Goal: Information Seeking & Learning: Learn about a topic

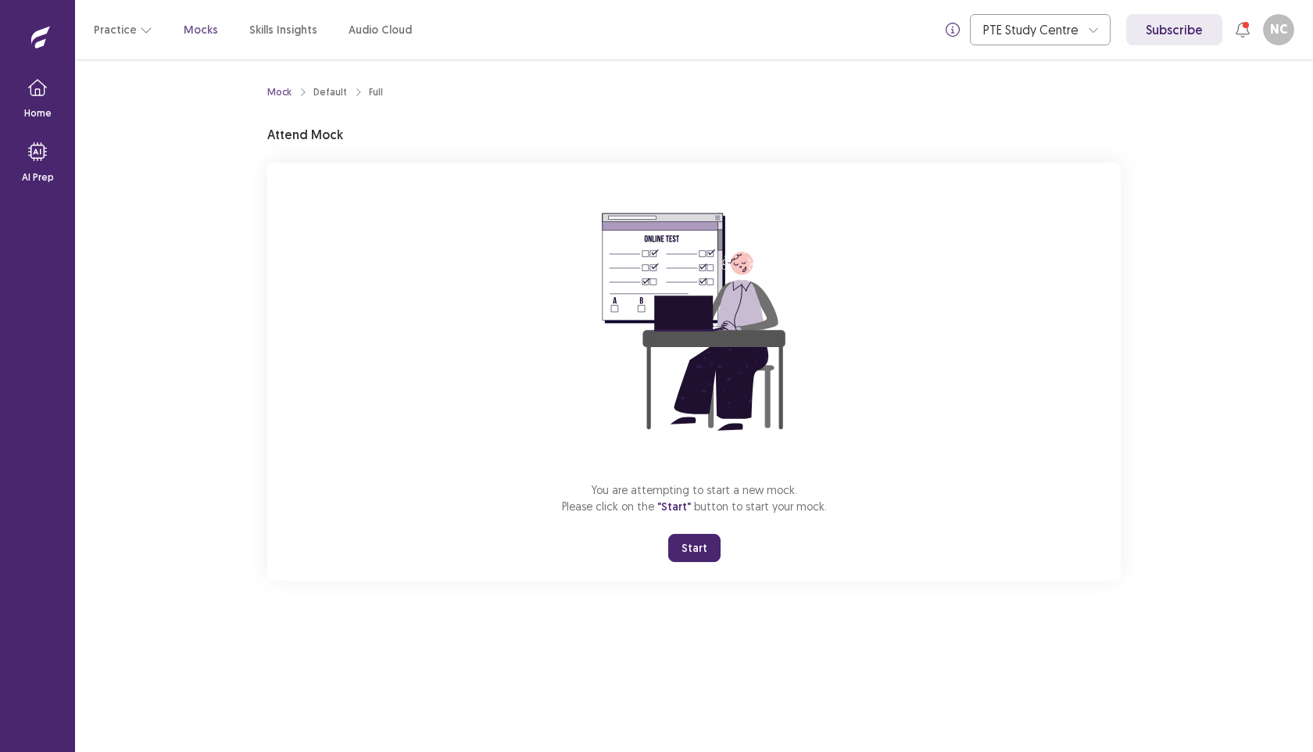
click at [692, 542] on button "Start" at bounding box center [694, 548] width 52 height 28
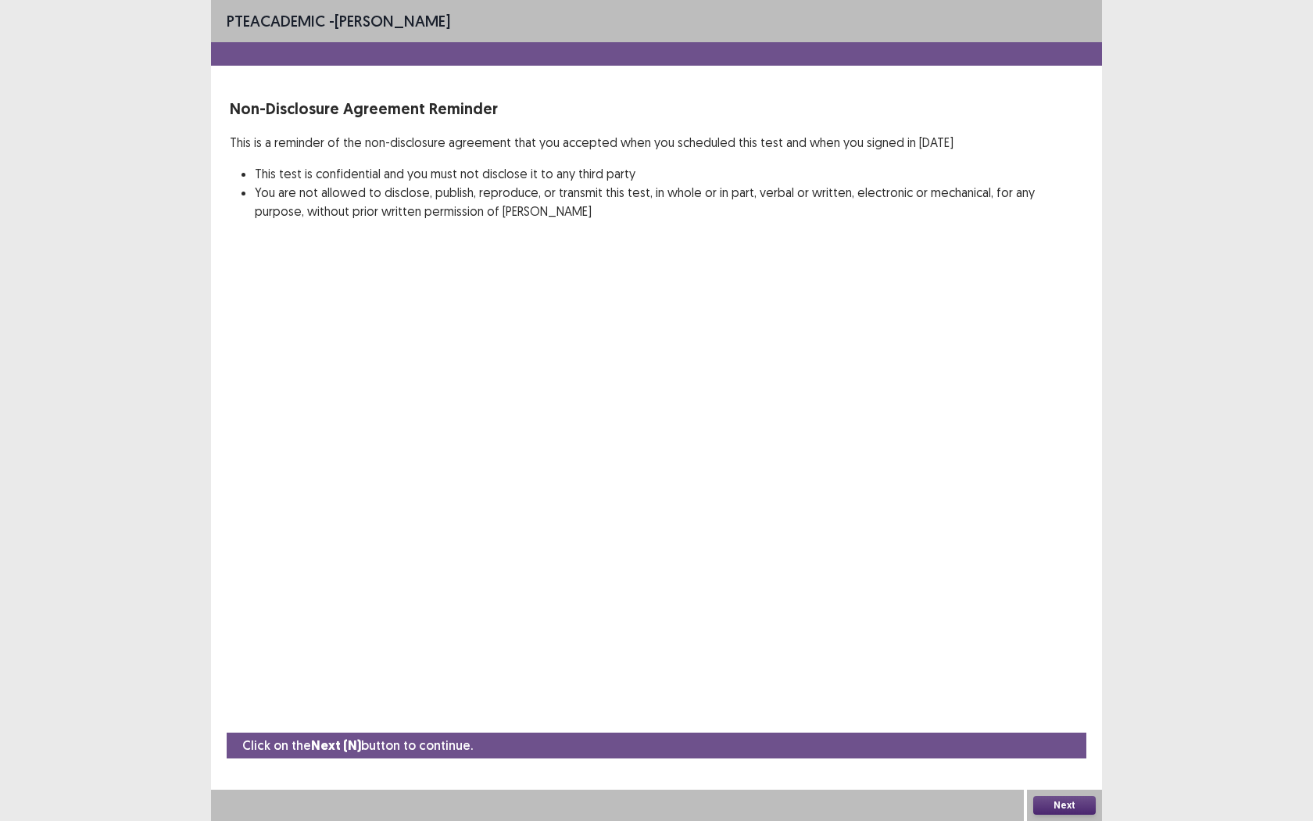
click at [1071, 751] on button "Next" at bounding box center [1064, 805] width 63 height 19
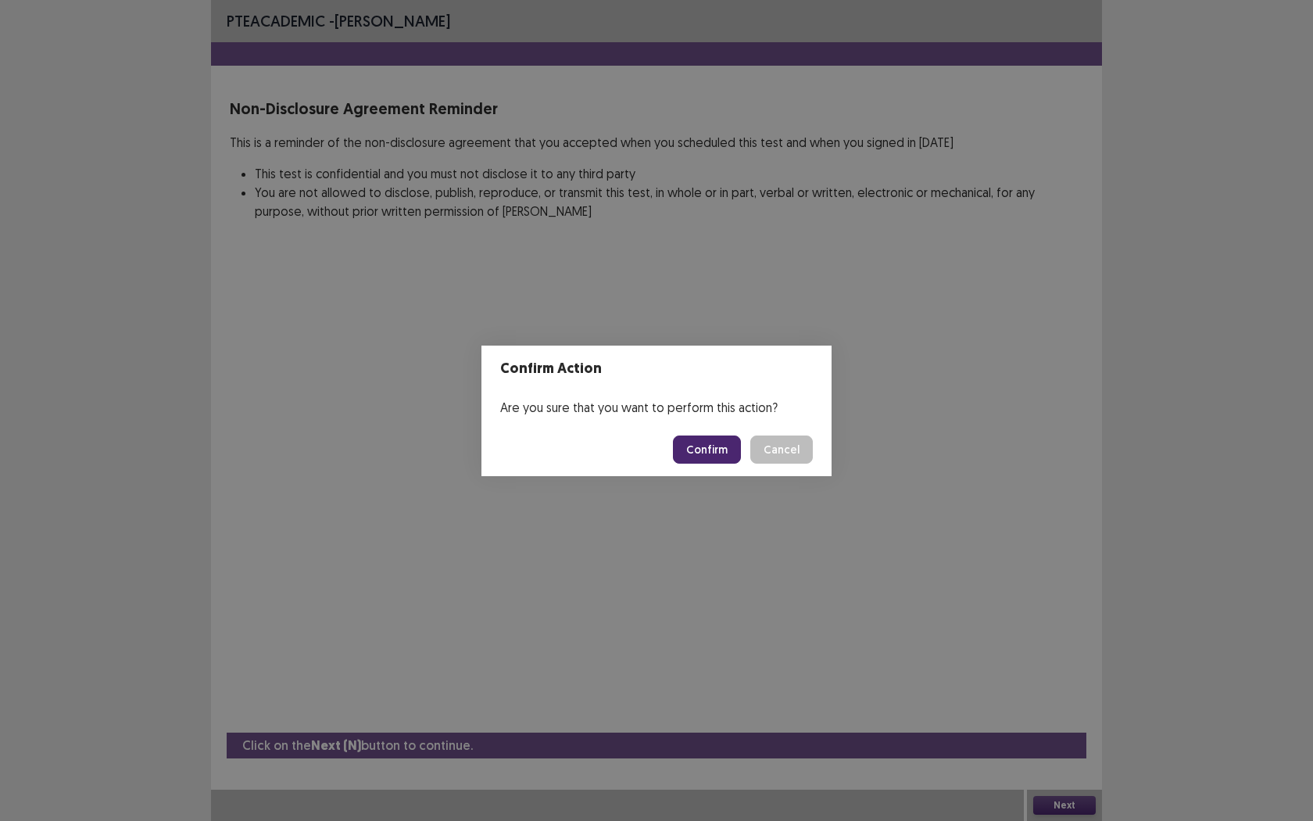
click at [698, 453] on button "Confirm" at bounding box center [707, 449] width 68 height 28
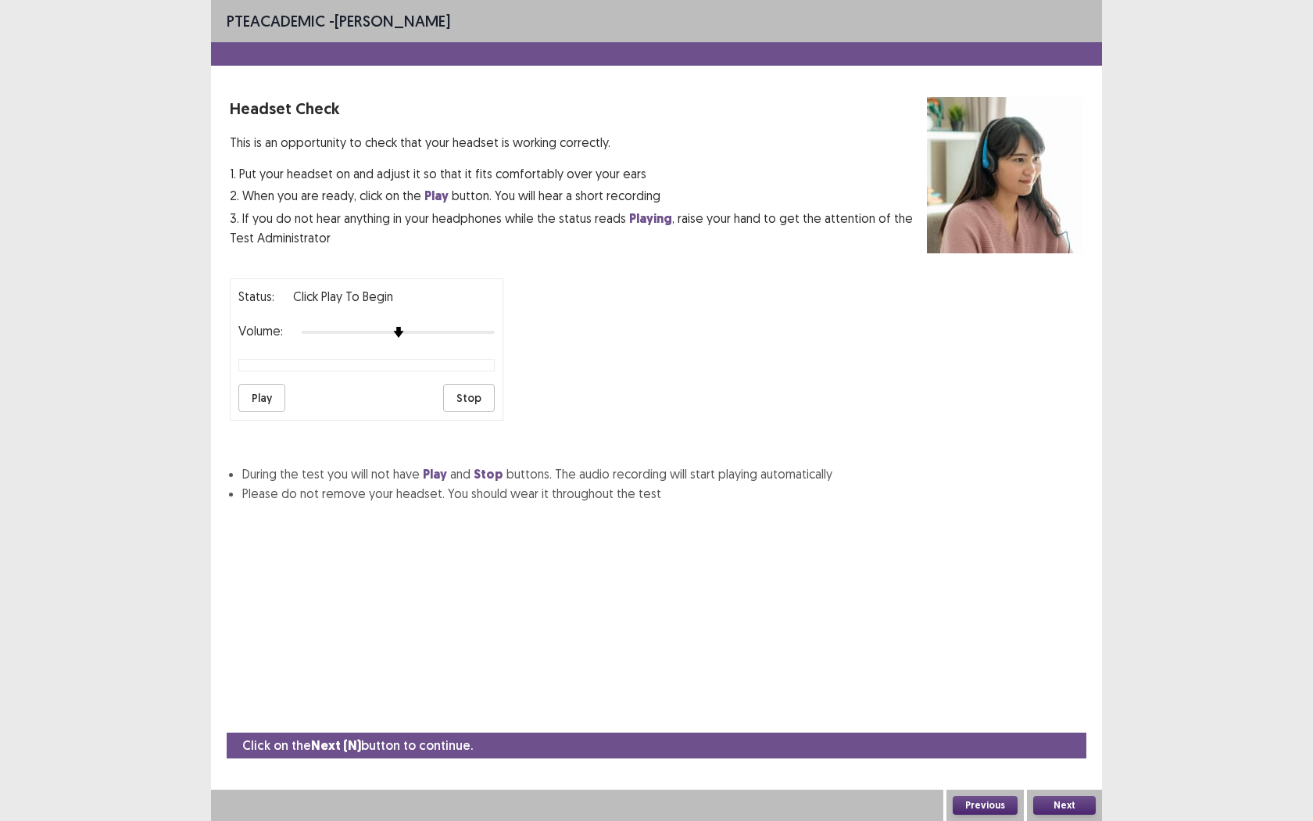
click at [266, 397] on button "Play" at bounding box center [261, 398] width 47 height 28
click at [470, 397] on button "Stop" at bounding box center [469, 398] width 52 height 28
click at [236, 394] on div "Status: Click Play to Begin Volume: Play Stop" at bounding box center [367, 349] width 274 height 142
click at [259, 394] on button "Play" at bounding box center [261, 398] width 47 height 28
click at [1070, 751] on button "Next" at bounding box center [1064, 805] width 63 height 19
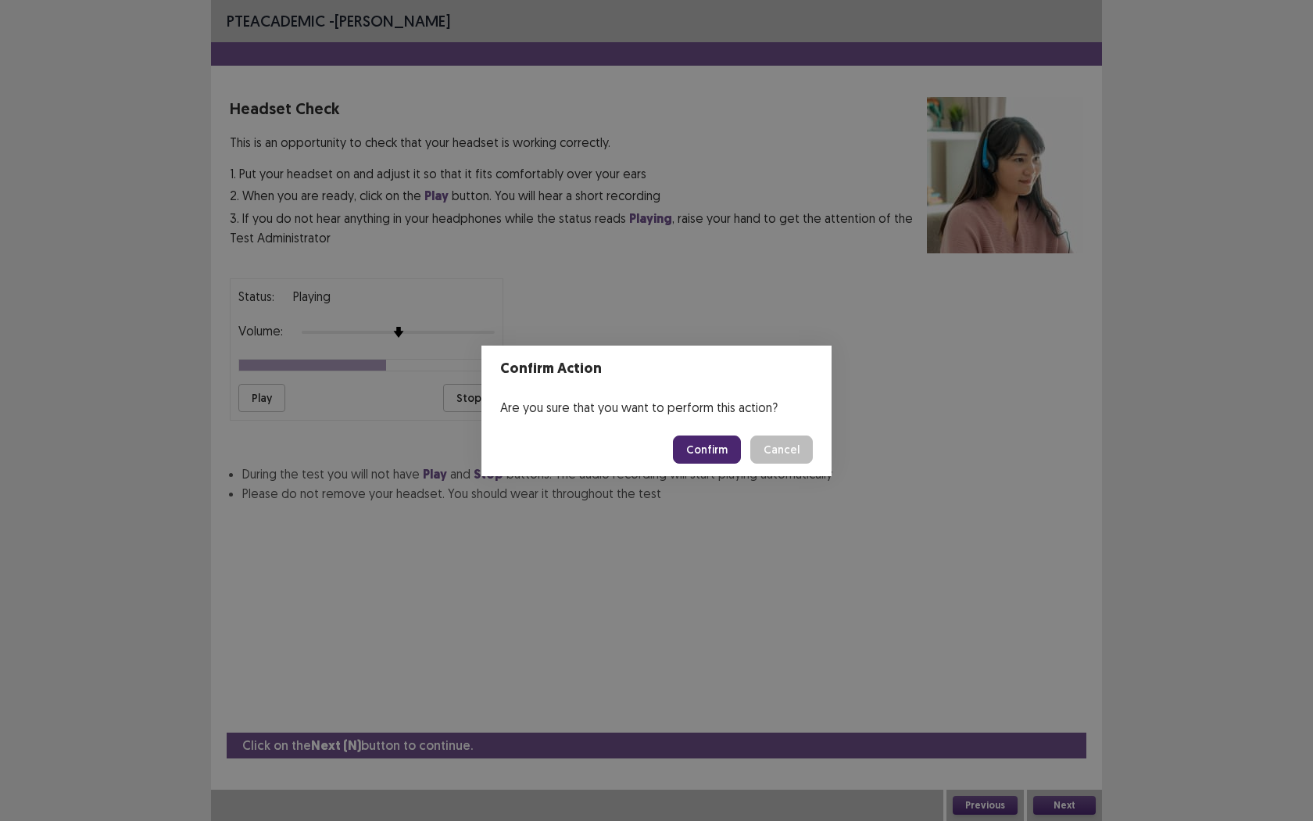
click at [714, 456] on button "Confirm" at bounding box center [707, 449] width 68 height 28
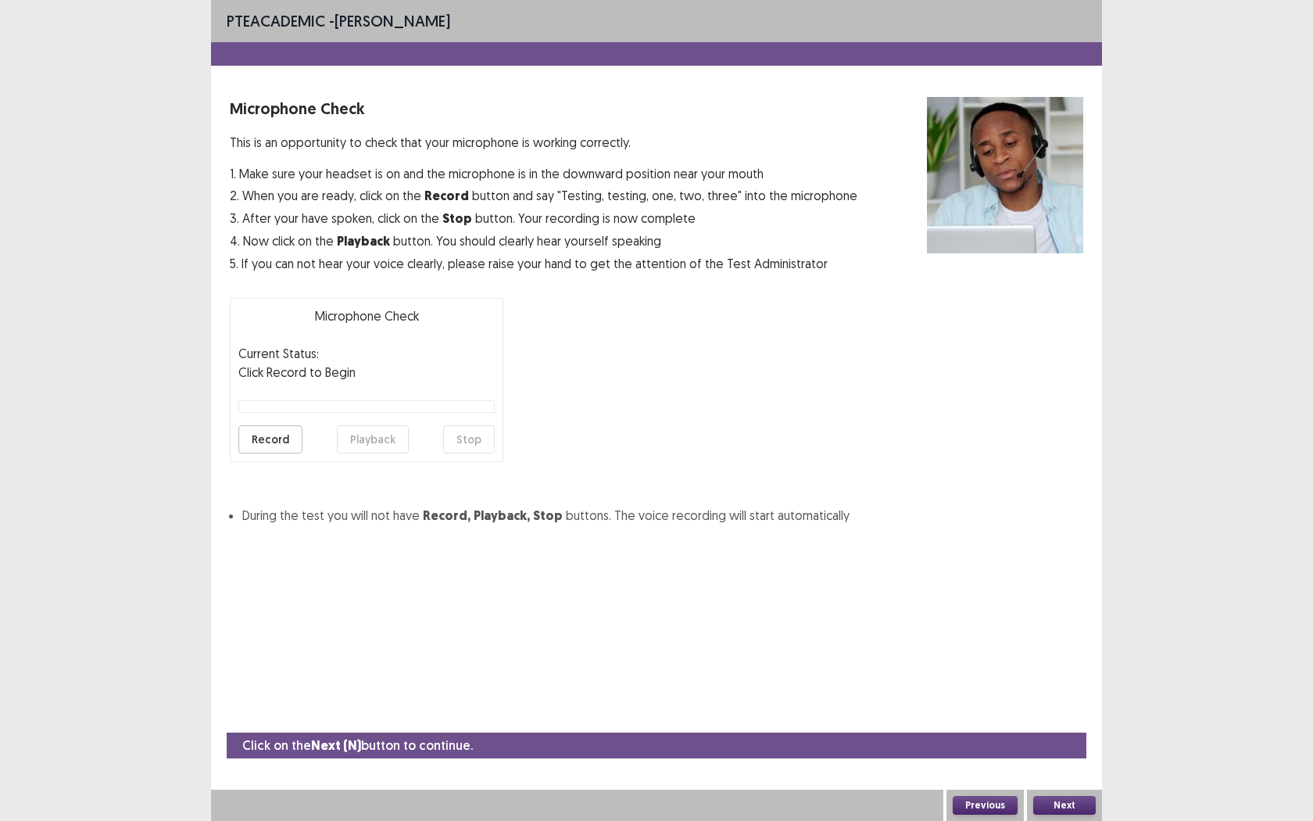
click at [267, 425] on button "Record" at bounding box center [270, 439] width 64 height 28
click at [465, 445] on button "Stop" at bounding box center [469, 439] width 52 height 28
click at [260, 449] on button "Record" at bounding box center [270, 439] width 64 height 28
click at [463, 431] on button "Stop" at bounding box center [469, 439] width 52 height 28
click at [358, 437] on button "Playback" at bounding box center [373, 439] width 72 height 28
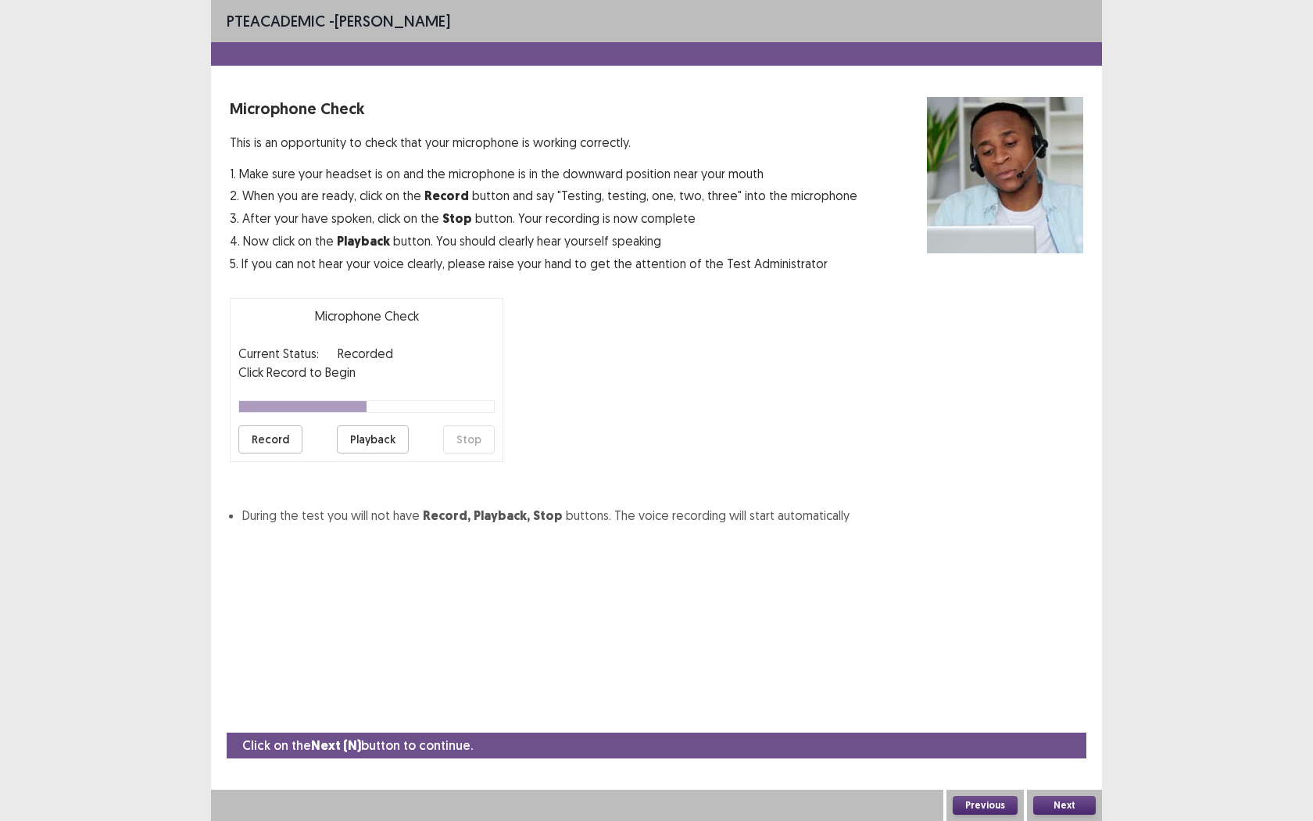
click at [1049, 751] on button "Next" at bounding box center [1064, 805] width 63 height 19
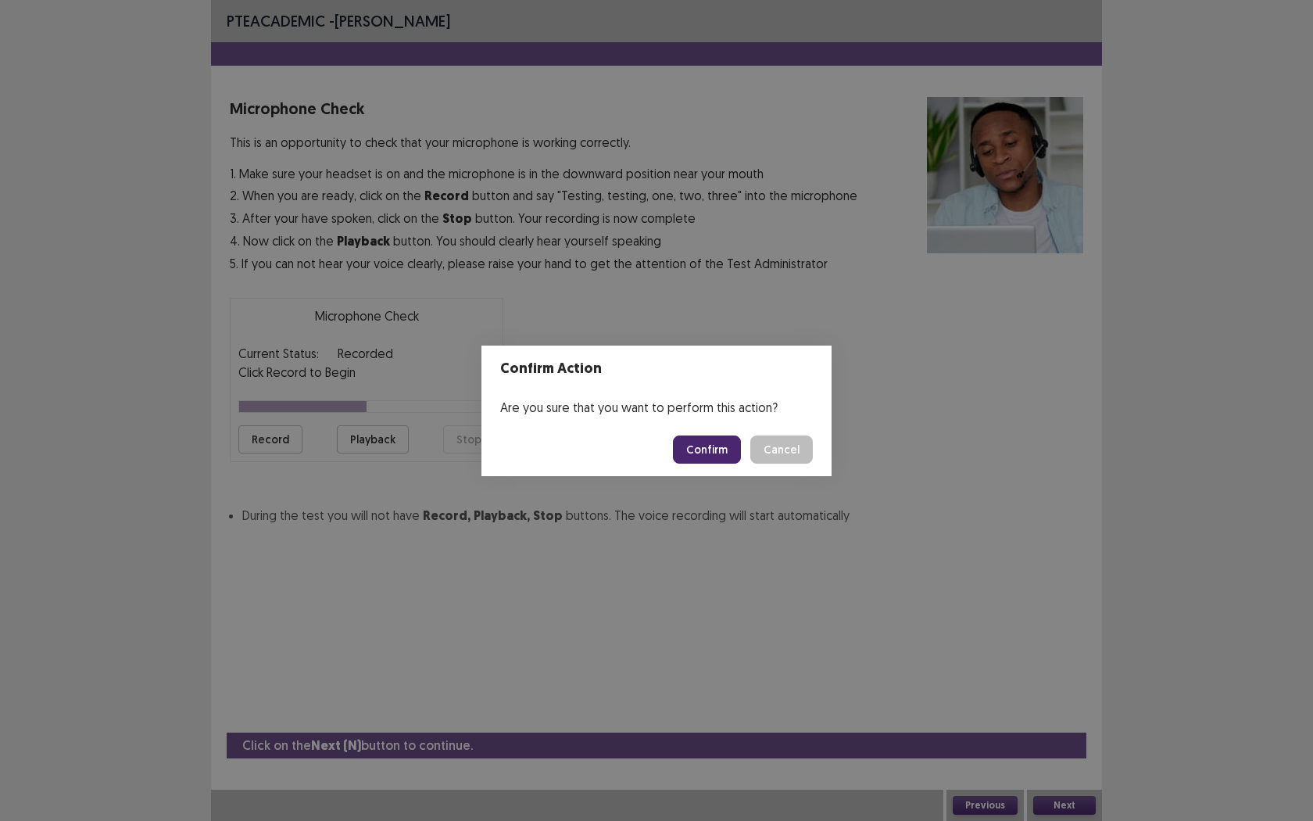
click at [708, 458] on button "Confirm" at bounding box center [707, 449] width 68 height 28
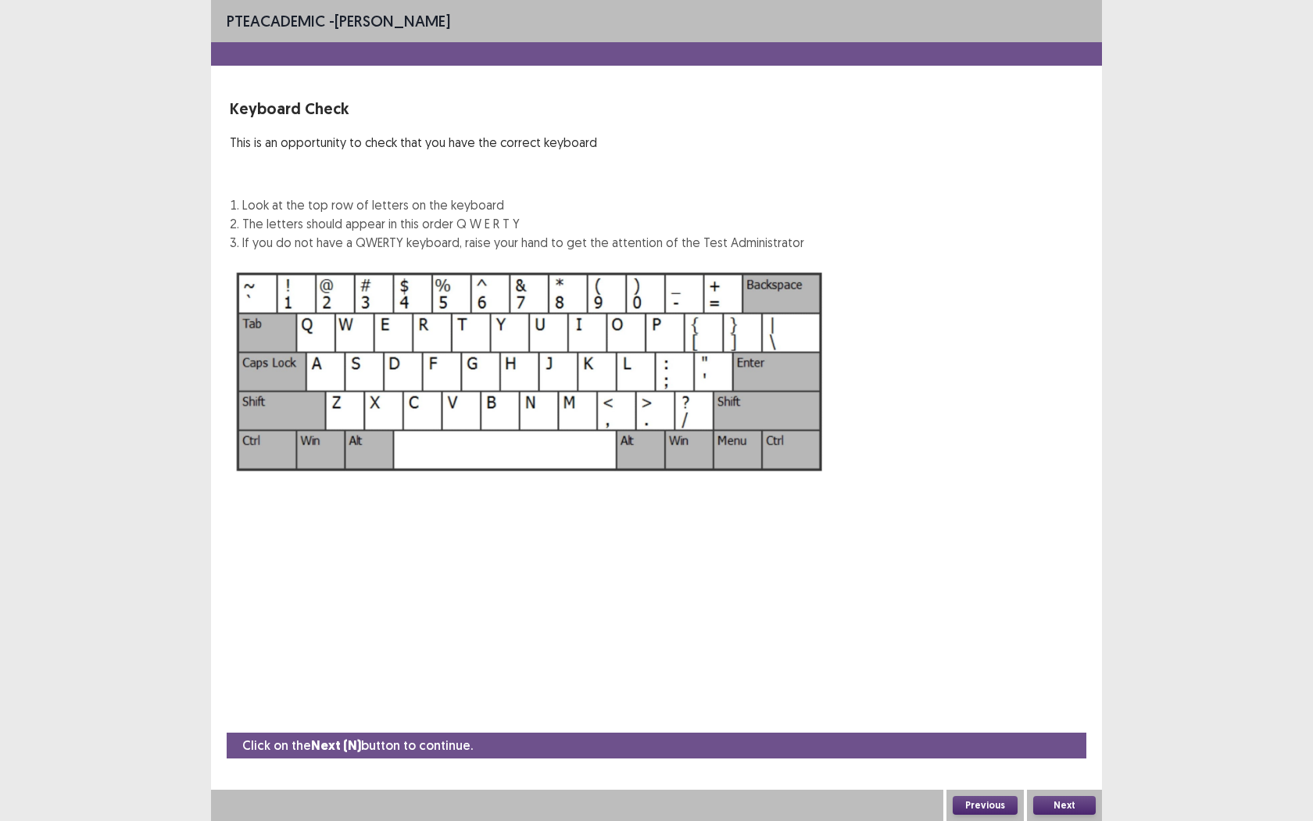
click at [1046, 751] on button "Next" at bounding box center [1064, 805] width 63 height 19
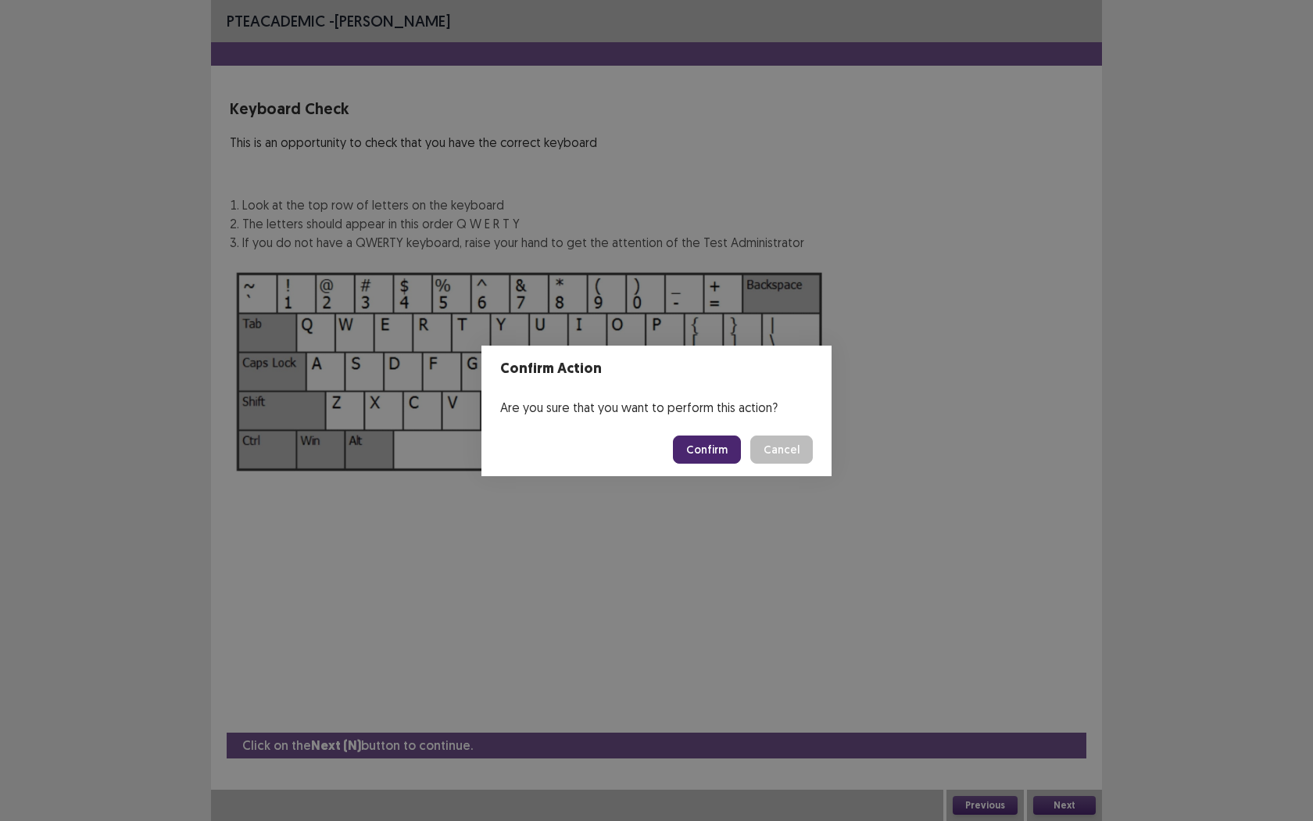
click at [710, 451] on button "Confirm" at bounding box center [707, 449] width 68 height 28
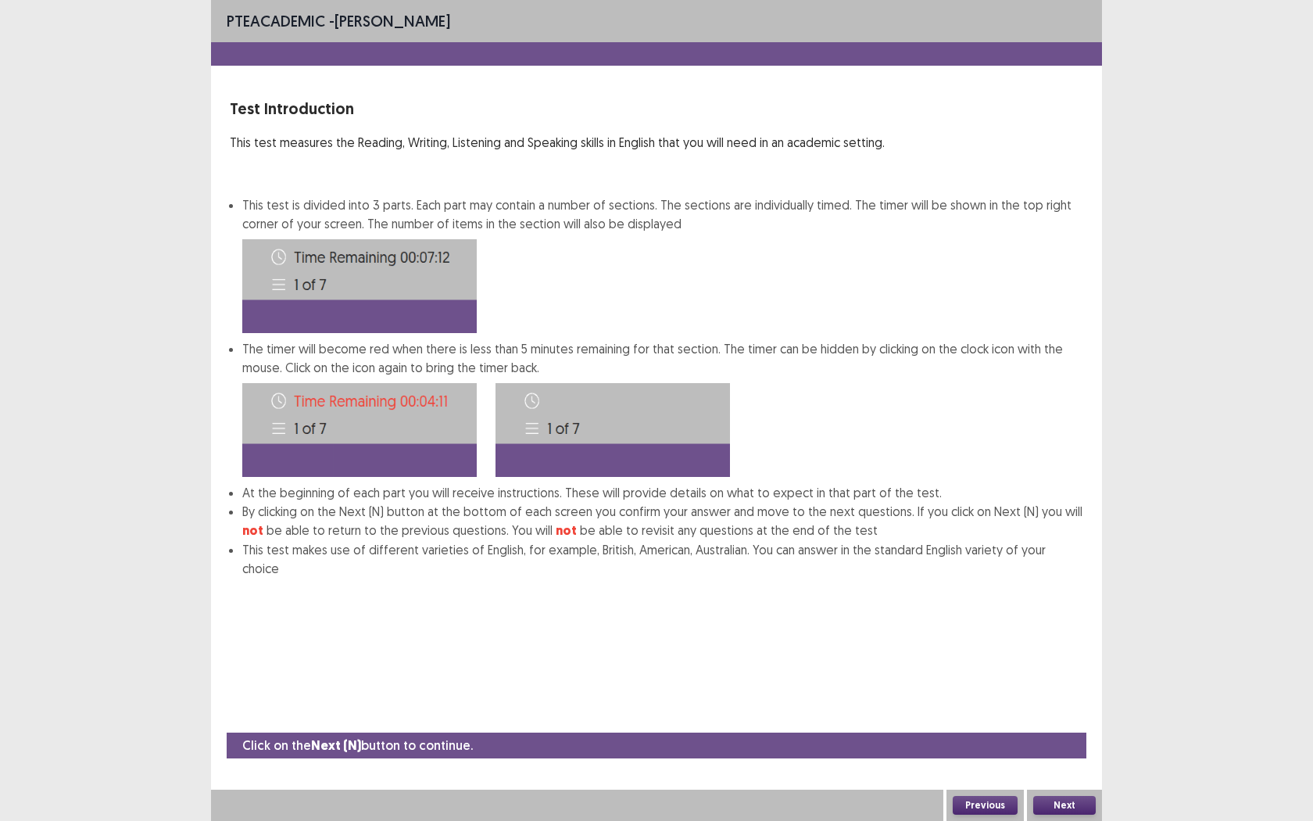
click at [1066, 751] on button "Next" at bounding box center [1064, 805] width 63 height 19
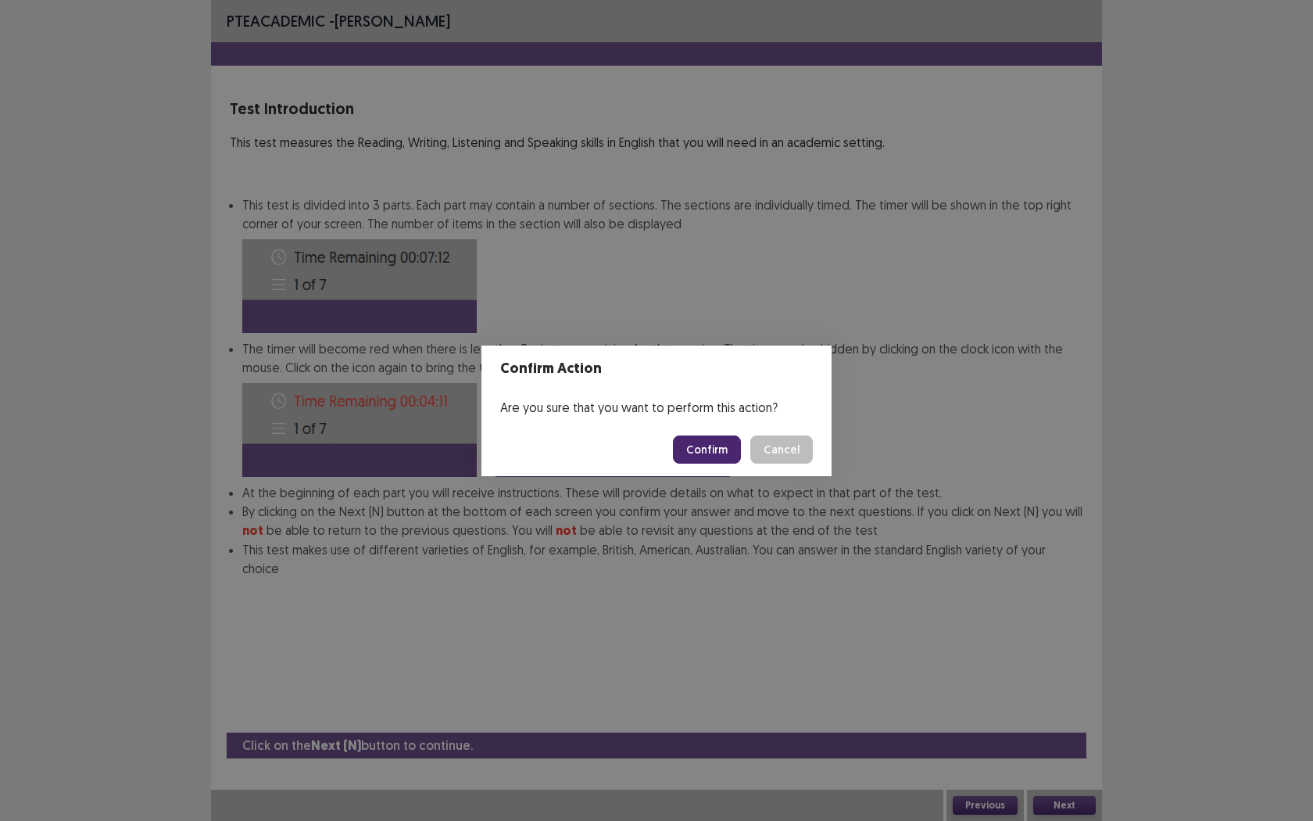
click at [702, 453] on button "Confirm" at bounding box center [707, 449] width 68 height 28
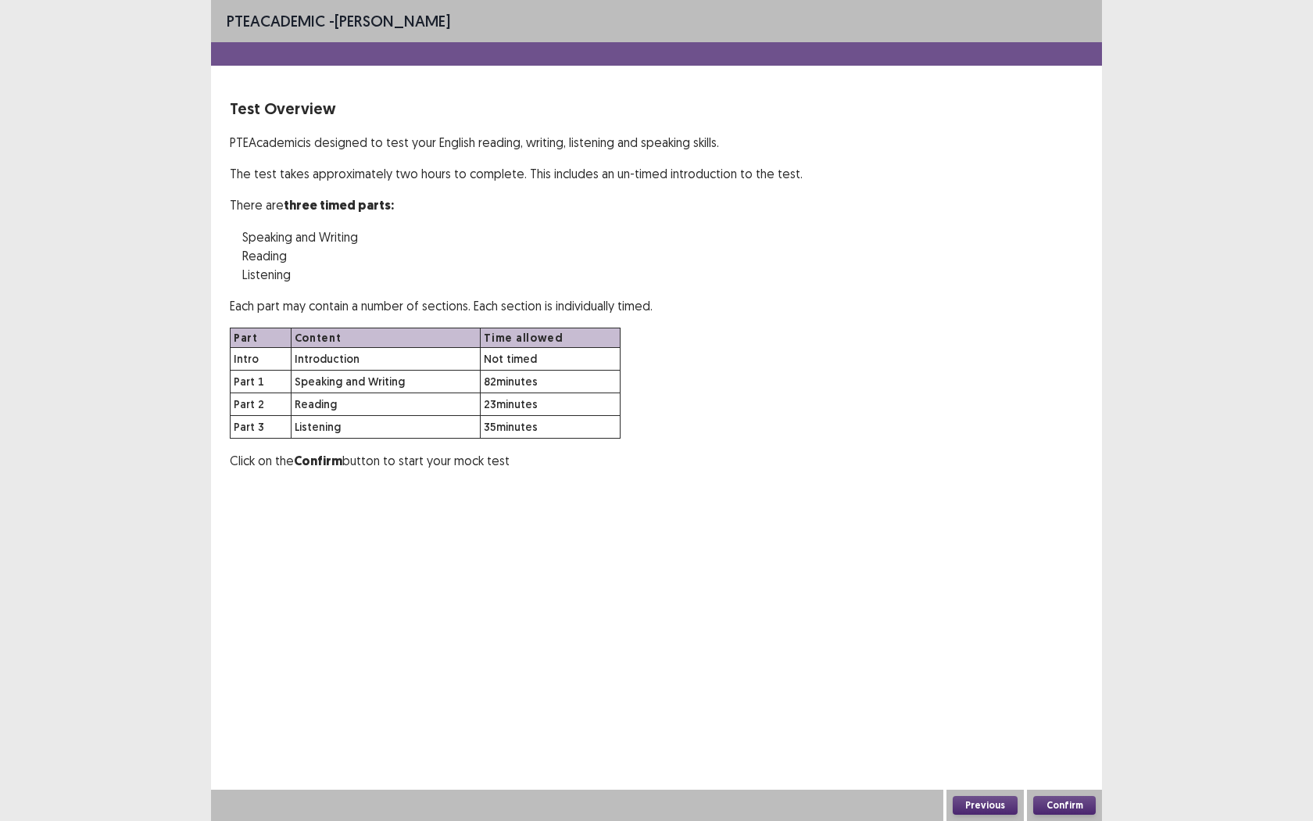
click at [1058, 751] on button "Confirm" at bounding box center [1064, 805] width 63 height 19
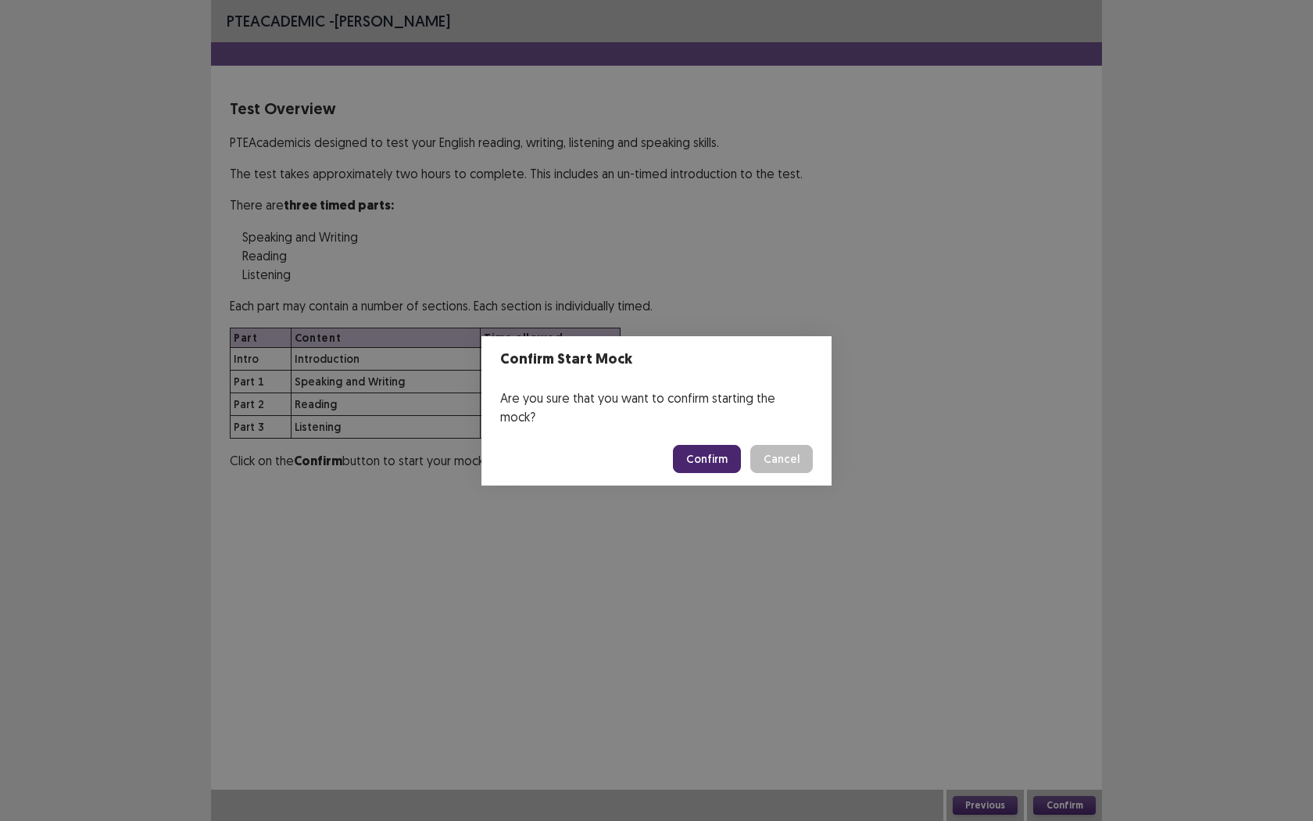
click at [705, 449] on button "Confirm" at bounding box center [707, 459] width 68 height 28
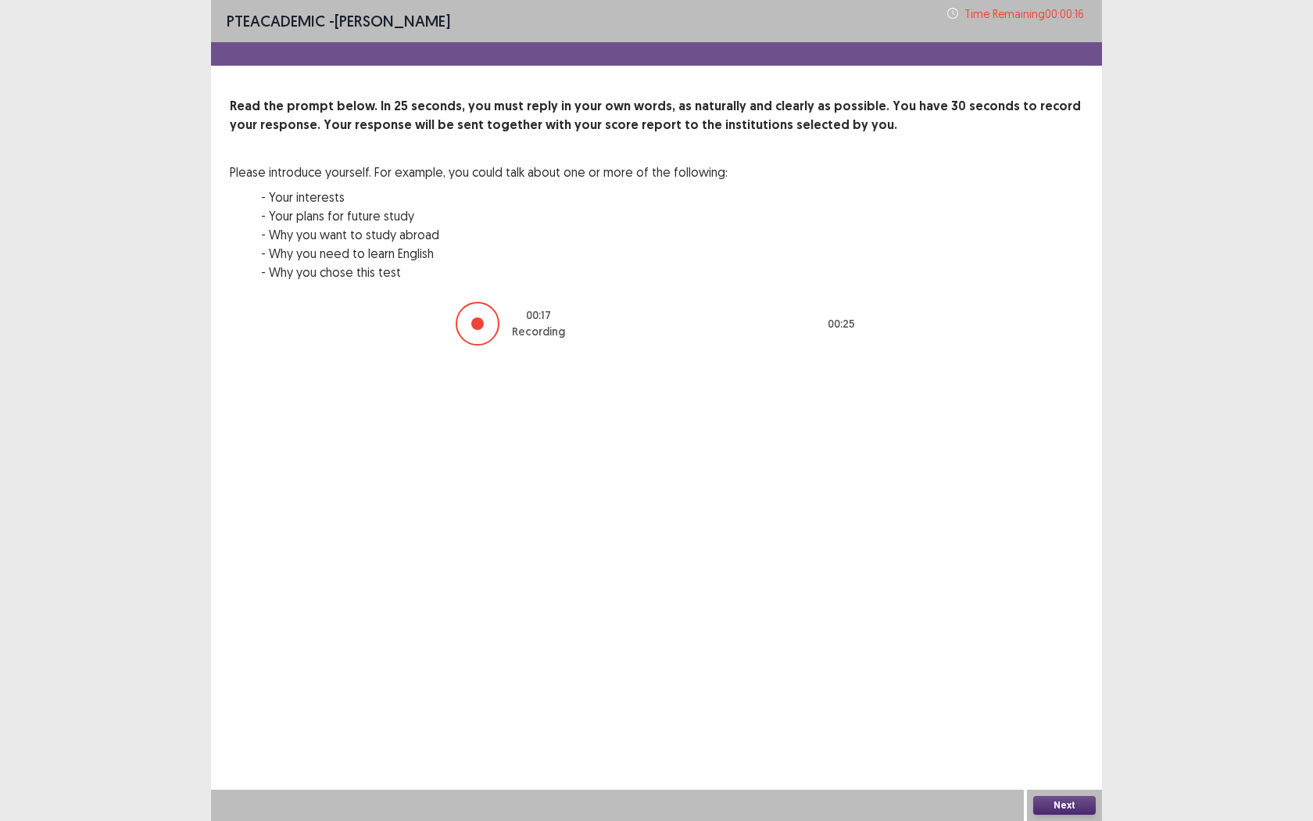
click at [1070, 751] on button "Next" at bounding box center [1064, 805] width 63 height 19
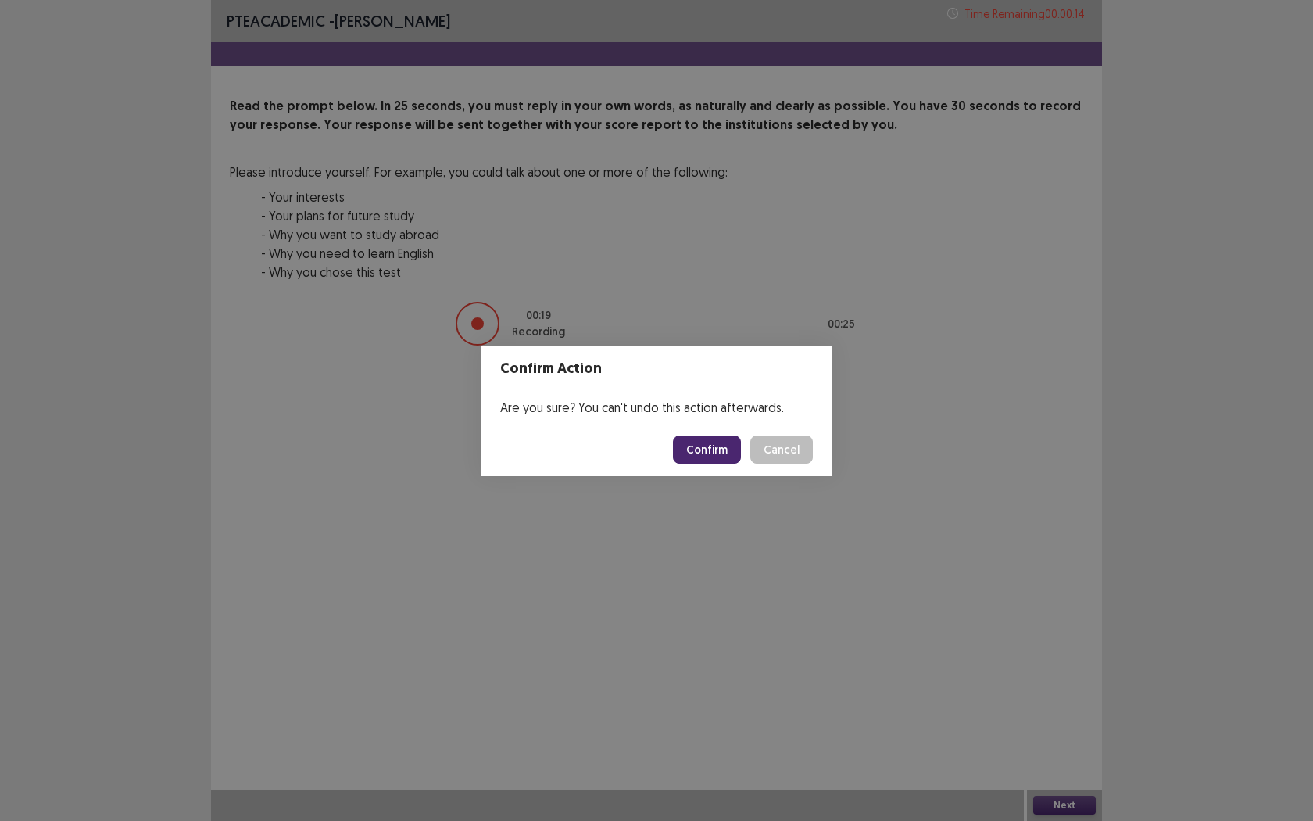
click at [689, 456] on button "Confirm" at bounding box center [707, 449] width 68 height 28
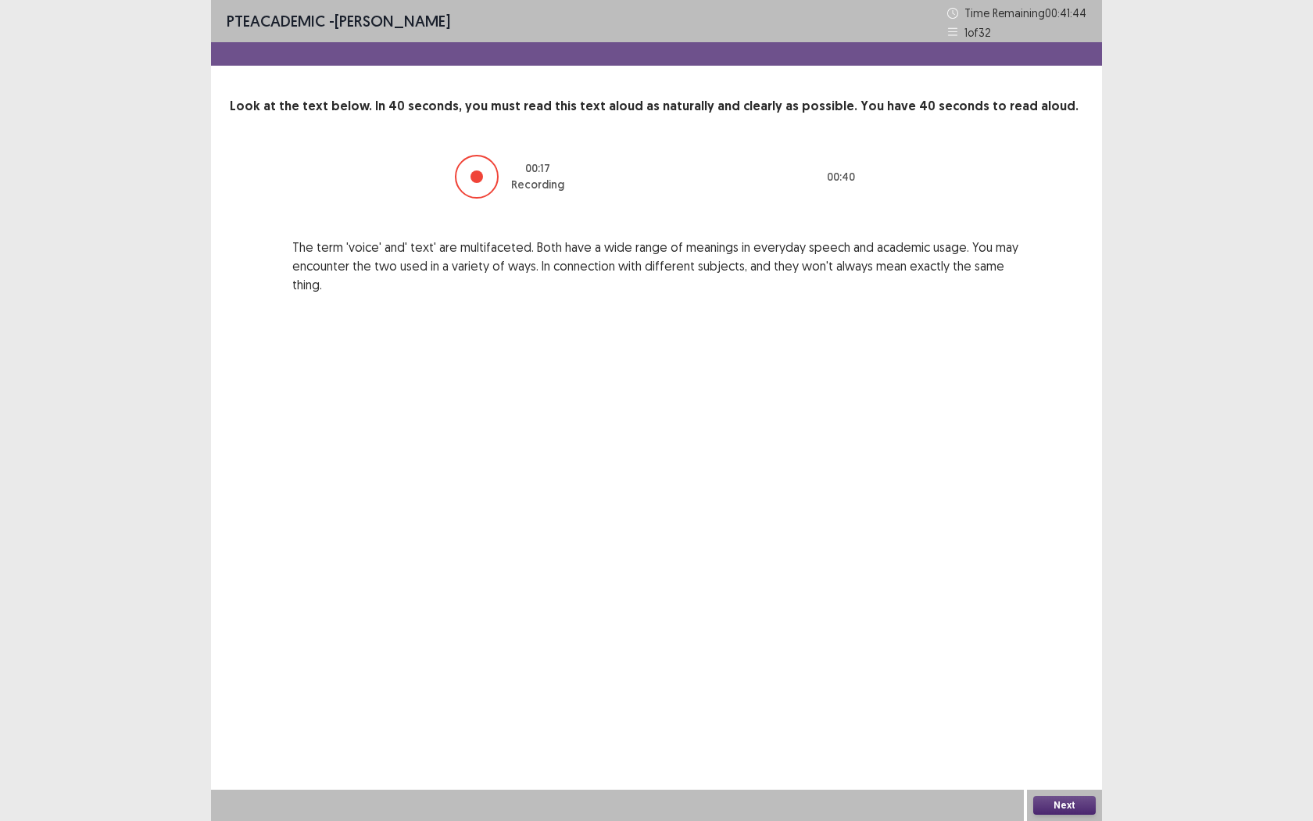
click at [483, 176] on div at bounding box center [476, 176] width 13 height 13
click at [1073, 751] on button "Next" at bounding box center [1064, 805] width 63 height 19
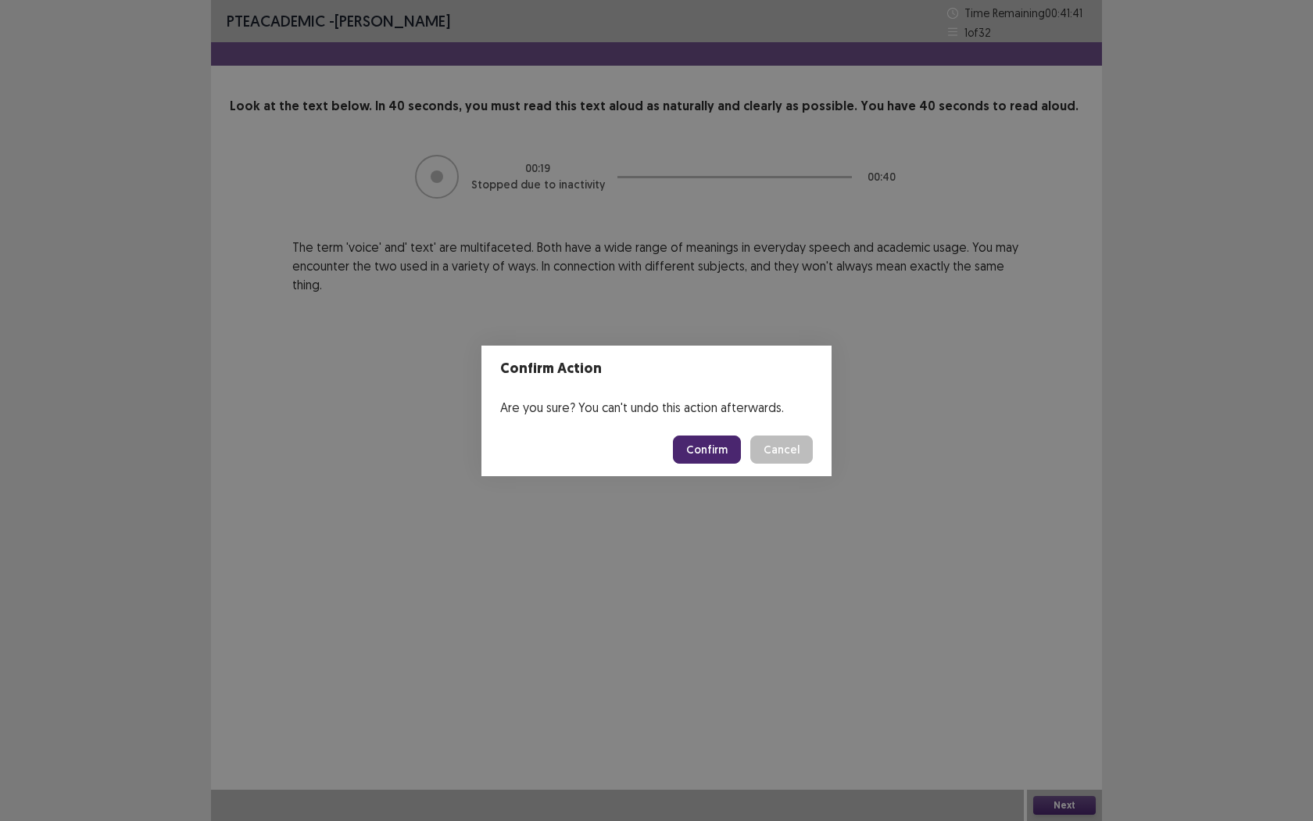
click at [721, 448] on button "Confirm" at bounding box center [707, 449] width 68 height 28
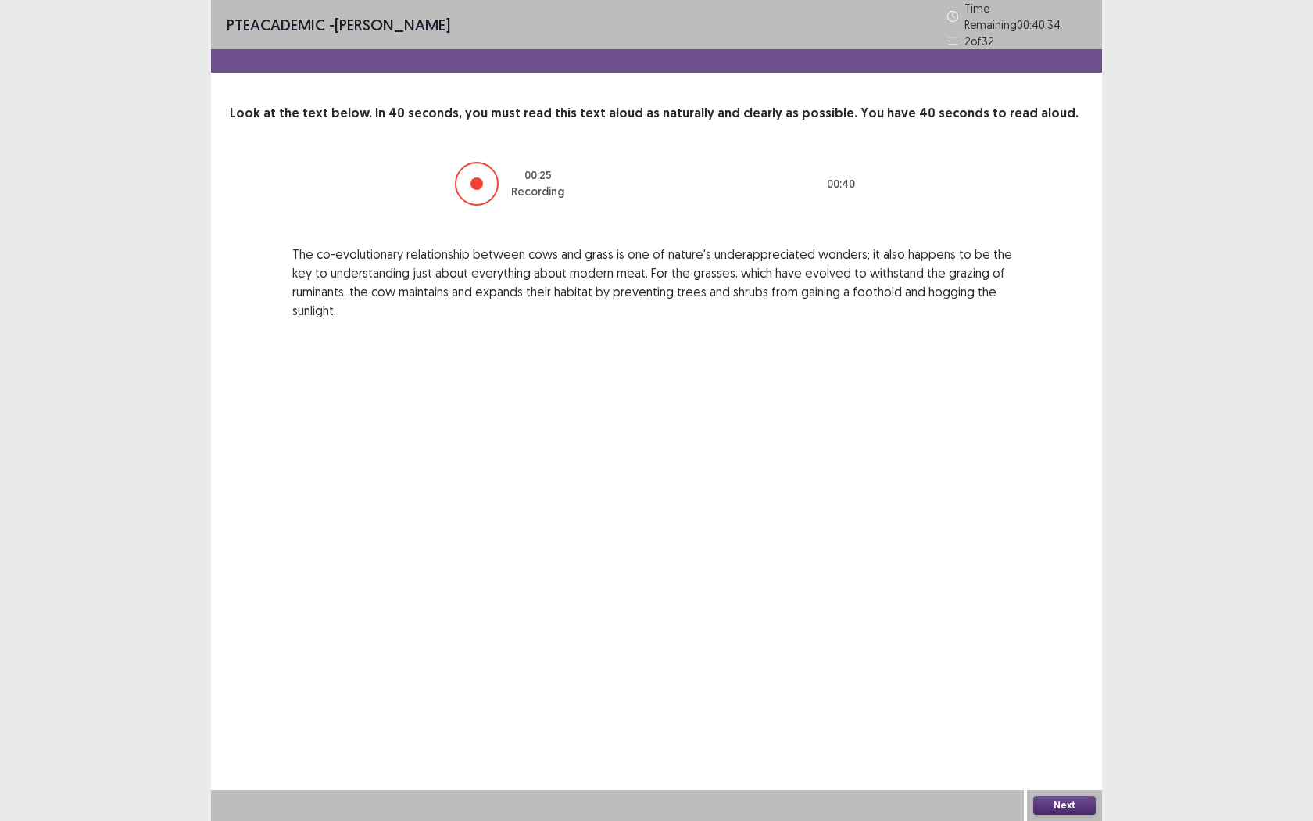
click at [1061, 751] on button "Next" at bounding box center [1064, 805] width 63 height 19
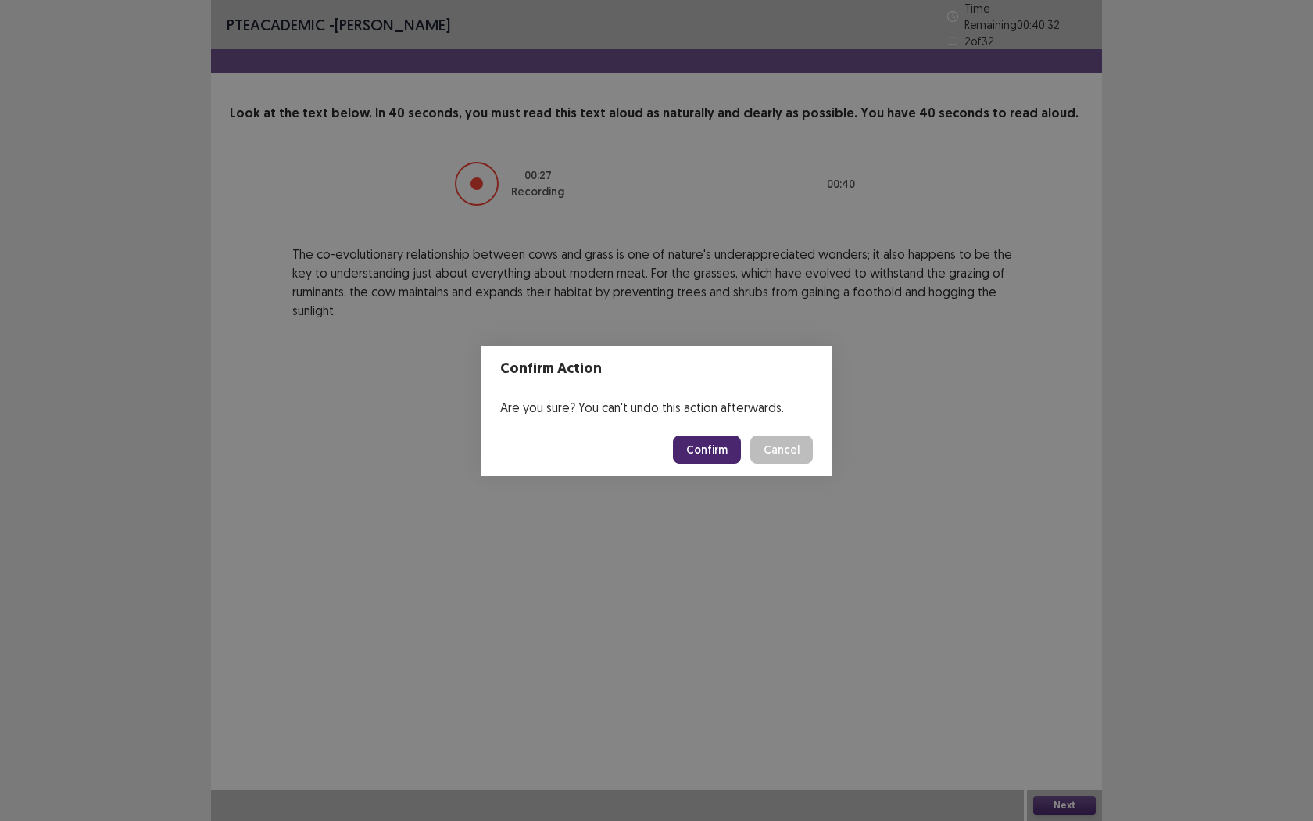
click at [721, 453] on button "Confirm" at bounding box center [707, 449] width 68 height 28
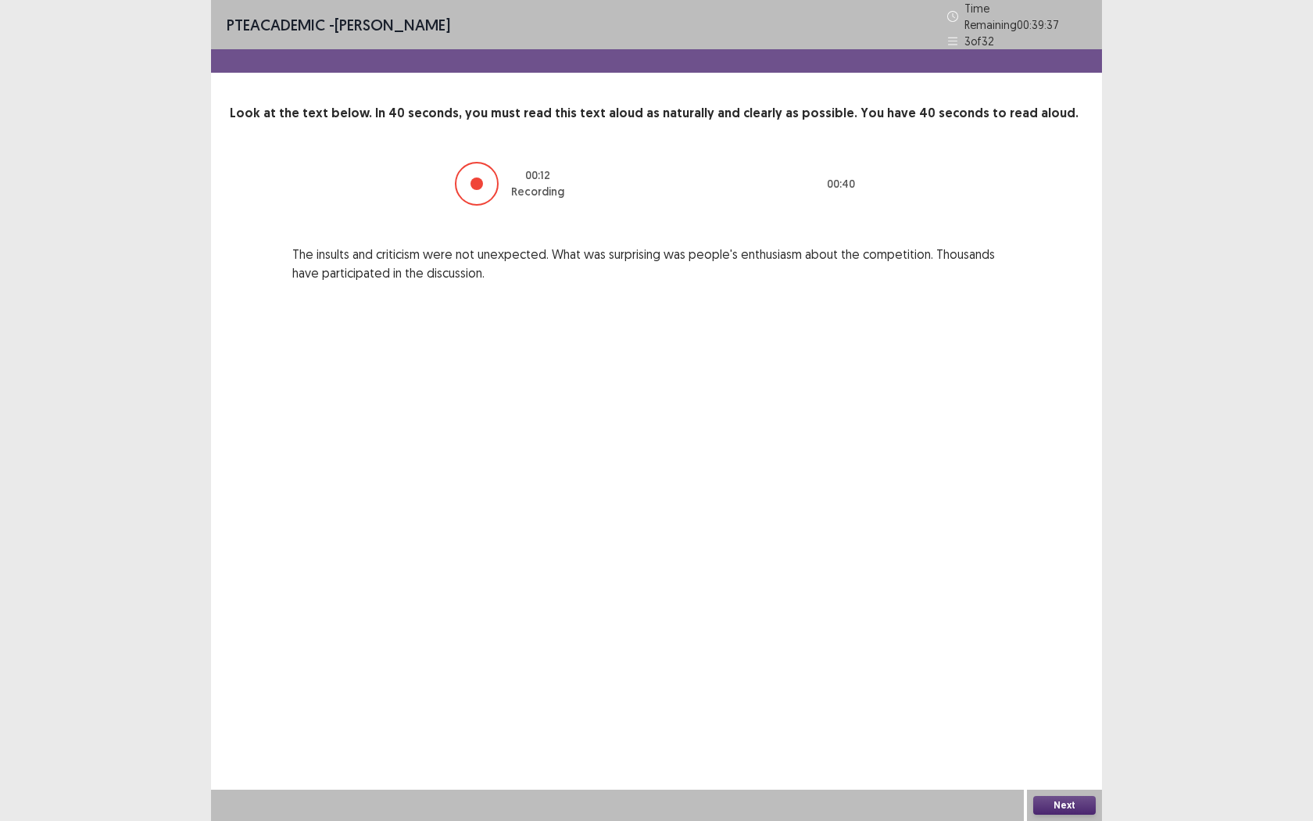
click at [1064, 751] on button "Next" at bounding box center [1064, 805] width 63 height 19
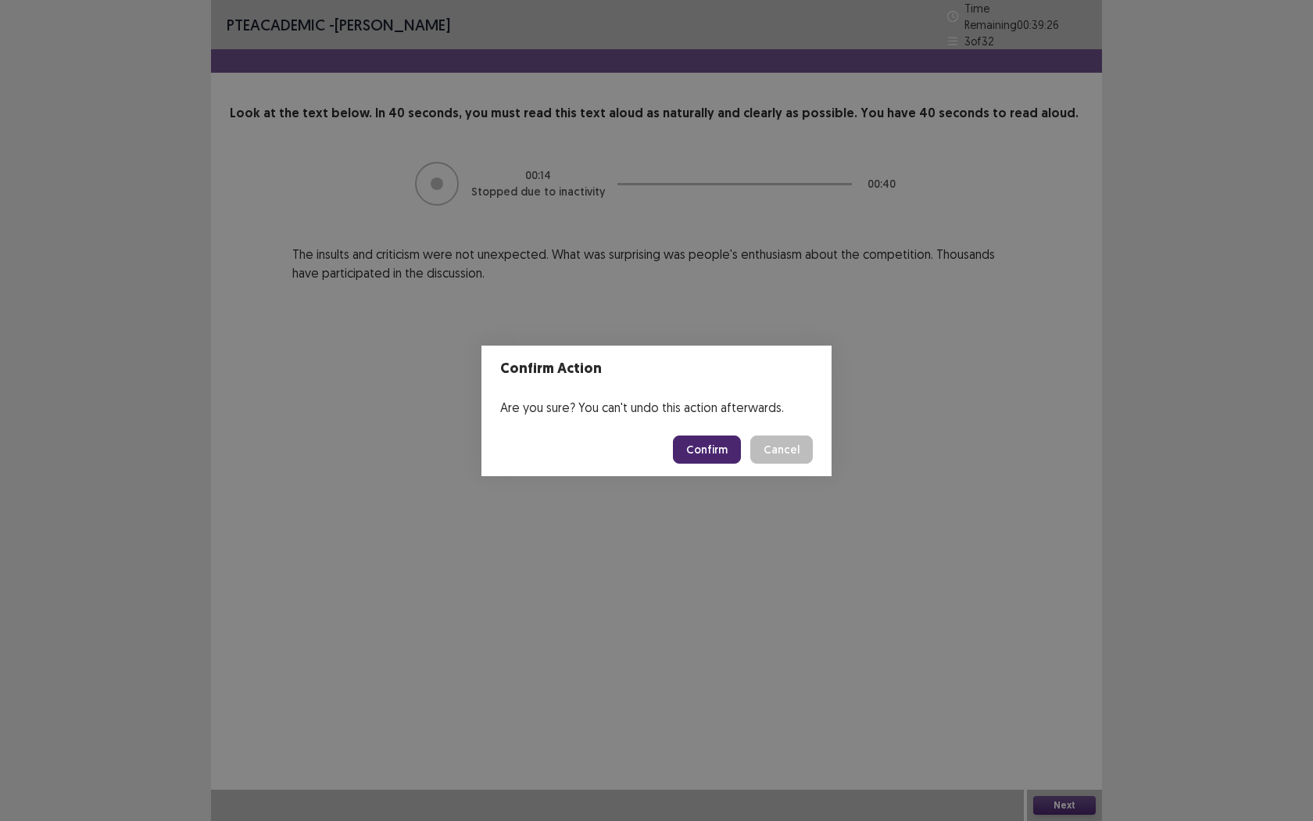
click at [724, 450] on button "Confirm" at bounding box center [707, 449] width 68 height 28
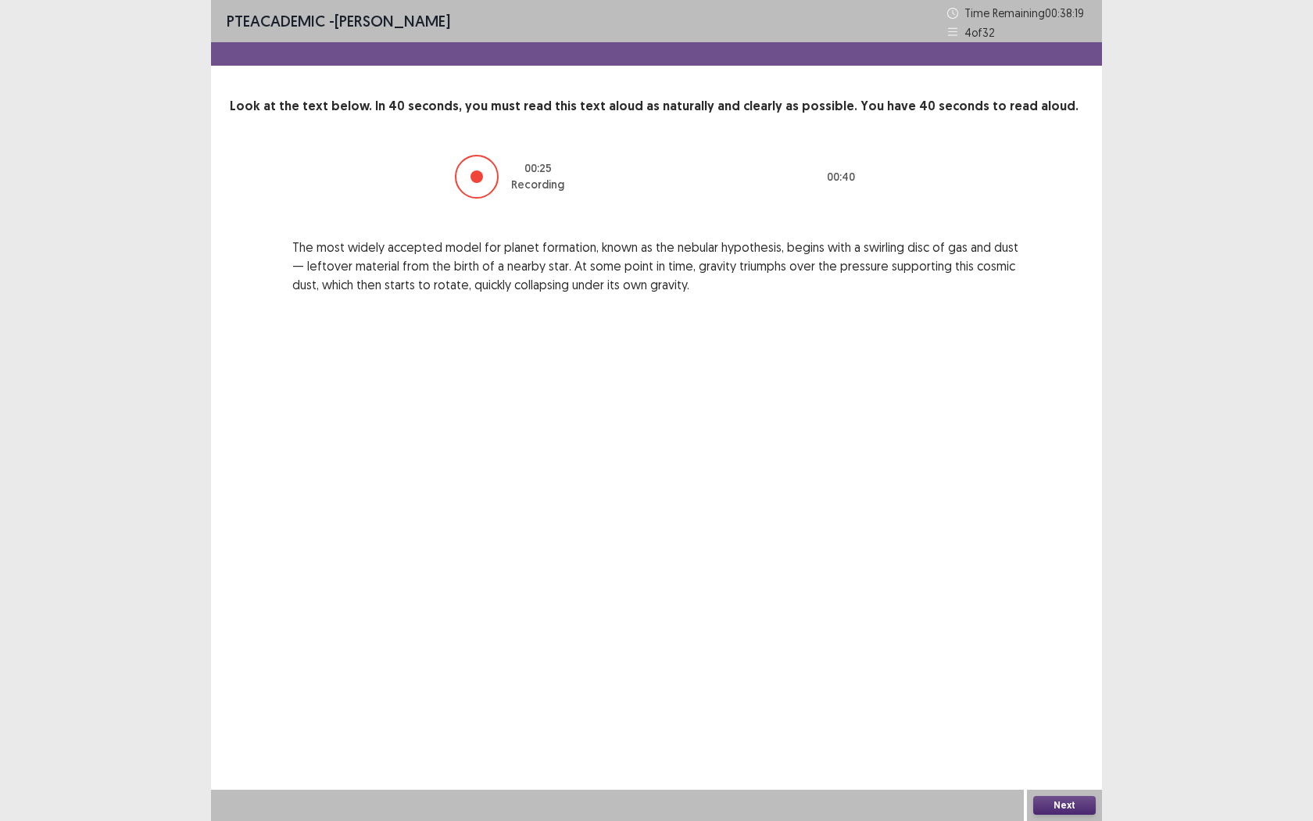
click at [1057, 751] on button "Next" at bounding box center [1064, 805] width 63 height 19
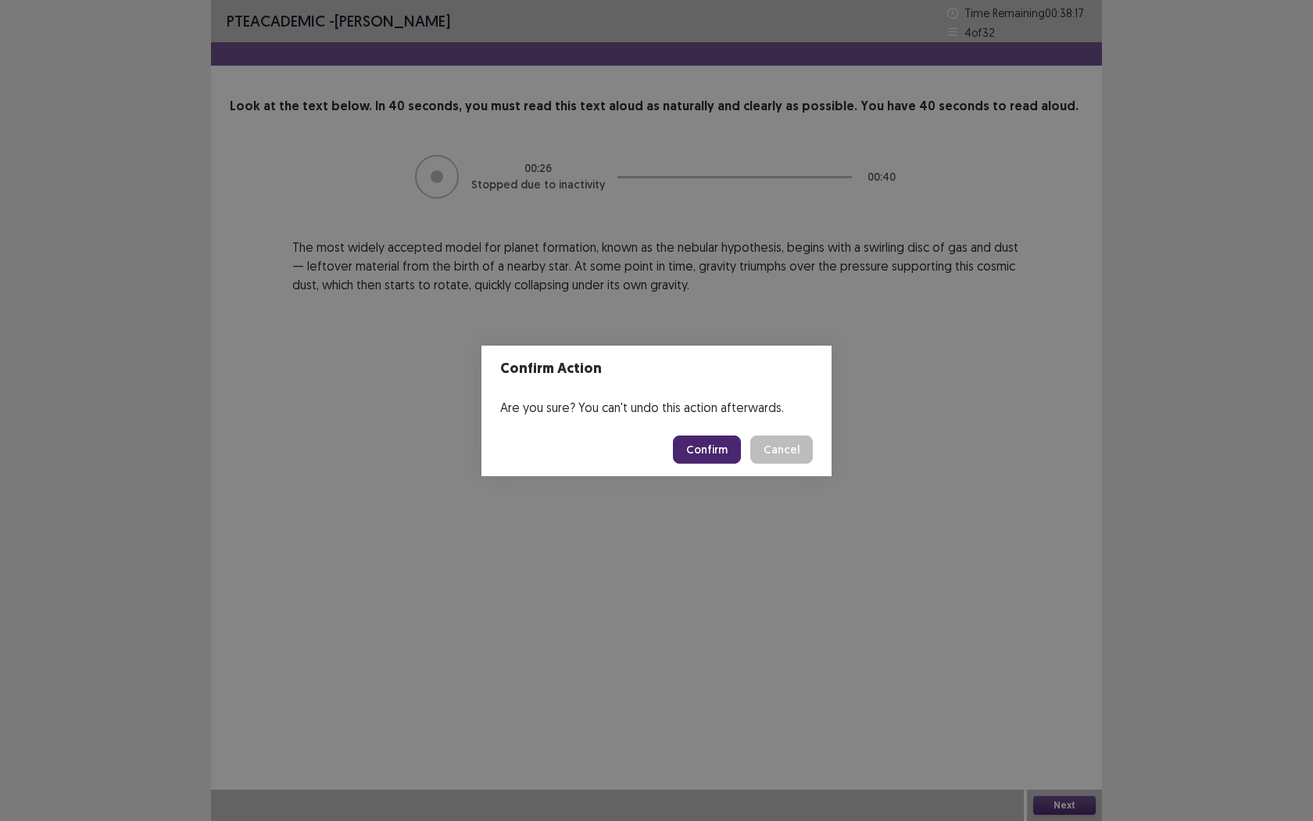
click at [721, 448] on button "Confirm" at bounding box center [707, 449] width 68 height 28
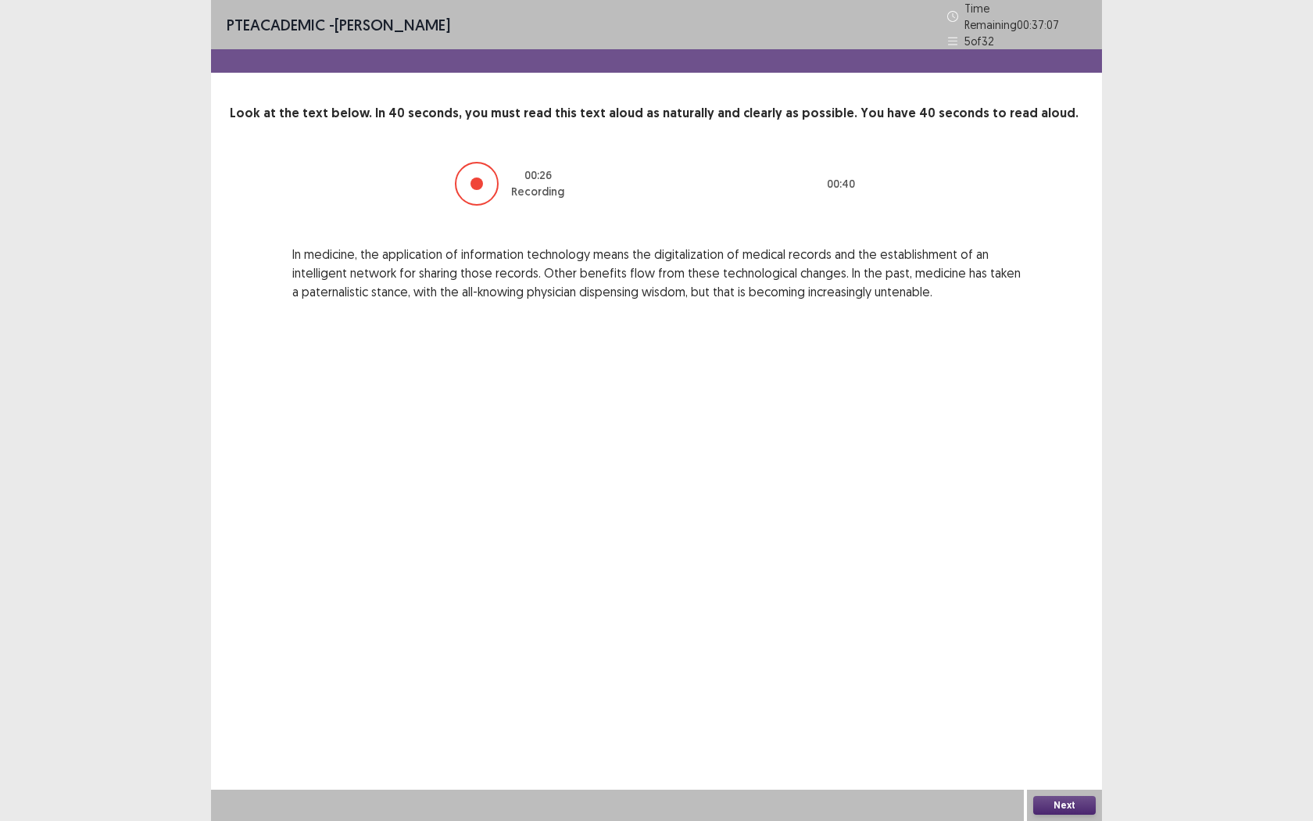
click at [1069, 751] on button "Next" at bounding box center [1064, 805] width 63 height 19
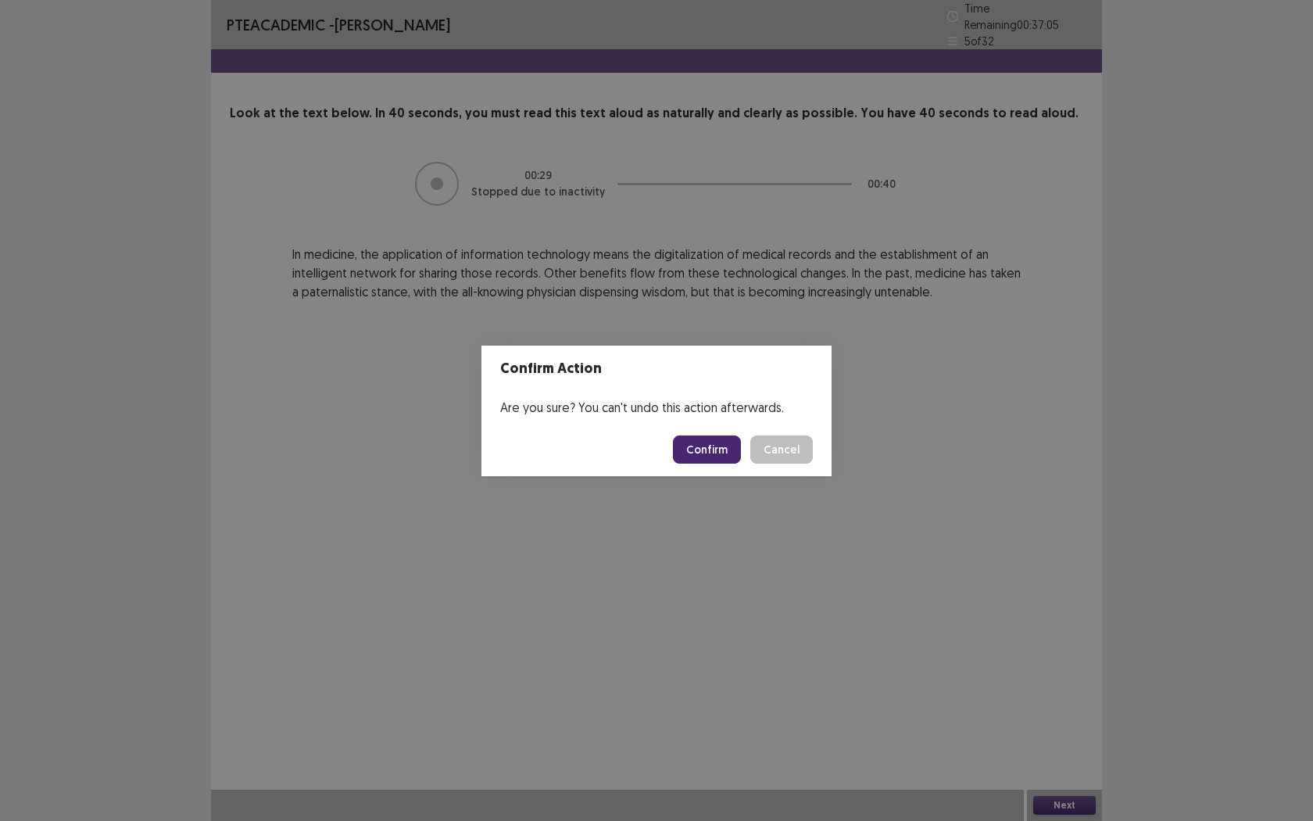
click at [710, 451] on button "Confirm" at bounding box center [707, 449] width 68 height 28
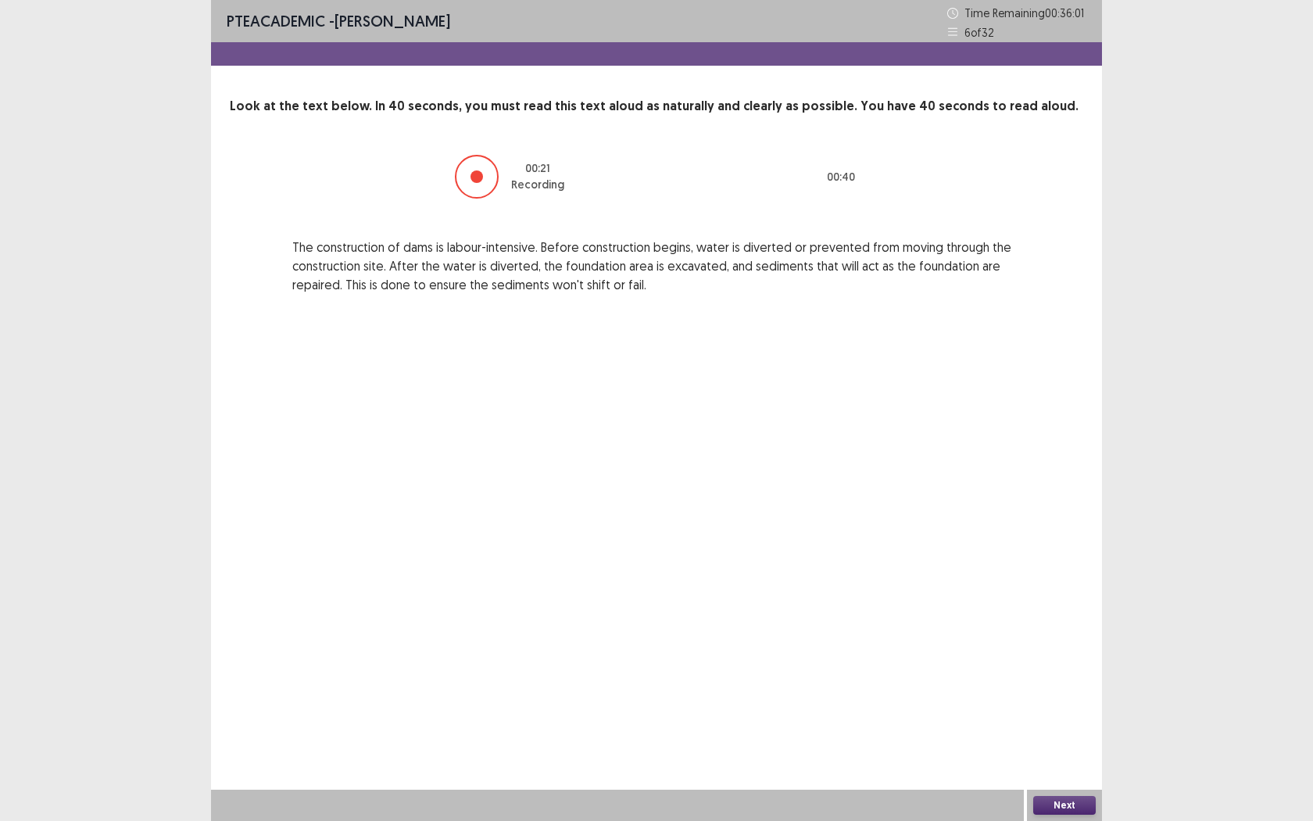
click at [1057, 751] on button "Next" at bounding box center [1064, 805] width 63 height 19
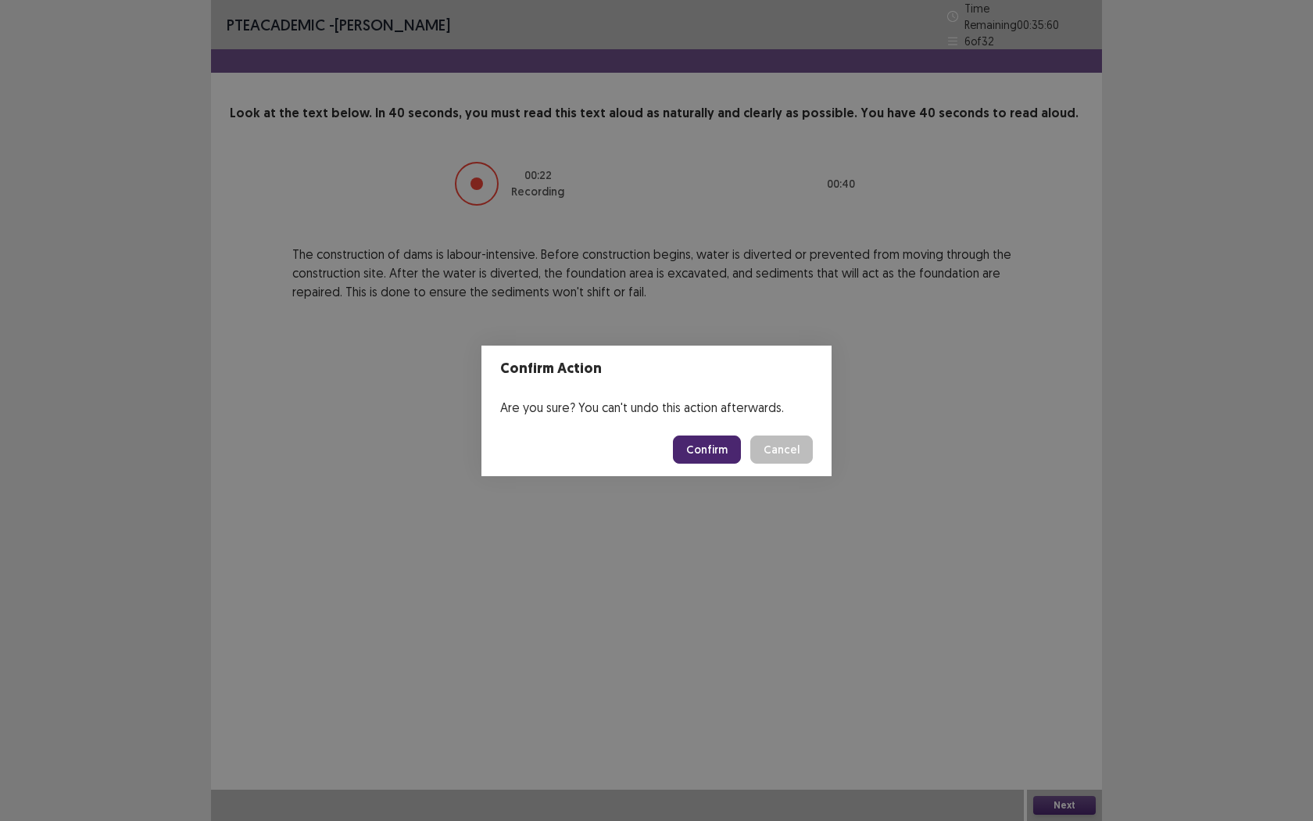
click at [710, 435] on button "Confirm" at bounding box center [707, 449] width 68 height 28
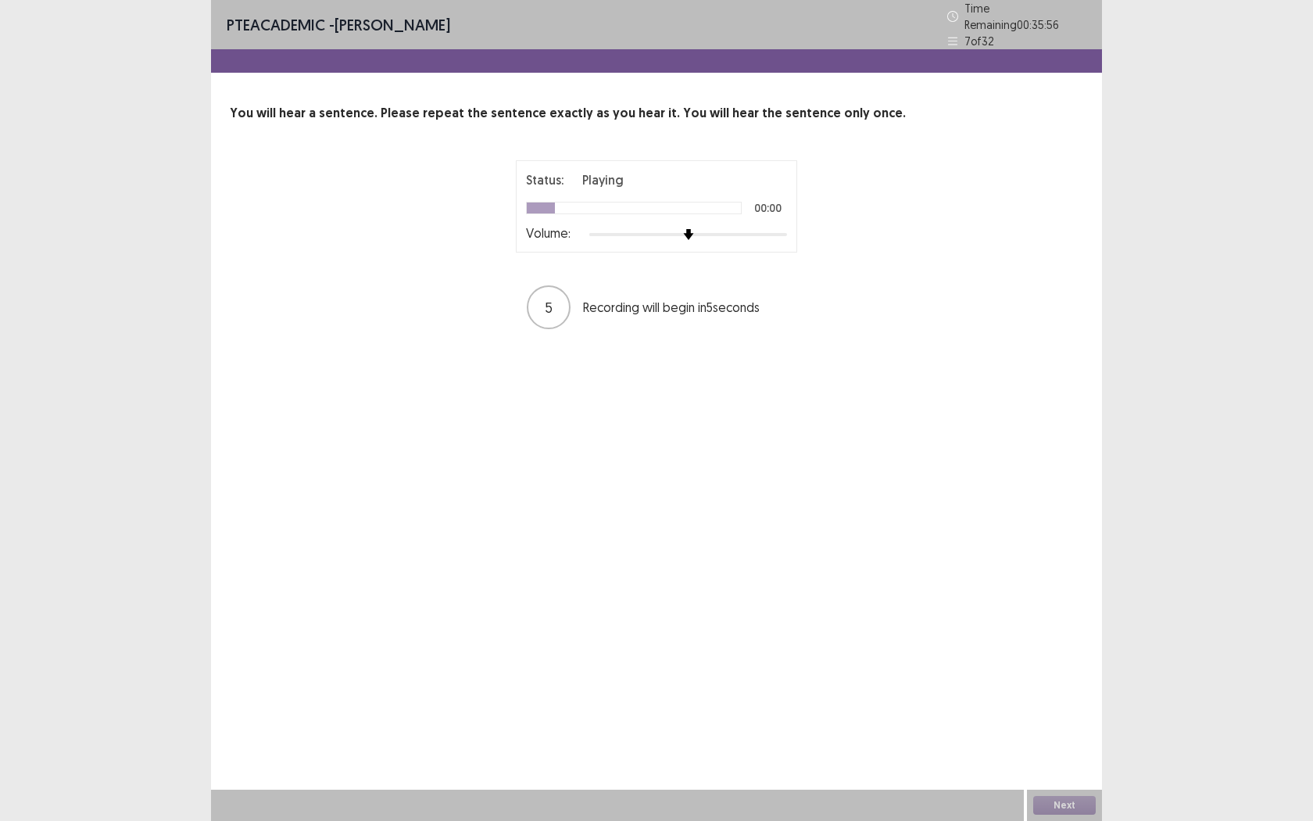
click at [714, 228] on div at bounding box center [688, 234] width 198 height 13
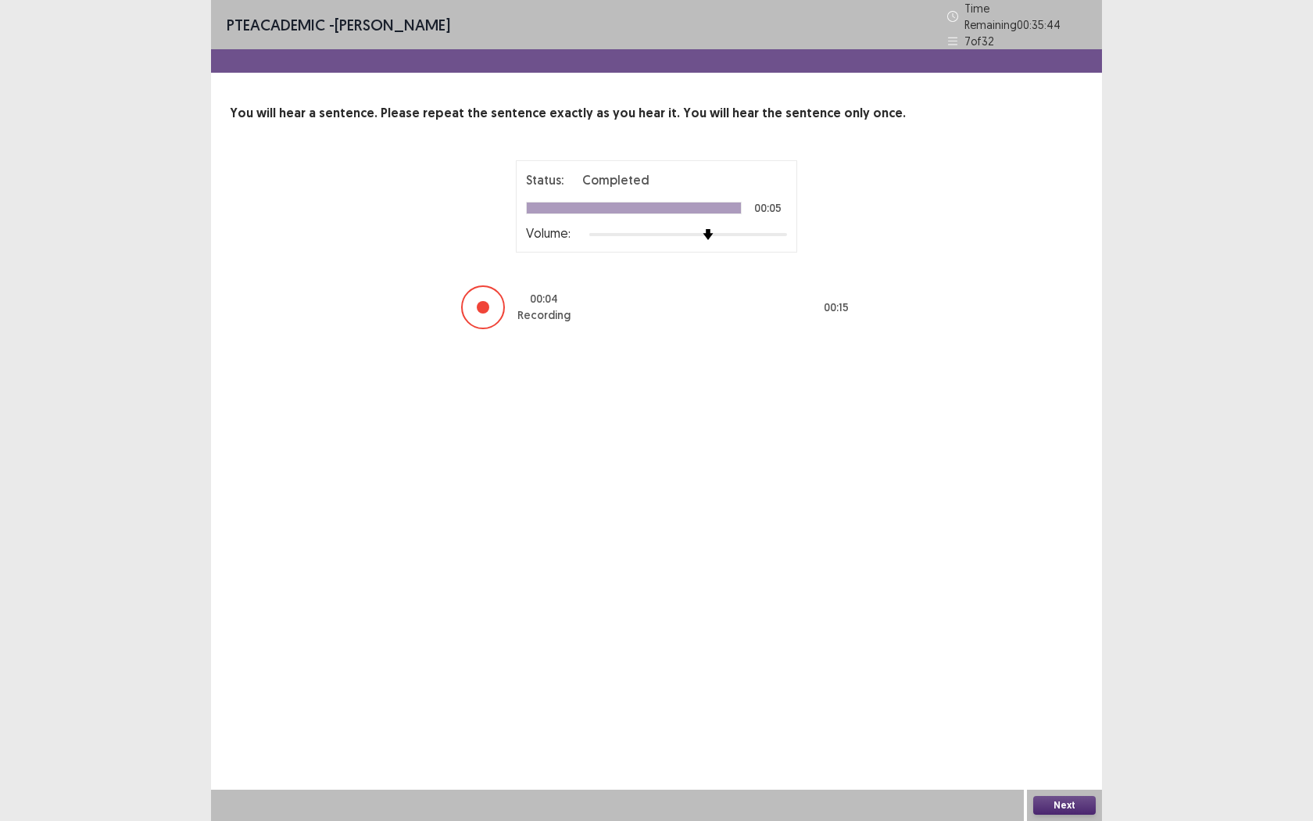
click at [1057, 751] on button "Next" at bounding box center [1064, 805] width 63 height 19
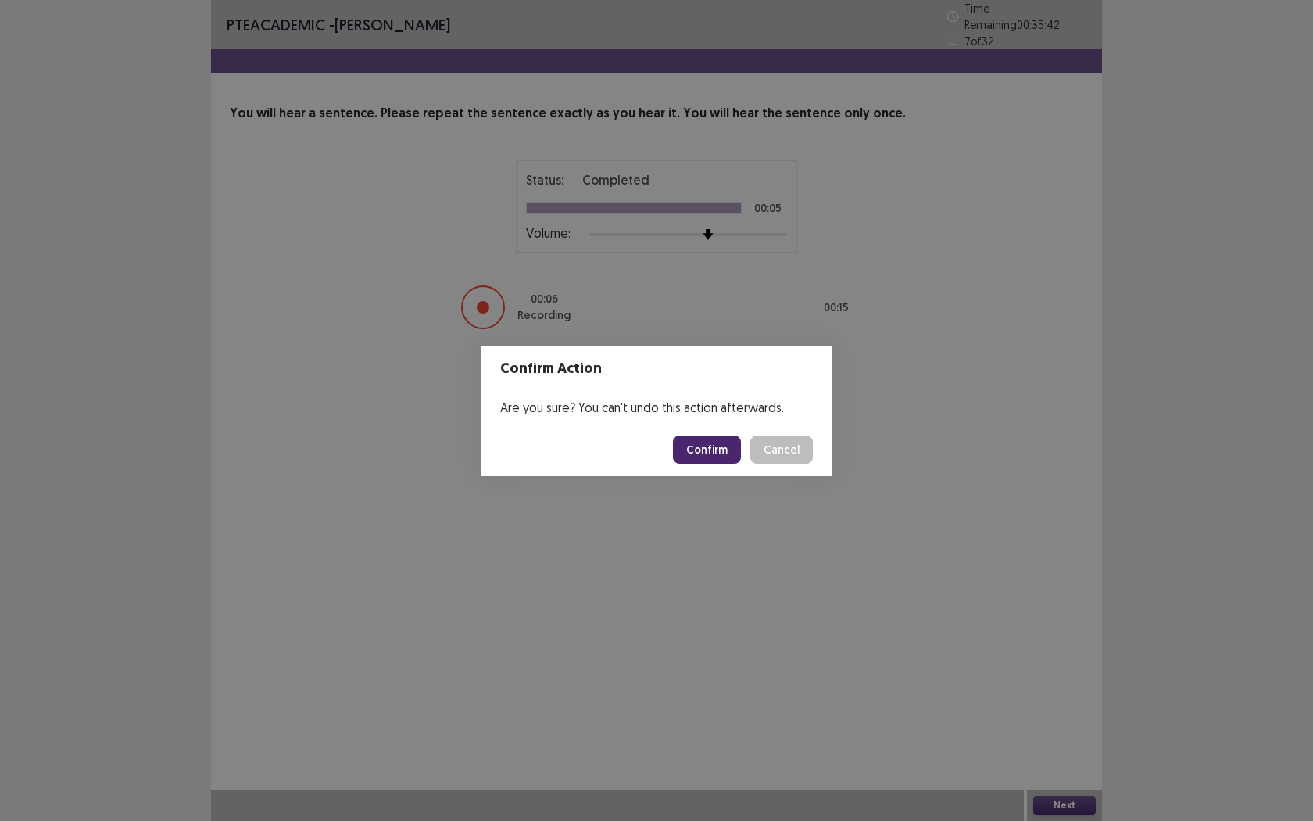
click at [710, 462] on button "Confirm" at bounding box center [707, 449] width 68 height 28
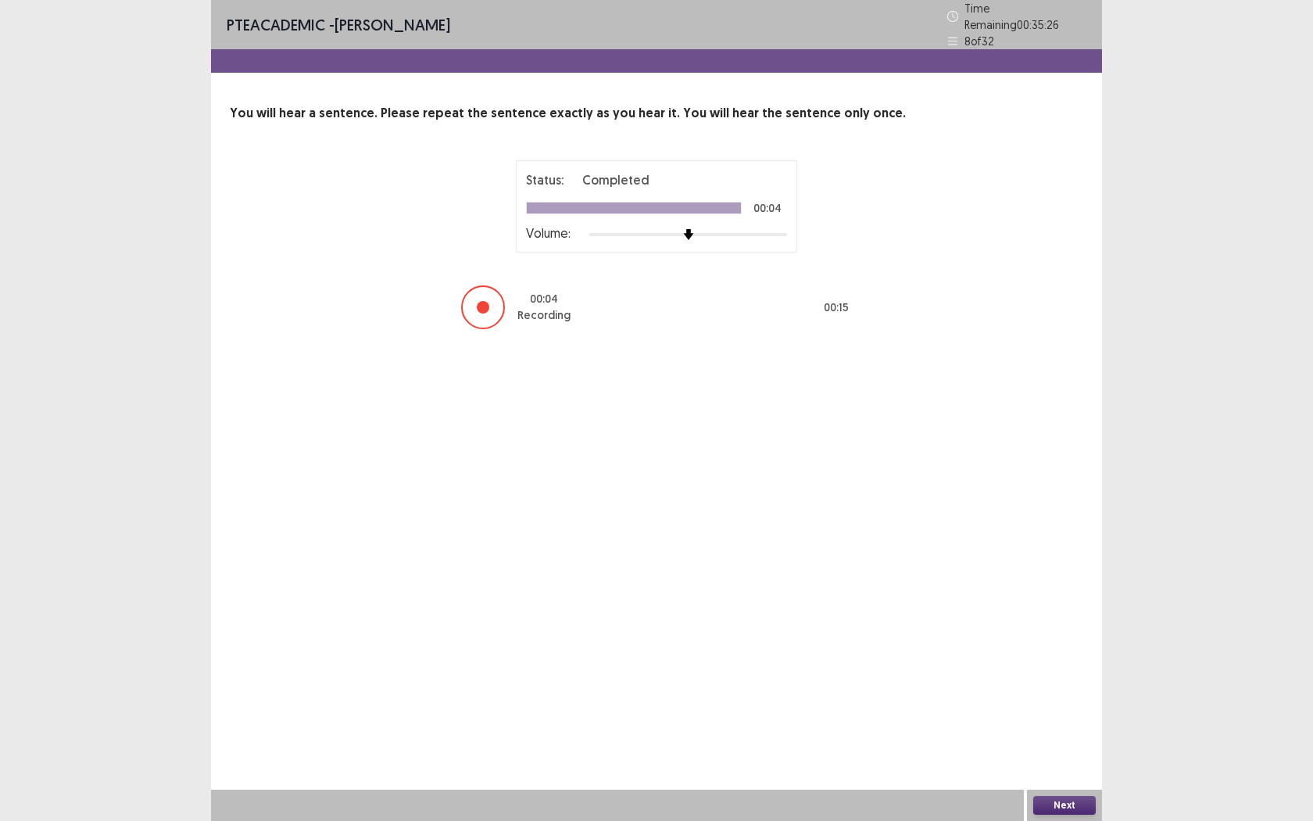
click at [1066, 751] on button "Next" at bounding box center [1064, 805] width 63 height 19
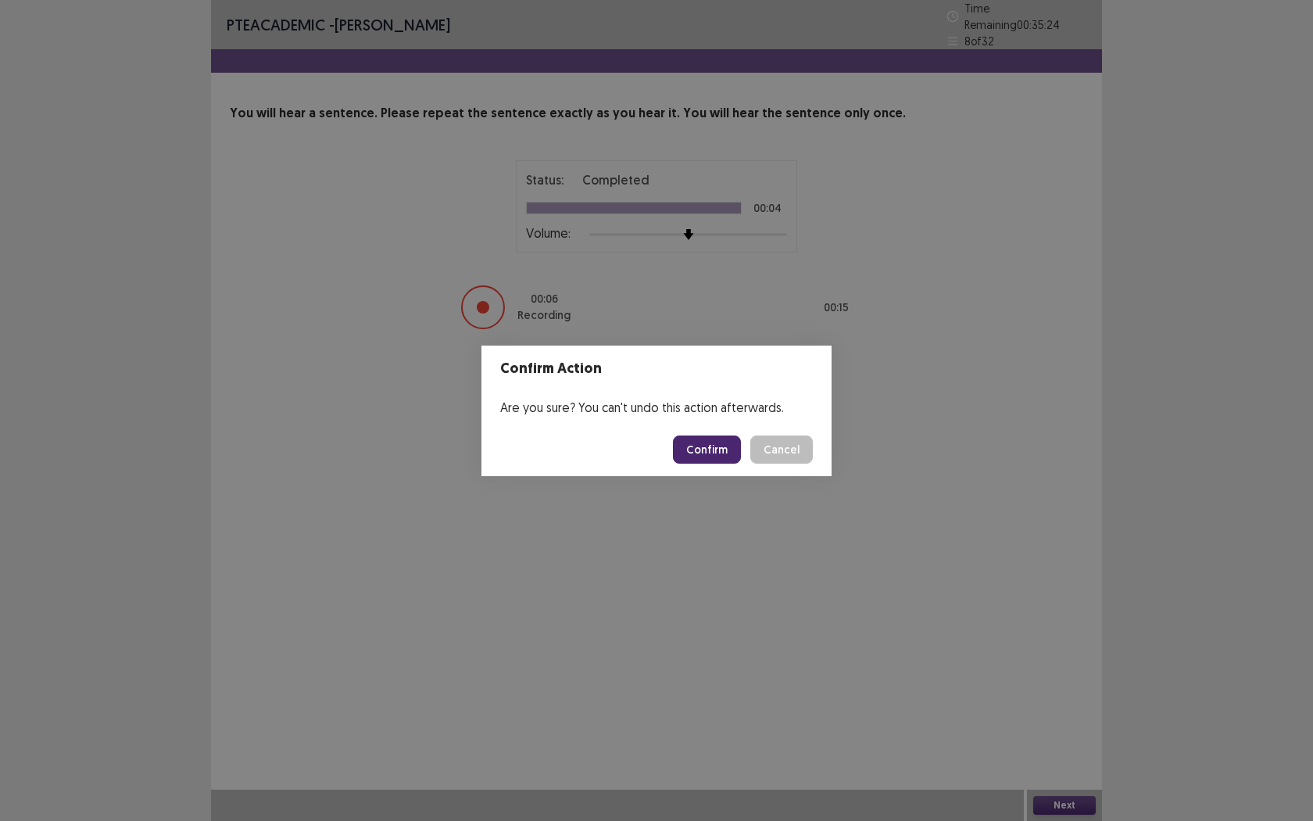
click at [696, 445] on button "Confirm" at bounding box center [707, 449] width 68 height 28
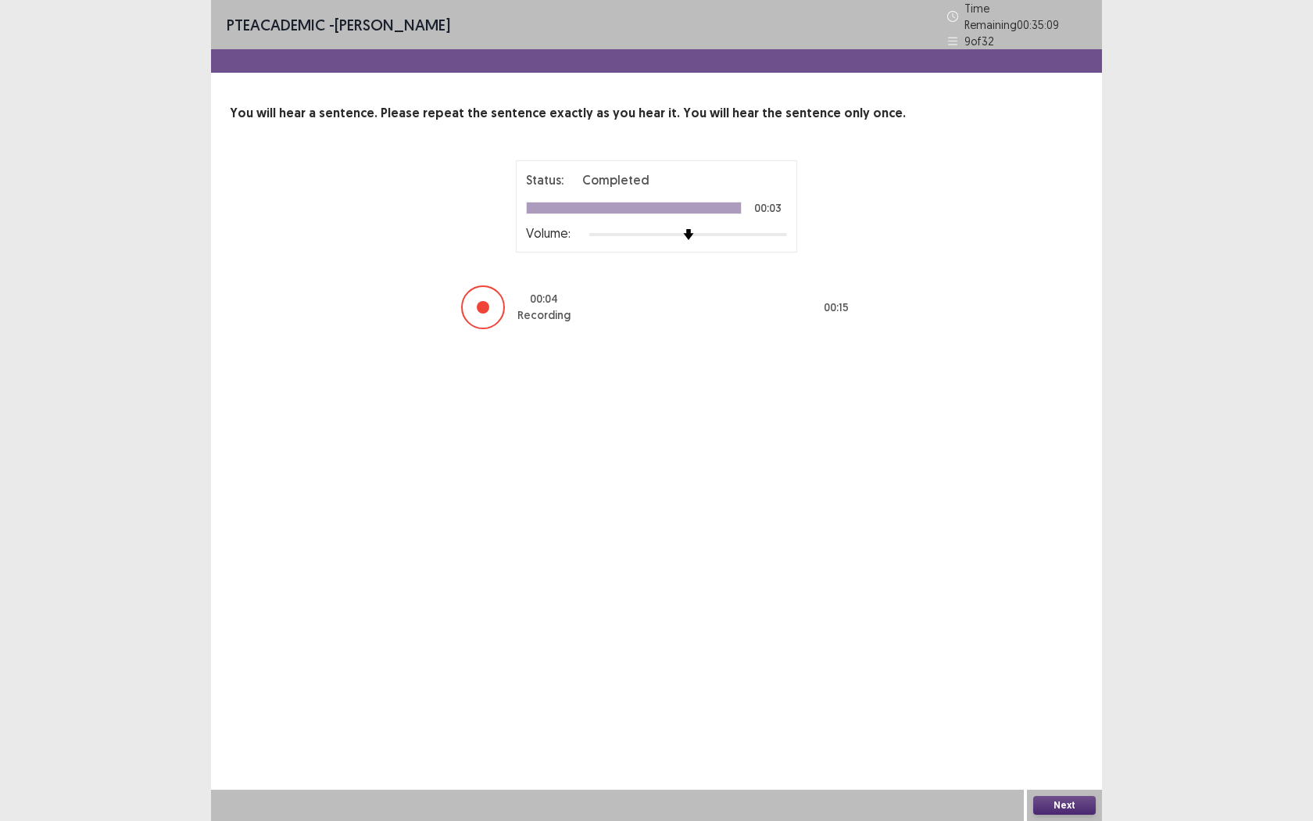
click at [1072, 751] on button "Next" at bounding box center [1064, 805] width 63 height 19
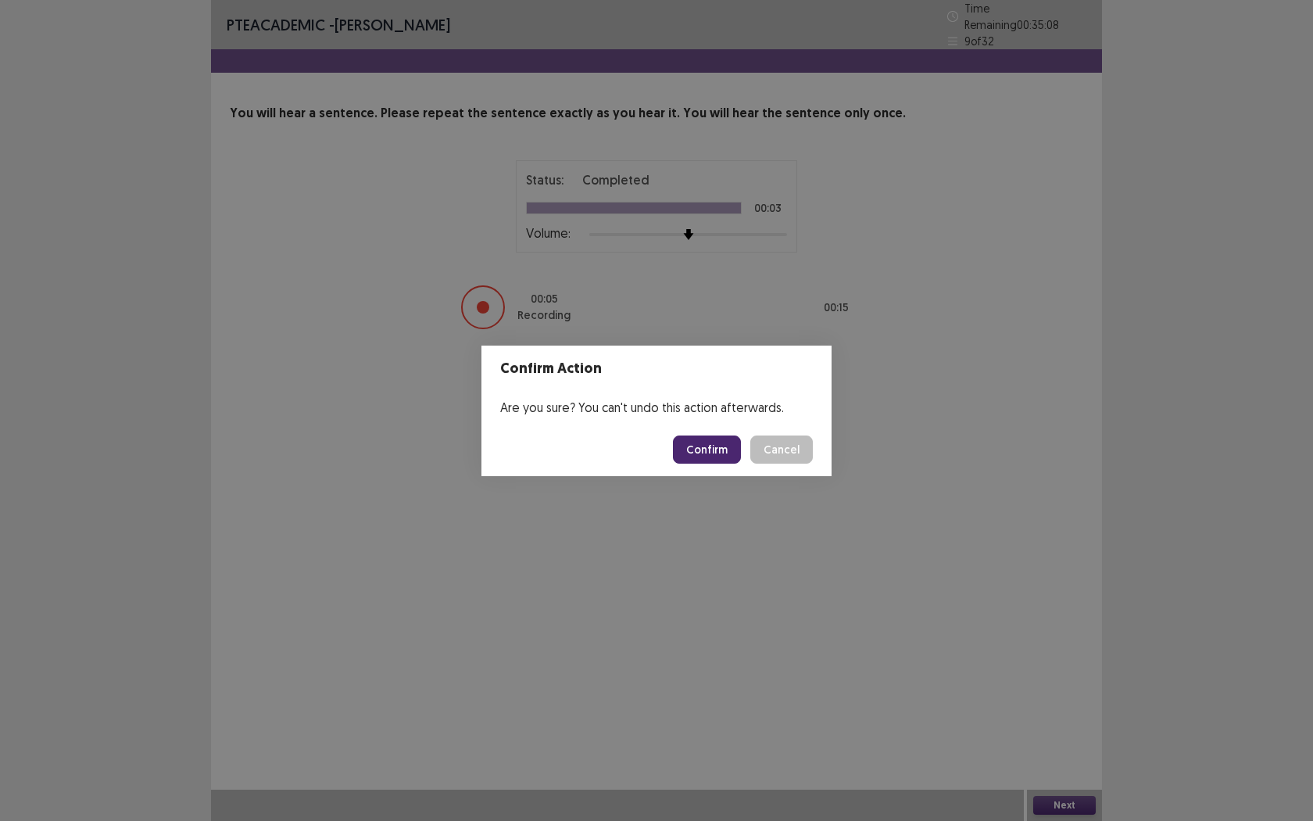
click at [721, 445] on button "Confirm" at bounding box center [707, 449] width 68 height 28
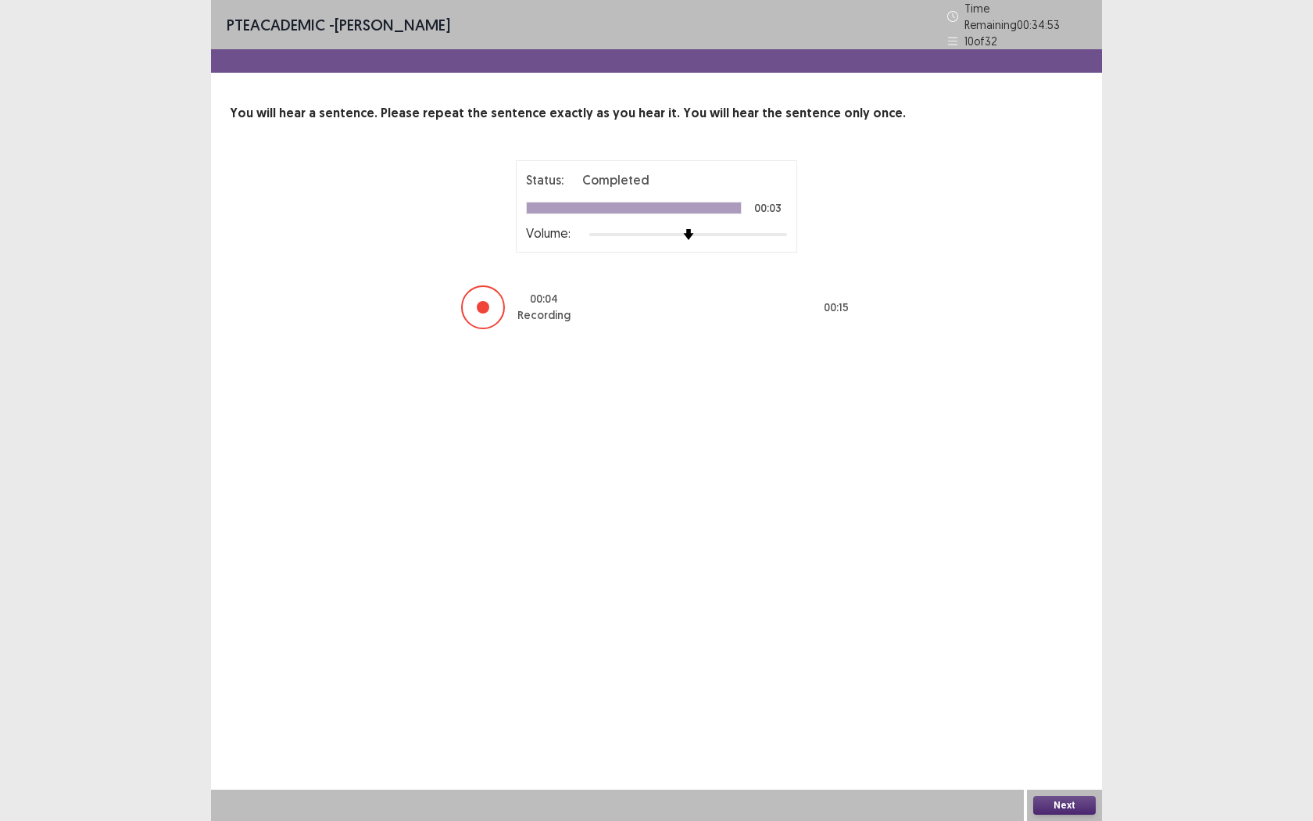
click at [1071, 751] on button "Next" at bounding box center [1064, 805] width 63 height 19
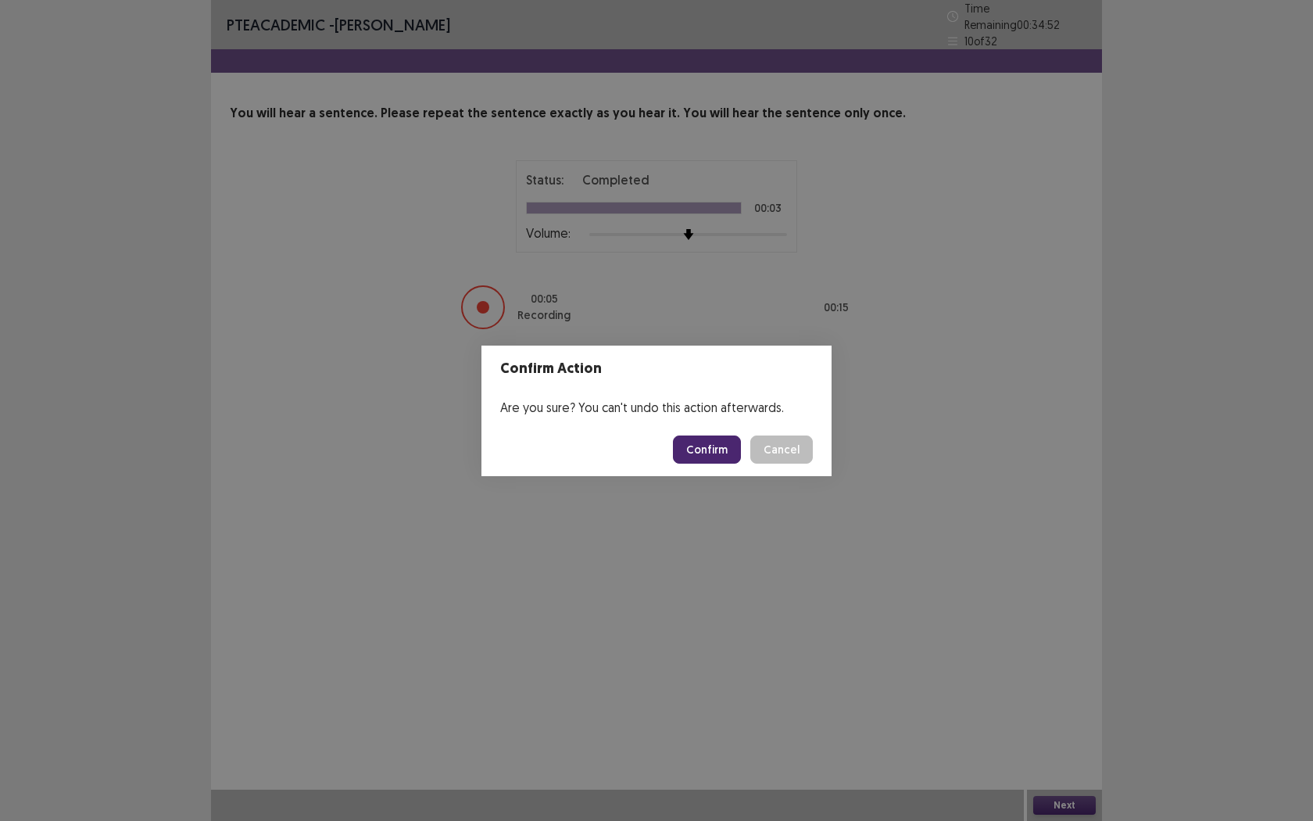
click at [708, 452] on button "Confirm" at bounding box center [707, 449] width 68 height 28
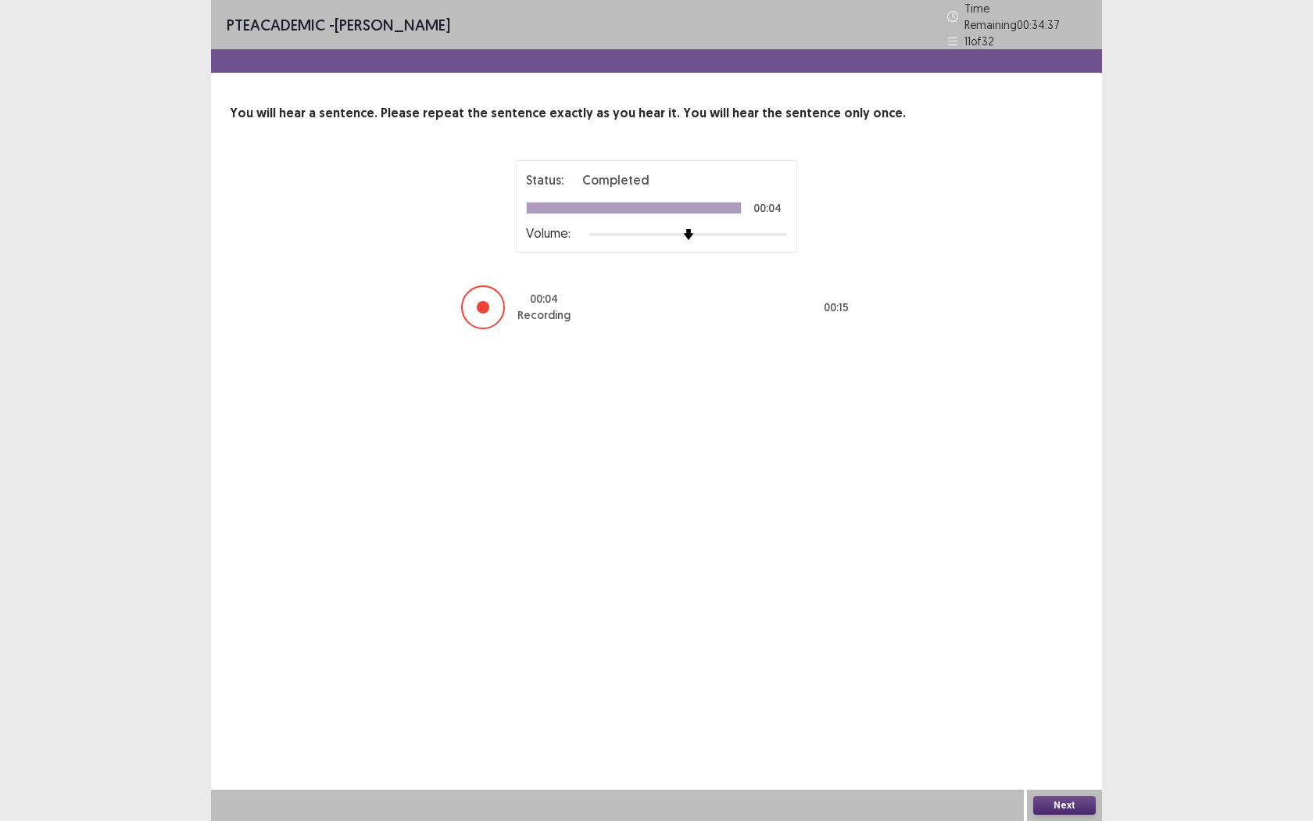
click at [1078, 751] on button "Next" at bounding box center [1064, 805] width 63 height 19
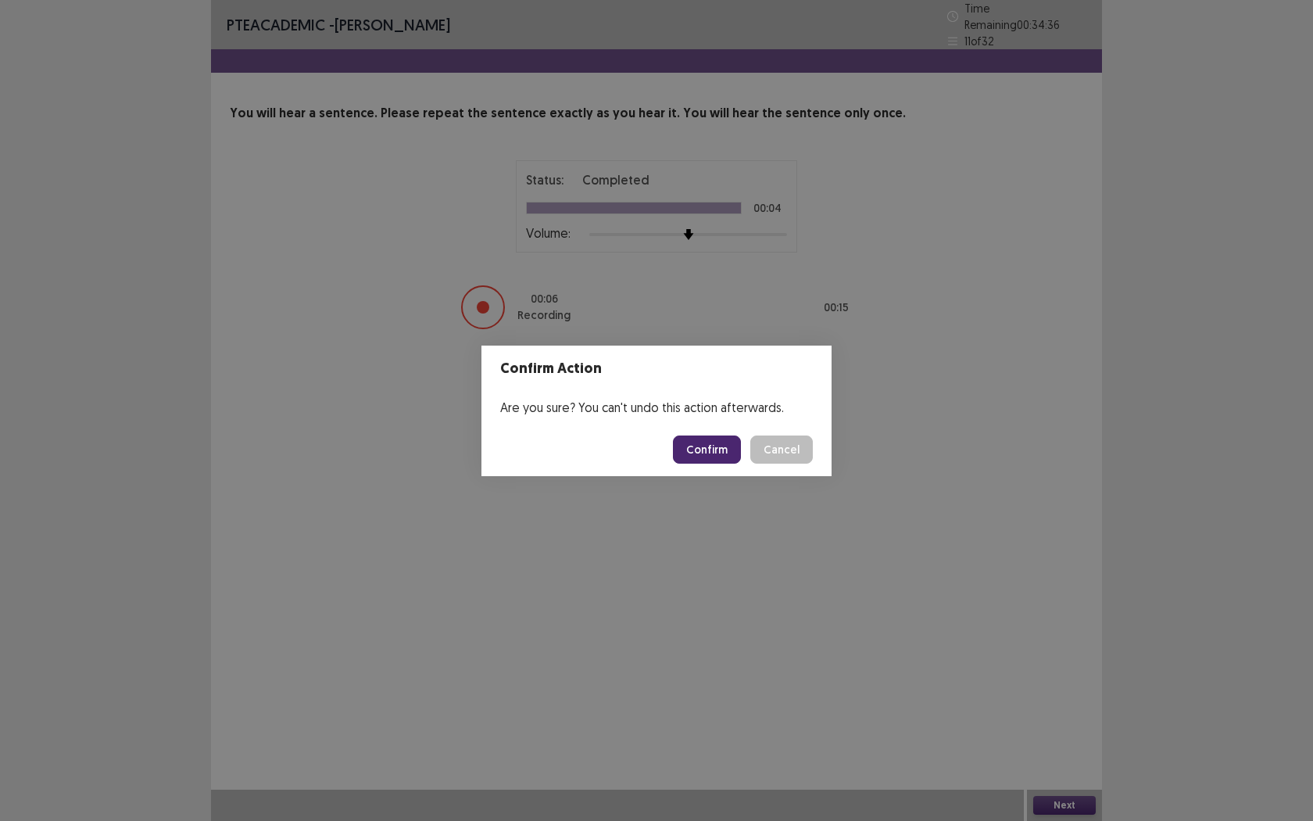
click at [710, 445] on button "Confirm" at bounding box center [707, 449] width 68 height 28
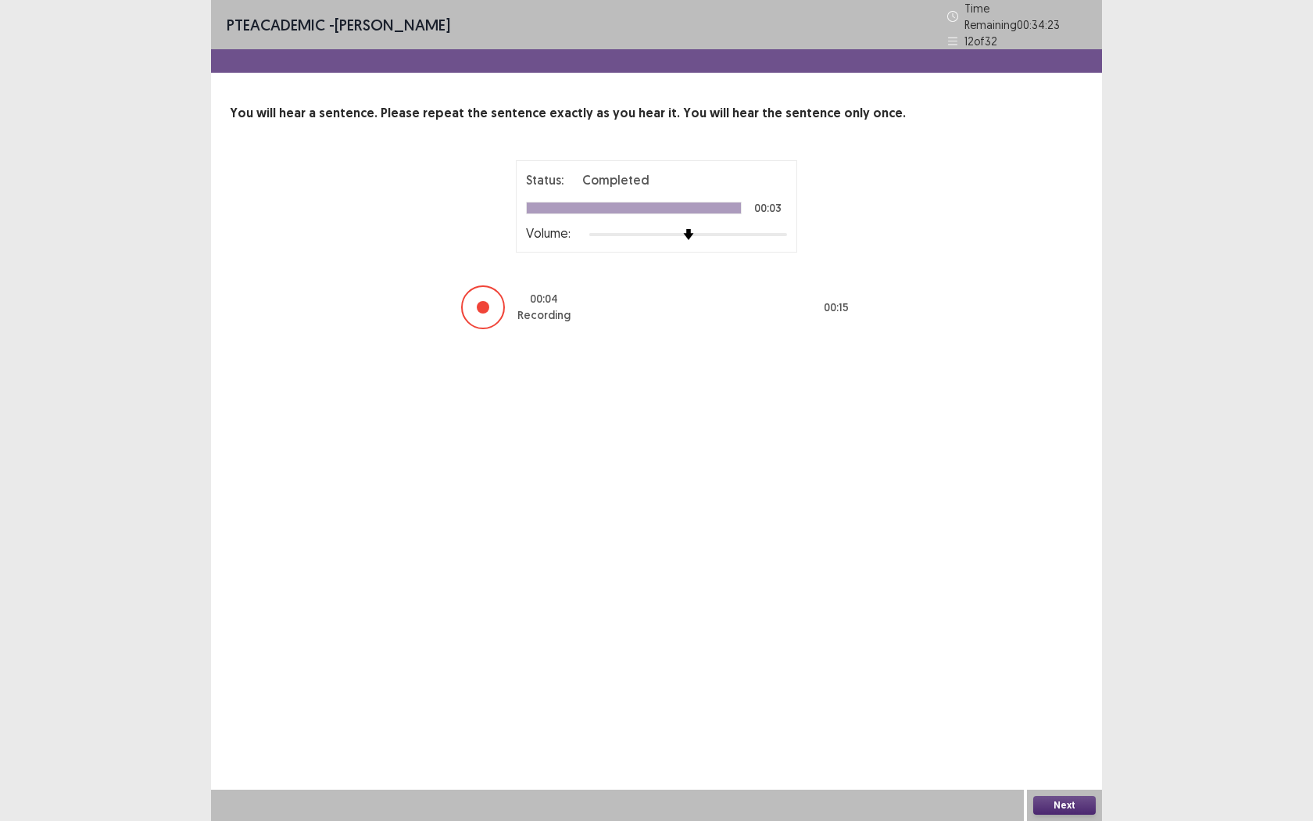
click at [1054, 751] on button "Next" at bounding box center [1064, 805] width 63 height 19
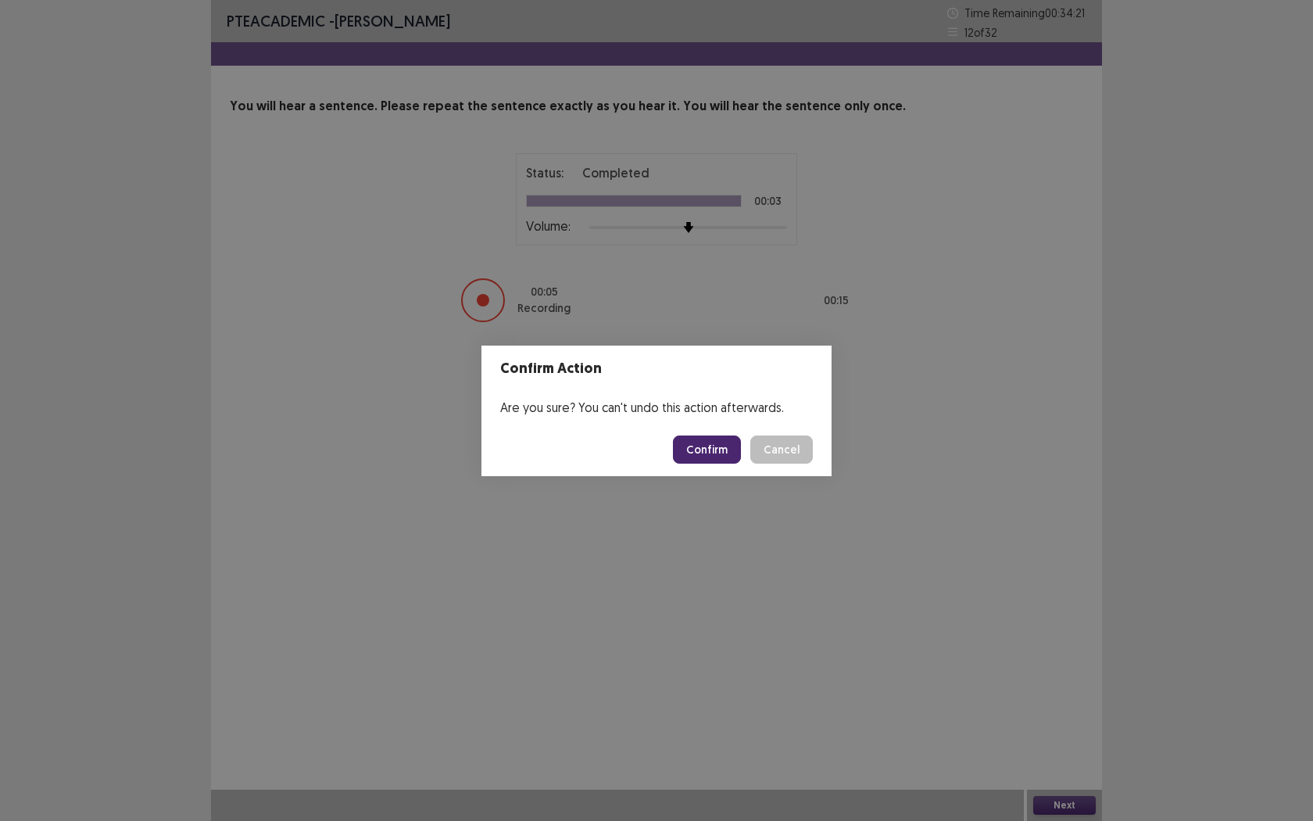
click at [714, 446] on button "Confirm" at bounding box center [707, 449] width 68 height 28
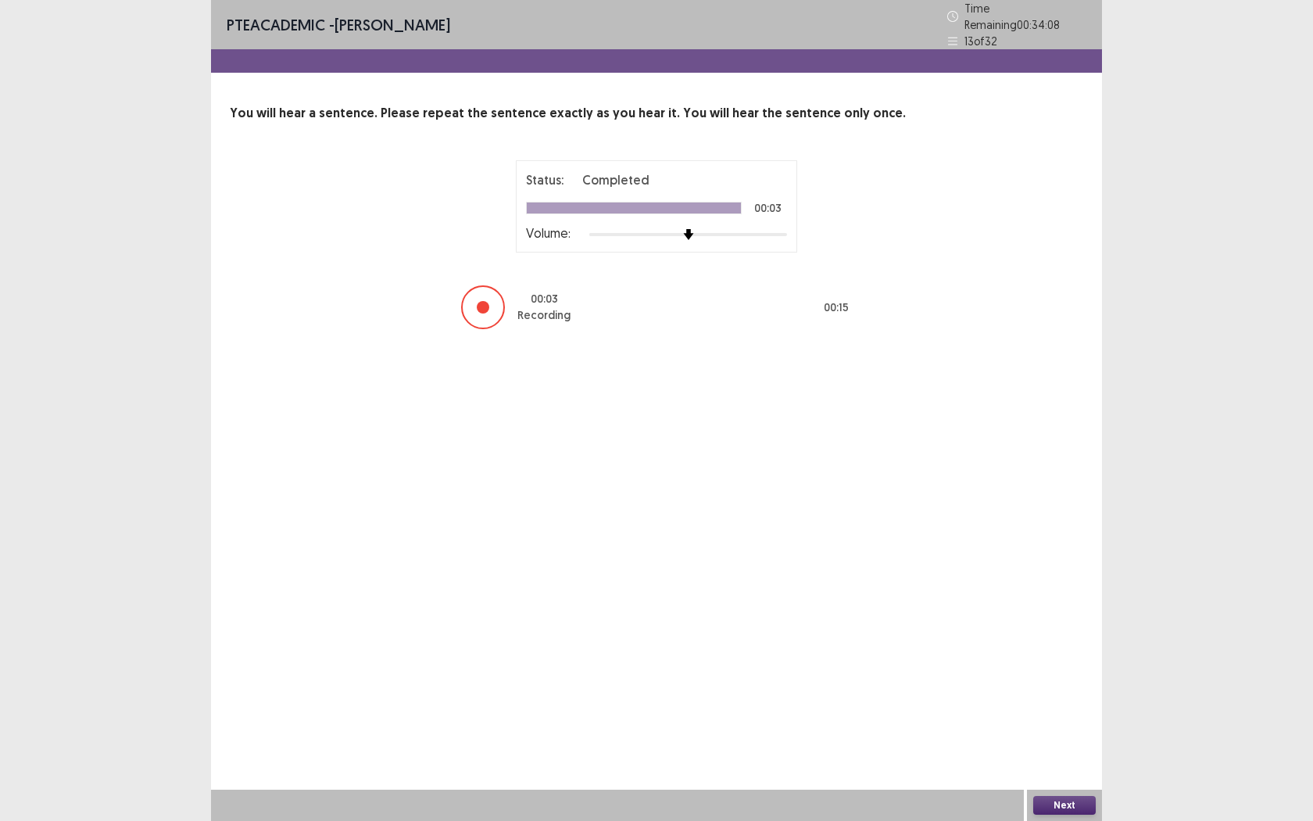
click at [1069, 751] on button "Next" at bounding box center [1064, 805] width 63 height 19
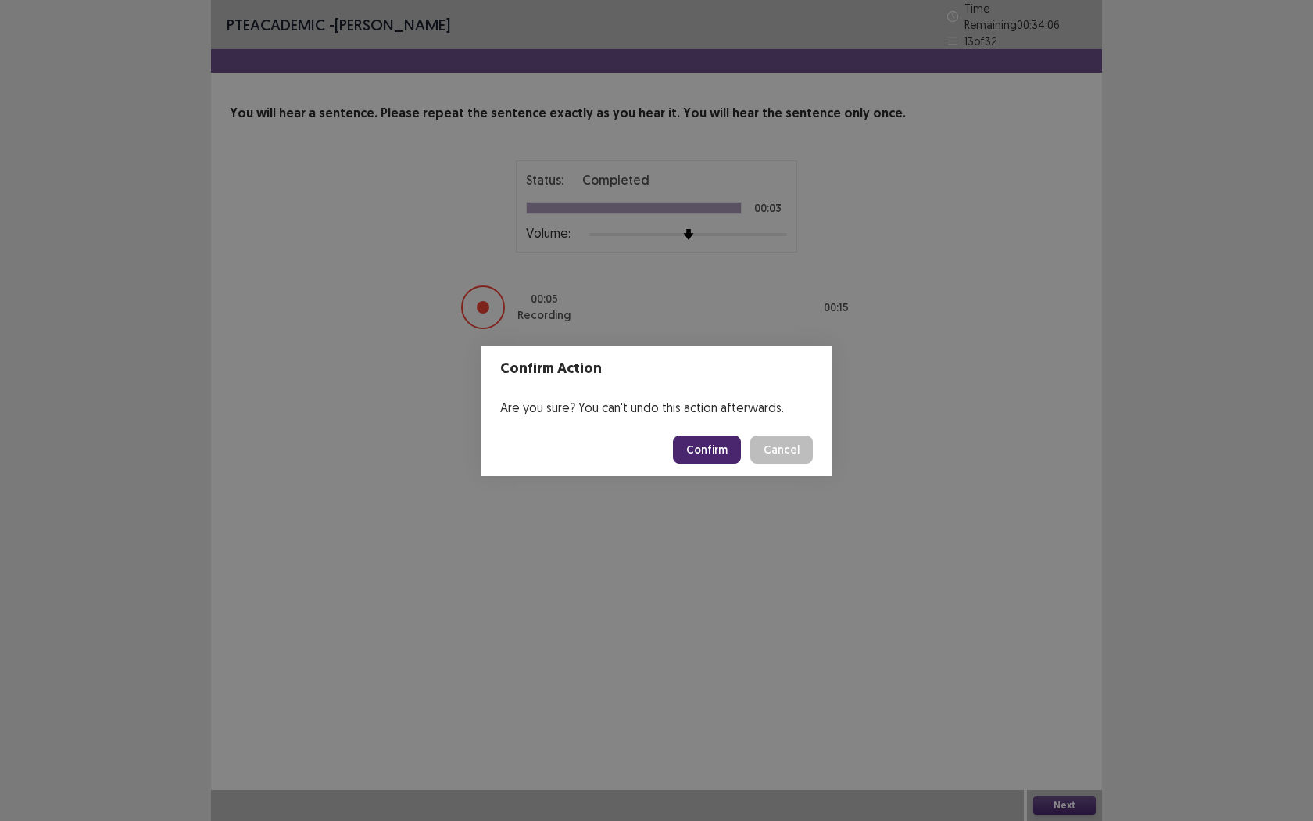
click at [699, 442] on button "Confirm" at bounding box center [707, 449] width 68 height 28
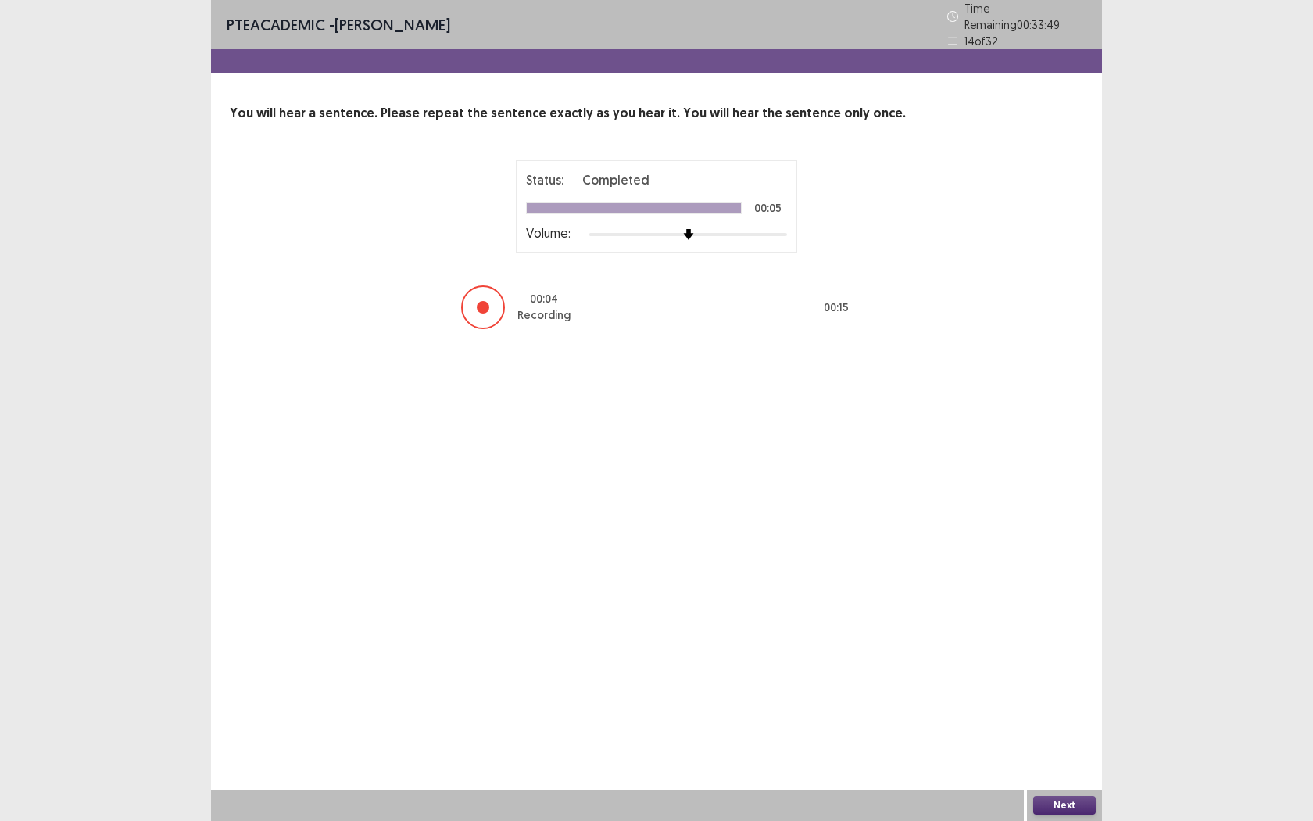
click at [1056, 751] on button "Next" at bounding box center [1064, 805] width 63 height 19
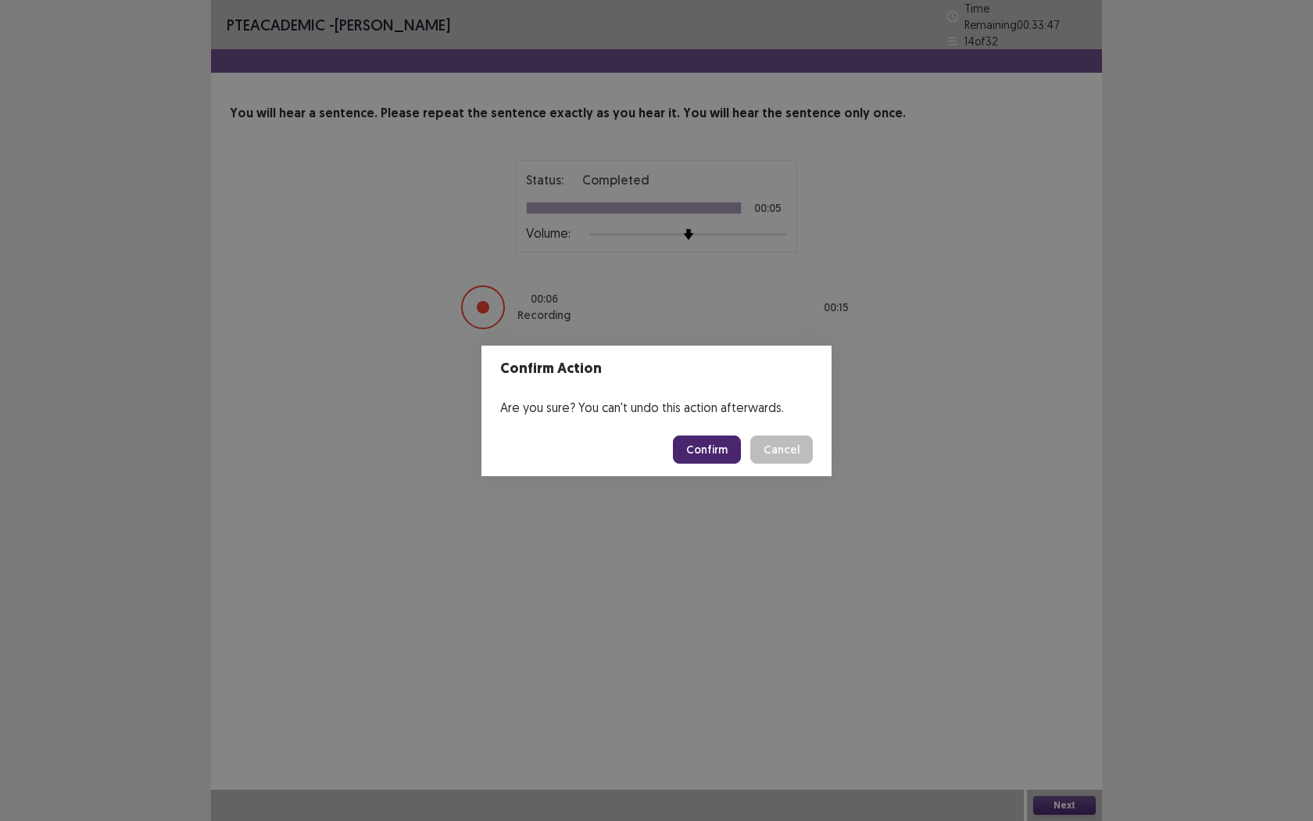
click at [708, 456] on button "Confirm" at bounding box center [707, 449] width 68 height 28
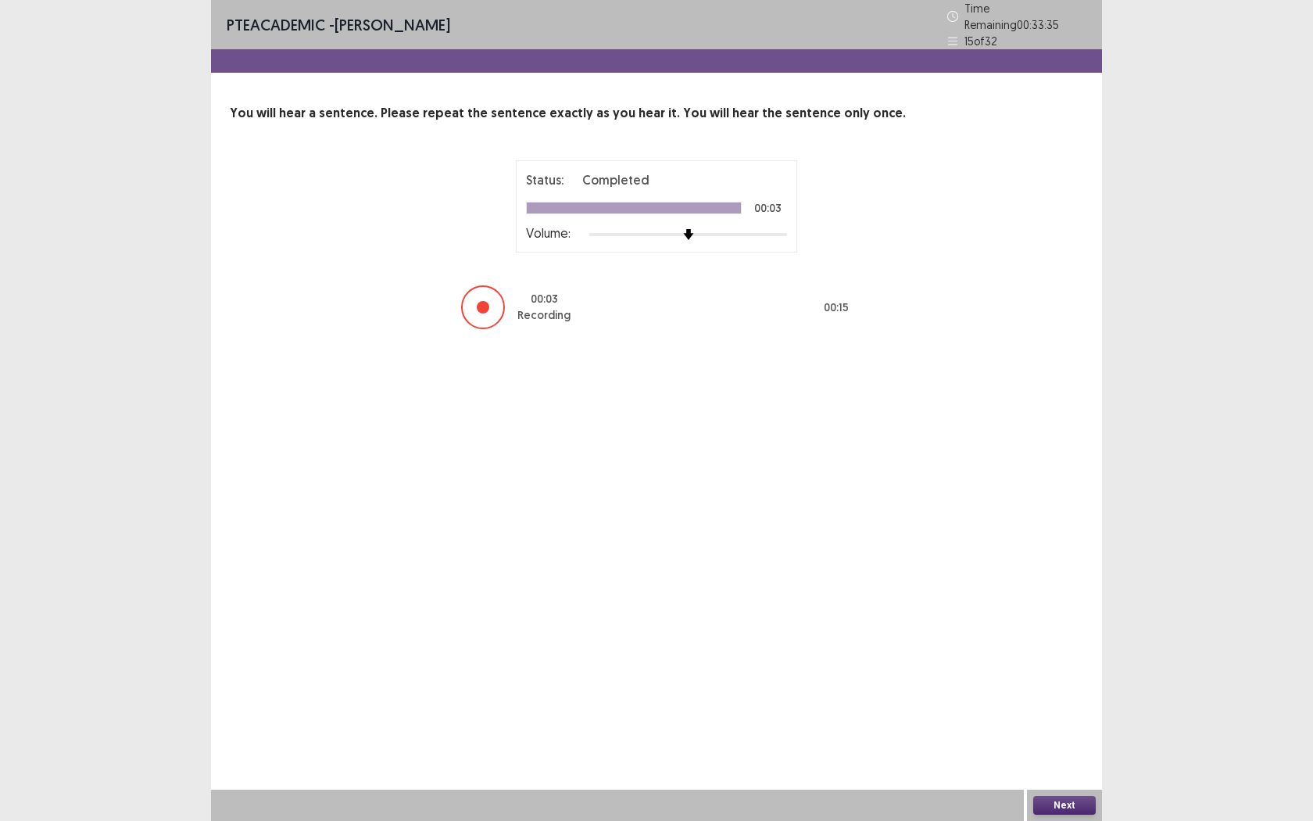
click at [1061, 751] on button "Next" at bounding box center [1064, 805] width 63 height 19
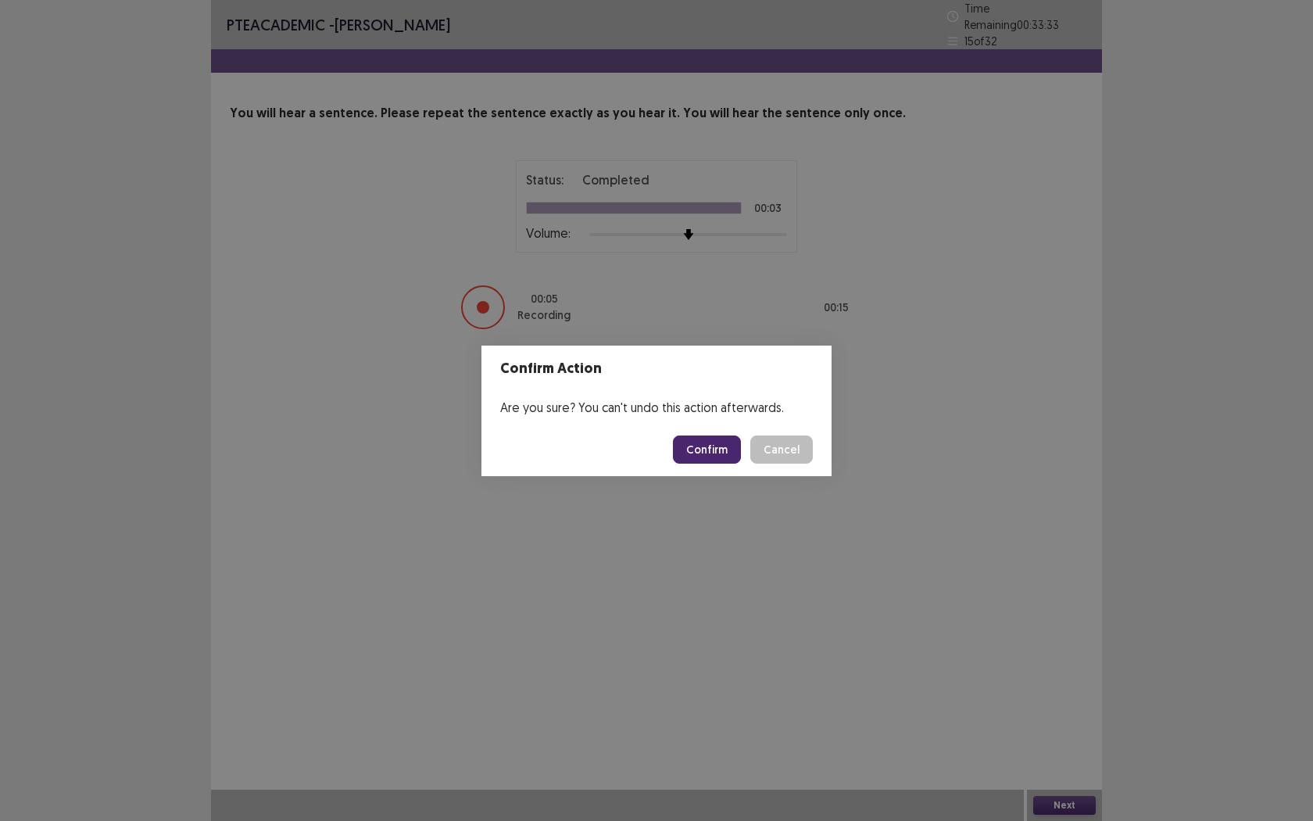
click at [698, 456] on button "Confirm" at bounding box center [707, 449] width 68 height 28
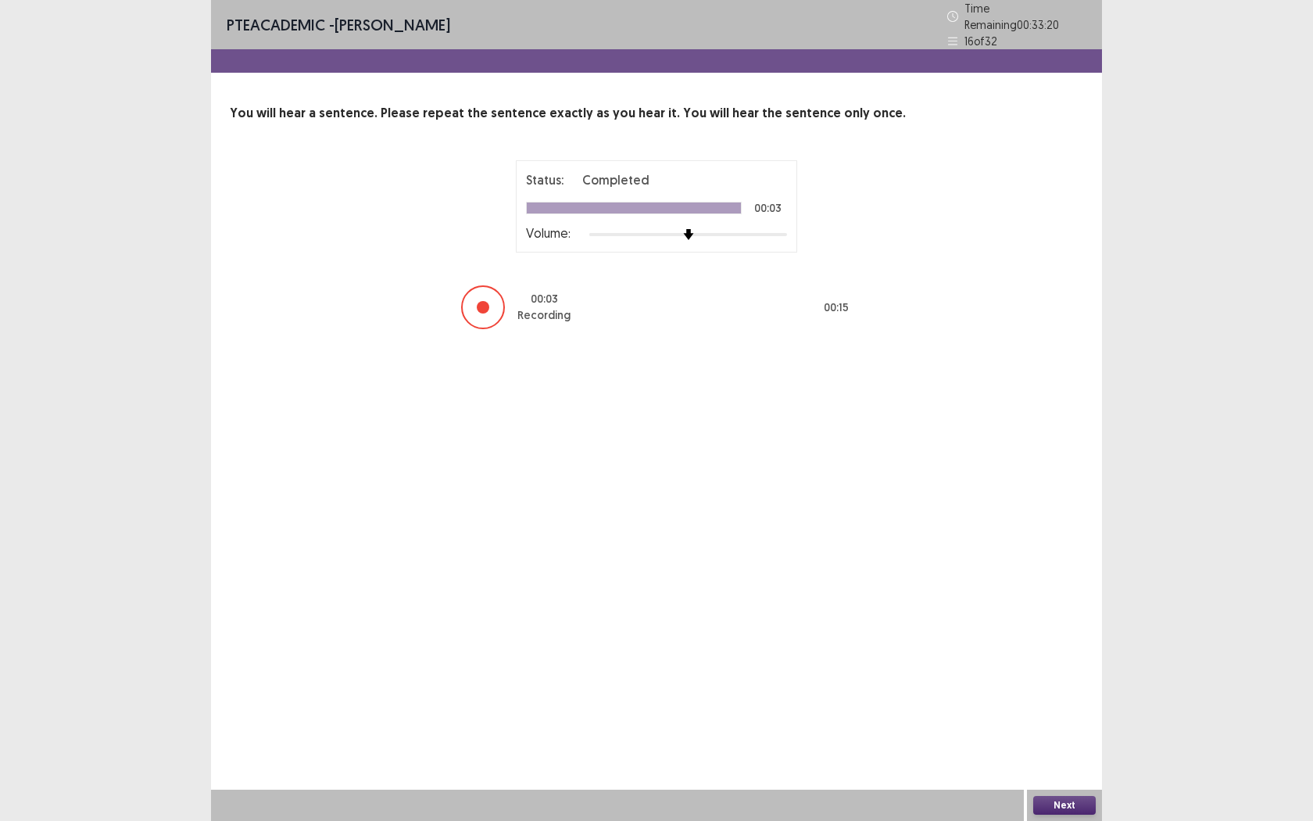
click at [1070, 751] on button "Next" at bounding box center [1064, 805] width 63 height 19
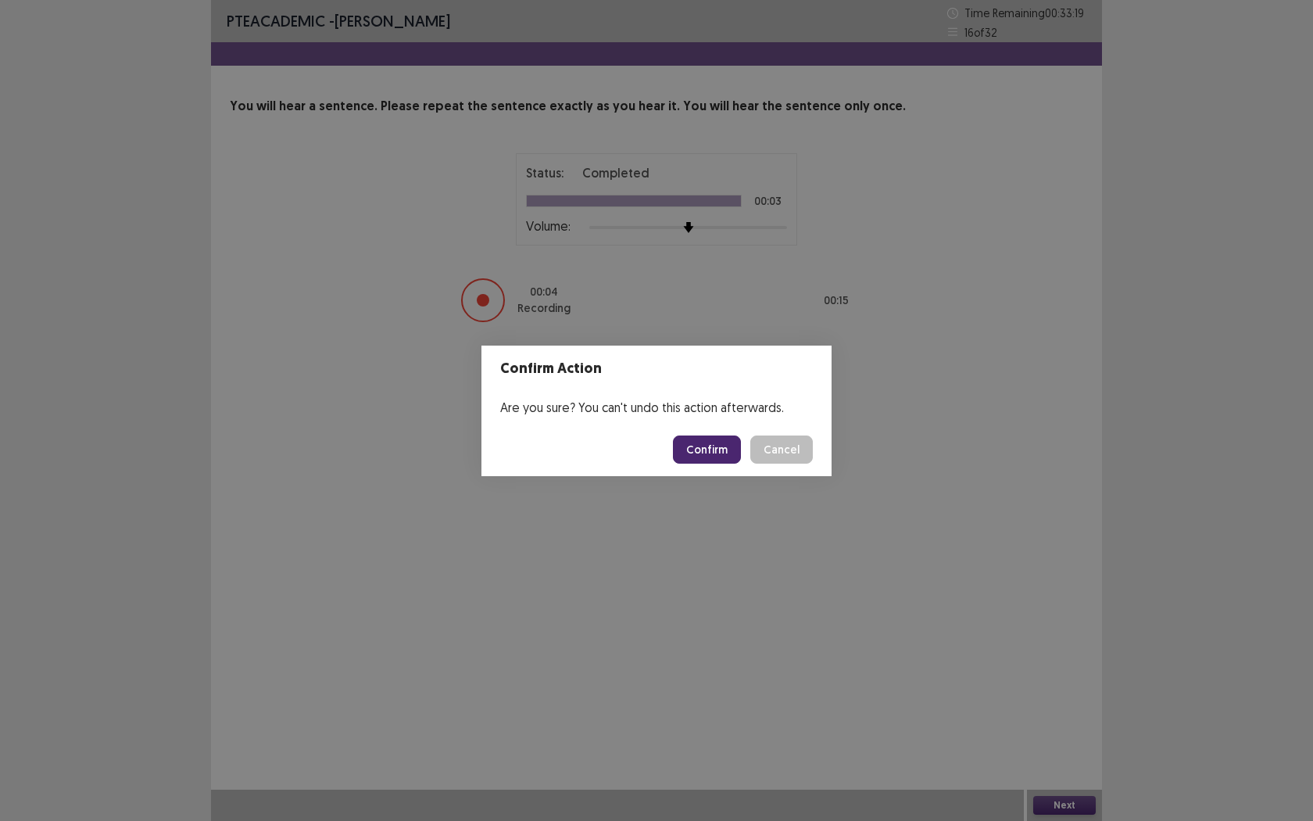
click at [719, 453] on button "Confirm" at bounding box center [707, 449] width 68 height 28
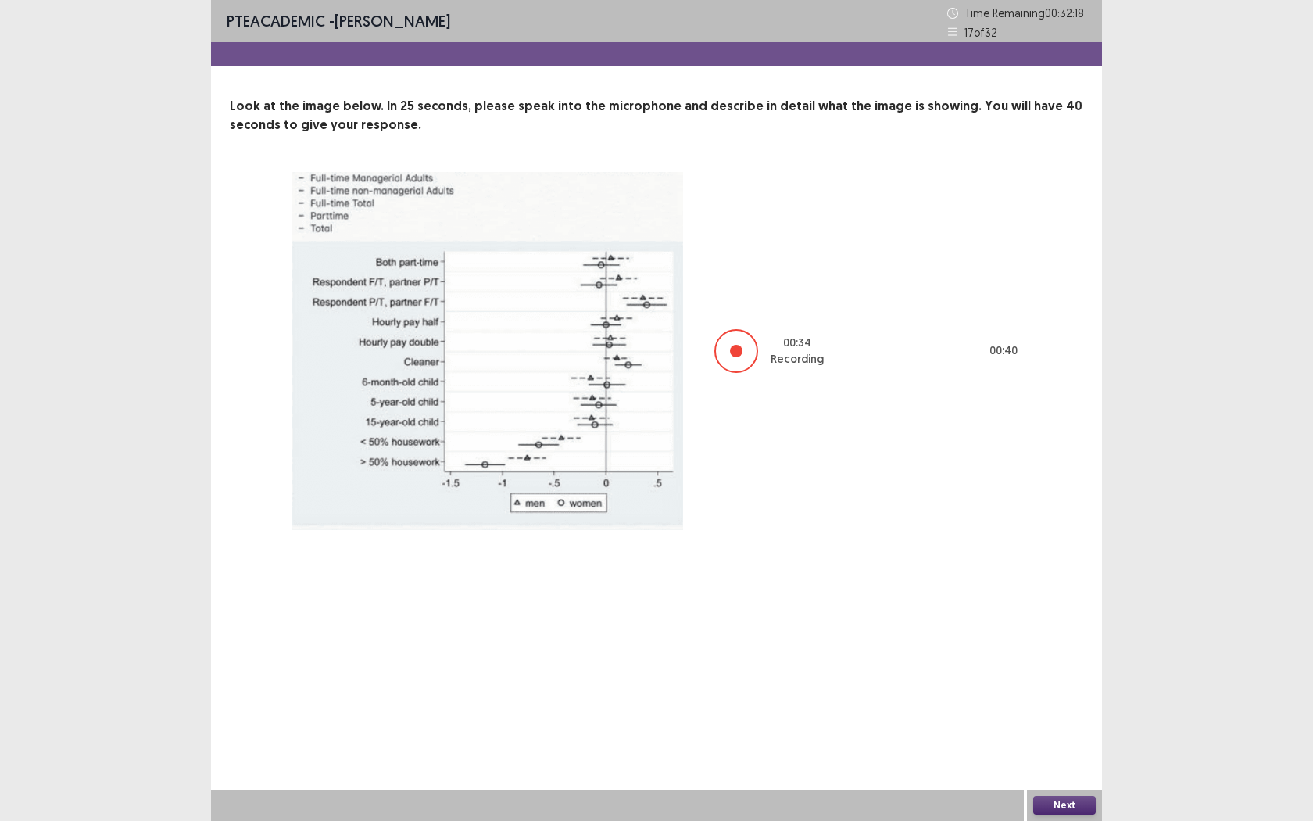
click at [1075, 751] on button "Next" at bounding box center [1064, 805] width 63 height 19
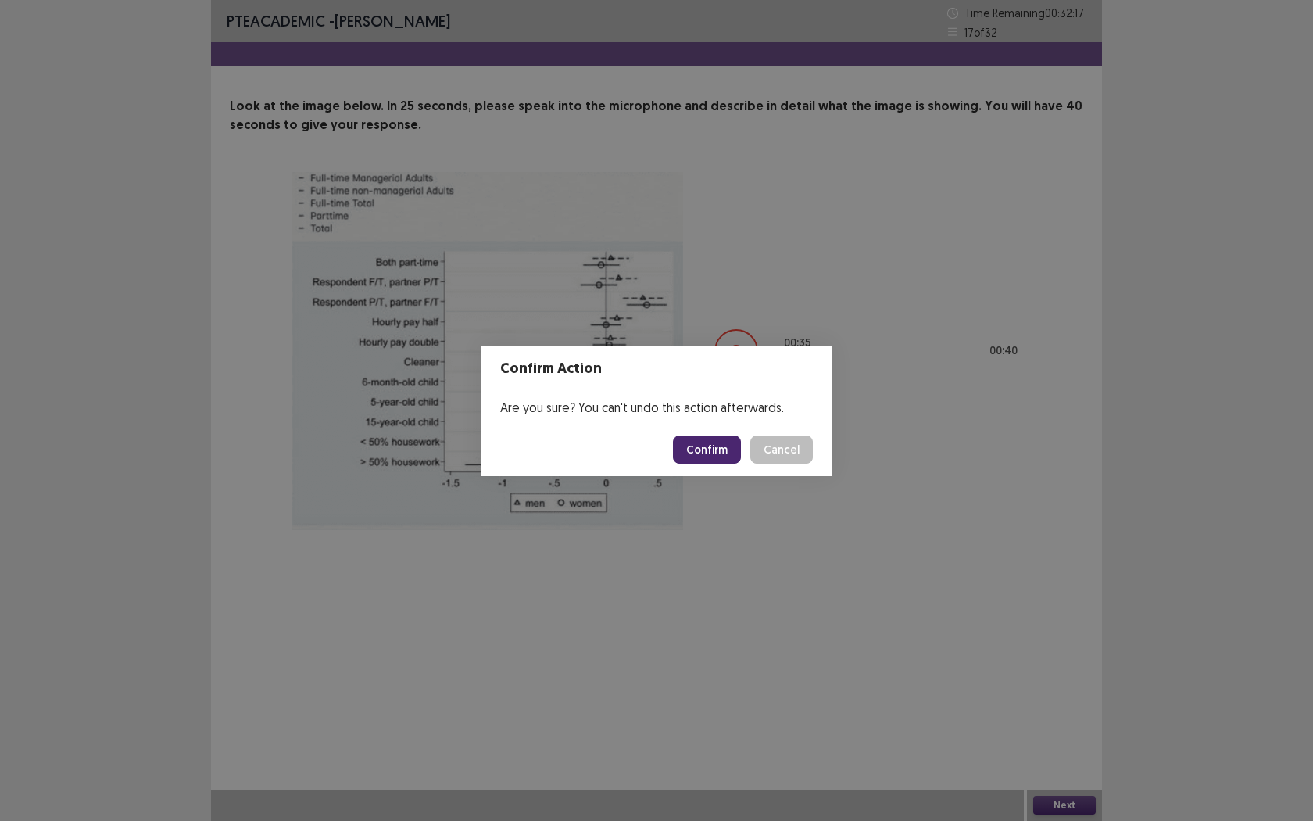
click at [700, 457] on button "Confirm" at bounding box center [707, 449] width 68 height 28
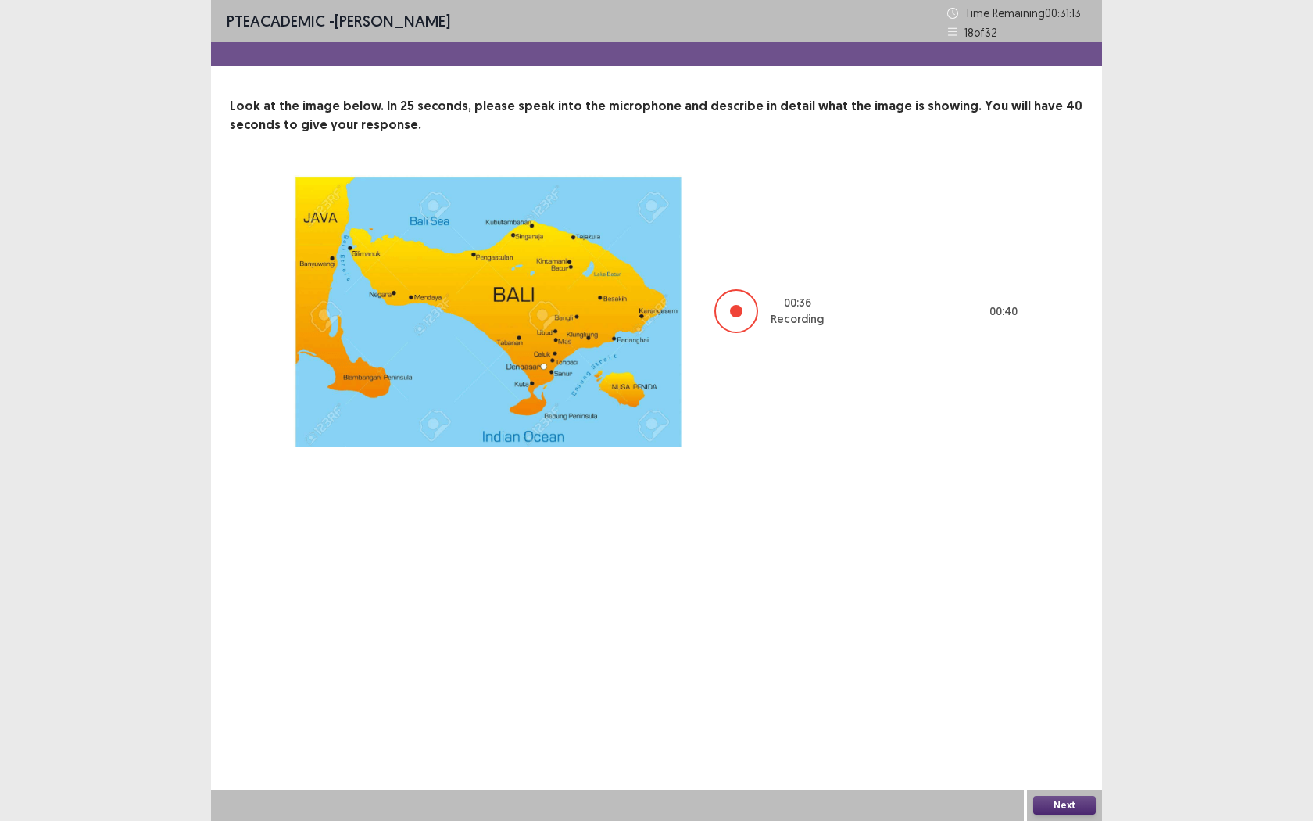
click at [1079, 751] on button "Next" at bounding box center [1064, 805] width 63 height 19
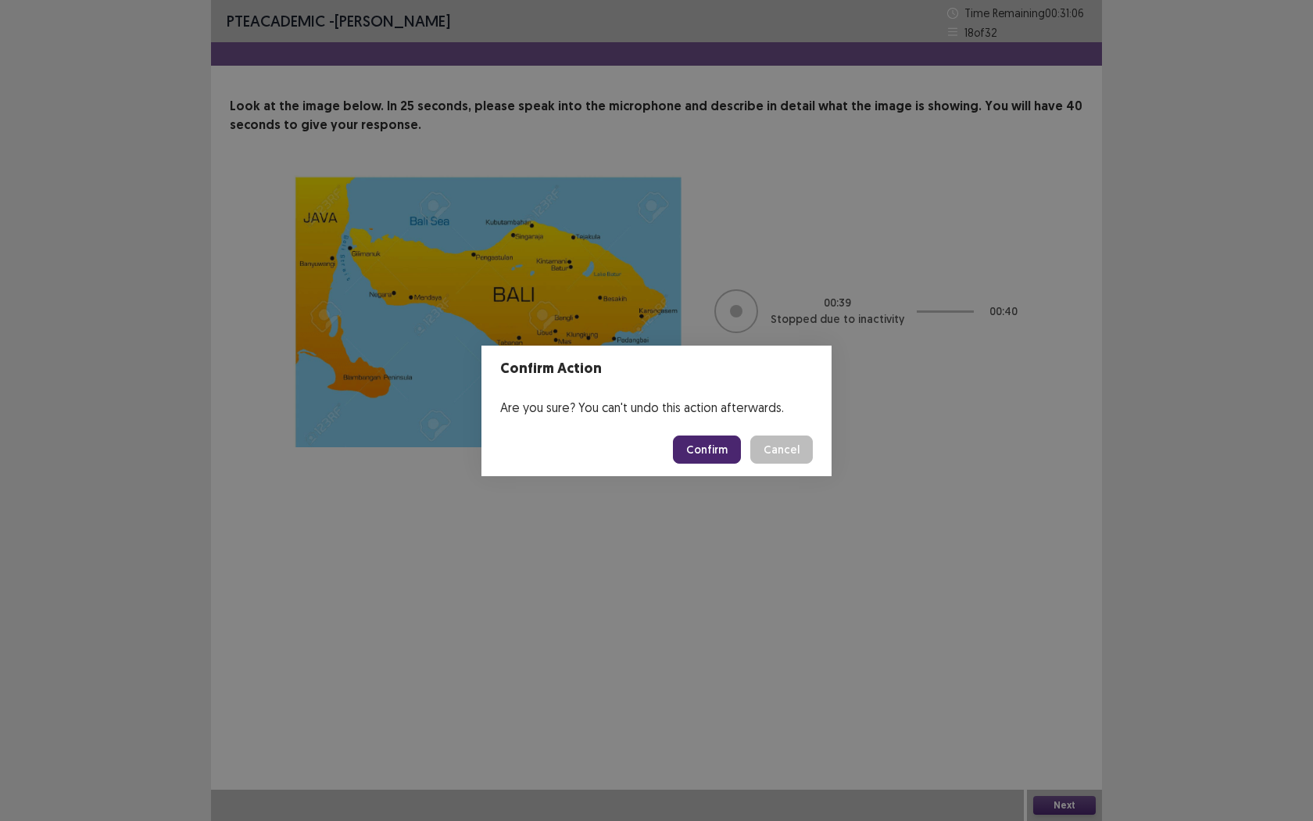
click at [722, 452] on button "Confirm" at bounding box center [707, 449] width 68 height 28
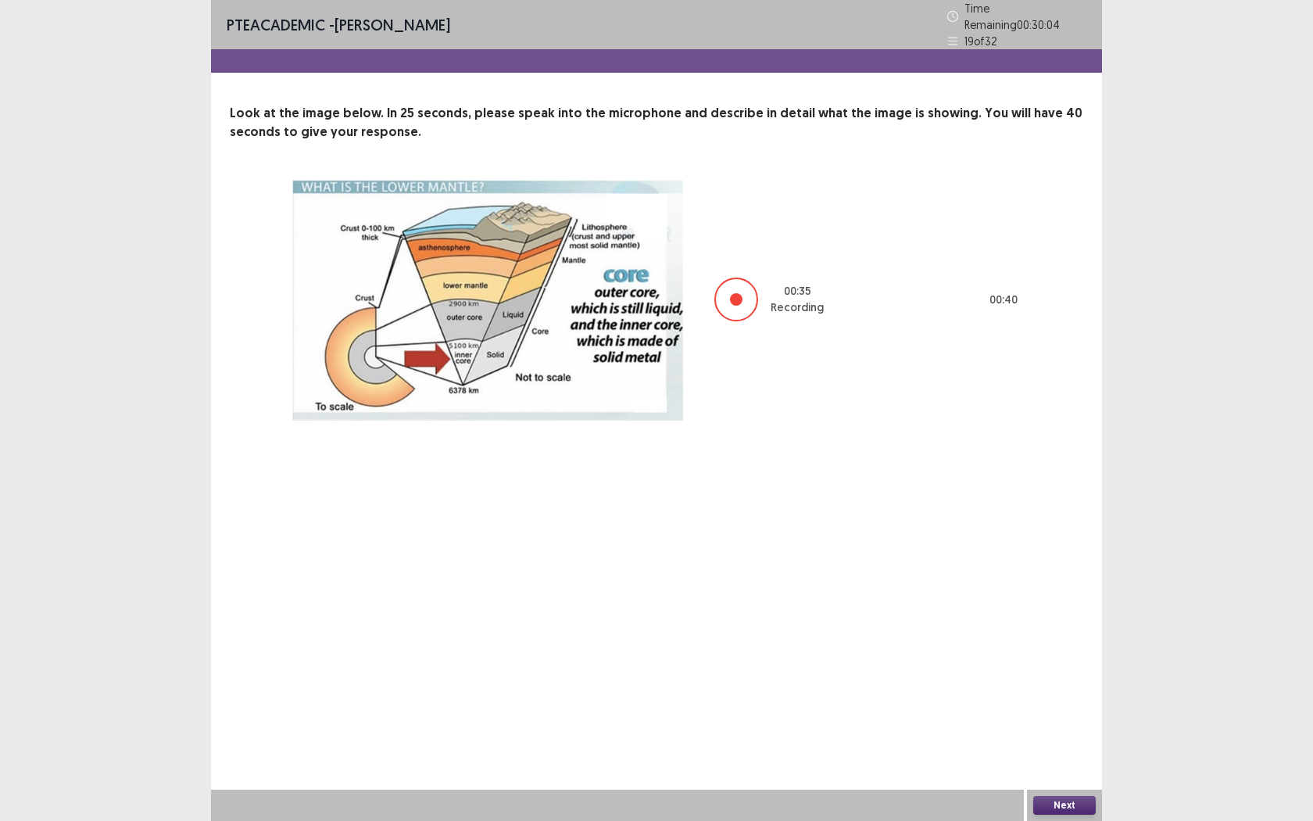
click at [1085, 751] on button "Next" at bounding box center [1064, 805] width 63 height 19
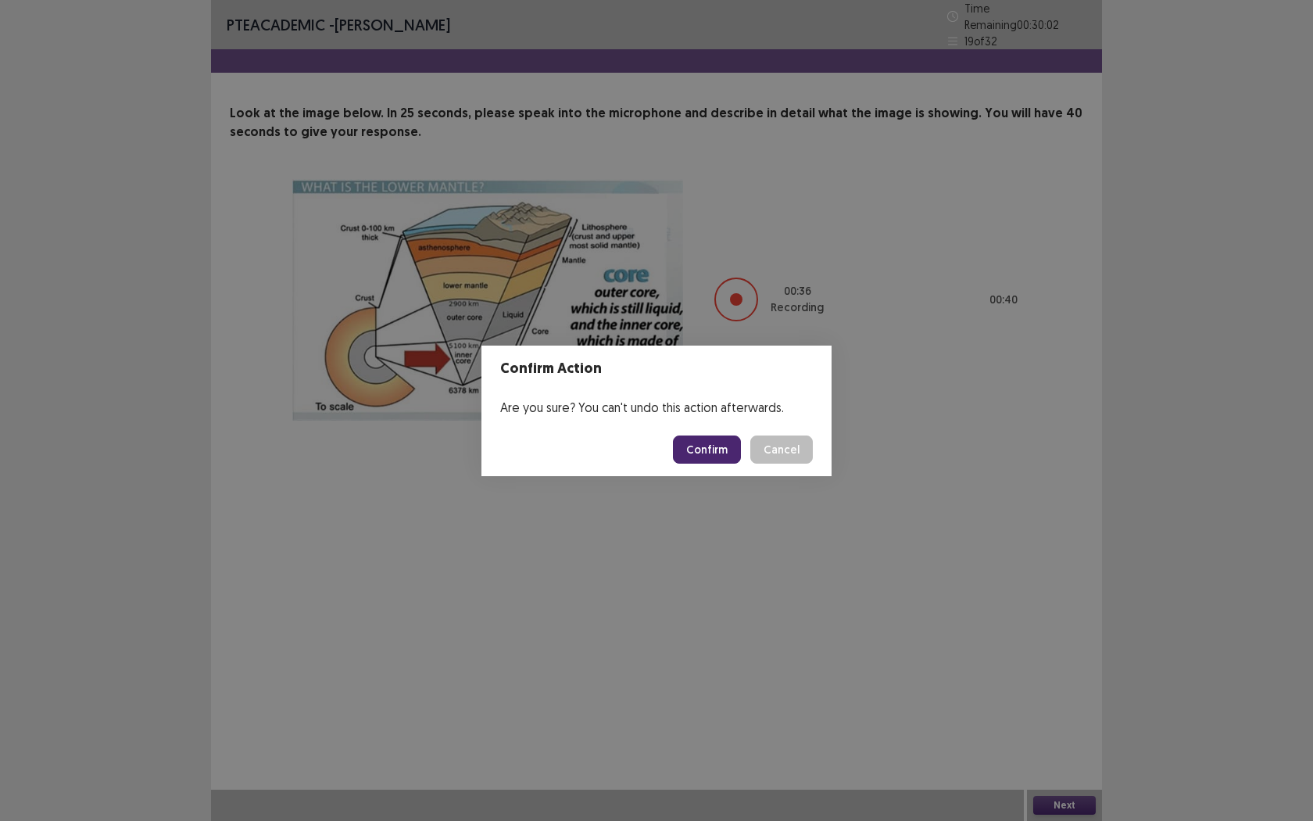
click at [692, 443] on button "Confirm" at bounding box center [707, 449] width 68 height 28
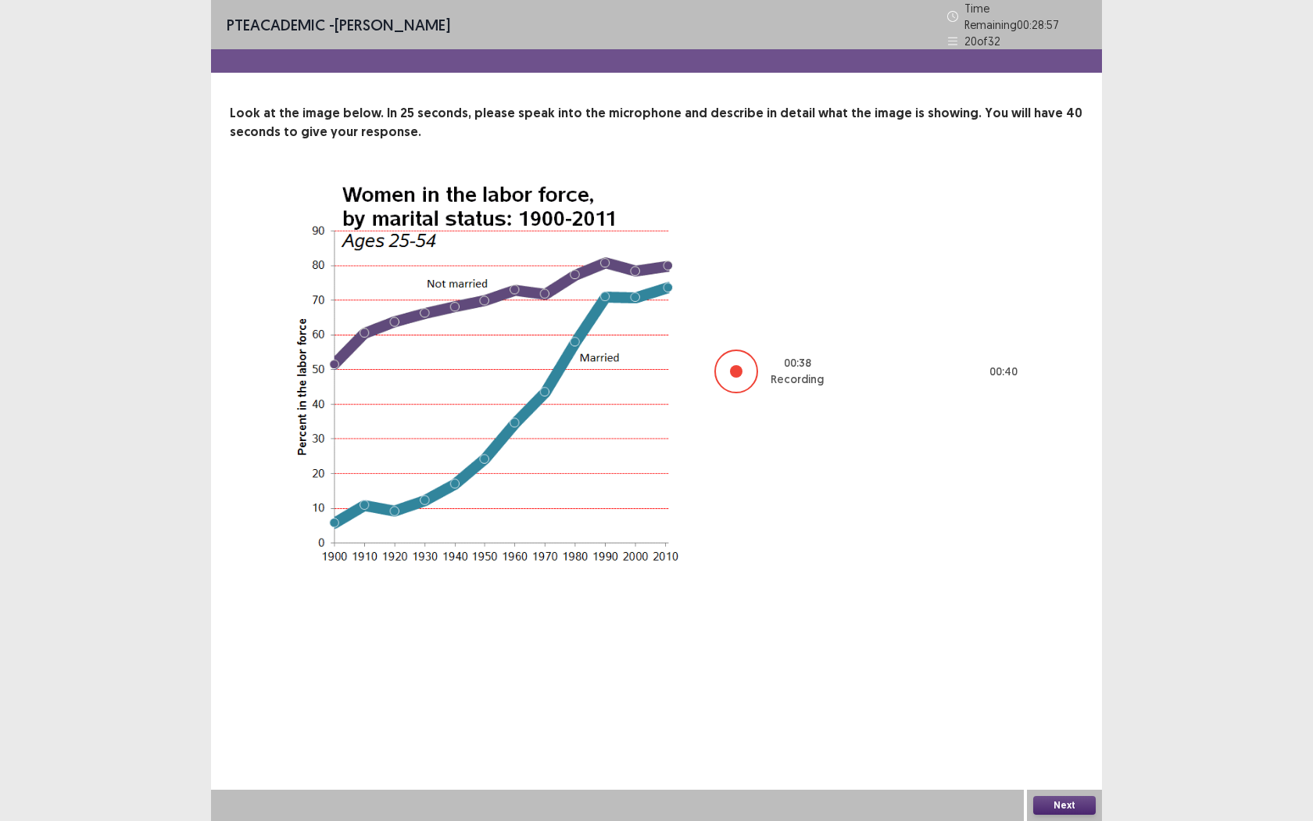
click at [1049, 751] on div "Next" at bounding box center [1064, 804] width 75 height 31
click at [1050, 751] on button "Next" at bounding box center [1064, 805] width 63 height 19
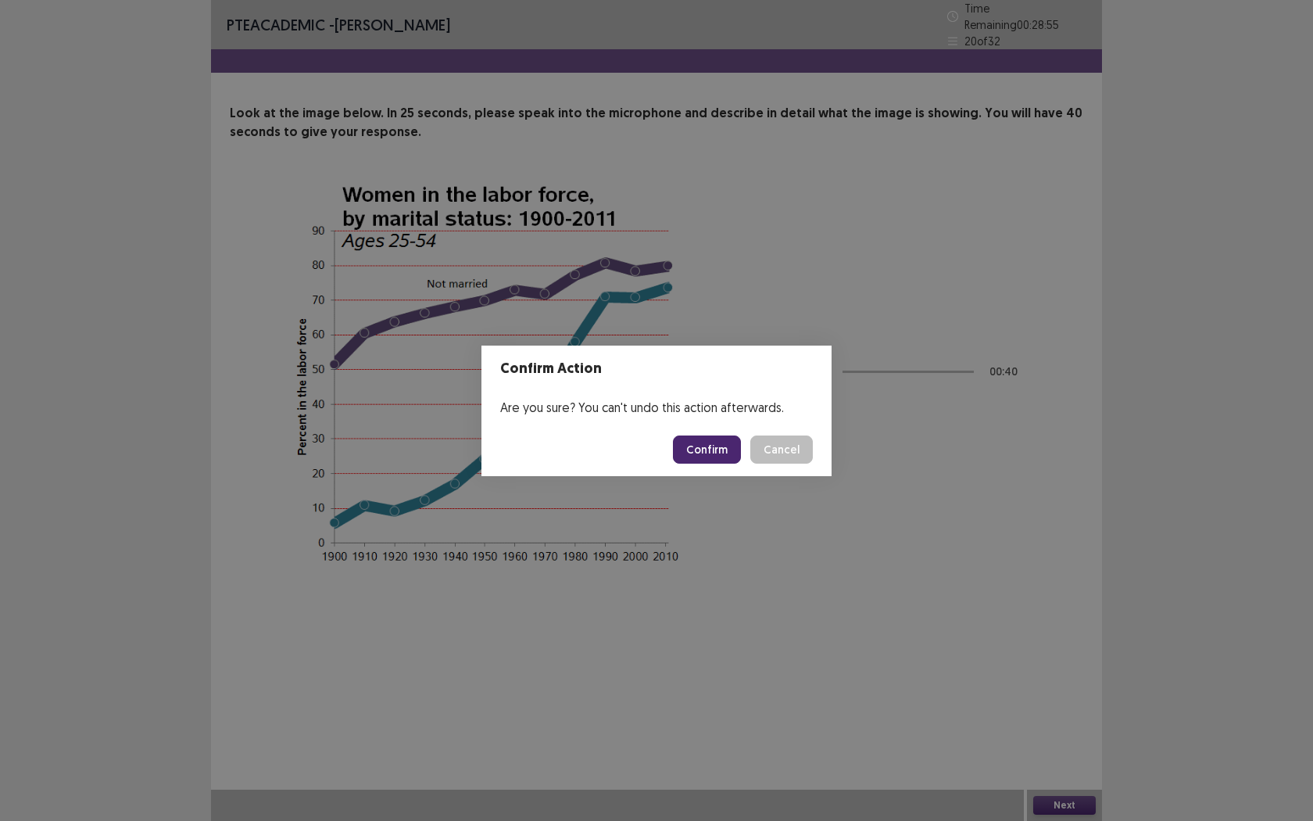
click at [721, 462] on button "Confirm" at bounding box center [707, 449] width 68 height 28
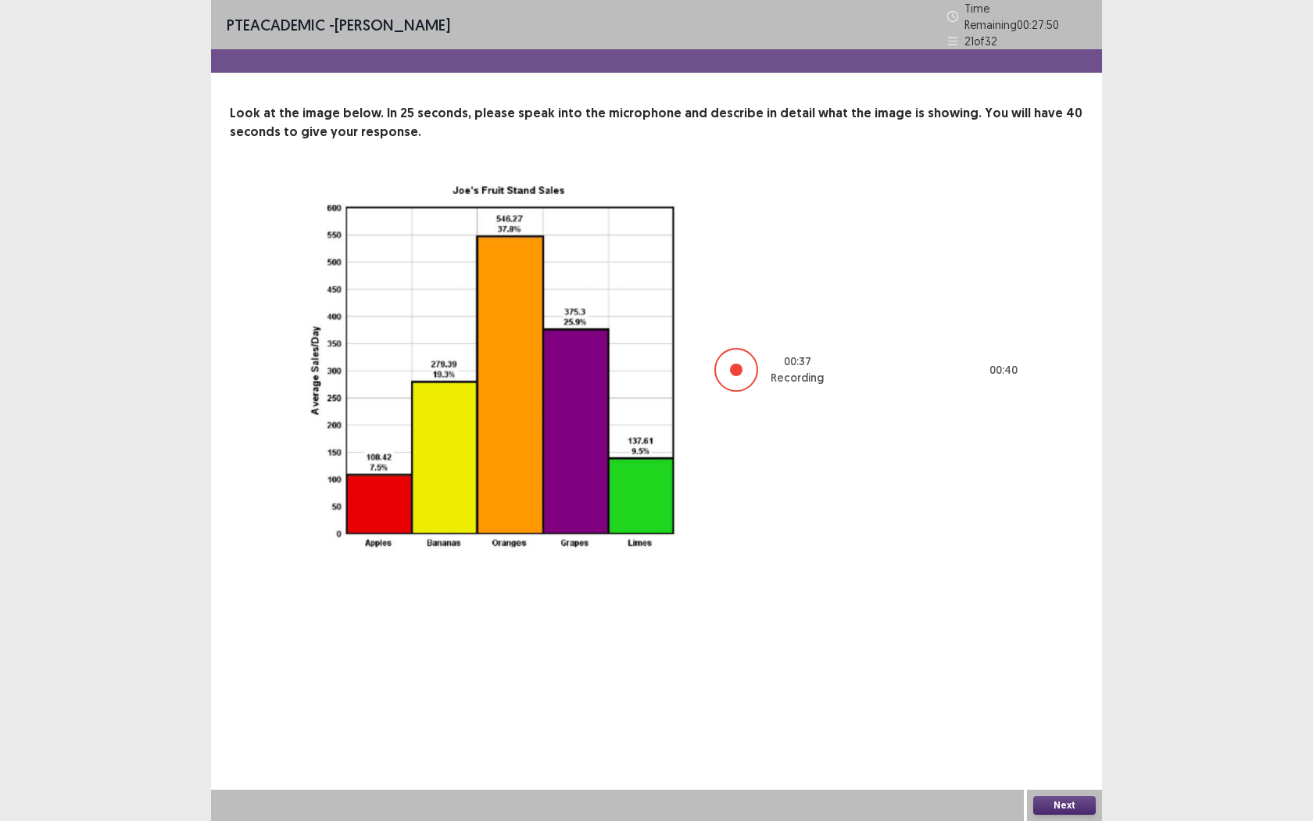
click at [1057, 751] on button "Next" at bounding box center [1064, 805] width 63 height 19
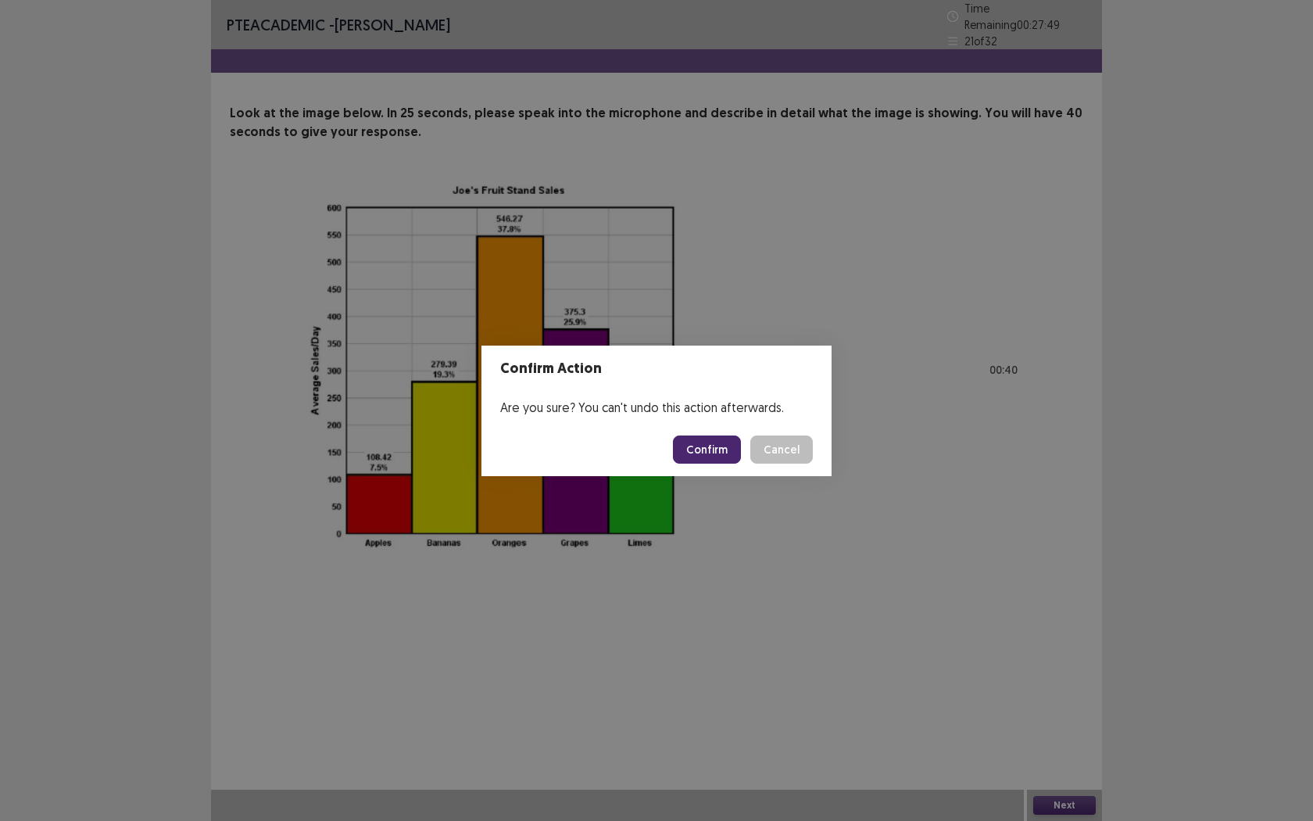
click at [724, 452] on button "Confirm" at bounding box center [707, 449] width 68 height 28
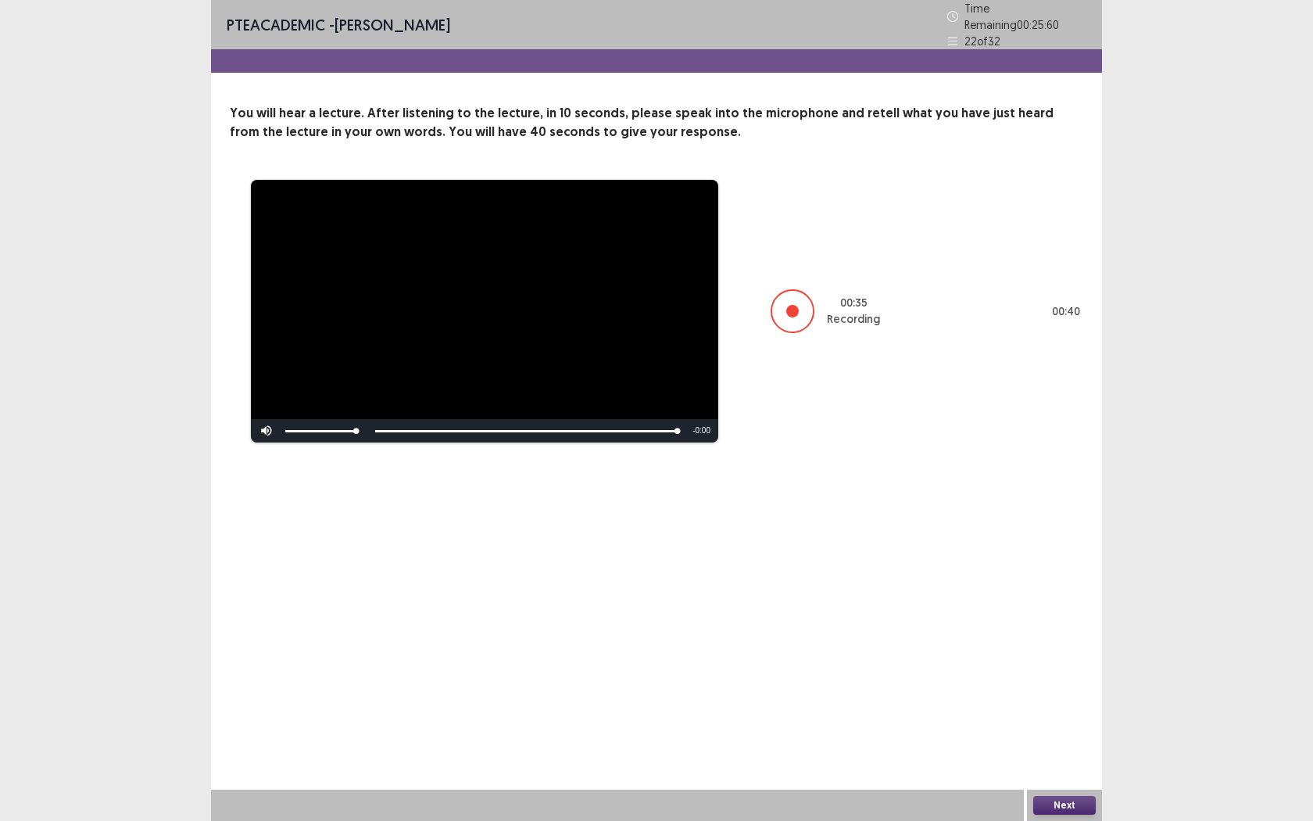
click at [1085, 751] on button "Next" at bounding box center [1064, 805] width 63 height 19
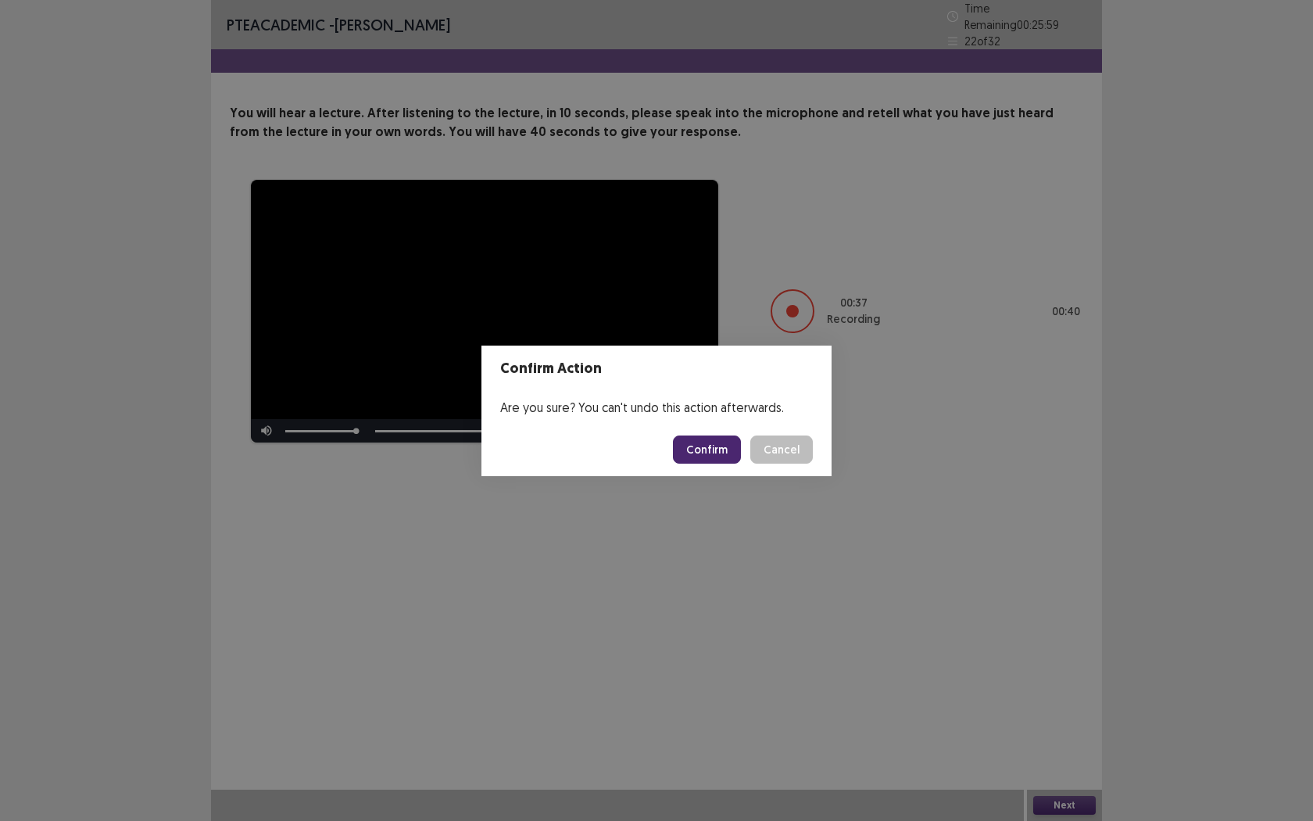
click at [689, 447] on button "Confirm" at bounding box center [707, 449] width 68 height 28
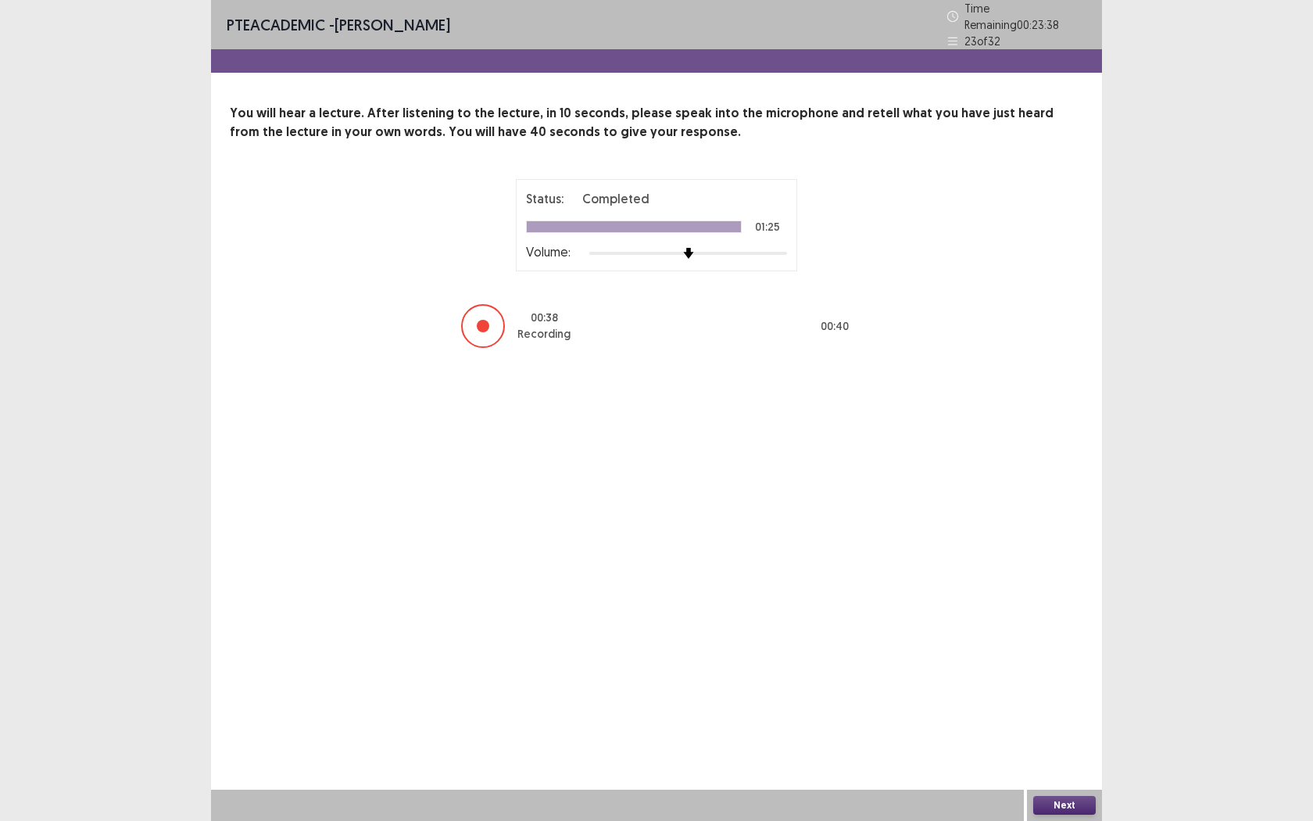
click at [1066, 751] on button "Next" at bounding box center [1064, 805] width 63 height 19
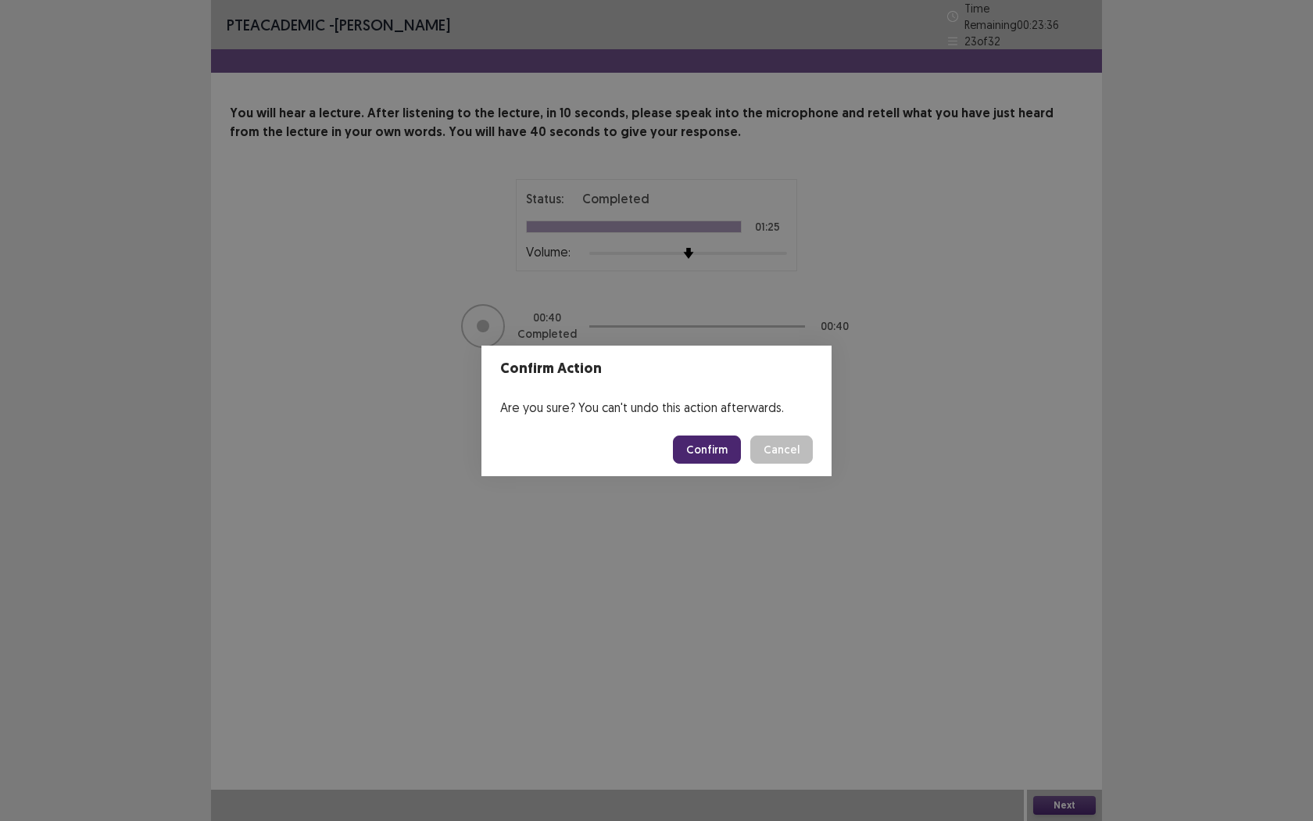
click at [720, 467] on footer "Confirm Cancel" at bounding box center [656, 449] width 350 height 53
click at [715, 461] on button "Confirm" at bounding box center [707, 449] width 68 height 28
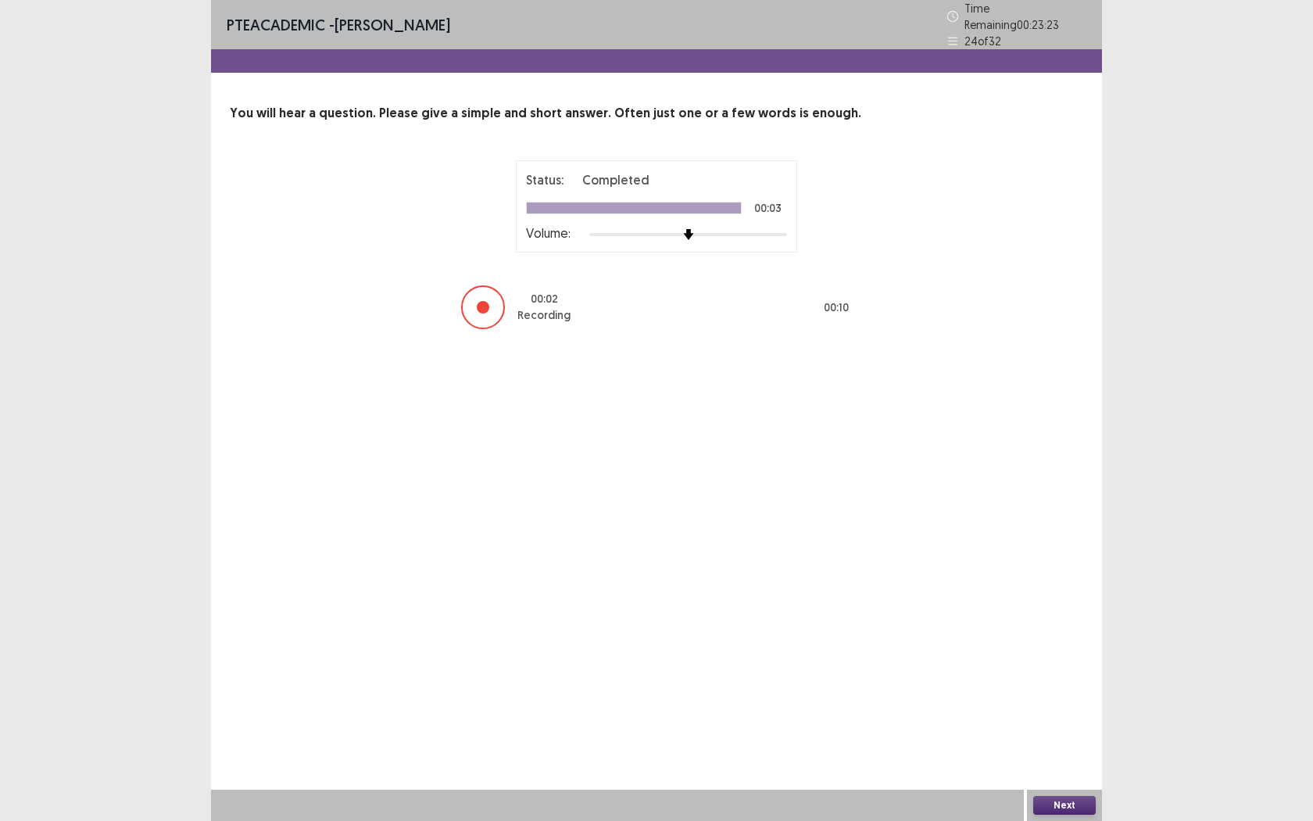
click at [1091, 751] on button "Next" at bounding box center [1064, 805] width 63 height 19
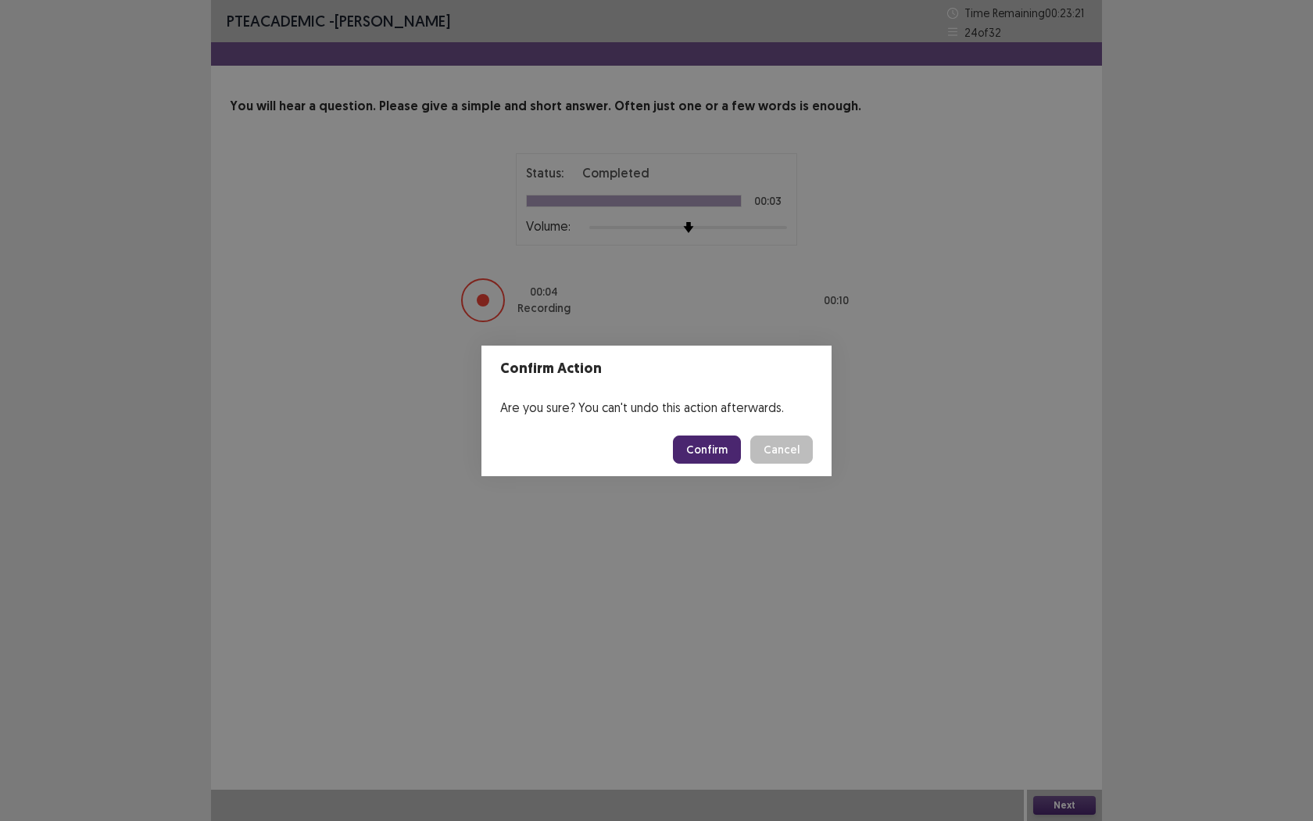
click at [723, 441] on button "Confirm" at bounding box center [707, 449] width 68 height 28
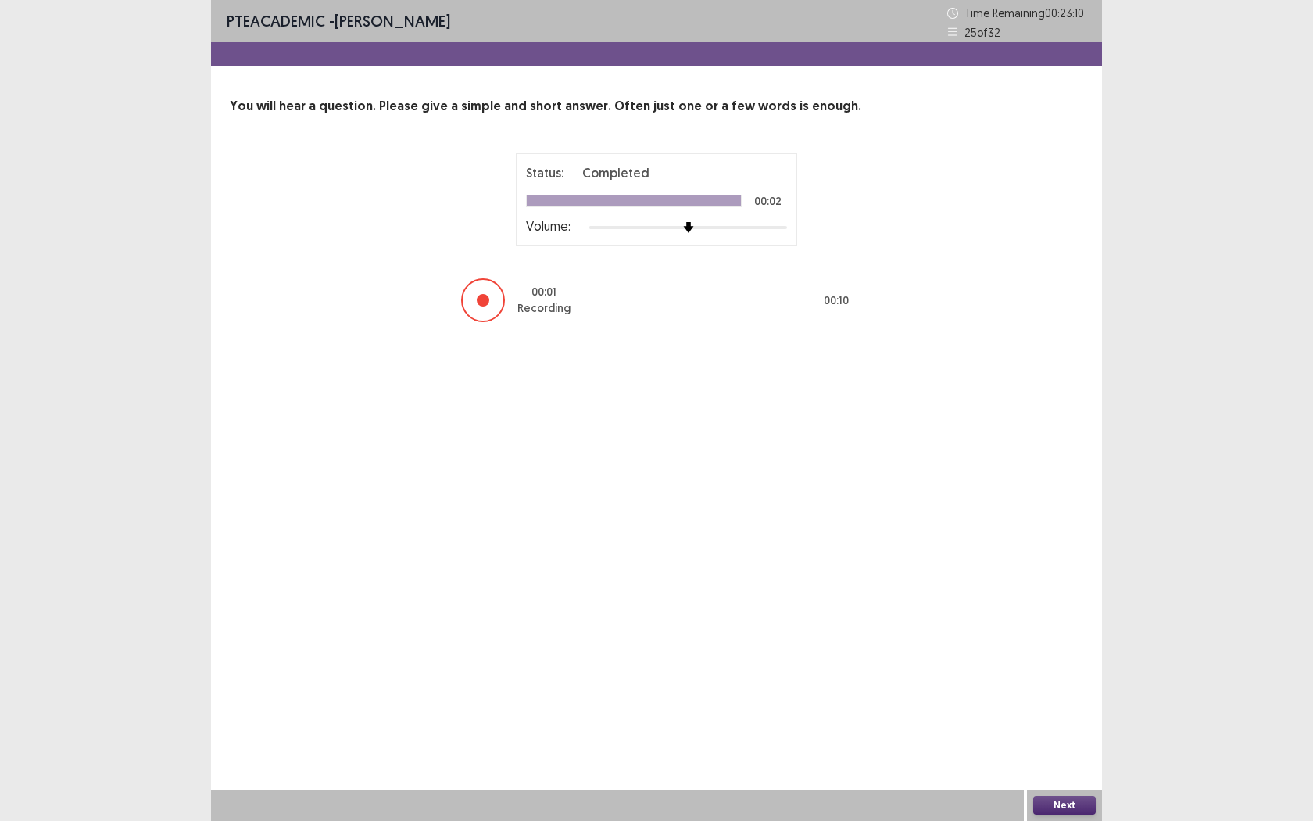
click at [1069, 751] on button "Next" at bounding box center [1064, 805] width 63 height 19
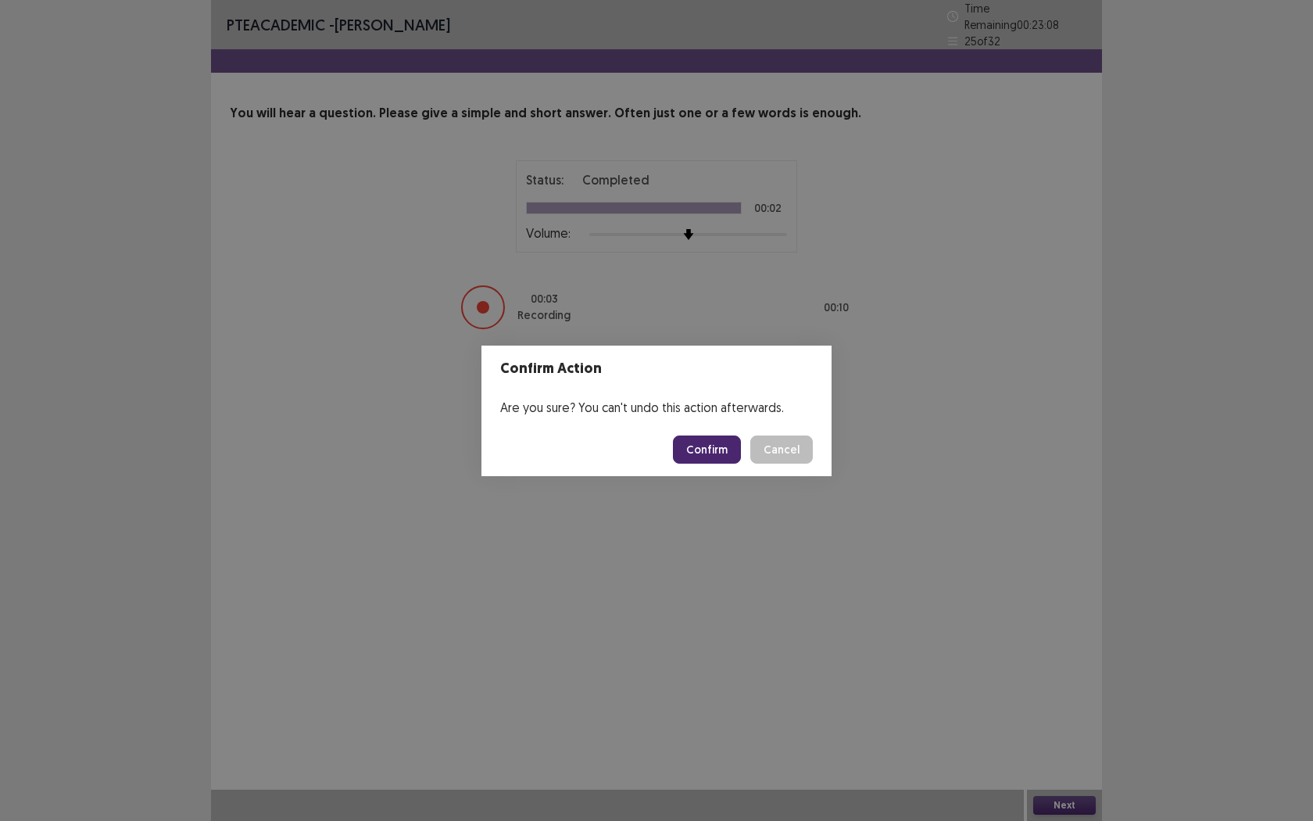
click at [688, 442] on button "Confirm" at bounding box center [707, 449] width 68 height 28
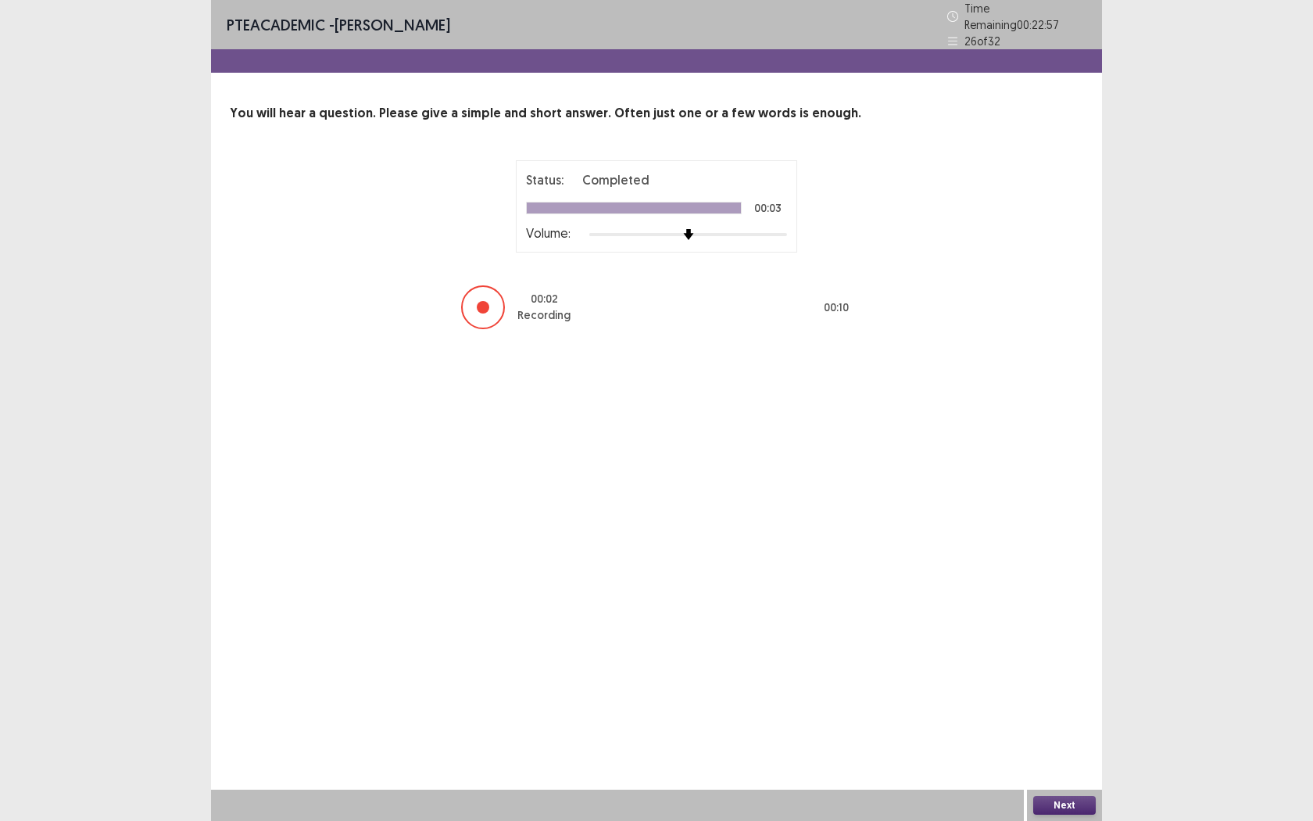
click at [1041, 751] on button "Next" at bounding box center [1064, 805] width 63 height 19
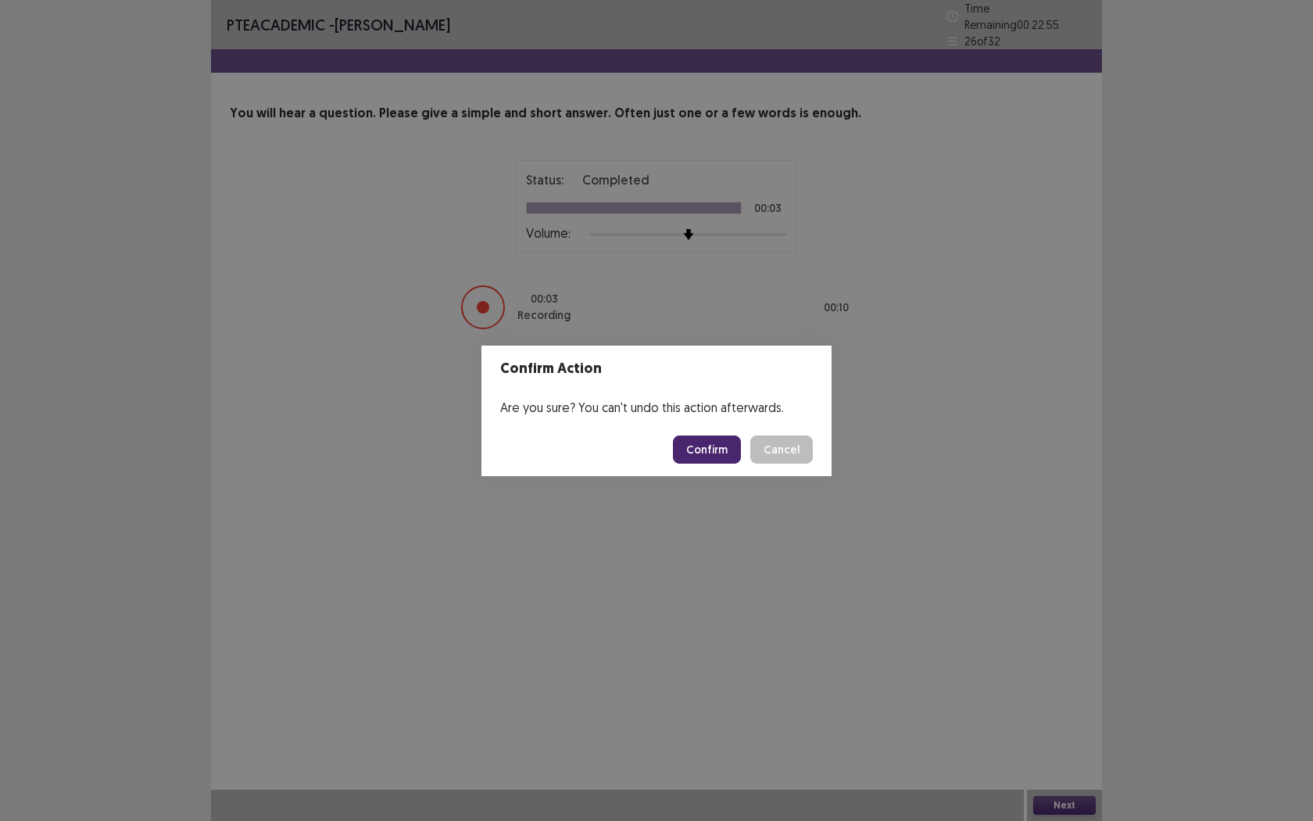
click at [701, 435] on button "Confirm" at bounding box center [707, 449] width 68 height 28
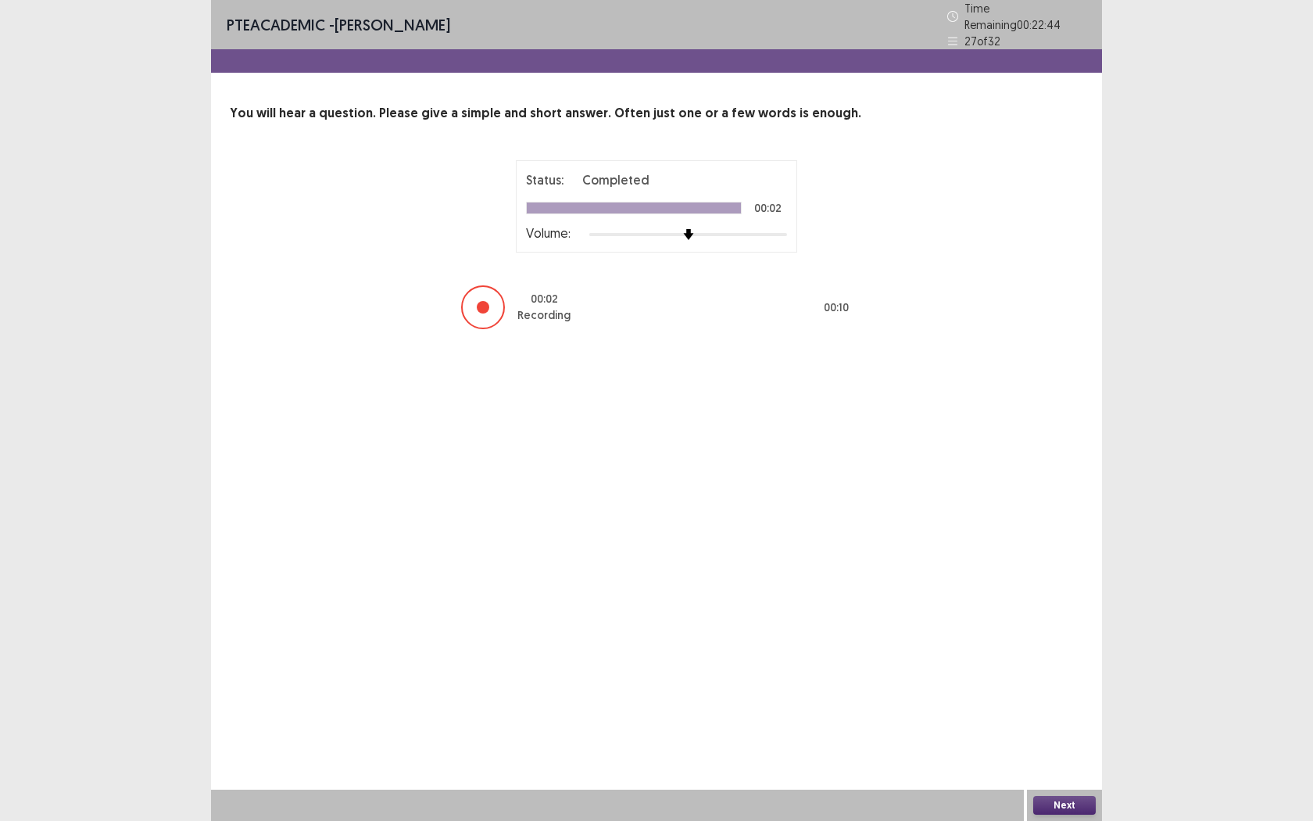
click at [1081, 751] on button "Next" at bounding box center [1064, 805] width 63 height 19
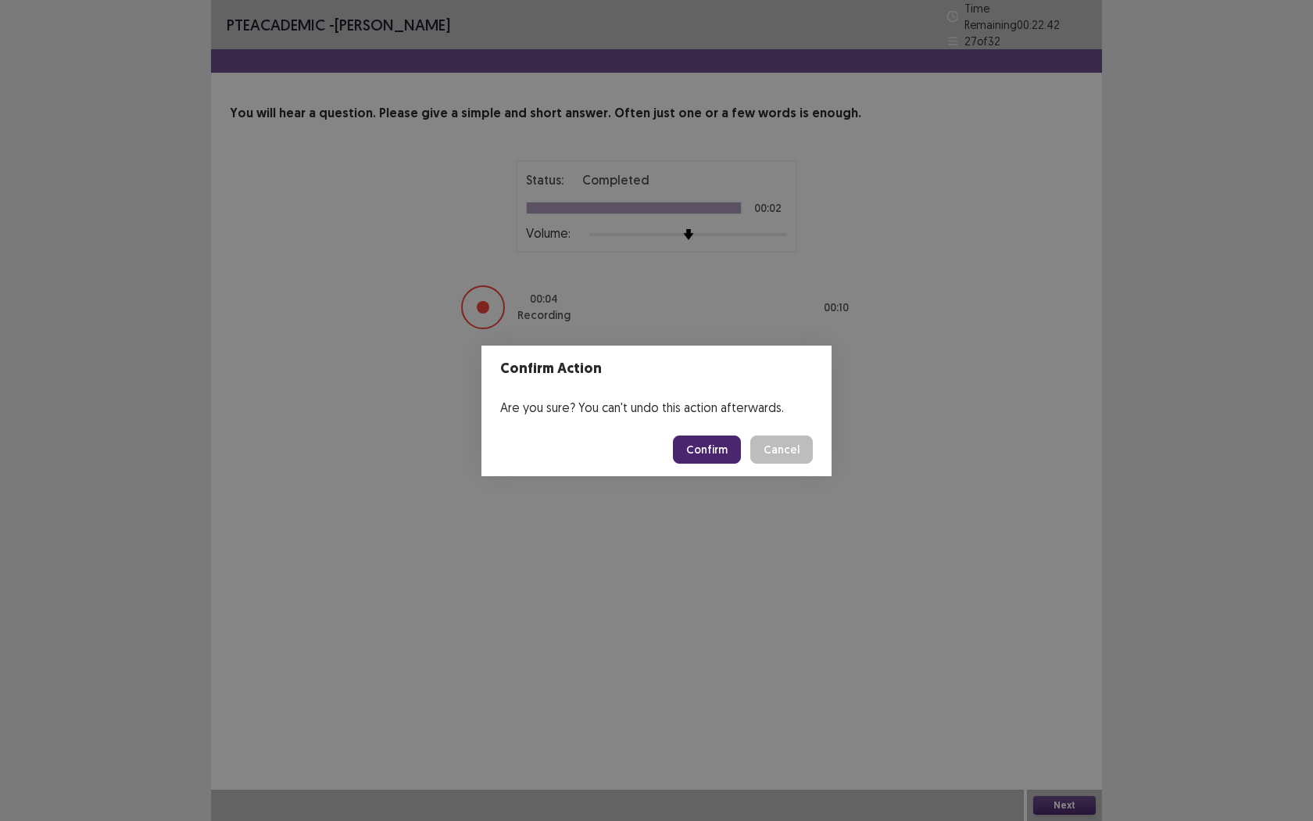
click at [707, 459] on button "Confirm" at bounding box center [707, 449] width 68 height 28
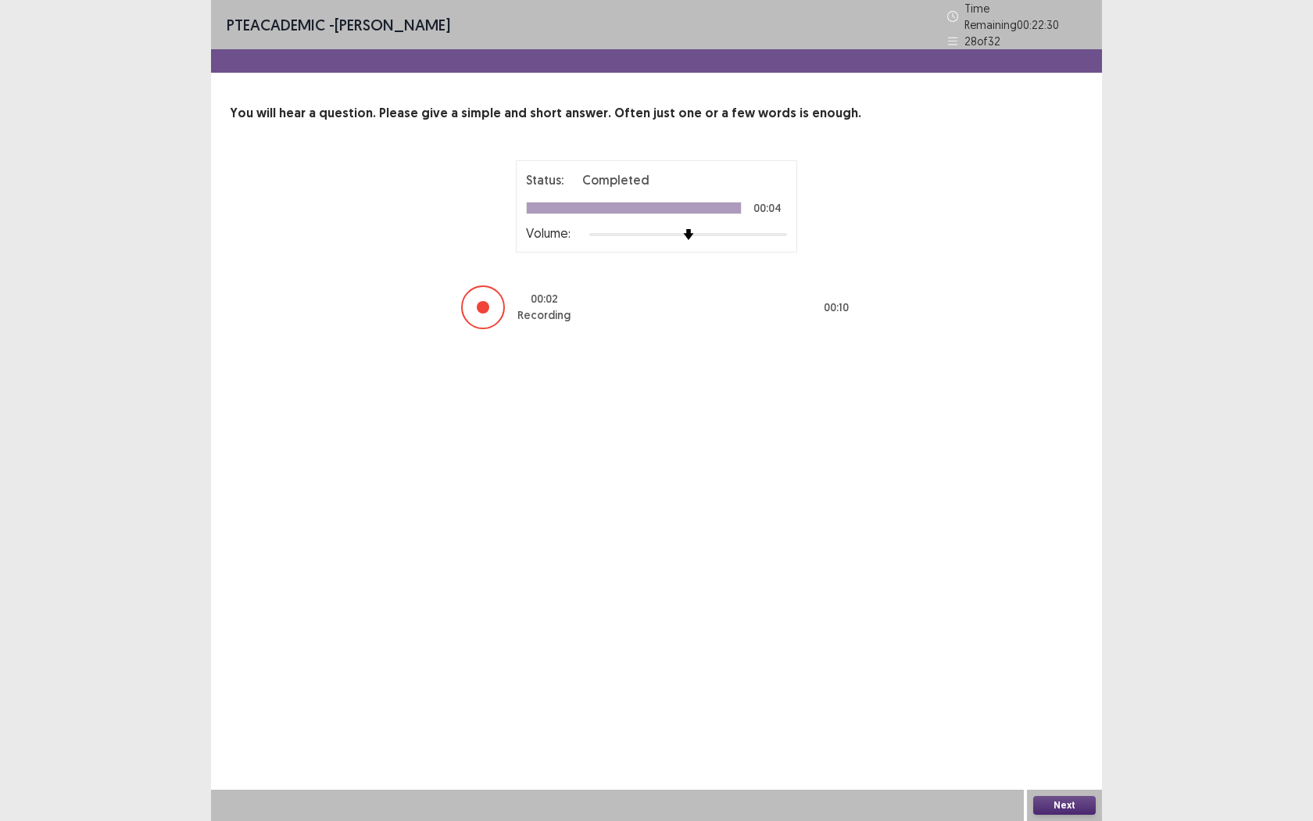
click at [1056, 751] on button "Next" at bounding box center [1064, 805] width 63 height 19
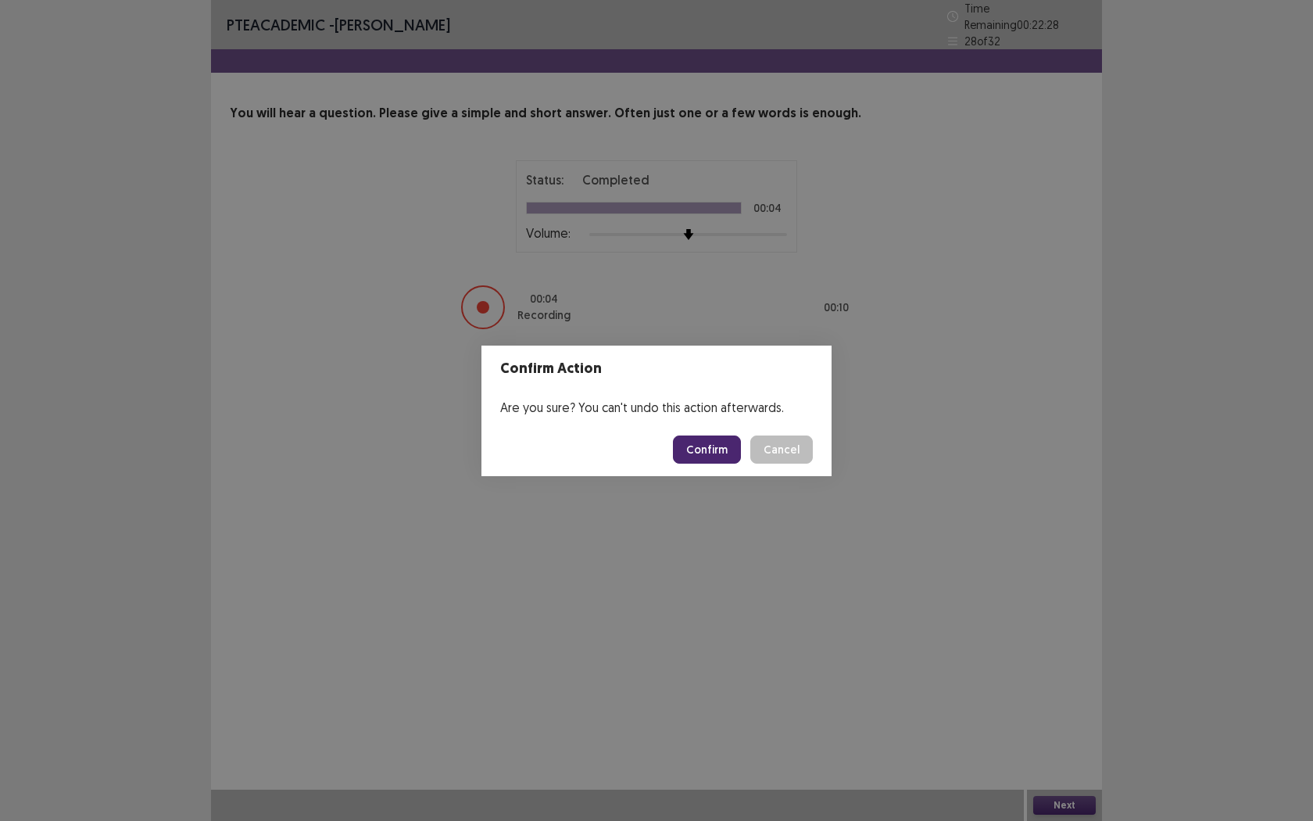
click at [714, 449] on button "Confirm" at bounding box center [707, 449] width 68 height 28
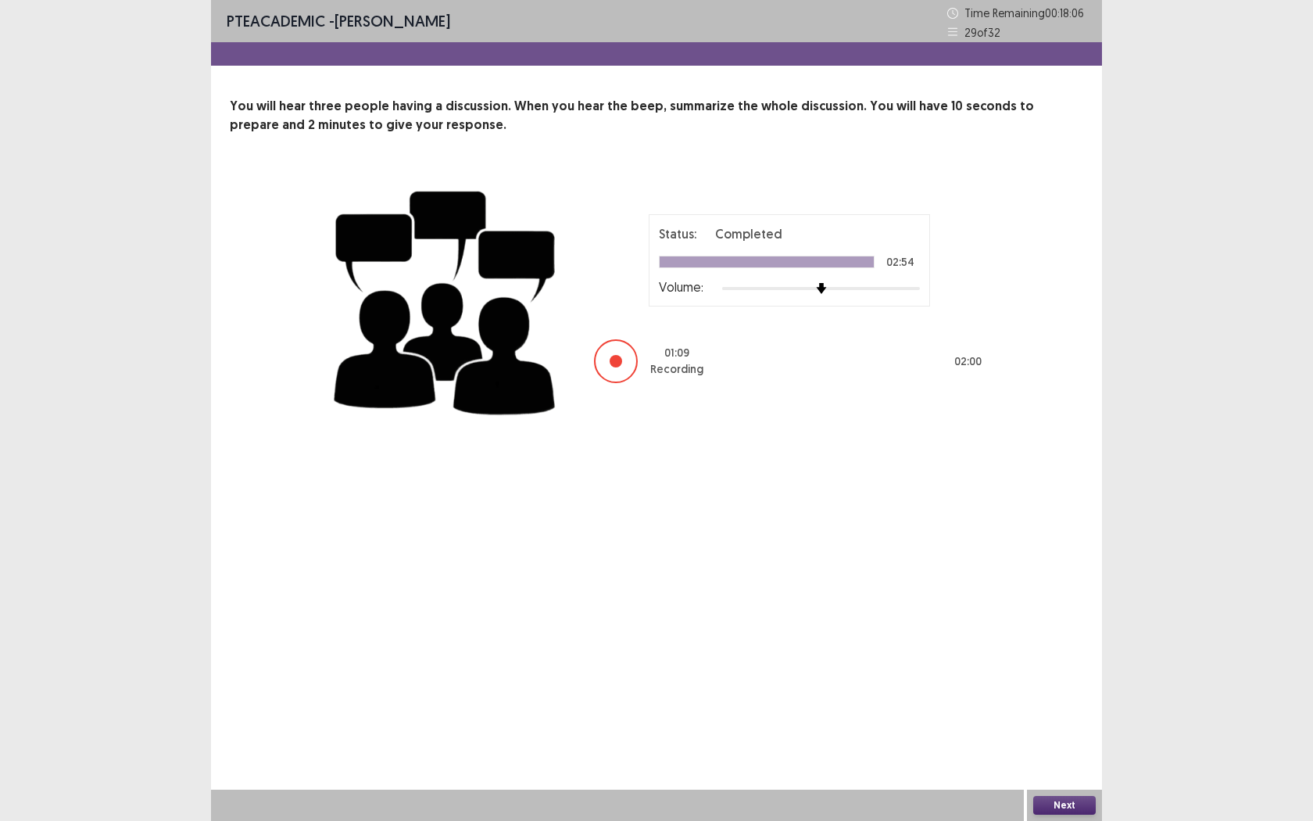
click at [1069, 751] on button "Next" at bounding box center [1064, 805] width 63 height 19
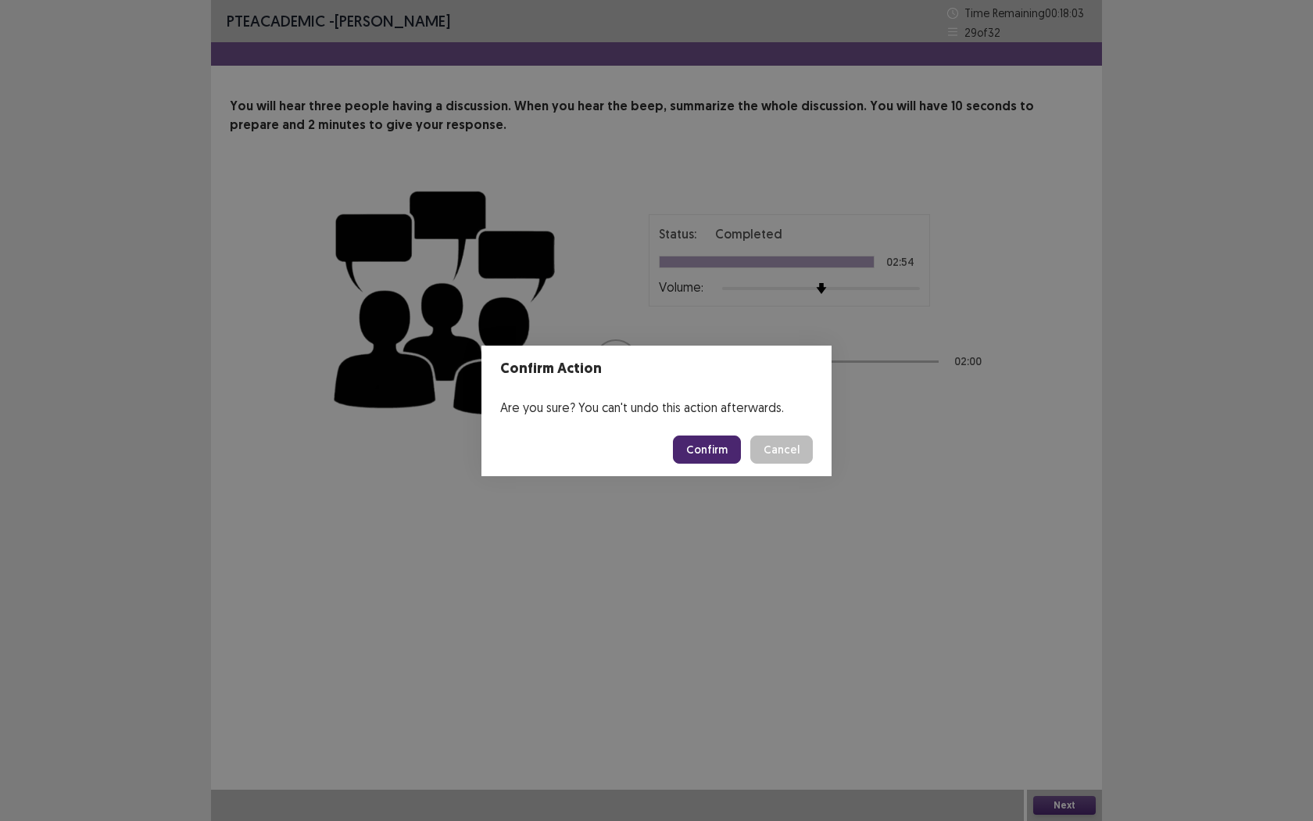
click at [704, 449] on button "Confirm" at bounding box center [707, 449] width 68 height 28
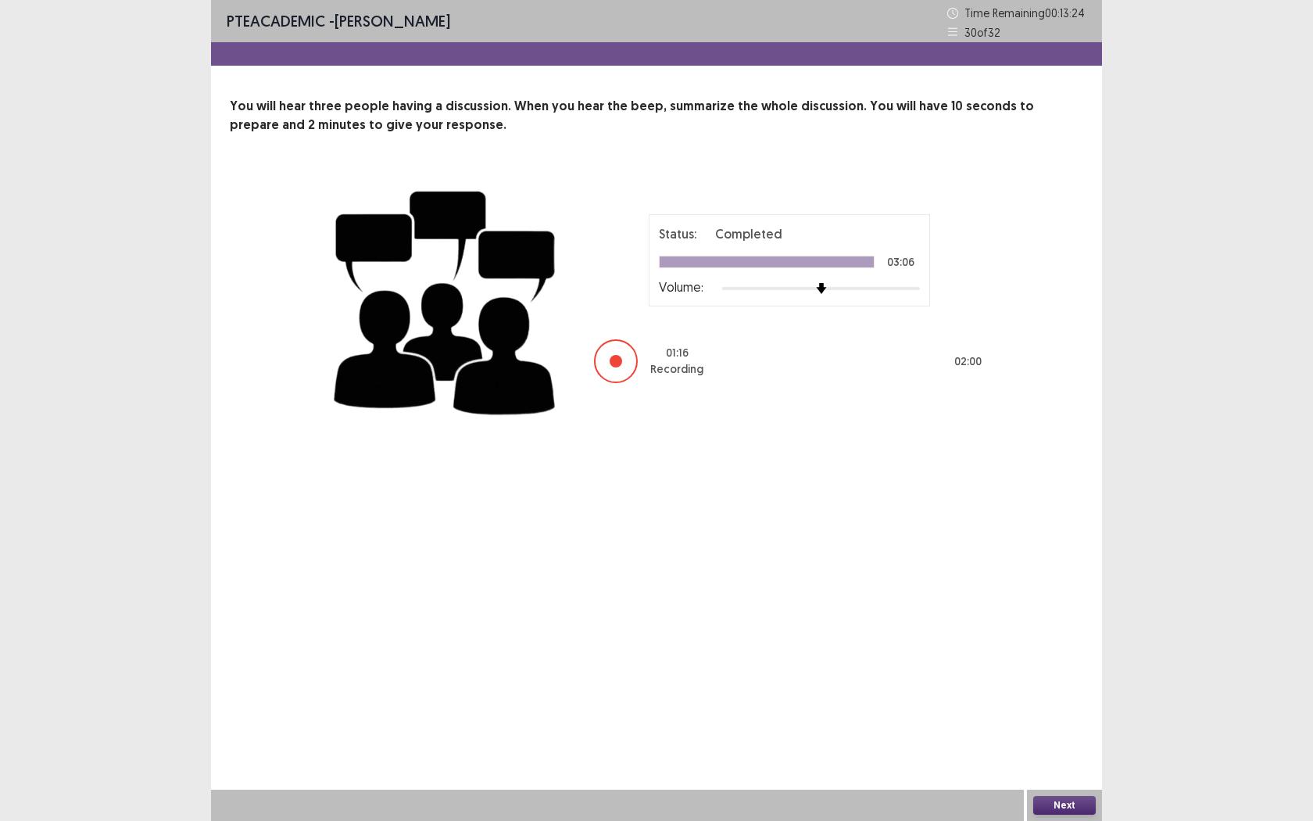
click at [704, 449] on div "PTE academic - [PERSON_NAME] Time Remaining 00 : 13 : 24 30 of 32 You will hear…" at bounding box center [656, 229] width 891 height 459
click at [1080, 751] on button "Next" at bounding box center [1064, 805] width 63 height 19
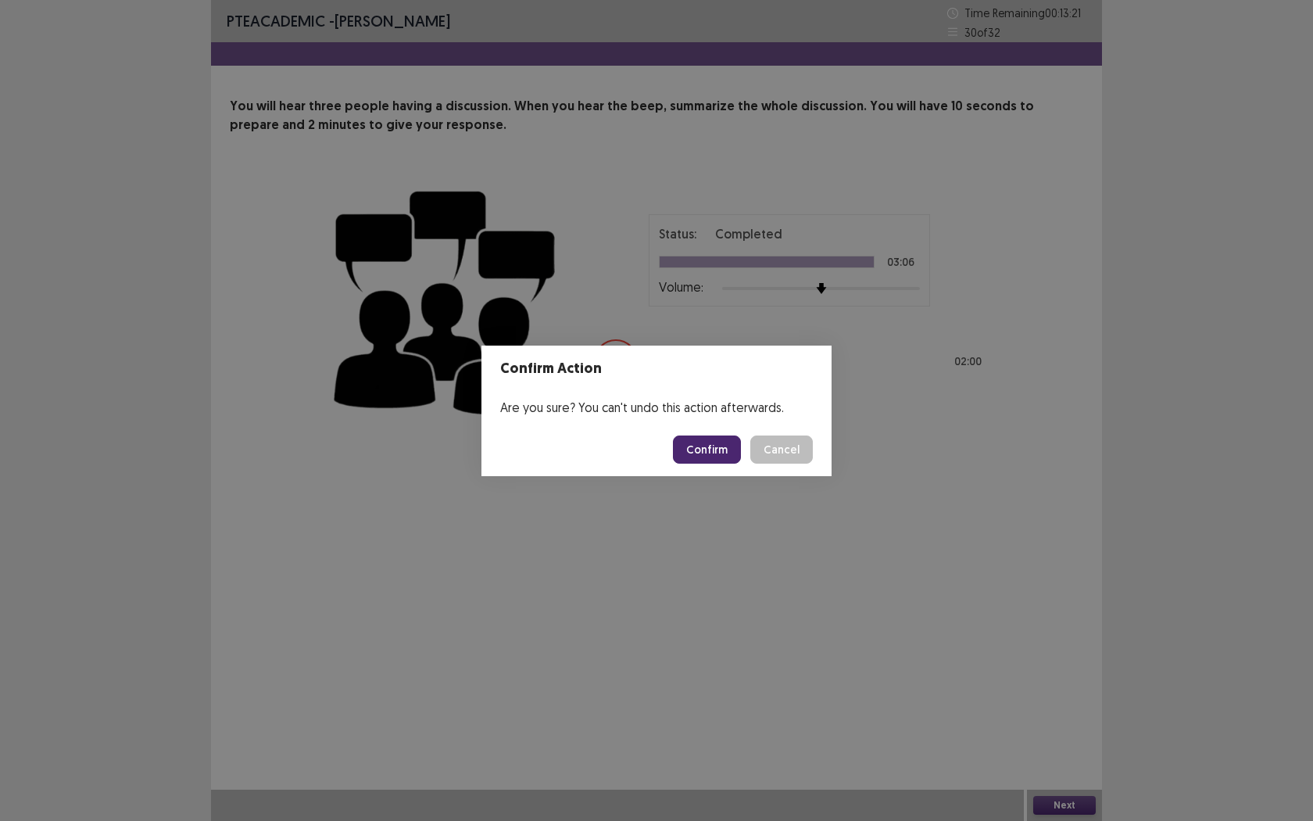
click at [715, 451] on button "Confirm" at bounding box center [707, 449] width 68 height 28
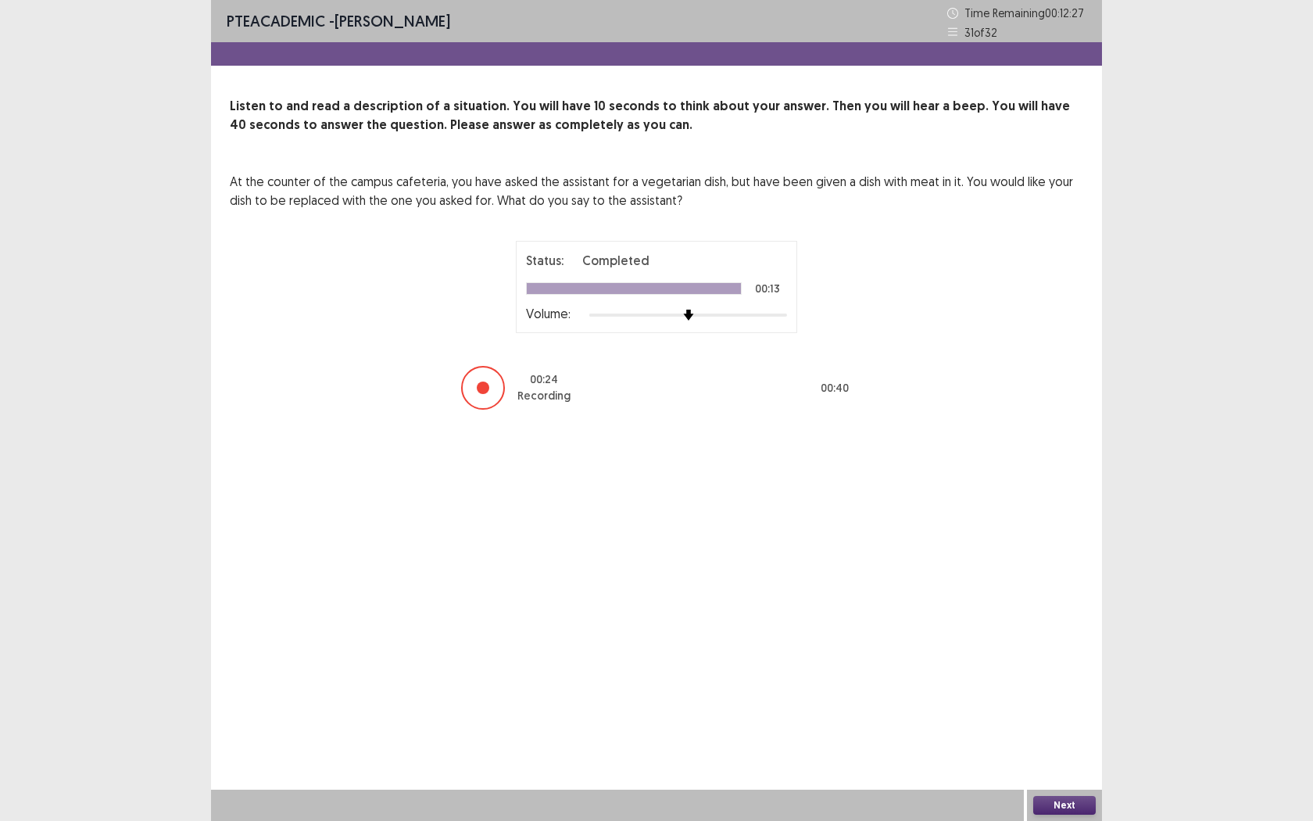
click at [1080, 751] on button "Next" at bounding box center [1064, 805] width 63 height 19
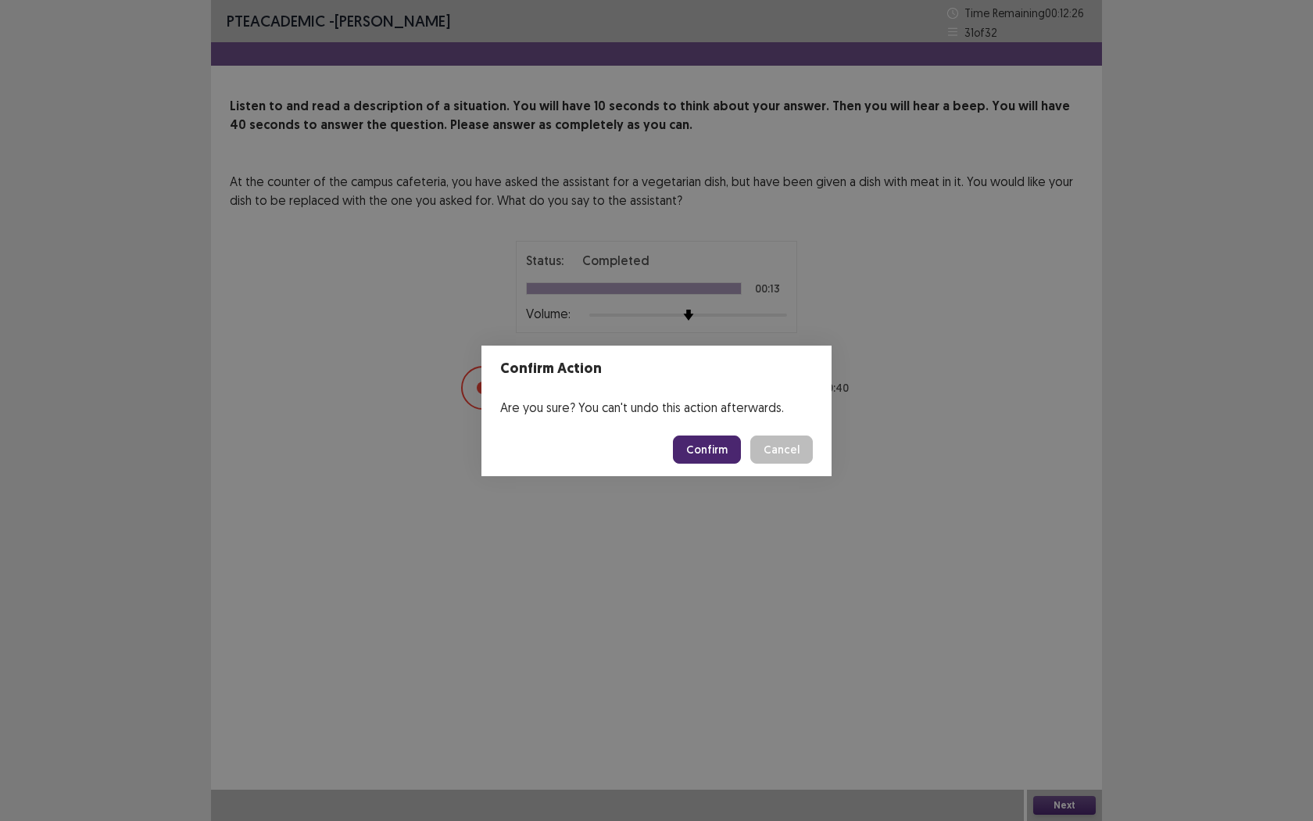
click at [702, 447] on button "Confirm" at bounding box center [707, 449] width 68 height 28
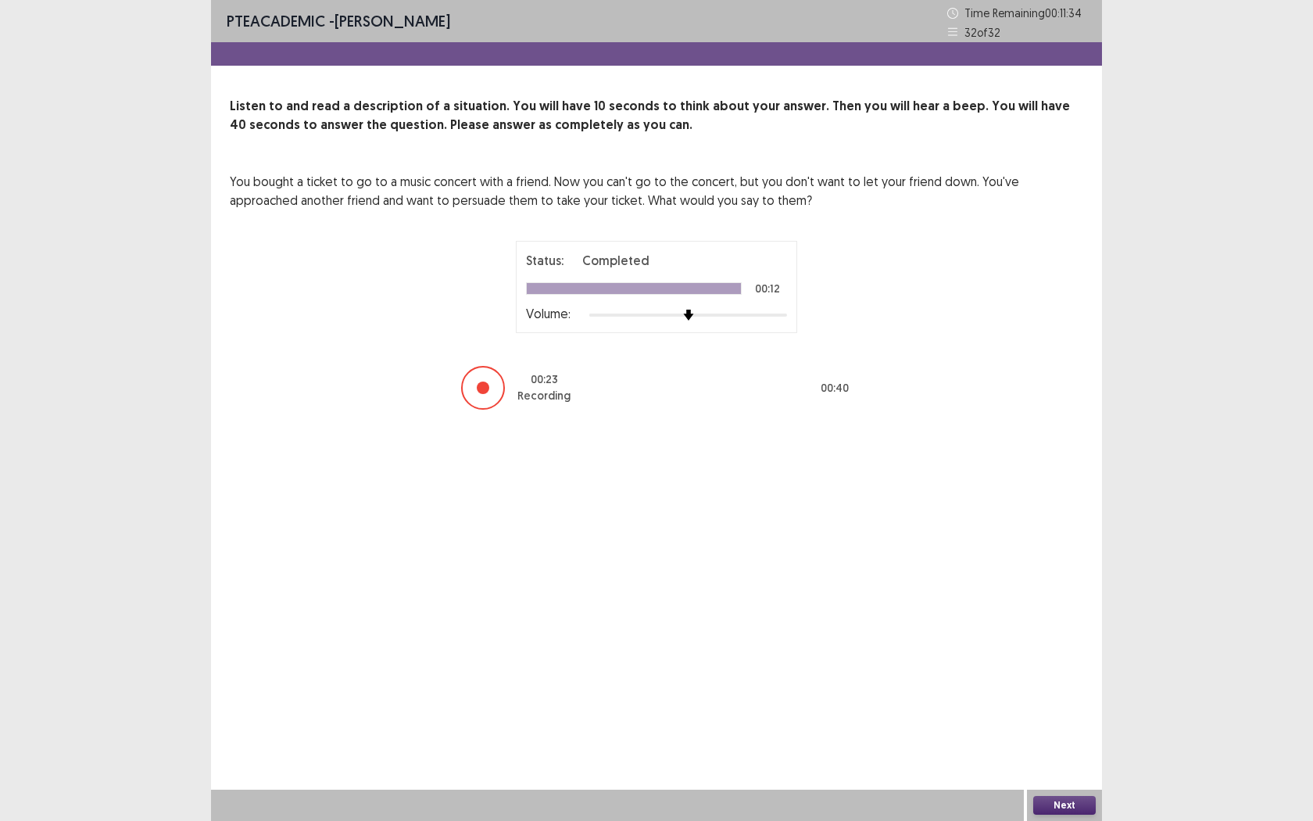
click at [1061, 751] on button "Next" at bounding box center [1064, 805] width 63 height 19
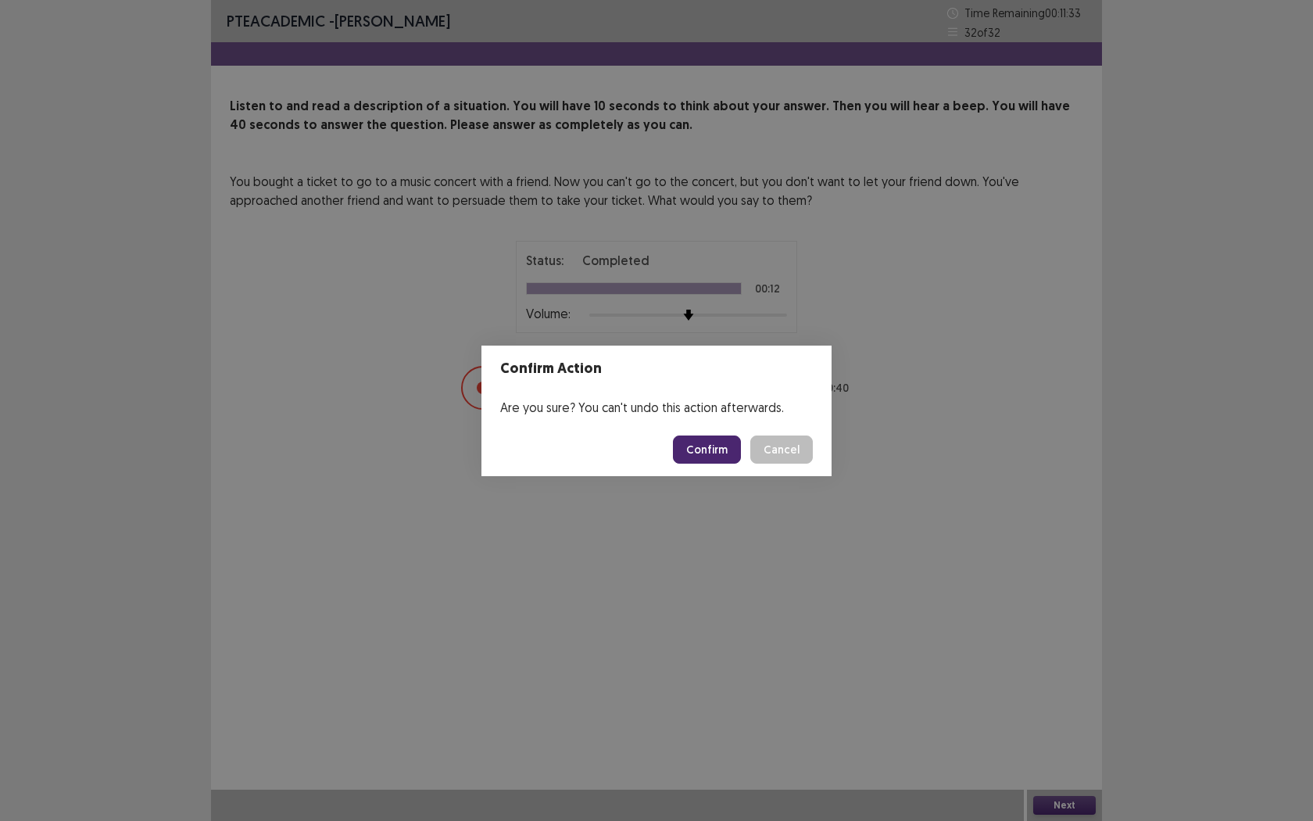
click at [701, 443] on button "Confirm" at bounding box center [707, 449] width 68 height 28
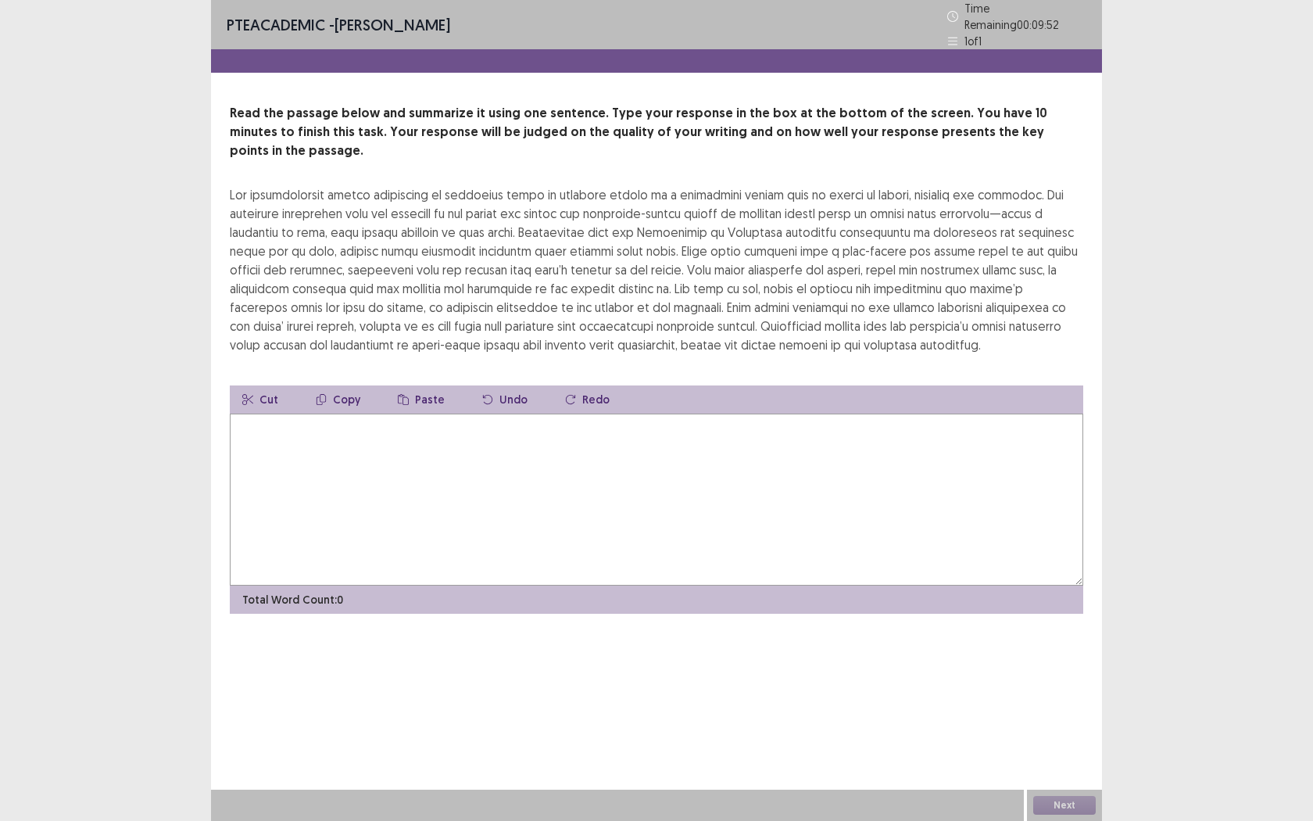
click at [438, 505] on textarea at bounding box center [656, 499] width 853 height 172
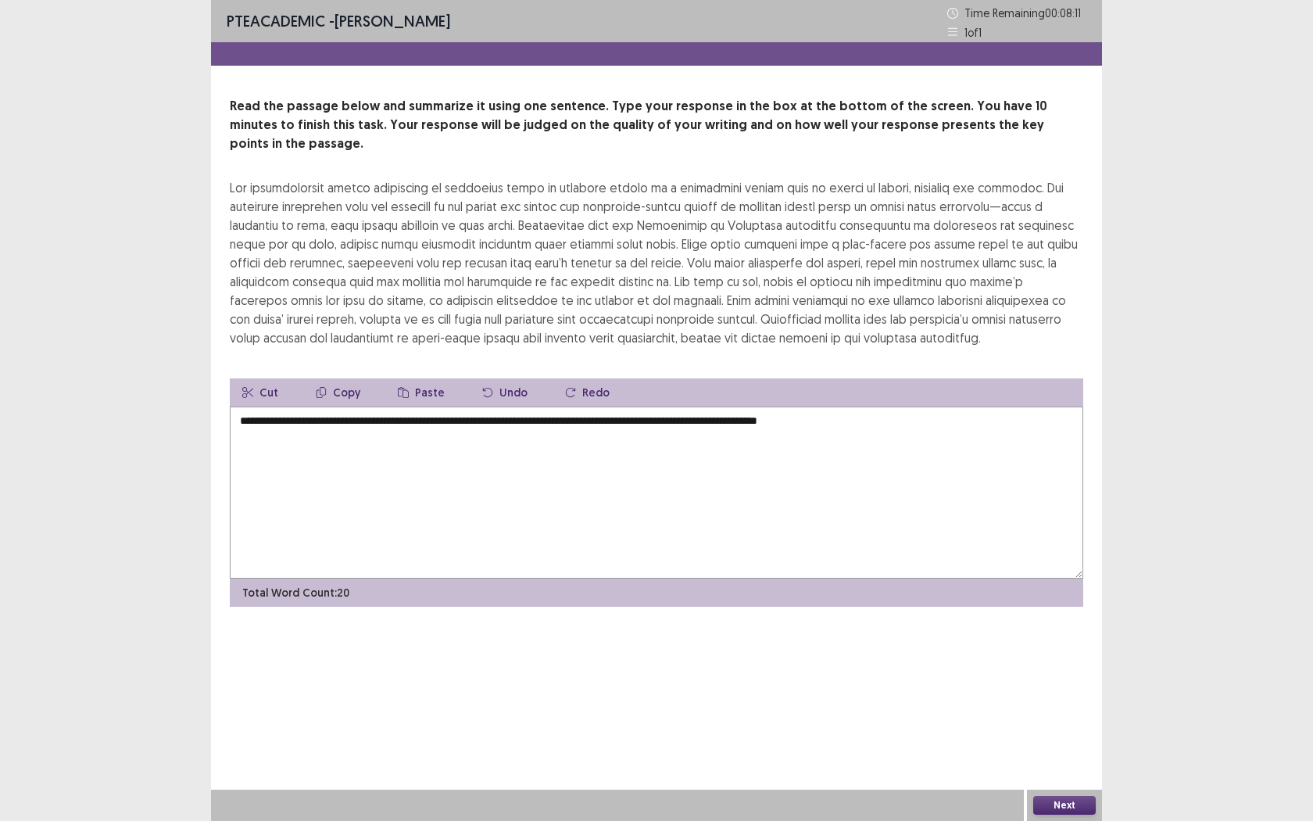
click at [805, 406] on textarea "**********" at bounding box center [656, 492] width 853 height 172
click at [802, 406] on textarea "**********" at bounding box center [656, 492] width 853 height 172
click at [891, 406] on textarea "**********" at bounding box center [656, 492] width 853 height 172
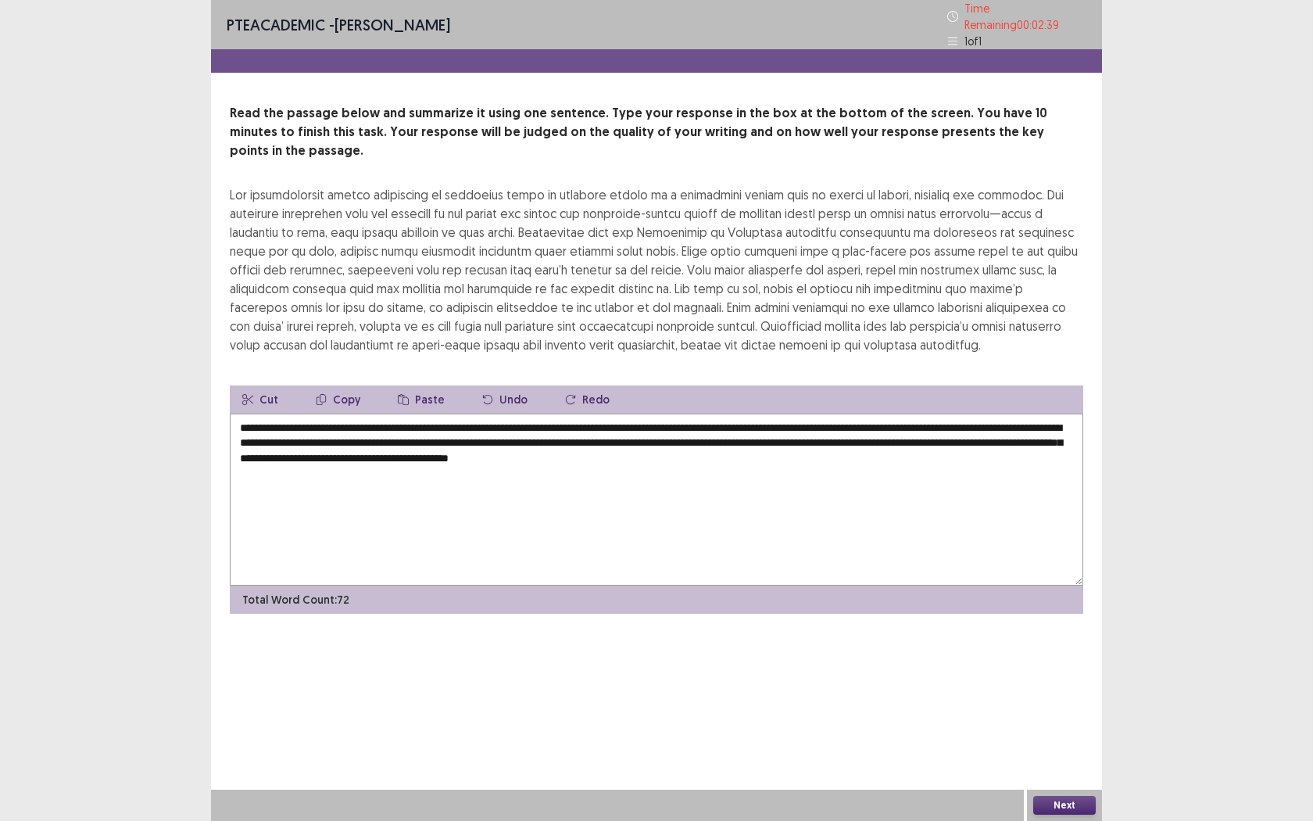
type textarea "**********"
click at [1072, 751] on button "Next" at bounding box center [1064, 805] width 63 height 19
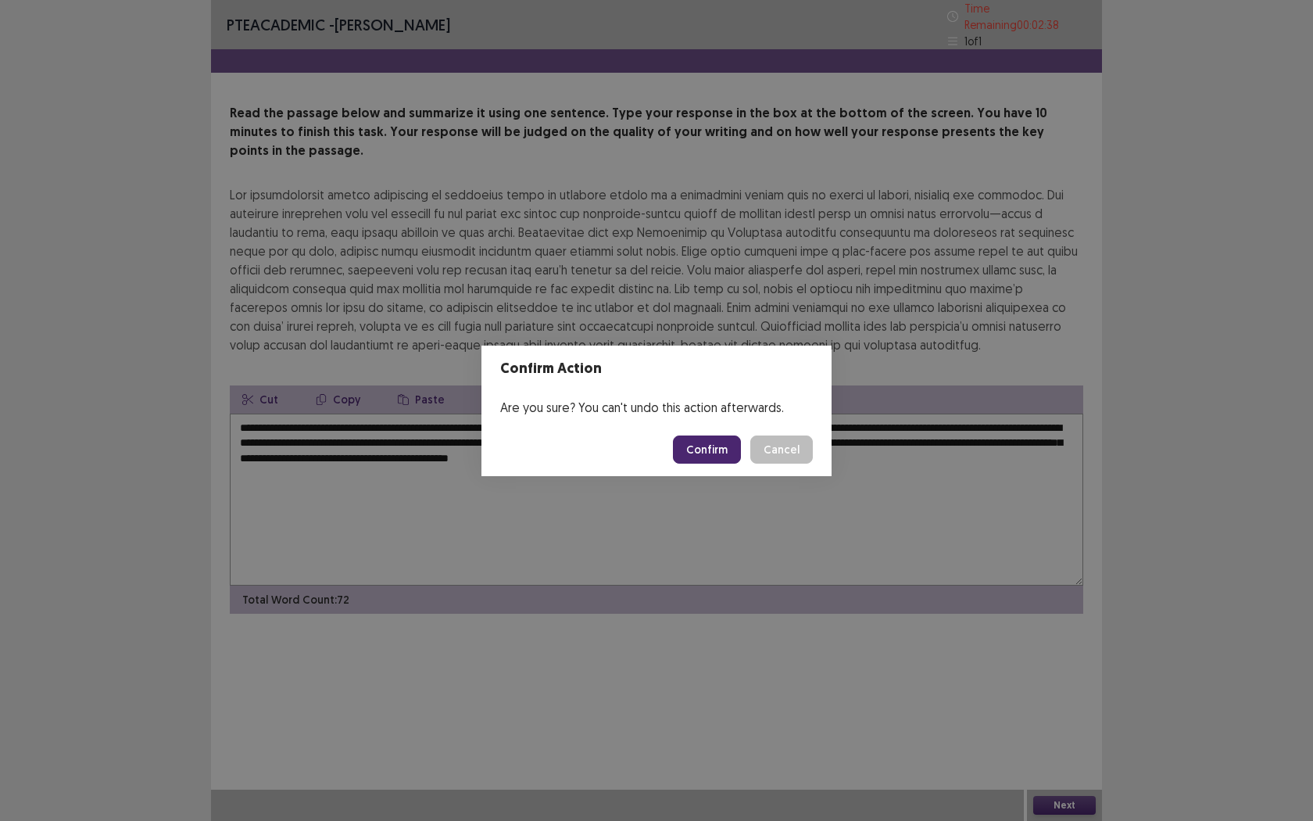
click at [703, 456] on button "Confirm" at bounding box center [707, 449] width 68 height 28
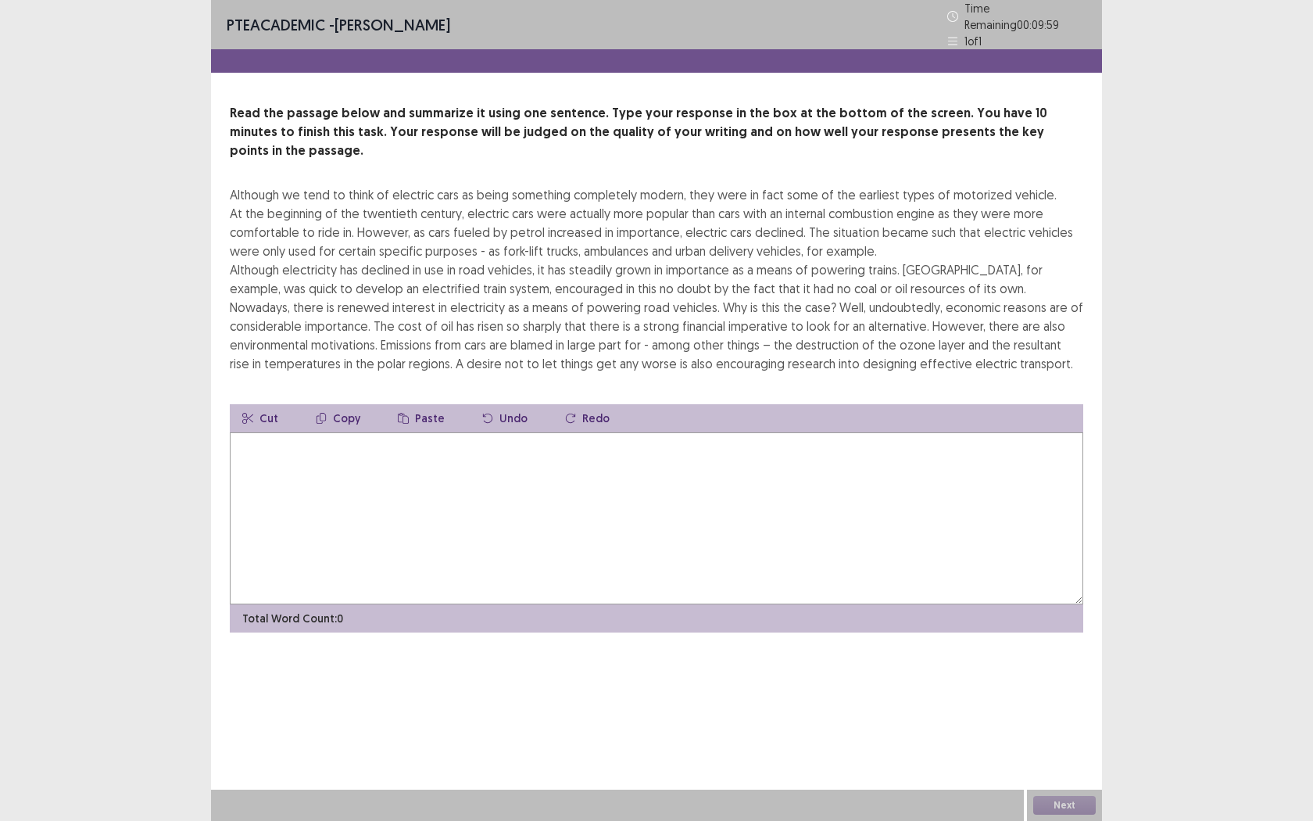
click at [702, 471] on textarea at bounding box center [656, 518] width 853 height 172
click at [702, 472] on textarea at bounding box center [656, 518] width 853 height 172
click at [507, 472] on textarea at bounding box center [656, 518] width 853 height 172
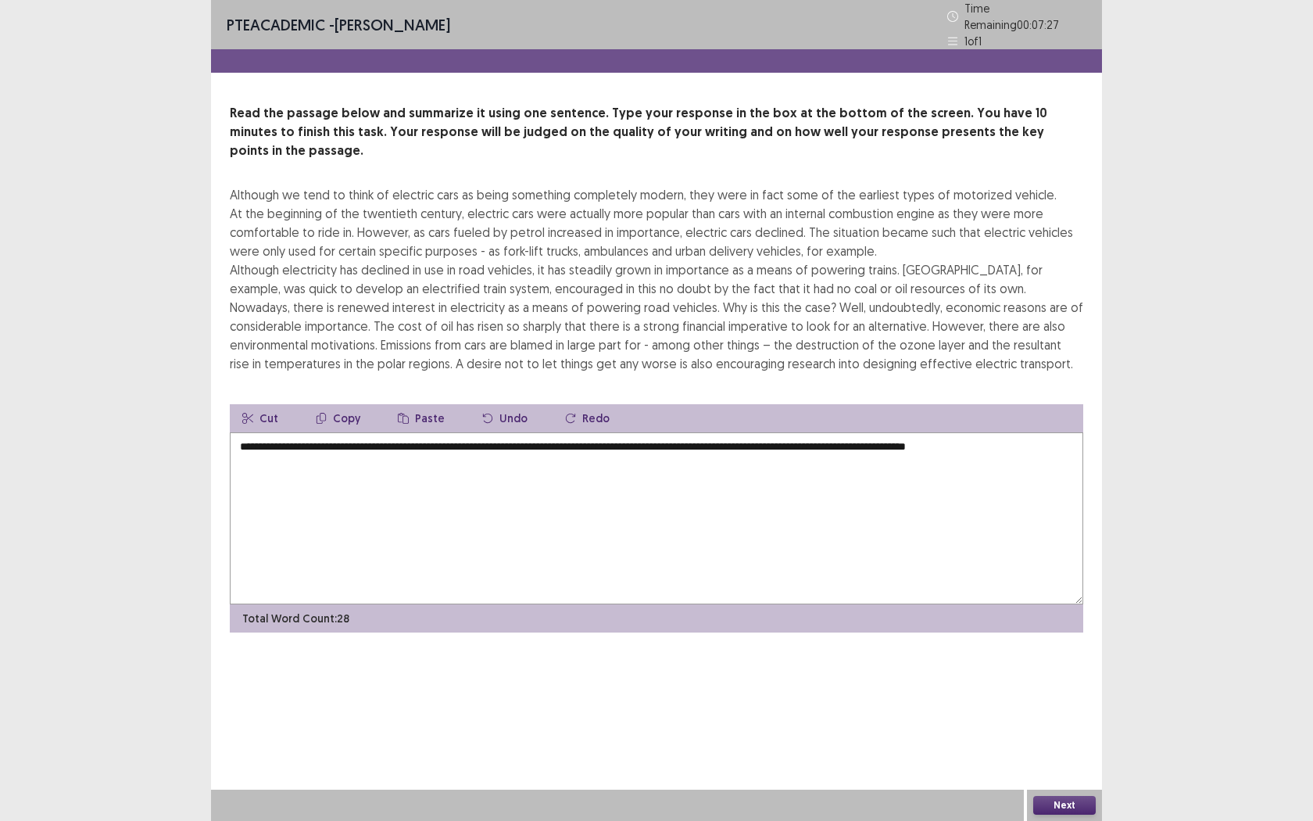
click at [961, 432] on textarea "**********" at bounding box center [656, 518] width 853 height 172
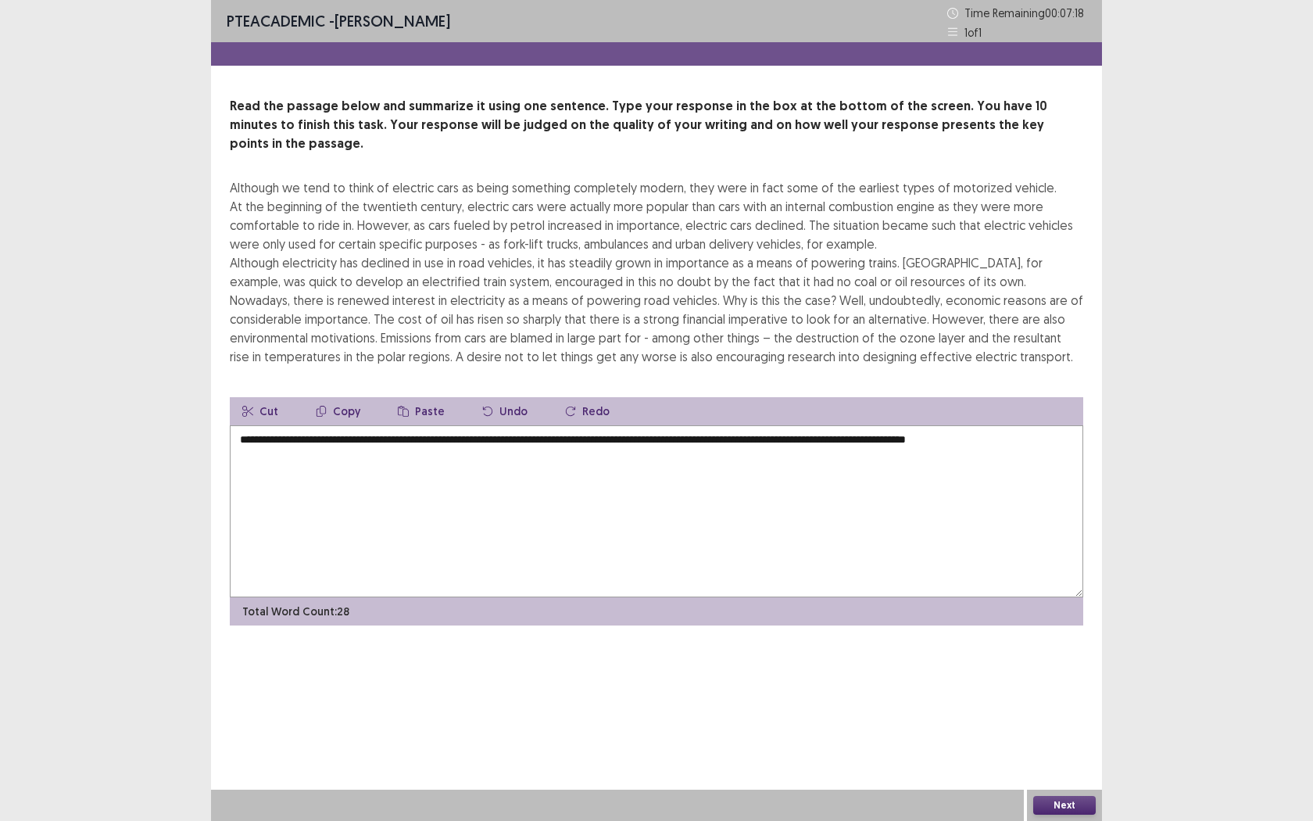
click at [1064, 426] on textarea "**********" at bounding box center [656, 511] width 853 height 172
click at [368, 440] on textarea "**********" at bounding box center [656, 511] width 853 height 172
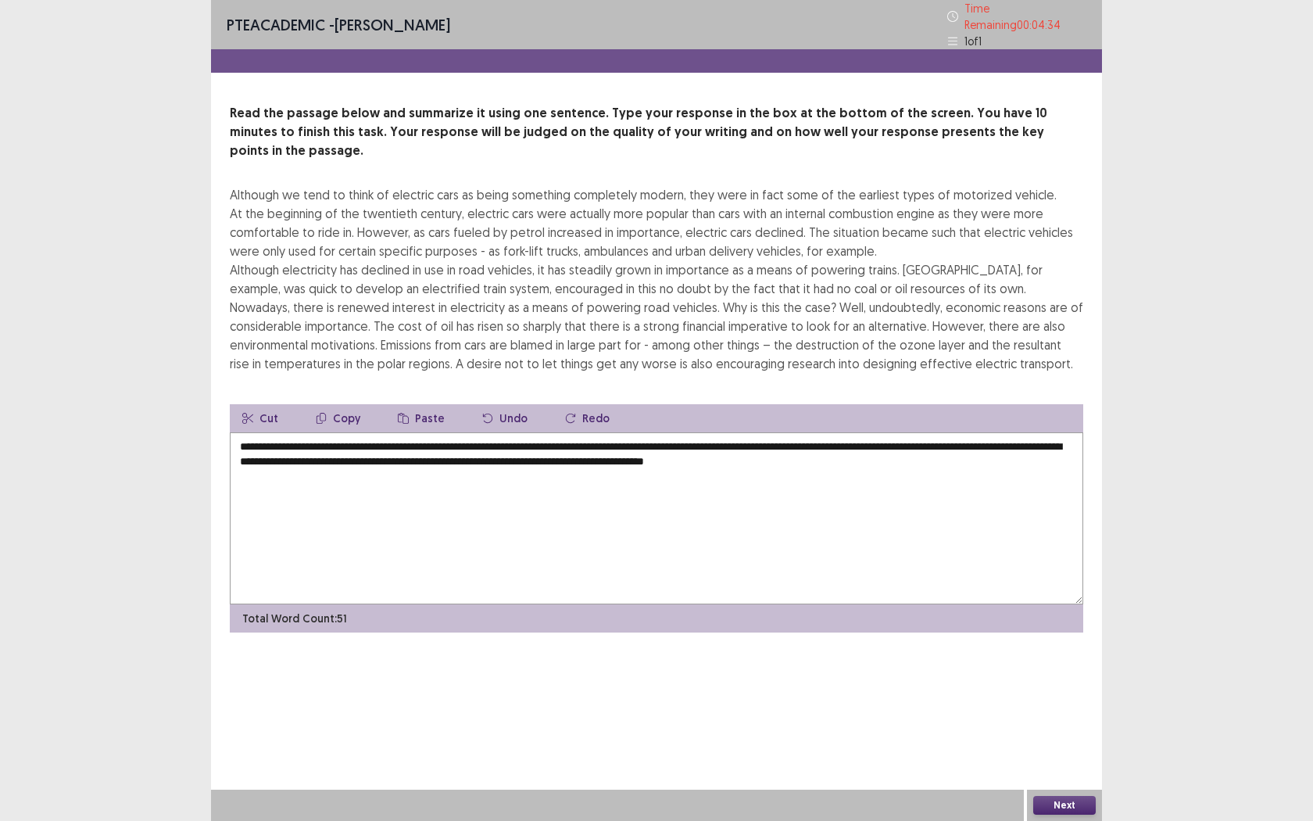
click at [445, 437] on textarea "**********" at bounding box center [656, 518] width 853 height 172
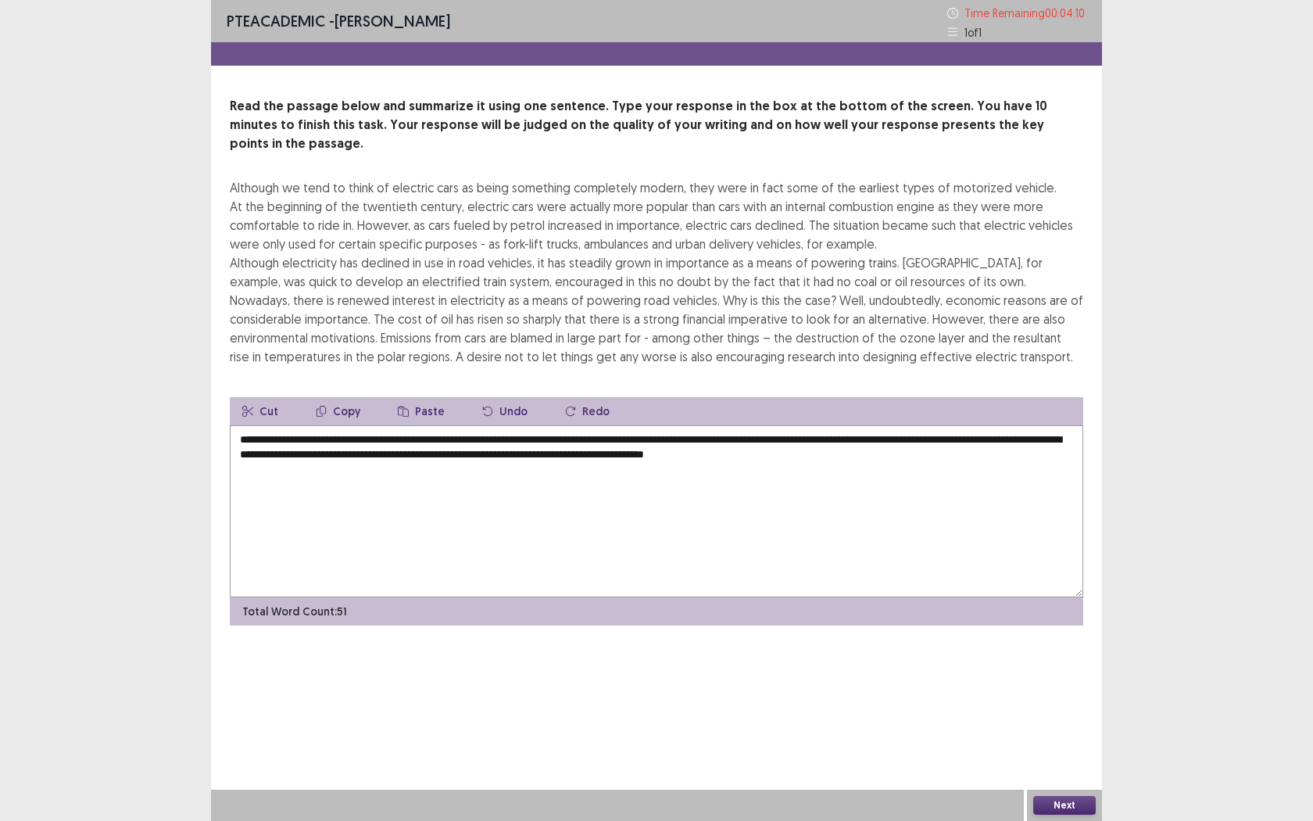
click at [925, 456] on textarea "**********" at bounding box center [656, 511] width 853 height 172
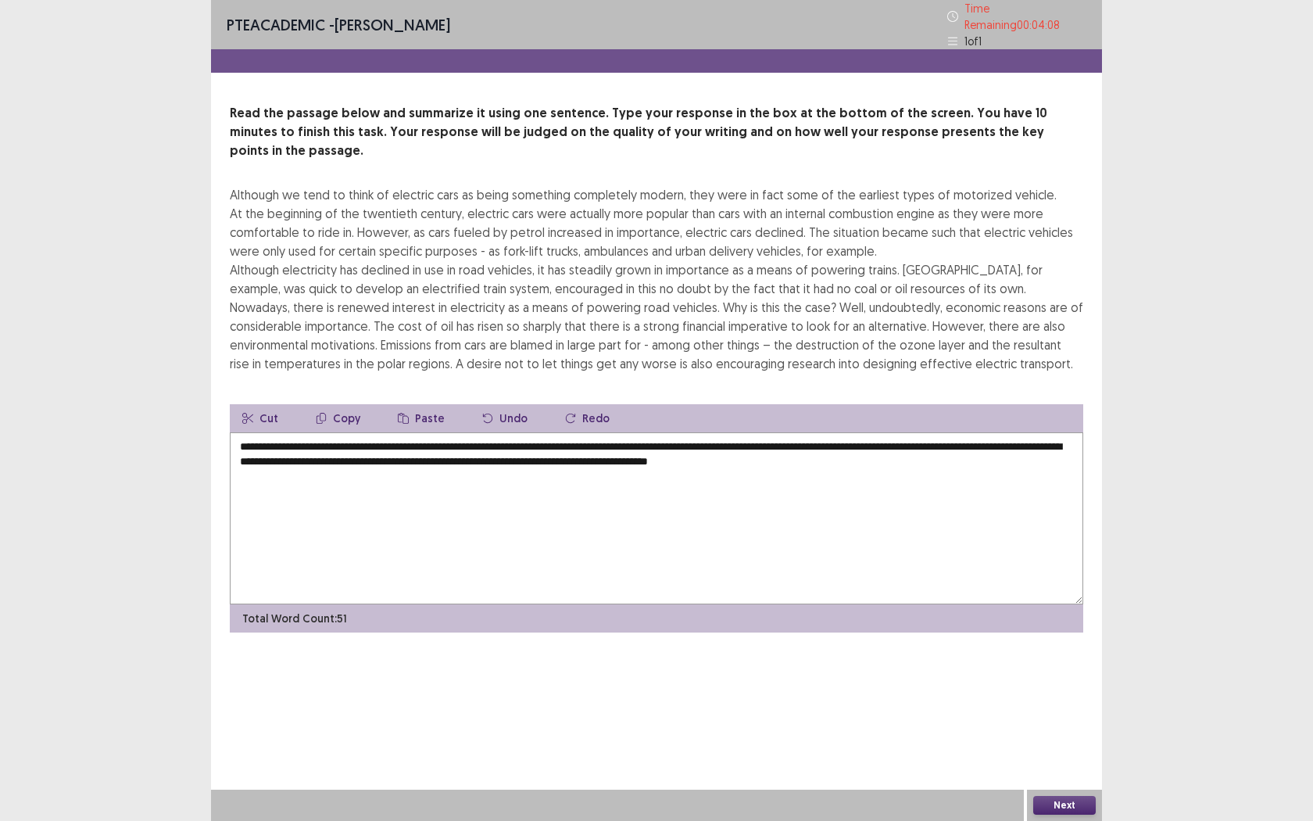
click at [498, 322] on div "Although we tend to think of electric cars as being something completely modern…" at bounding box center [656, 279] width 853 height 188
click at [946, 439] on textarea "**********" at bounding box center [656, 518] width 853 height 172
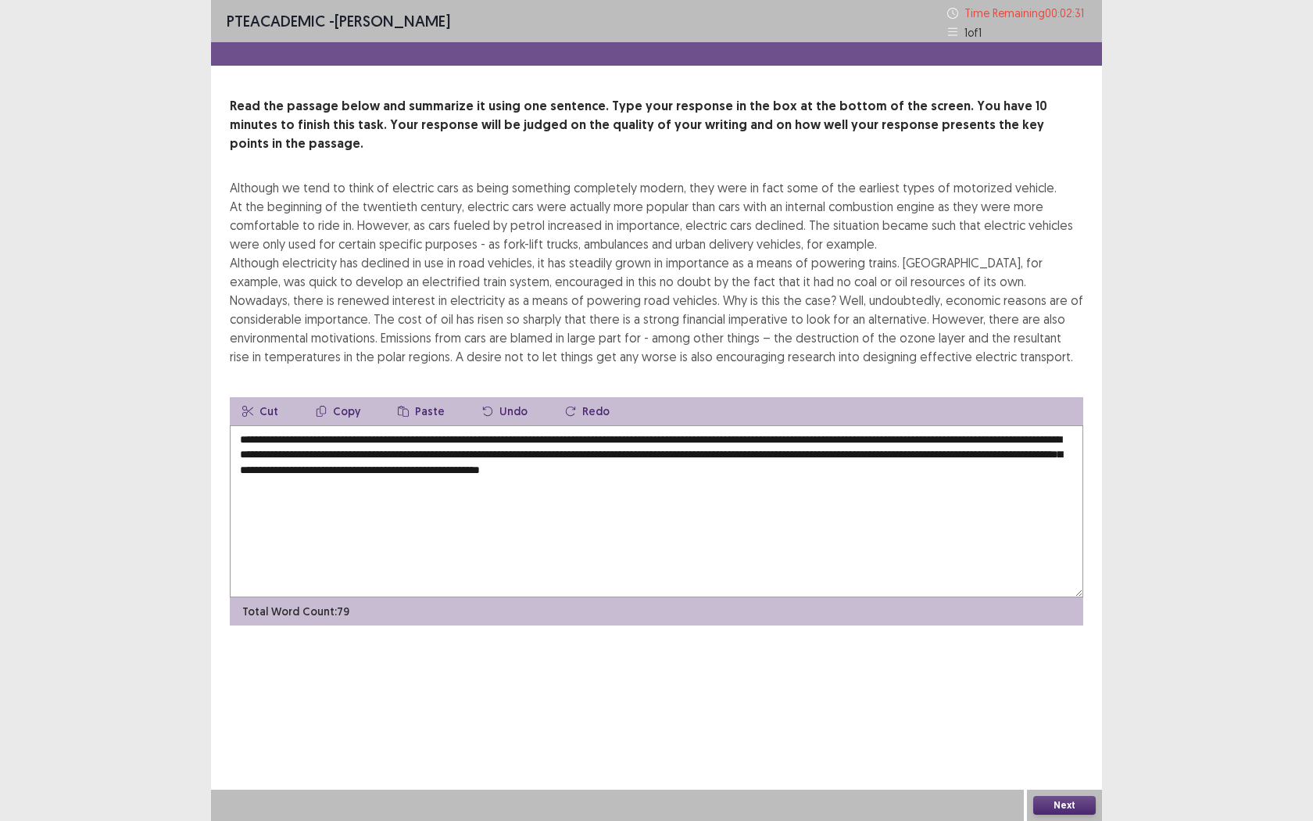
drag, startPoint x: 912, startPoint y: 453, endPoint x: 564, endPoint y: 453, distance: 348.6
click at [564, 453] on textarea "**********" at bounding box center [656, 511] width 853 height 172
click at [727, 454] on textarea "**********" at bounding box center [656, 511] width 853 height 172
type textarea "**********"
click at [1075, 751] on button "Next" at bounding box center [1064, 805] width 63 height 19
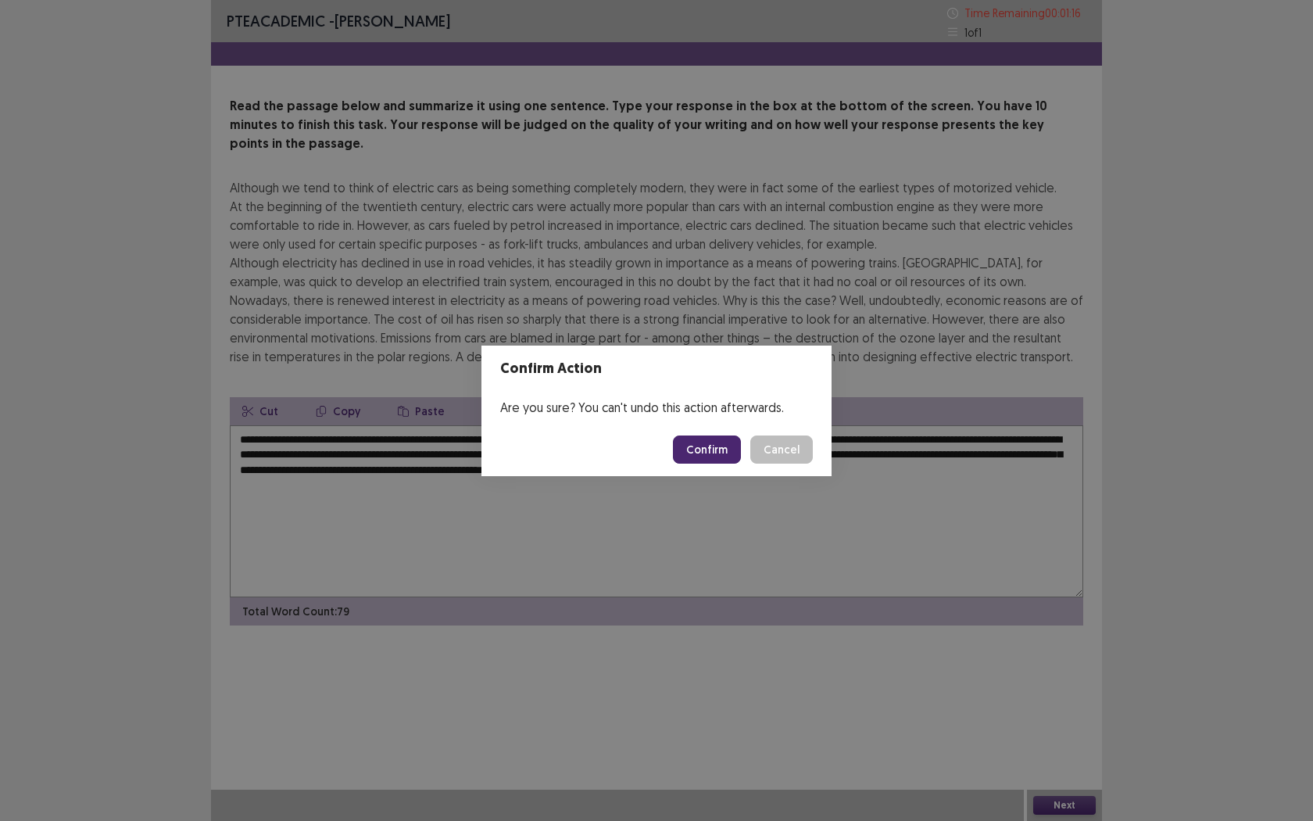
click at [710, 449] on button "Confirm" at bounding box center [707, 449] width 68 height 28
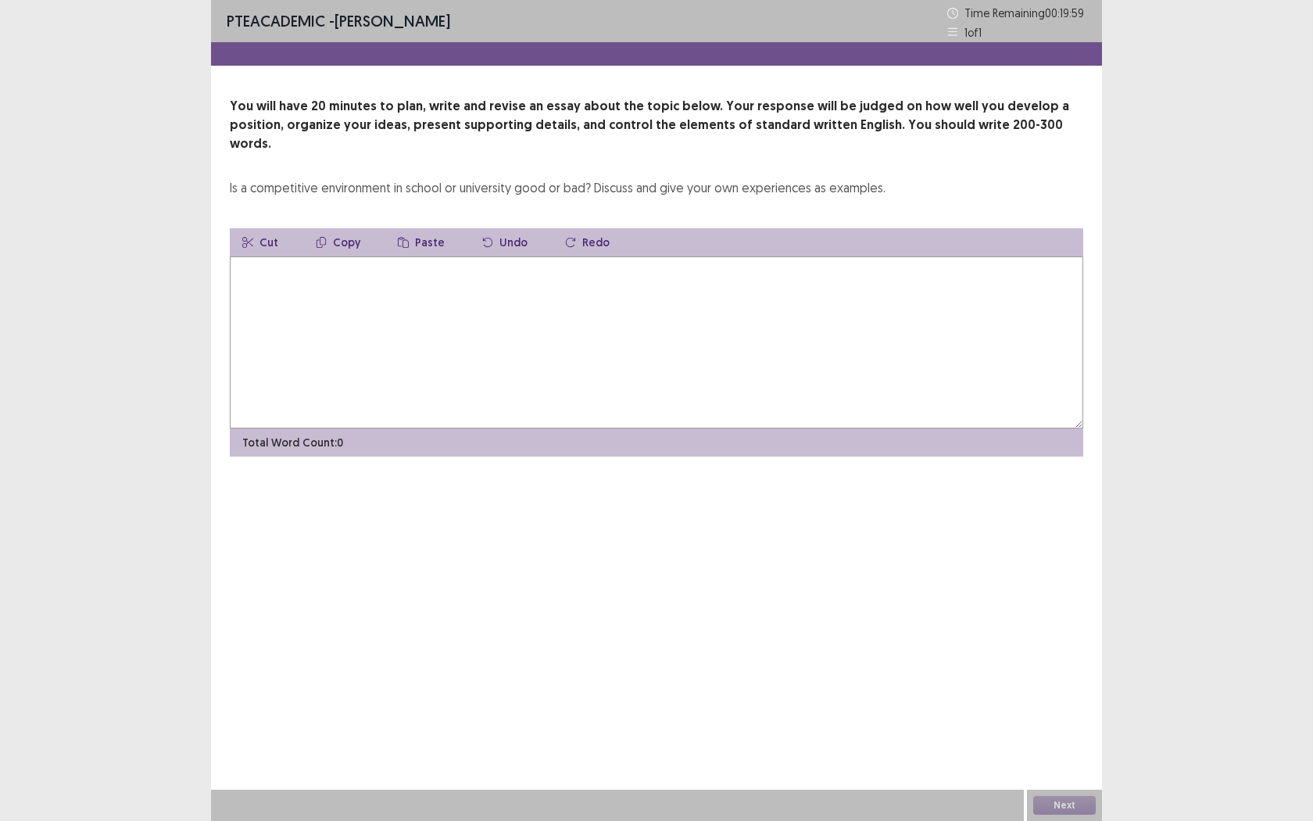
click at [506, 305] on textarea at bounding box center [656, 342] width 853 height 172
click at [364, 323] on textarea at bounding box center [656, 342] width 853 height 172
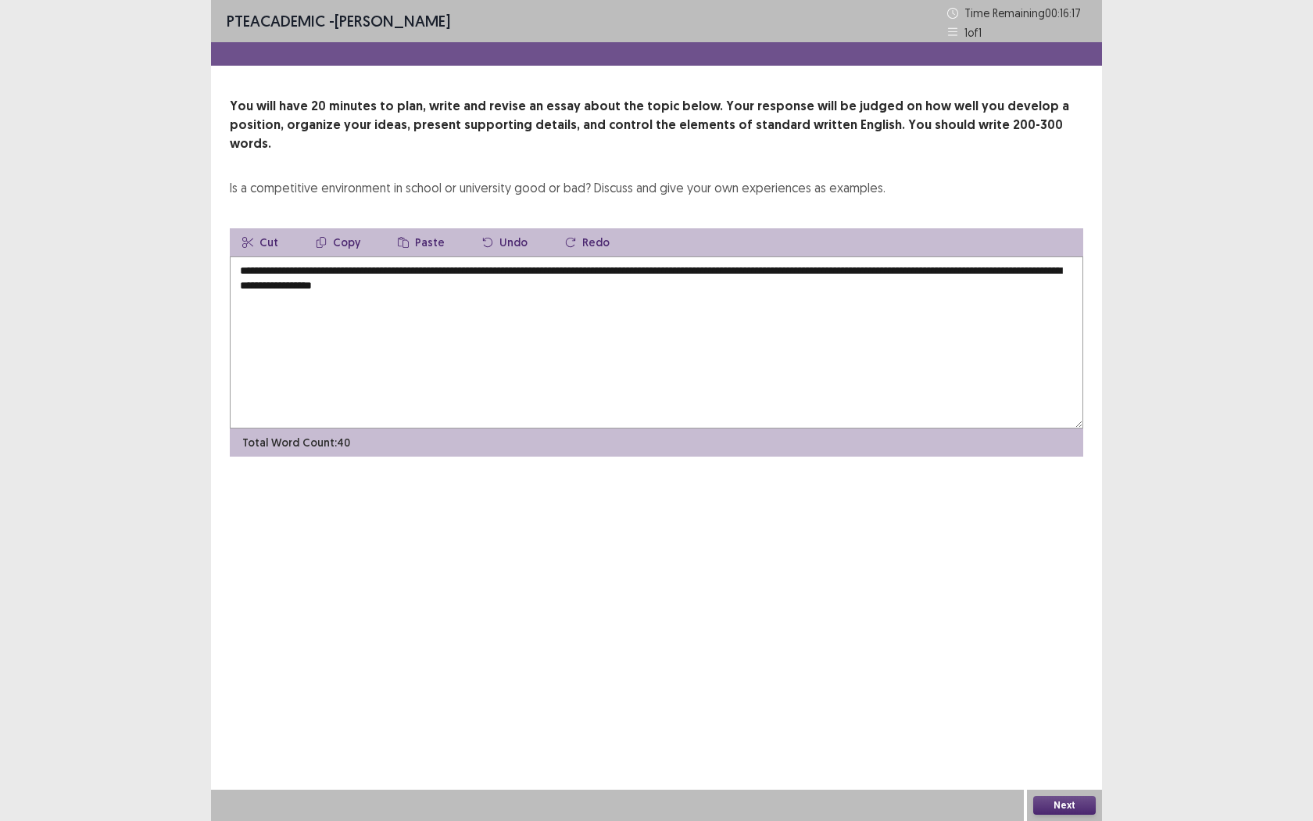
click at [440, 268] on textarea "**********" at bounding box center [656, 342] width 853 height 172
drag, startPoint x: 508, startPoint y: 270, endPoint x: 444, endPoint y: 269, distance: 64.1
click at [445, 267] on textarea "**********" at bounding box center [656, 342] width 853 height 172
click at [491, 271] on textarea "**********" at bounding box center [656, 342] width 853 height 172
click at [546, 266] on textarea "**********" at bounding box center [656, 342] width 853 height 172
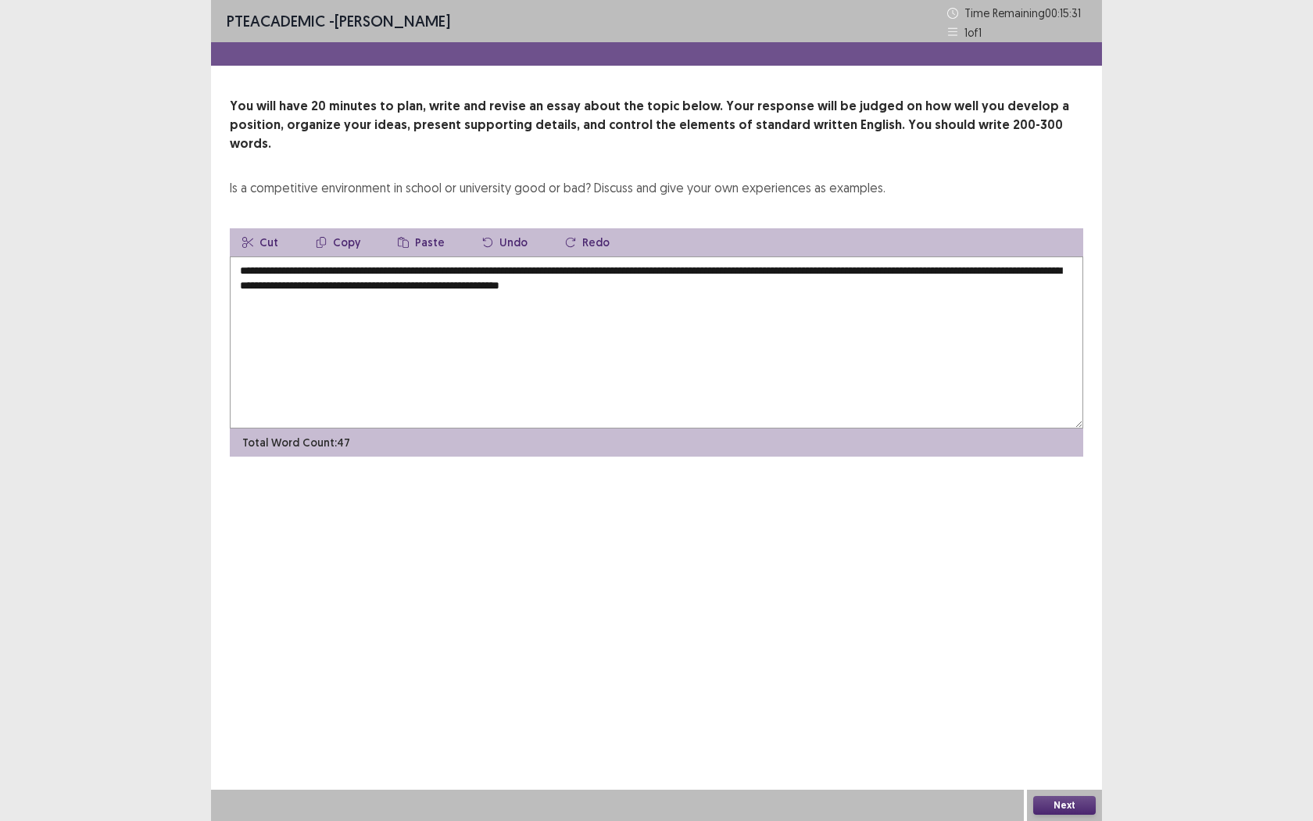
click at [786, 277] on textarea "**********" at bounding box center [656, 342] width 853 height 172
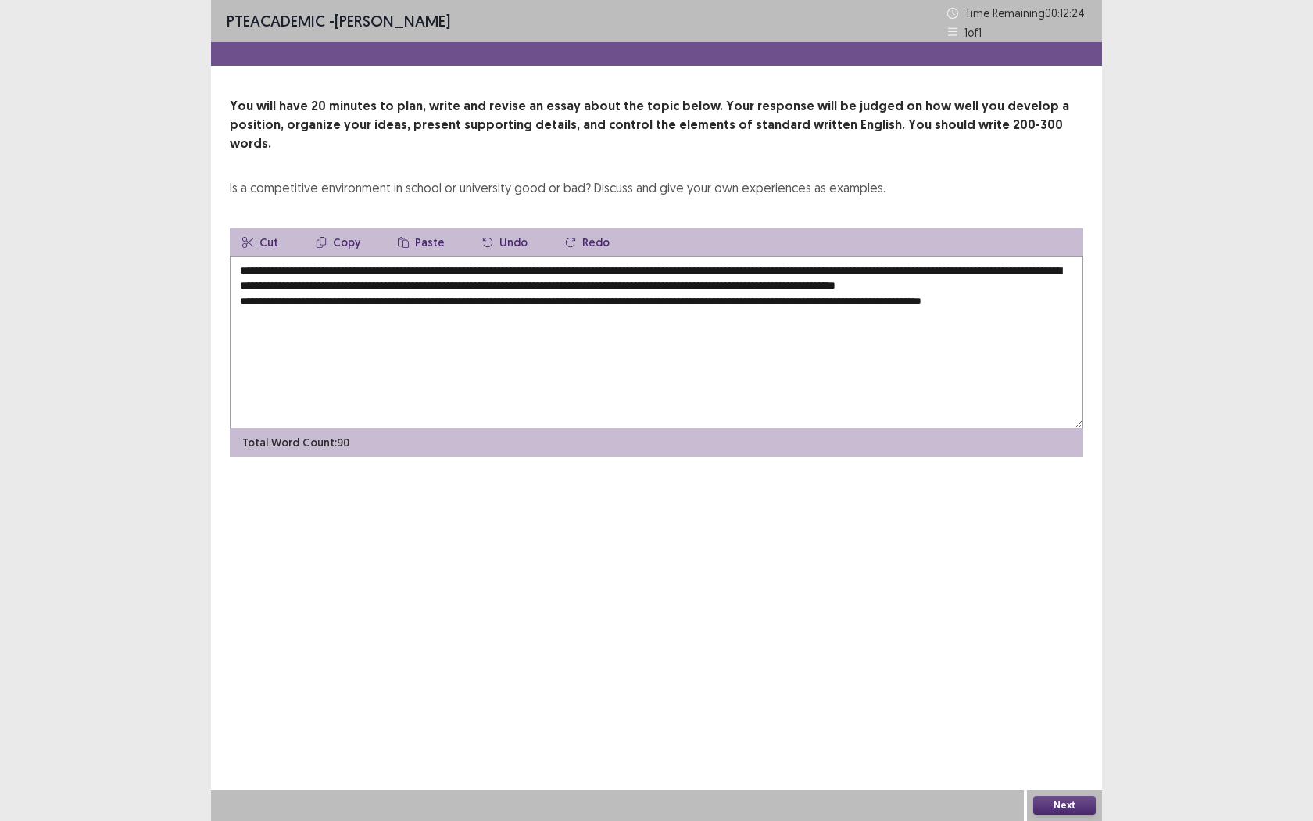
click at [633, 299] on textarea "**********" at bounding box center [656, 342] width 853 height 172
click at [748, 299] on textarea "**********" at bounding box center [656, 342] width 853 height 172
click at [800, 292] on textarea "**********" at bounding box center [656, 342] width 853 height 172
click at [948, 299] on textarea "**********" at bounding box center [656, 342] width 853 height 172
click at [343, 337] on textarea "**********" at bounding box center [656, 342] width 853 height 172
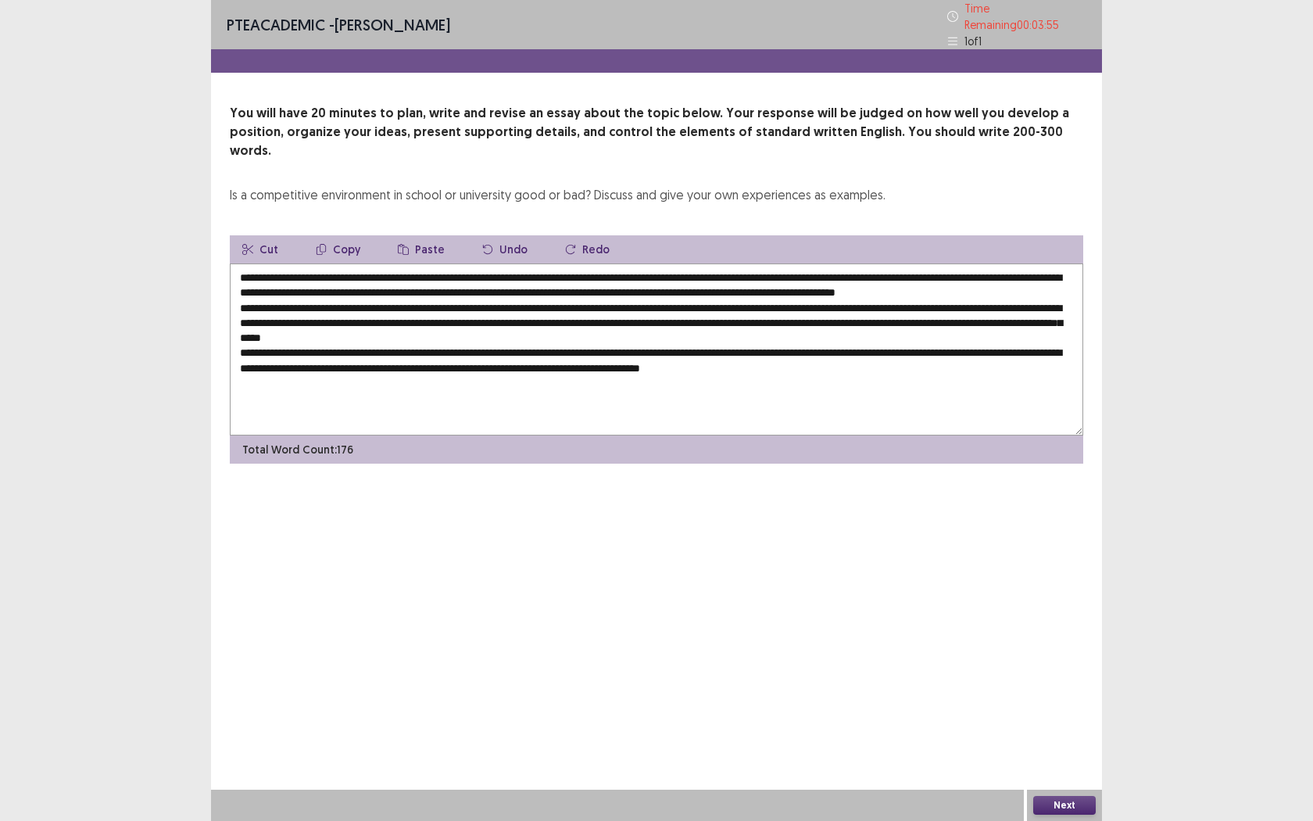
click at [687, 357] on textarea at bounding box center [656, 349] width 853 height 172
click at [848, 356] on textarea at bounding box center [656, 349] width 853 height 172
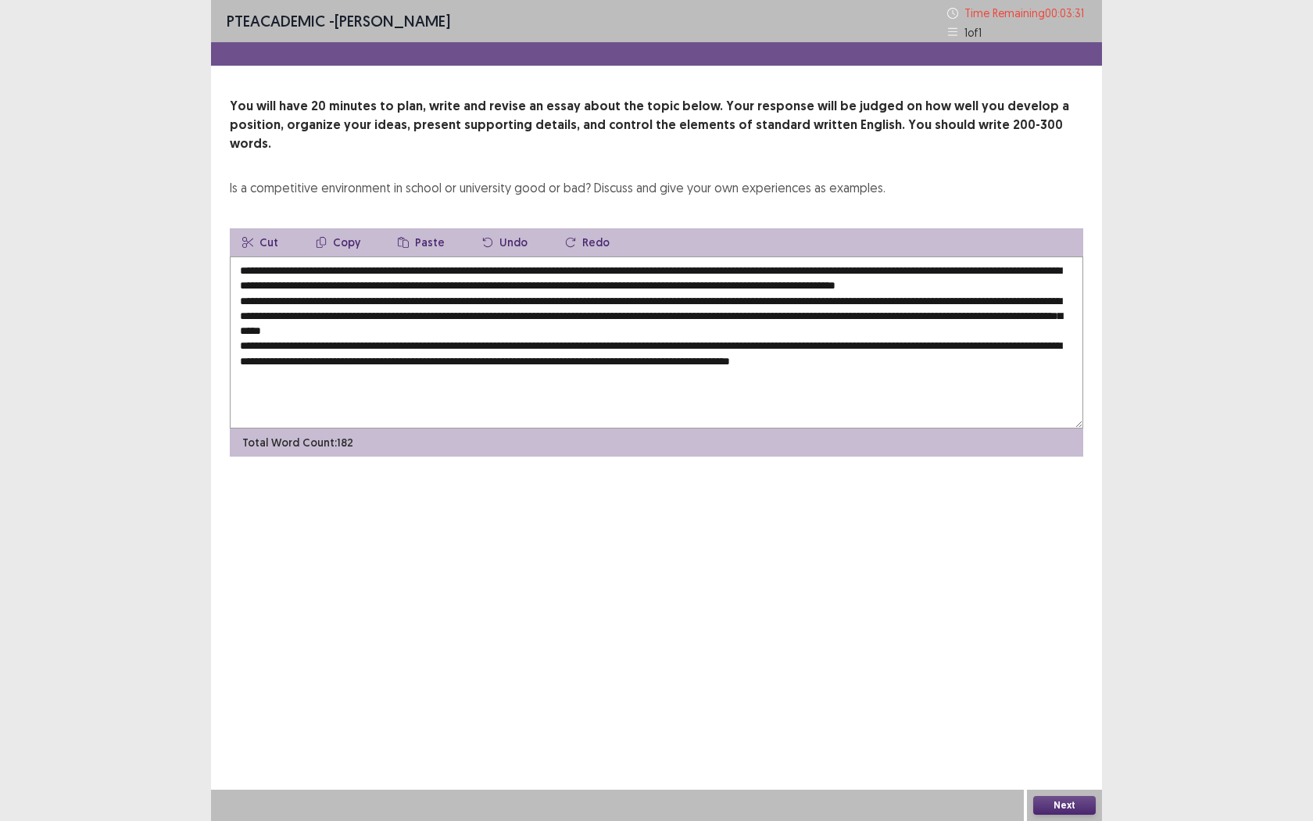
click at [1007, 363] on textarea at bounding box center [656, 342] width 853 height 172
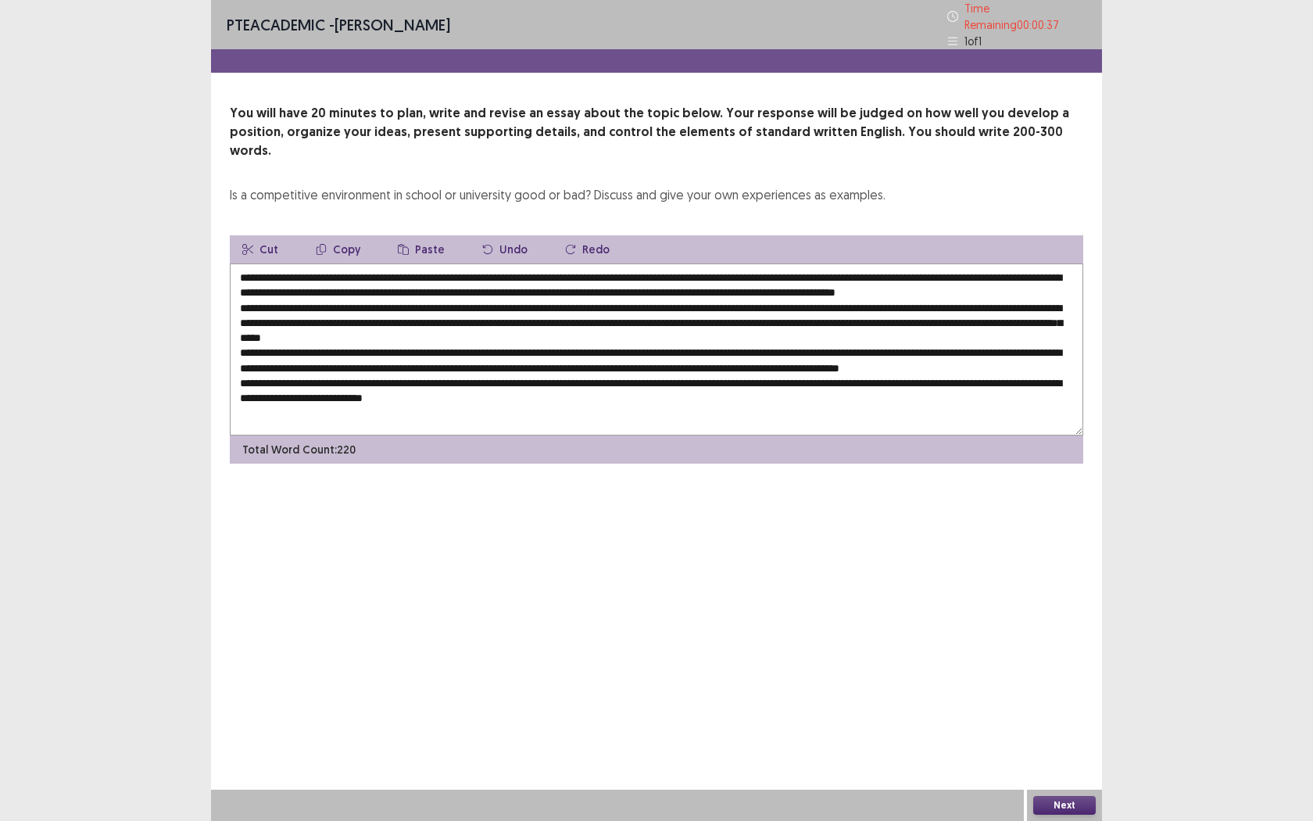
type textarea "**********"
click at [1059, 751] on button "Next" at bounding box center [1064, 805] width 63 height 19
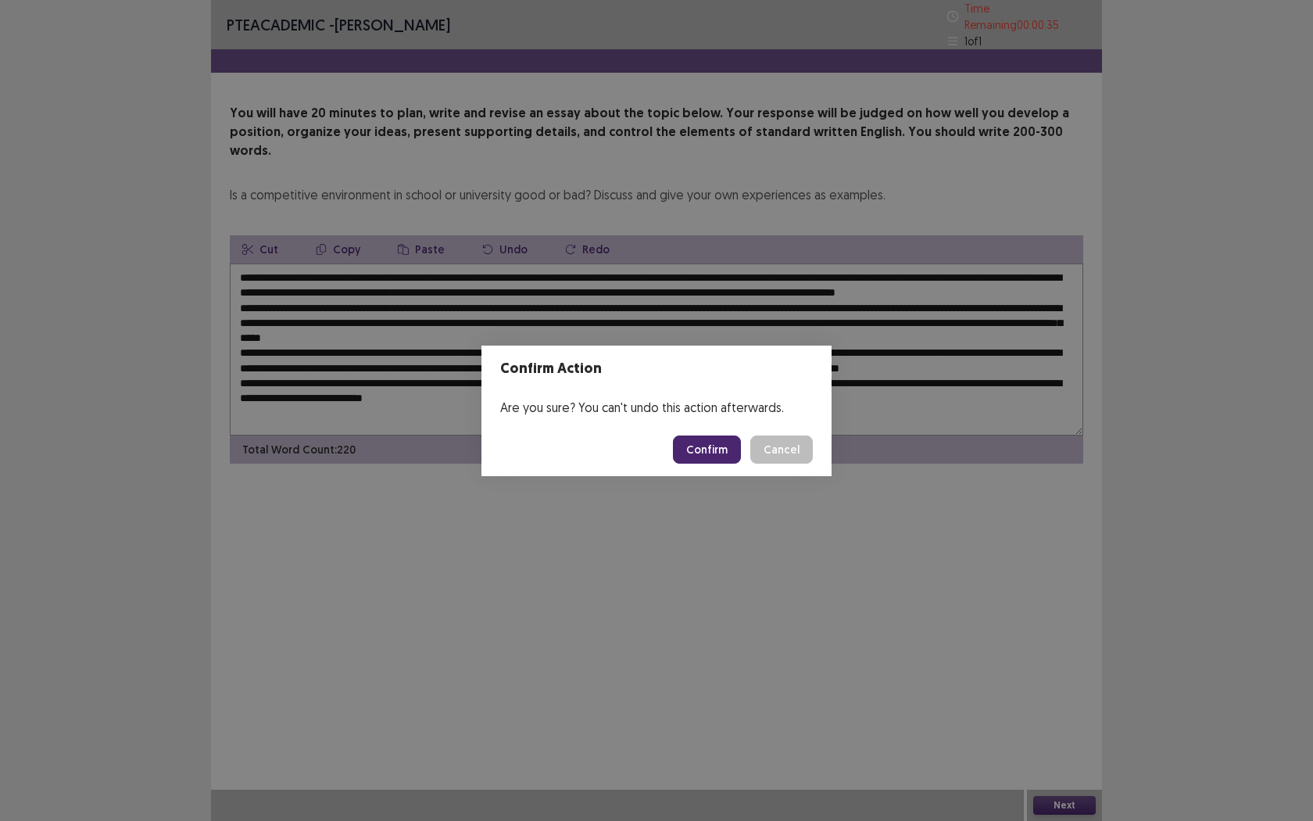
click at [701, 443] on button "Confirm" at bounding box center [707, 449] width 68 height 28
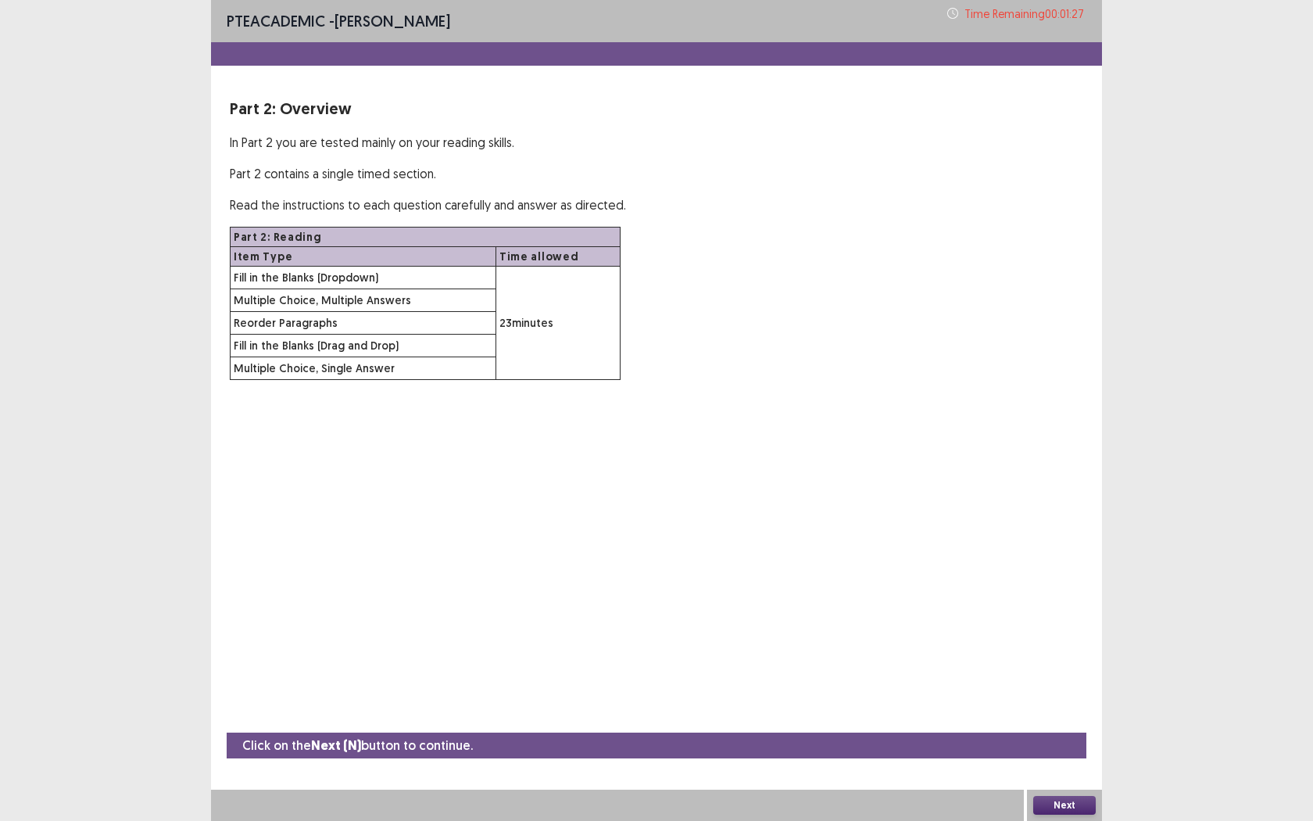
click at [1051, 751] on button "Next" at bounding box center [1064, 805] width 63 height 19
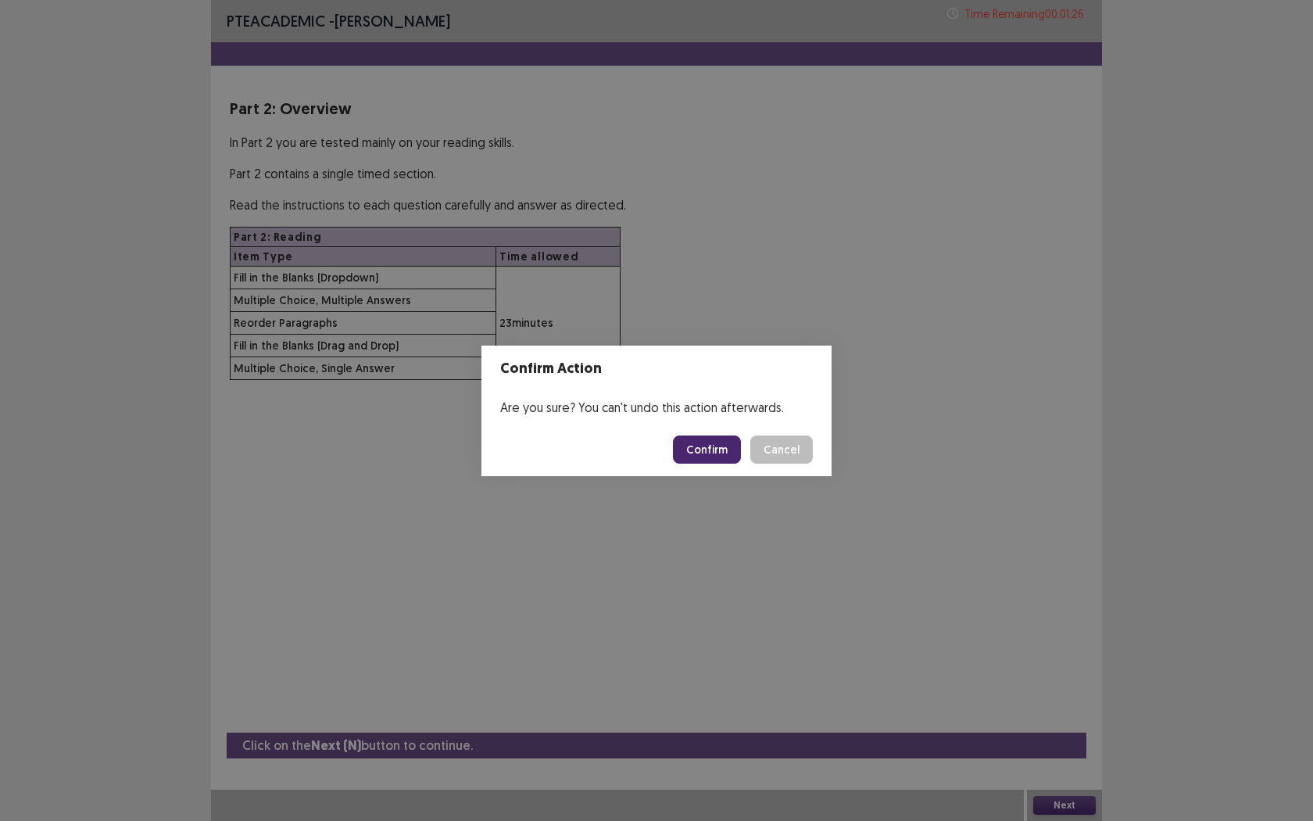
click at [708, 445] on button "Confirm" at bounding box center [707, 449] width 68 height 28
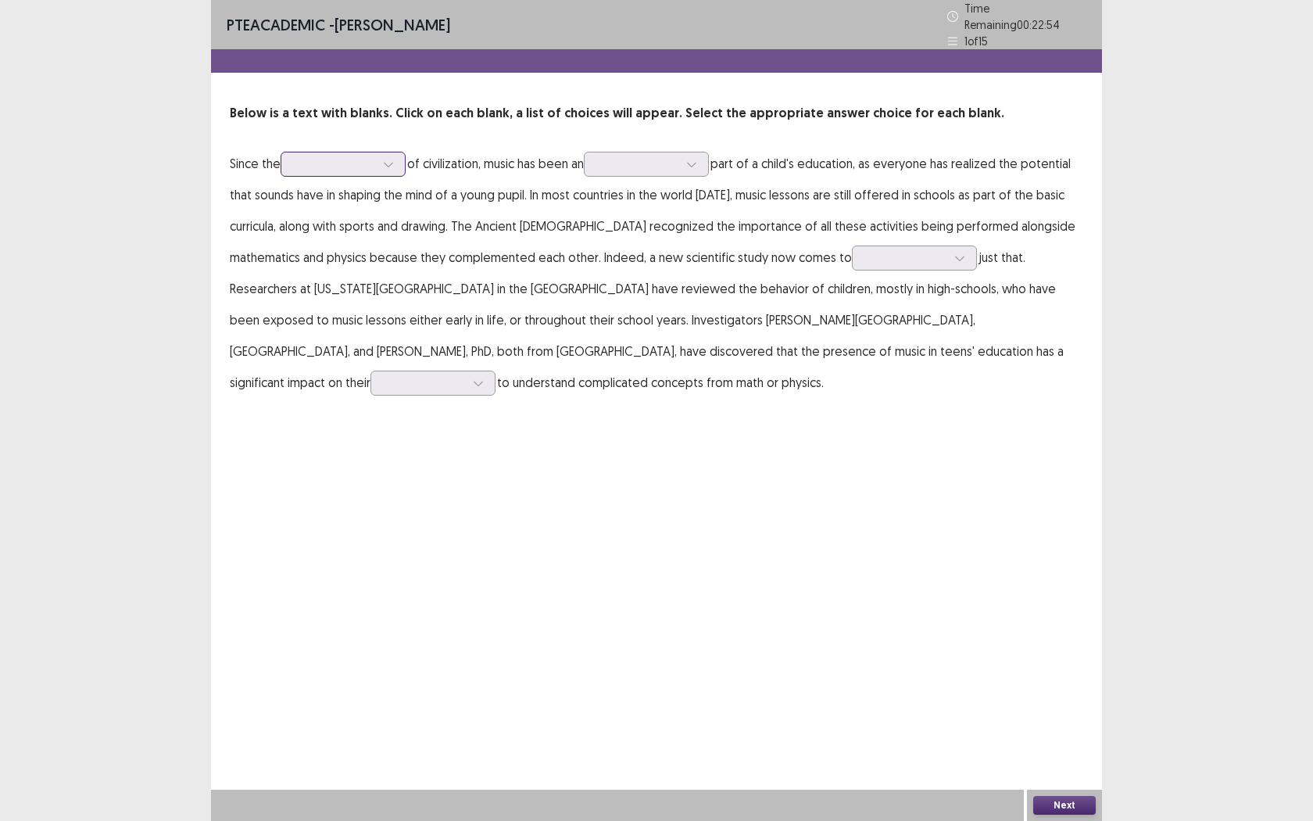
click at [392, 160] on icon at bounding box center [388, 164] width 11 height 11
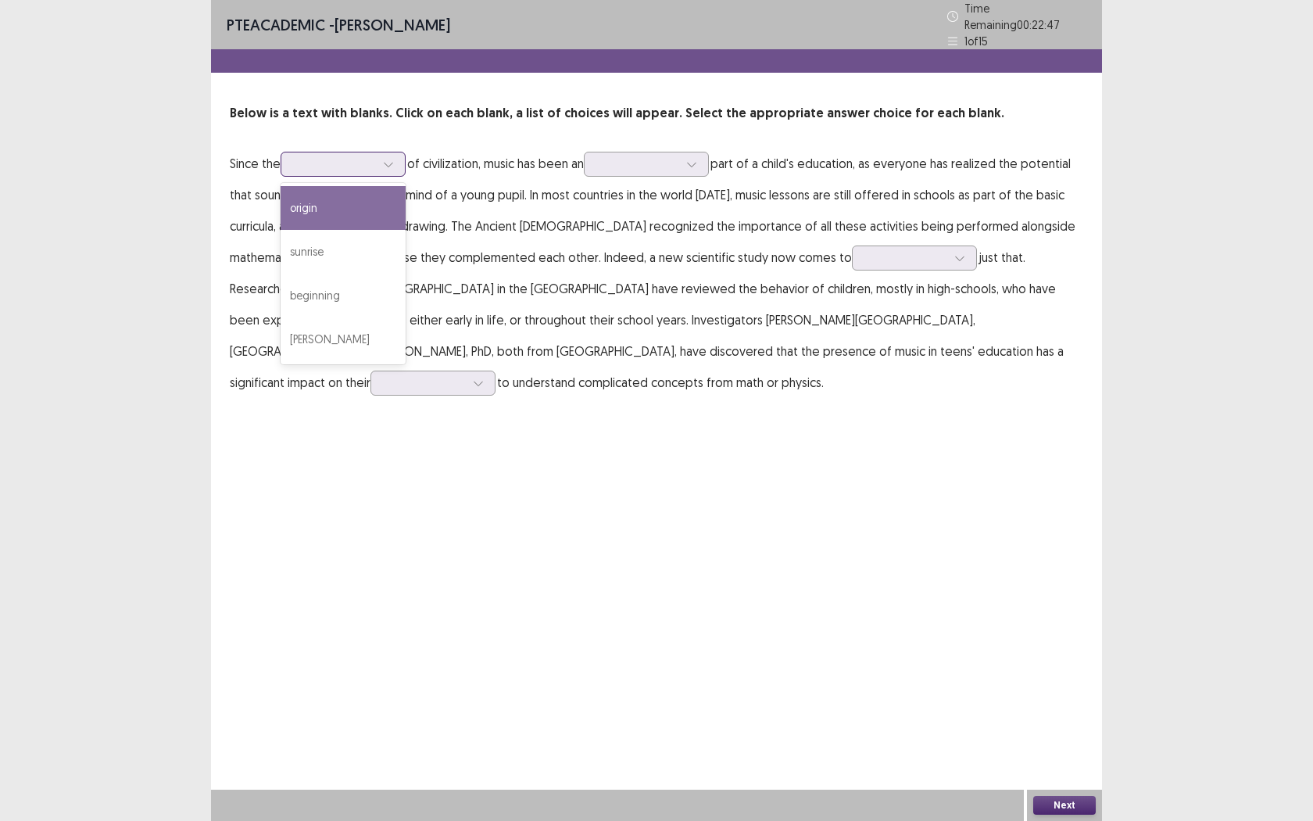
click at [343, 195] on div "origin" at bounding box center [343, 208] width 125 height 44
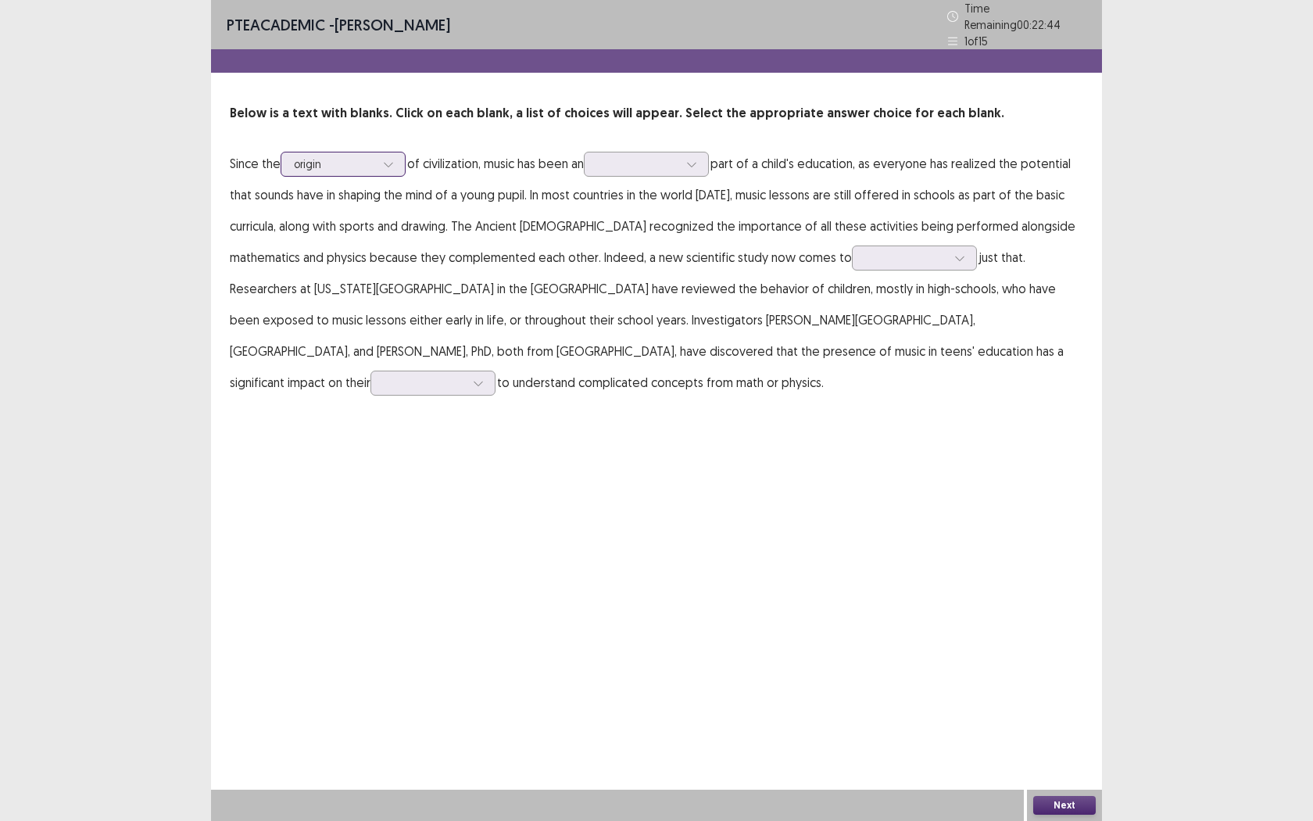
click at [381, 163] on div at bounding box center [388, 163] width 23 height 23
click at [681, 250] on p "Since the origin of civilization, music has been an part of a child's education…" at bounding box center [656, 273] width 853 height 250
click at [703, 163] on div at bounding box center [691, 163] width 23 height 23
click at [669, 239] on div "integrated" at bounding box center [646, 252] width 125 height 44
click at [948, 256] on div at bounding box center [959, 257] width 23 height 23
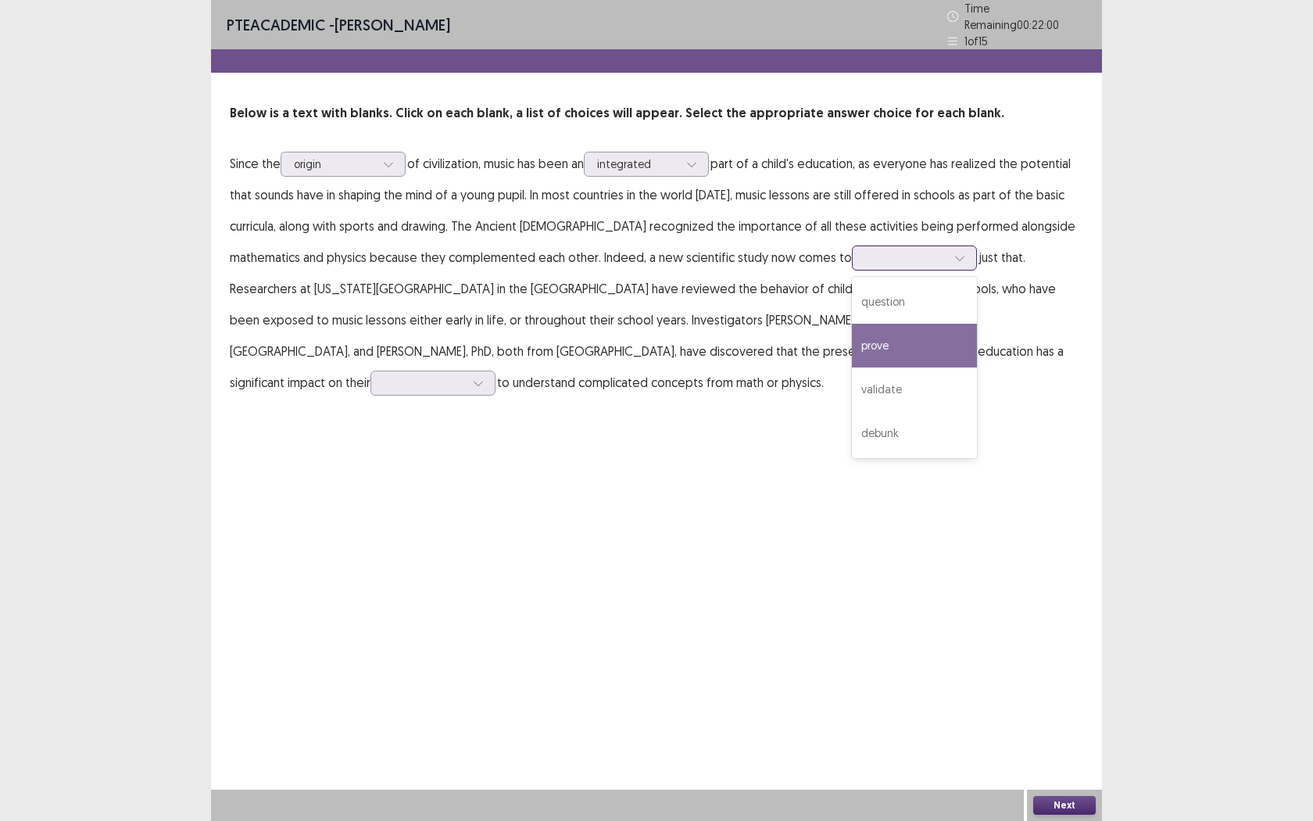
click at [852, 327] on div "prove" at bounding box center [914, 346] width 125 height 44
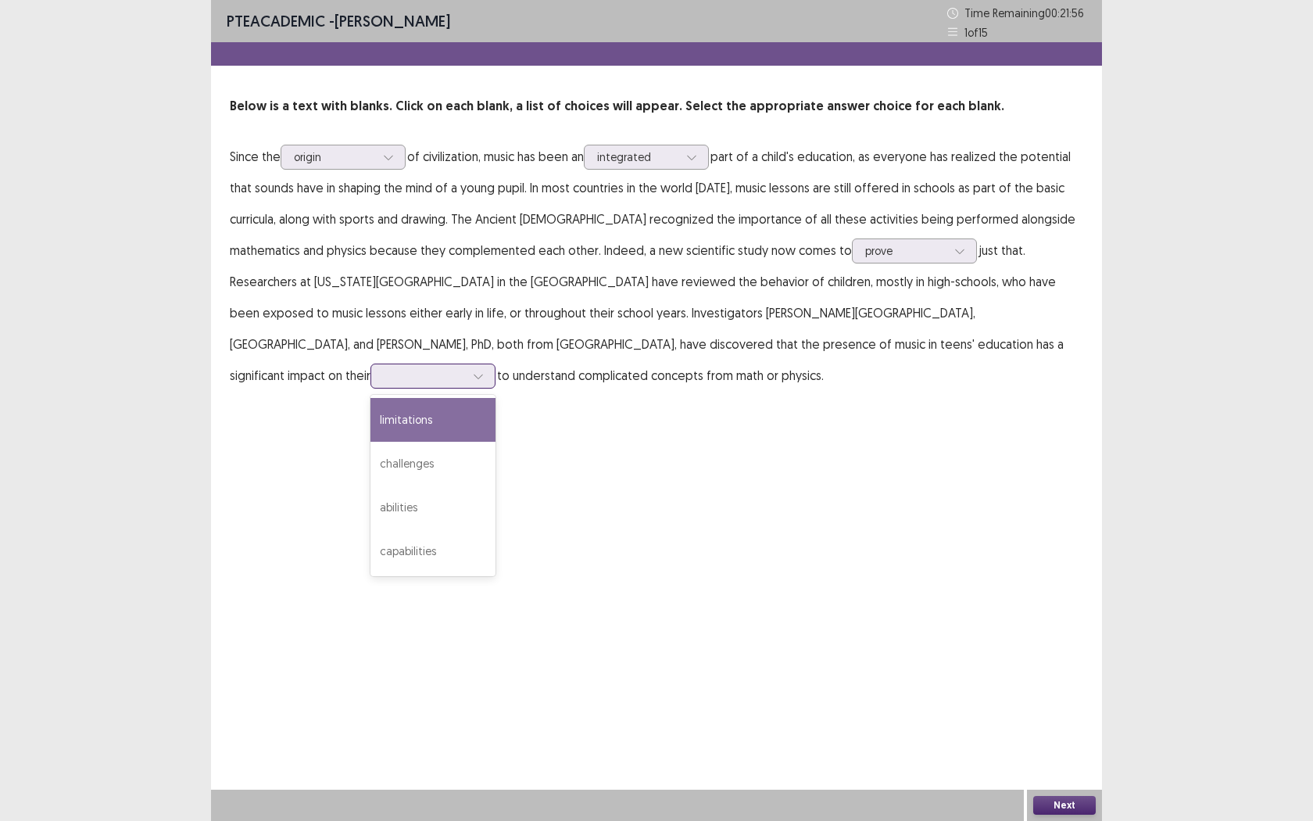
click at [490, 364] on div at bounding box center [478, 375] width 23 height 23
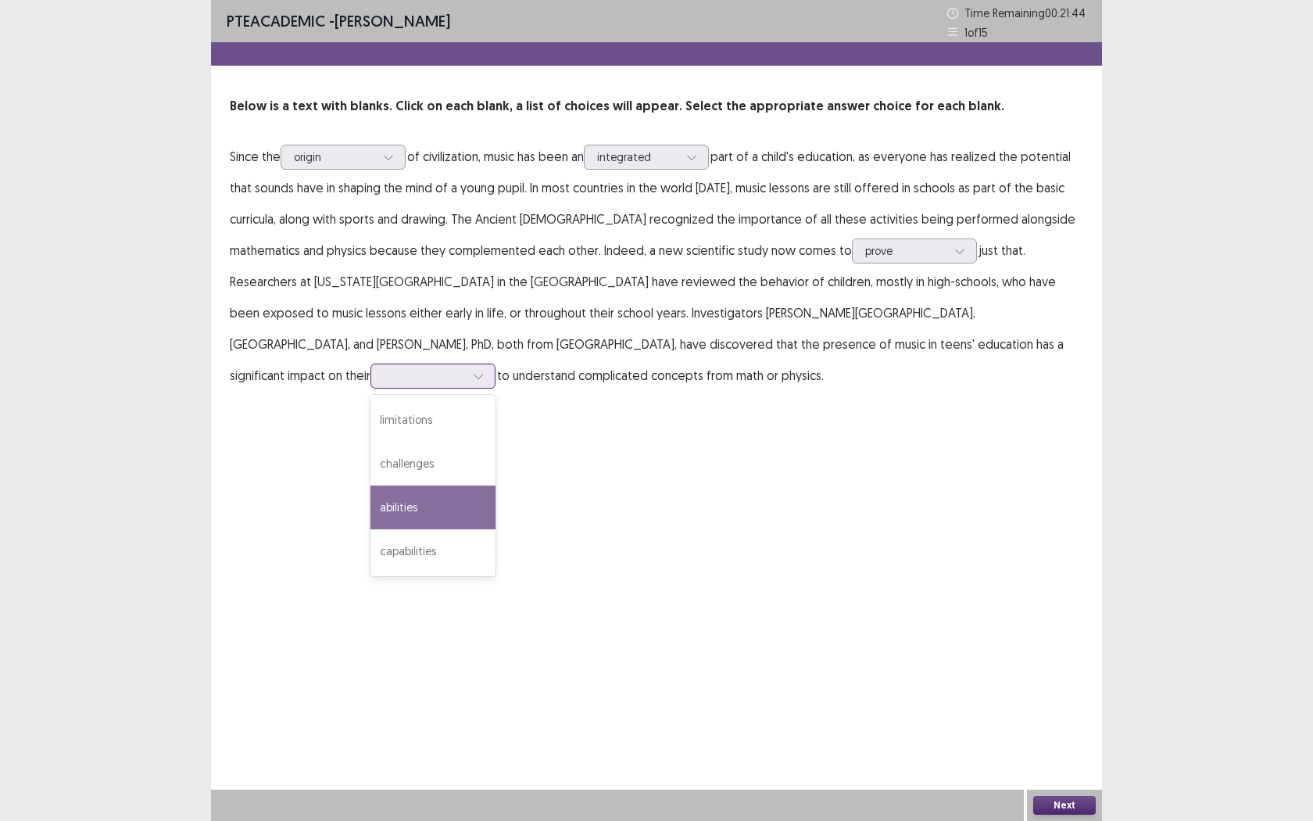
click at [496, 485] on div "abilities" at bounding box center [432, 507] width 125 height 44
click at [1045, 751] on button "Next" at bounding box center [1064, 805] width 63 height 19
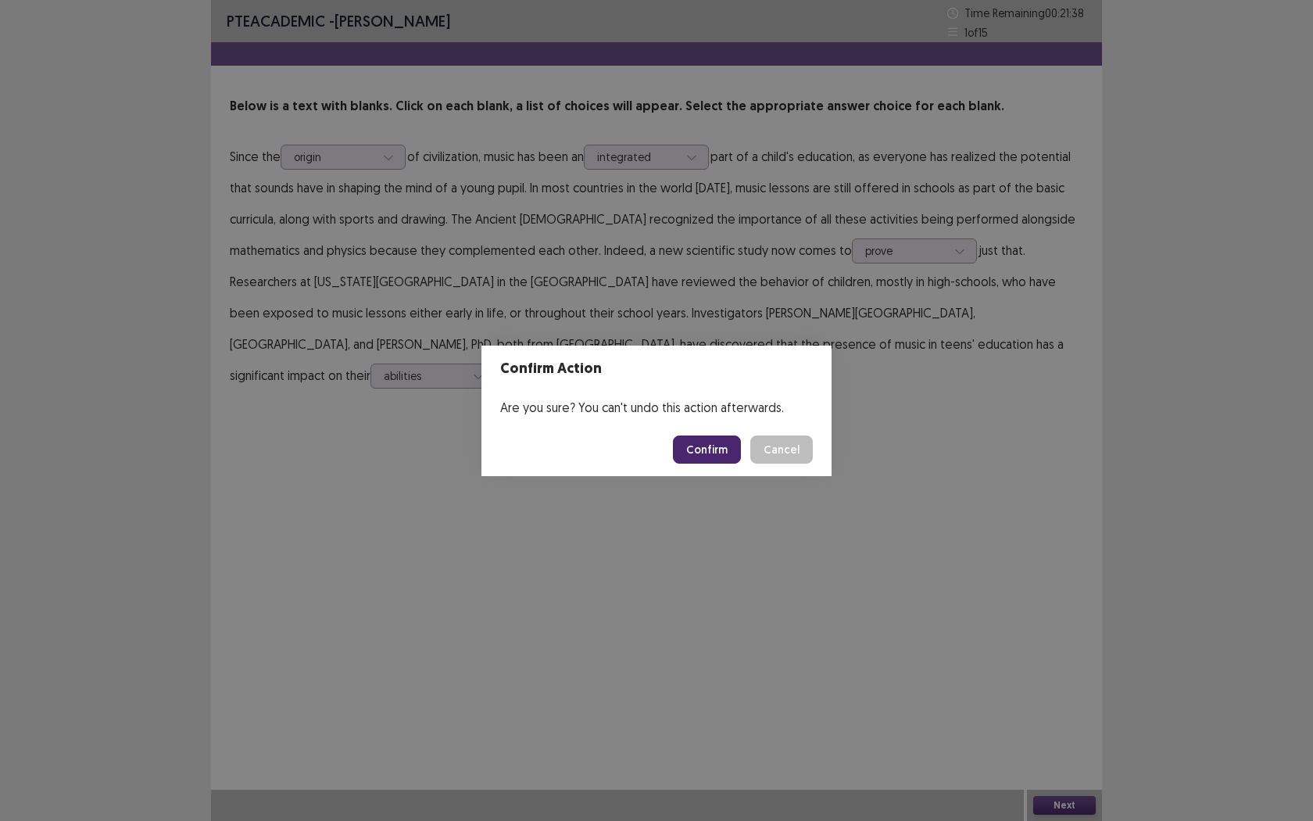
click at [708, 440] on button "Confirm" at bounding box center [707, 449] width 68 height 28
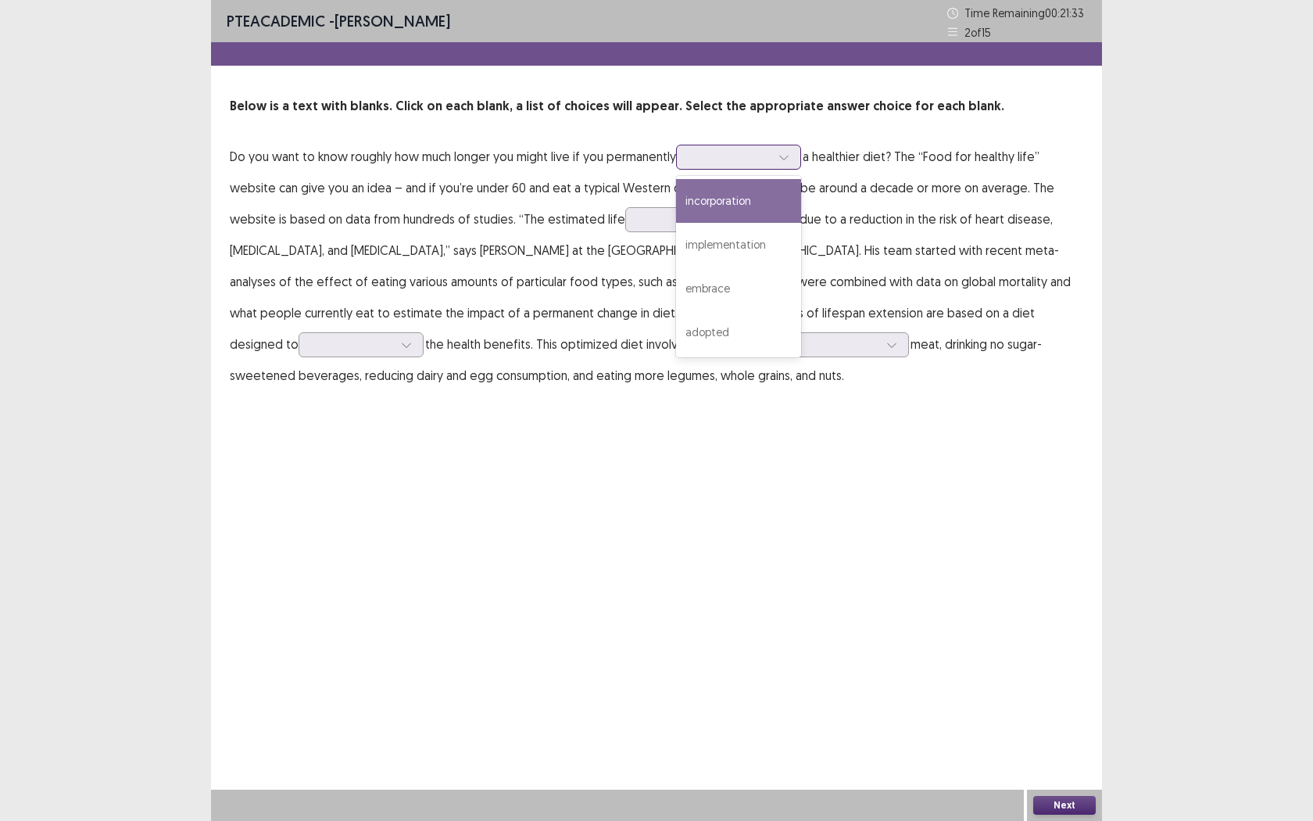
click at [789, 159] on icon at bounding box center [783, 157] width 11 height 11
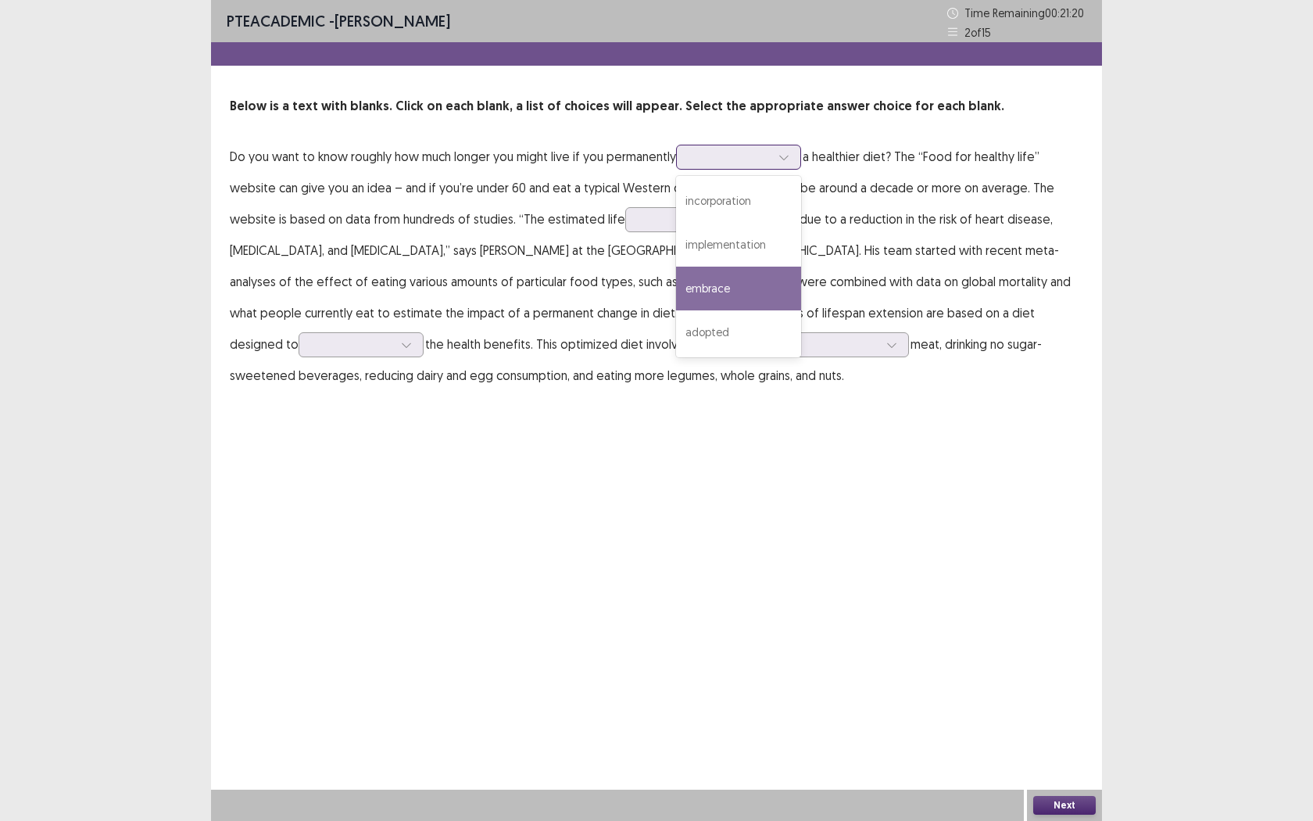
click at [747, 295] on div "embrace" at bounding box center [738, 289] width 125 height 44
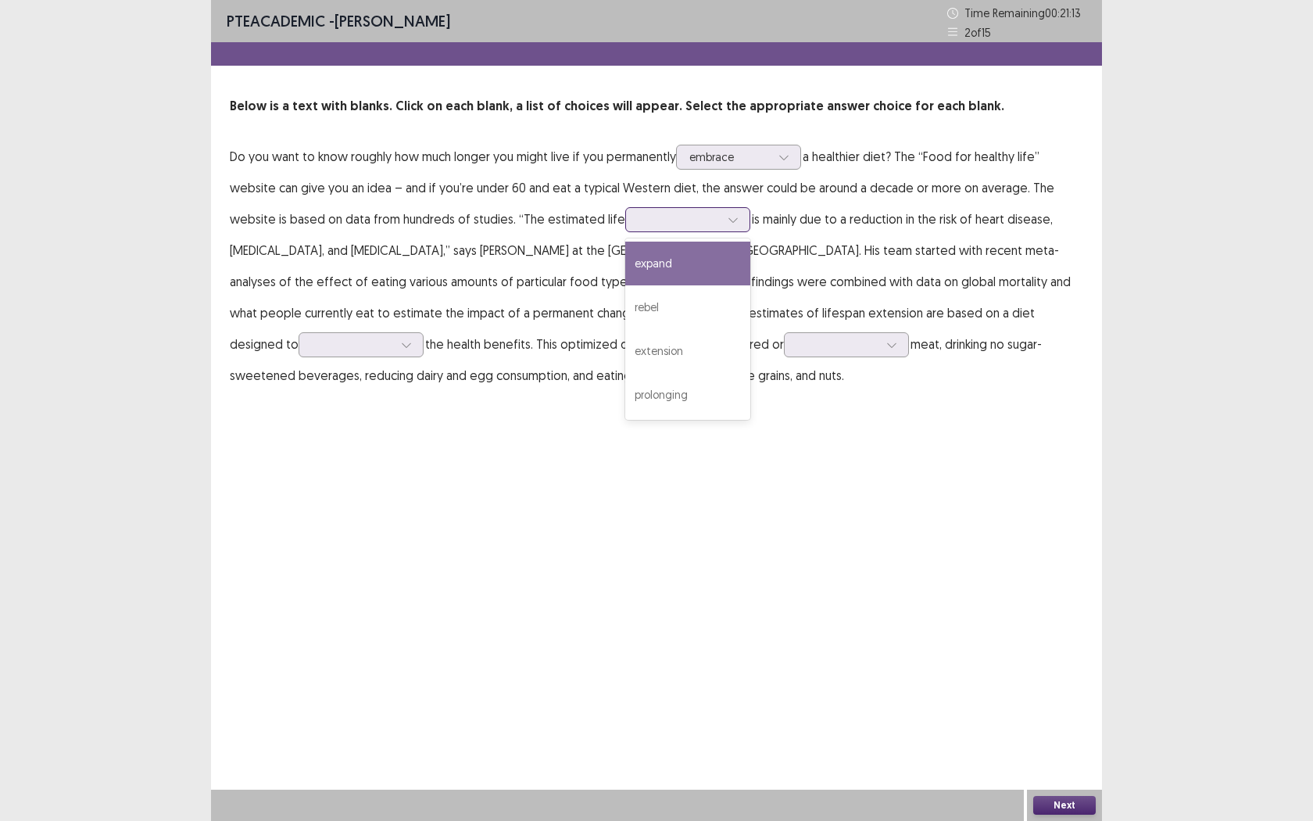
click at [728, 224] on icon at bounding box center [733, 219] width 11 height 11
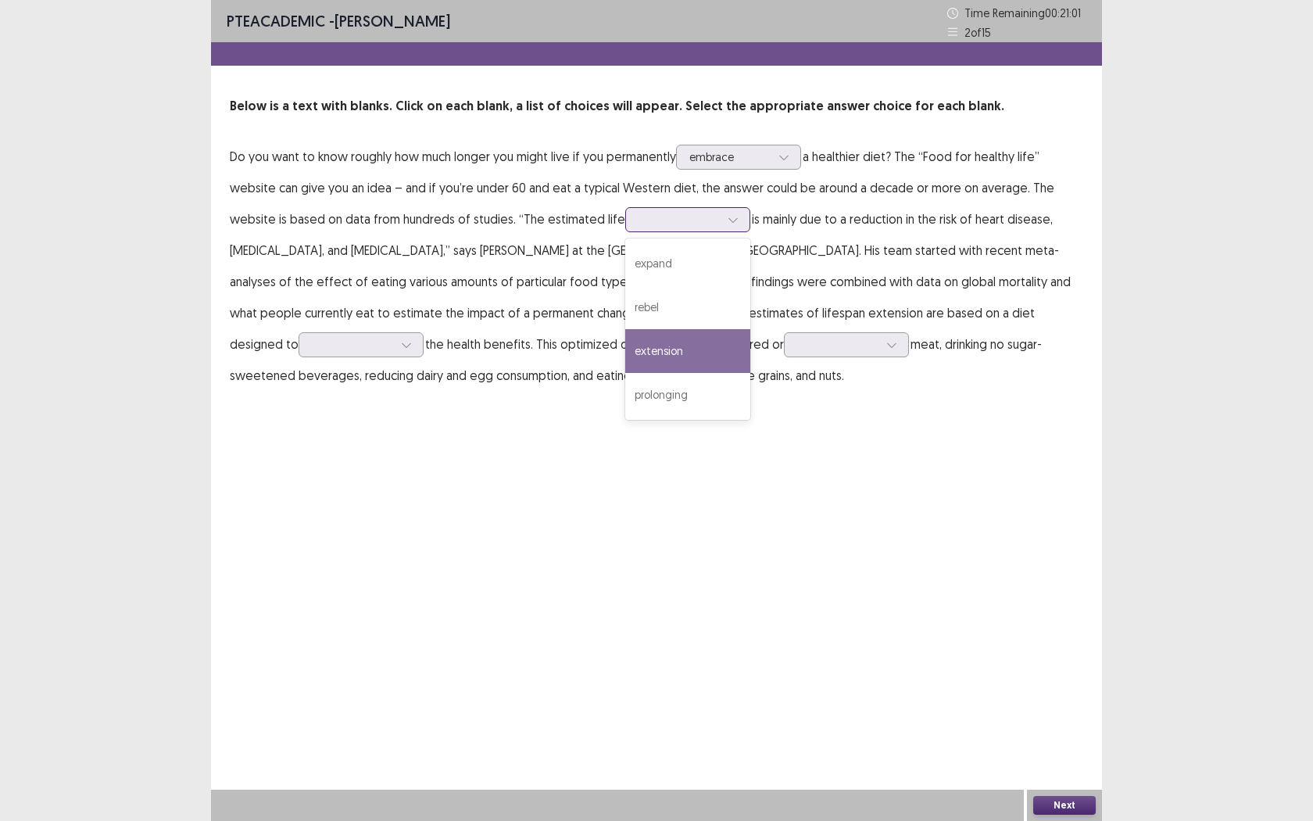
click at [661, 355] on div "extension" at bounding box center [687, 351] width 125 height 44
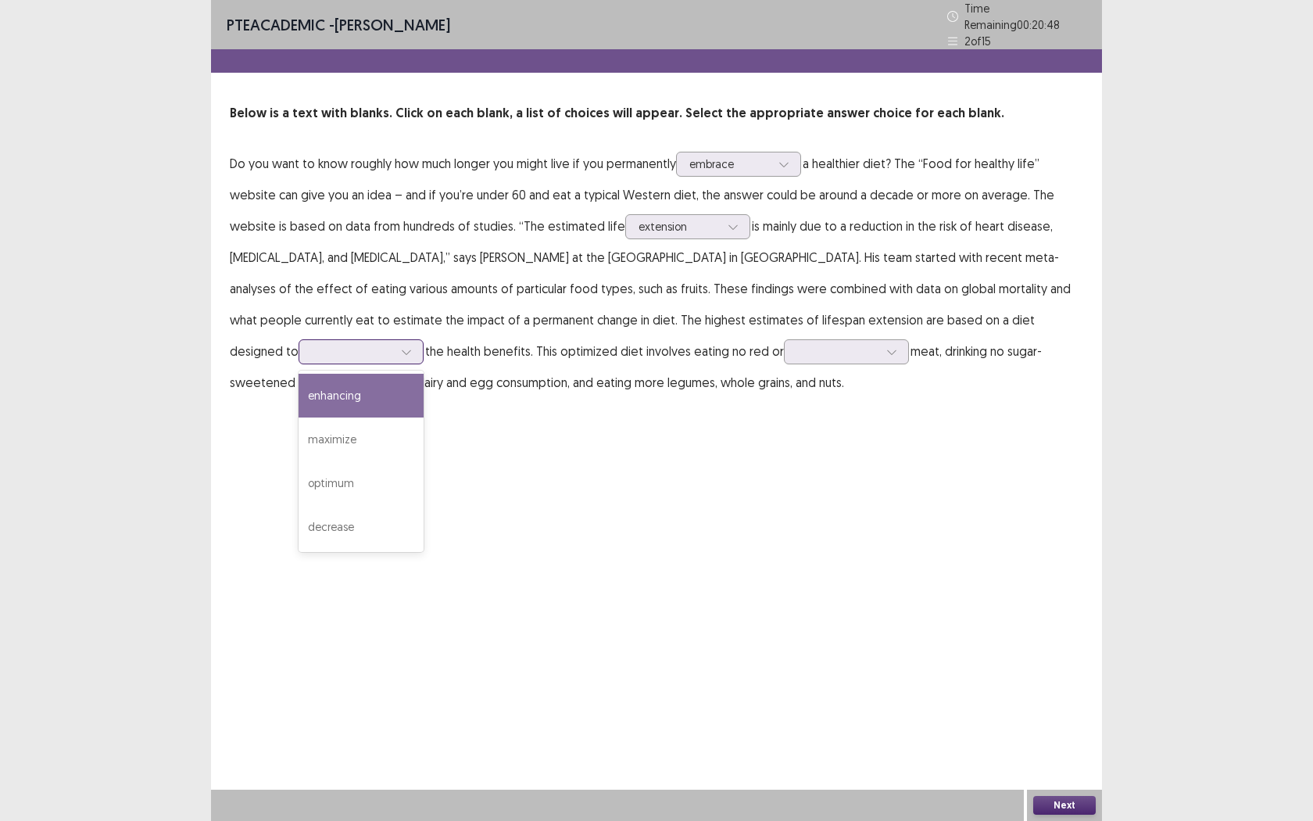
click at [412, 346] on icon at bounding box center [406, 351] width 11 height 11
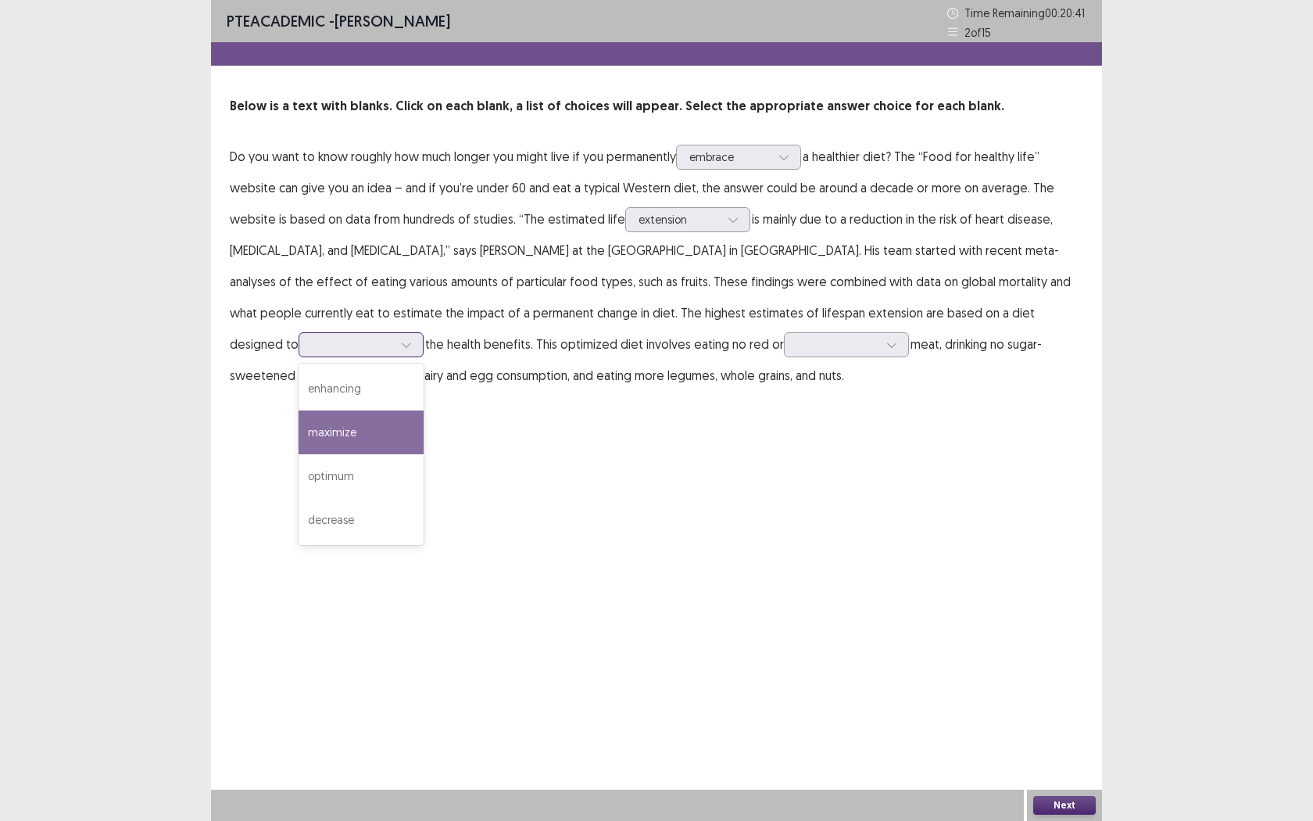
click at [424, 416] on div "maximize" at bounding box center [361, 432] width 125 height 44
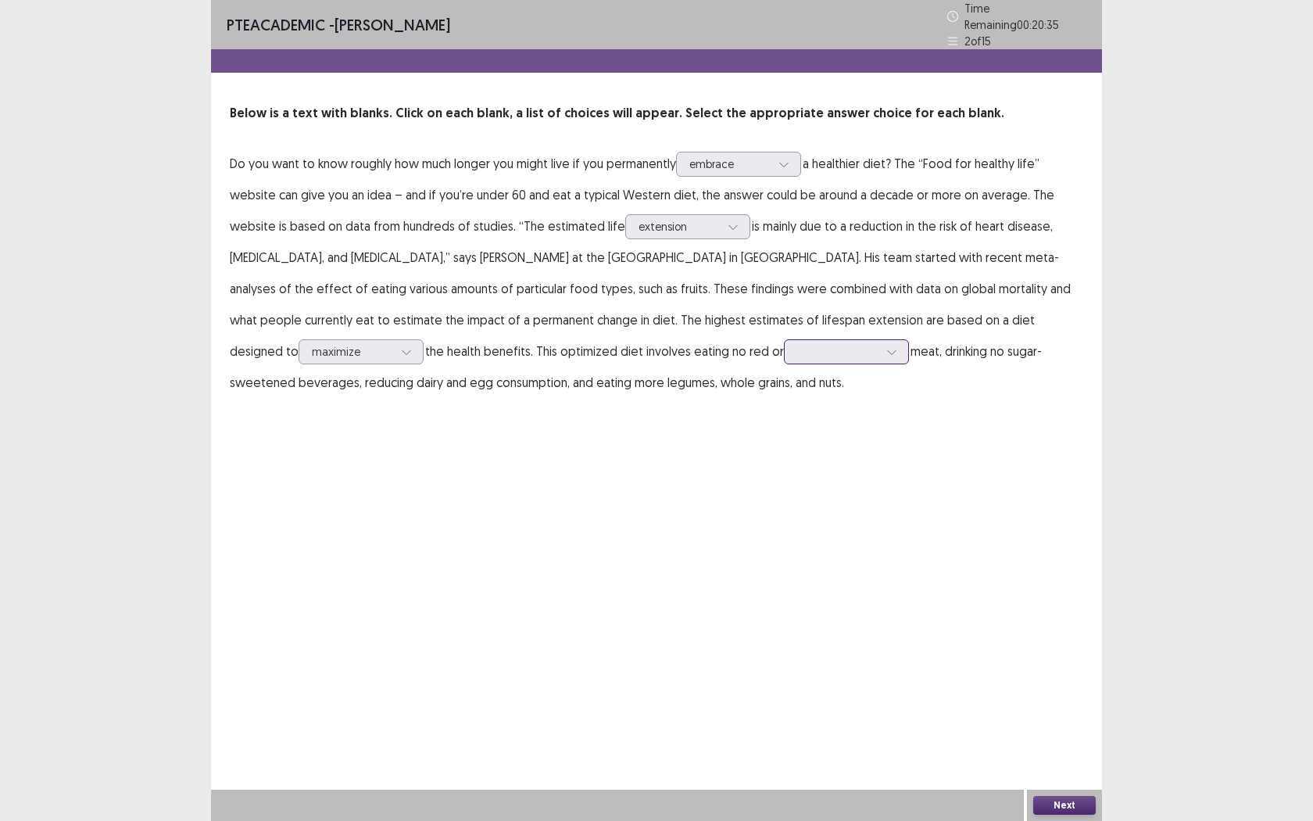
click at [797, 345] on div at bounding box center [837, 351] width 81 height 15
click at [784, 392] on div "processed" at bounding box center [846, 396] width 125 height 44
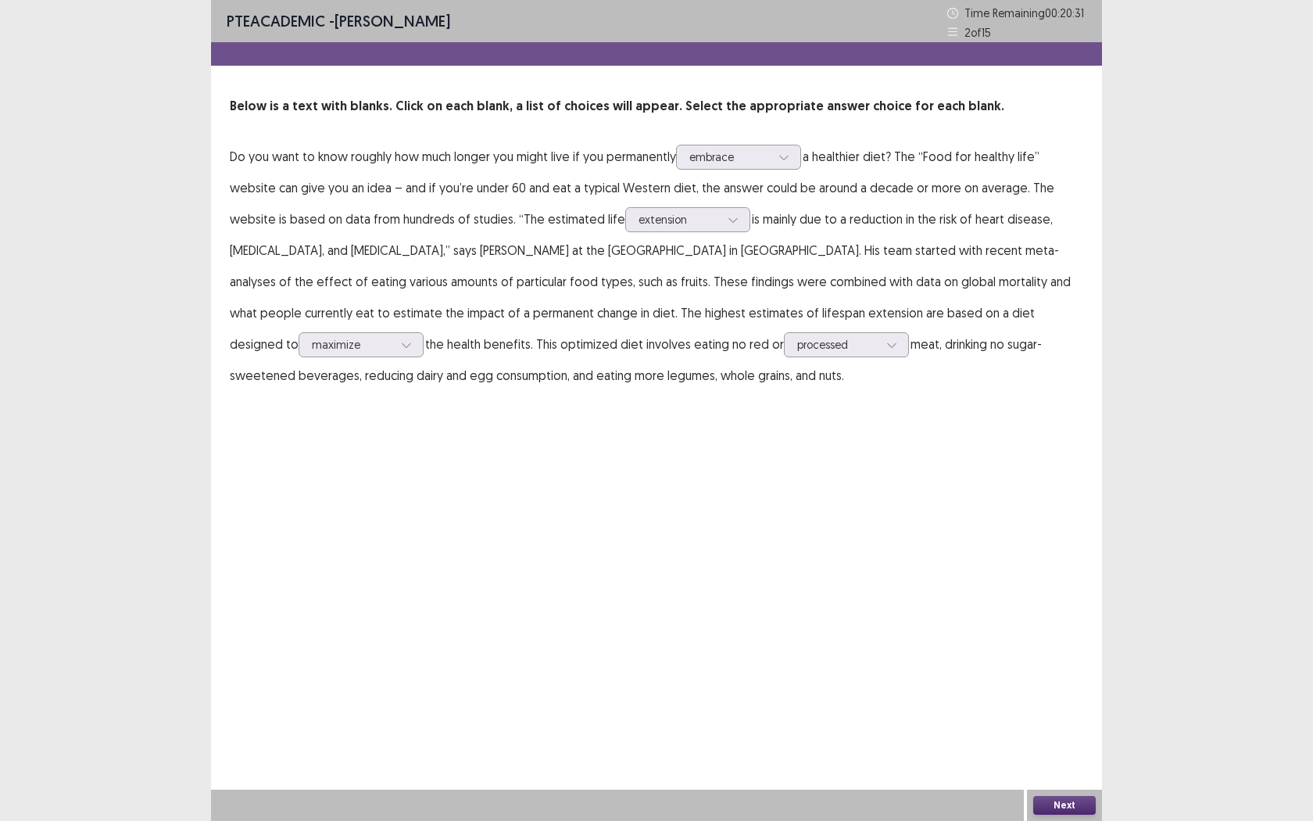
click at [875, 479] on div "PTE academic - [PERSON_NAME] Time Remaining 00 : 20 : 31 2 of 15 Below is a tex…" at bounding box center [656, 410] width 891 height 821
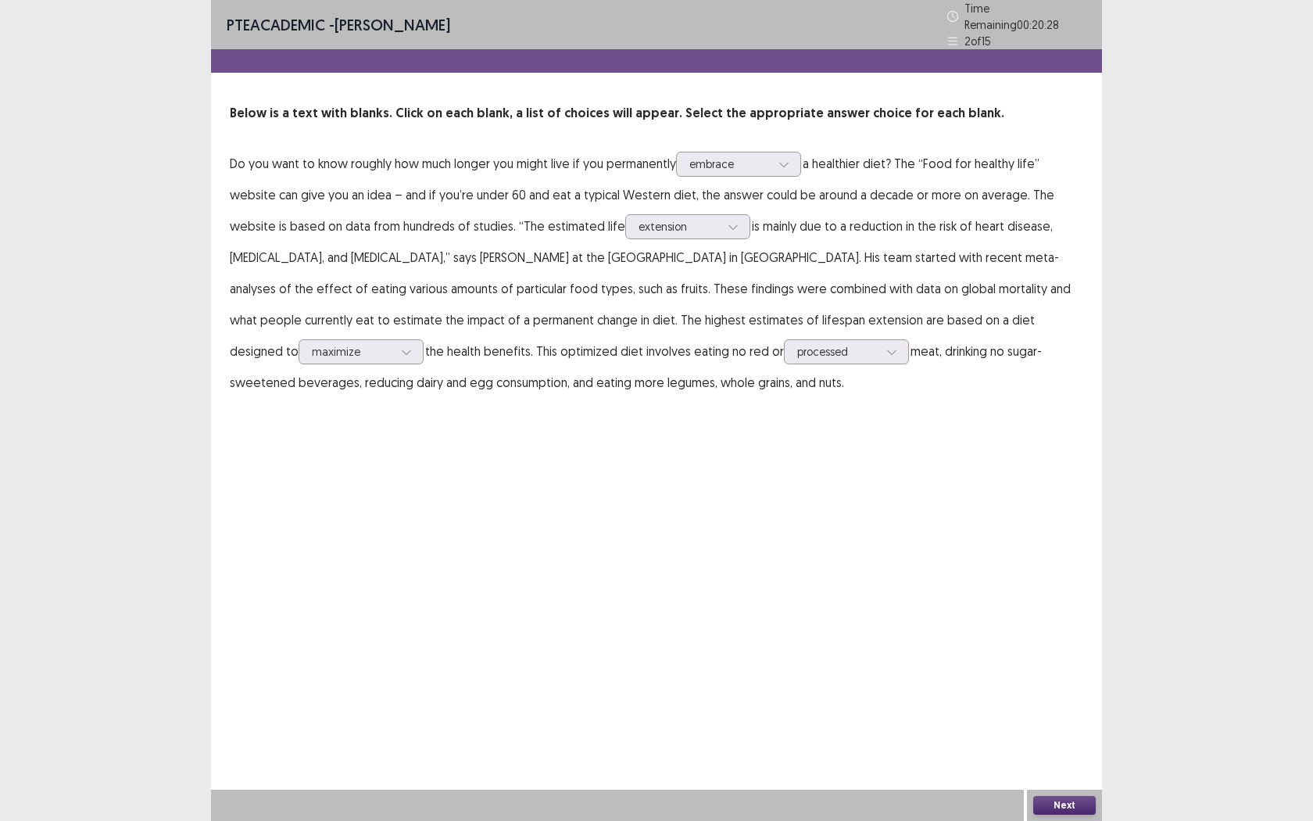
click at [1064, 751] on button "Next" at bounding box center [1064, 805] width 63 height 19
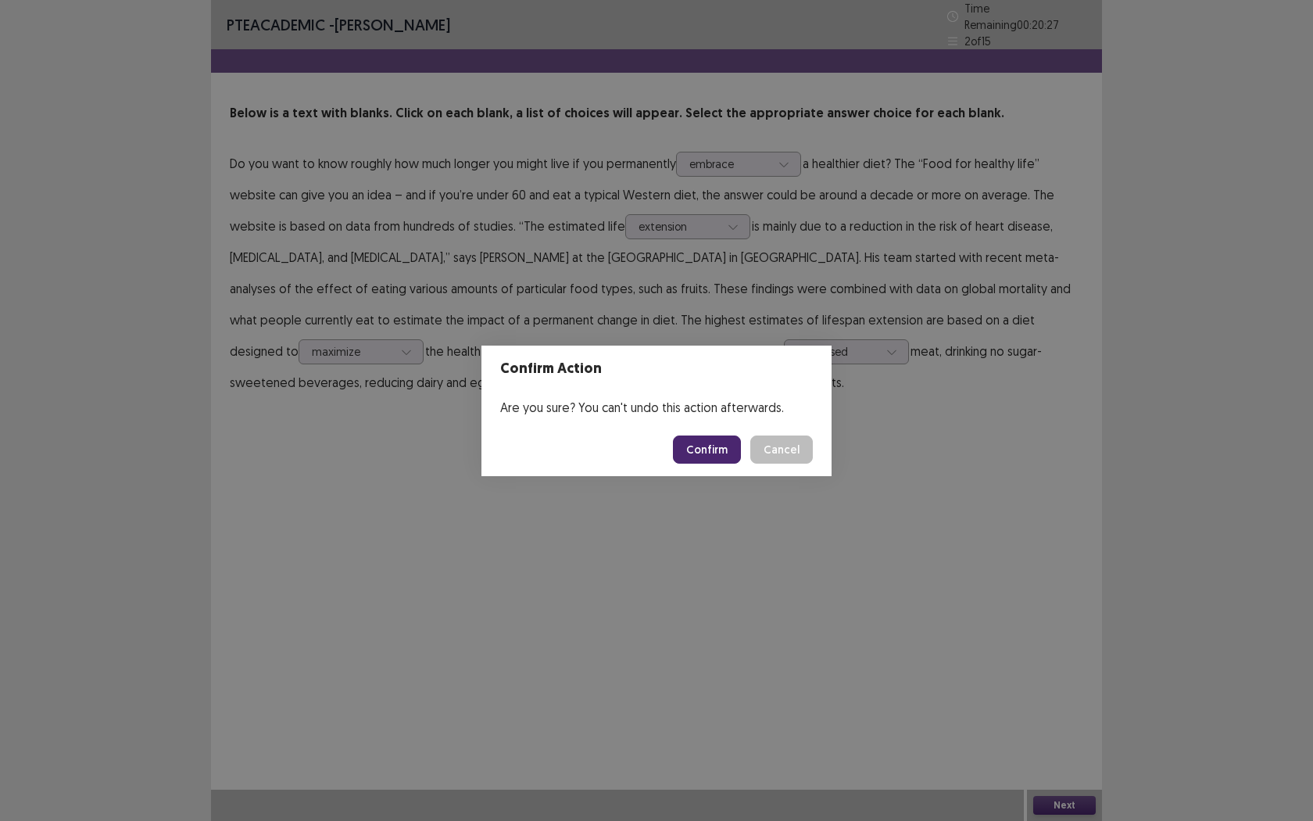
click at [708, 435] on button "Confirm" at bounding box center [707, 449] width 68 height 28
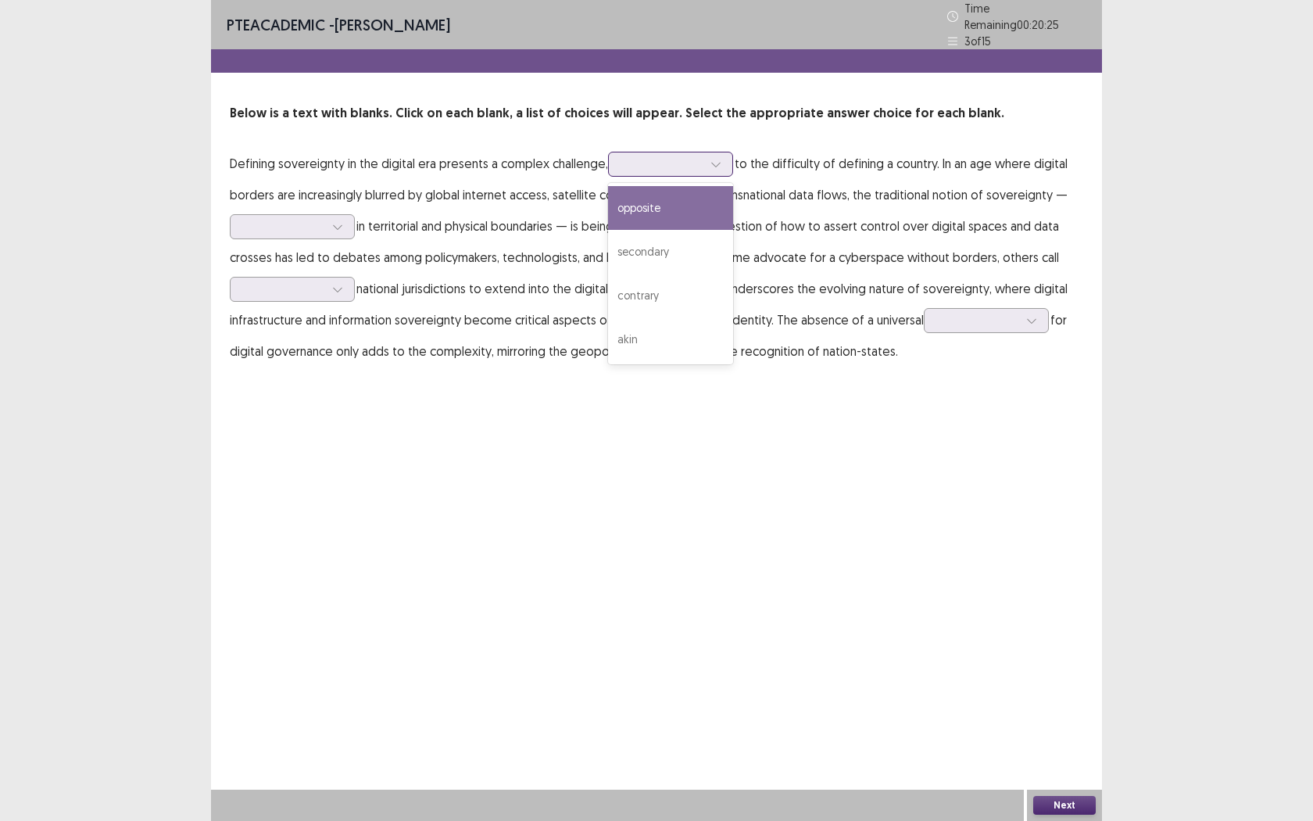
click at [710, 159] on icon at bounding box center [715, 164] width 11 height 11
click at [408, 451] on div "PTE academic - [PERSON_NAME] Time Remaining 00 : 20 : 24 3 of 15 Below is a tex…" at bounding box center [656, 410] width 891 height 821
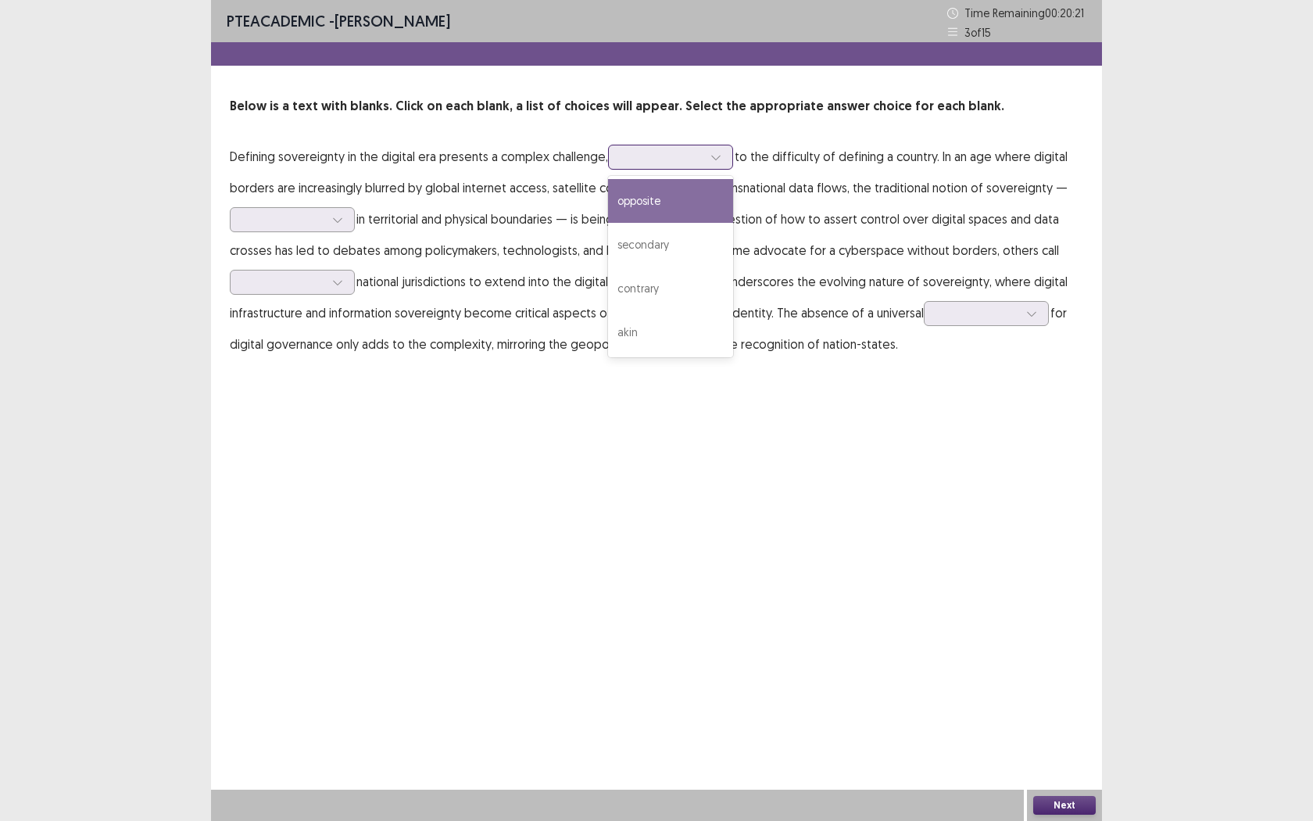
click at [712, 160] on icon at bounding box center [715, 157] width 11 height 11
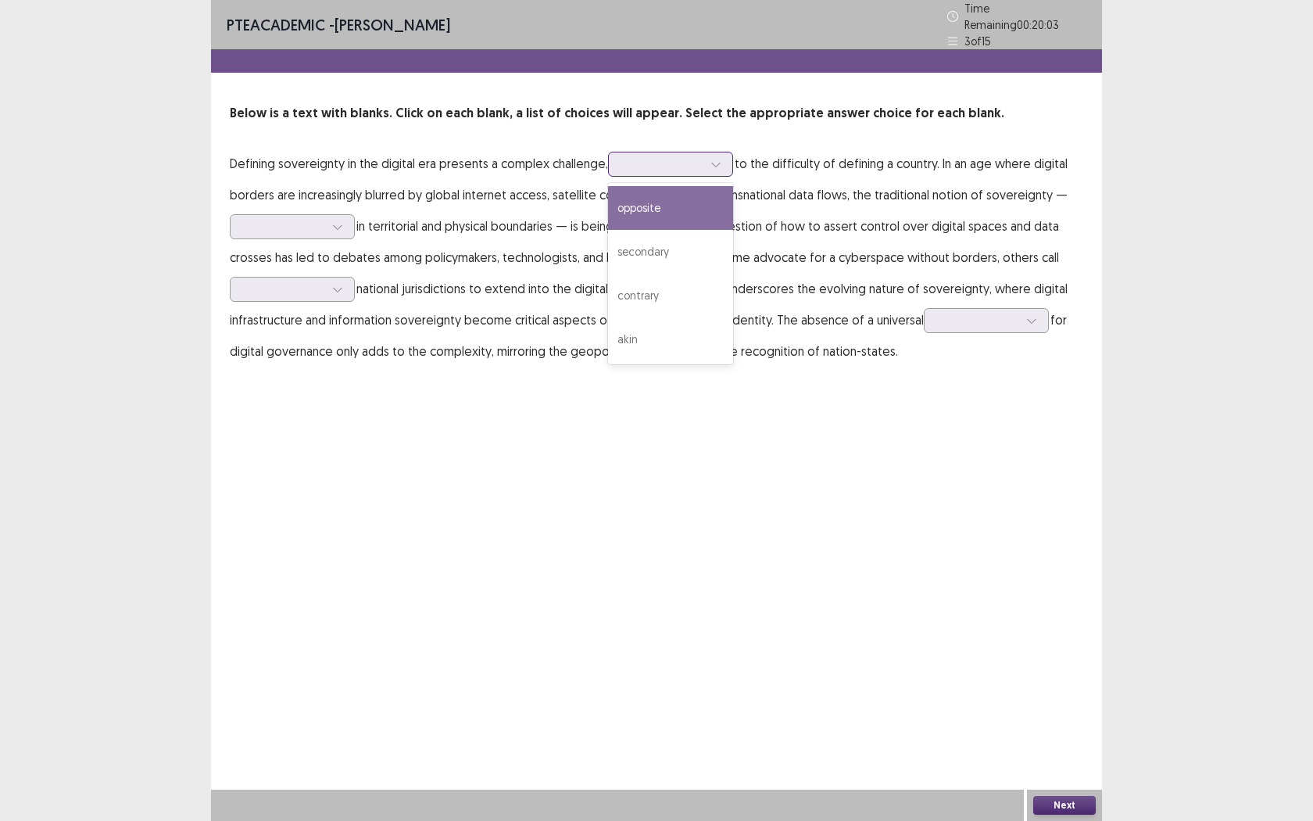
click at [670, 200] on div "opposite" at bounding box center [670, 208] width 125 height 44
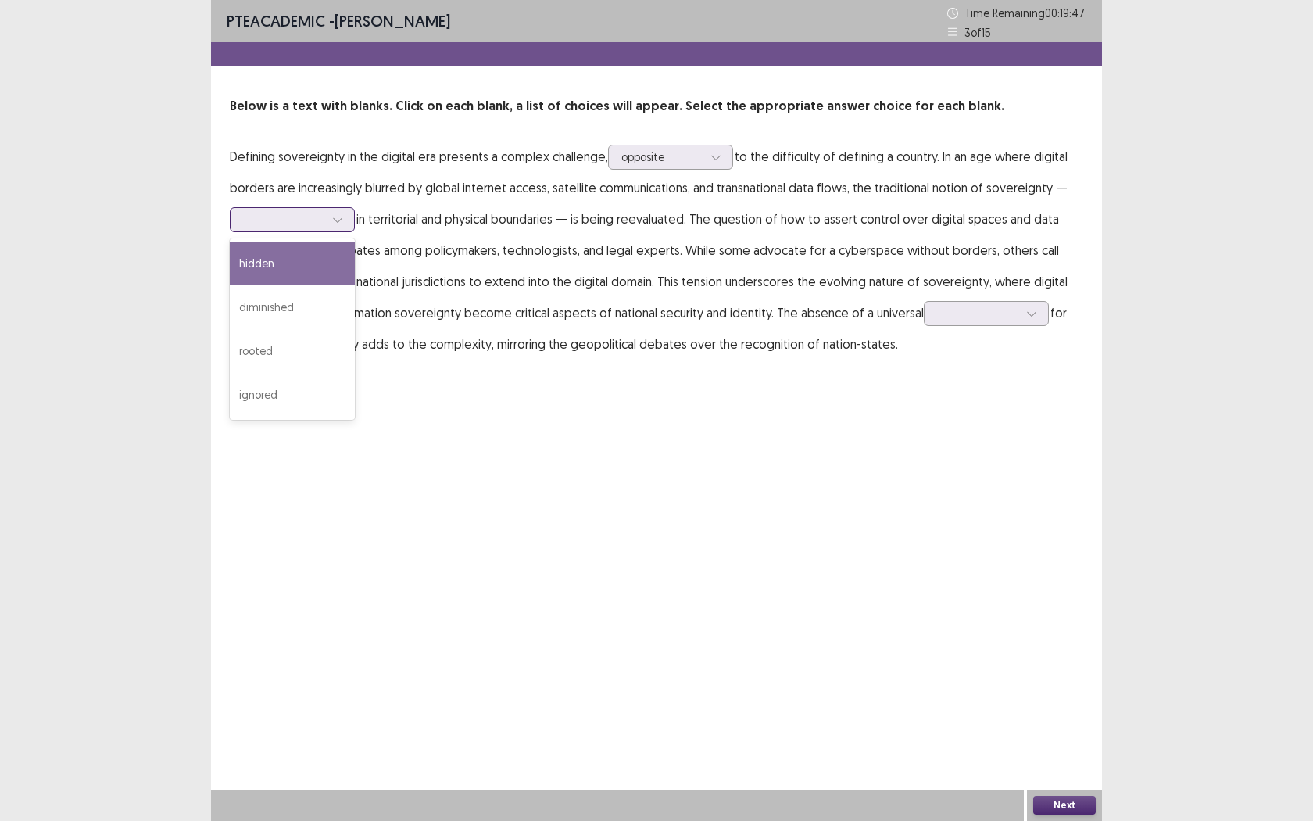
click at [335, 224] on icon at bounding box center [337, 219] width 11 height 11
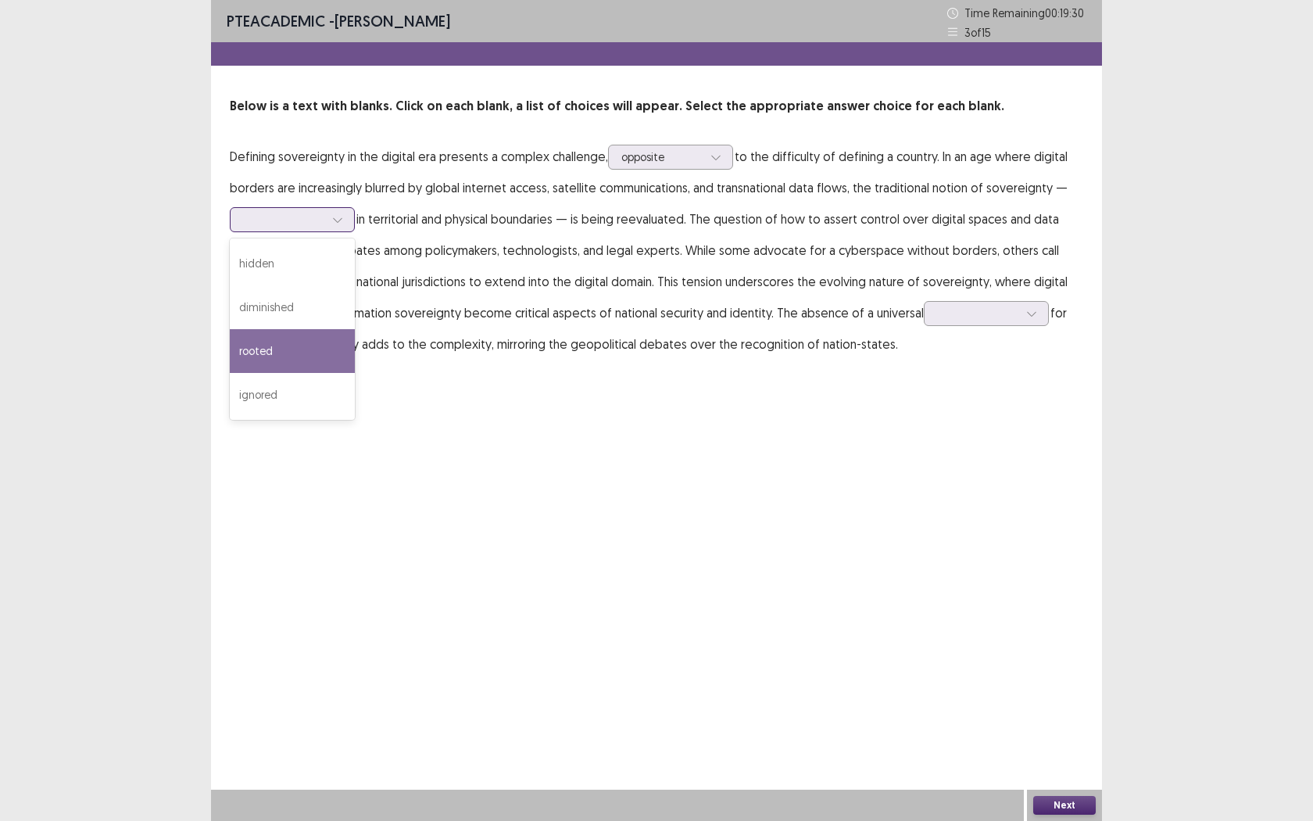
click at [276, 370] on div "rooted" at bounding box center [292, 351] width 125 height 44
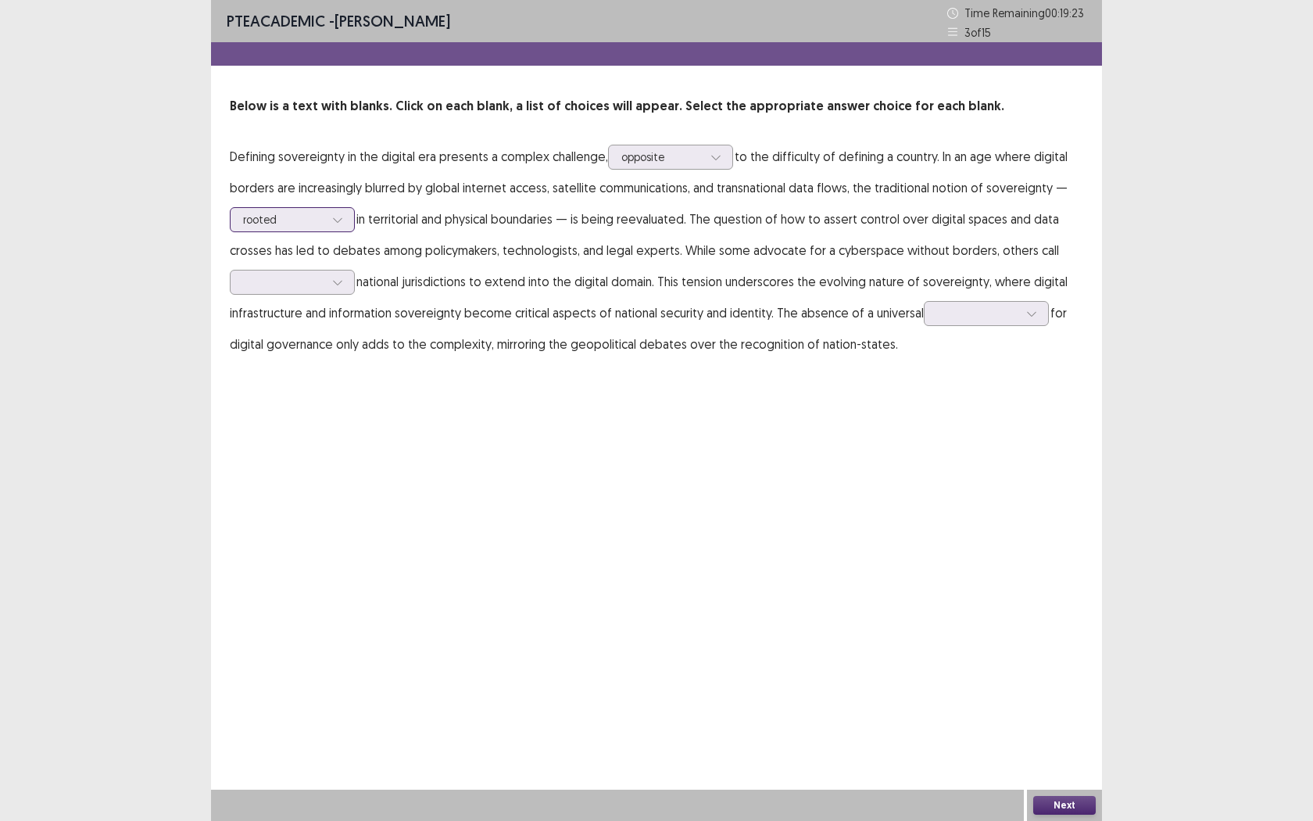
click at [333, 222] on icon at bounding box center [337, 219] width 11 height 11
click at [477, 427] on div "PTE academic - [PERSON_NAME] Time Remaining 00 : 19 : 17 3 of 15 Below is a tex…" at bounding box center [656, 410] width 891 height 821
click at [342, 283] on icon at bounding box center [337, 282] width 11 height 11
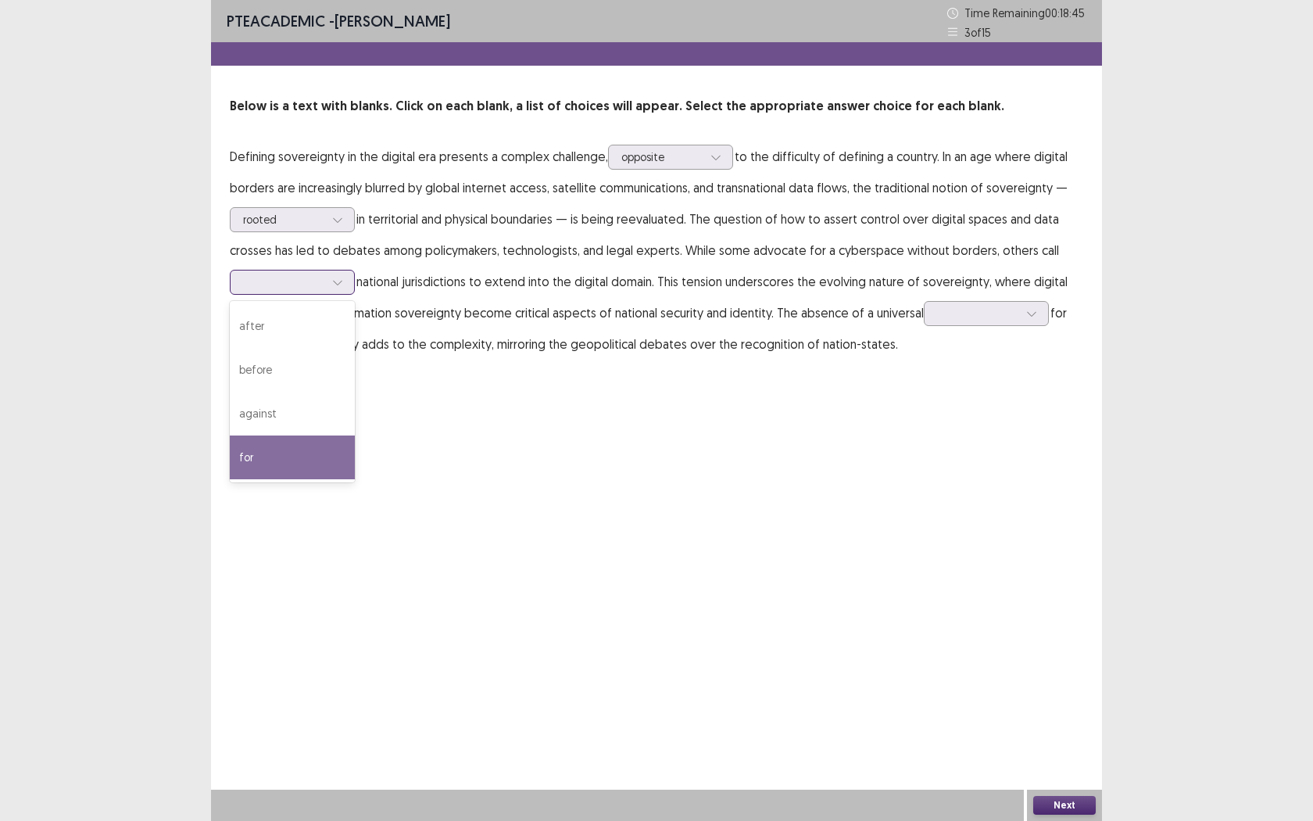
click at [243, 453] on div "for" at bounding box center [292, 457] width 125 height 44
click at [326, 284] on div at bounding box center [337, 281] width 23 height 23
click at [658, 474] on div "PTE academic - [PERSON_NAME] Time Remaining 00 : 18 : 30 3 of 15 Below is a tex…" at bounding box center [656, 410] width 891 height 821
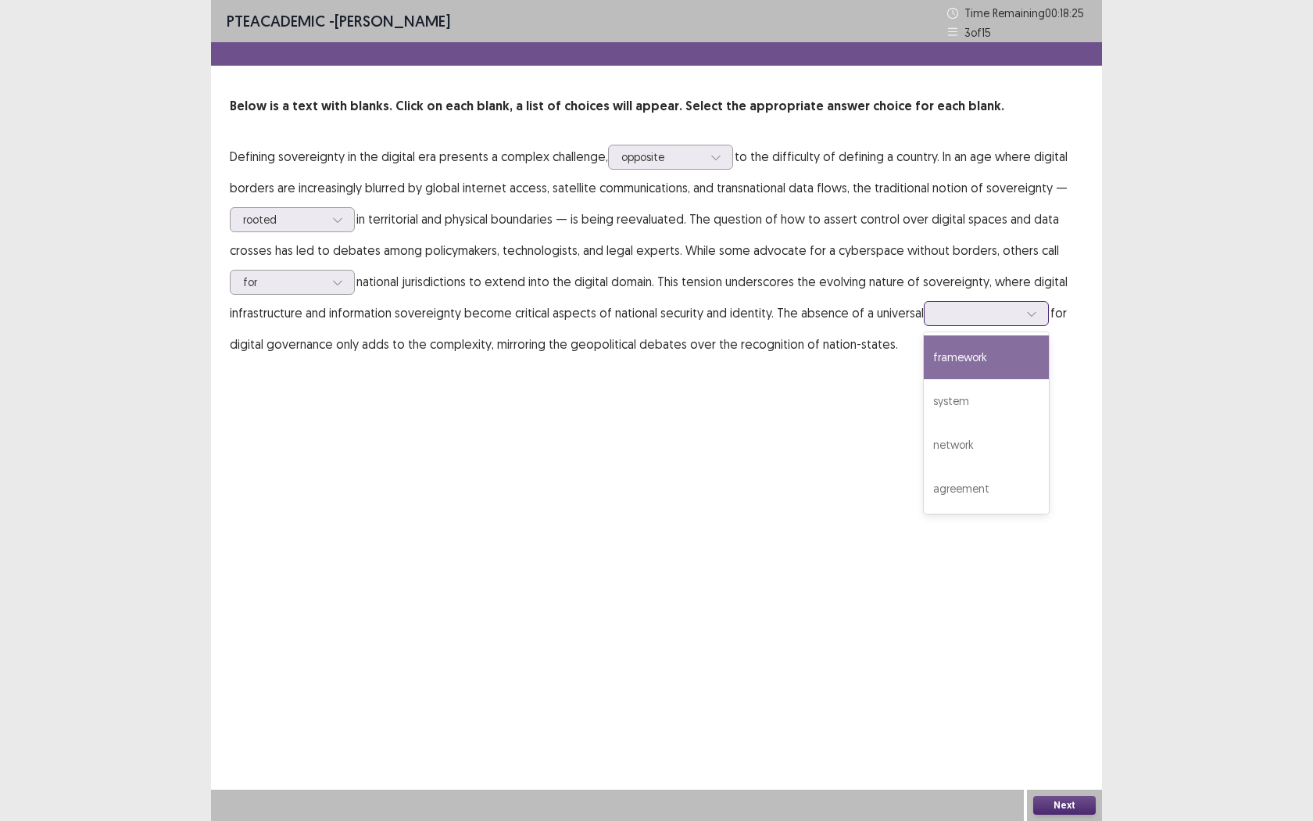
click at [1039, 311] on div at bounding box center [986, 313] width 125 height 25
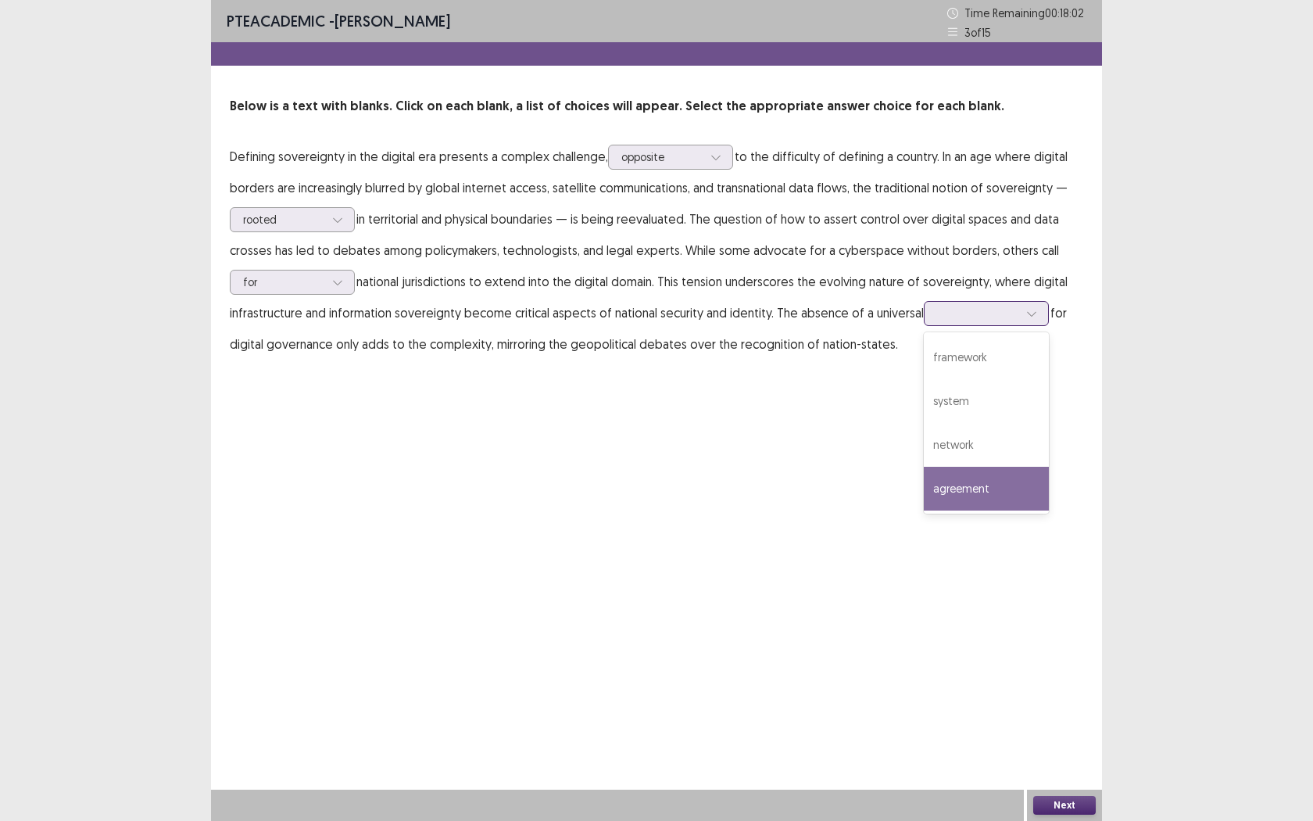
click at [974, 499] on div "agreement" at bounding box center [986, 489] width 125 height 44
click at [1082, 751] on button "Next" at bounding box center [1064, 805] width 63 height 19
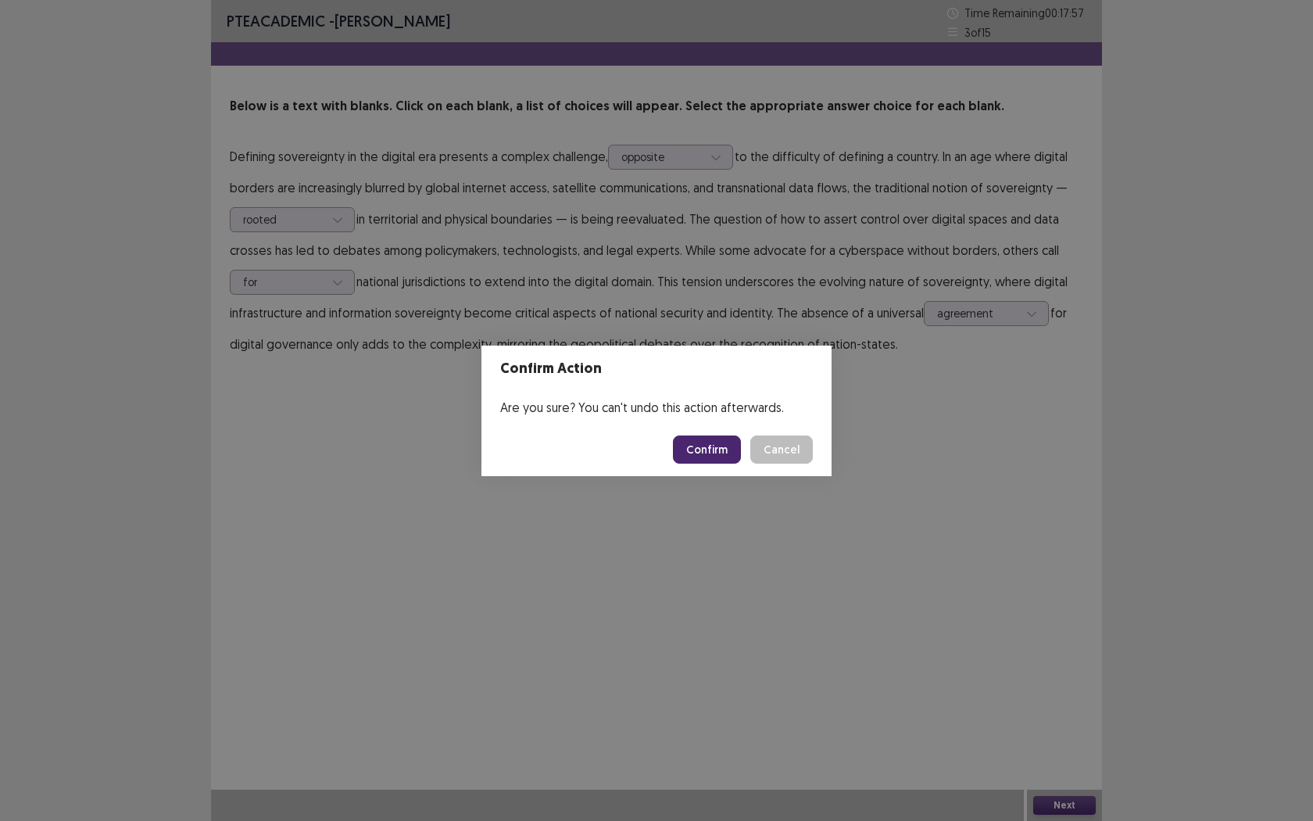
click at [686, 446] on button "Confirm" at bounding box center [707, 449] width 68 height 28
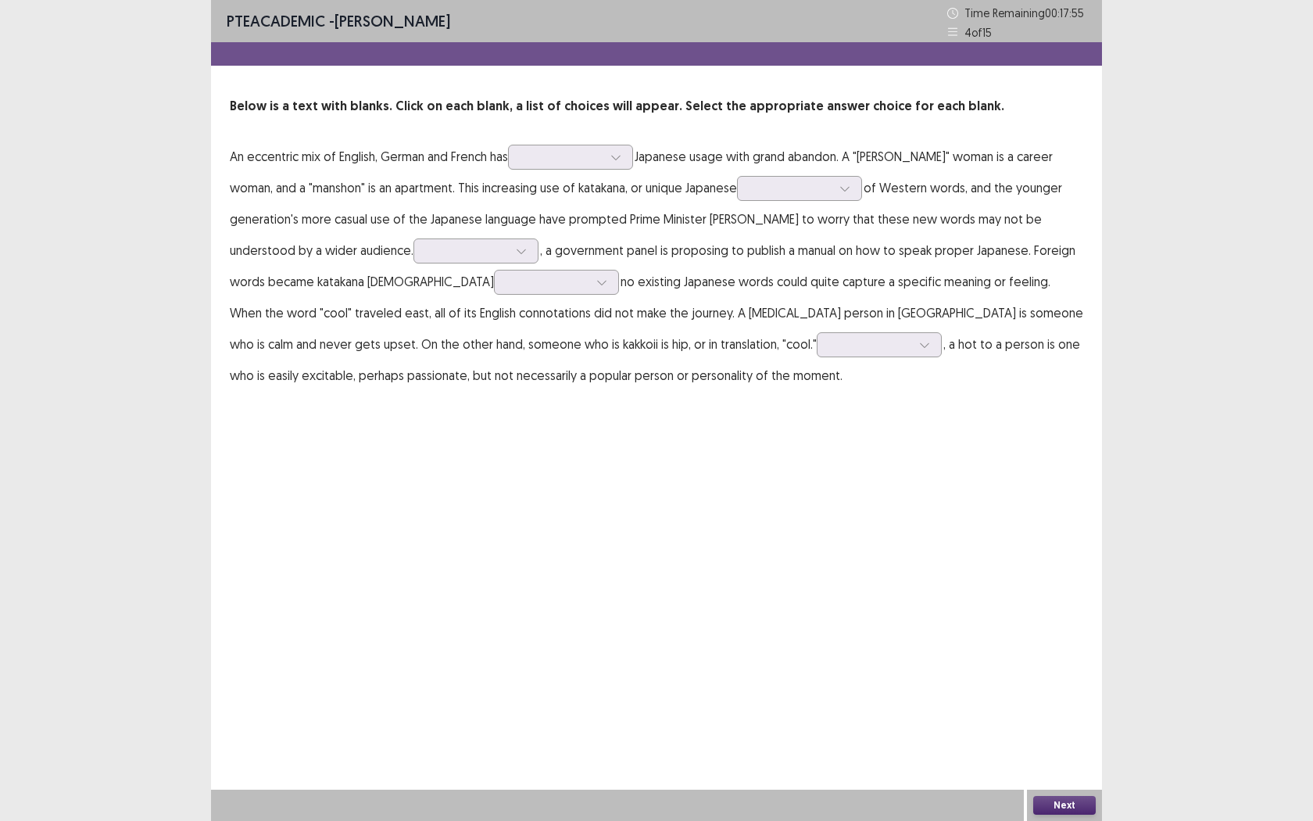
click at [614, 141] on p "An eccentric mix of English, German and French has Japanese usage with grand ab…" at bounding box center [656, 266] width 853 height 250
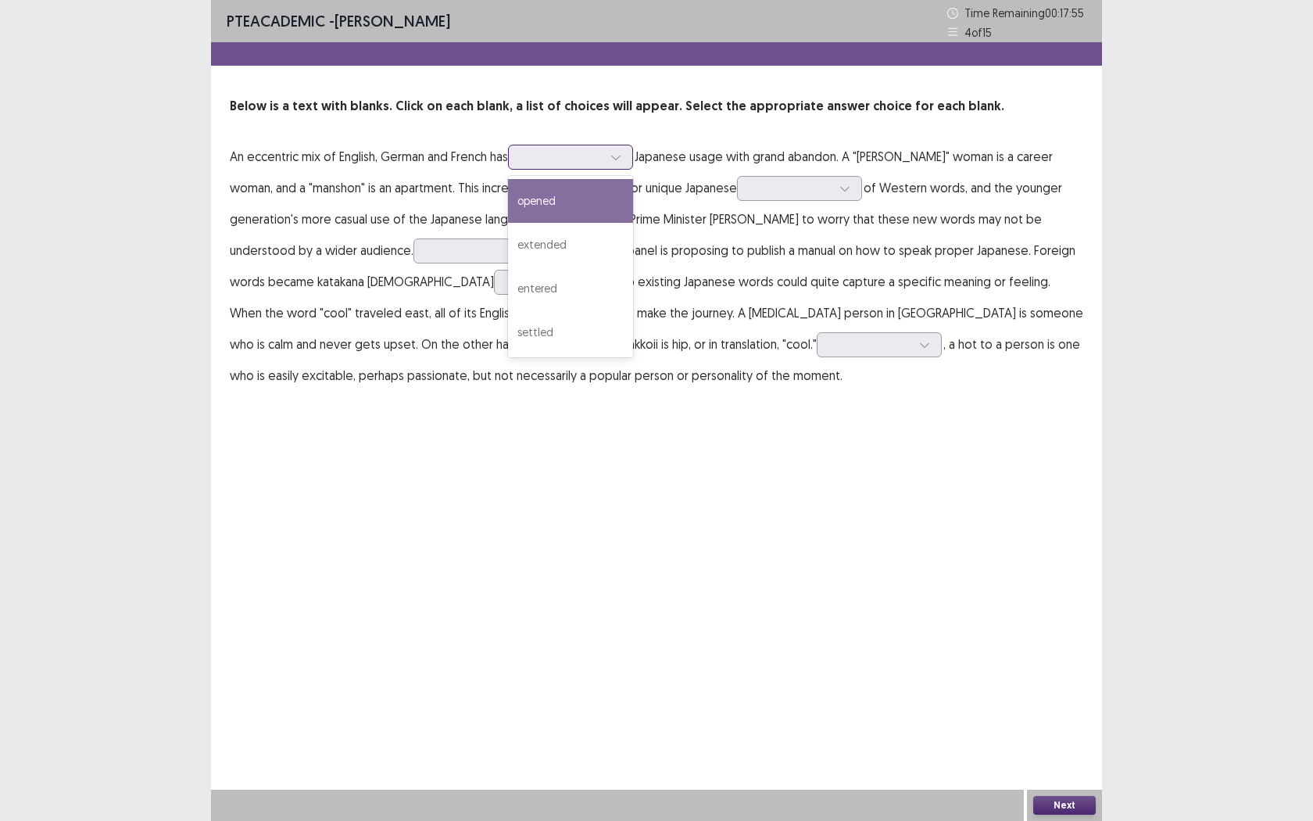
click at [620, 168] on div at bounding box center [615, 156] width 23 height 23
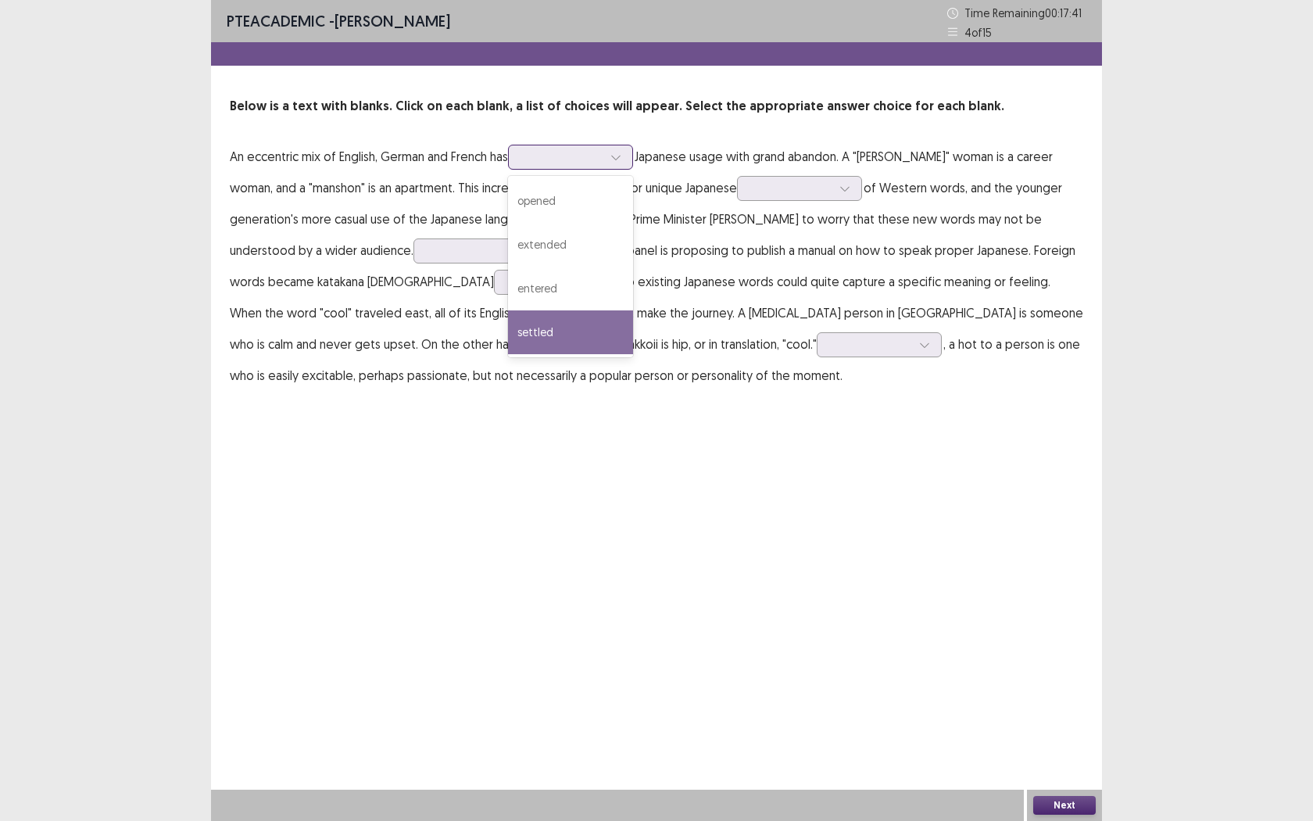
click at [571, 324] on div "settled" at bounding box center [570, 332] width 125 height 44
click at [624, 168] on div at bounding box center [615, 156] width 23 height 23
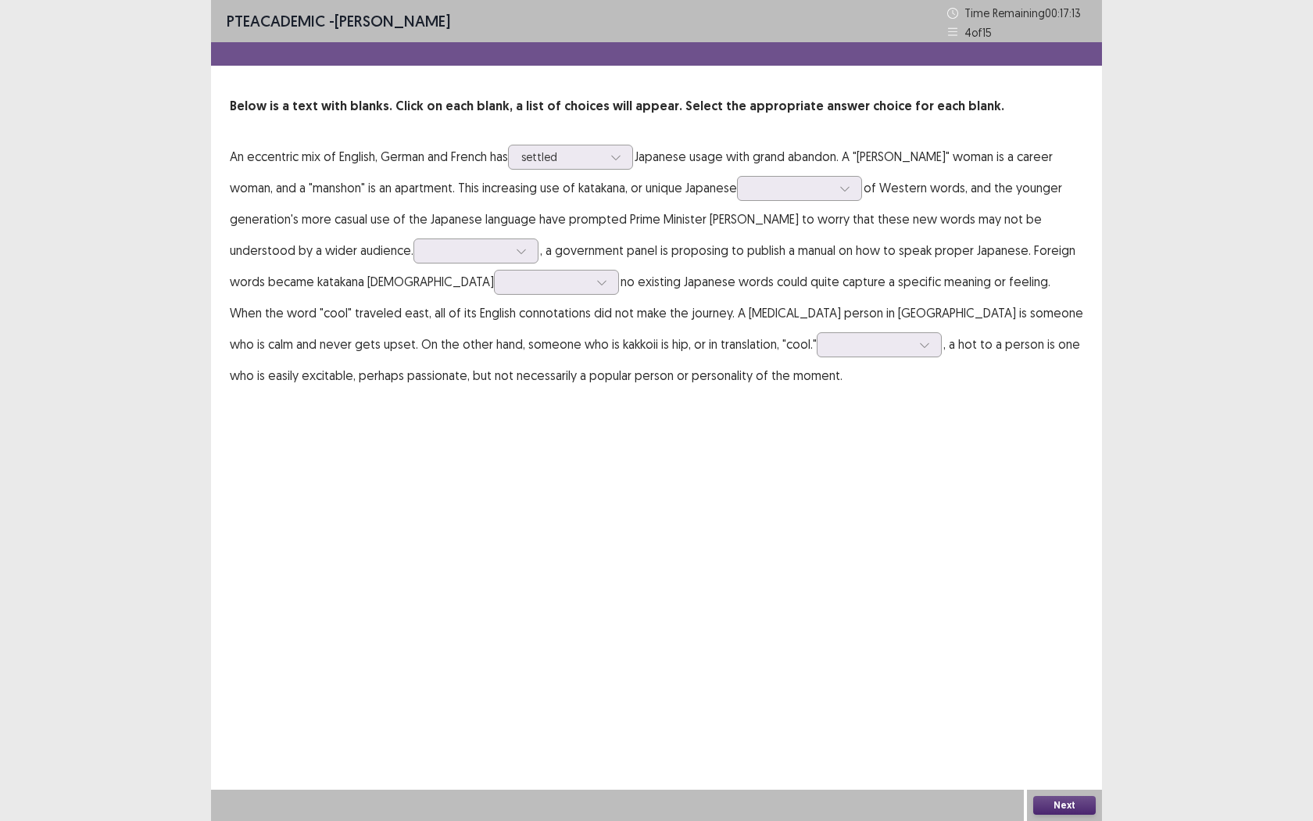
click at [810, 466] on div "PTE academic - [PERSON_NAME] Time Remaining 00 : 17 : 13 4 of 15 Below is a tex…" at bounding box center [656, 410] width 891 height 821
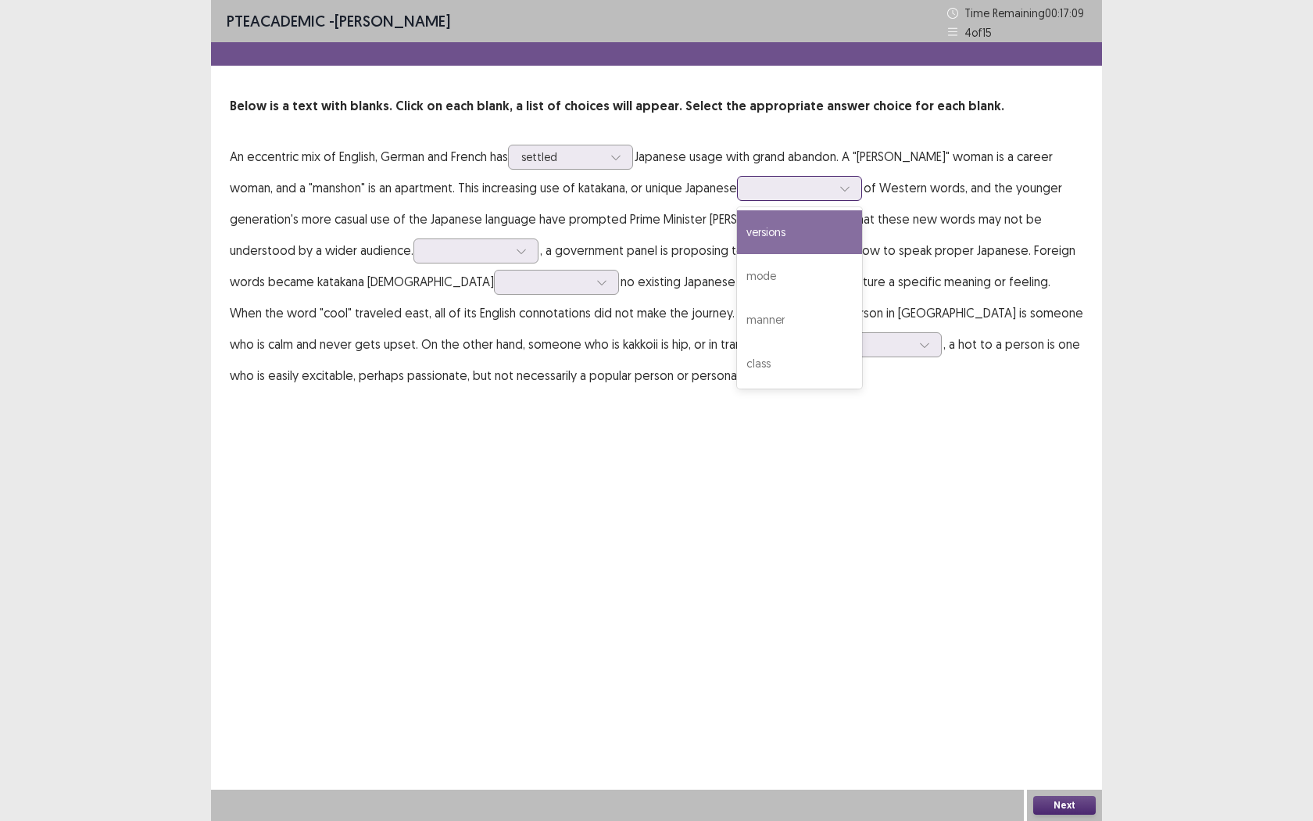
click at [840, 187] on icon at bounding box center [844, 189] width 9 height 5
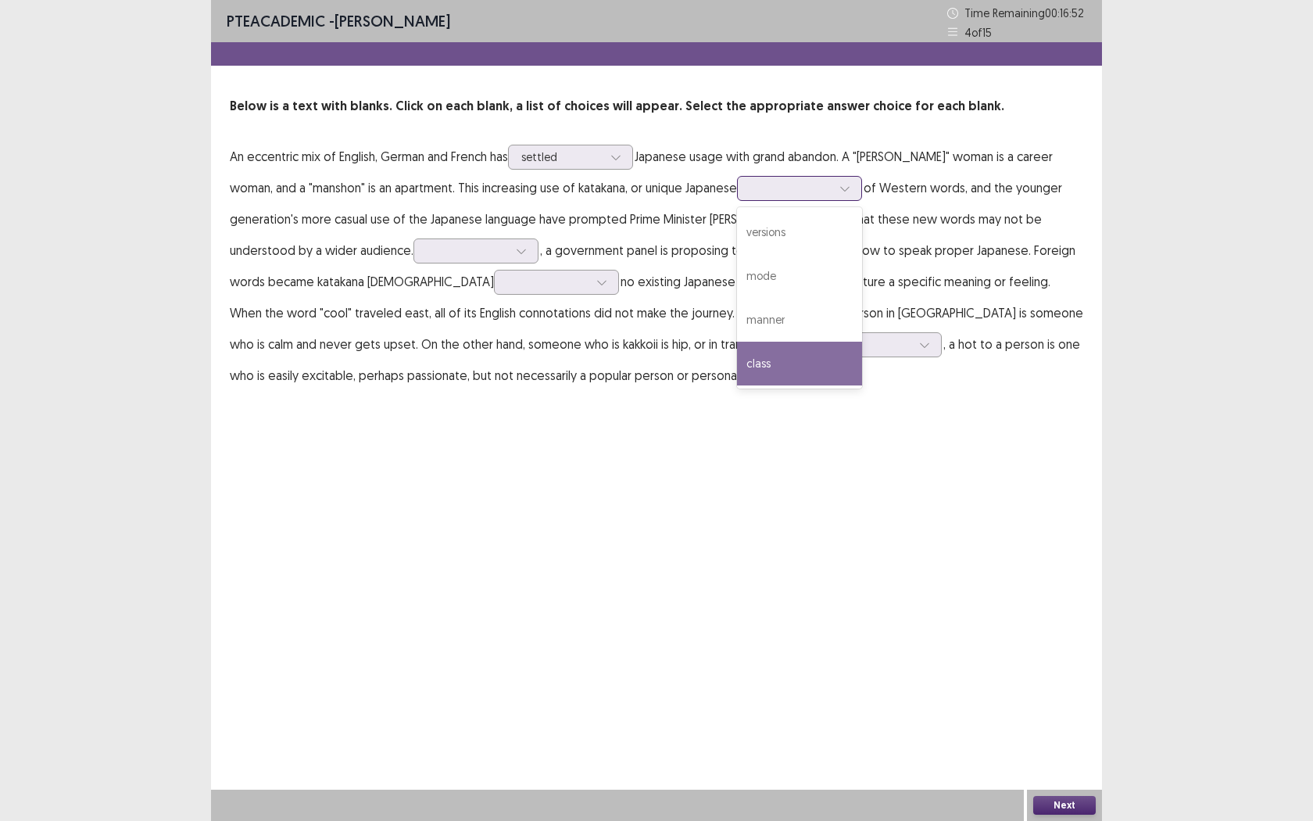
click at [737, 370] on div "class" at bounding box center [799, 364] width 125 height 44
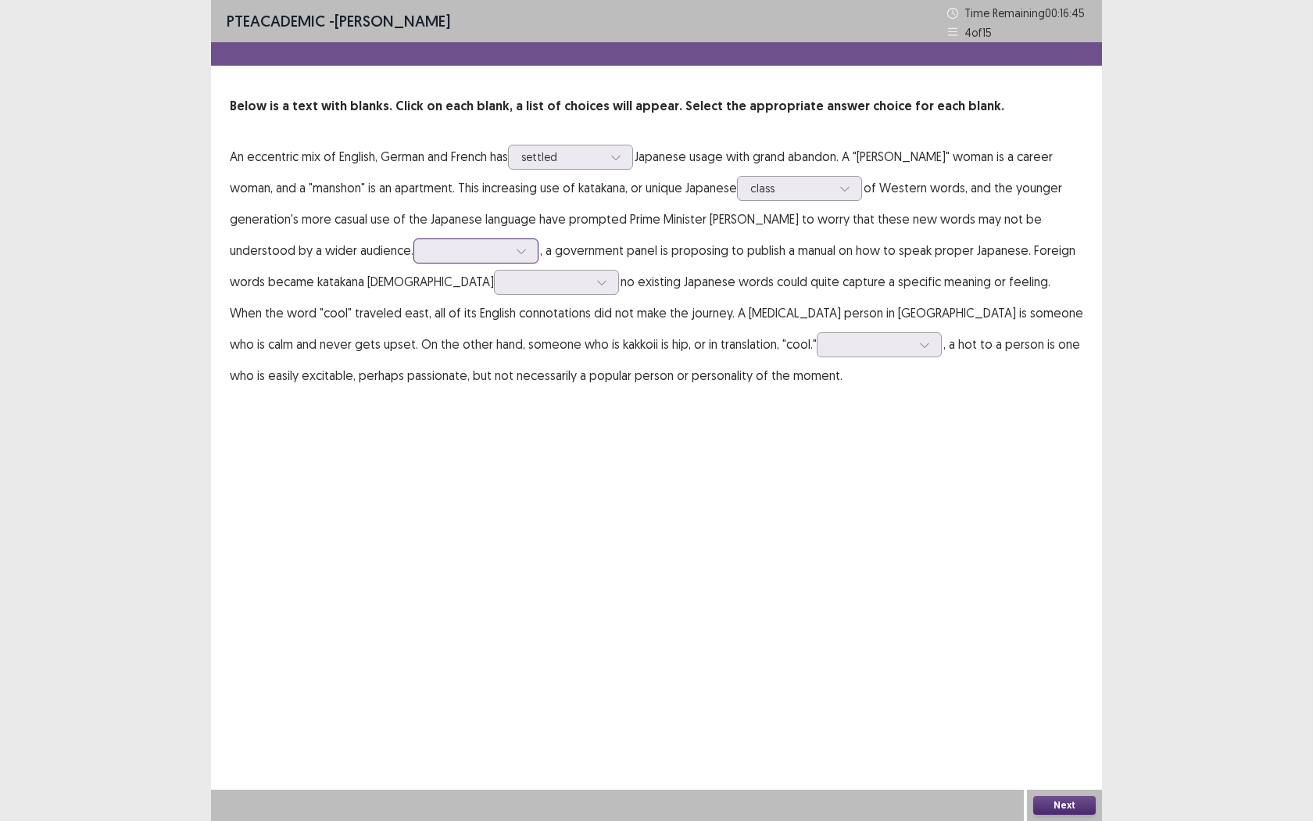
click at [516, 249] on icon at bounding box center [521, 250] width 11 height 11
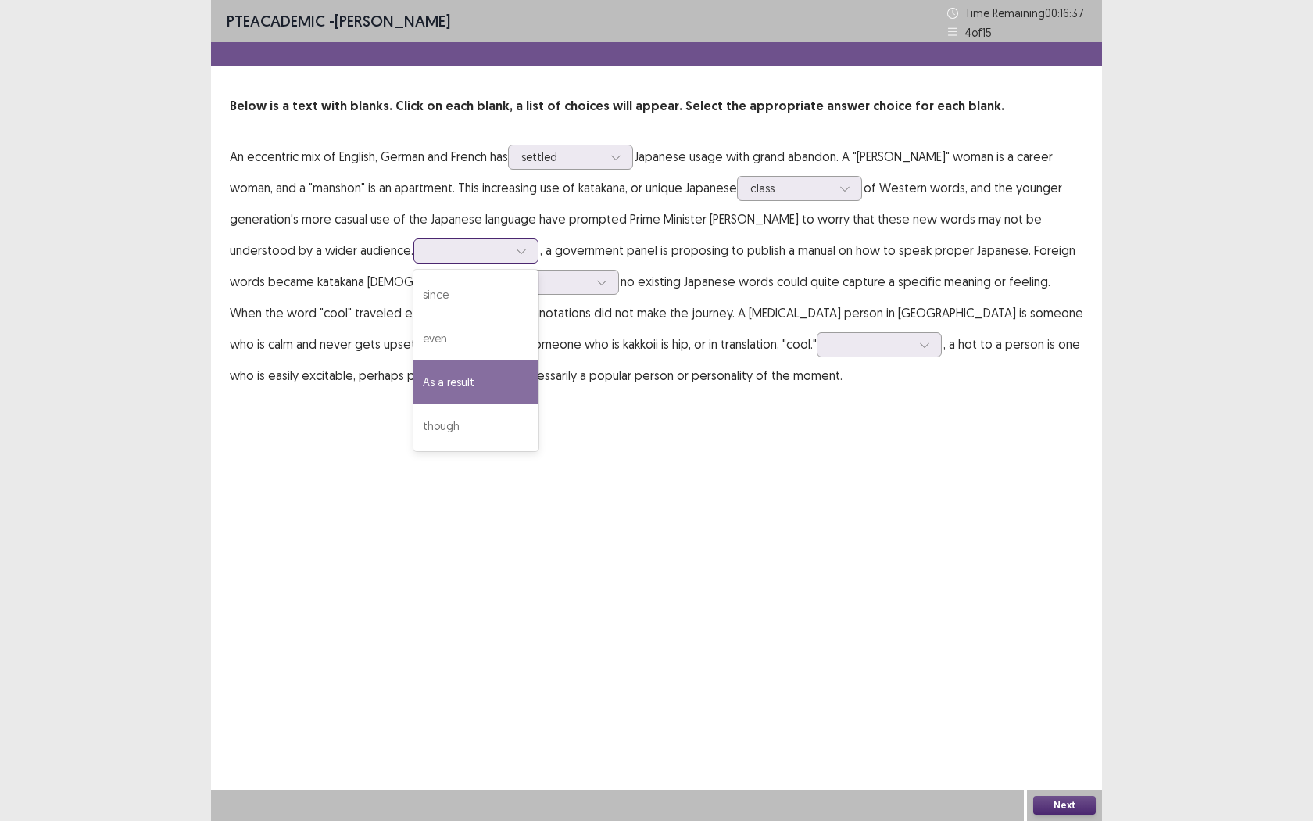
click at [413, 391] on div "As a result" at bounding box center [475, 382] width 125 height 44
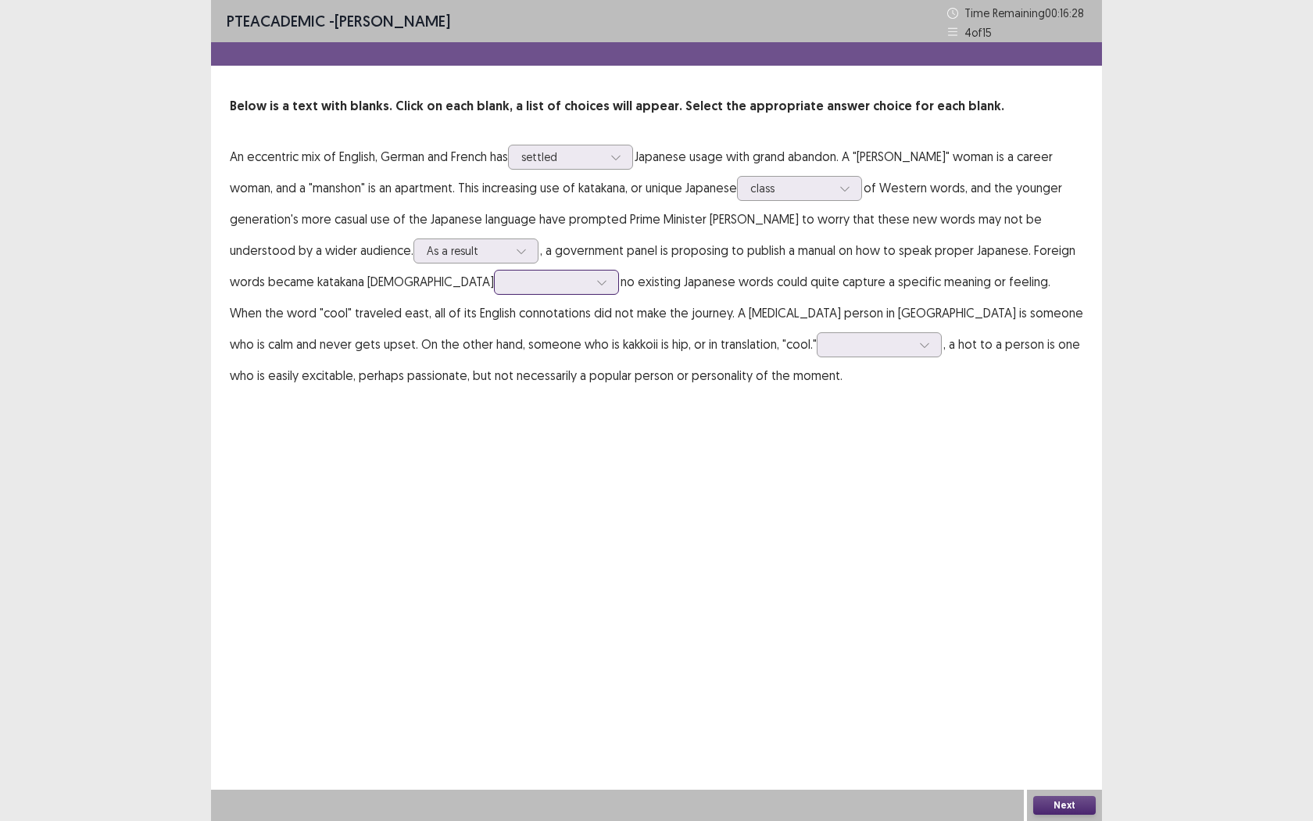
click at [590, 282] on div at bounding box center [601, 281] width 23 height 23
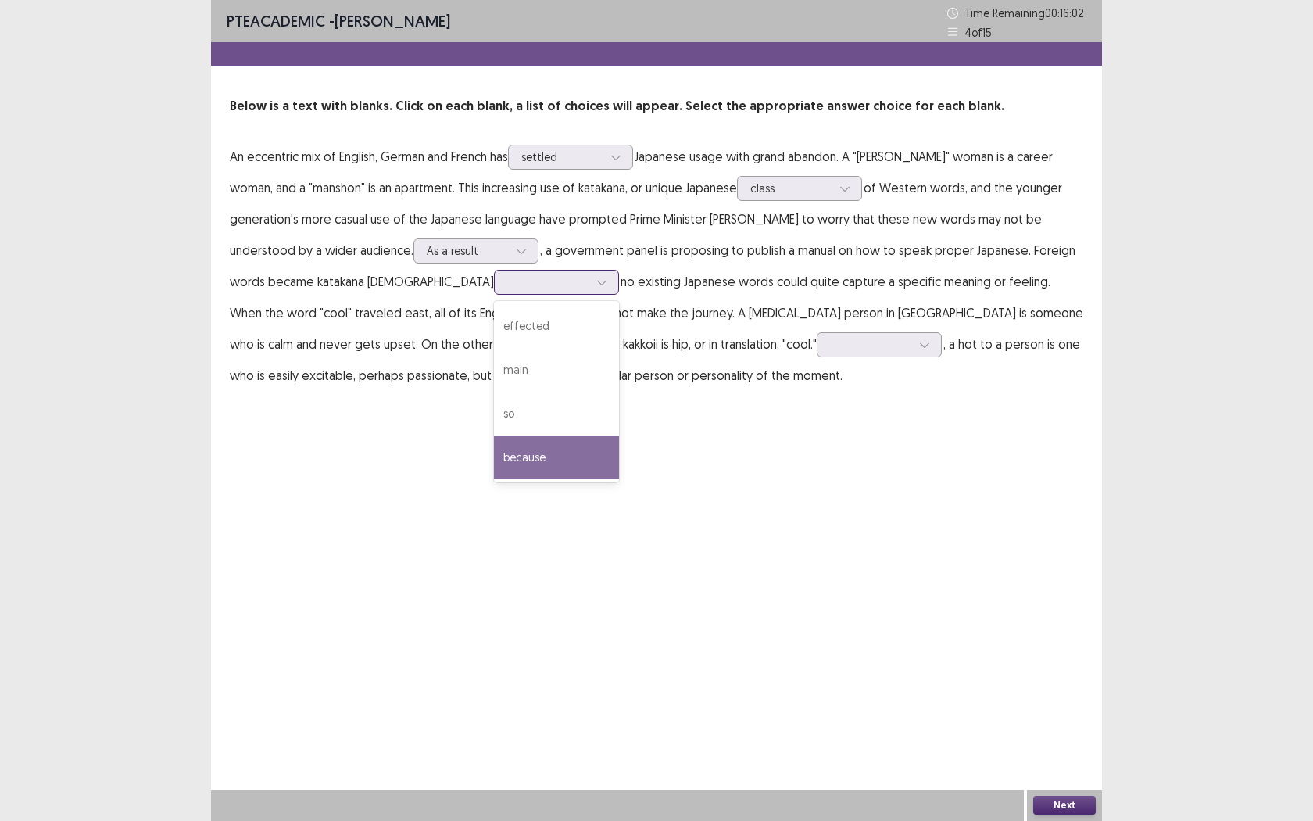
click at [494, 453] on div "because" at bounding box center [556, 457] width 125 height 44
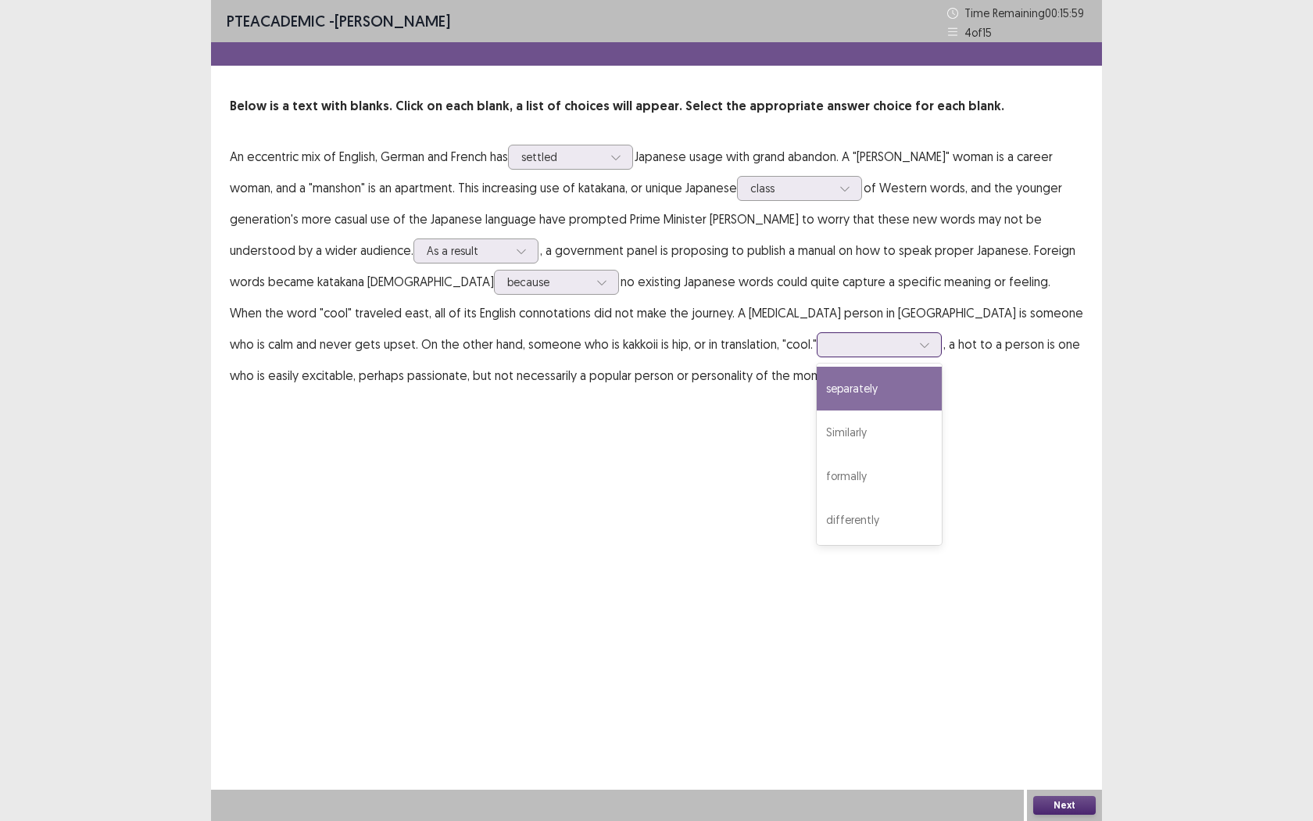
click at [913, 351] on div at bounding box center [924, 344] width 23 height 23
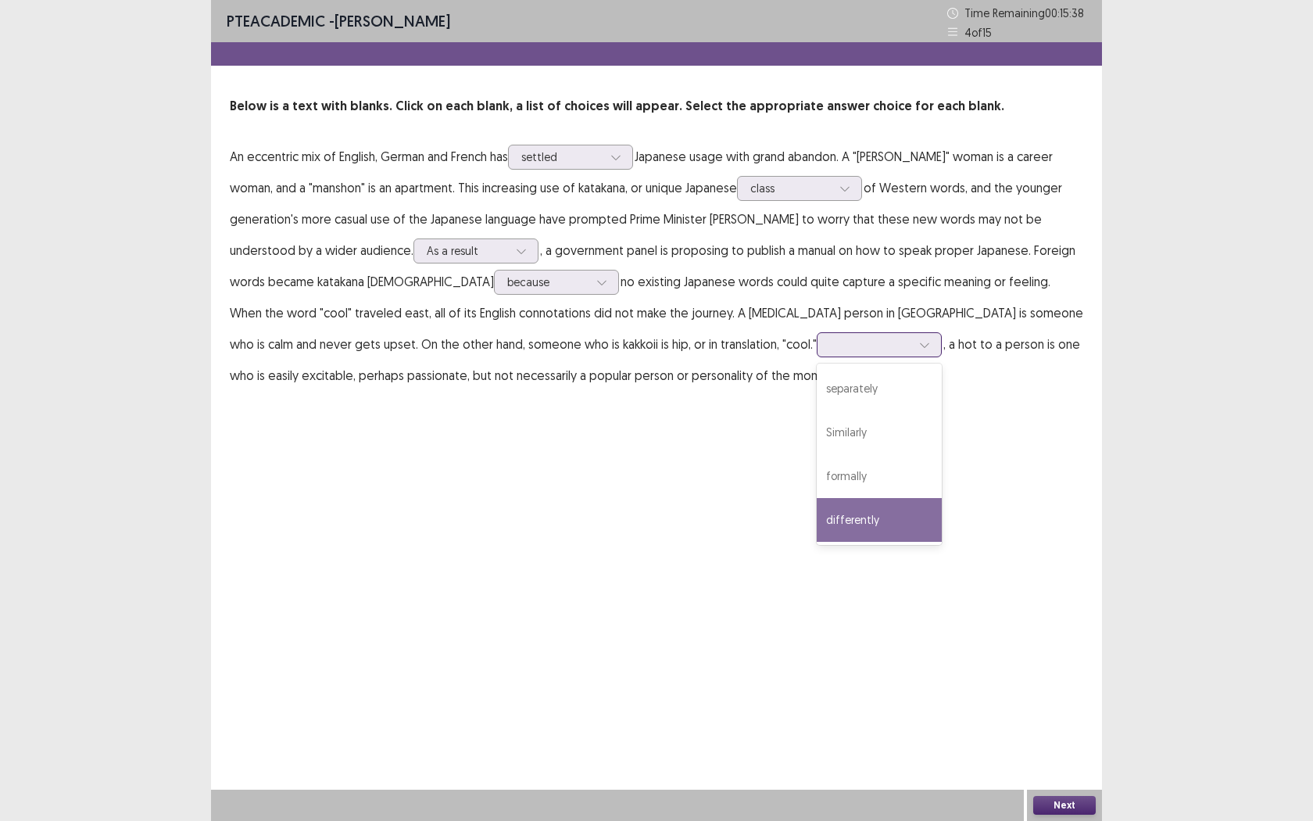
click at [817, 528] on div "differently" at bounding box center [879, 520] width 125 height 44
click at [1054, 751] on button "Next" at bounding box center [1064, 805] width 63 height 19
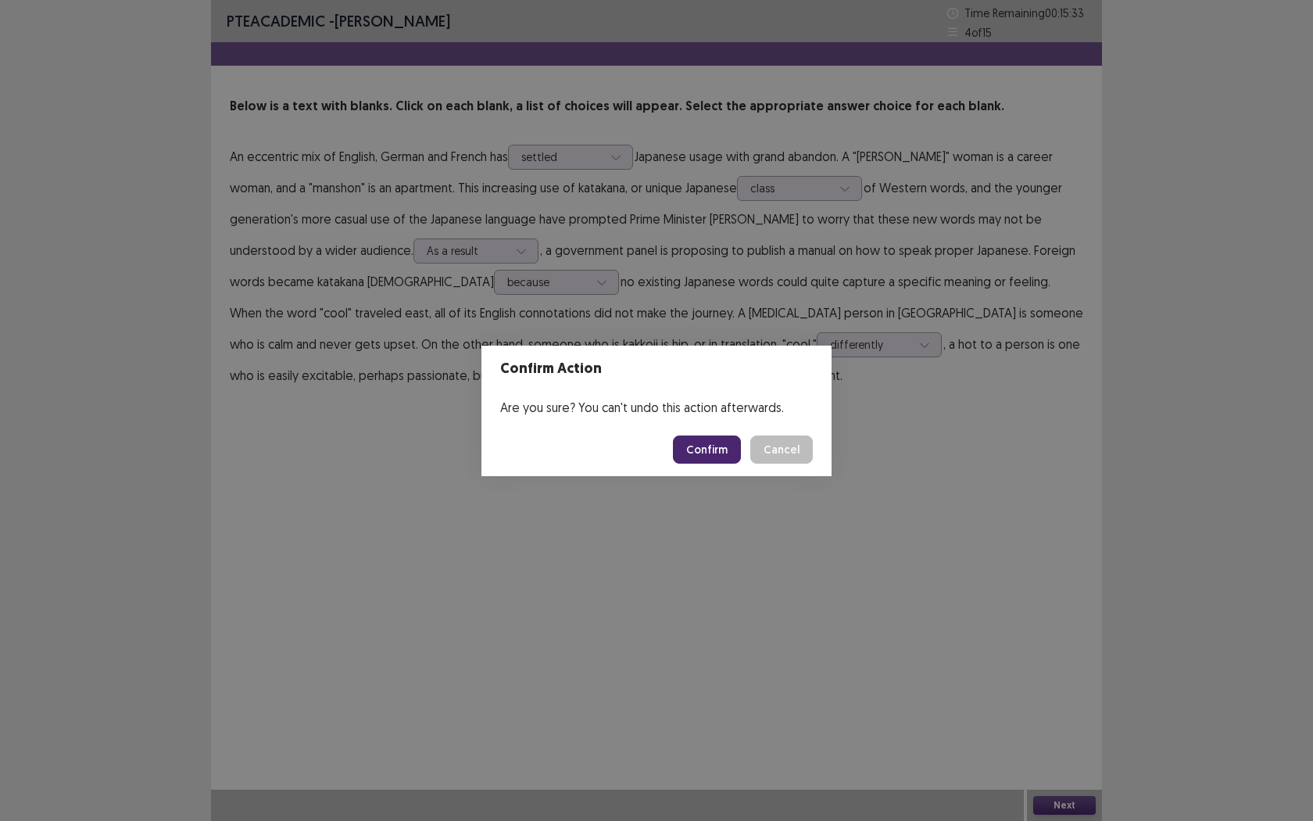
click at [725, 453] on button "Confirm" at bounding box center [707, 449] width 68 height 28
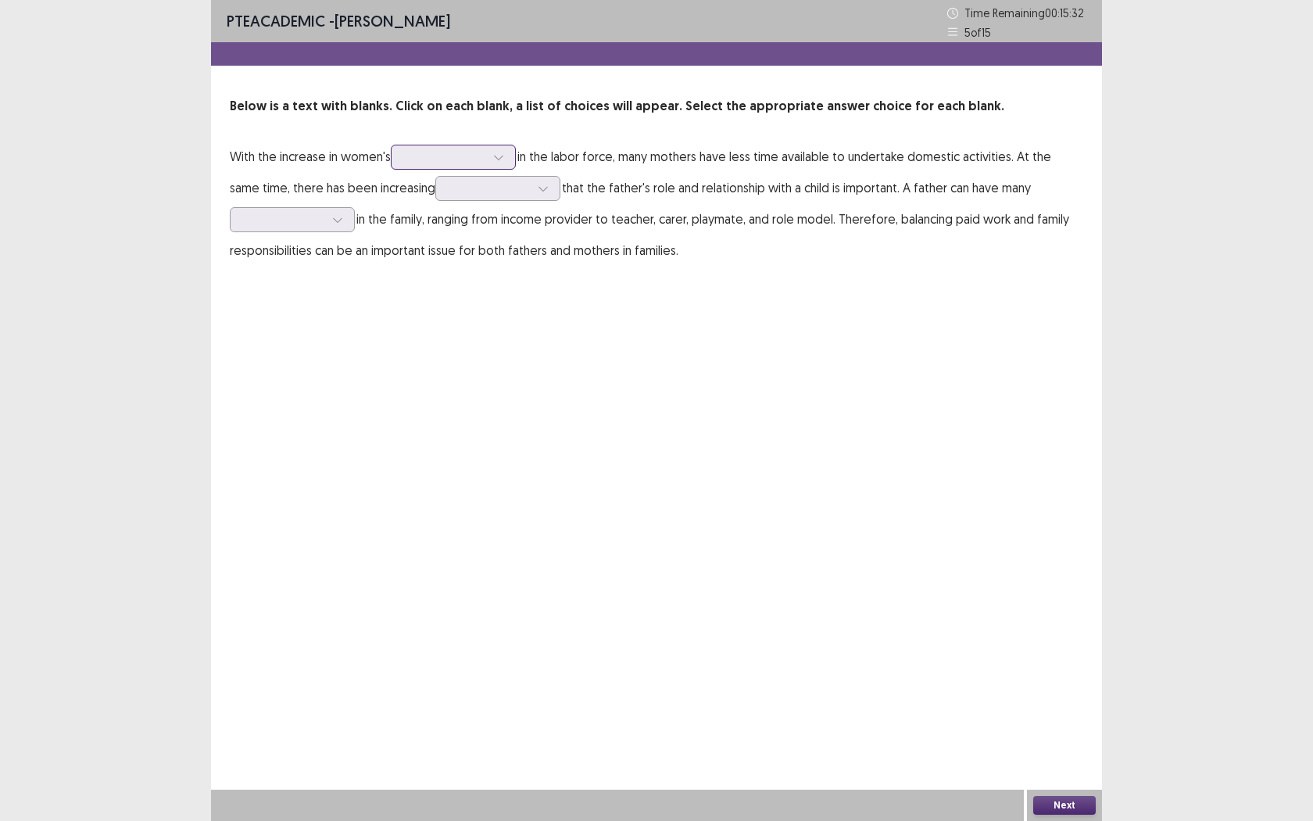
click at [503, 163] on div at bounding box center [498, 156] width 23 height 23
click at [453, 253] on div "participation" at bounding box center [453, 245] width 125 height 44
click at [538, 185] on icon at bounding box center [543, 188] width 11 height 11
click at [475, 275] on div "resentment" at bounding box center [497, 276] width 125 height 44
click at [332, 220] on icon at bounding box center [337, 219] width 11 height 11
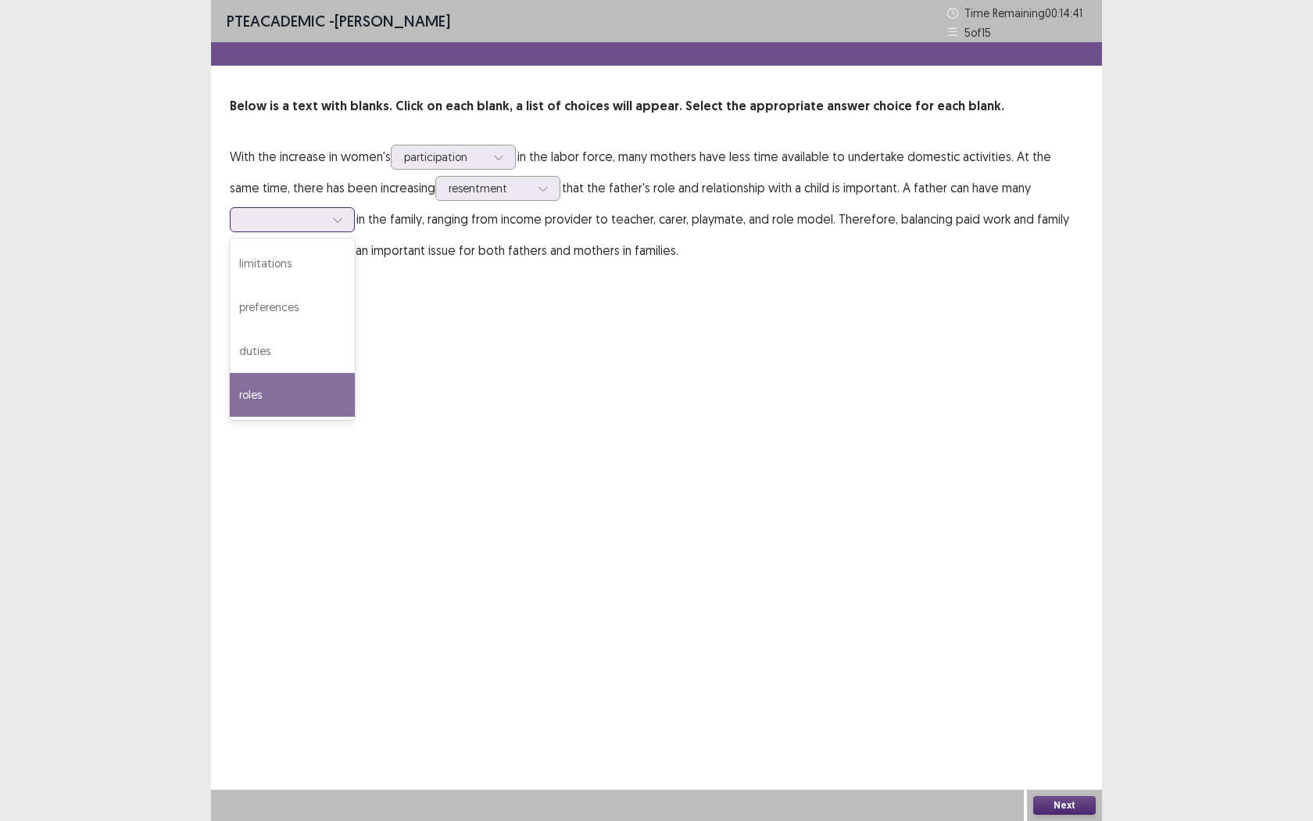
click at [287, 391] on div "roles" at bounding box center [292, 395] width 125 height 44
click at [1053, 751] on button "Next" at bounding box center [1064, 805] width 63 height 19
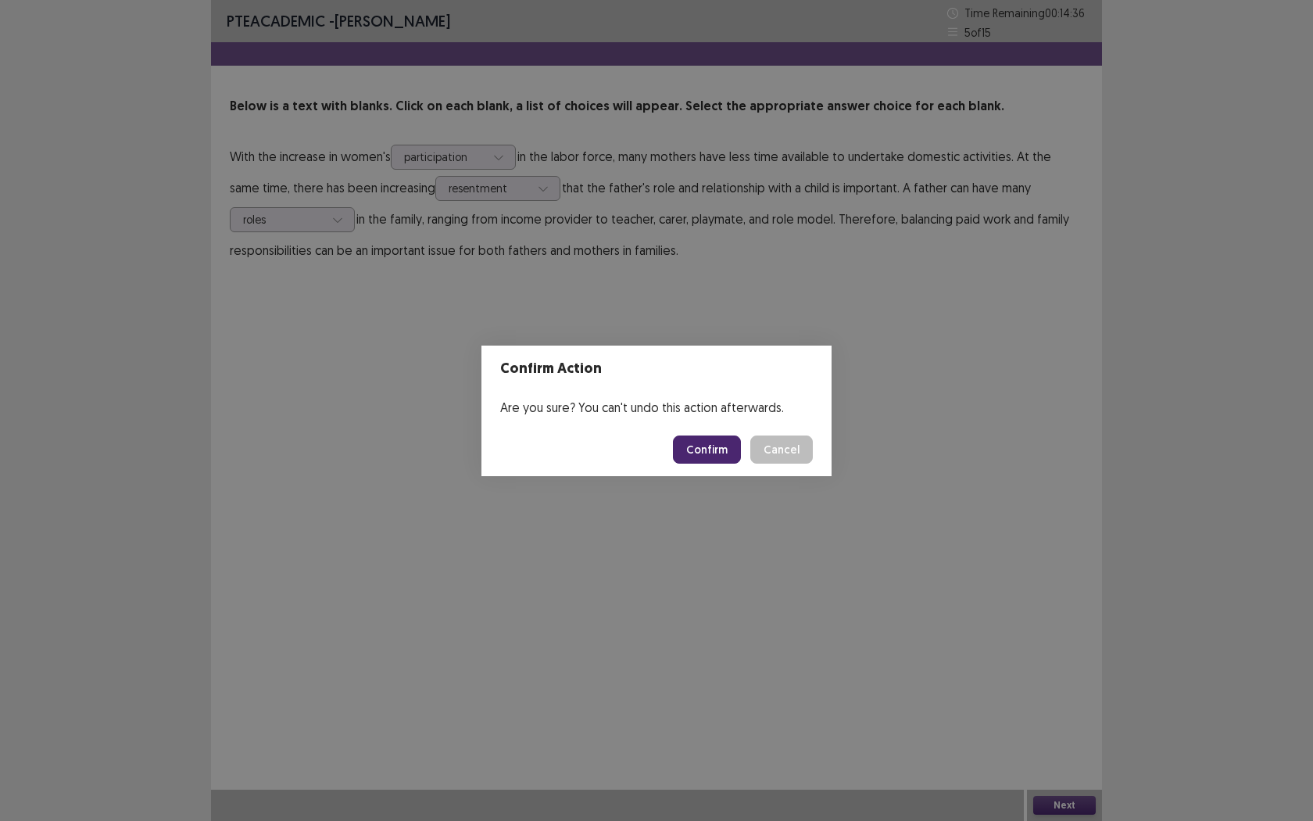
click at [707, 451] on button "Confirm" at bounding box center [707, 449] width 68 height 28
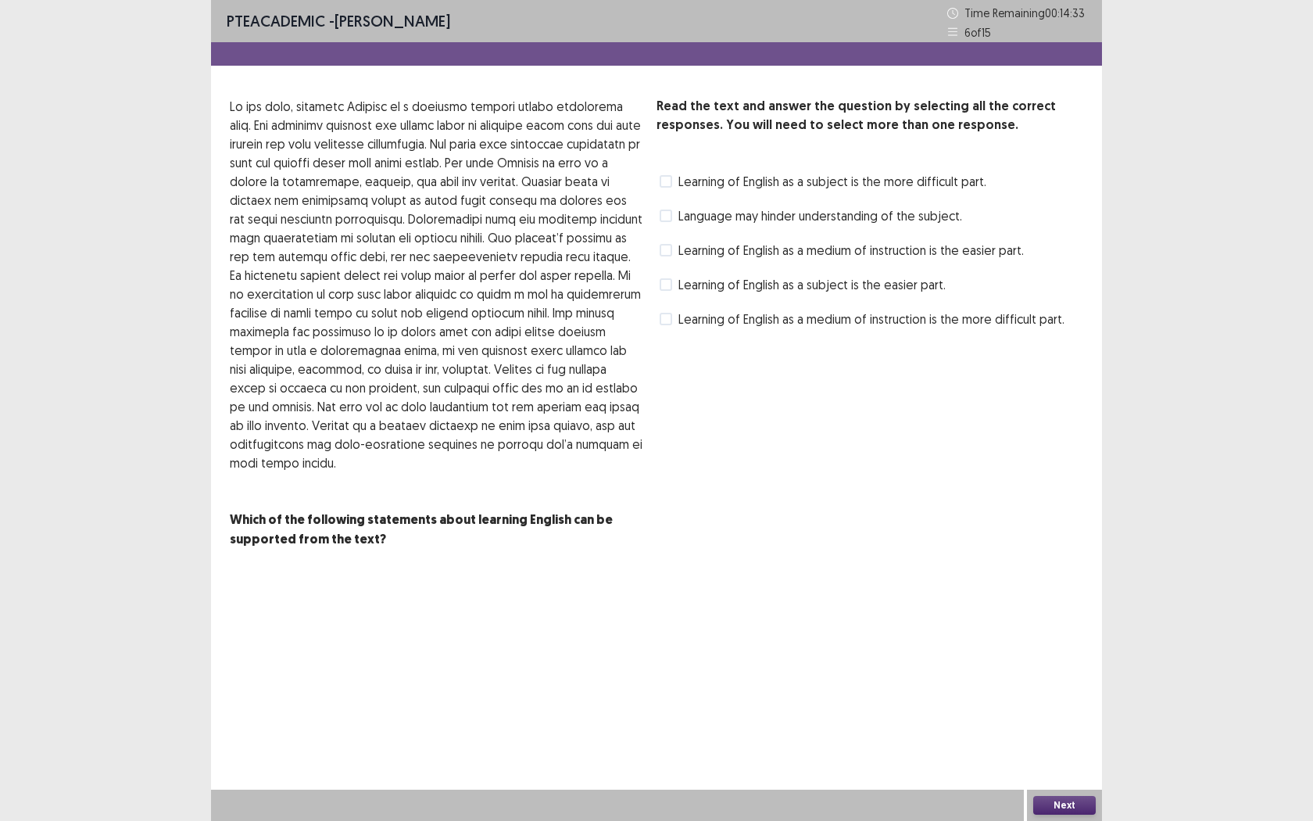
click at [882, 201] on div "Read the text and answer the question by selecting all the correct responses. Y…" at bounding box center [870, 214] width 427 height 234
click at [683, 181] on span "Learning of English as a subject is the more difficult part." at bounding box center [832, 181] width 308 height 19
click at [673, 214] on label "Language may hinder understanding of the subject." at bounding box center [811, 215] width 302 height 19
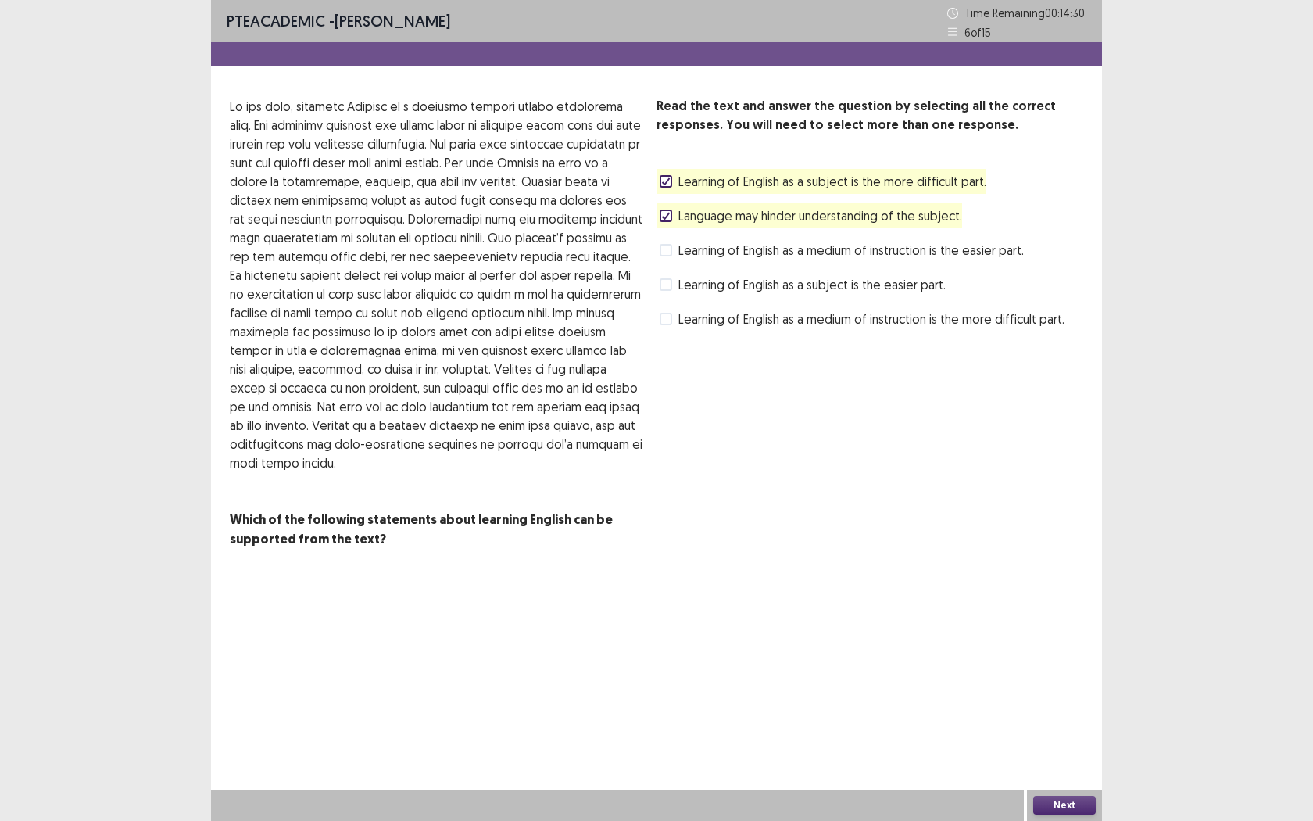
click at [671, 257] on label "Learning of English as a medium of instruction is the easier part." at bounding box center [842, 250] width 364 height 19
click at [674, 184] on label "Learning of English as a subject is the more difficult part." at bounding box center [823, 181] width 327 height 19
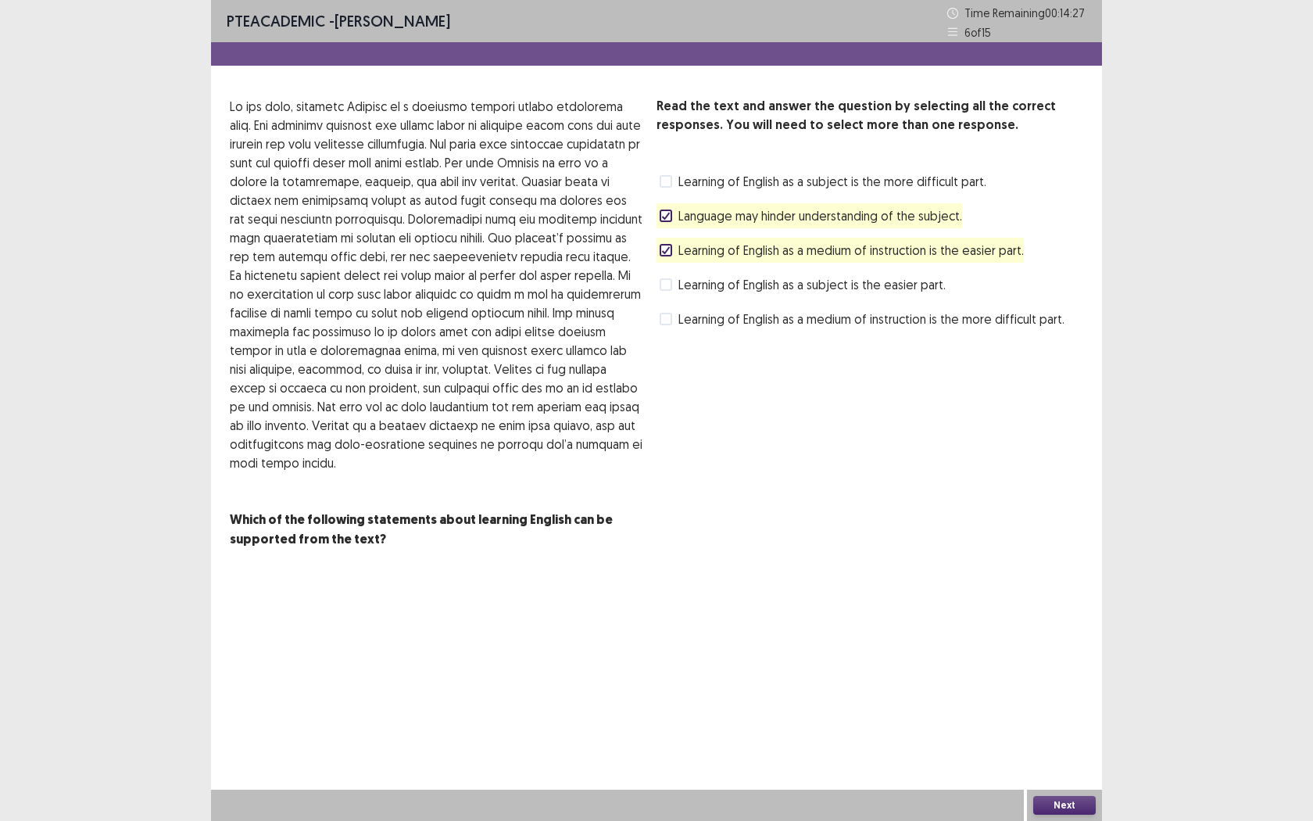
click at [672, 211] on label "Language may hinder understanding of the subject." at bounding box center [811, 215] width 302 height 19
click at [664, 270] on div "Read the text and answer the question by selecting all the correct responses. Y…" at bounding box center [870, 214] width 427 height 234
click at [664, 263] on div "Read the text and answer the question by selecting all the correct responses. Y…" at bounding box center [870, 214] width 427 height 234
click at [671, 253] on span at bounding box center [666, 250] width 13 height 13
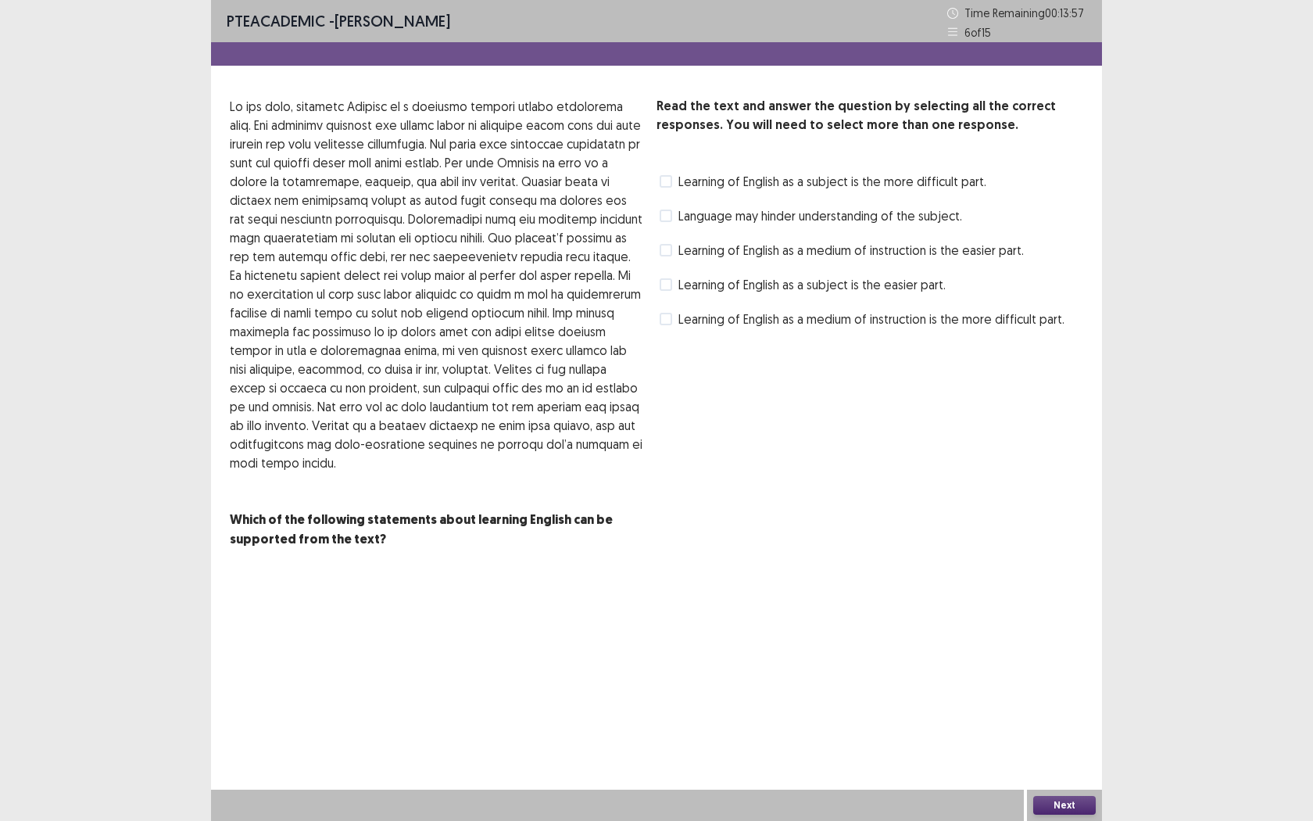
click at [664, 250] on span at bounding box center [666, 250] width 13 height 13
click at [660, 220] on span at bounding box center [666, 215] width 13 height 13
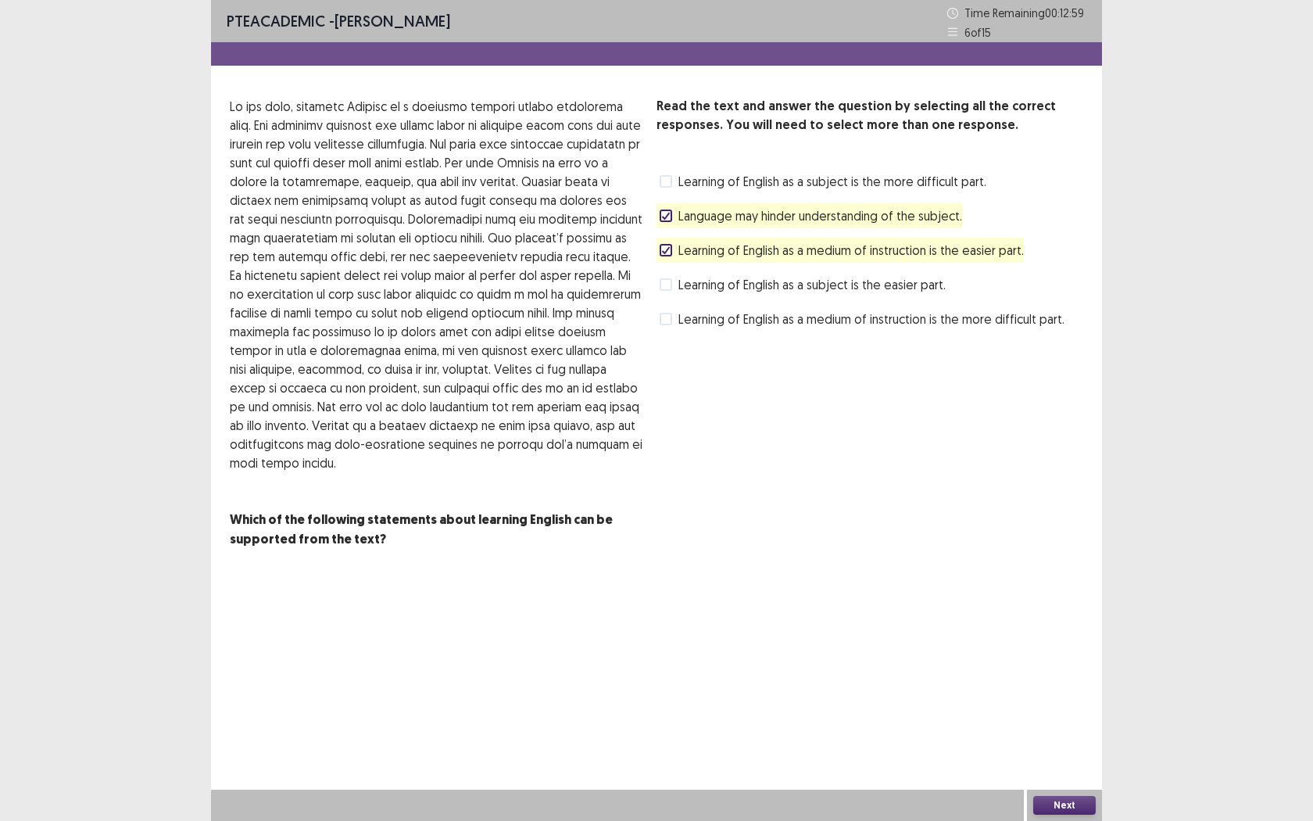
click at [657, 319] on div "Learning of English as a medium of instruction is the more difficult part." at bounding box center [861, 318] width 408 height 25
click at [667, 313] on span at bounding box center [666, 319] width 13 height 13
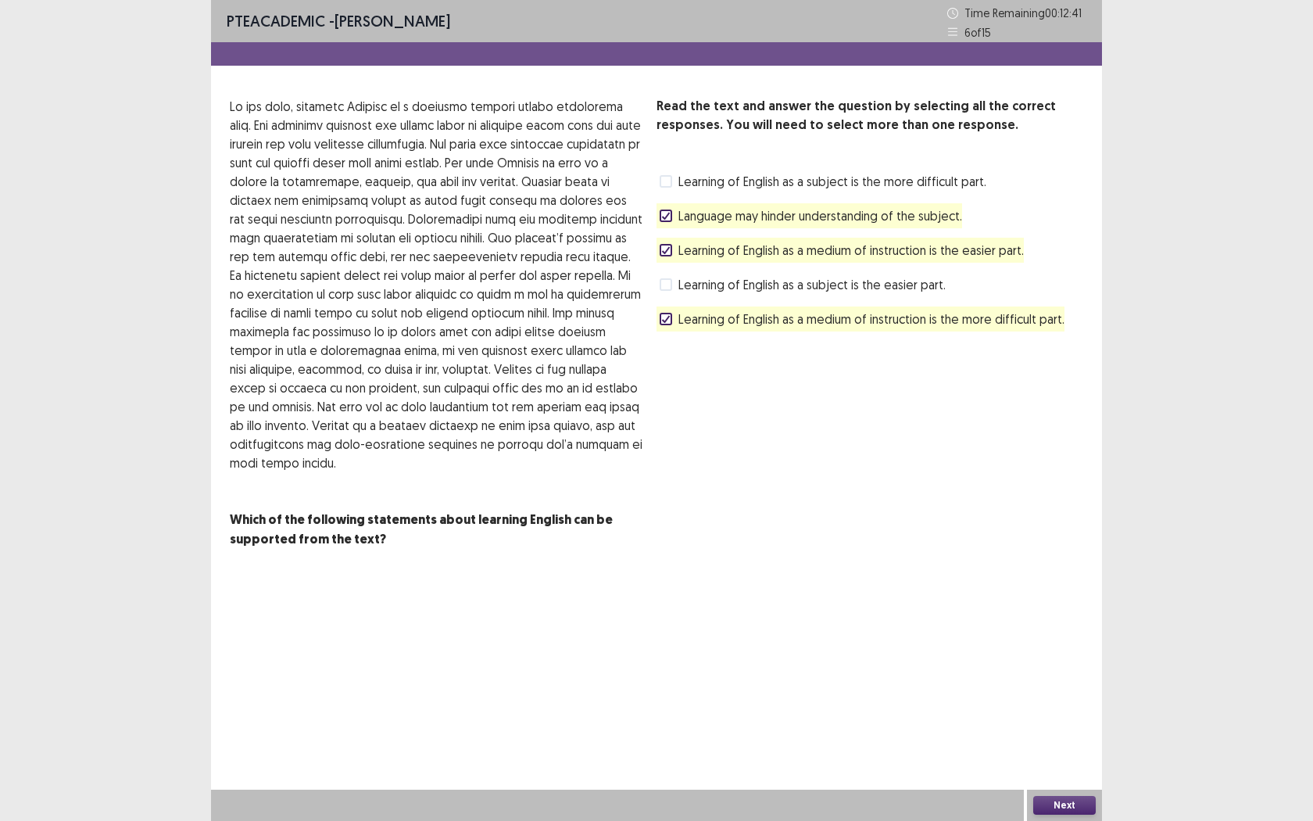
click at [1051, 751] on button "Next" at bounding box center [1064, 805] width 63 height 19
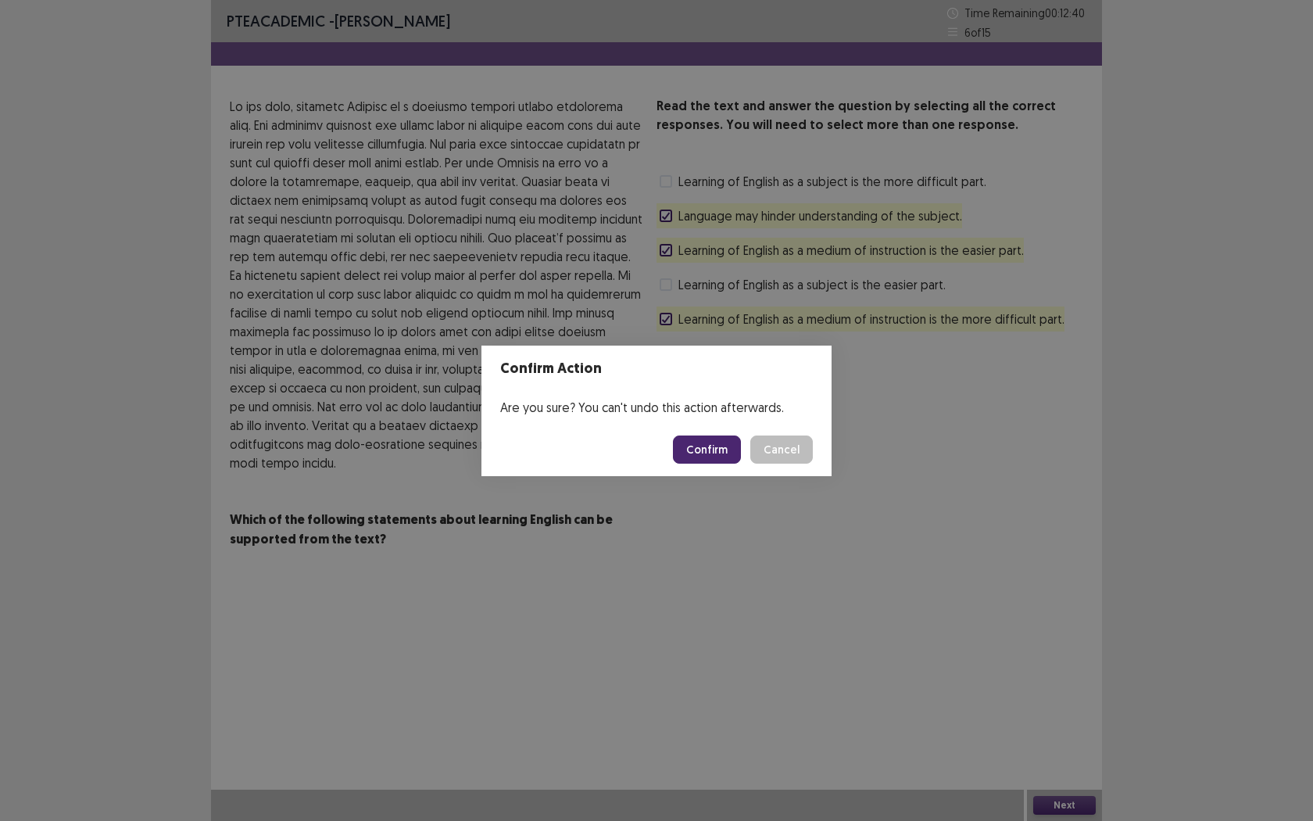
click at [732, 506] on div "Confirm Action Are you sure? You can't undo this action afterwards. Confirm Can…" at bounding box center [656, 410] width 1313 height 821
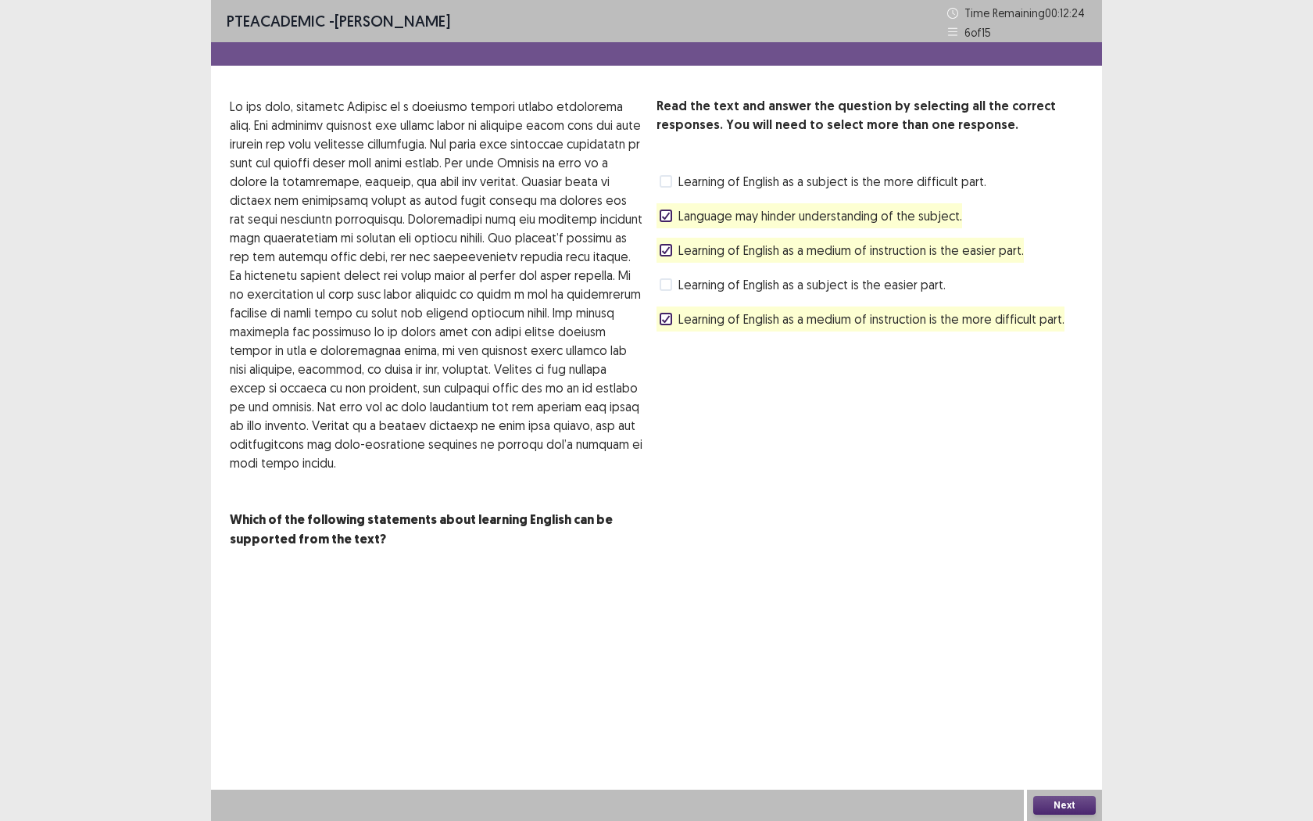
click at [1078, 751] on button "Next" at bounding box center [1064, 805] width 63 height 19
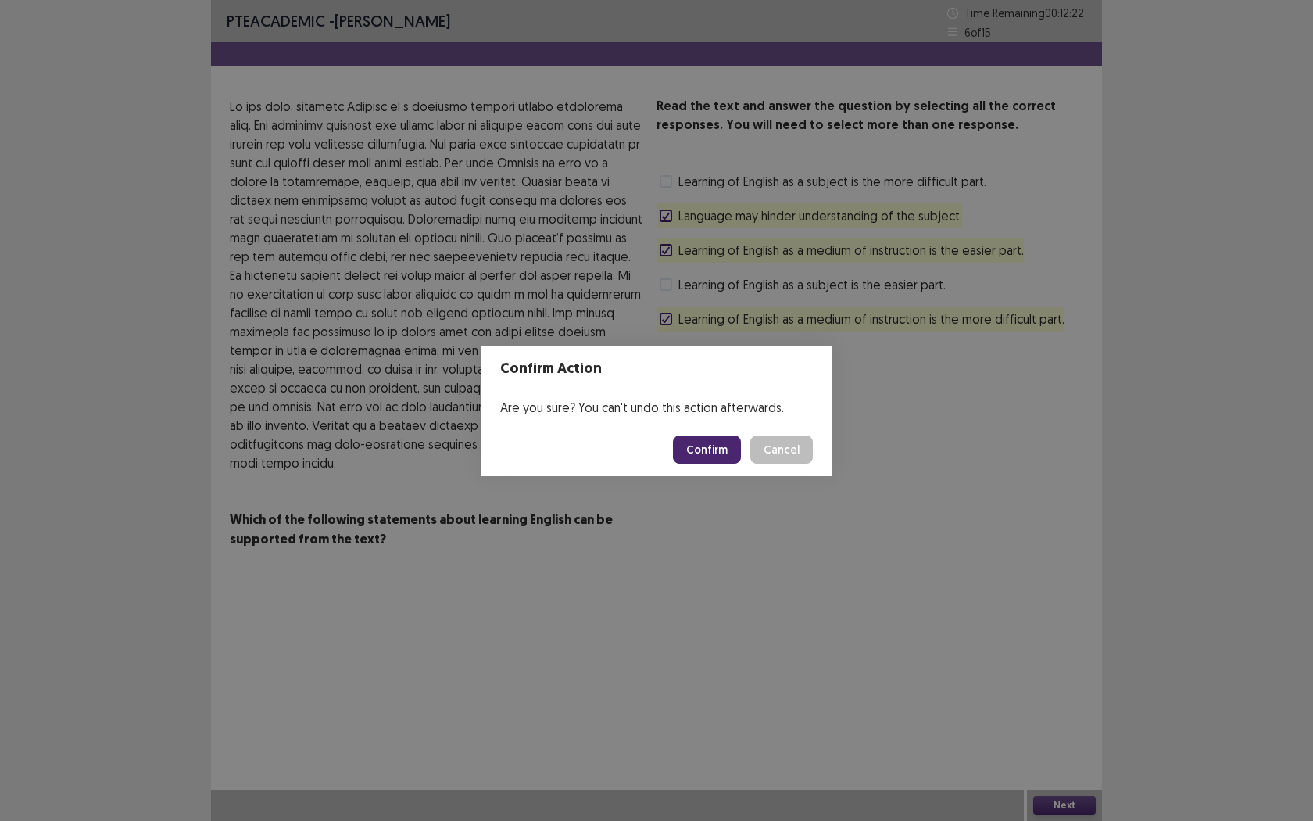
click at [703, 441] on button "Confirm" at bounding box center [707, 449] width 68 height 28
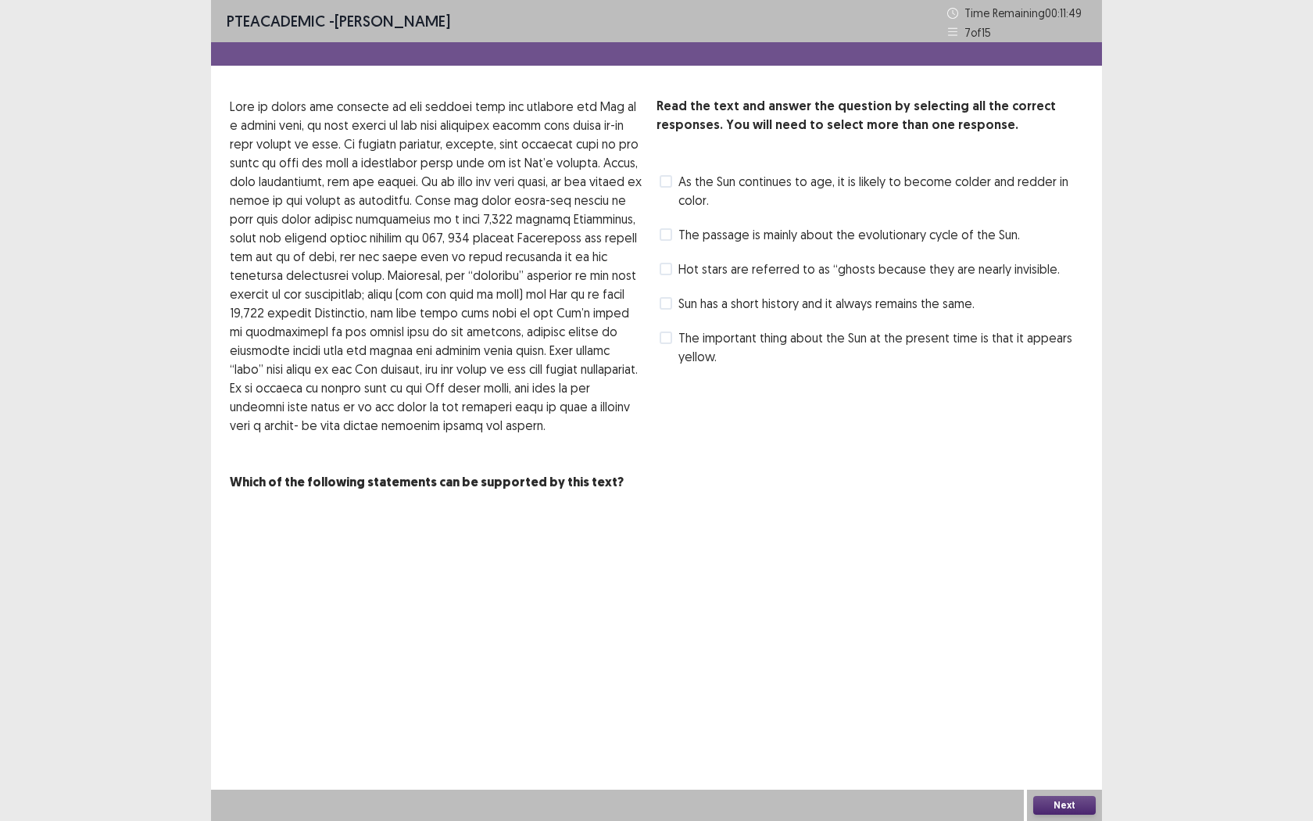
click at [665, 181] on span at bounding box center [666, 181] width 13 height 13
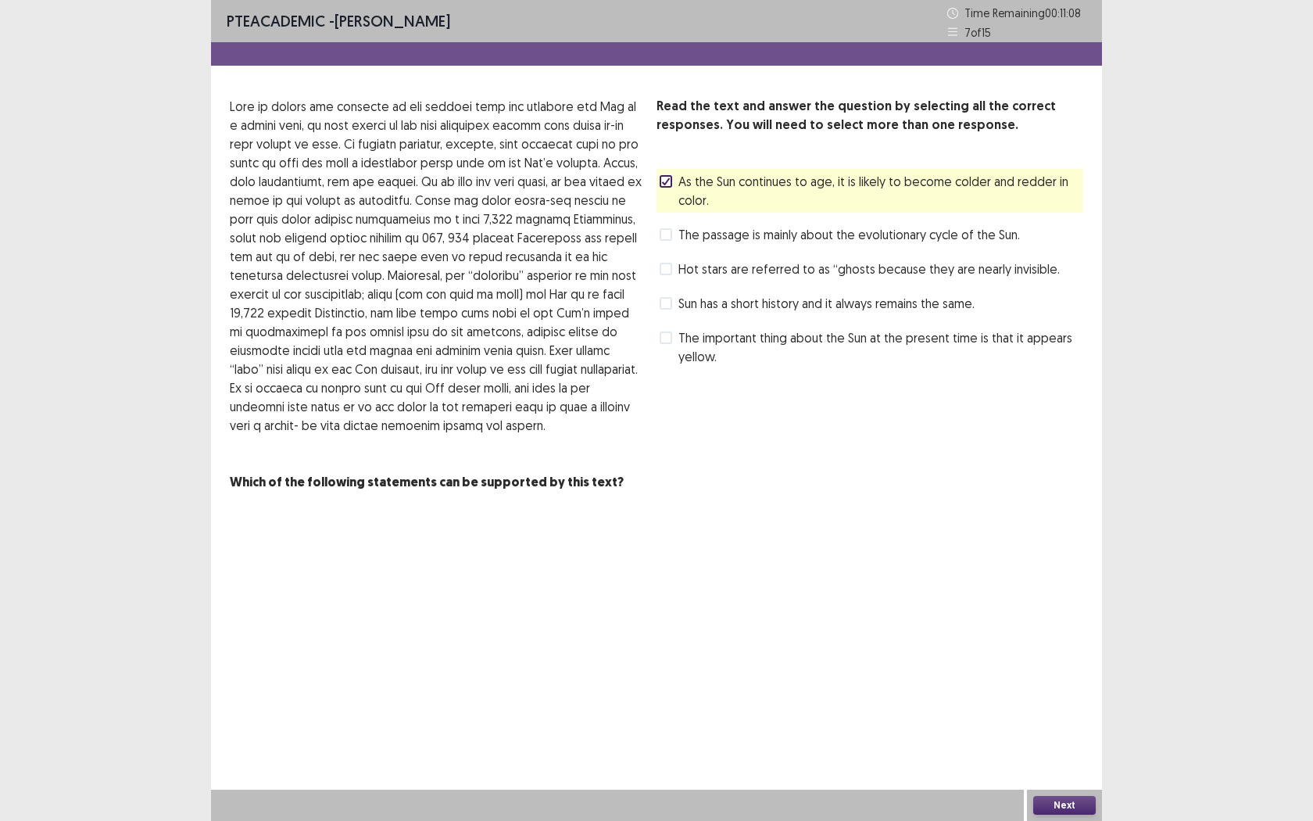
click at [674, 284] on div "Read the text and answer the question by selecting all the correct responses. Y…" at bounding box center [870, 233] width 427 height 272
click at [674, 277] on label "Hot stars are referred to as “ghosts because they are nearly invisible." at bounding box center [860, 268] width 400 height 19
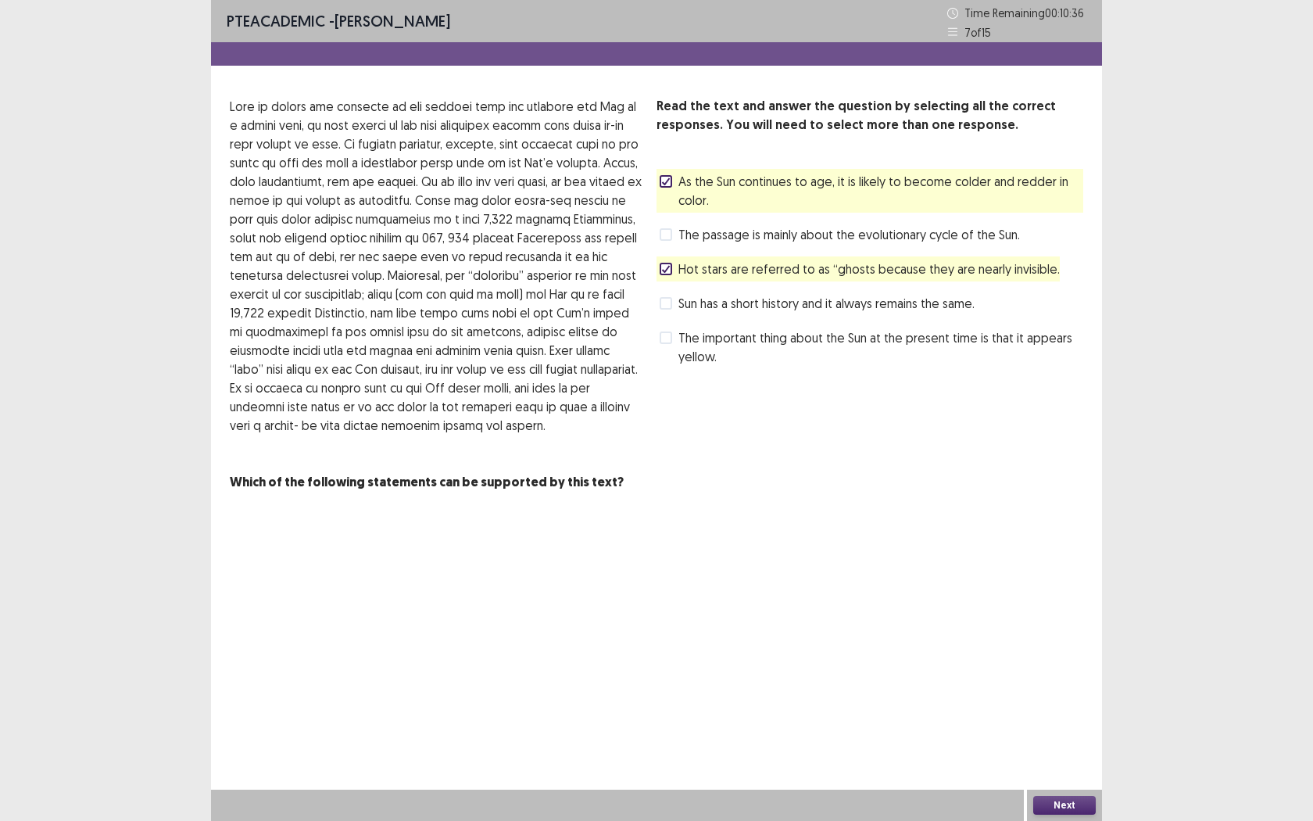
click at [674, 338] on label "The important thing about the Sun at the present time is that it appears yellow." at bounding box center [872, 347] width 424 height 38
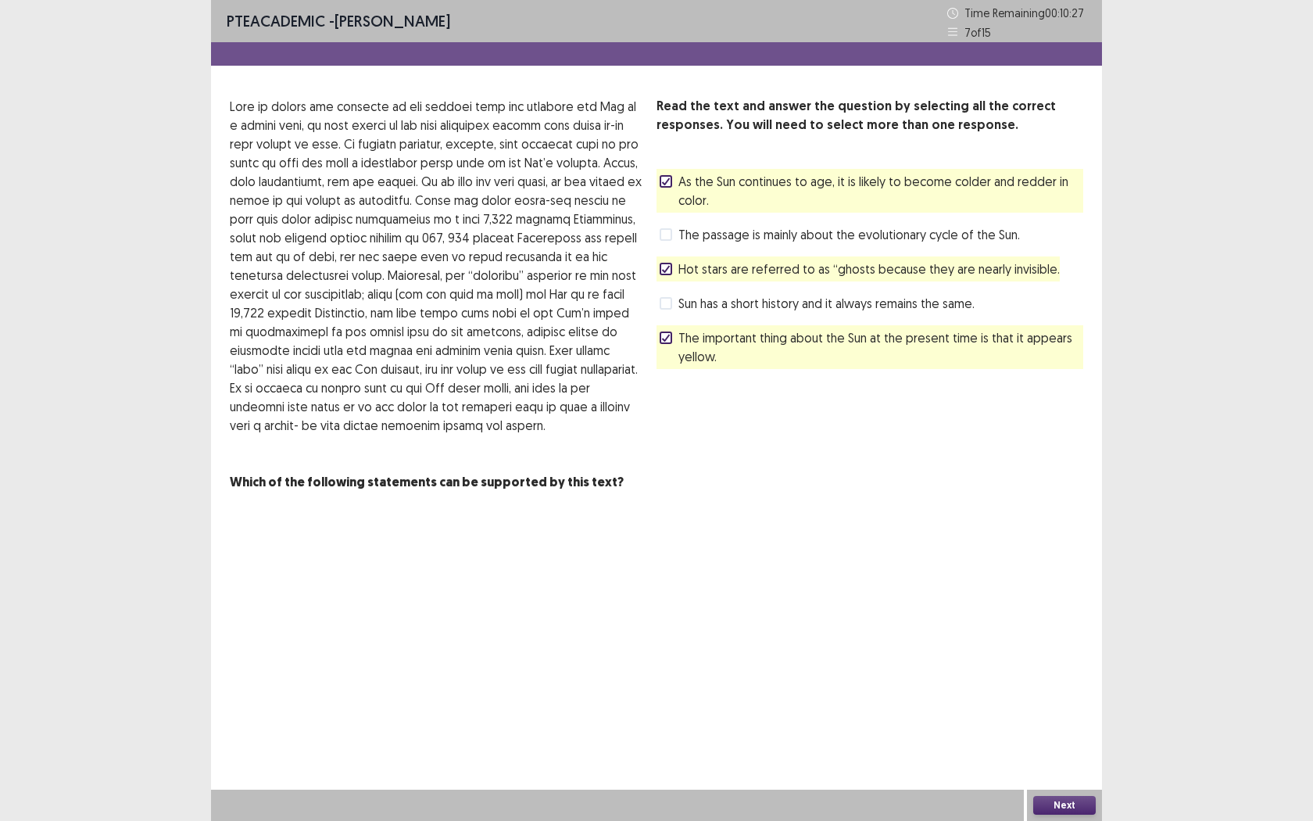
click at [1072, 751] on button "Next" at bounding box center [1064, 805] width 63 height 19
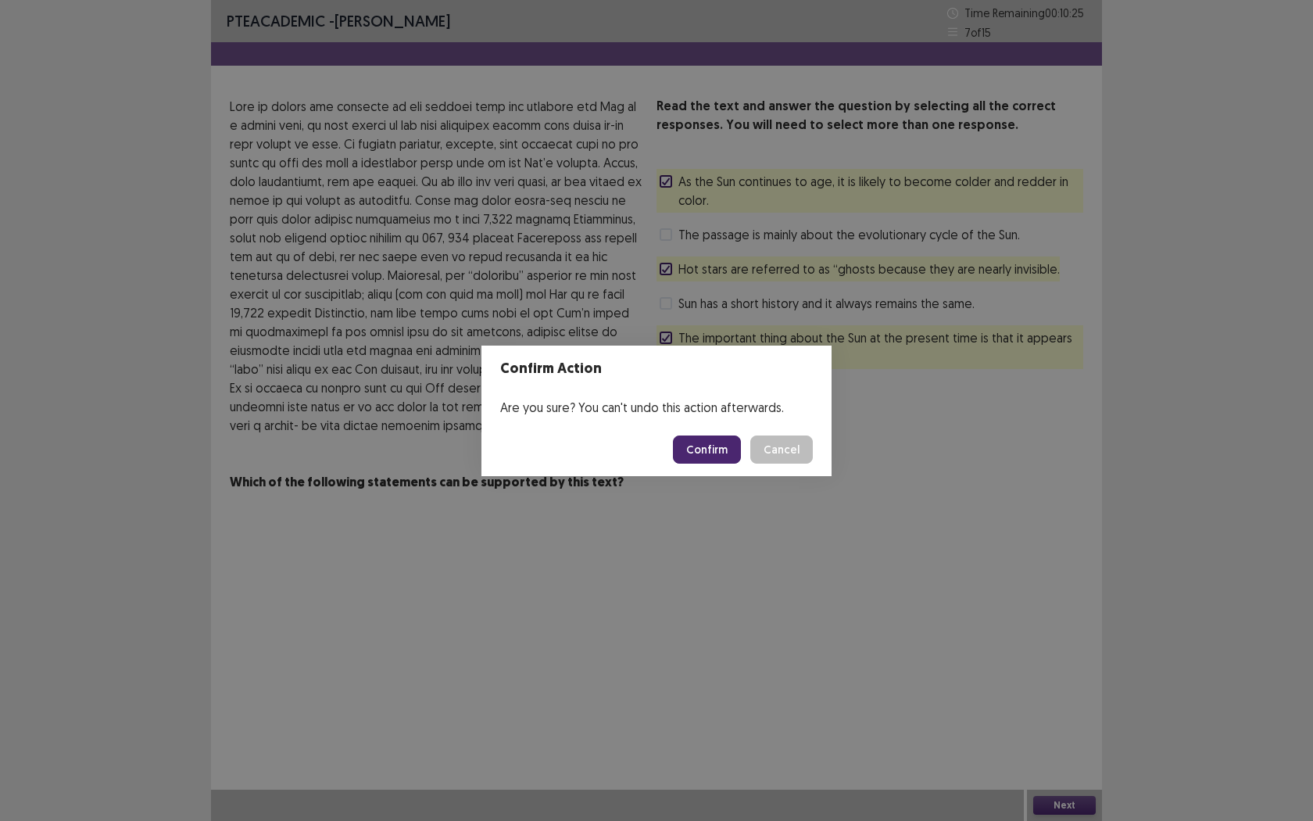
click at [701, 447] on button "Confirm" at bounding box center [707, 449] width 68 height 28
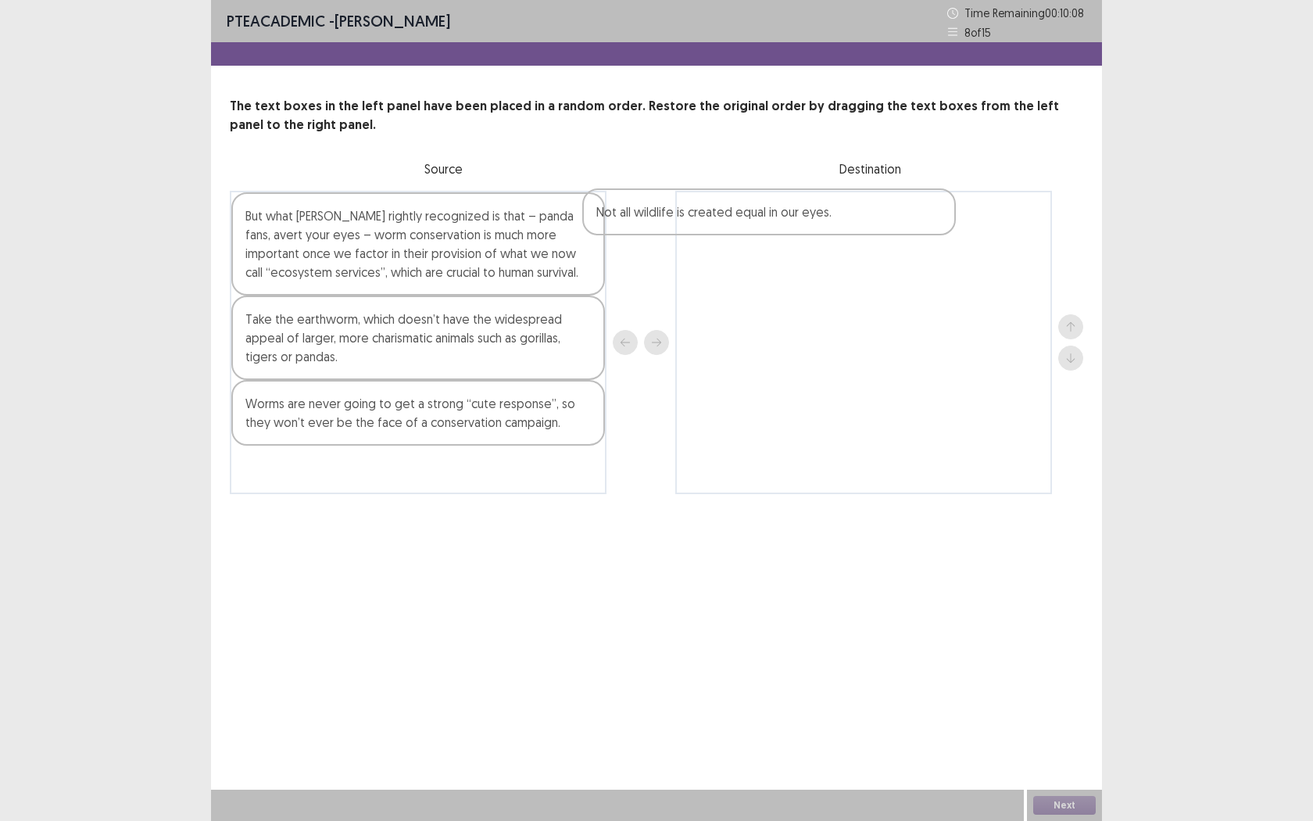
drag, startPoint x: 412, startPoint y: 406, endPoint x: 797, endPoint y: 206, distance: 434.2
click at [797, 206] on div "But what [PERSON_NAME] rightly recognized is that – panda fans, avert your eyes…" at bounding box center [656, 342] width 853 height 303
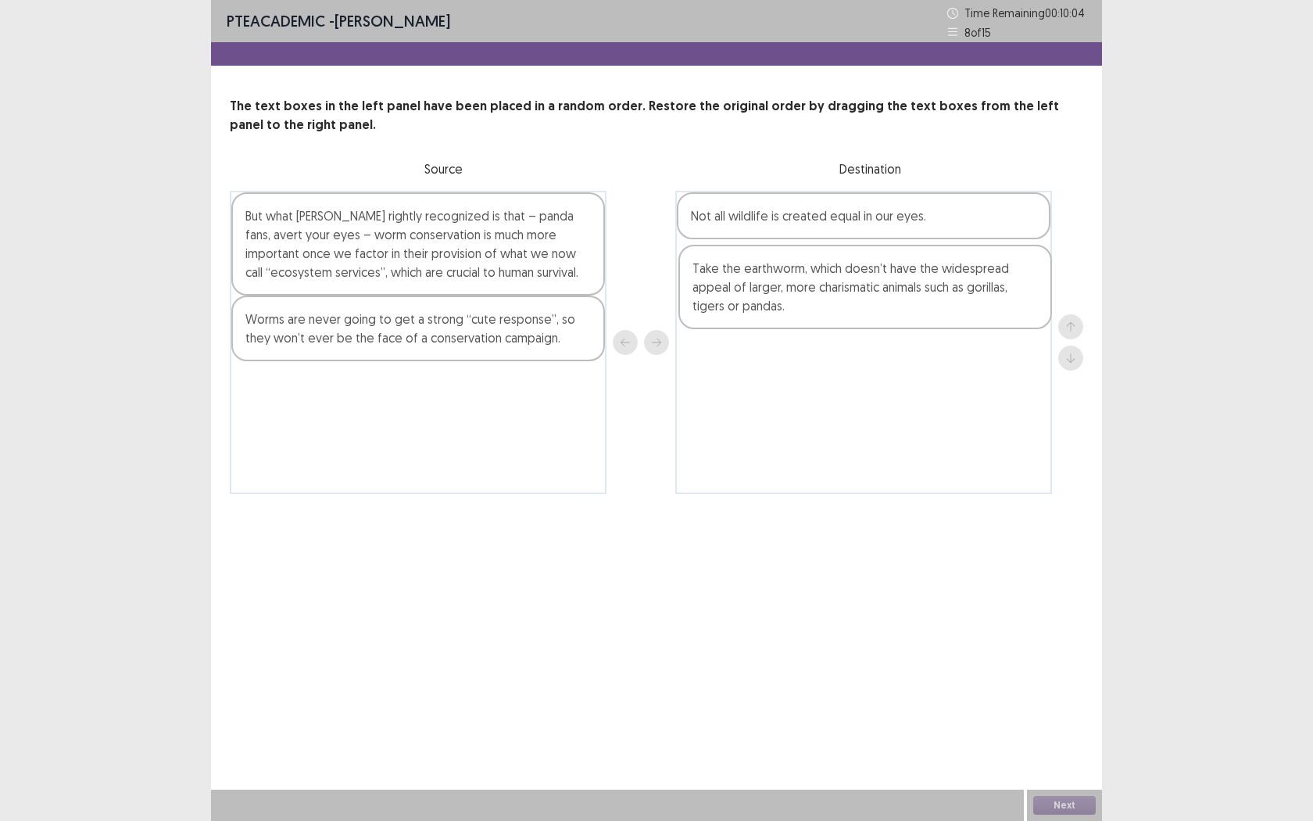
drag, startPoint x: 337, startPoint y: 370, endPoint x: 808, endPoint y: 309, distance: 475.2
click at [808, 309] on div "But what [PERSON_NAME] rightly recognized is that – panda fans, avert your eyes…" at bounding box center [656, 342] width 853 height 303
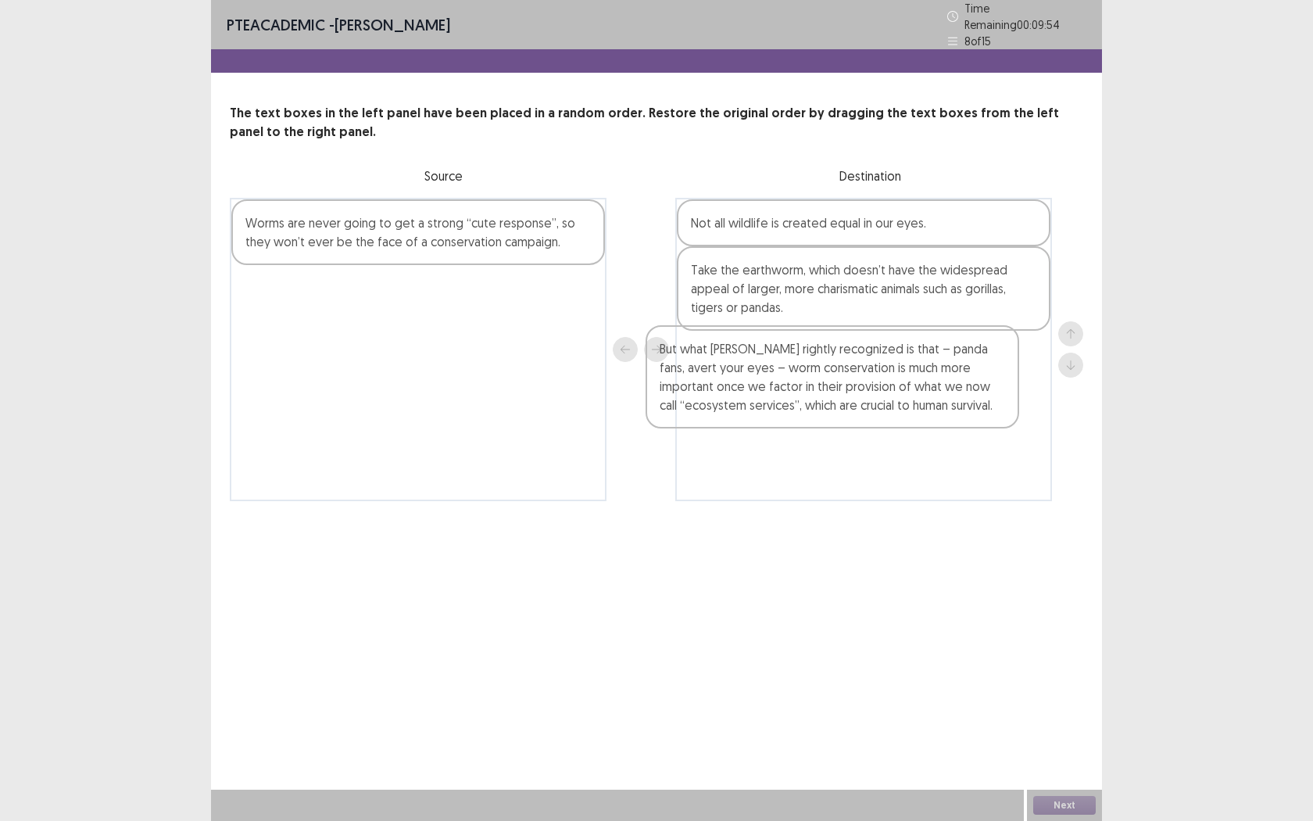
drag, startPoint x: 395, startPoint y: 288, endPoint x: 818, endPoint y: 421, distance: 443.2
click at [817, 421] on div "But what [PERSON_NAME] rightly recognized is that – panda fans, avert your eyes…" at bounding box center [656, 349] width 853 height 303
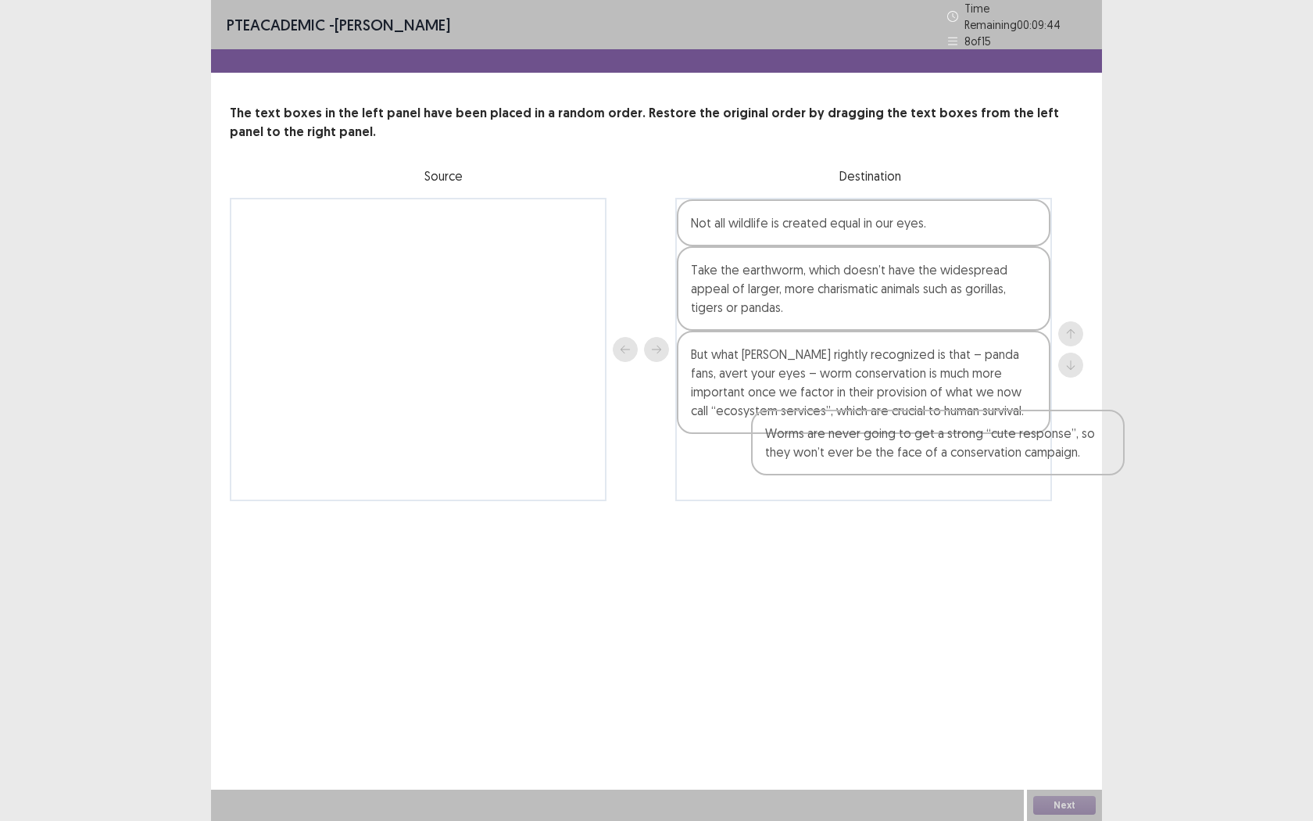
drag, startPoint x: 413, startPoint y: 242, endPoint x: 864, endPoint y: 475, distance: 507.2
click at [864, 475] on div "Worms are never going to get a strong “cute response”, so they won’t ever be th…" at bounding box center [656, 349] width 853 height 303
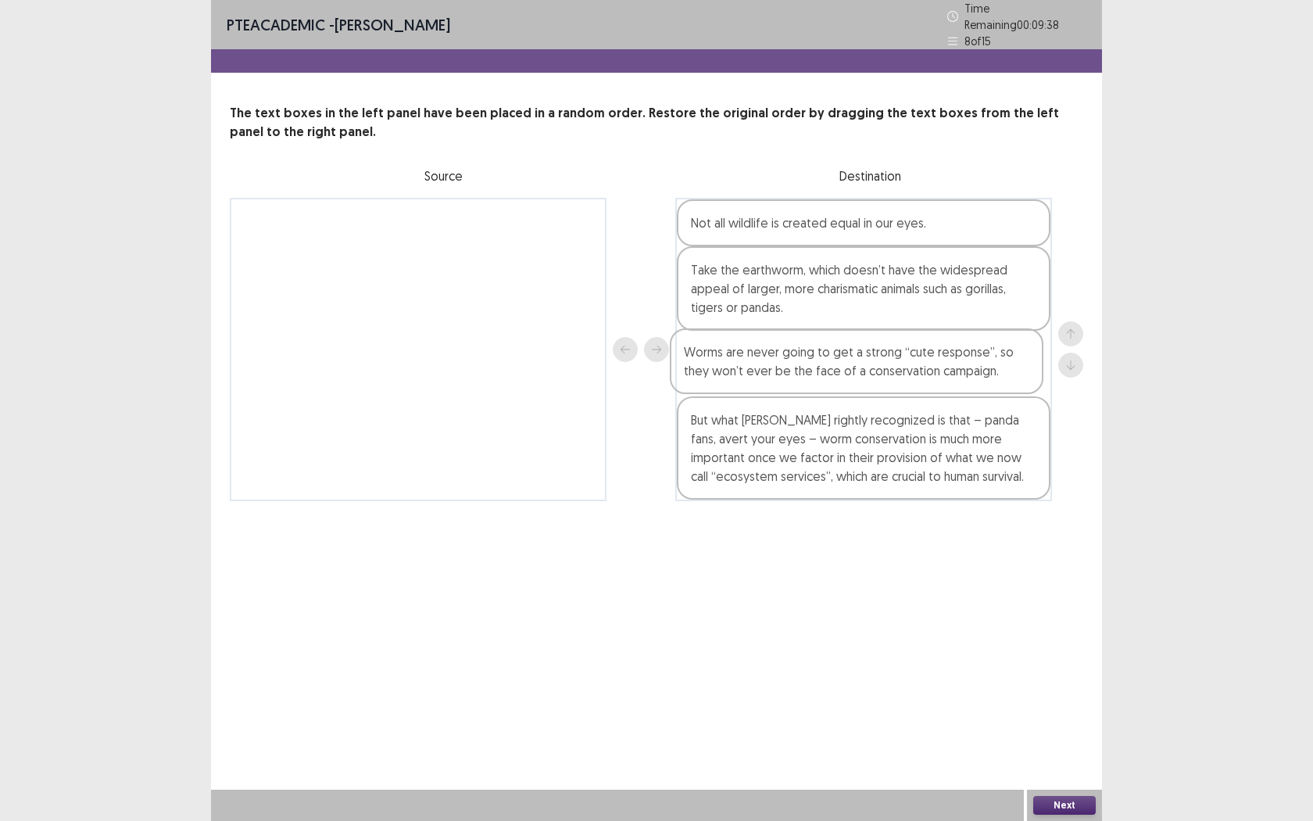
drag, startPoint x: 864, startPoint y: 475, endPoint x: 878, endPoint y: 376, distance: 100.2
click at [878, 376] on div "Not all wildlife is created equal in our eyes. Take the earthworm, which doesn’…" at bounding box center [863, 349] width 377 height 303
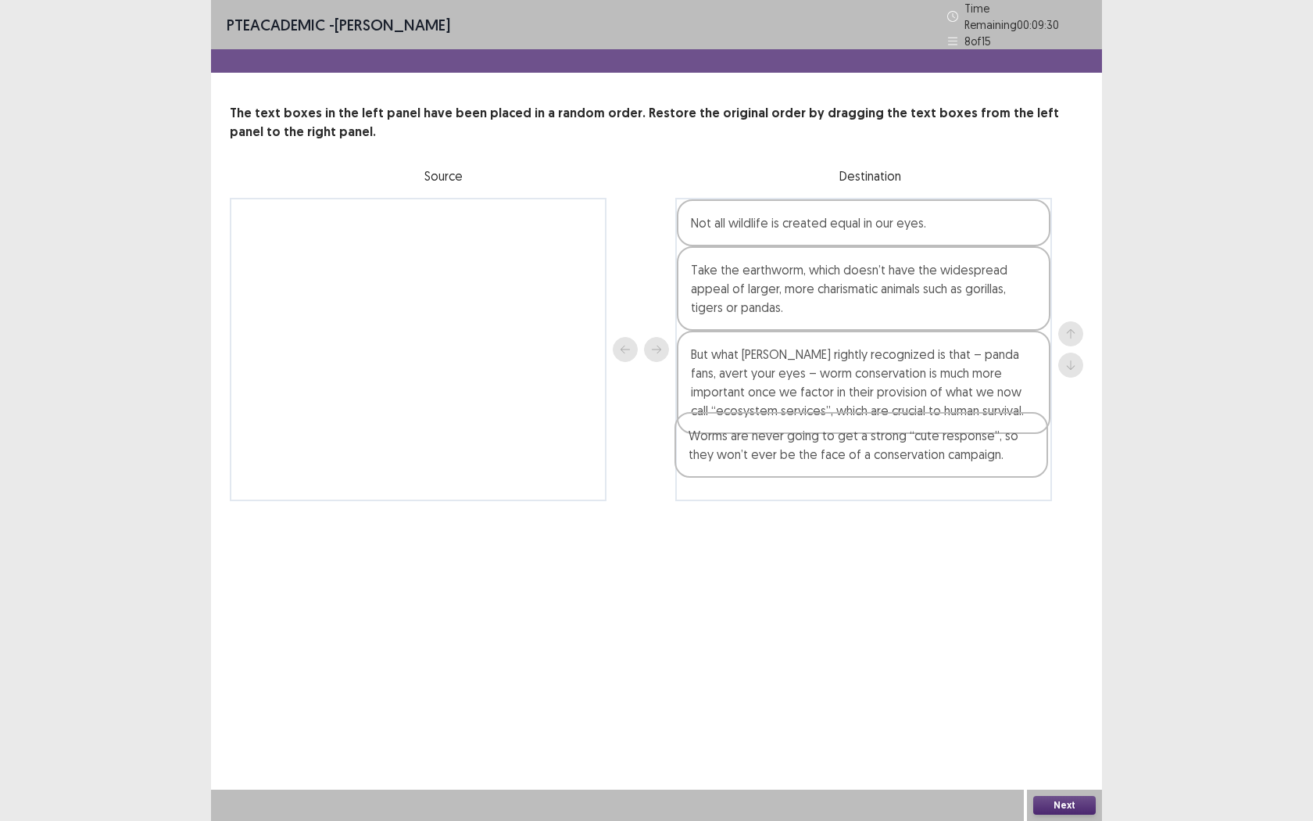
drag, startPoint x: 913, startPoint y: 354, endPoint x: 911, endPoint y: 444, distance: 89.9
click at [911, 449] on div "Not all wildlife is created equal in our eyes. Take the earthworm, which doesn’…" at bounding box center [863, 349] width 377 height 303
click at [1054, 751] on button "Next" at bounding box center [1064, 805] width 63 height 19
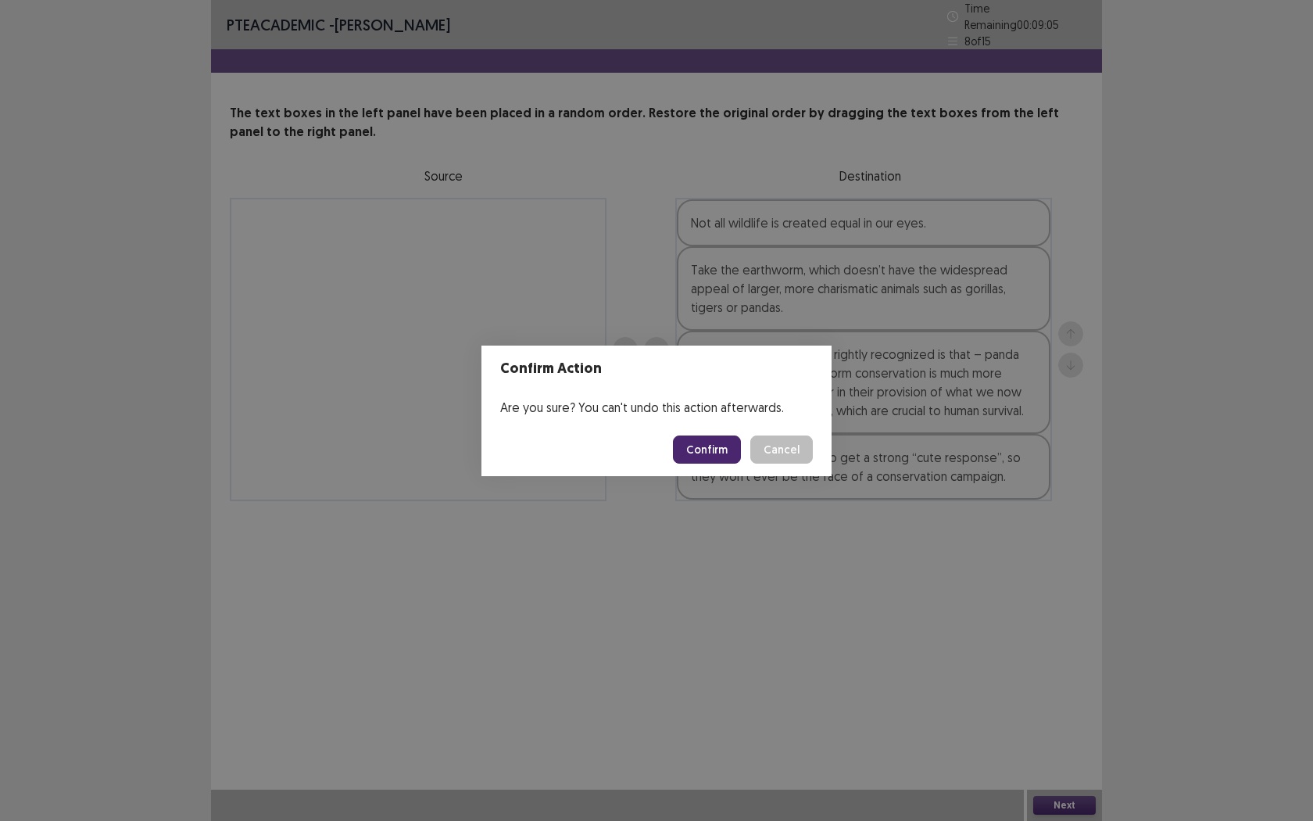
click at [717, 454] on button "Confirm" at bounding box center [707, 449] width 68 height 28
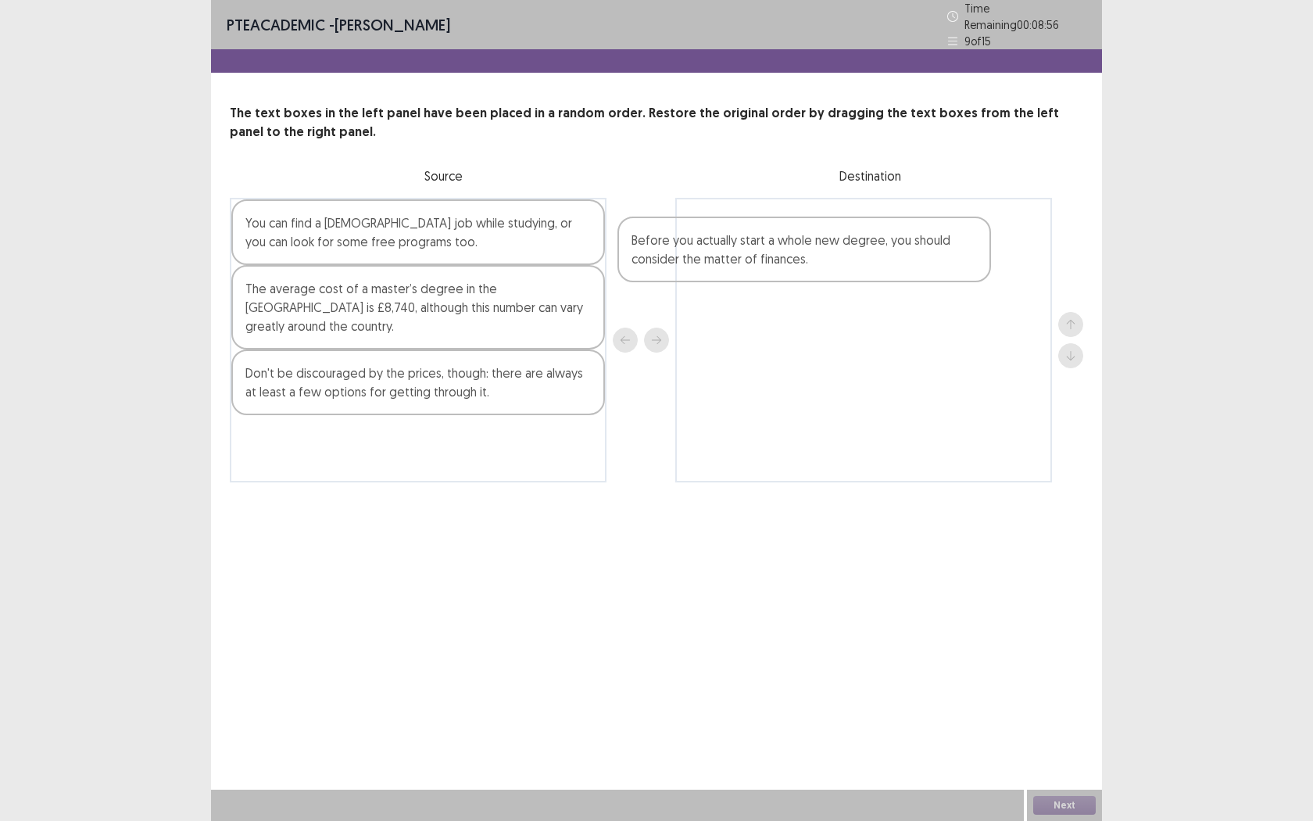
drag, startPoint x: 339, startPoint y: 442, endPoint x: 733, endPoint y: 252, distance: 437.3
click at [733, 258] on div "You can find a [DEMOGRAPHIC_DATA] job while studying, or you can look for some …" at bounding box center [656, 340] width 853 height 284
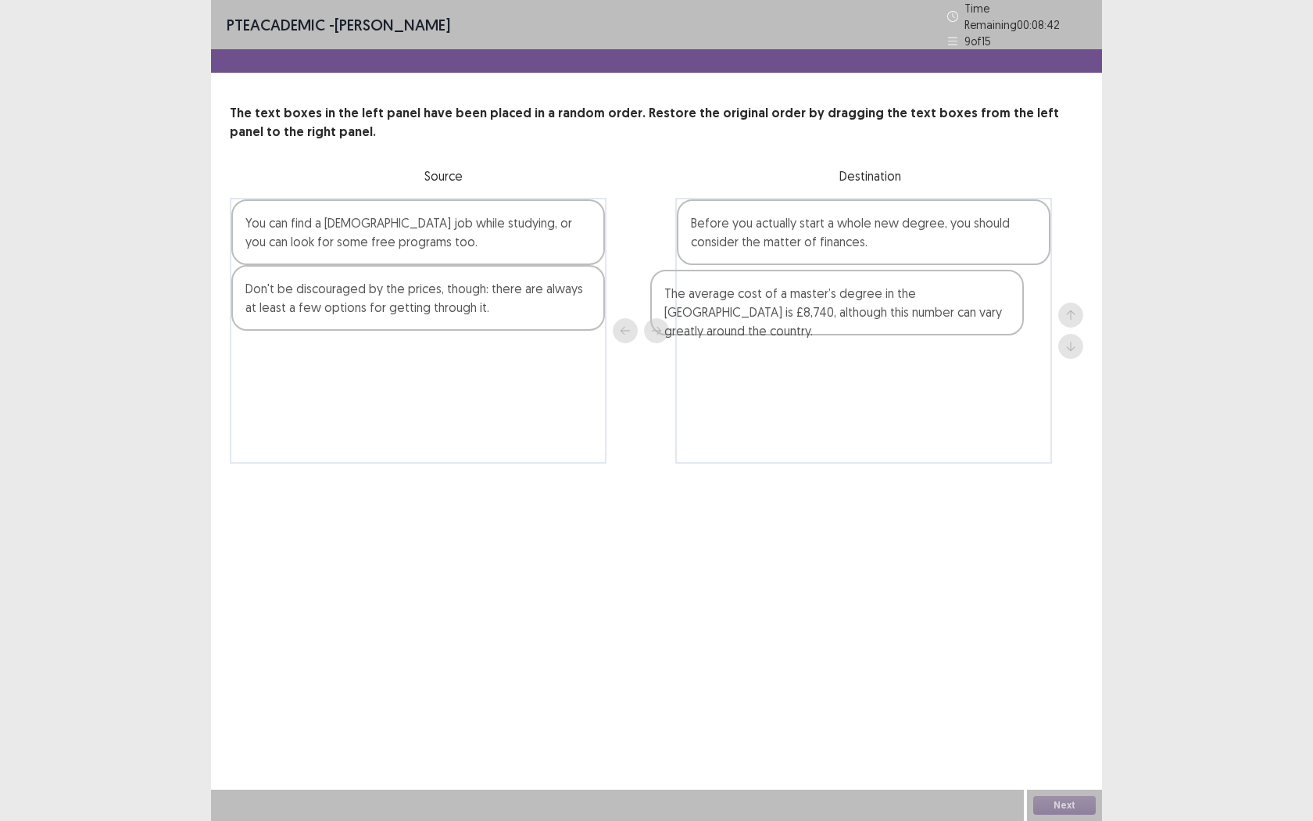
drag, startPoint x: 425, startPoint y: 308, endPoint x: 855, endPoint y: 315, distance: 429.9
click at [856, 315] on div "You can find a [DEMOGRAPHIC_DATA] job while studying, or you can look for some …" at bounding box center [656, 331] width 853 height 266
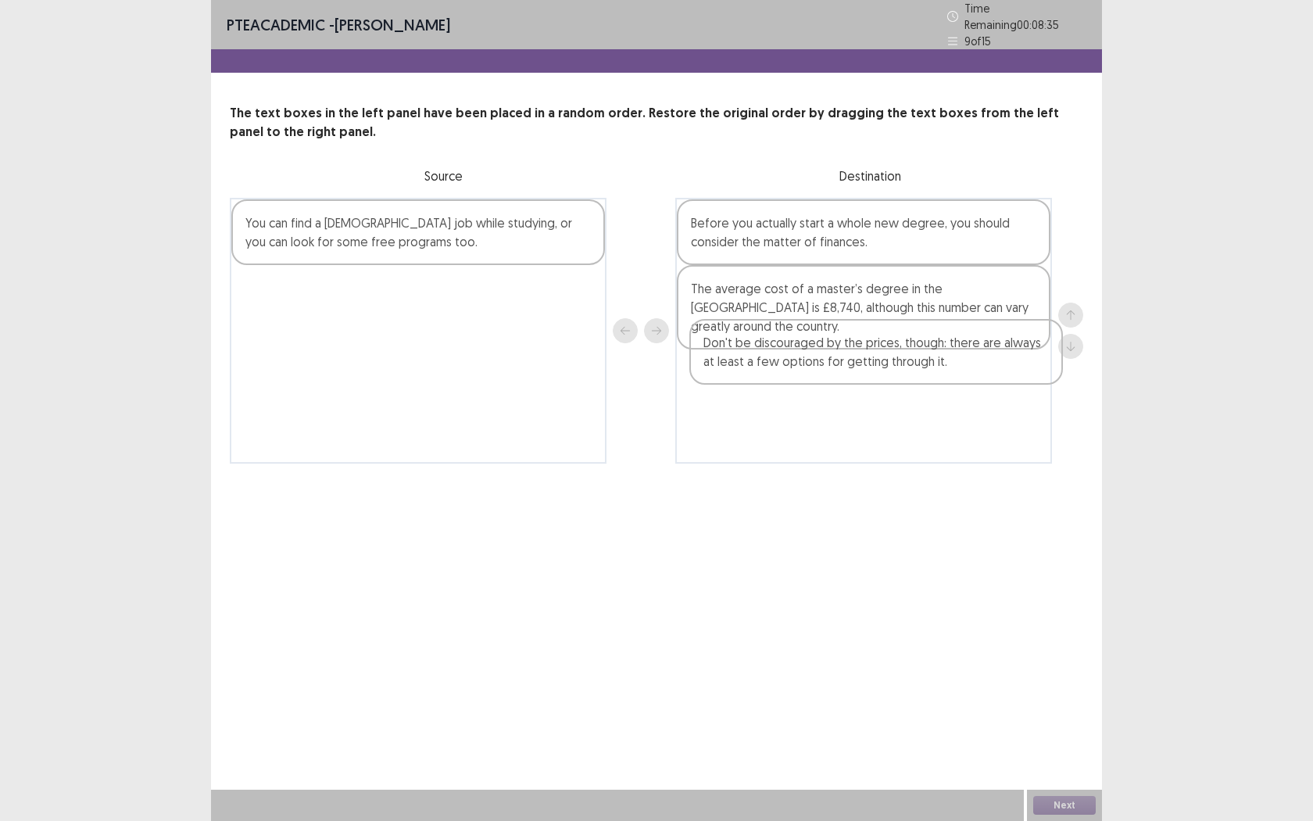
drag, startPoint x: 403, startPoint y: 292, endPoint x: 867, endPoint y: 345, distance: 466.5
click at [867, 349] on div "You can find a [DEMOGRAPHIC_DATA] job while studying, or you can look for some …" at bounding box center [656, 331] width 853 height 266
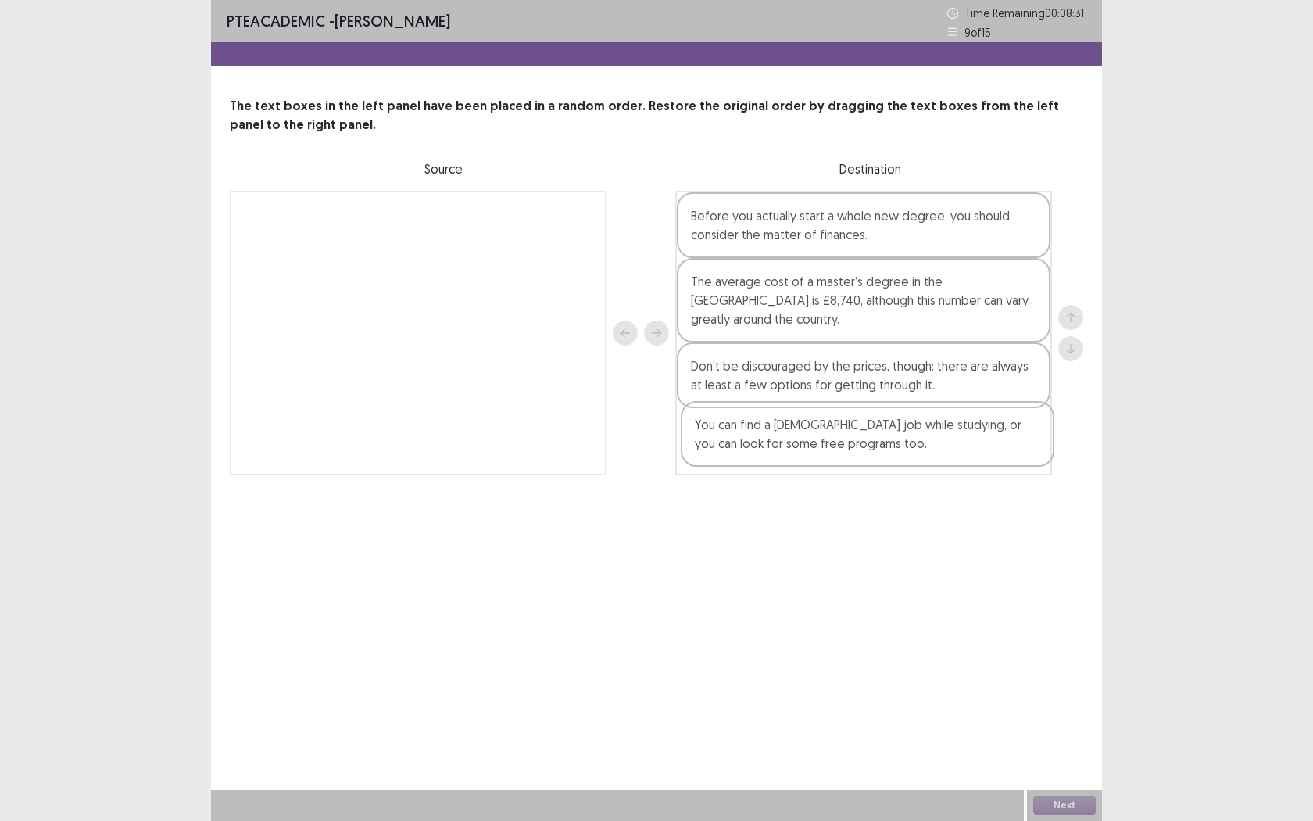
drag, startPoint x: 388, startPoint y: 240, endPoint x: 843, endPoint y: 443, distance: 497.5
click at [844, 448] on div "You can find a [DEMOGRAPHIC_DATA] job while studying, or you can look for some …" at bounding box center [656, 333] width 853 height 284
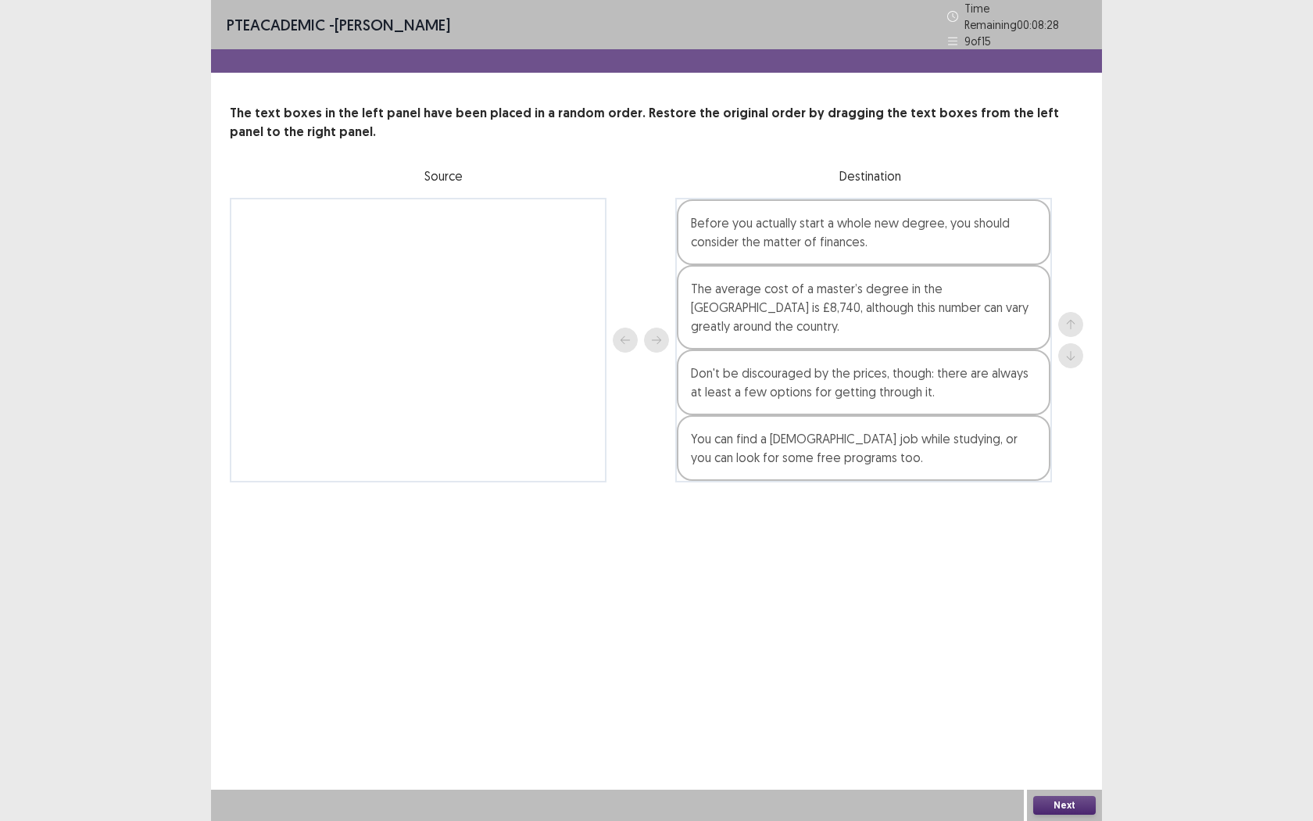
click at [1077, 751] on button "Next" at bounding box center [1064, 805] width 63 height 19
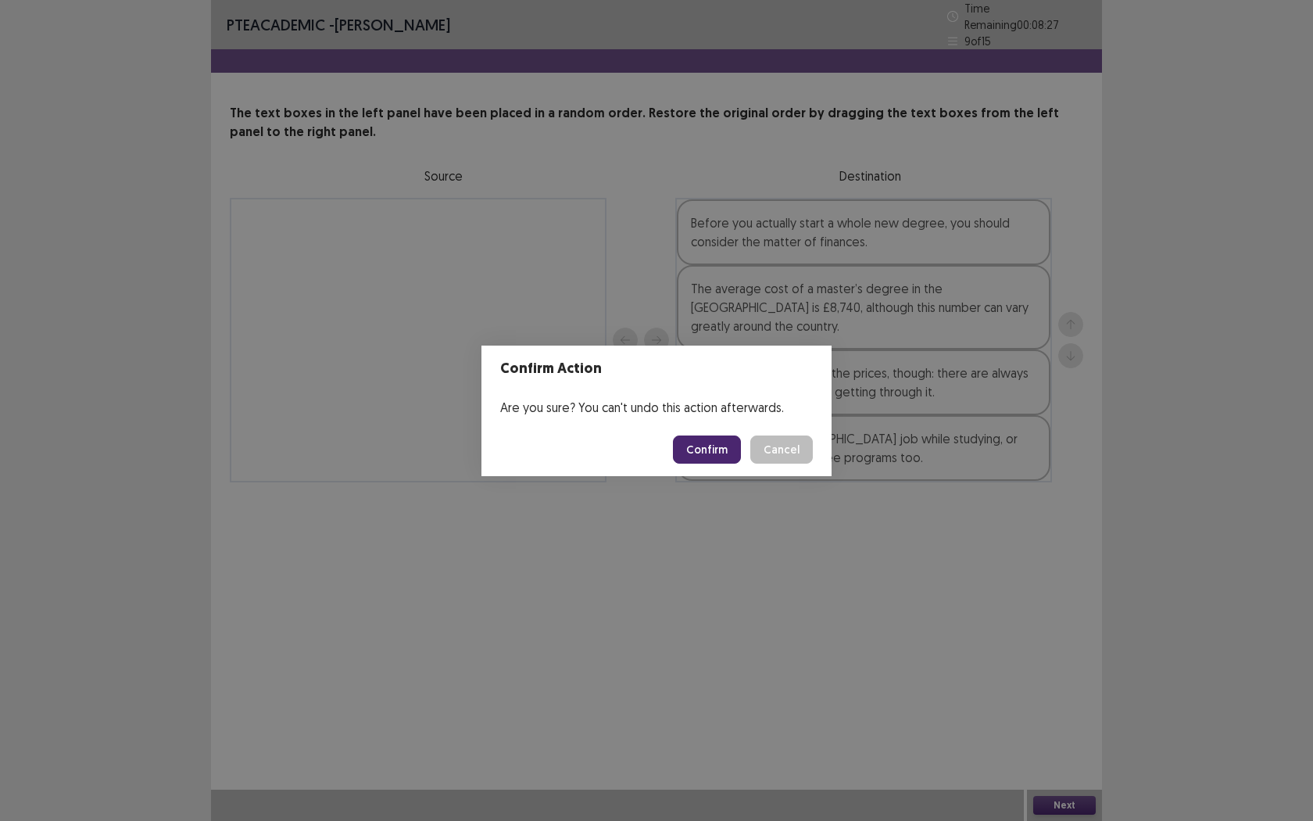
click at [717, 445] on button "Confirm" at bounding box center [707, 449] width 68 height 28
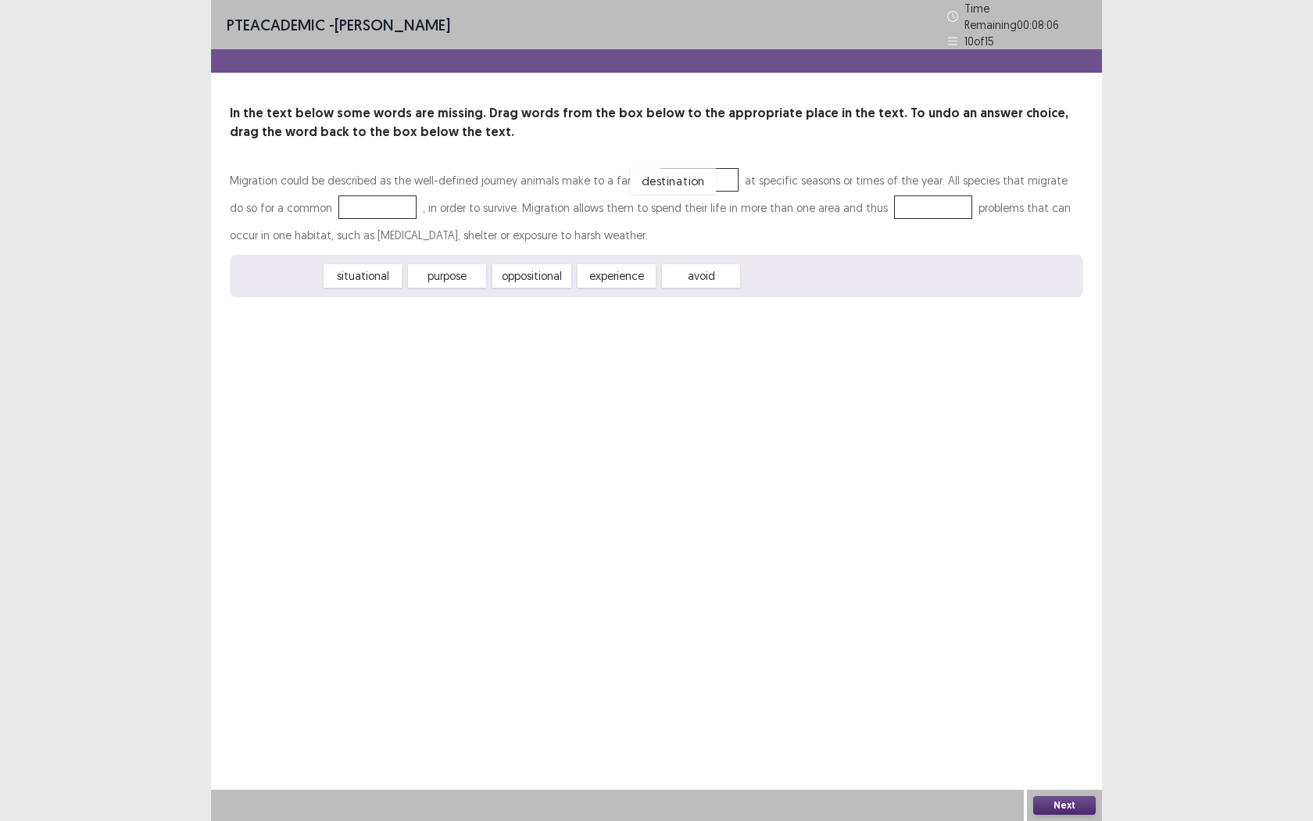
drag, startPoint x: 281, startPoint y: 270, endPoint x: 679, endPoint y: 175, distance: 409.7
drag, startPoint x: 552, startPoint y: 270, endPoint x: 681, endPoint y: 174, distance: 161.3
click at [281, 263] on div "situational" at bounding box center [278, 276] width 86 height 26
drag, startPoint x: 616, startPoint y: 262, endPoint x: 674, endPoint y: 168, distance: 110.6
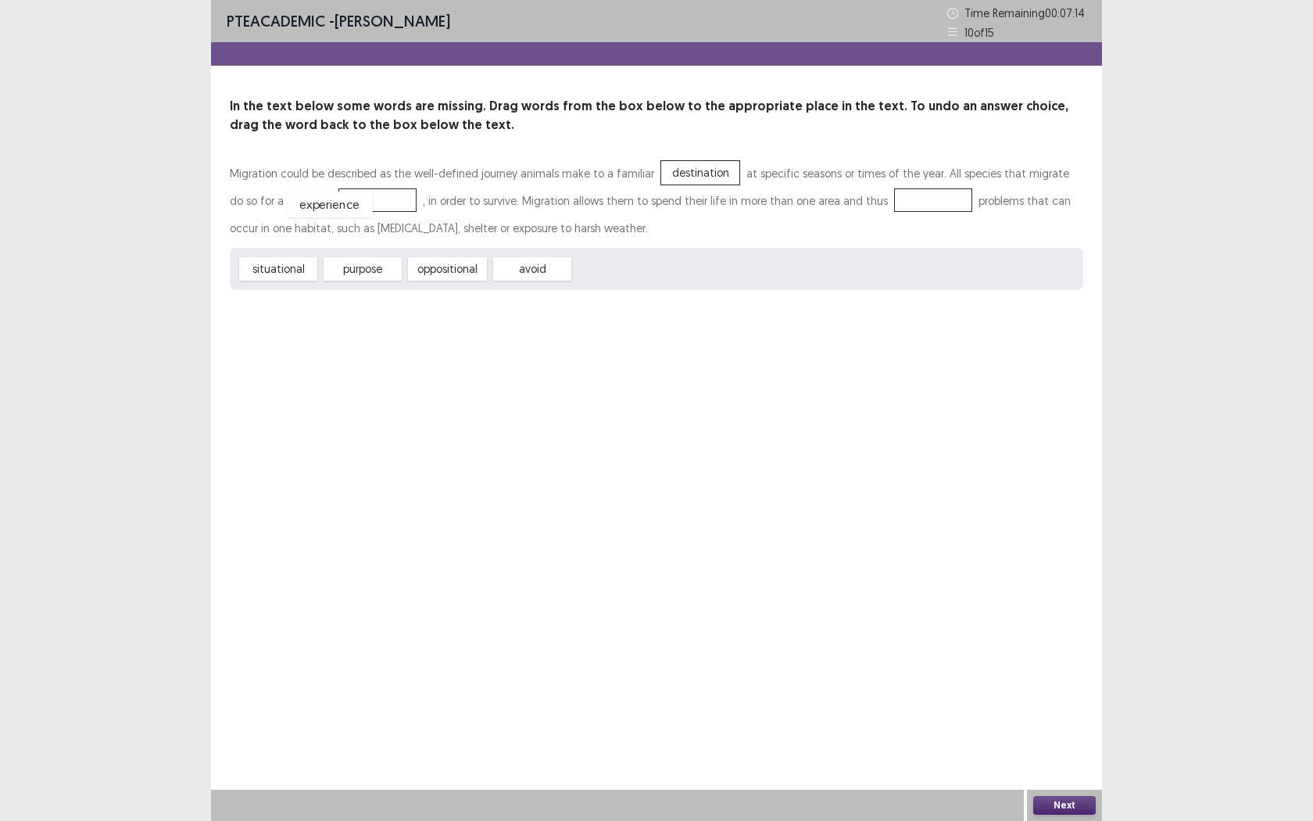
drag, startPoint x: 614, startPoint y: 270, endPoint x: 328, endPoint y: 203, distance: 293.8
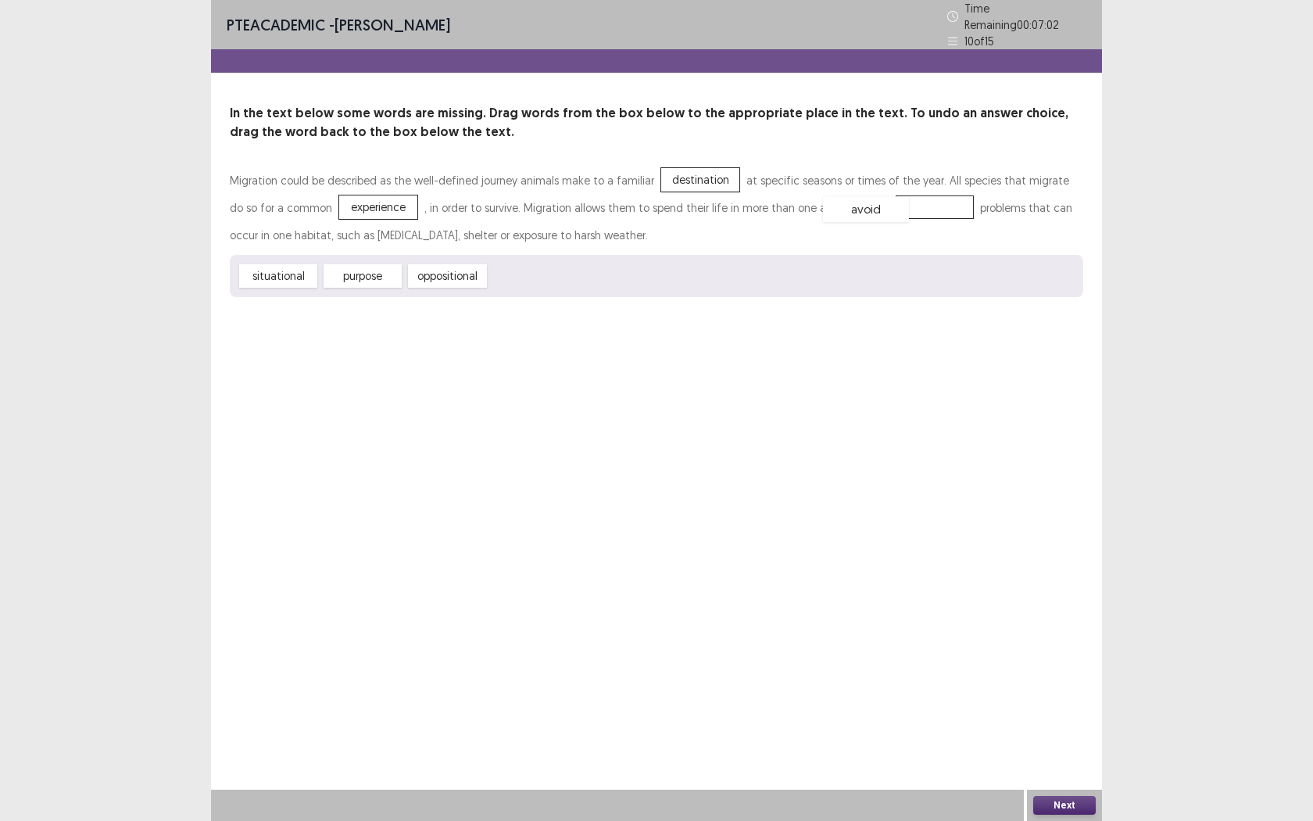
drag, startPoint x: 544, startPoint y: 278, endPoint x: 878, endPoint y: 212, distance: 340.3
click at [1071, 751] on button "Next" at bounding box center [1064, 805] width 63 height 19
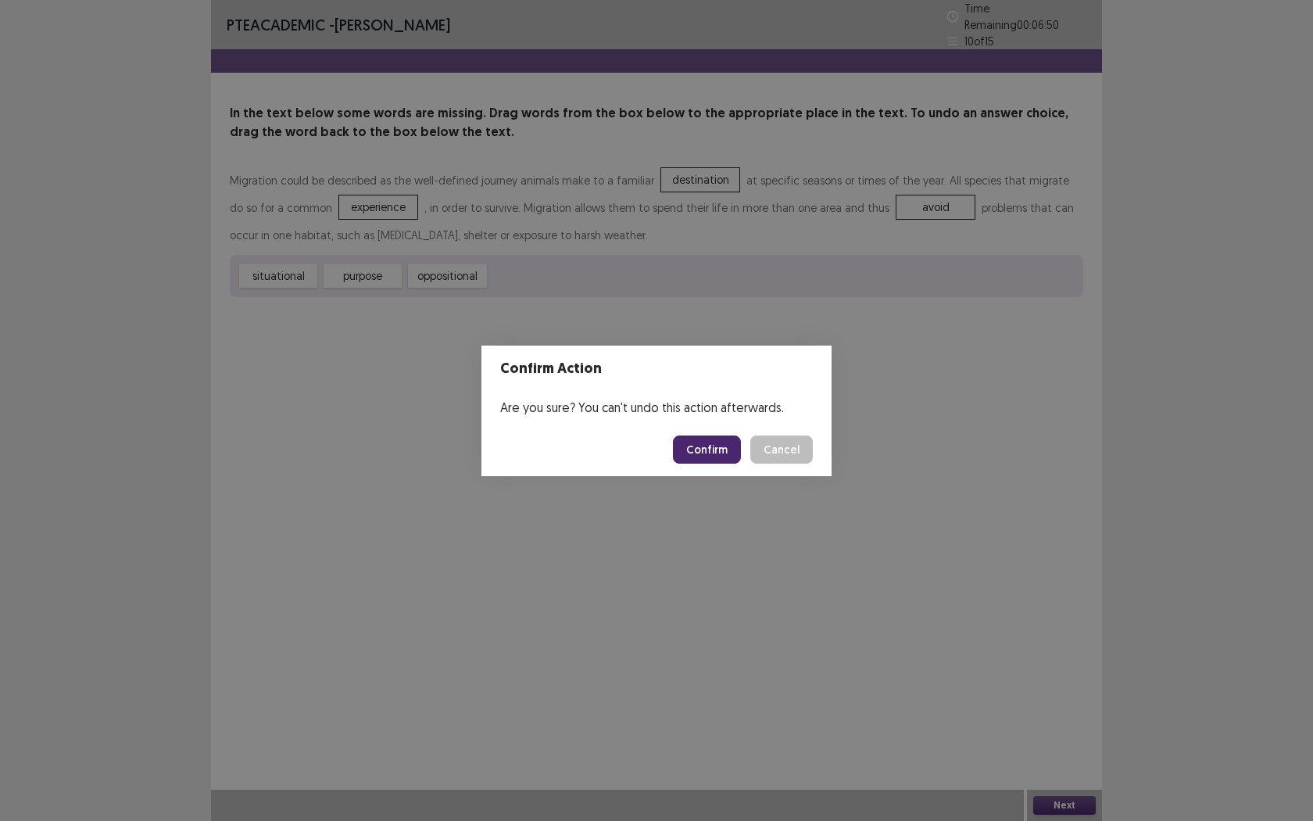
click at [803, 455] on button "Cancel" at bounding box center [781, 449] width 63 height 28
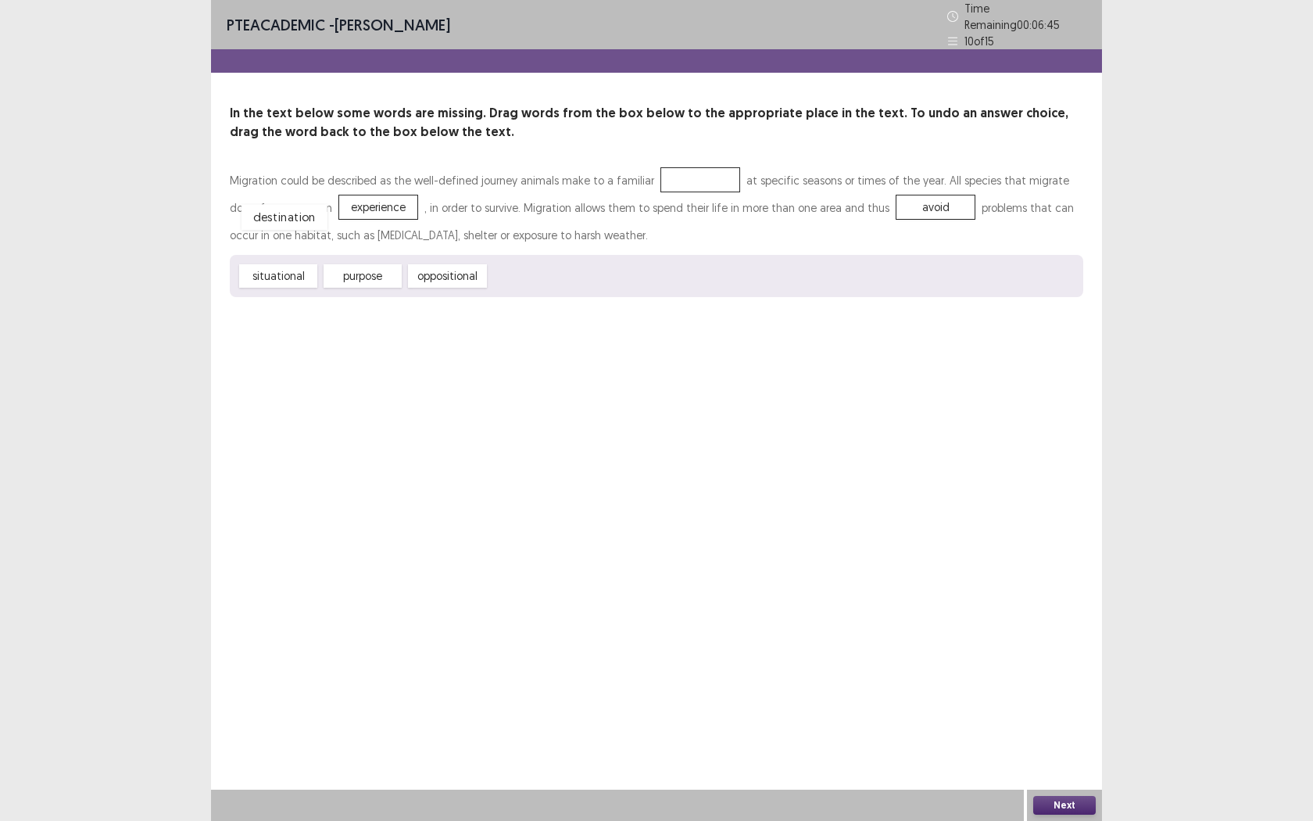
drag, startPoint x: 682, startPoint y: 171, endPoint x: 304, endPoint y: 206, distance: 379.8
drag, startPoint x: 320, startPoint y: 191, endPoint x: 683, endPoint y: 166, distance: 363.5
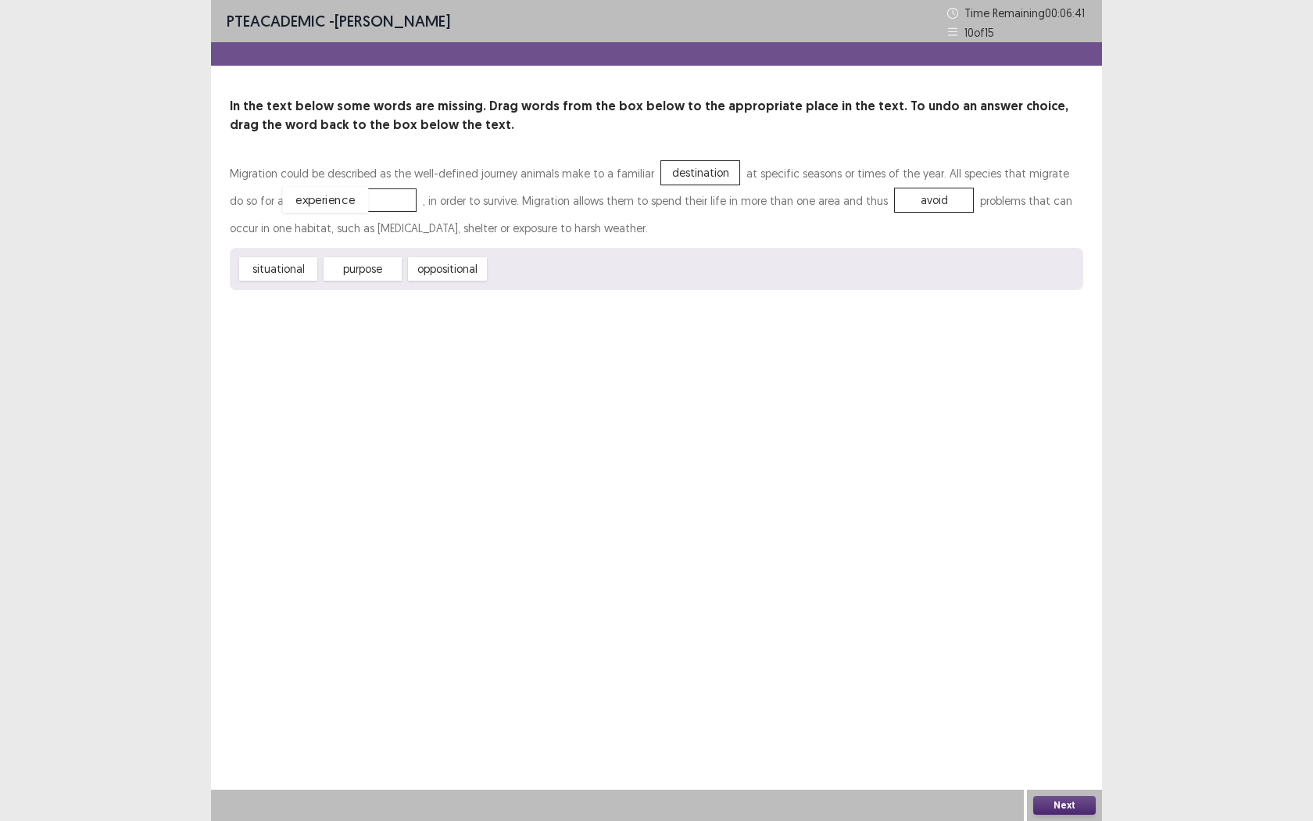
drag, startPoint x: 538, startPoint y: 263, endPoint x: 331, endPoint y: 194, distance: 218.5
click at [1076, 751] on button "Next" at bounding box center [1064, 805] width 63 height 19
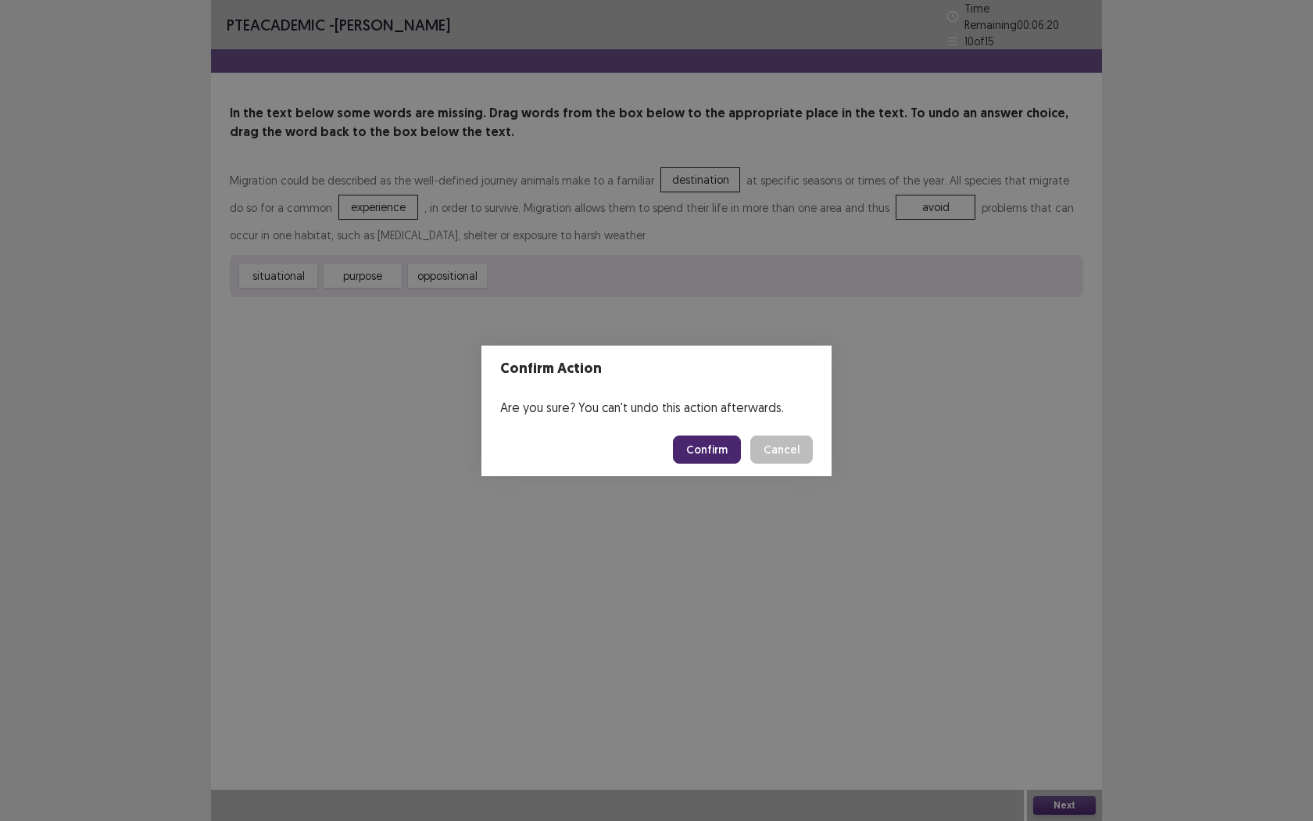
click at [701, 451] on button "Confirm" at bounding box center [707, 449] width 68 height 28
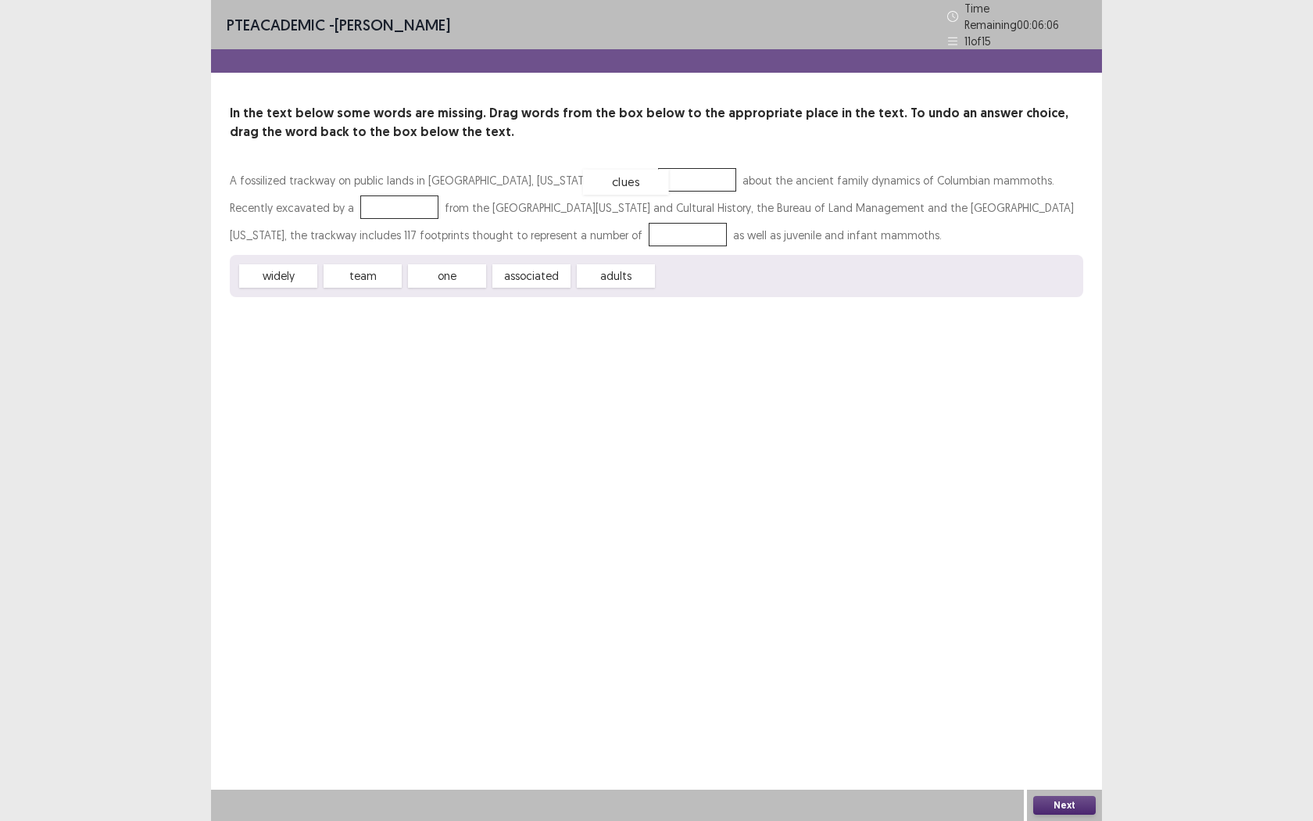
drag, startPoint x: 702, startPoint y: 266, endPoint x: 628, endPoint y: 174, distance: 117.8
drag, startPoint x: 352, startPoint y: 267, endPoint x: 277, endPoint y: 199, distance: 101.8
drag, startPoint x: 544, startPoint y: 275, endPoint x: 556, endPoint y: 230, distance: 47.0
click at [1063, 751] on button "Next" at bounding box center [1064, 805] width 63 height 19
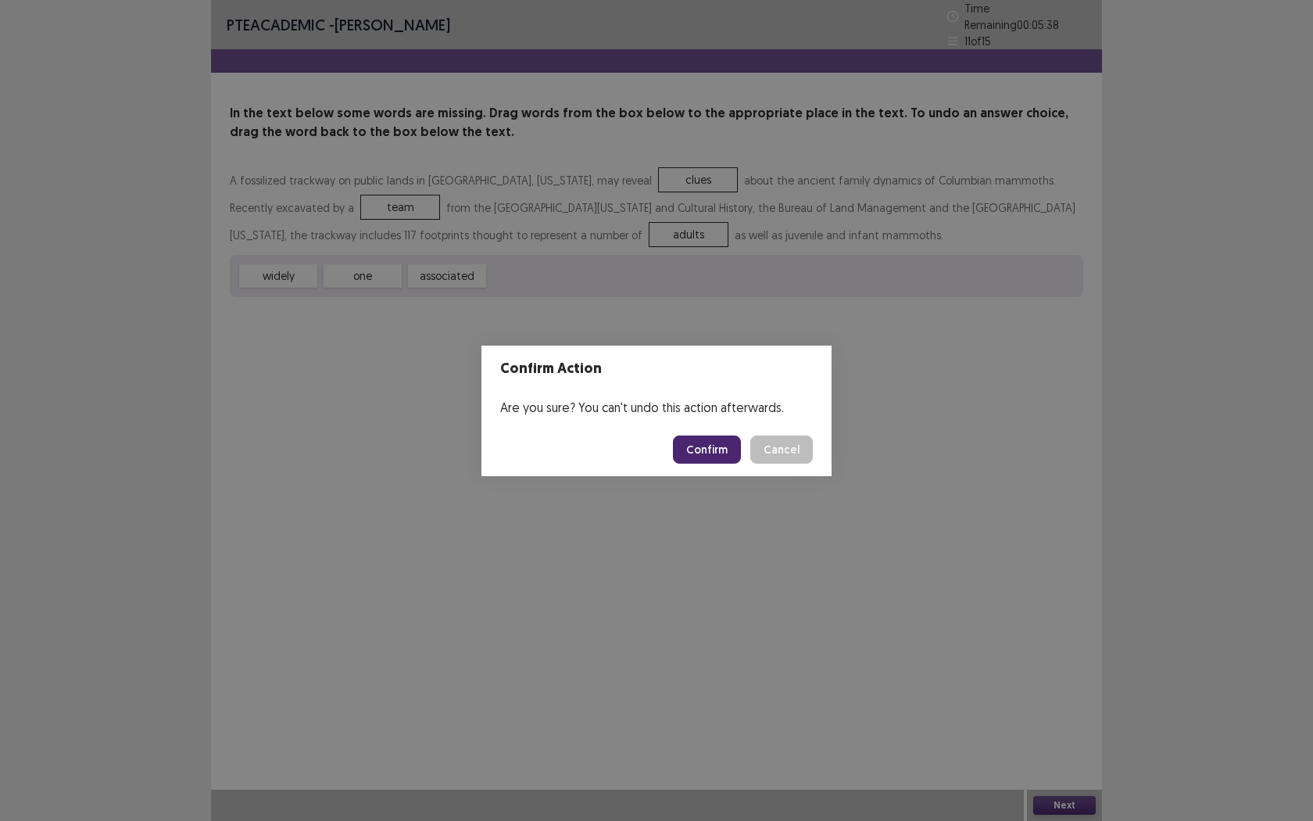
click at [693, 448] on button "Confirm" at bounding box center [707, 449] width 68 height 28
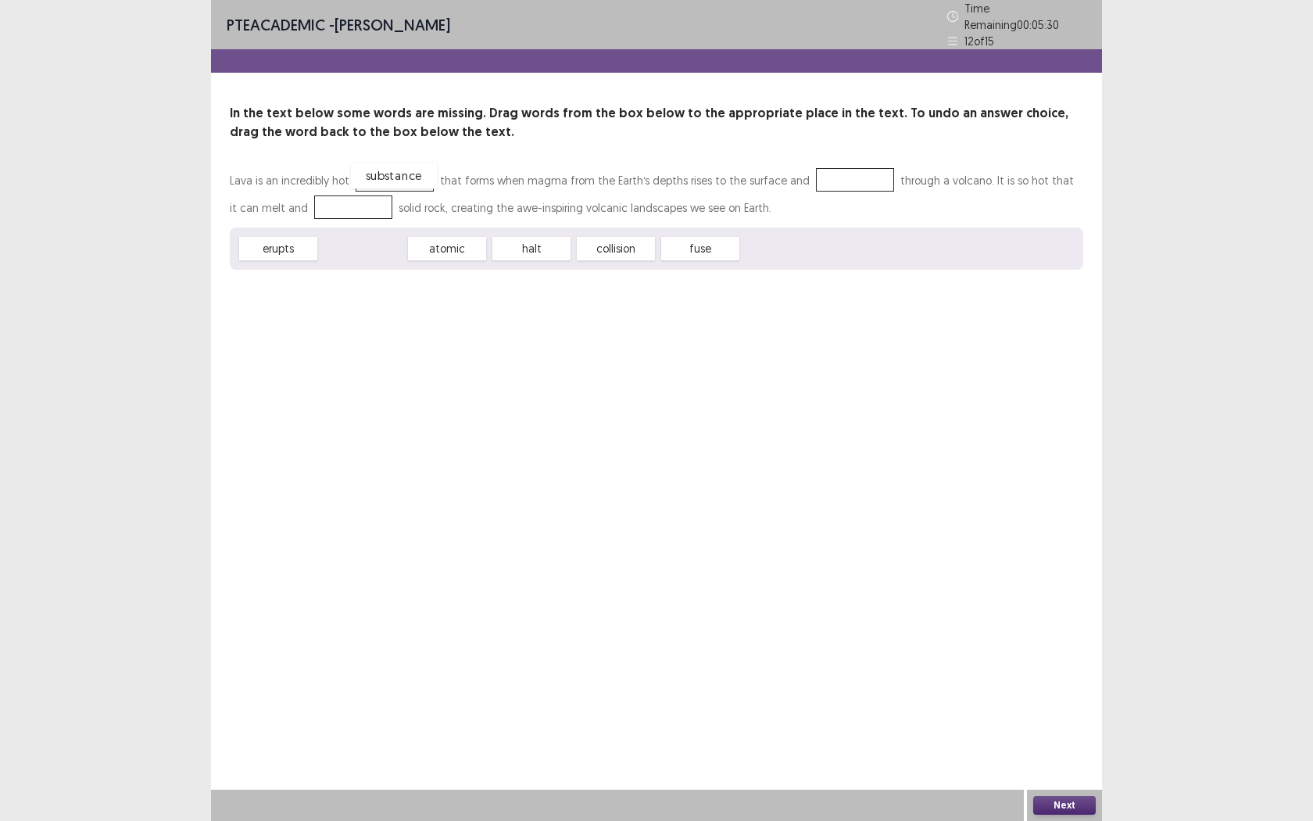
drag, startPoint x: 354, startPoint y: 245, endPoint x: 385, endPoint y: 173, distance: 79.1
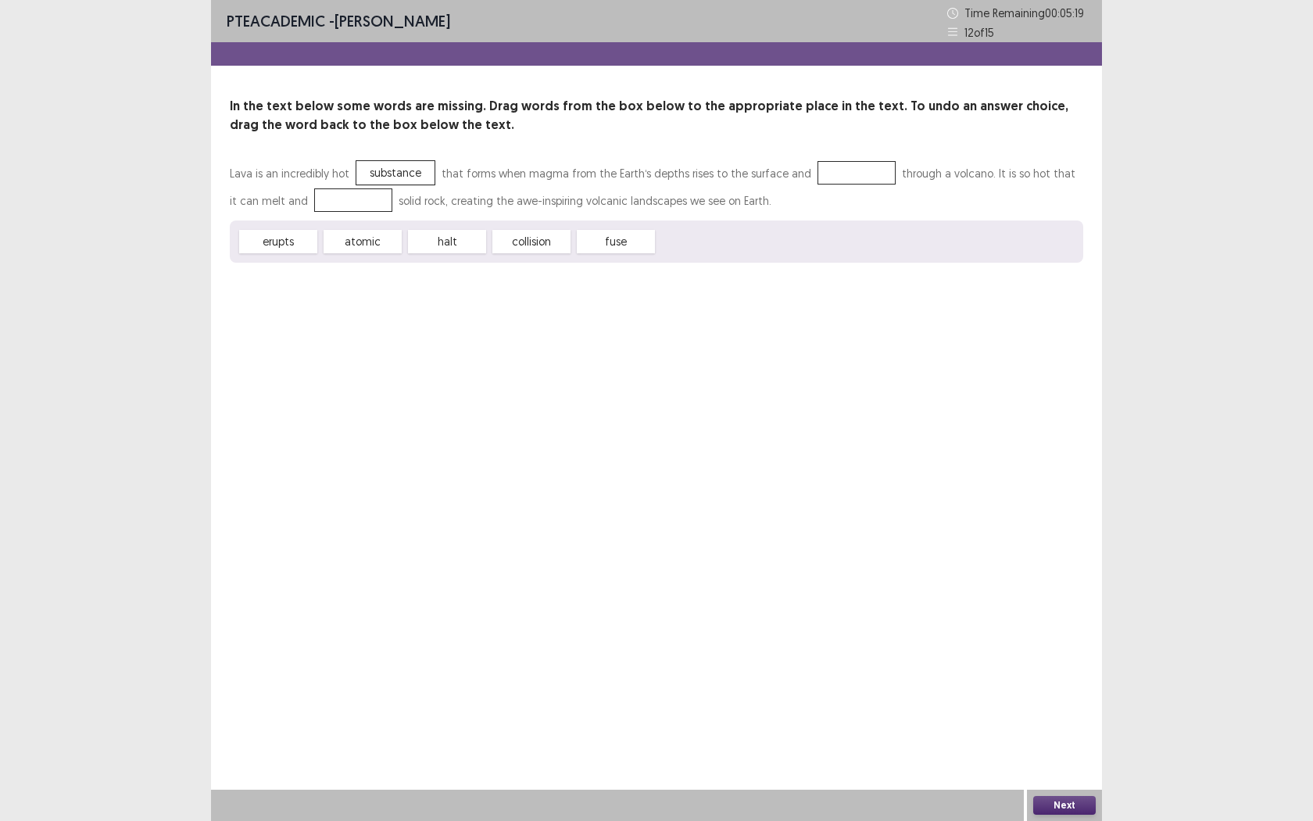
drag, startPoint x: 297, startPoint y: 253, endPoint x: 309, endPoint y: 243, distance: 16.1
click at [317, 243] on div "erupts atomic halt collision fuse" at bounding box center [656, 241] width 853 height 42
drag, startPoint x: 302, startPoint y: 242, endPoint x: 867, endPoint y: 183, distance: 567.4
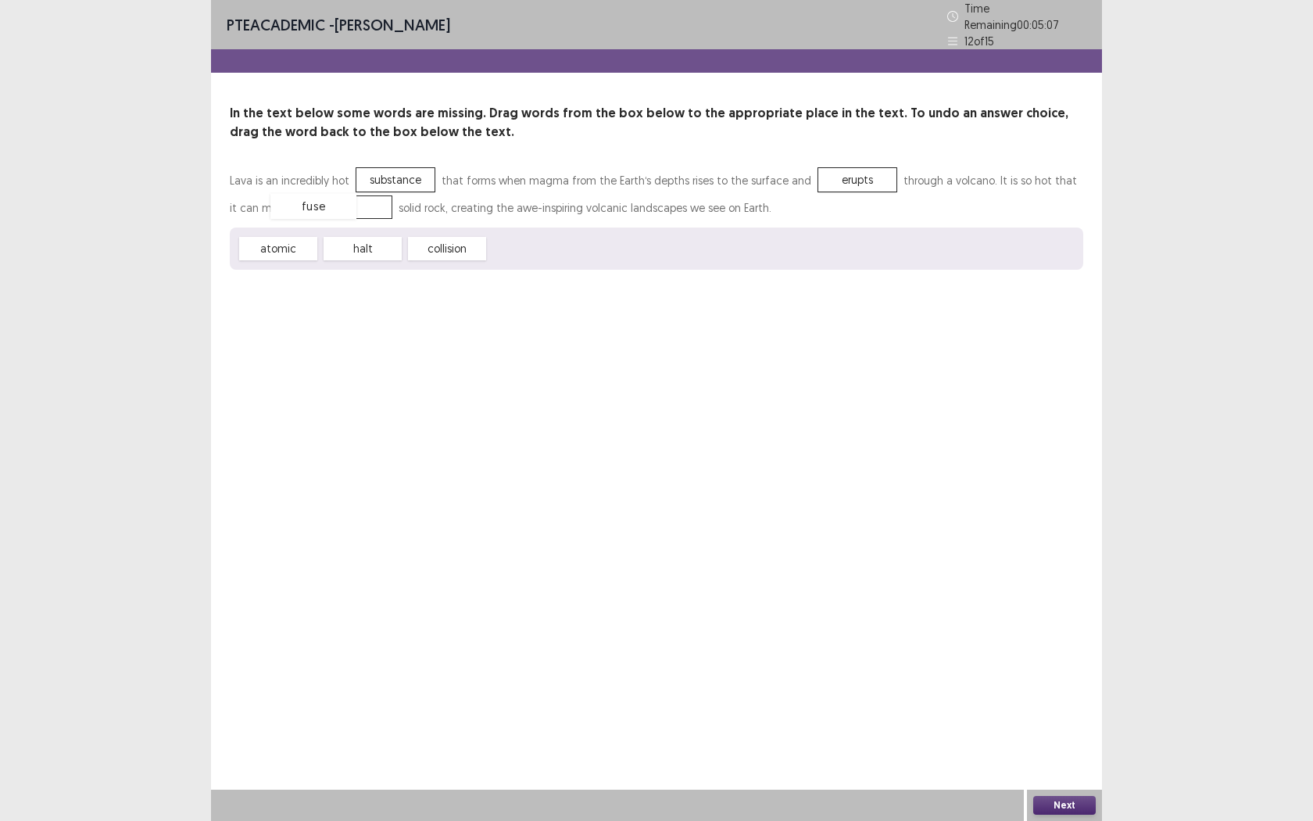
drag, startPoint x: 544, startPoint y: 249, endPoint x: 326, endPoint y: 206, distance: 222.3
click at [1065, 751] on button "Next" at bounding box center [1064, 805] width 63 height 19
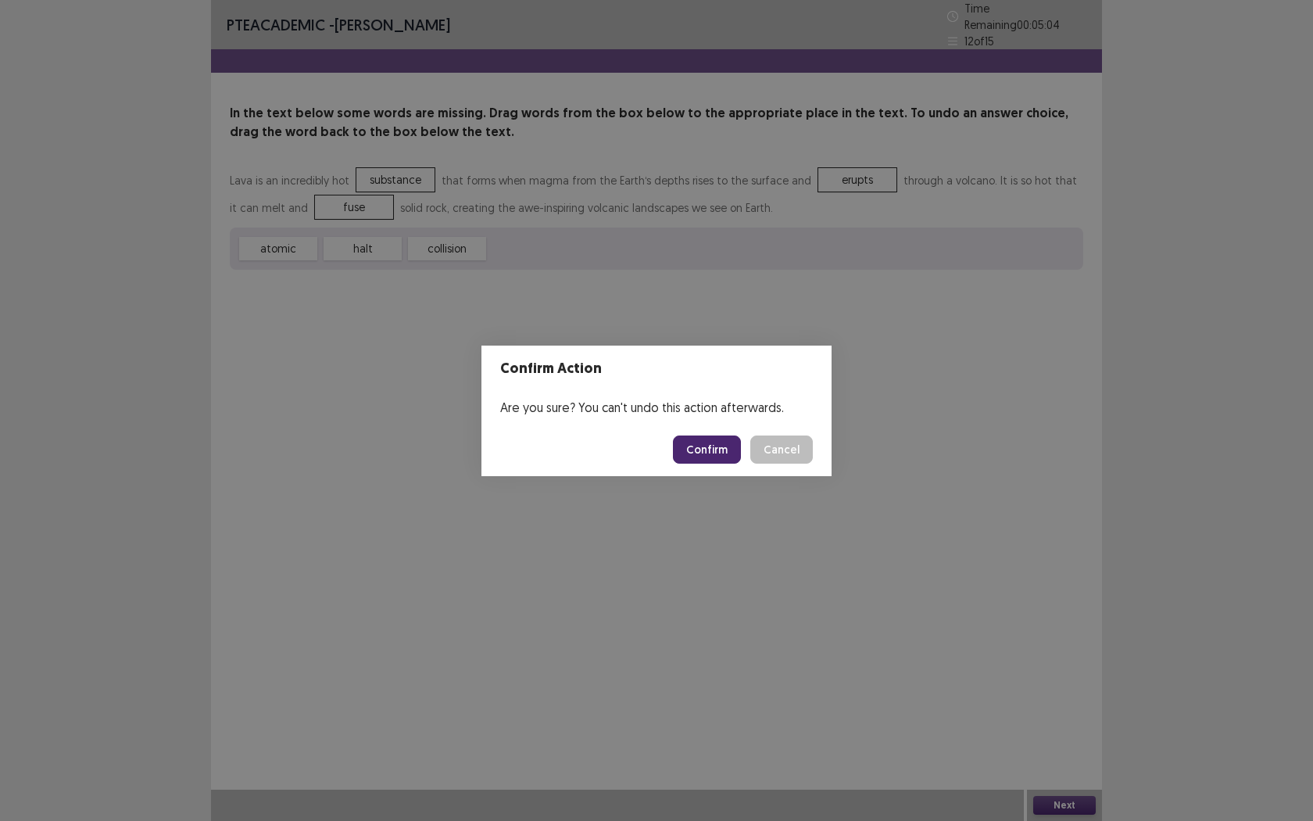
click at [702, 452] on button "Confirm" at bounding box center [707, 449] width 68 height 28
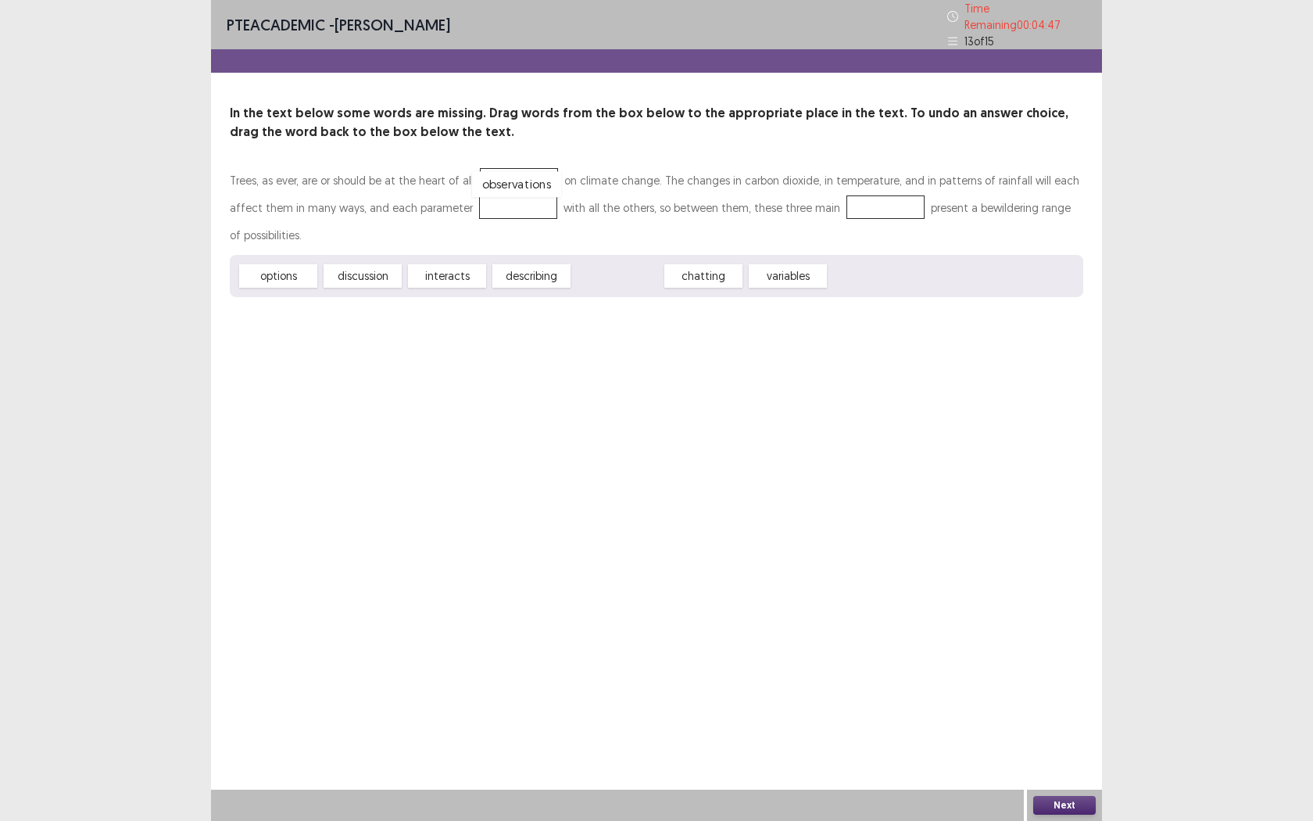
drag, startPoint x: 610, startPoint y: 272, endPoint x: 510, endPoint y: 181, distance: 135.5
drag, startPoint x: 443, startPoint y: 267, endPoint x: 465, endPoint y: 200, distance: 69.9
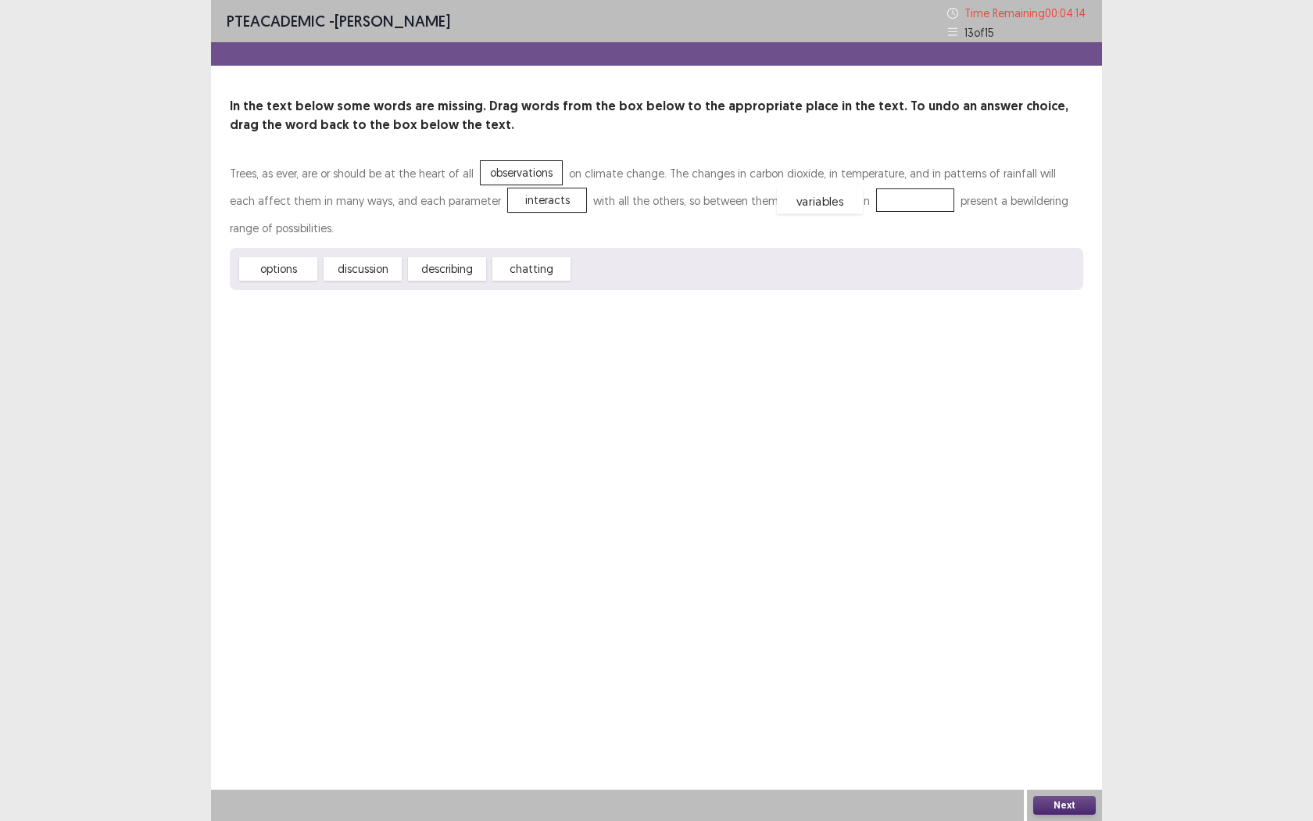
drag, startPoint x: 633, startPoint y: 263, endPoint x: 837, endPoint y: 195, distance: 215.0
click at [1080, 751] on button "Next" at bounding box center [1064, 805] width 63 height 19
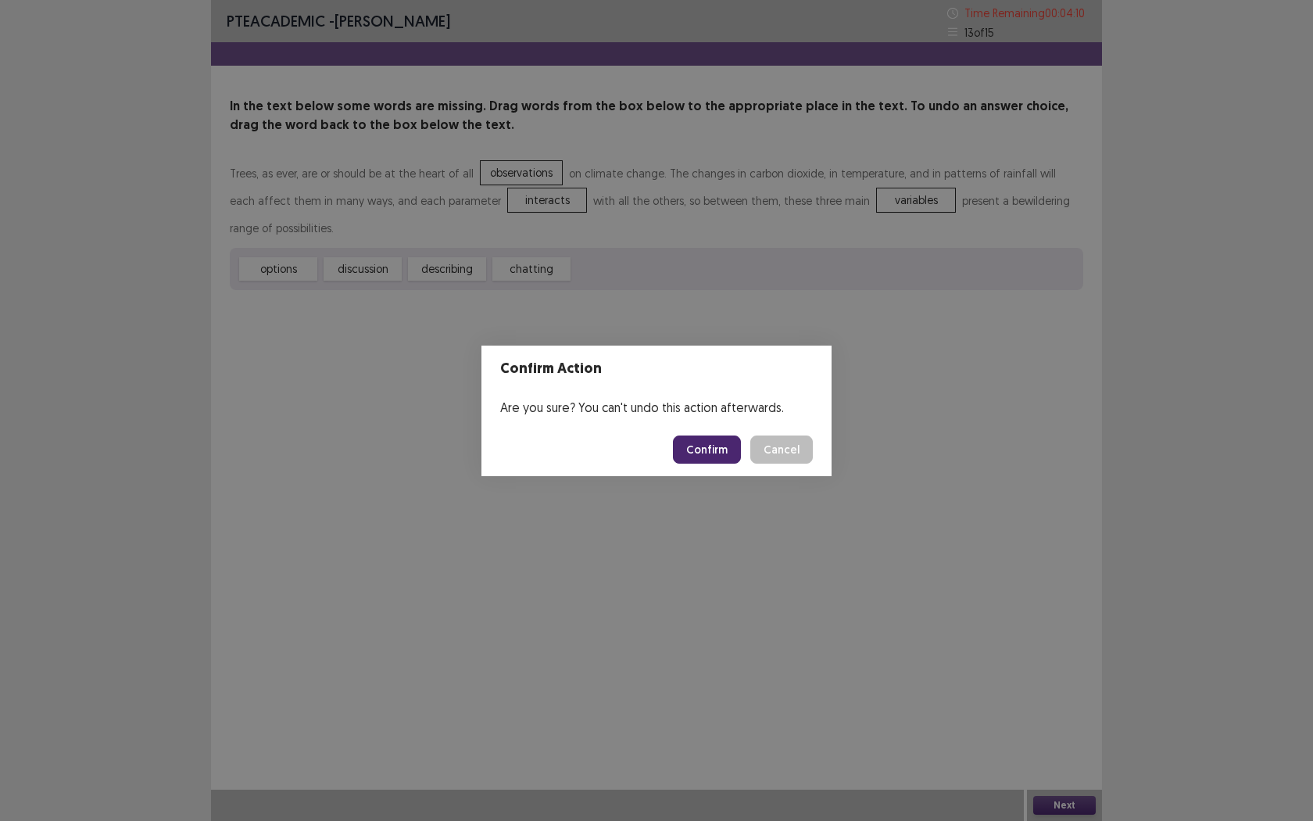
click at [728, 437] on button "Confirm" at bounding box center [707, 449] width 68 height 28
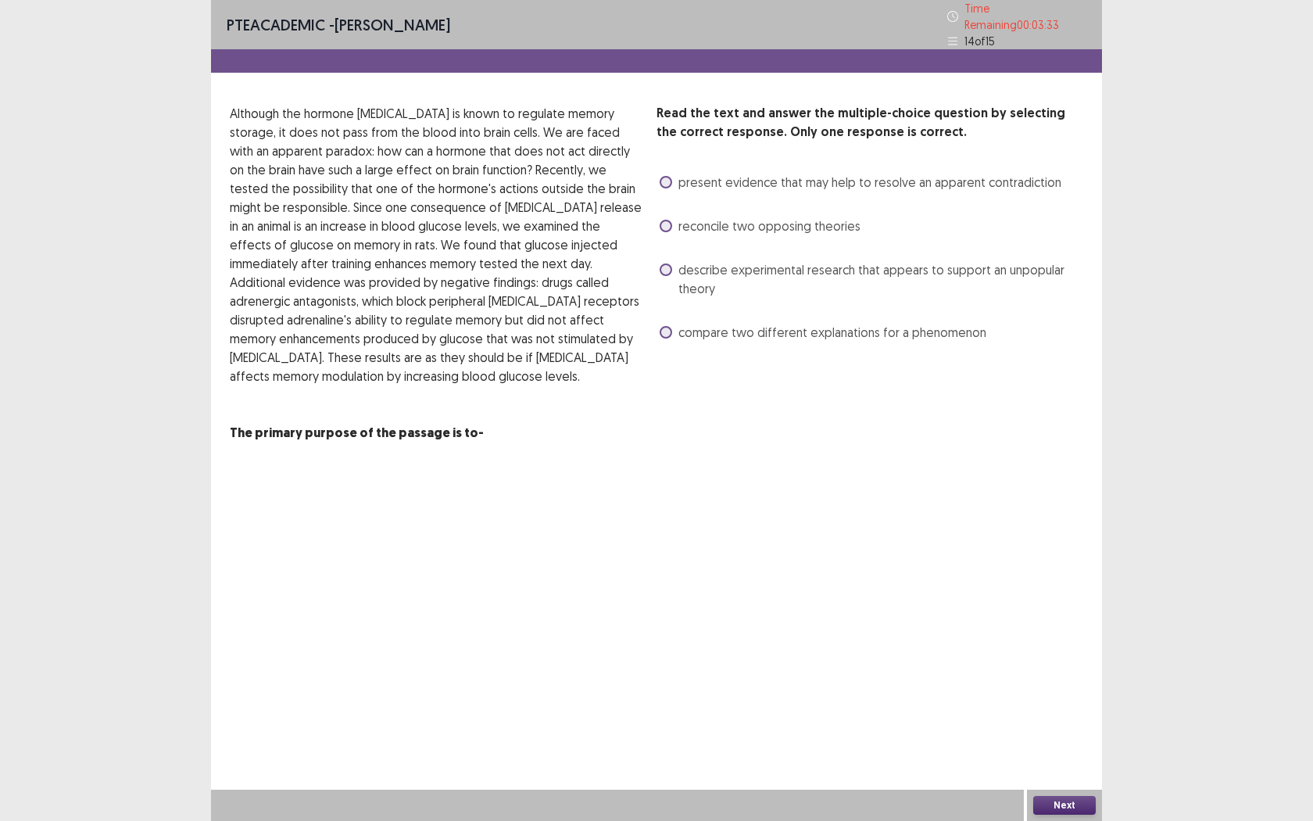
click at [678, 177] on span "present evidence that may help to resolve an apparent contradiction" at bounding box center [869, 182] width 383 height 19
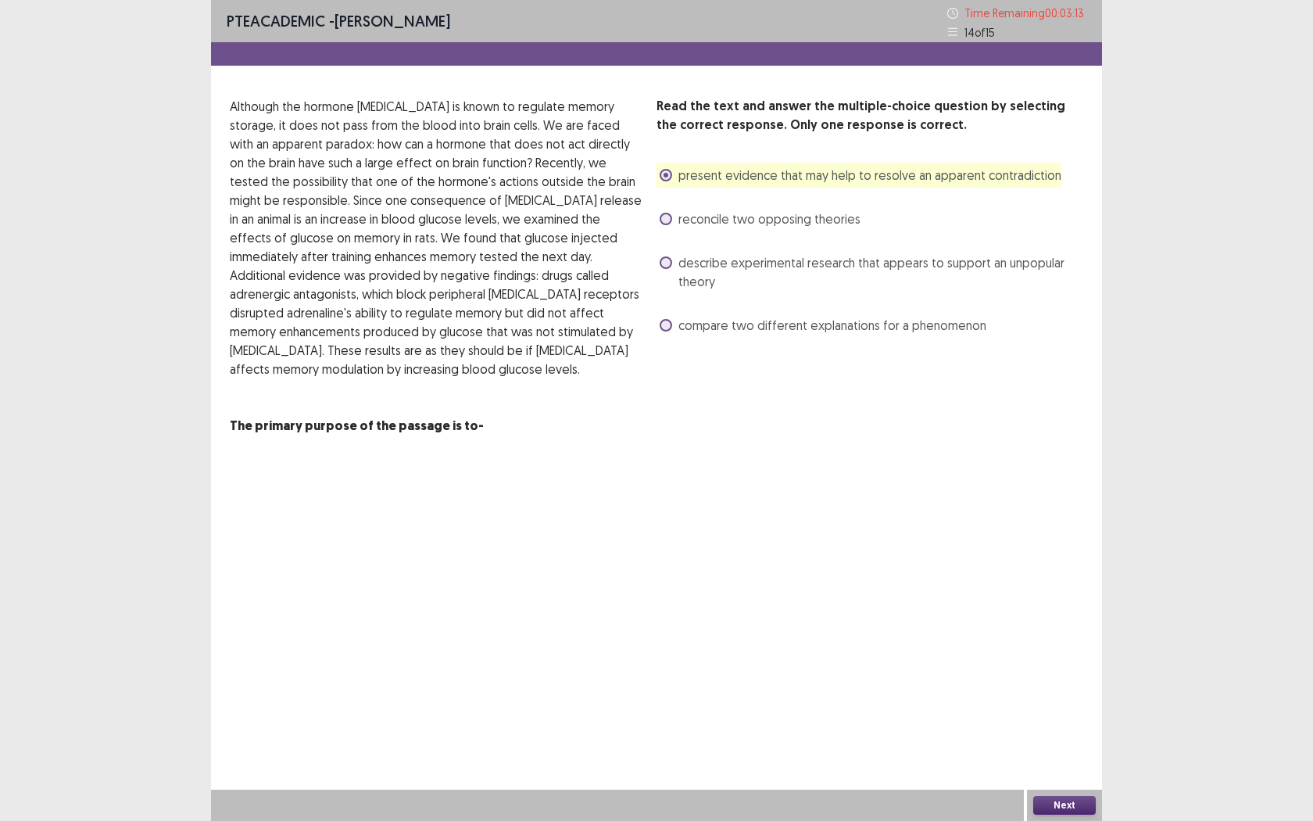
click at [1085, 751] on button "Next" at bounding box center [1064, 805] width 63 height 19
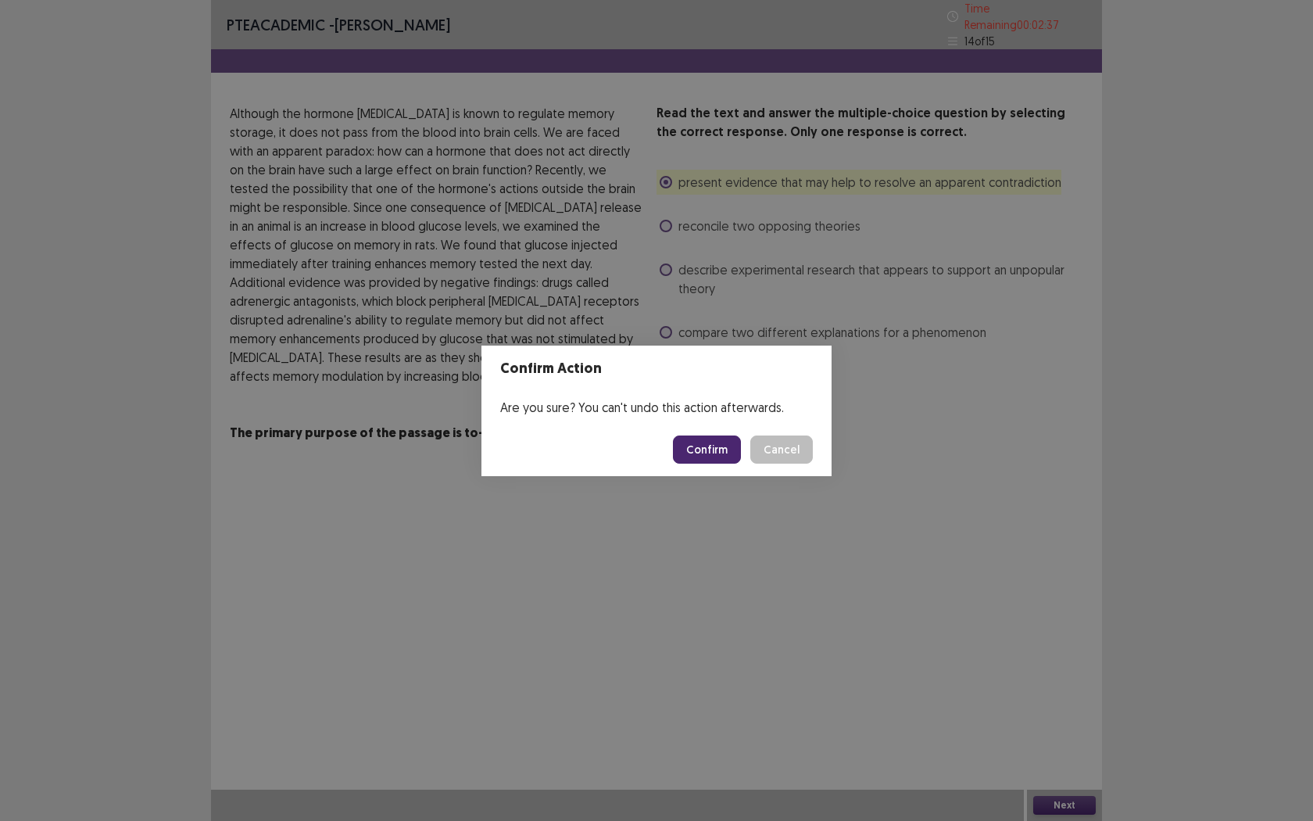
click at [708, 458] on button "Confirm" at bounding box center [707, 449] width 68 height 28
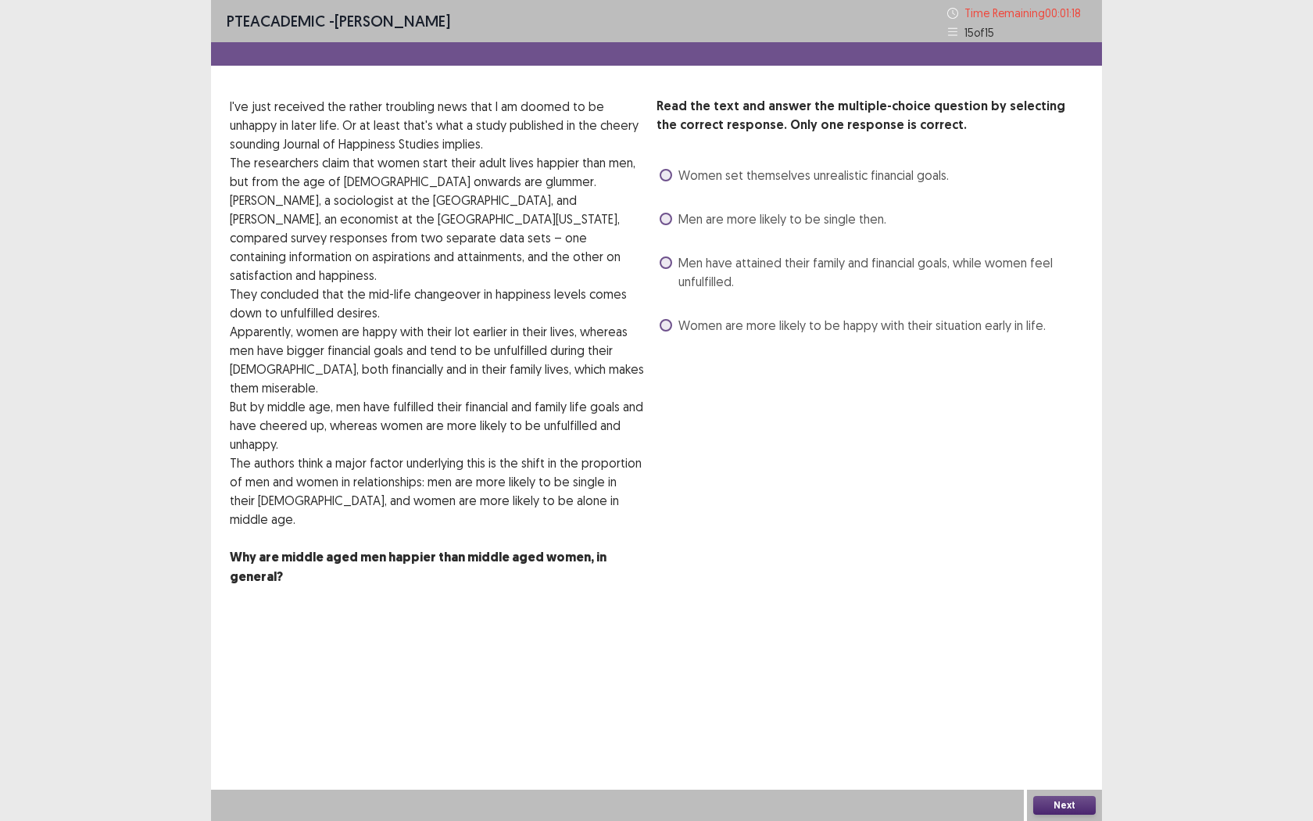
click at [660, 335] on div "Women are more likely to be happy with their situation early in life." at bounding box center [851, 325] width 389 height 25
click at [666, 326] on span at bounding box center [666, 325] width 13 height 13
click at [1063, 751] on button "Next" at bounding box center [1064, 805] width 63 height 19
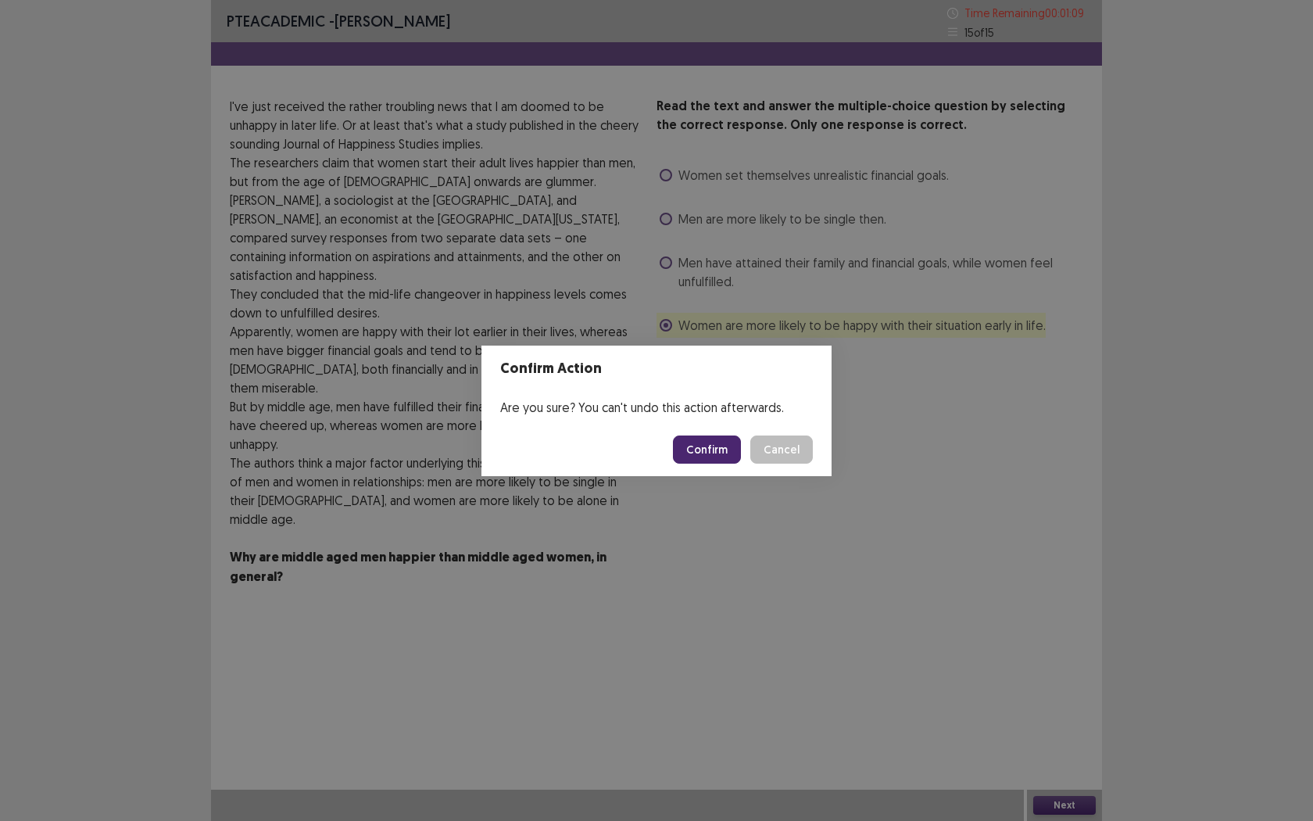
click at [721, 444] on button "Confirm" at bounding box center [707, 449] width 68 height 28
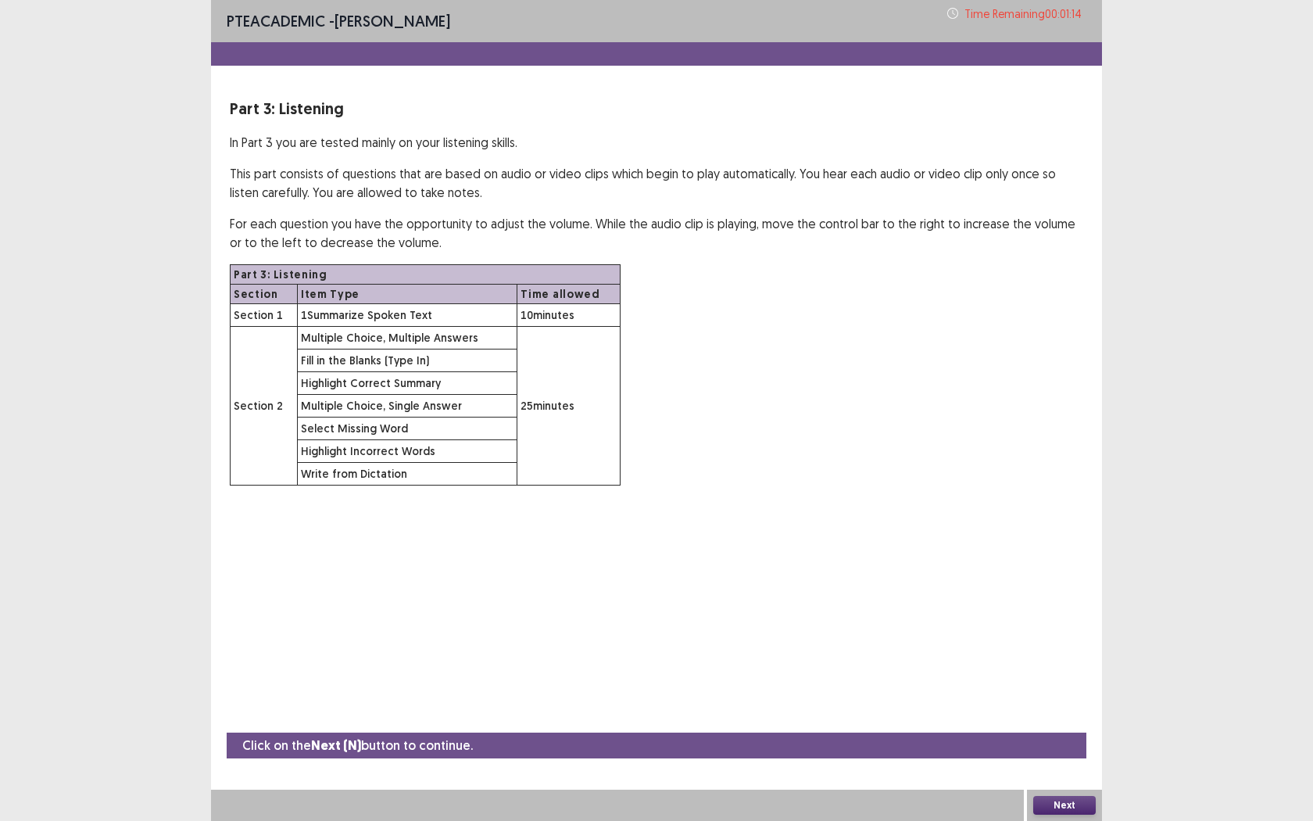
click at [1075, 751] on button "Next" at bounding box center [1064, 805] width 63 height 19
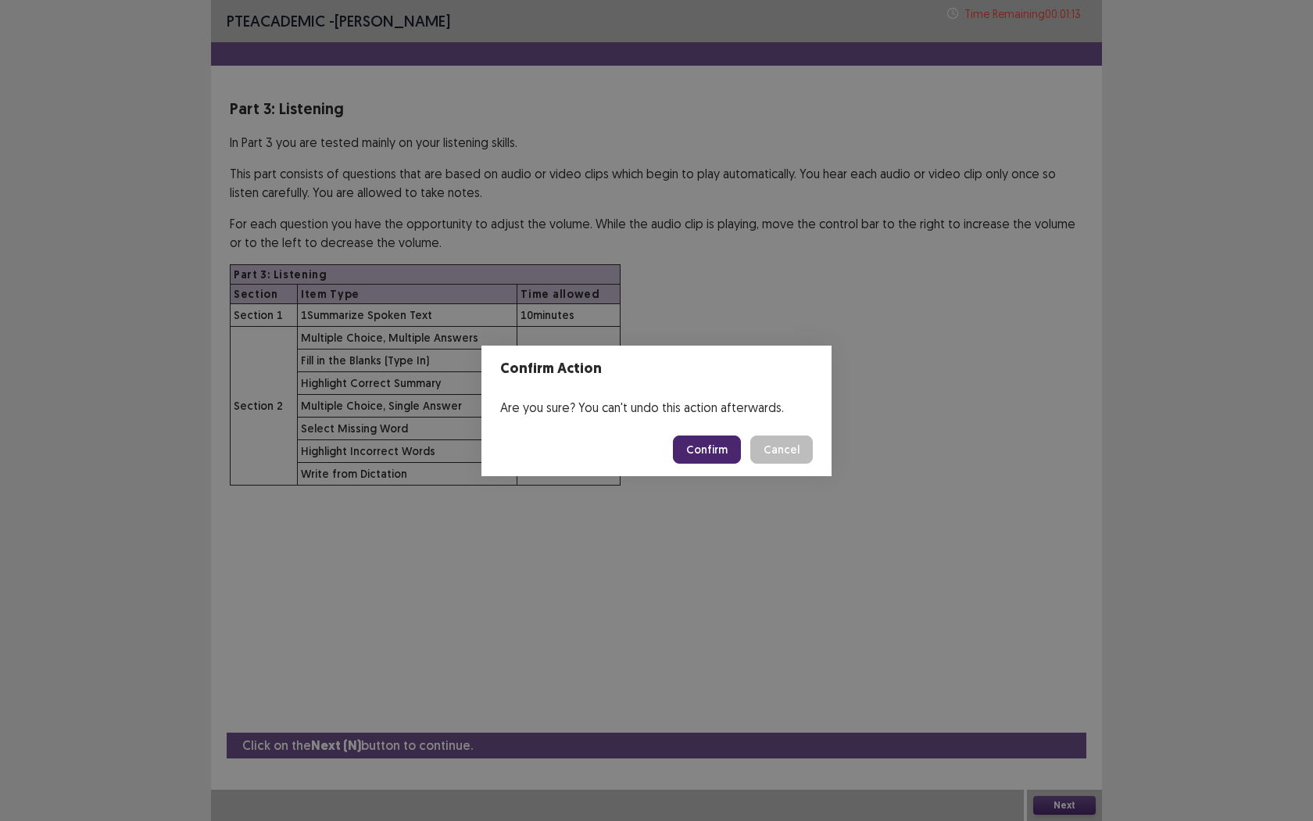
click at [707, 447] on button "Confirm" at bounding box center [707, 449] width 68 height 28
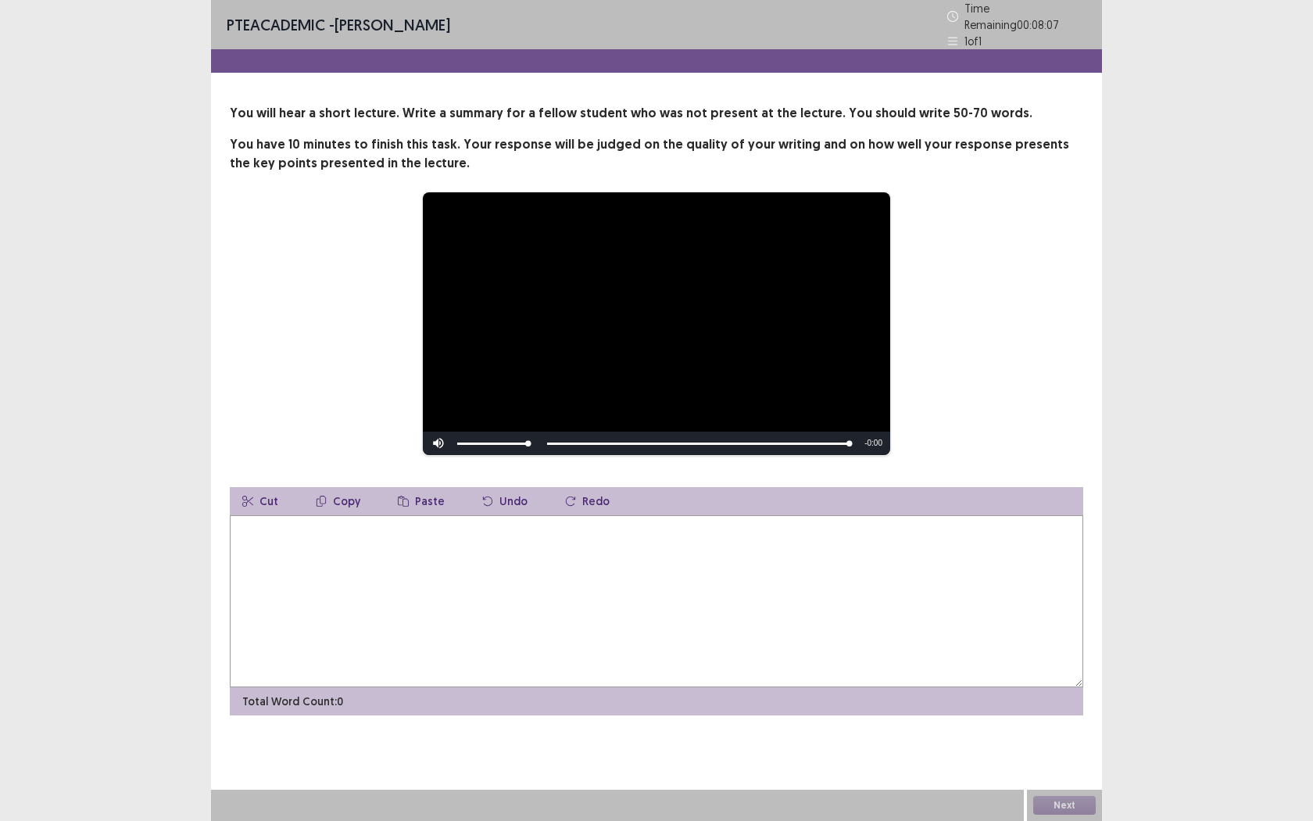
click at [379, 542] on textarea at bounding box center [656, 601] width 853 height 172
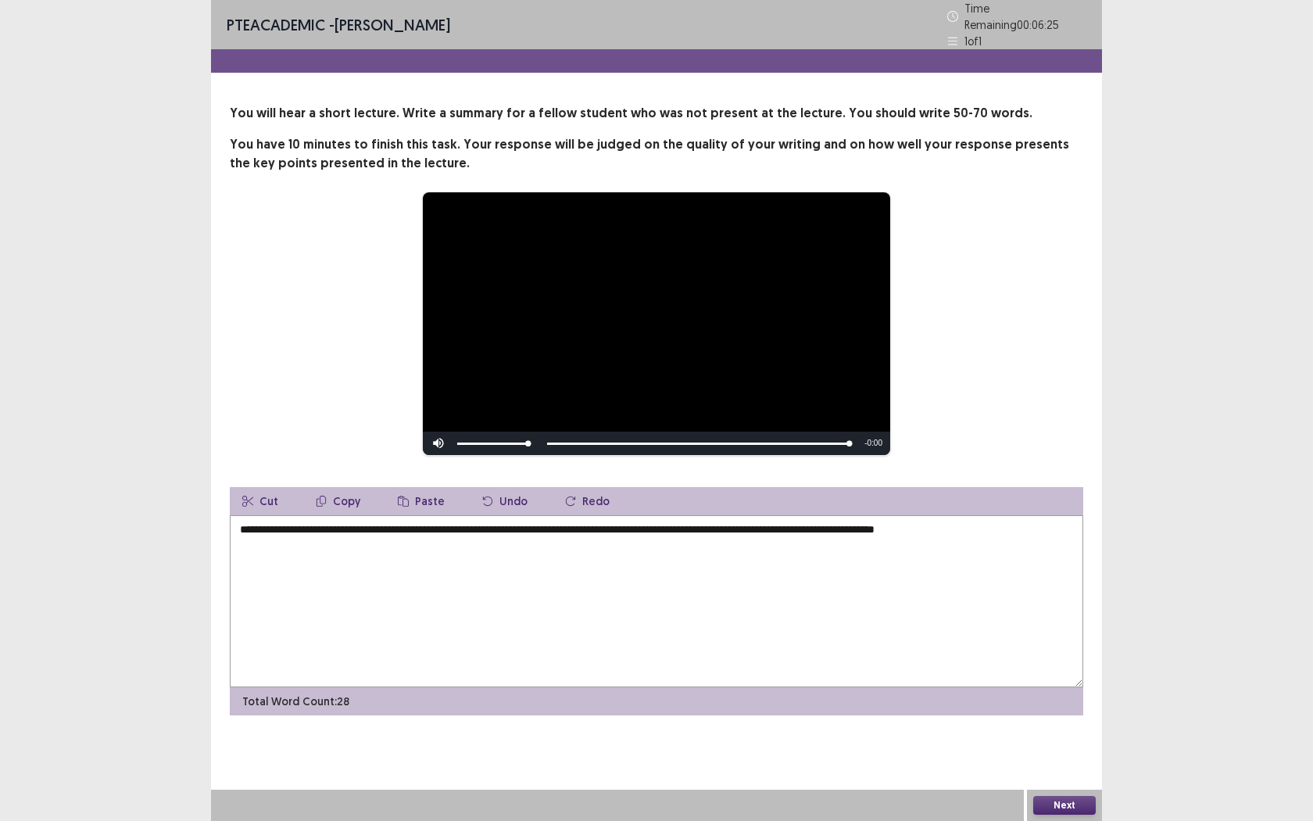
click at [728, 526] on textarea "**********" at bounding box center [656, 601] width 853 height 172
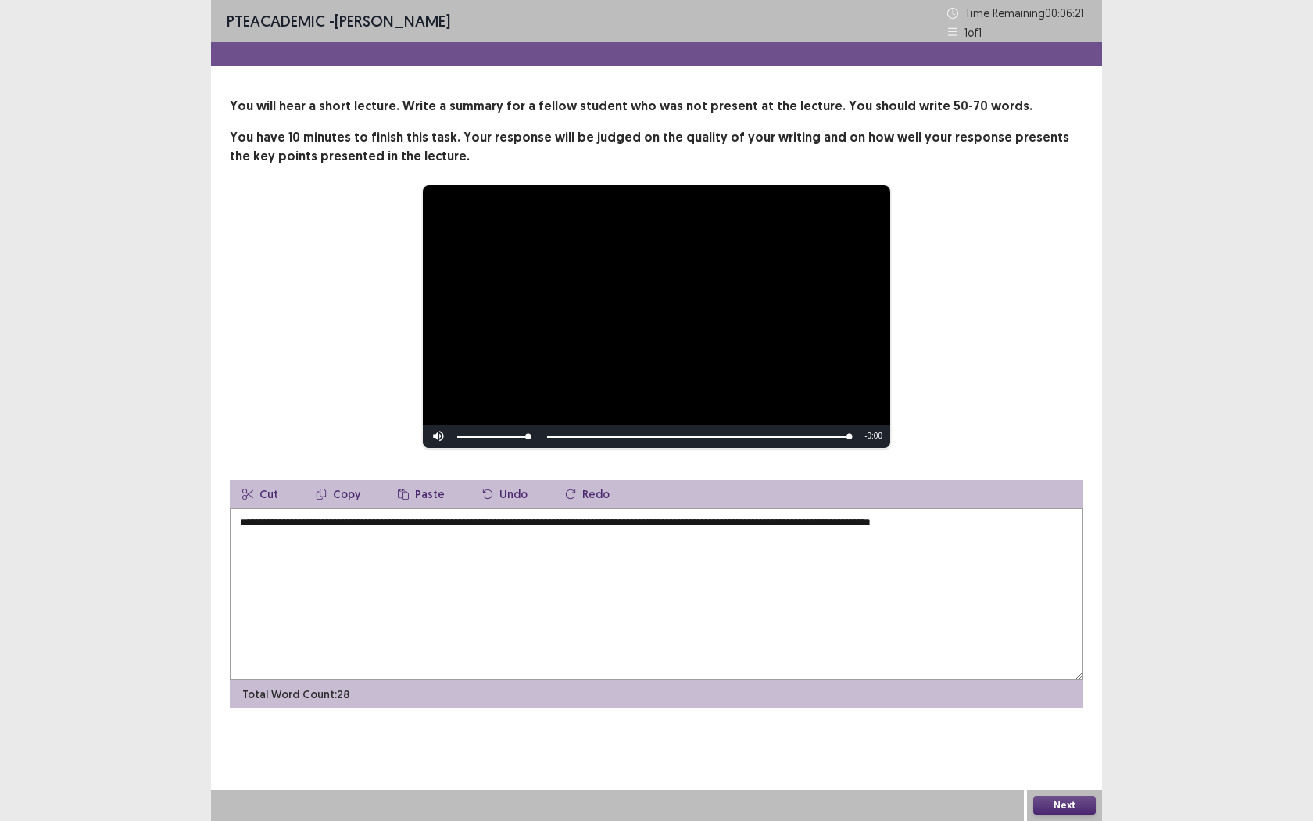
click at [1054, 523] on textarea "**********" at bounding box center [656, 594] width 853 height 172
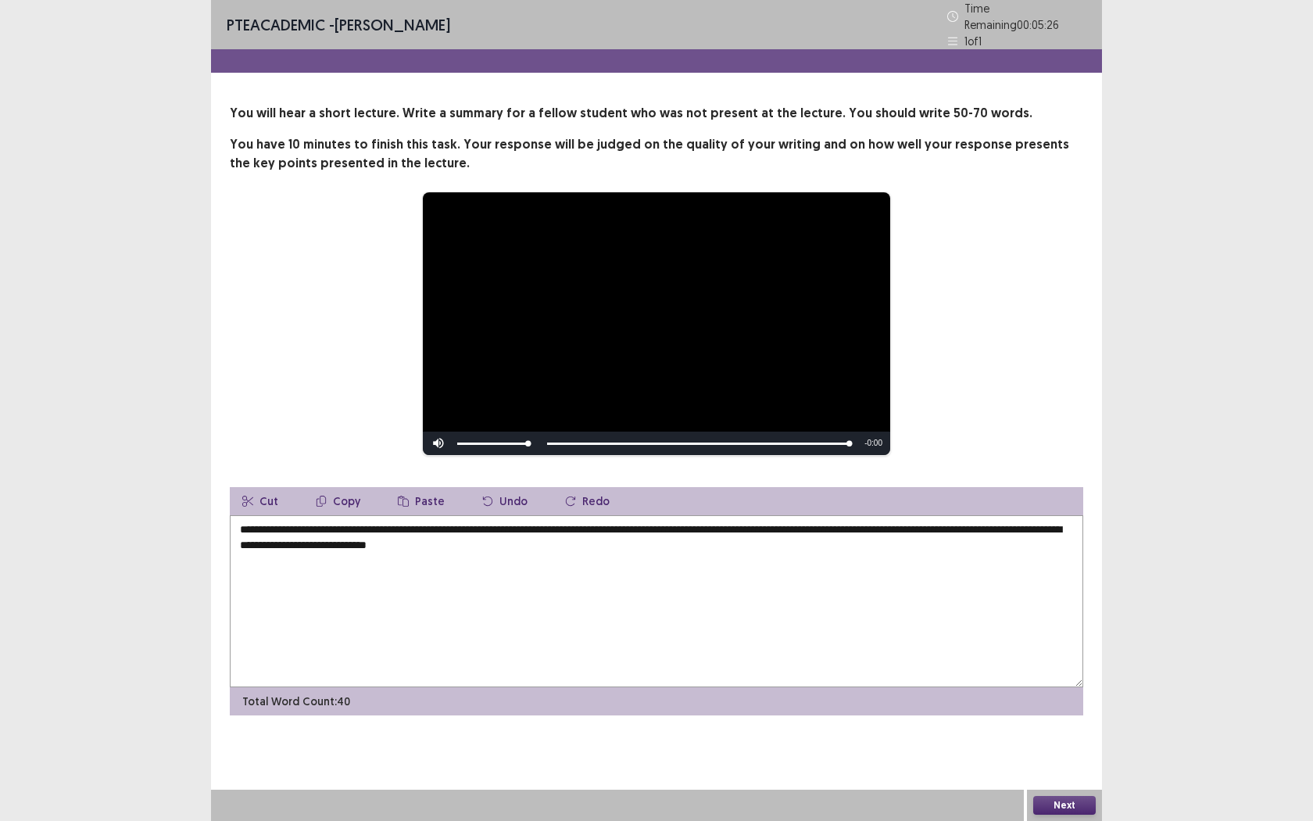
click at [345, 538] on textarea "**********" at bounding box center [656, 601] width 853 height 172
click at [659, 549] on textarea "**********" at bounding box center [656, 601] width 853 height 172
click at [404, 539] on textarea "**********" at bounding box center [656, 601] width 853 height 172
click at [395, 536] on textarea "**********" at bounding box center [656, 601] width 853 height 172
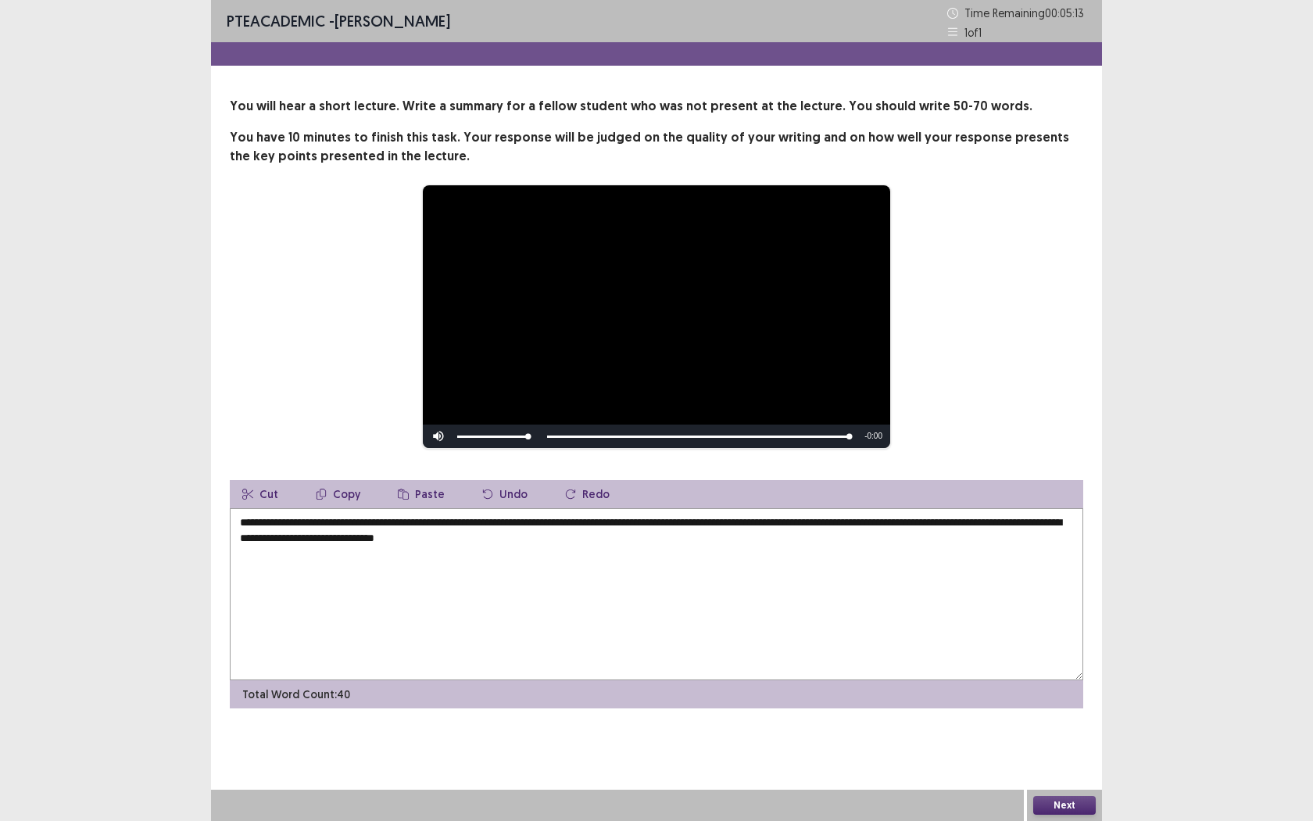
click at [453, 540] on textarea "**********" at bounding box center [656, 594] width 853 height 172
click at [617, 541] on textarea "**********" at bounding box center [656, 594] width 853 height 172
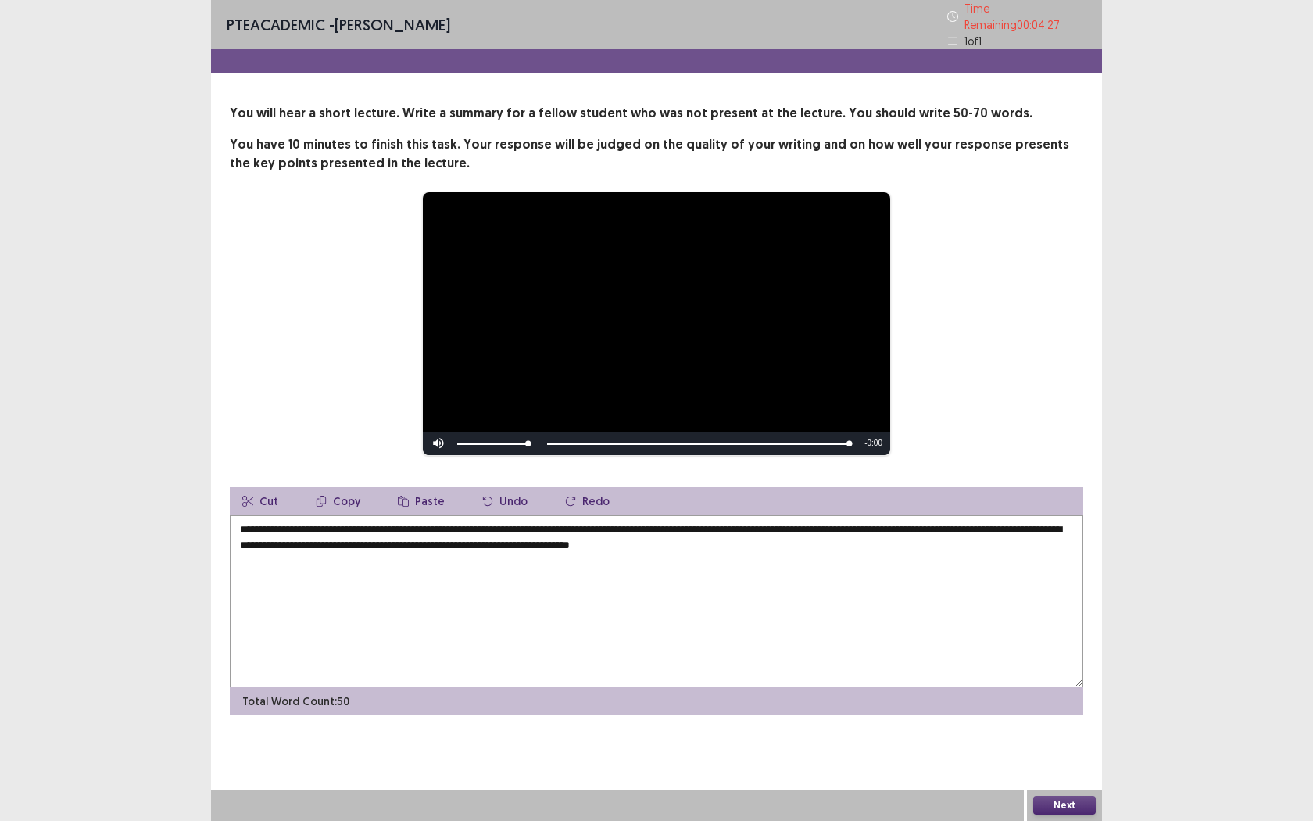
click at [711, 545] on textarea "**********" at bounding box center [656, 601] width 853 height 172
type textarea "**********"
click at [1070, 751] on button "Next" at bounding box center [1064, 805] width 63 height 19
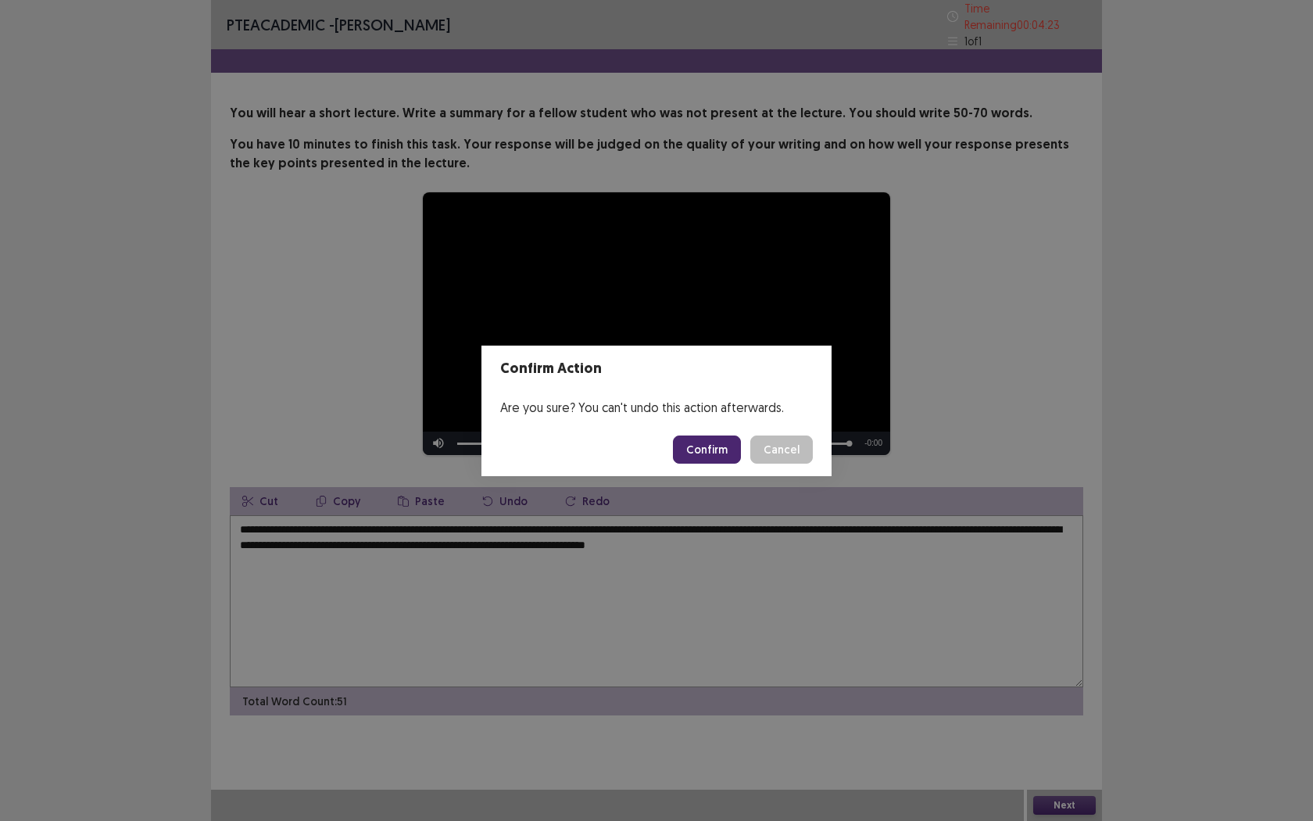
click at [737, 442] on button "Confirm" at bounding box center [707, 449] width 68 height 28
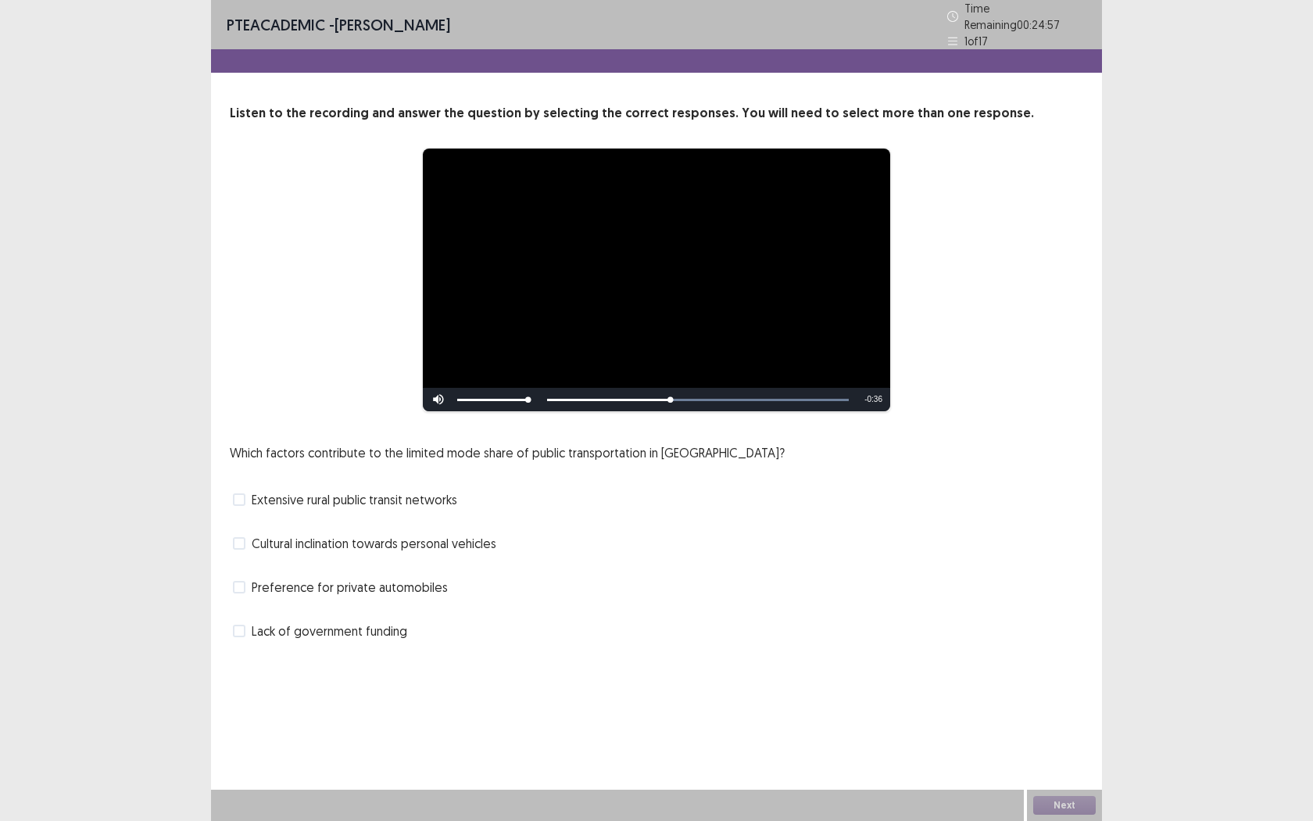
click at [239, 493] on span at bounding box center [239, 499] width 13 height 13
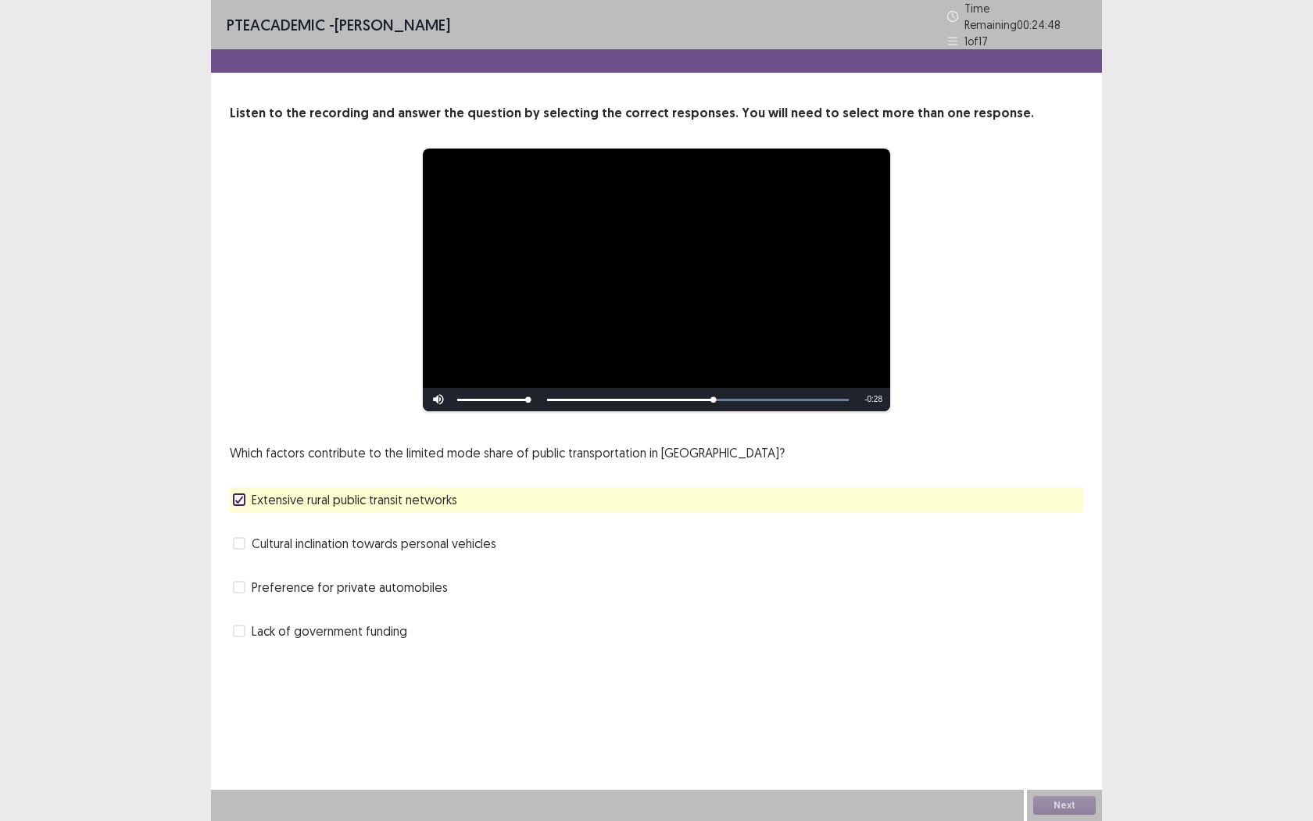
click at [248, 628] on label "Lack of government funding" at bounding box center [320, 630] width 174 height 19
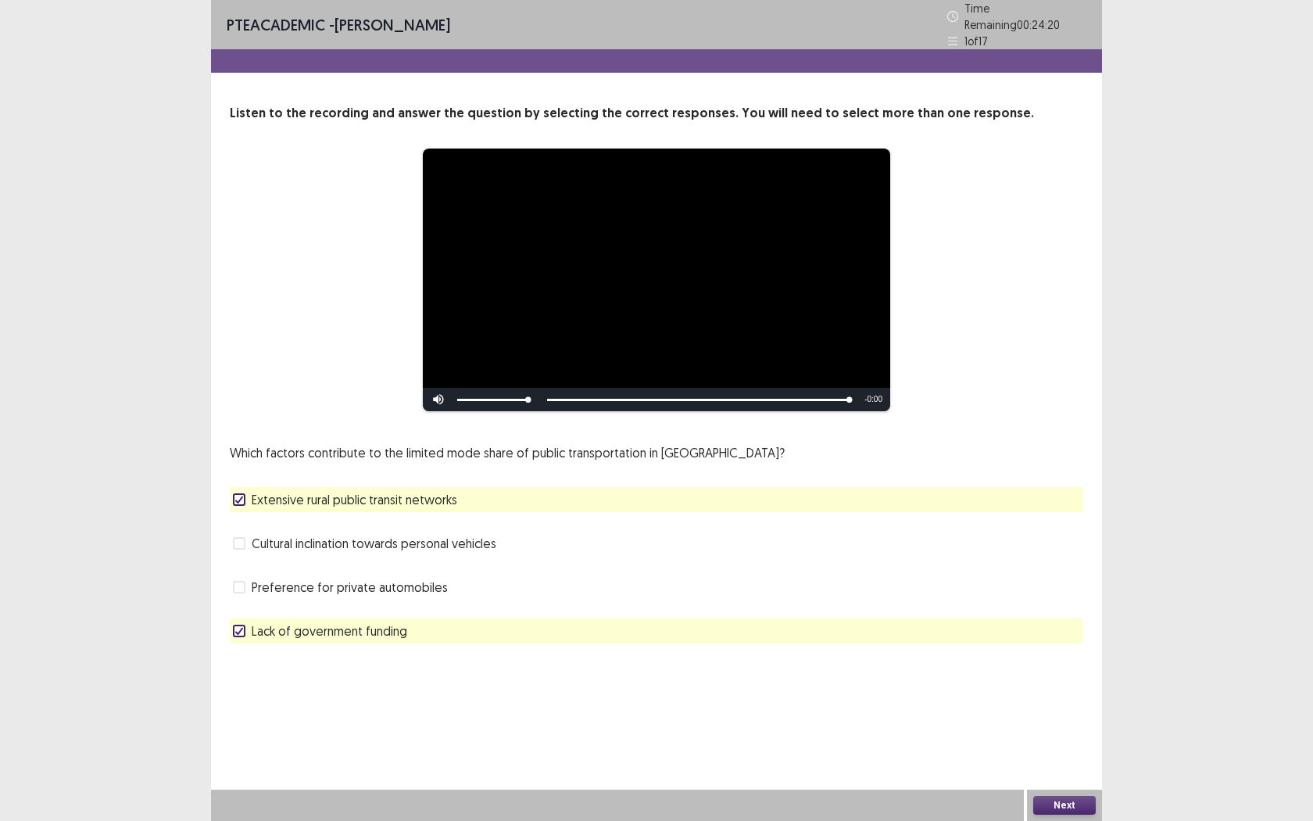
click at [1056, 751] on button "Next" at bounding box center [1064, 805] width 63 height 19
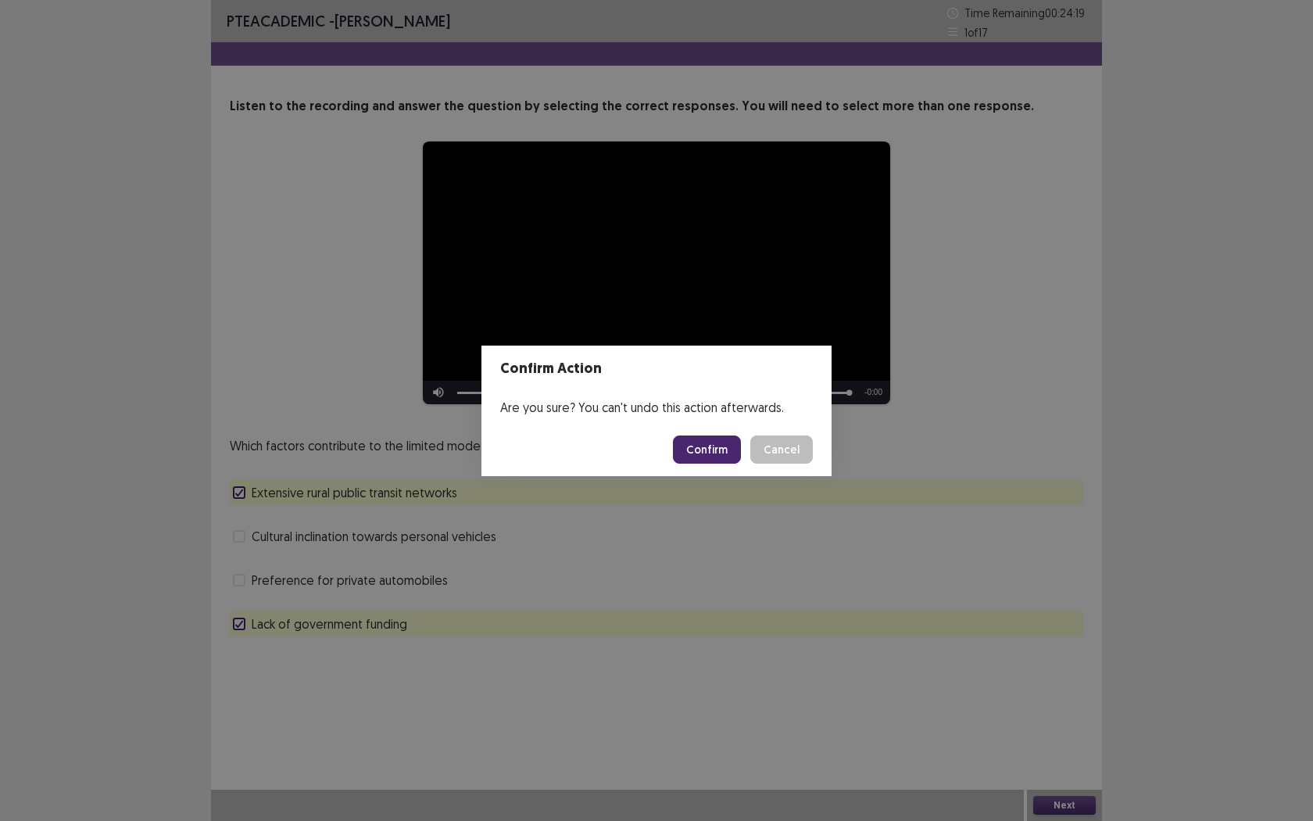
click at [717, 449] on button "Confirm" at bounding box center [707, 449] width 68 height 28
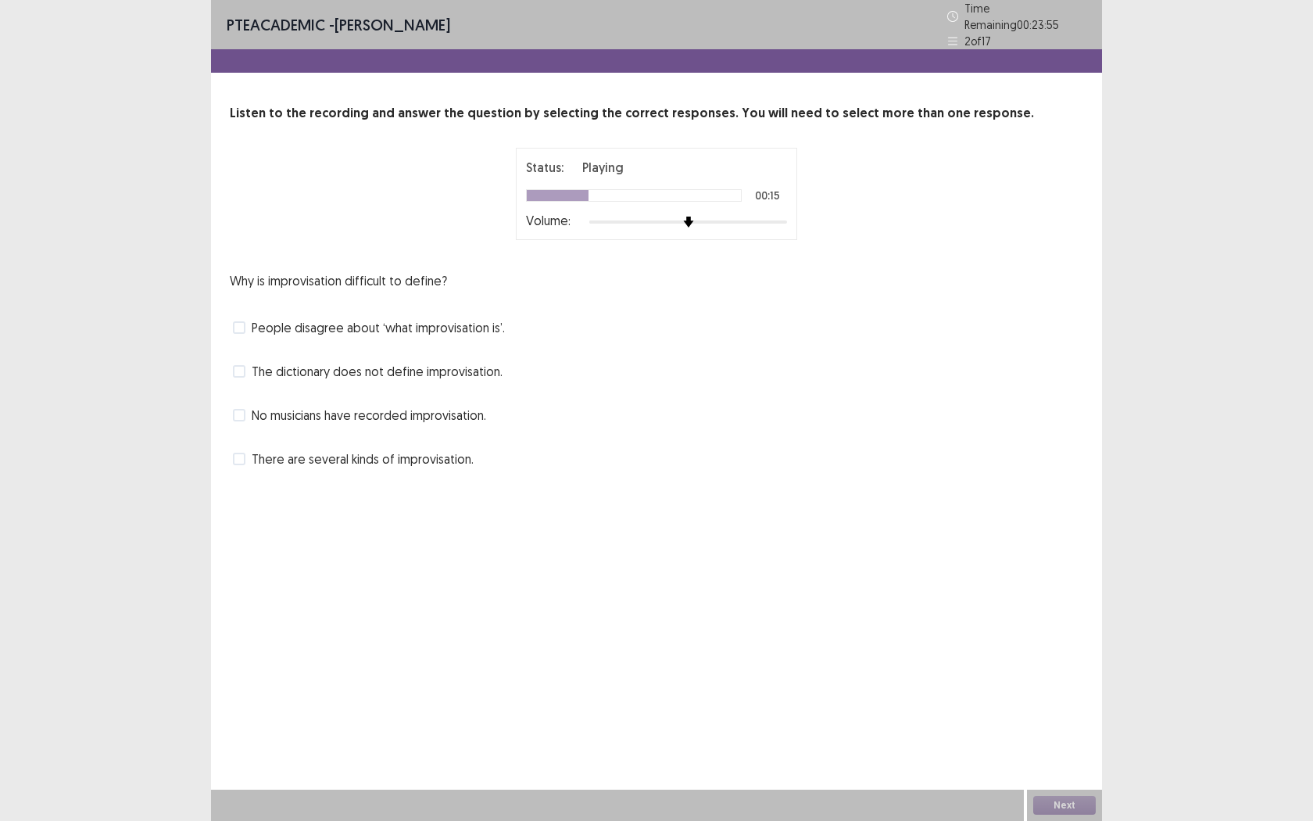
click at [242, 453] on span at bounding box center [239, 459] width 13 height 13
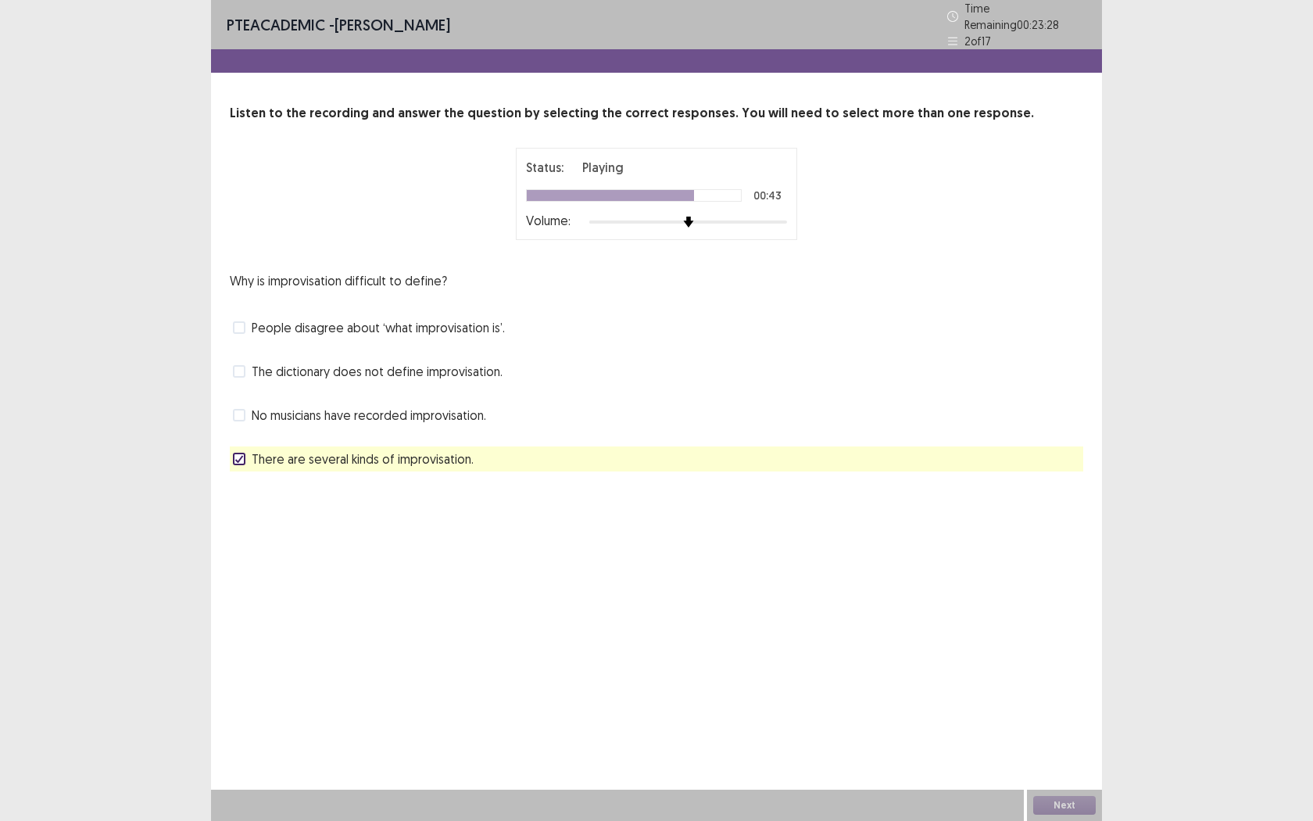
click at [242, 321] on span at bounding box center [239, 327] width 13 height 13
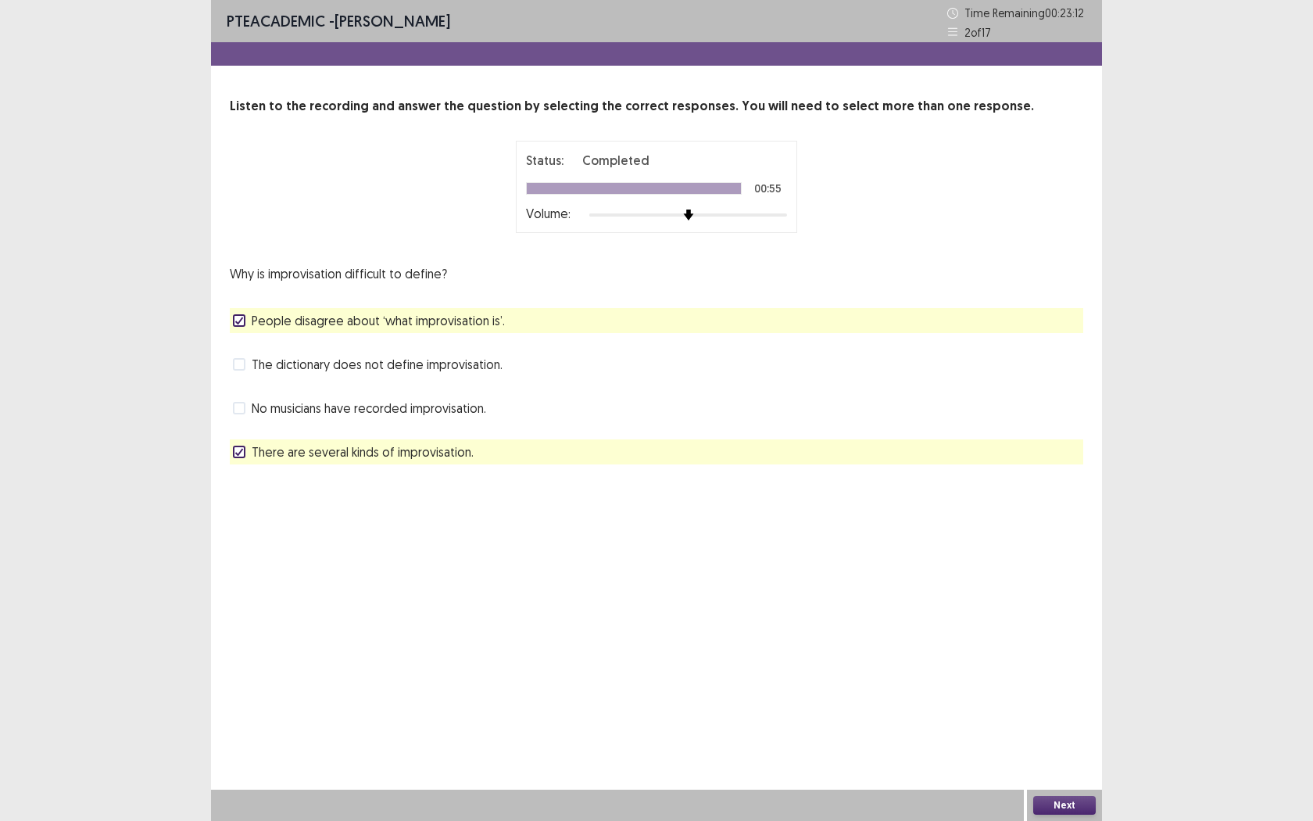
click at [1069, 751] on button "Next" at bounding box center [1064, 805] width 63 height 19
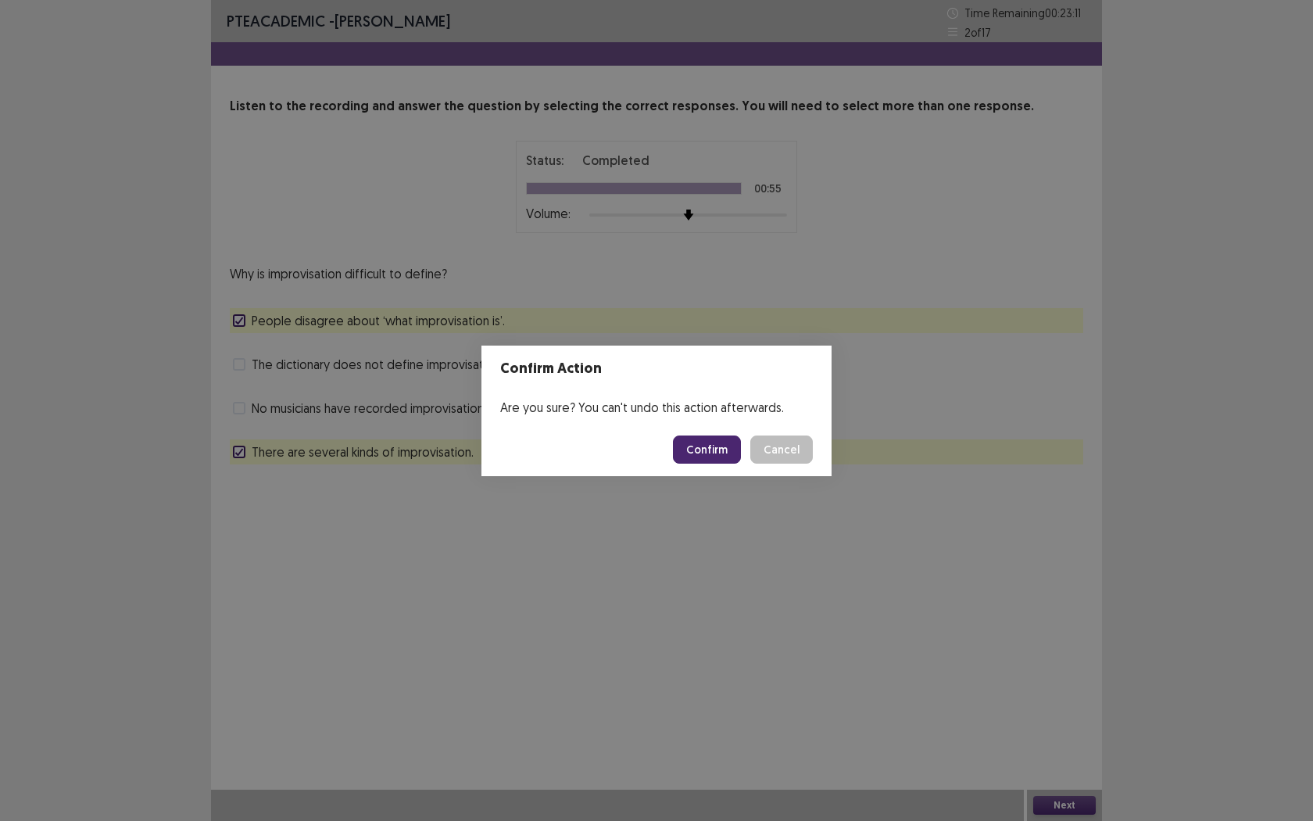
click at [714, 447] on button "Confirm" at bounding box center [707, 449] width 68 height 28
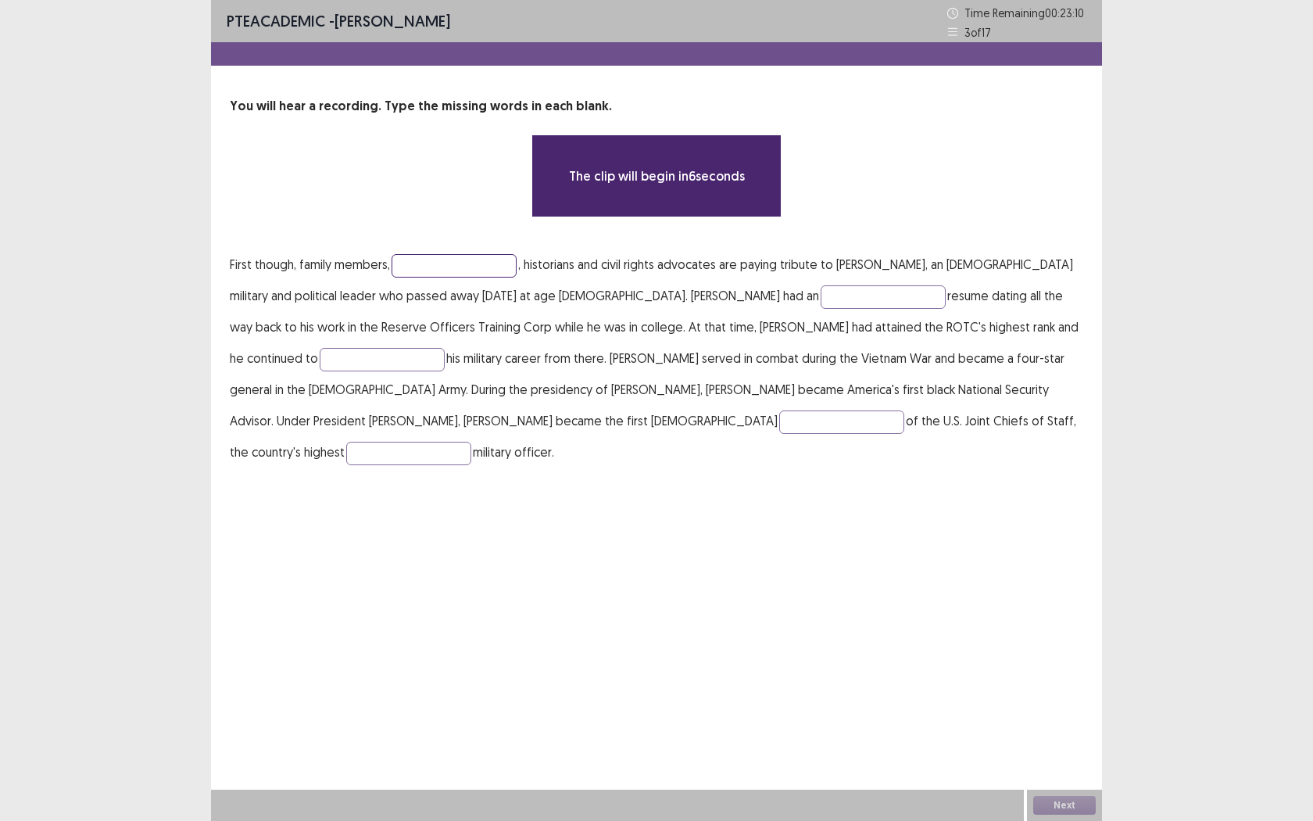
click at [442, 264] on input "text" at bounding box center [454, 265] width 125 height 23
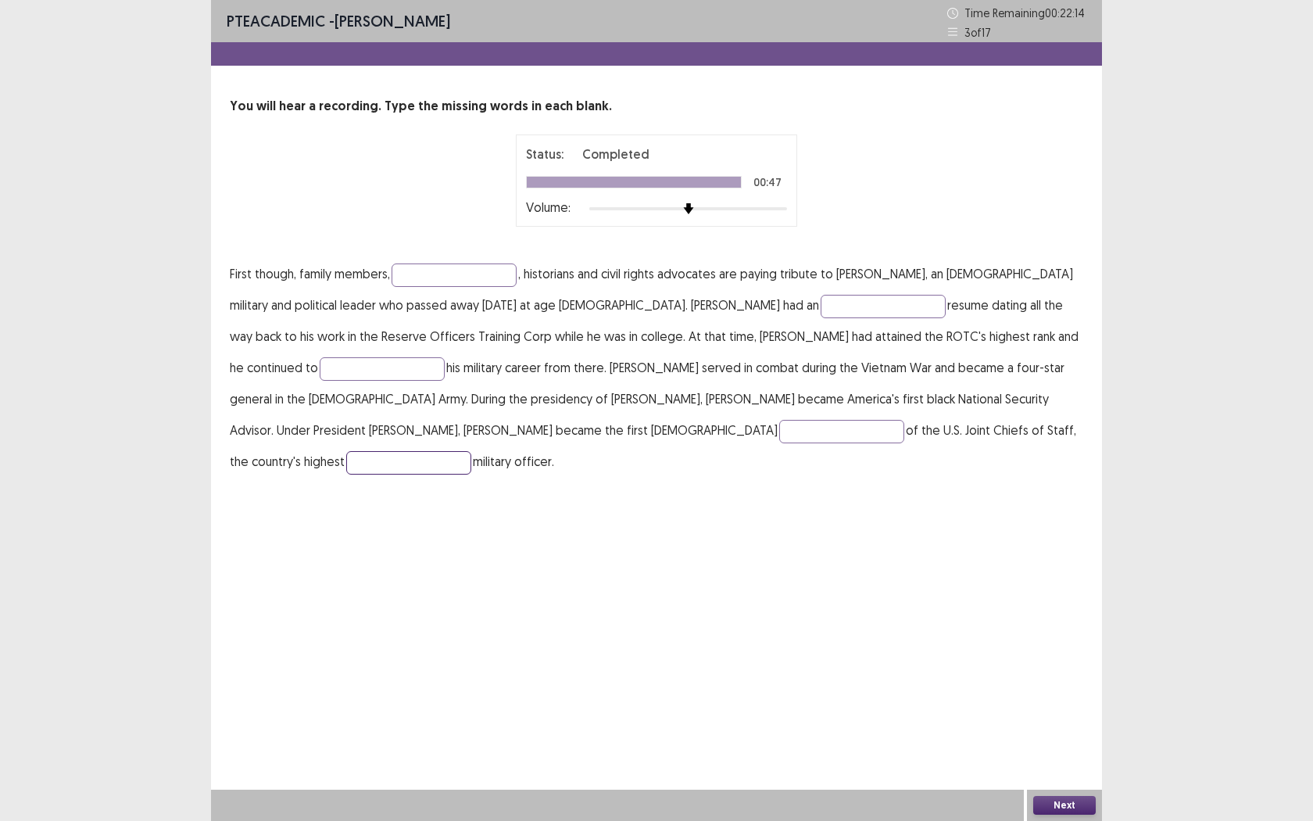
click at [471, 451] on input "text" at bounding box center [408, 462] width 125 height 23
type input "*********"
click at [779, 438] on input "text" at bounding box center [841, 431] width 125 height 23
type input "*****"
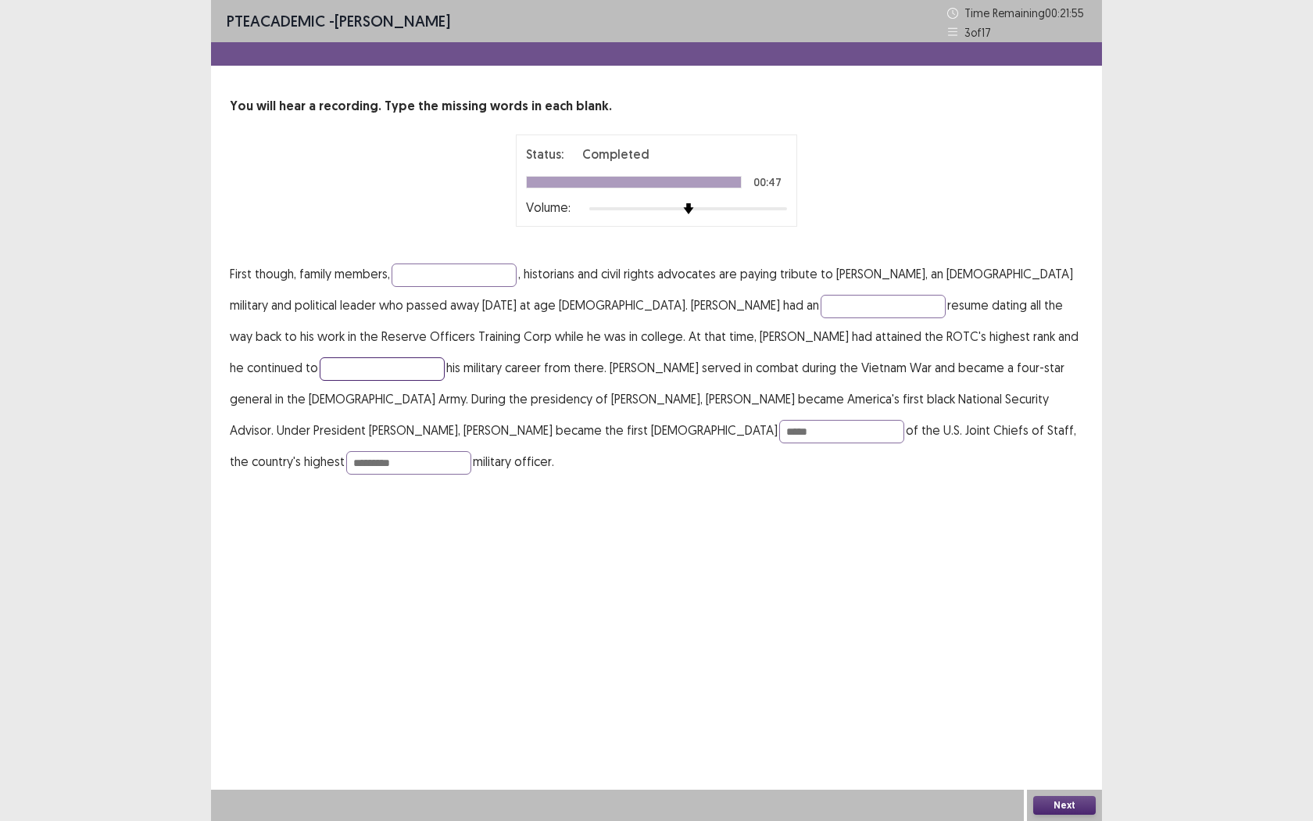
click at [445, 357] on input "text" at bounding box center [382, 368] width 125 height 23
click at [440, 273] on input "text" at bounding box center [454, 274] width 125 height 23
type input "**********"
click at [821, 312] on input "text" at bounding box center [883, 306] width 125 height 23
type input "**********"
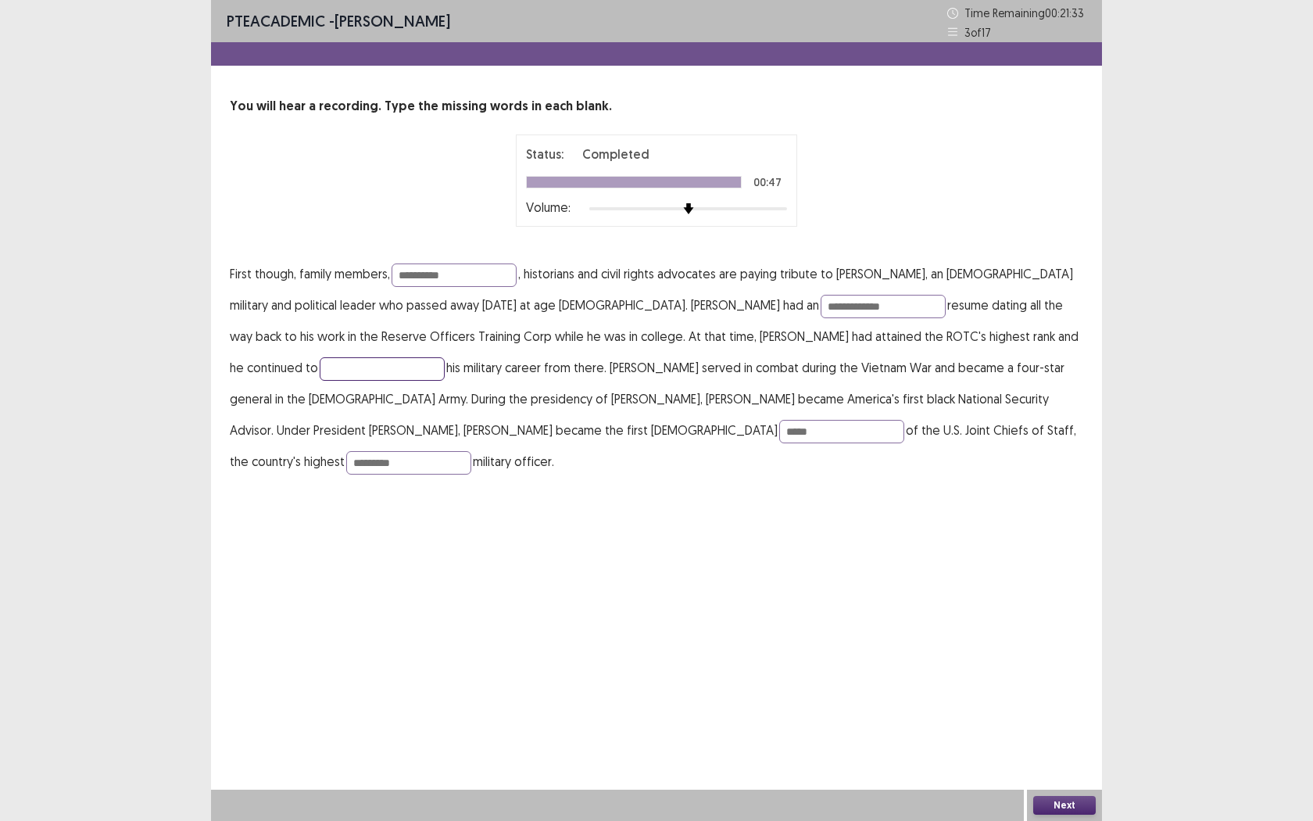
click at [445, 357] on input "text" at bounding box center [382, 368] width 125 height 23
type input "*"
type input "*******"
click at [471, 451] on input "*********" at bounding box center [408, 462] width 125 height 23
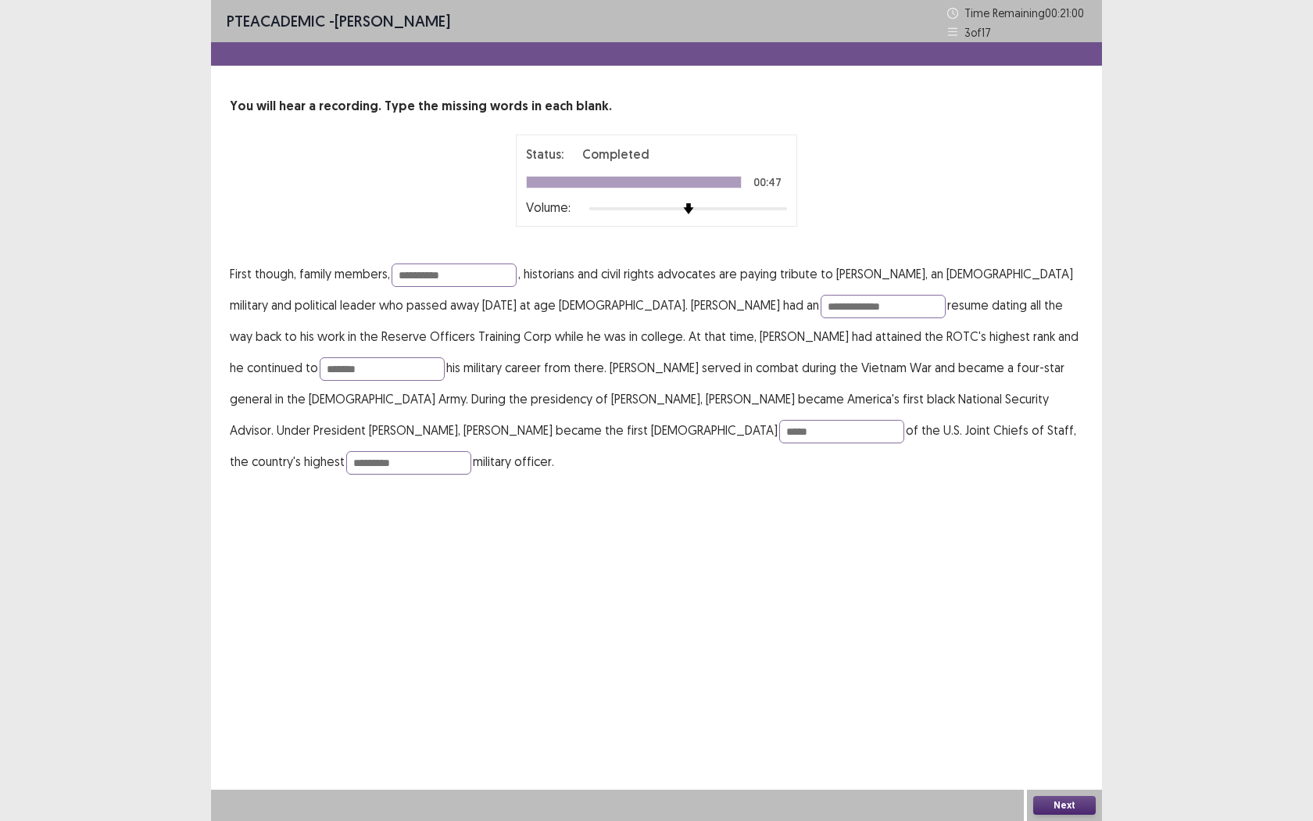
click at [1063, 751] on button "Next" at bounding box center [1064, 805] width 63 height 19
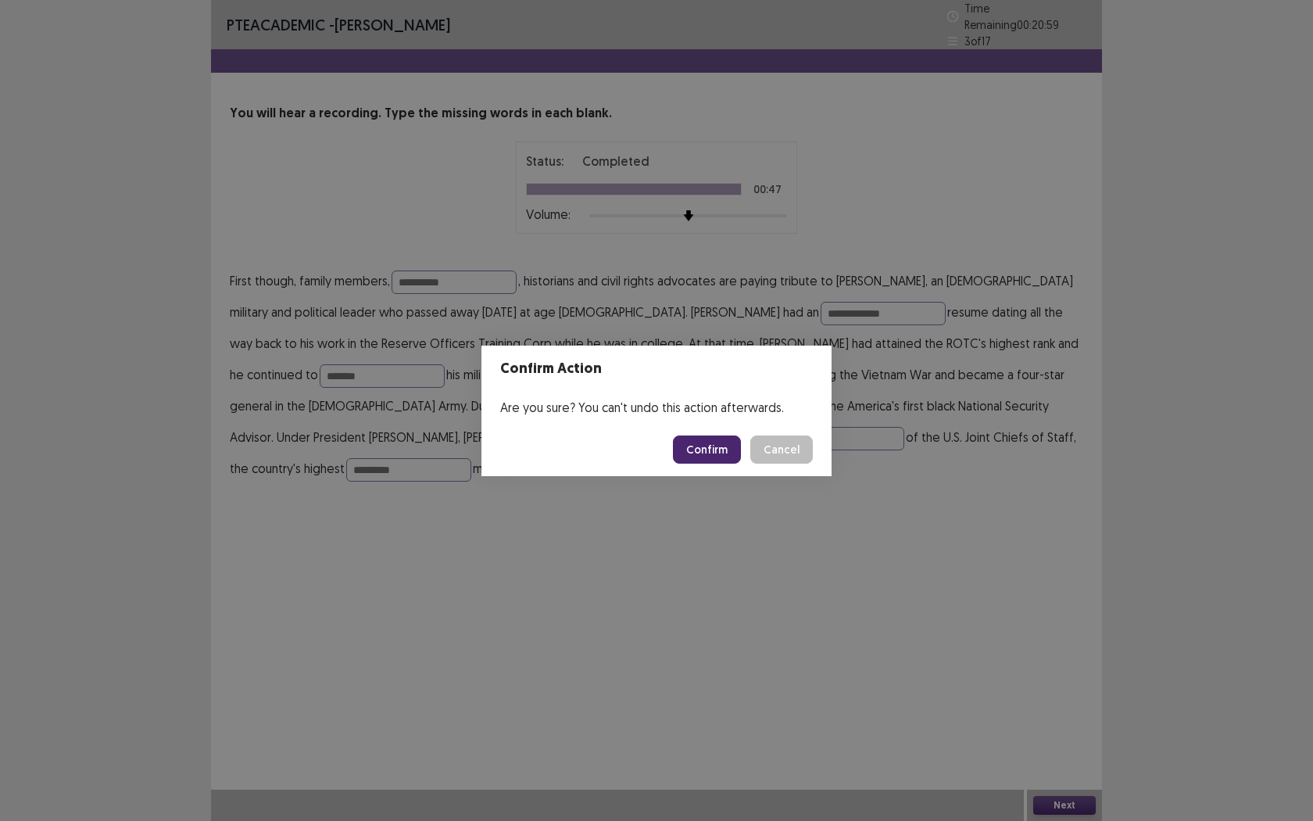
click at [712, 439] on button "Confirm" at bounding box center [707, 449] width 68 height 28
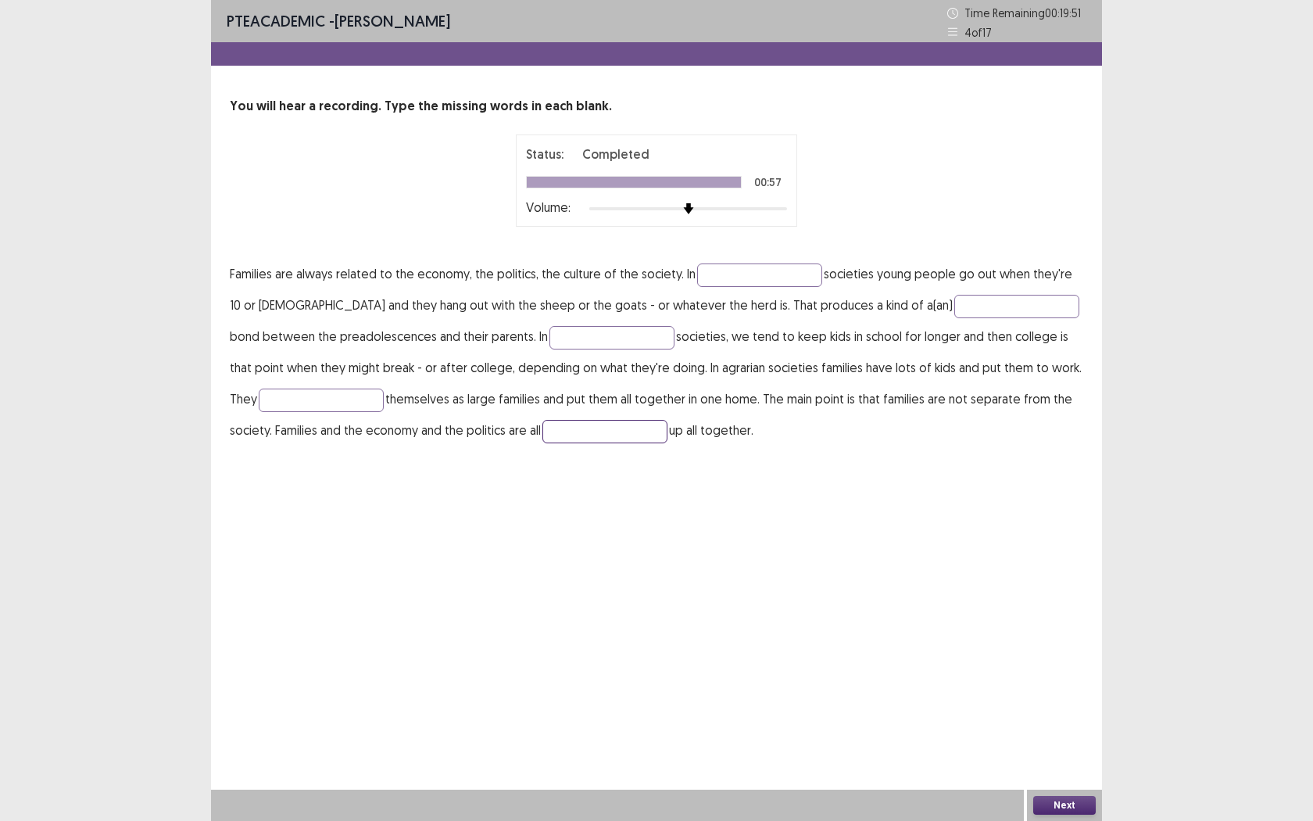
click at [576, 428] on input "text" at bounding box center [604, 431] width 125 height 23
type input "*******"
click at [289, 408] on input "text" at bounding box center [321, 399] width 125 height 23
click at [721, 283] on input "text" at bounding box center [759, 274] width 125 height 23
type input "****"
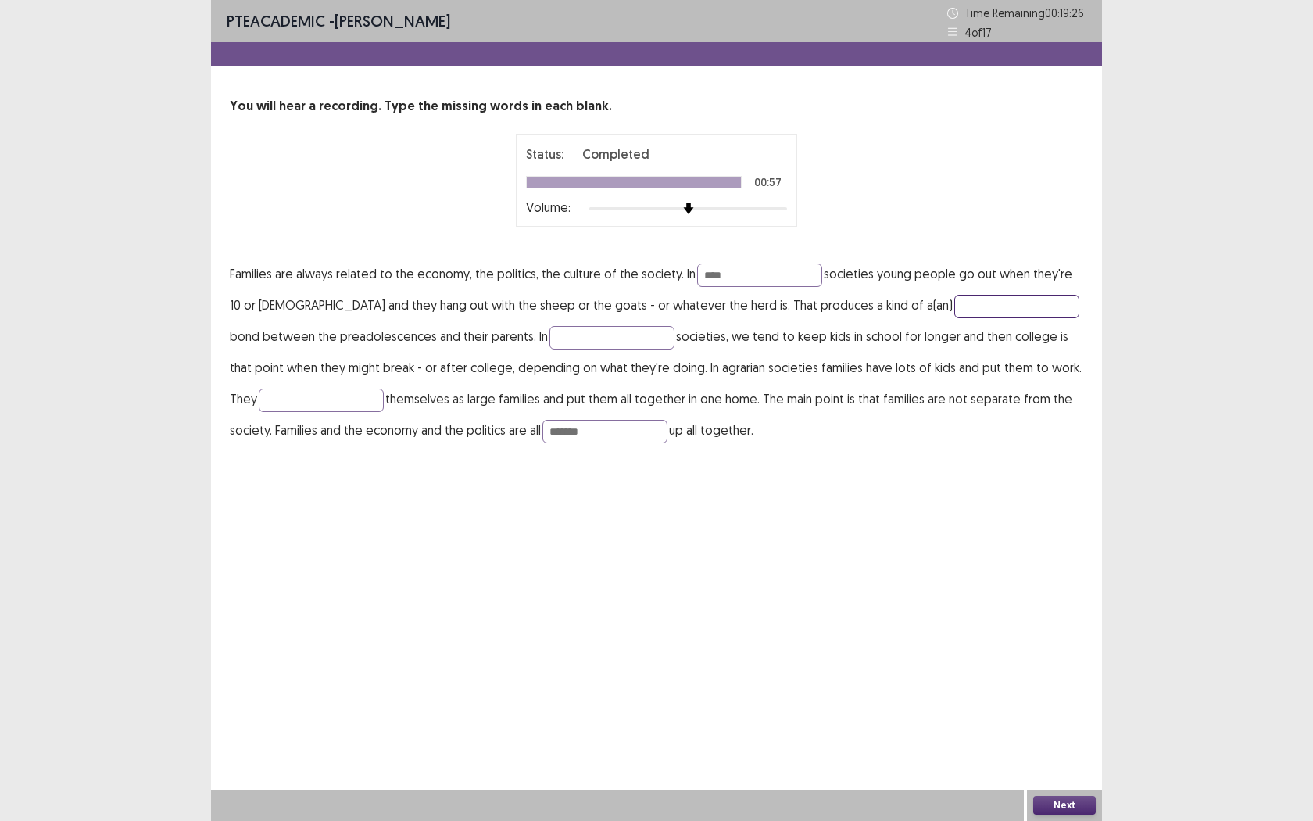
click at [954, 303] on input "text" at bounding box center [1016, 306] width 125 height 23
type input "*****"
click at [549, 344] on input "text" at bounding box center [611, 337] width 125 height 23
type input "**********"
click at [275, 401] on input "text" at bounding box center [321, 399] width 125 height 23
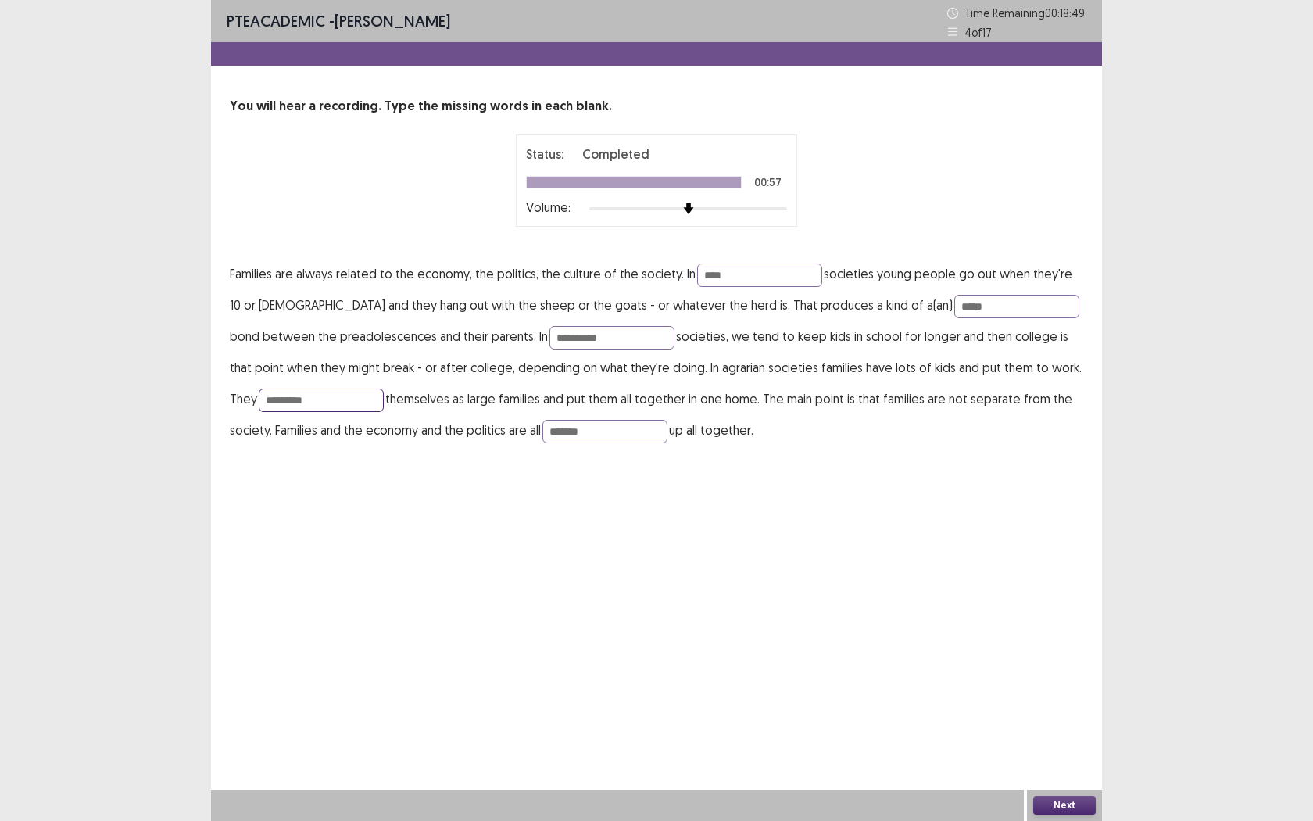
type input "*********"
click at [1058, 751] on button "Next" at bounding box center [1064, 805] width 63 height 19
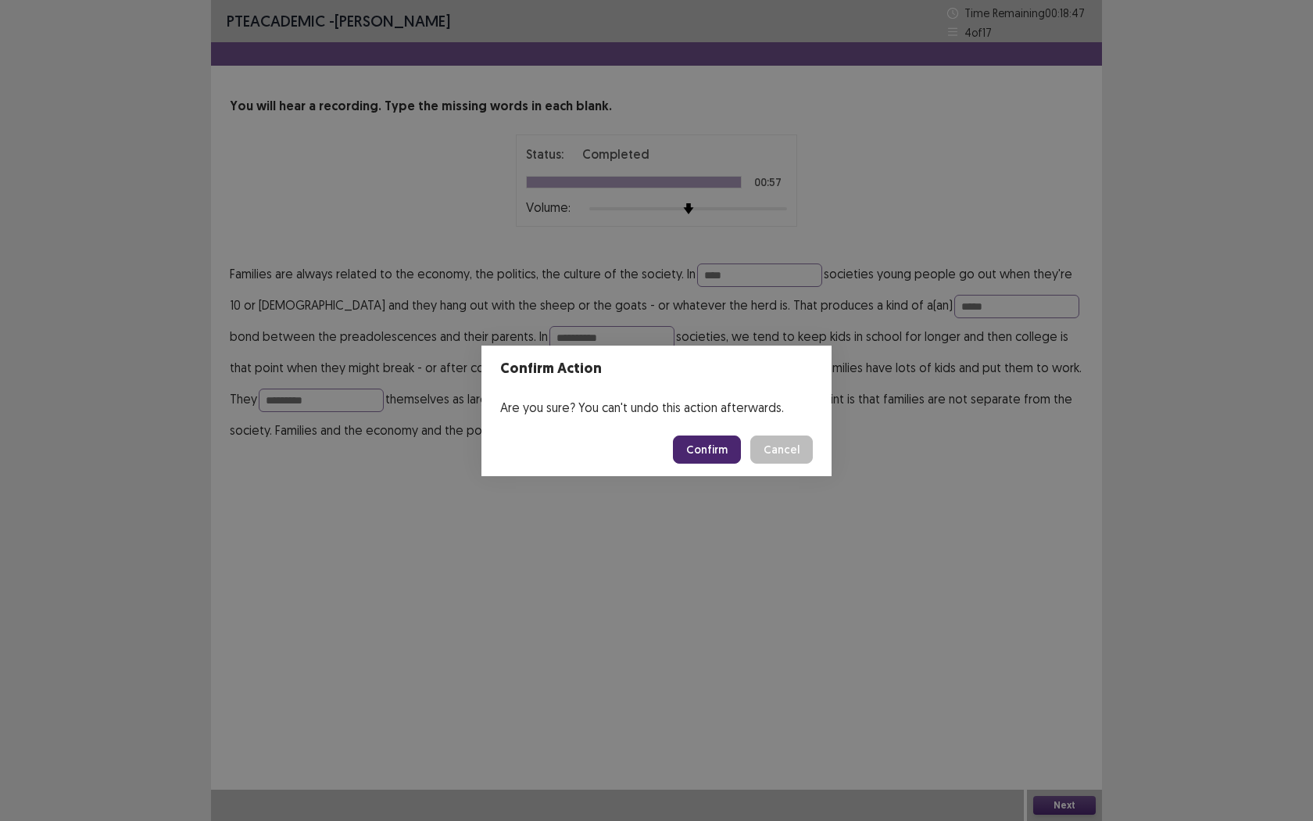
click at [717, 463] on footer "Confirm Cancel" at bounding box center [656, 449] width 350 height 53
click at [711, 456] on button "Confirm" at bounding box center [707, 449] width 68 height 28
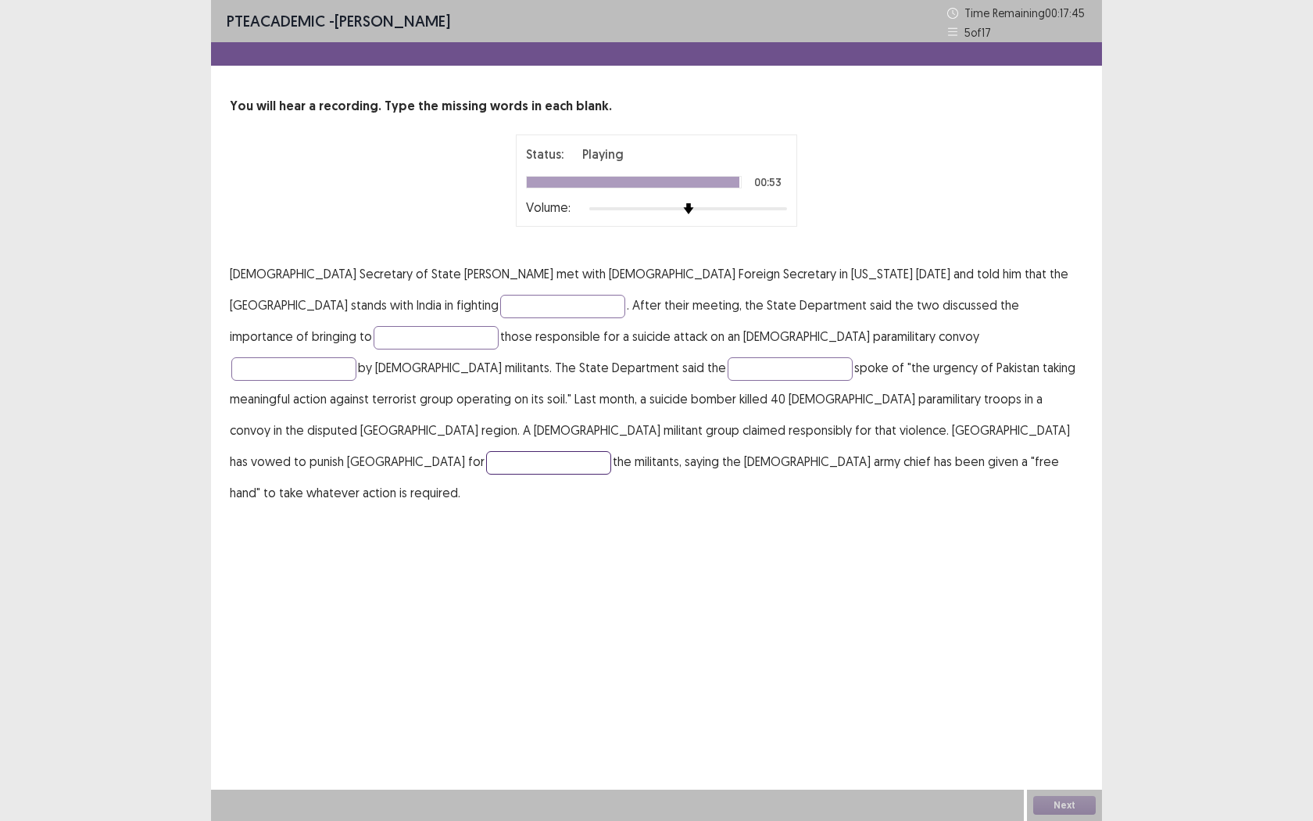
click at [598, 451] on input "text" at bounding box center [548, 462] width 125 height 23
type input "**********"
click at [500, 309] on input "text" at bounding box center [562, 306] width 125 height 23
type input "*********"
click at [957, 288] on p "**********" at bounding box center [656, 383] width 853 height 250
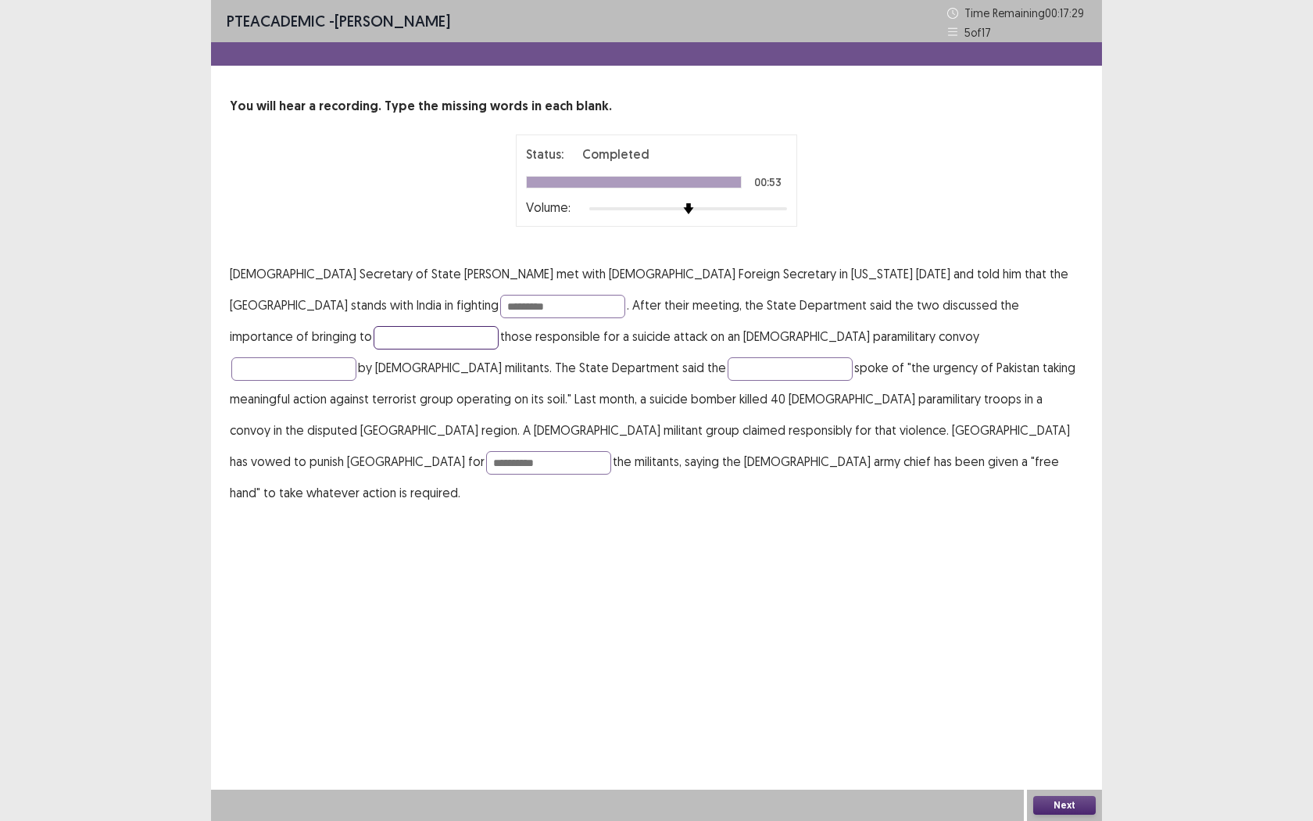
click at [499, 326] on input "text" at bounding box center [436, 337] width 125 height 23
type input "*******"
click at [356, 357] on input "text" at bounding box center [293, 368] width 125 height 23
type input "*******"
click at [728, 372] on input "text" at bounding box center [790, 368] width 125 height 23
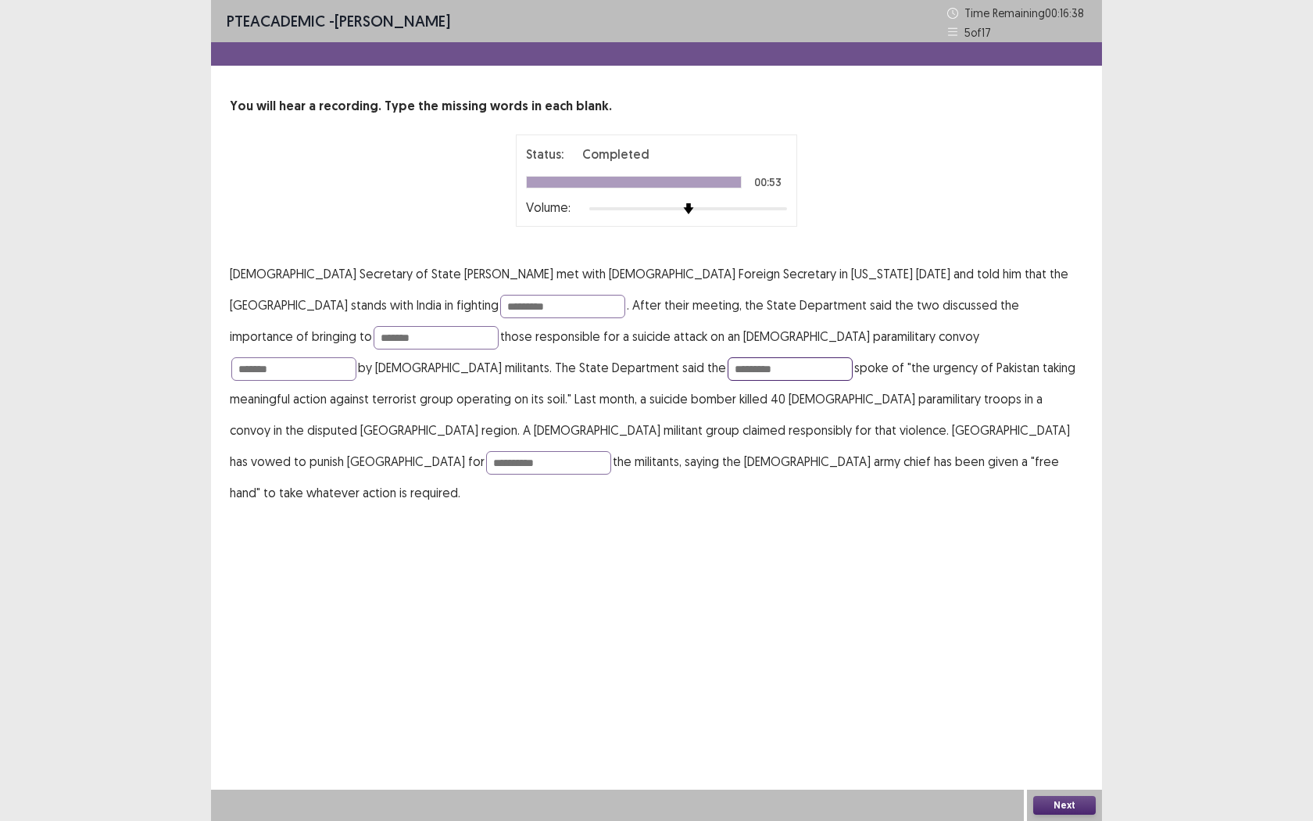
type input "*********"
click at [1052, 751] on button "Next" at bounding box center [1064, 805] width 63 height 19
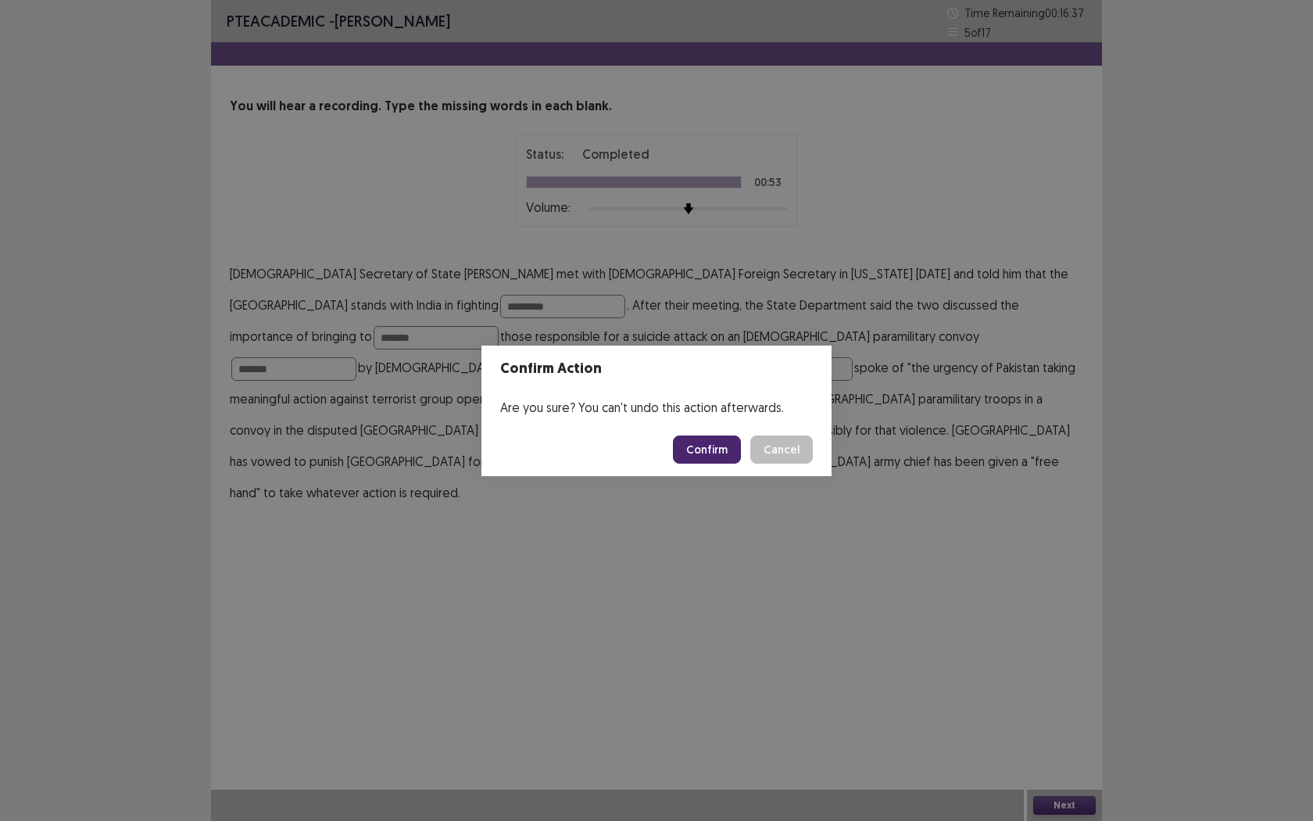
click at [714, 456] on button "Confirm" at bounding box center [707, 449] width 68 height 28
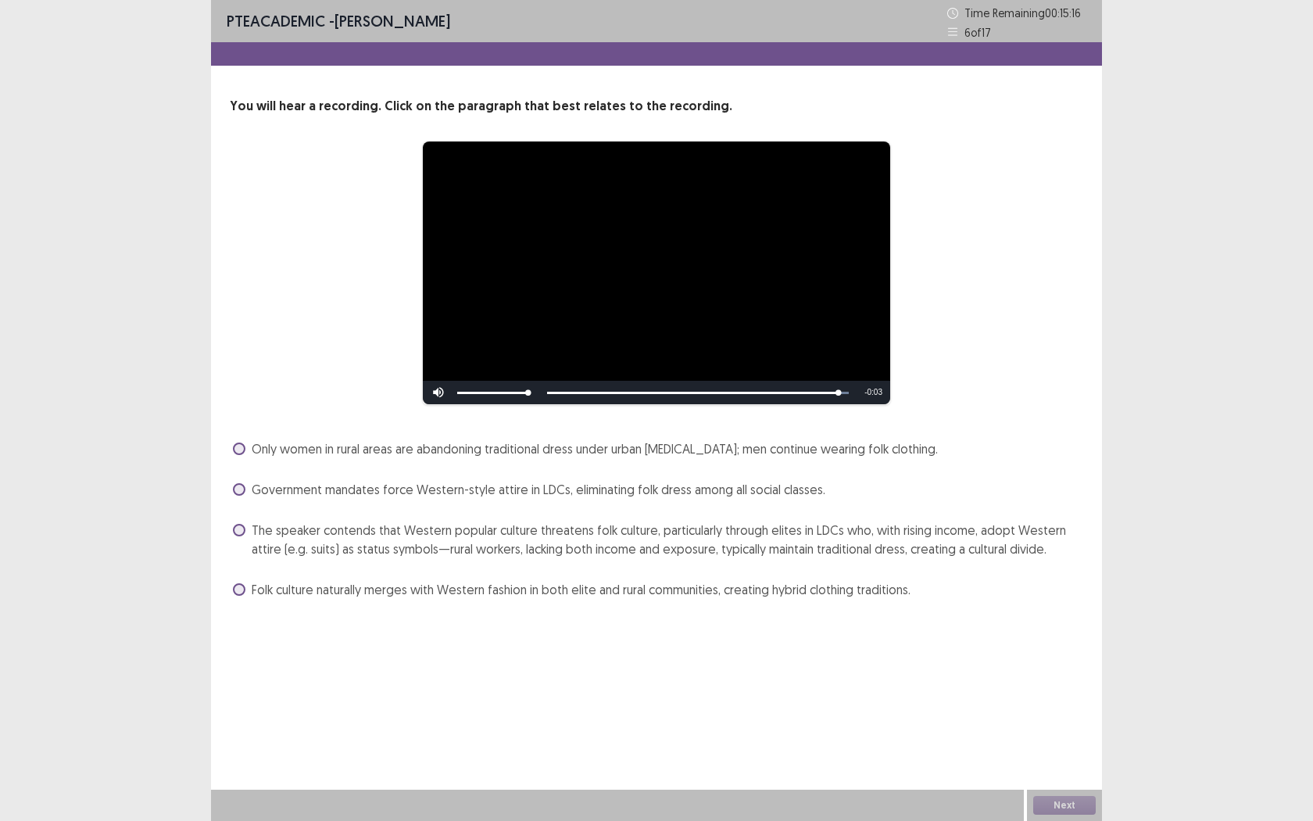
click at [243, 530] on span at bounding box center [239, 530] width 13 height 13
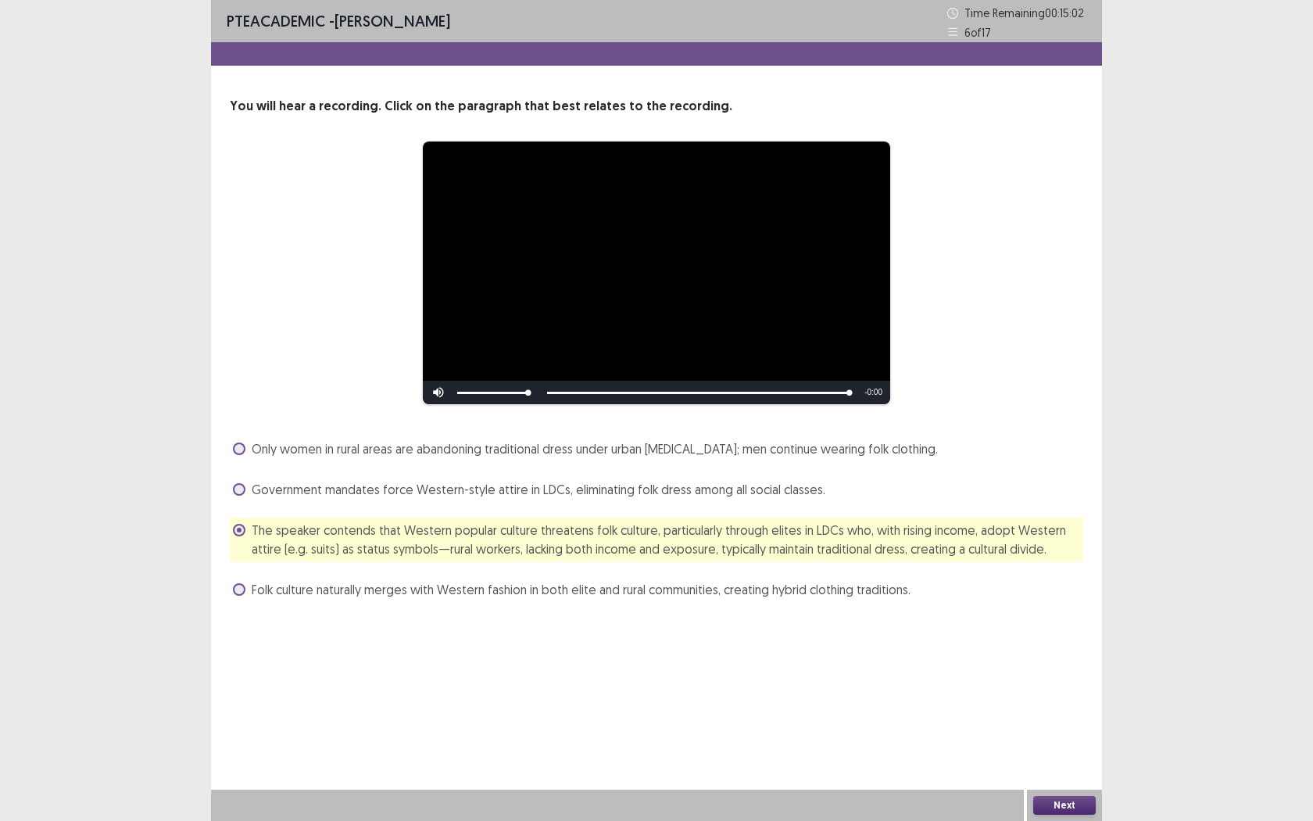
click at [1060, 751] on button "Next" at bounding box center [1064, 805] width 63 height 19
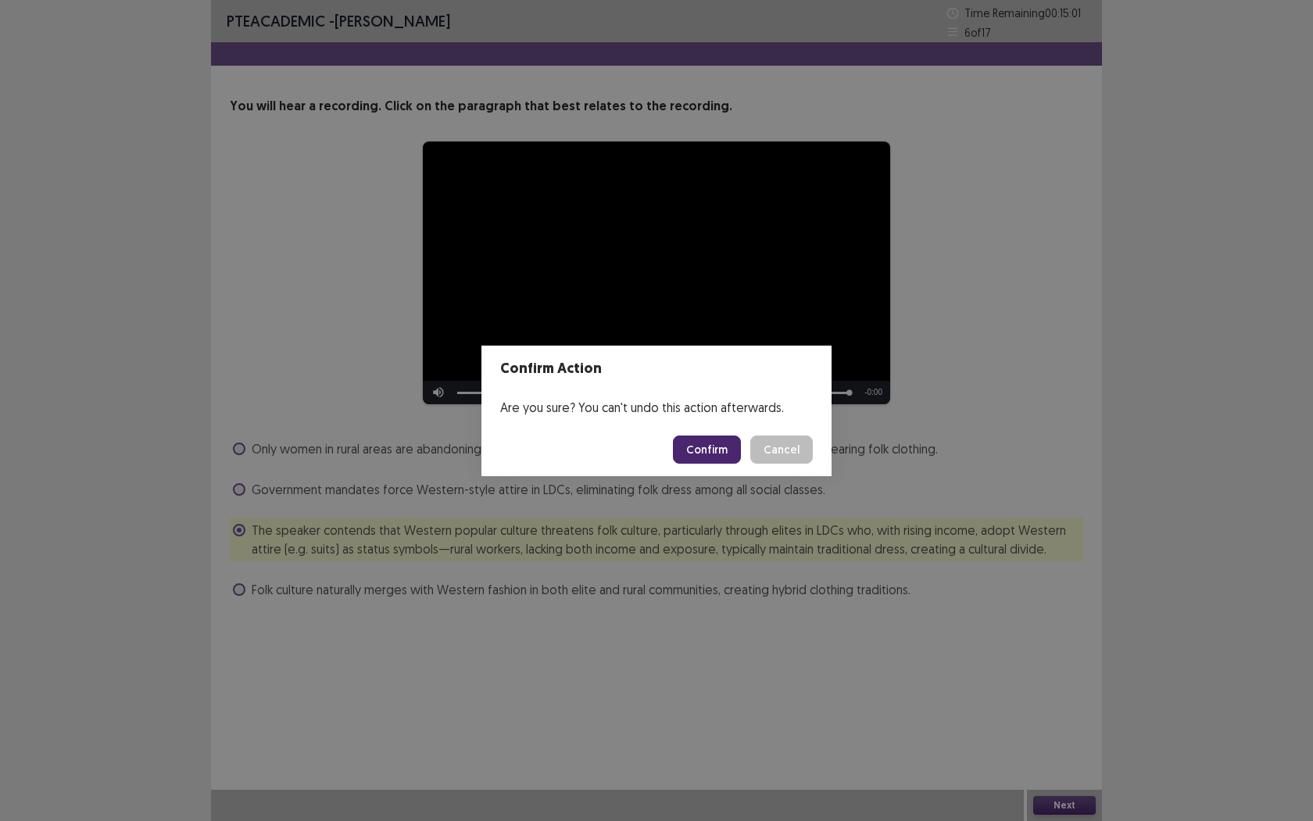
click at [716, 458] on button "Confirm" at bounding box center [707, 449] width 68 height 28
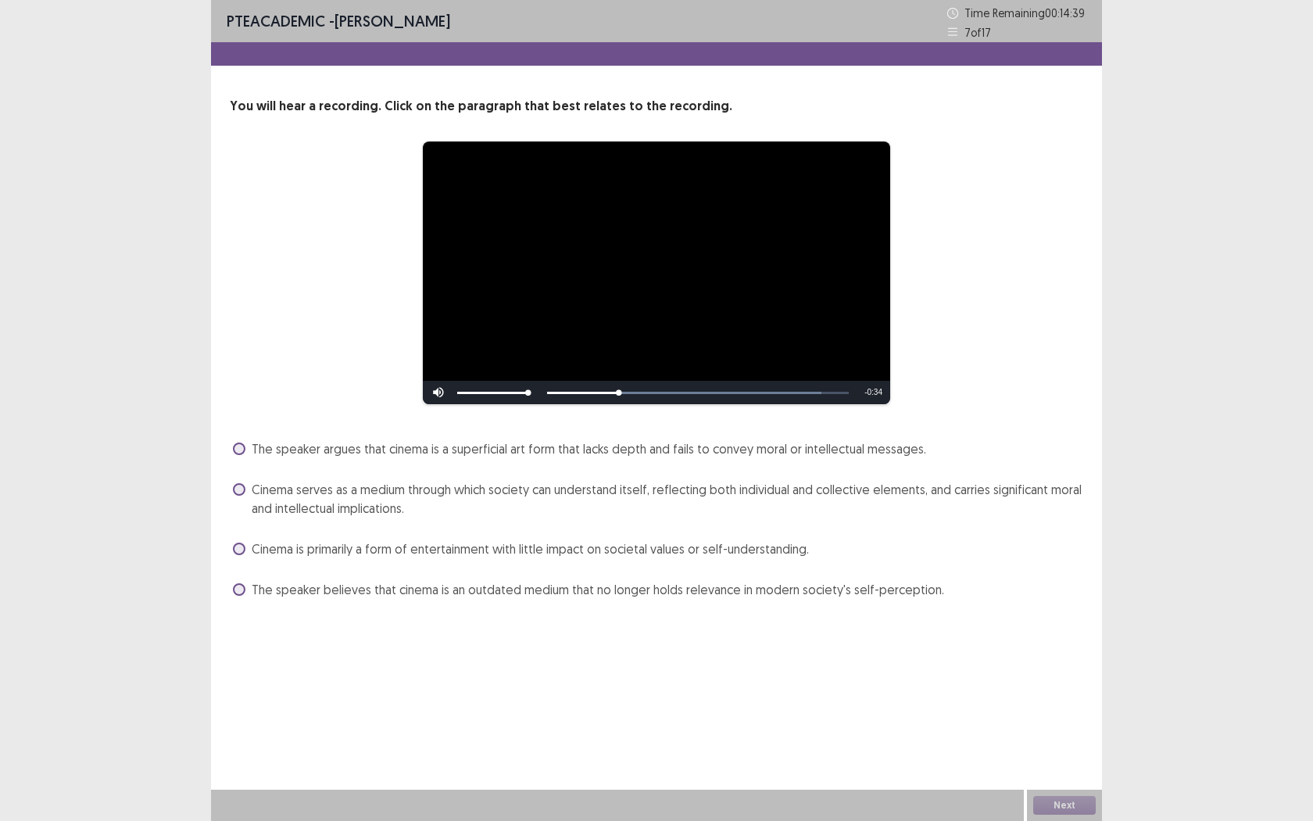
click at [244, 489] on span at bounding box center [239, 489] width 13 height 13
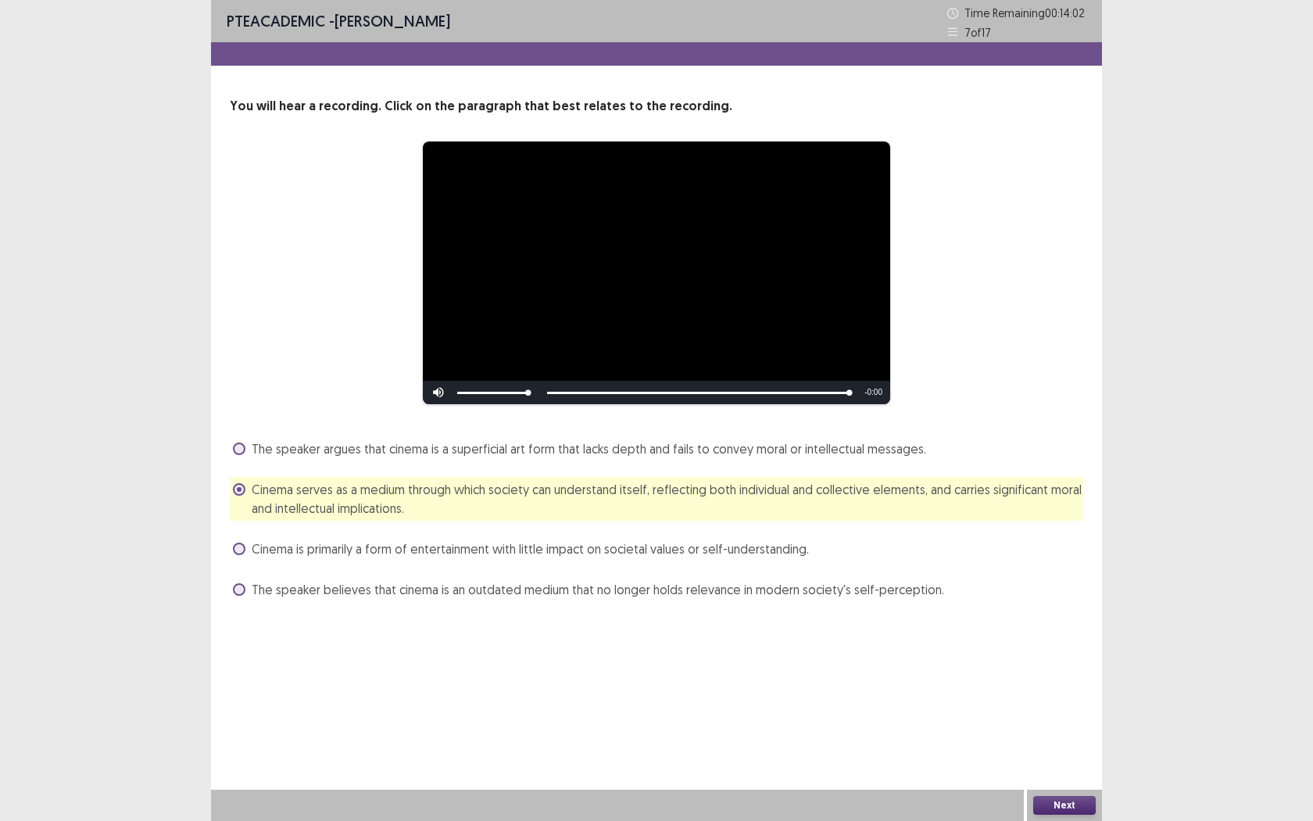
click at [1098, 751] on div "Next" at bounding box center [1064, 804] width 75 height 31
click at [1075, 751] on button "Next" at bounding box center [1064, 805] width 63 height 19
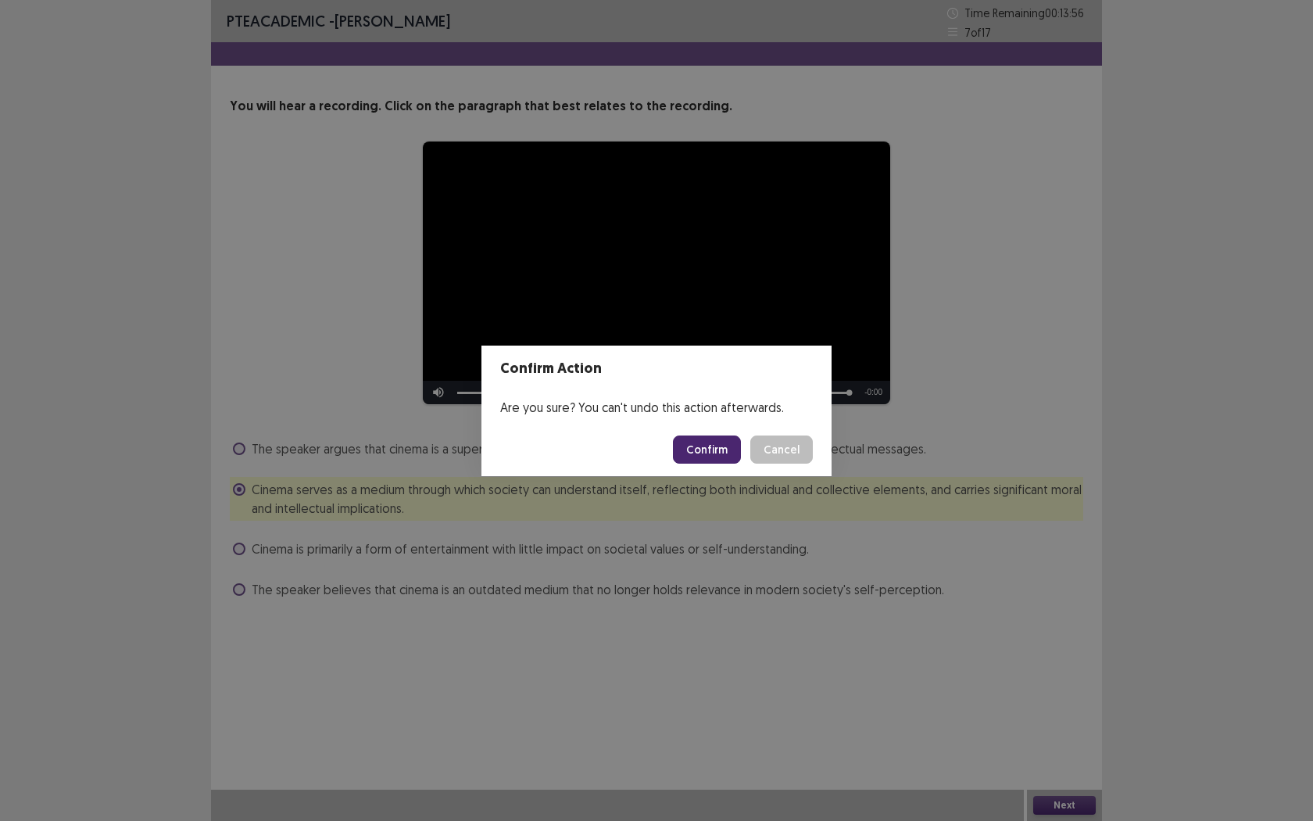
click at [728, 448] on button "Confirm" at bounding box center [707, 449] width 68 height 28
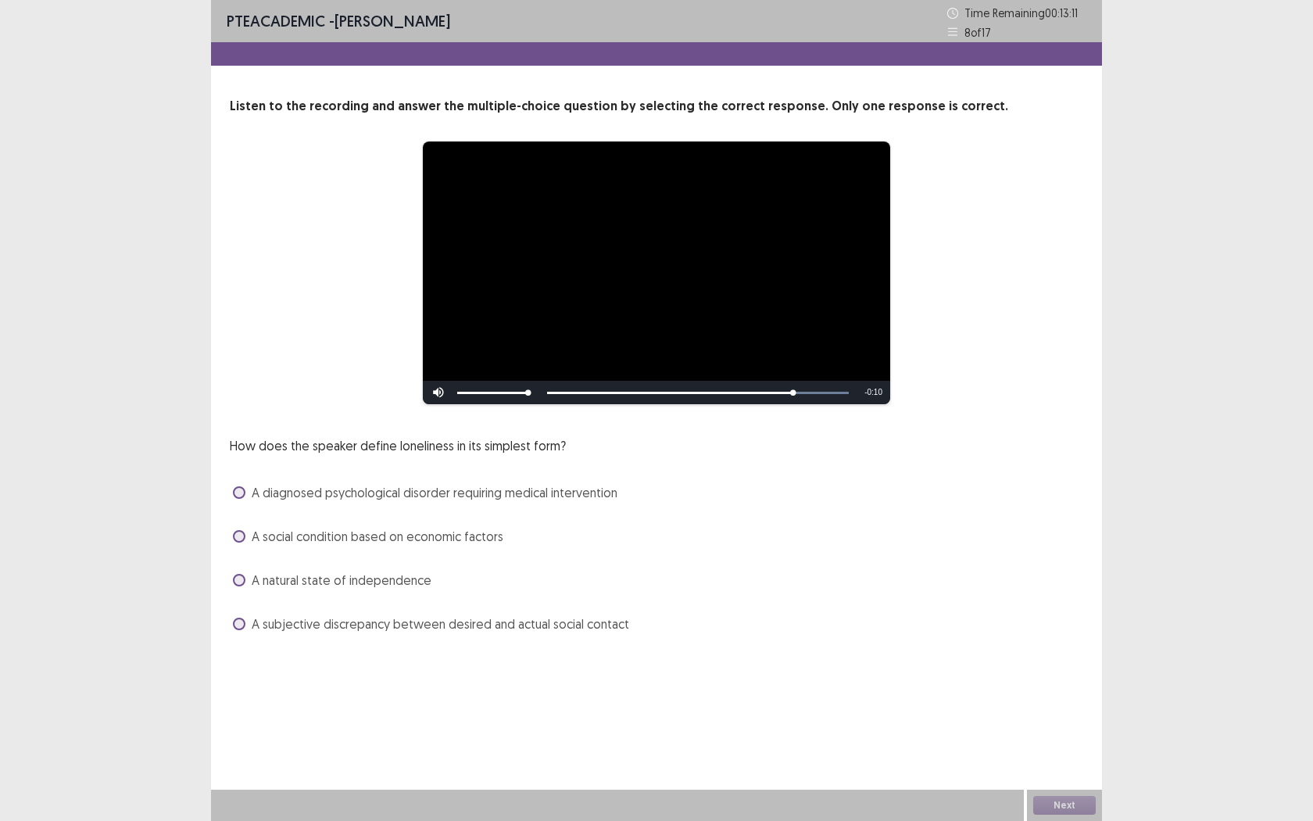
click at [245, 618] on label "A subjective discrepancy between desired and actual social contact" at bounding box center [431, 623] width 396 height 19
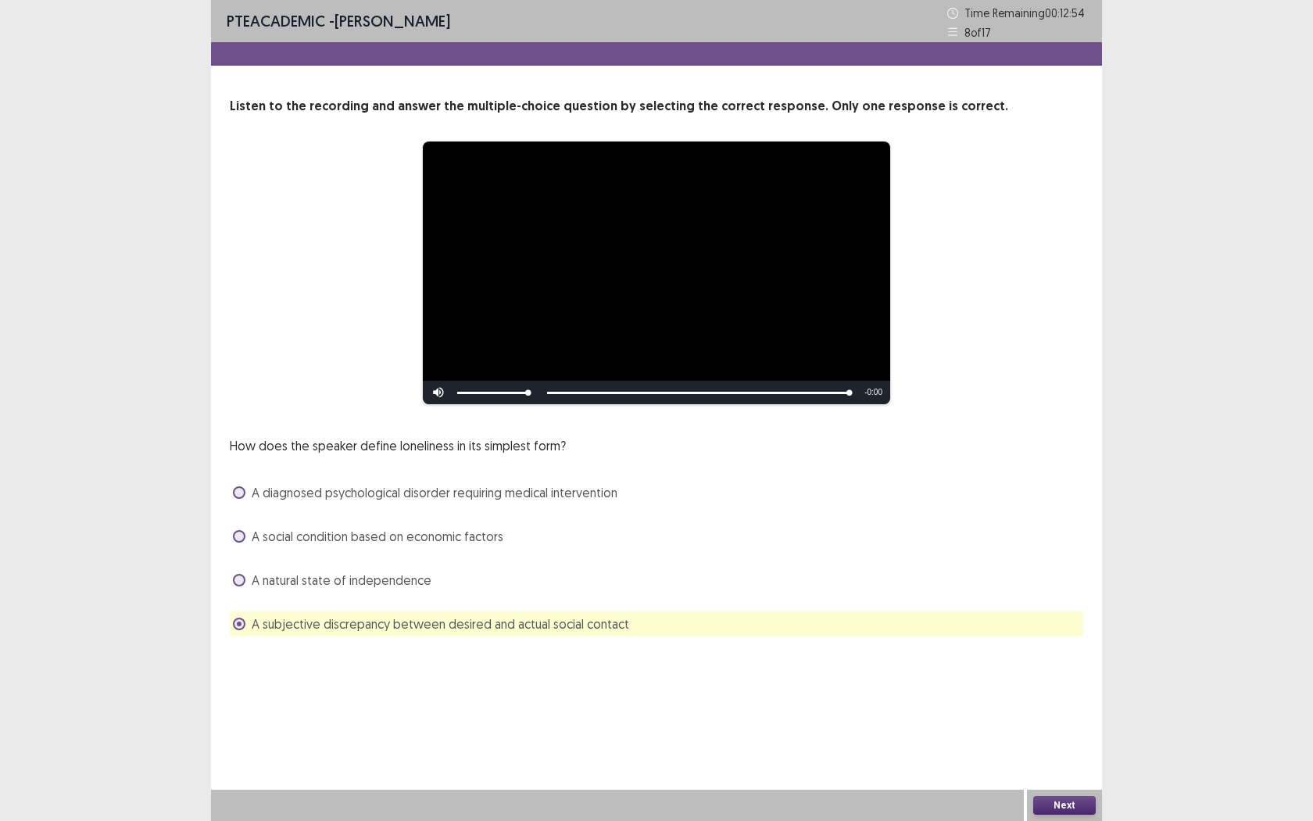
click at [1043, 751] on button "Next" at bounding box center [1064, 805] width 63 height 19
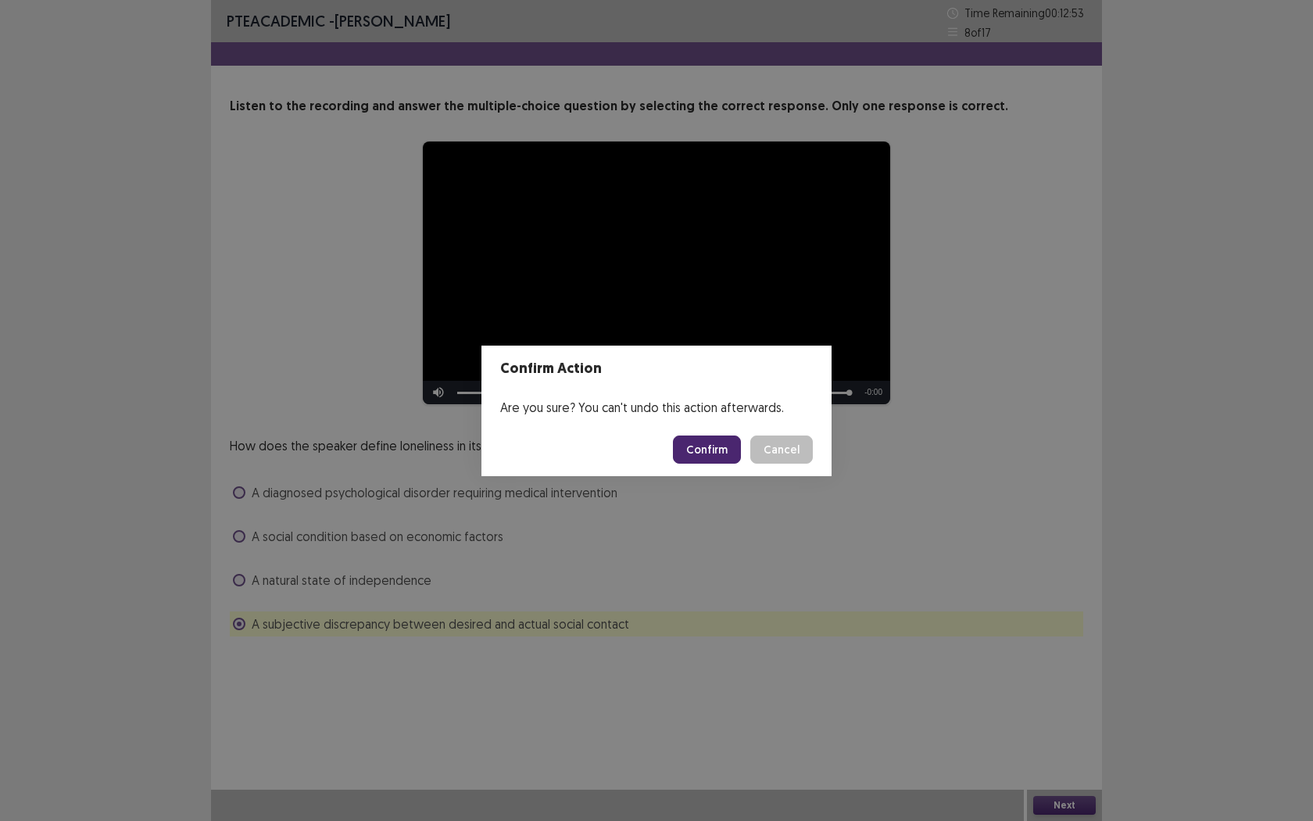
click at [684, 435] on button "Confirm" at bounding box center [707, 449] width 68 height 28
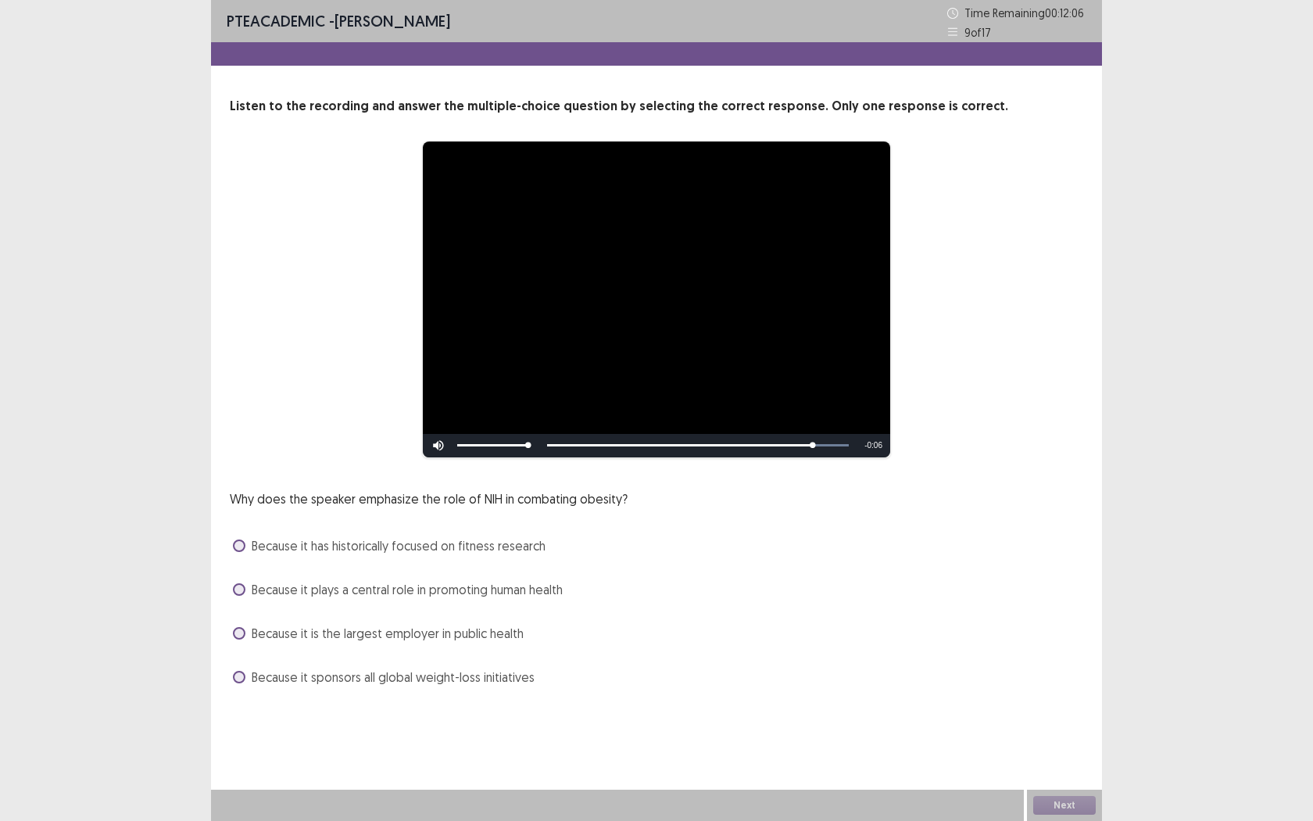
click at [238, 589] on span at bounding box center [239, 589] width 13 height 13
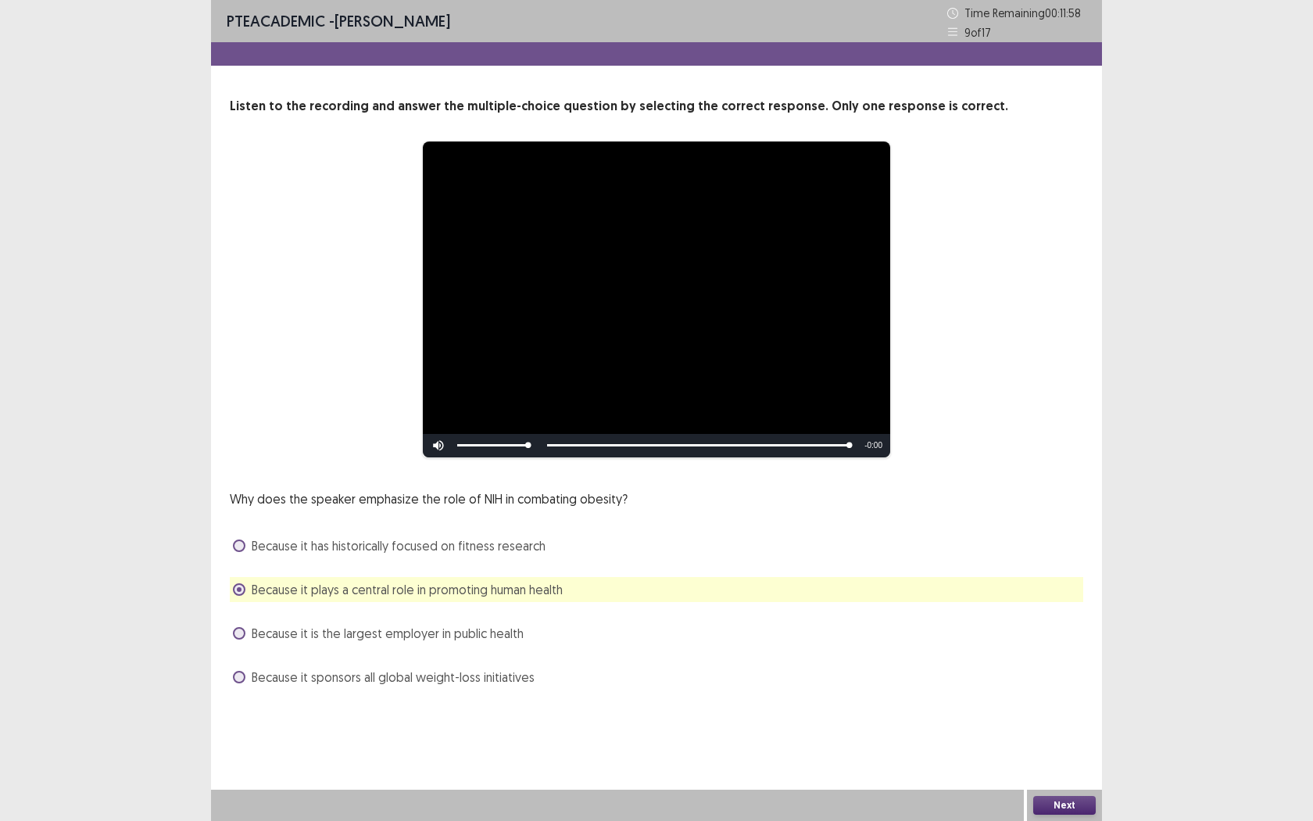
click at [1057, 751] on button "Next" at bounding box center [1064, 805] width 63 height 19
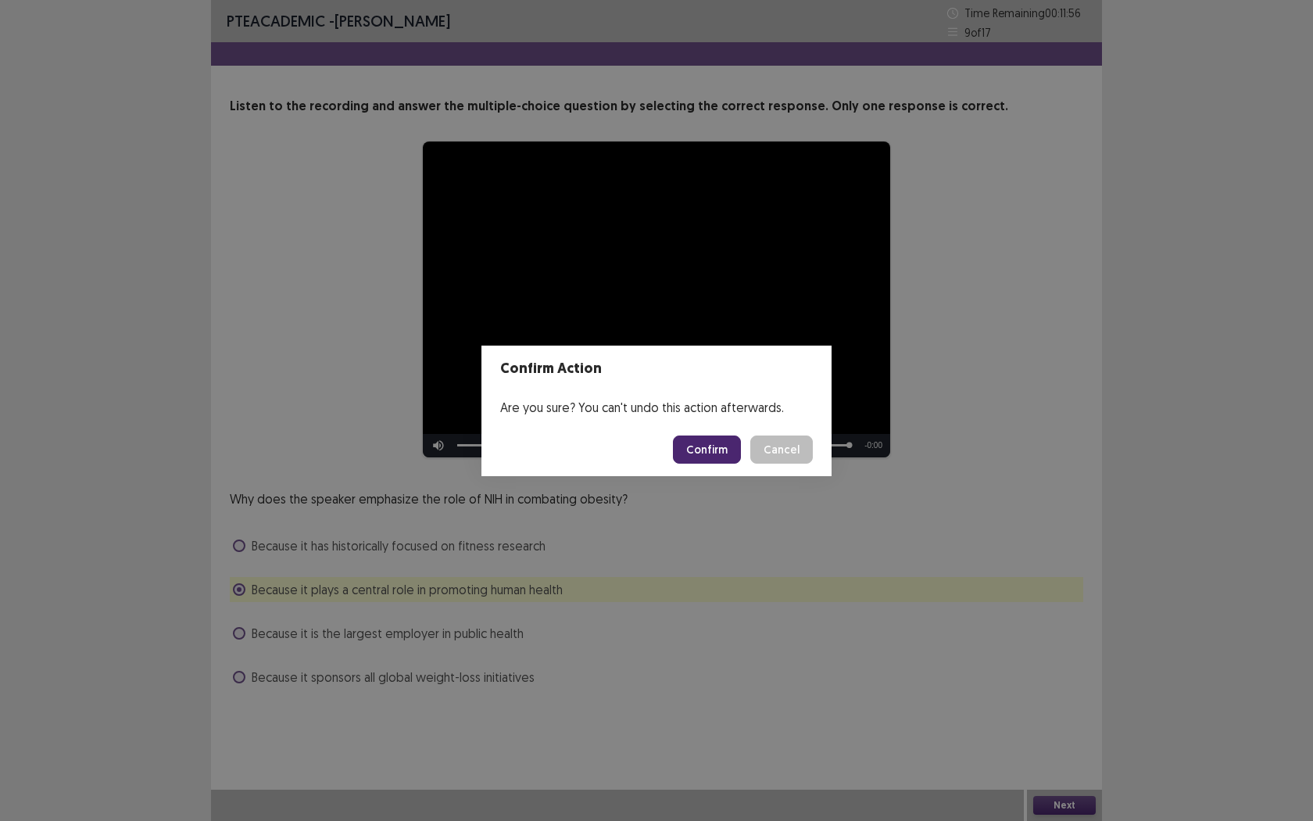
click at [717, 442] on button "Confirm" at bounding box center [707, 449] width 68 height 28
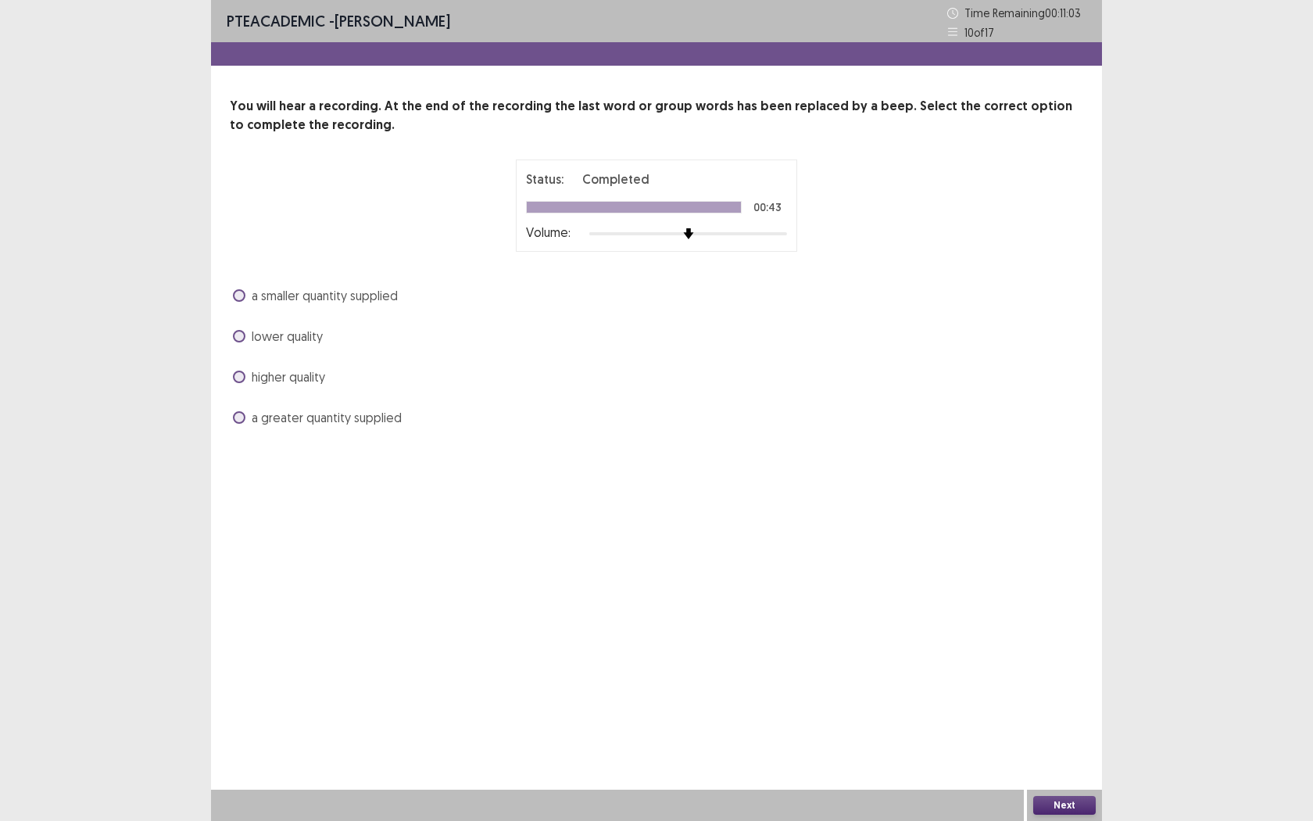
click at [242, 379] on span at bounding box center [239, 376] width 13 height 13
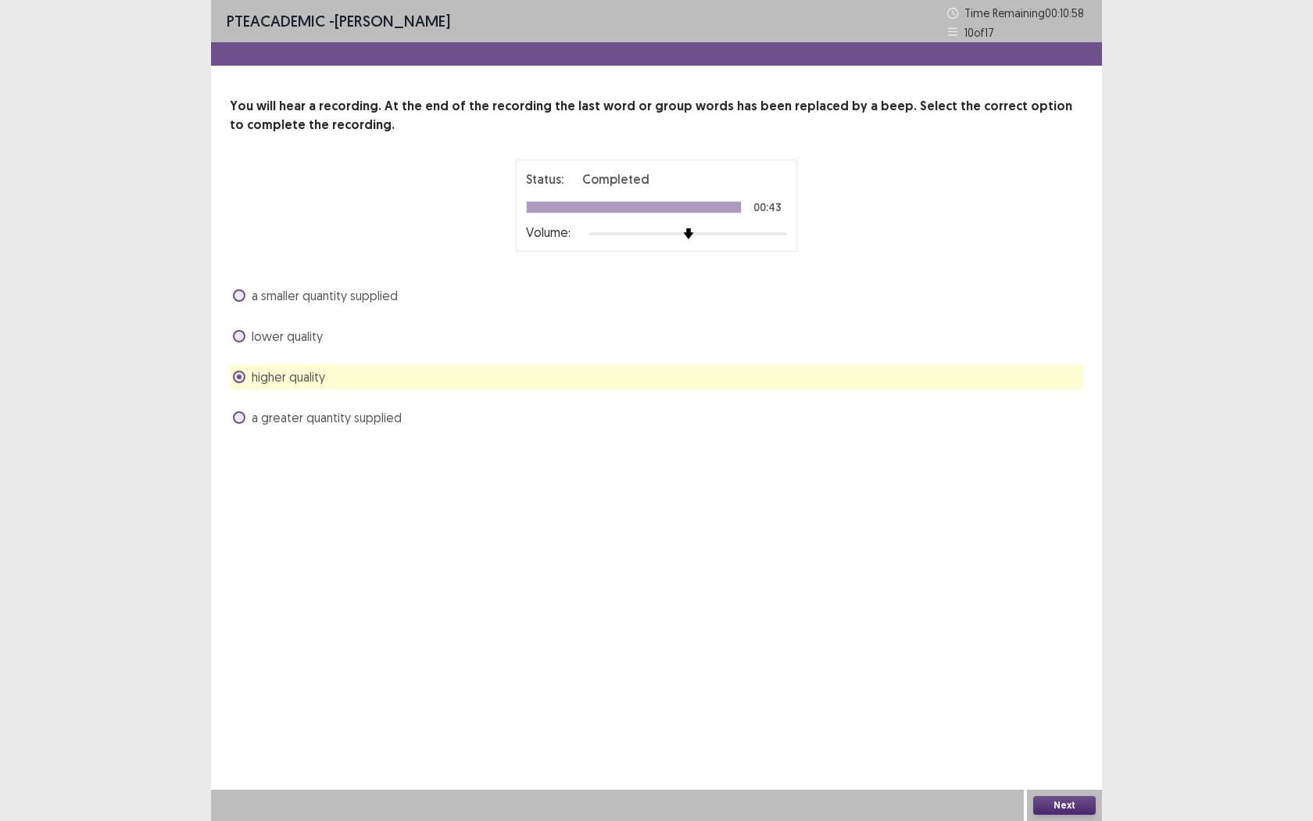
click at [1080, 751] on button "Next" at bounding box center [1064, 805] width 63 height 19
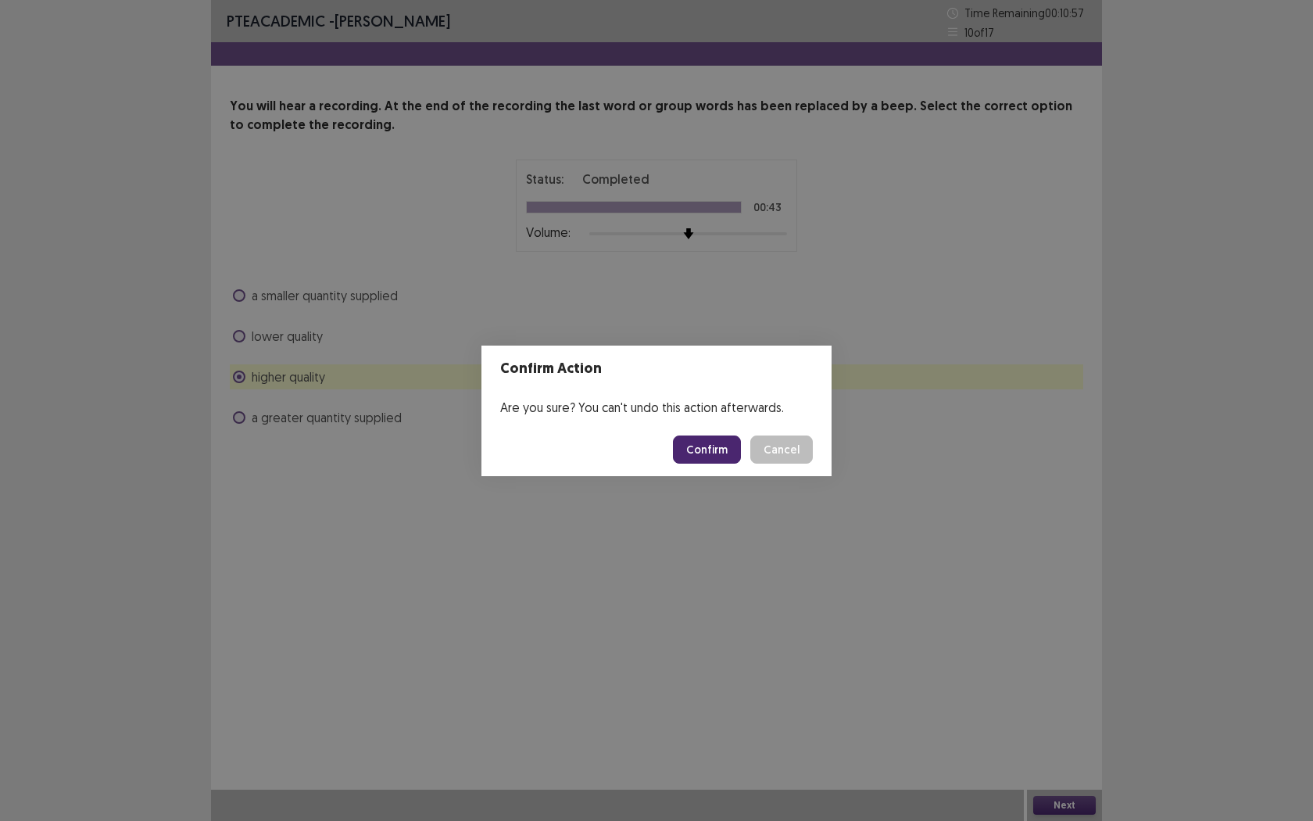
click at [700, 442] on button "Confirm" at bounding box center [707, 449] width 68 height 28
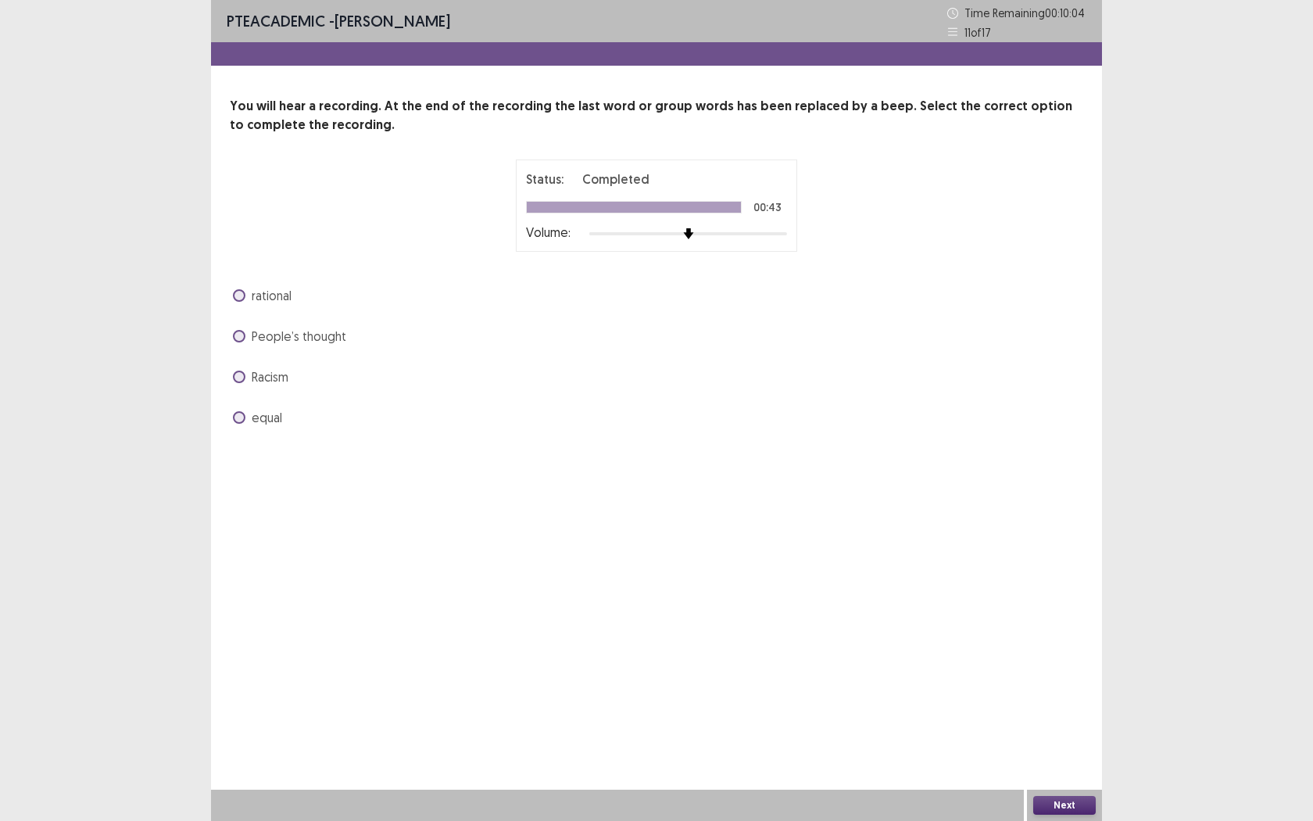
click at [239, 417] on span at bounding box center [239, 417] width 13 height 13
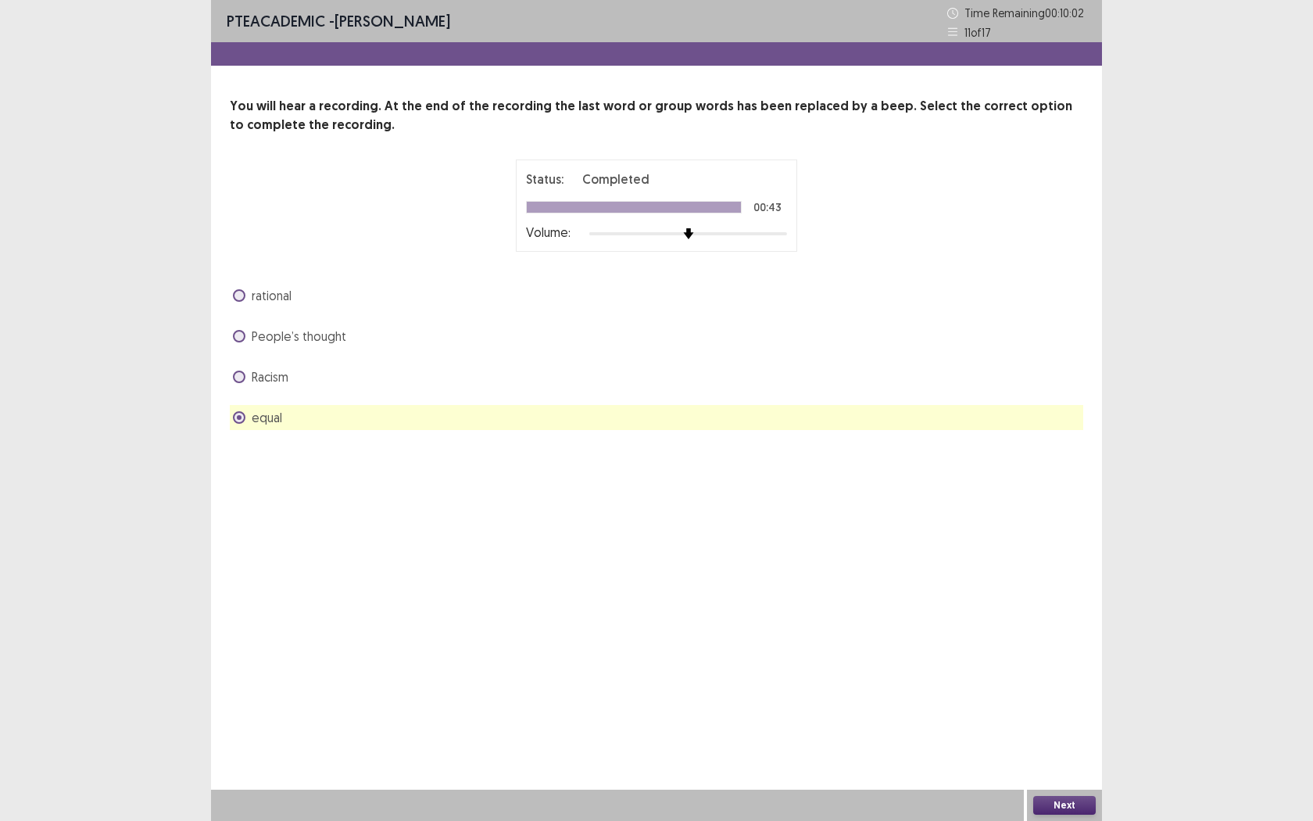
click at [1066, 751] on button "Next" at bounding box center [1064, 805] width 63 height 19
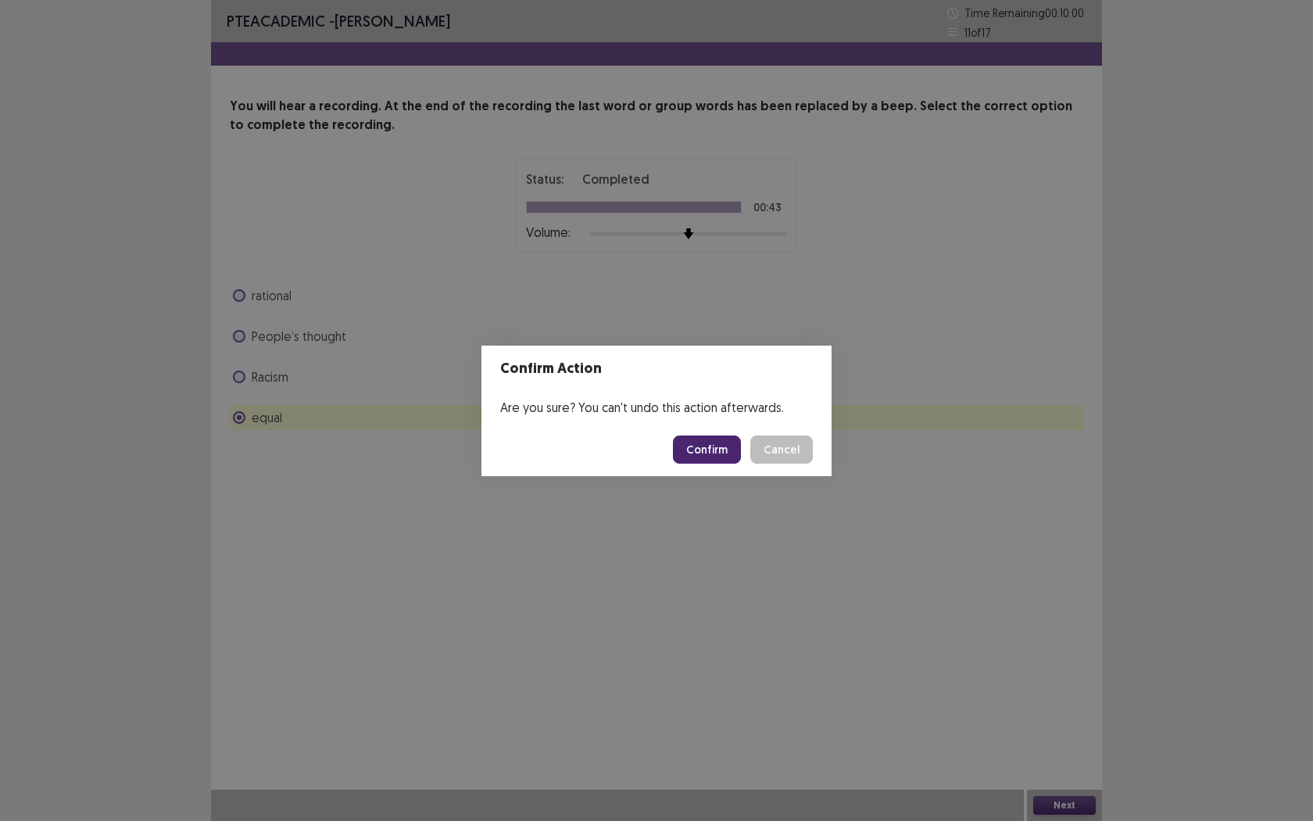
click at [712, 445] on button "Confirm" at bounding box center [707, 449] width 68 height 28
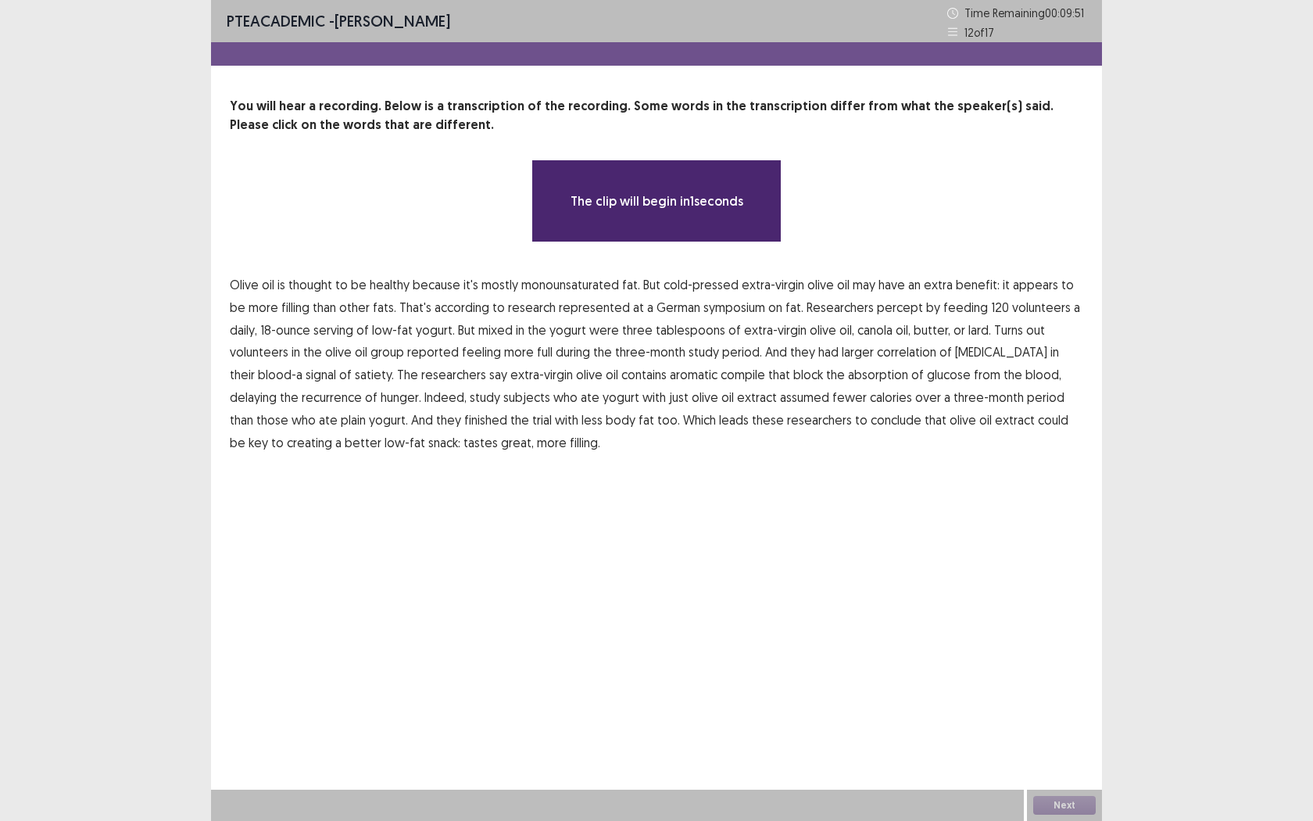
click at [266, 279] on span "oil" at bounding box center [268, 284] width 13 height 19
click at [267, 284] on span "oil" at bounding box center [268, 284] width 13 height 19
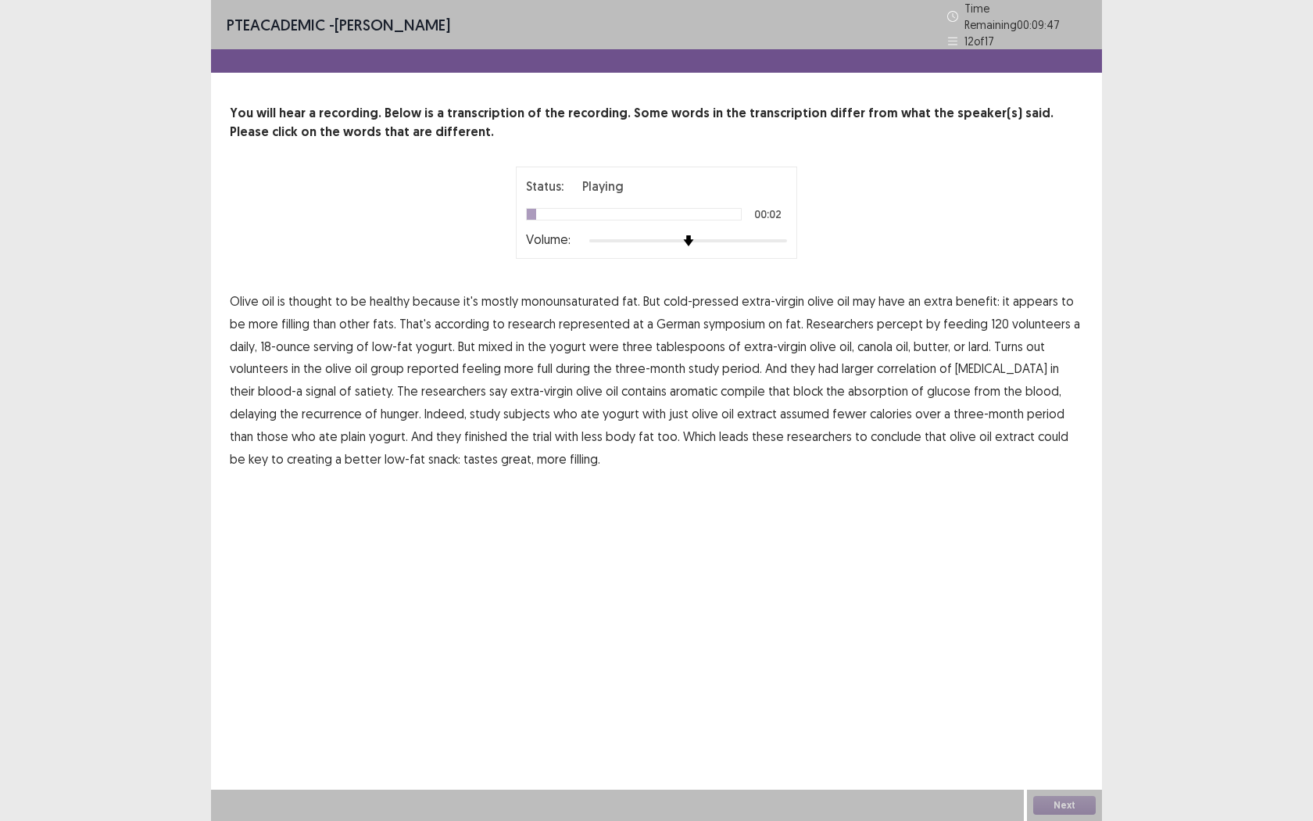
click at [565, 296] on span "monounsaturated" at bounding box center [570, 301] width 98 height 19
click at [877, 320] on span "percept" at bounding box center [900, 323] width 46 height 19
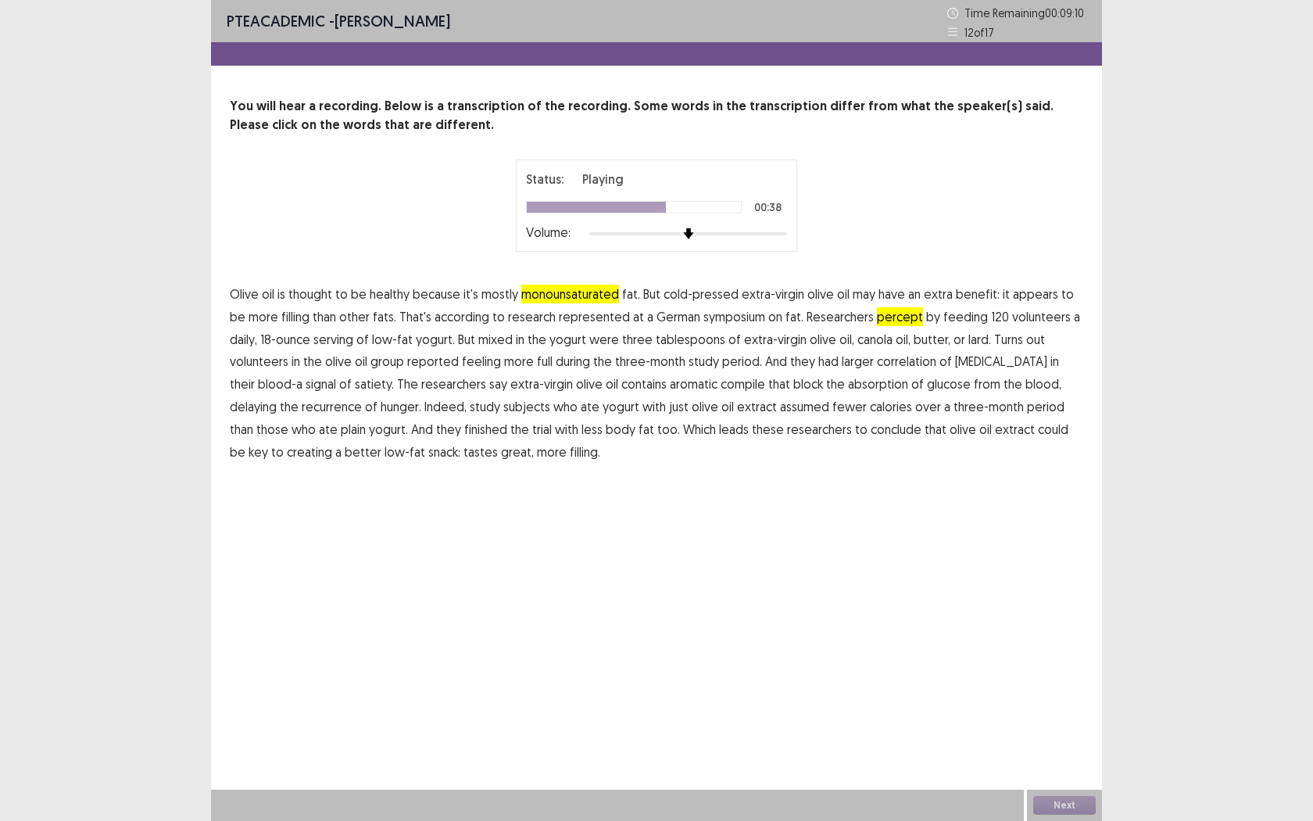
click at [721, 389] on span "compile" at bounding box center [743, 383] width 45 height 19
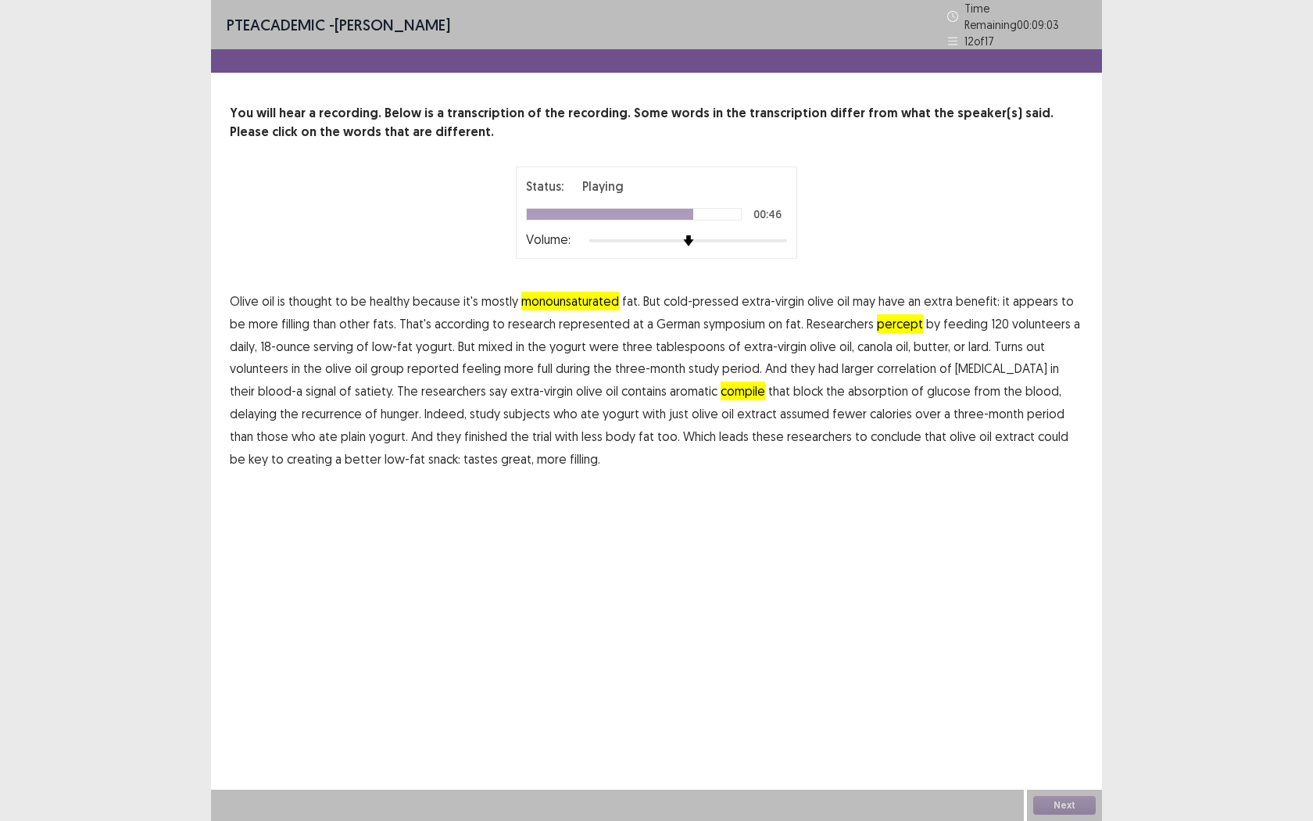
click at [780, 410] on span "assumed" at bounding box center [804, 413] width 49 height 19
click at [545, 295] on span "monounsaturated" at bounding box center [570, 301] width 98 height 19
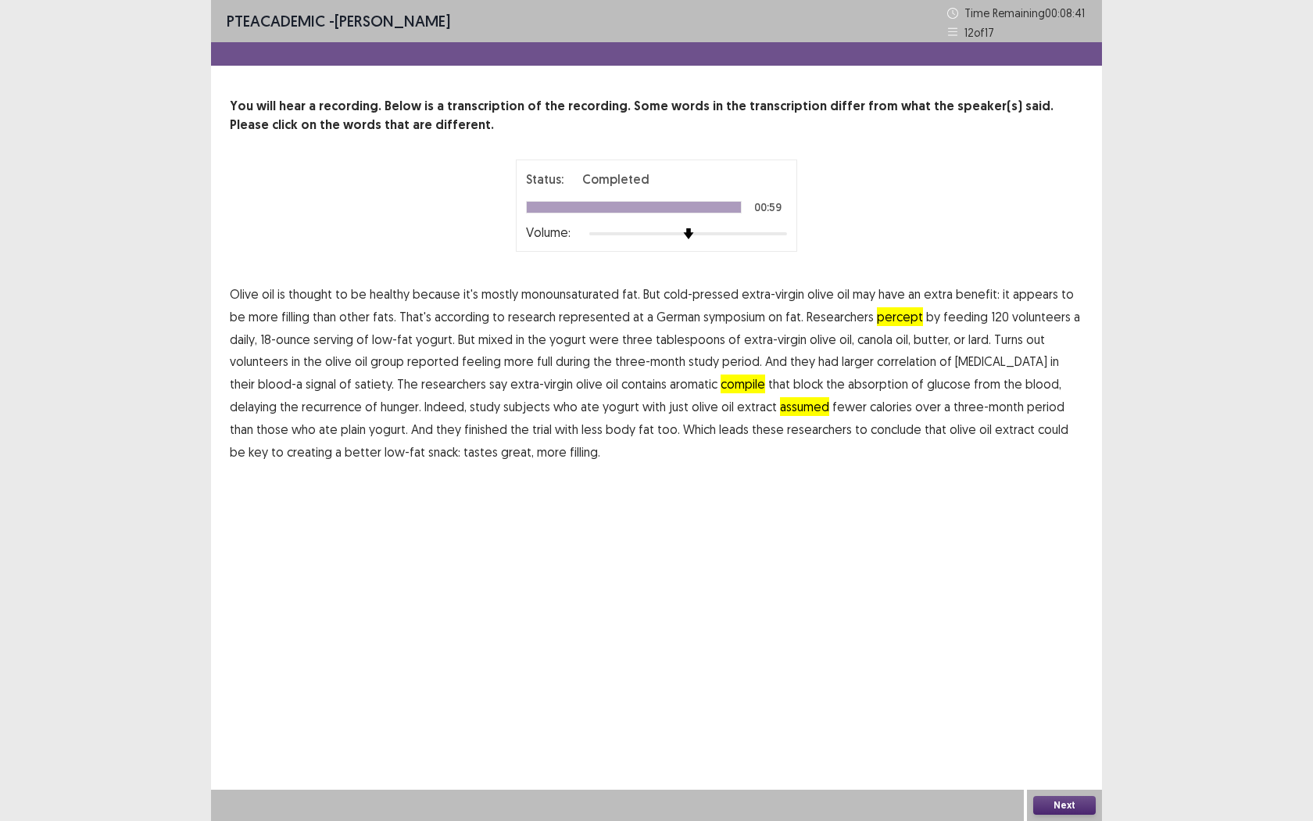
click at [1077, 751] on button "Next" at bounding box center [1064, 805] width 63 height 19
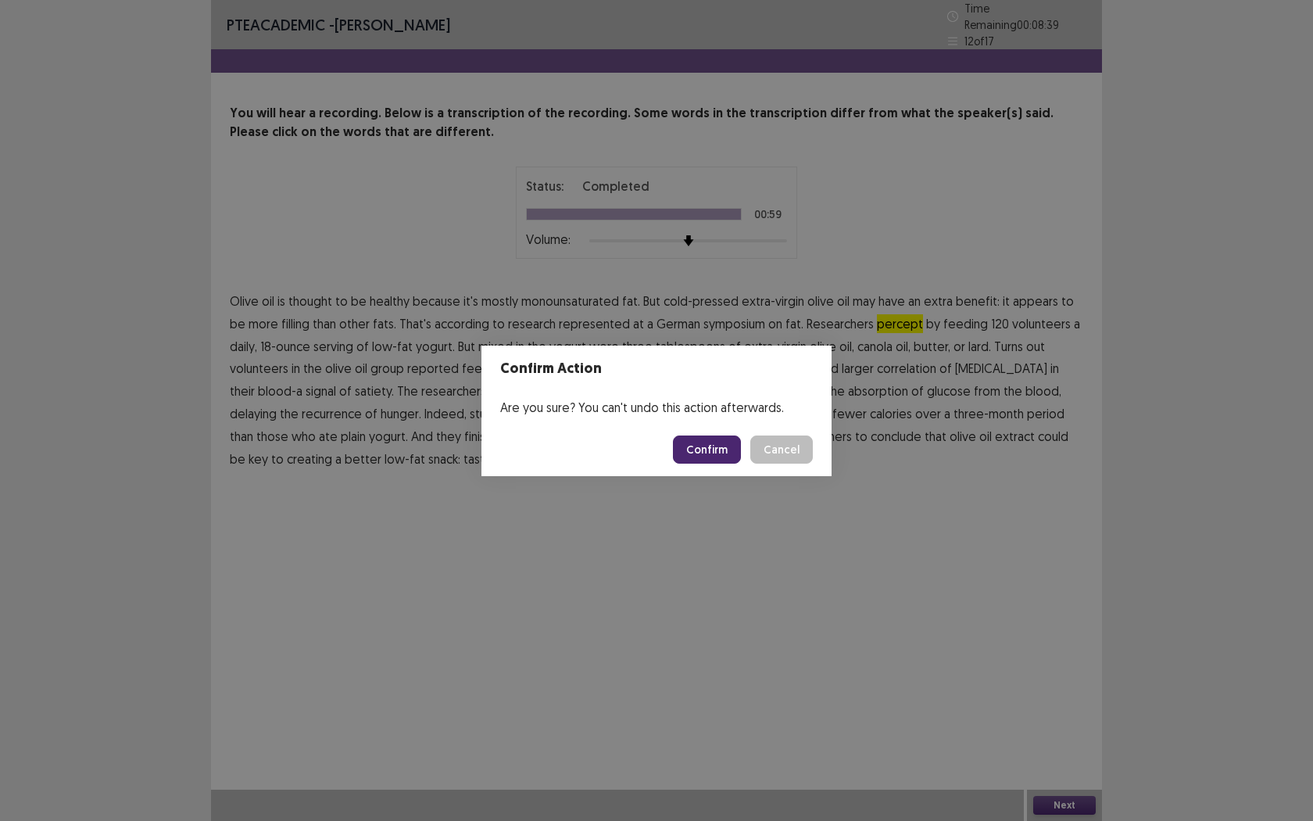
click at [718, 449] on button "Confirm" at bounding box center [707, 449] width 68 height 28
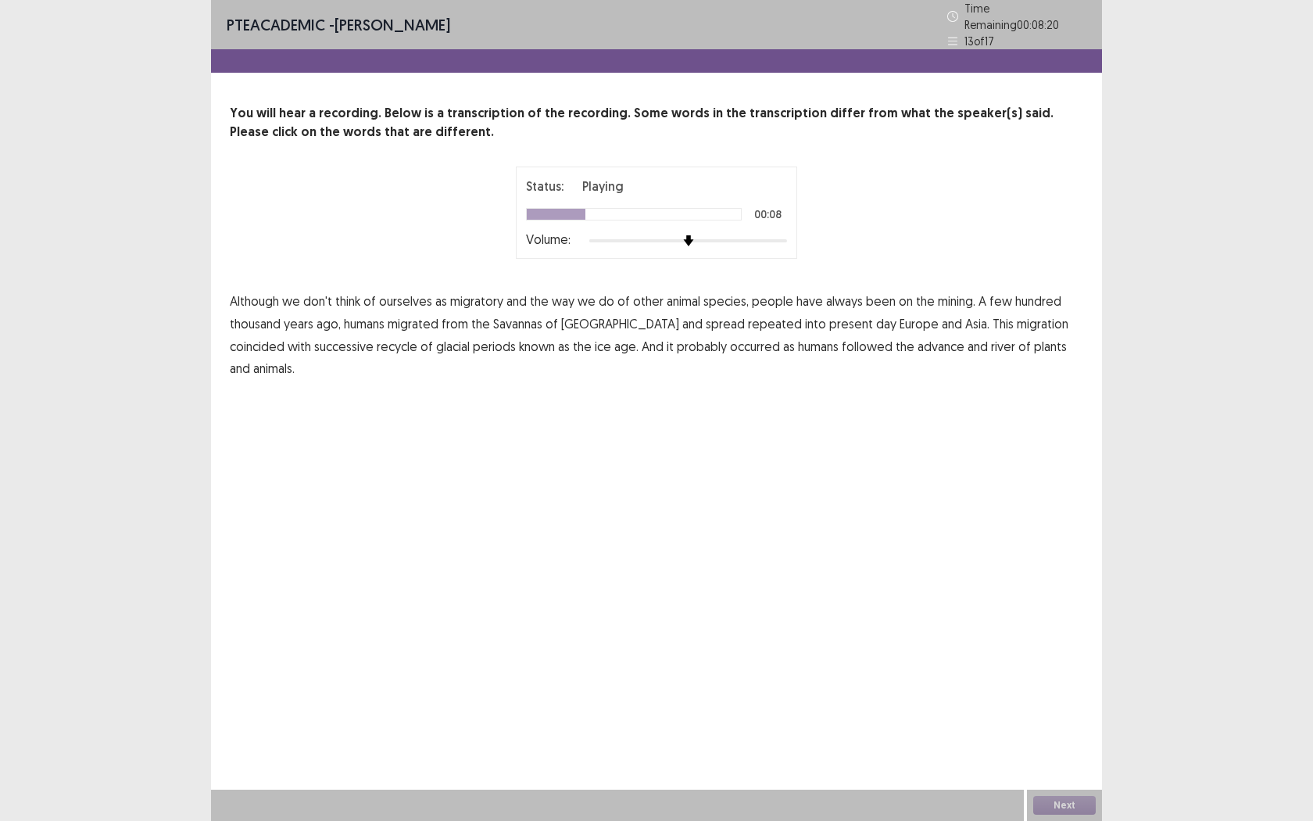
click at [946, 294] on span "mining." at bounding box center [957, 301] width 38 height 19
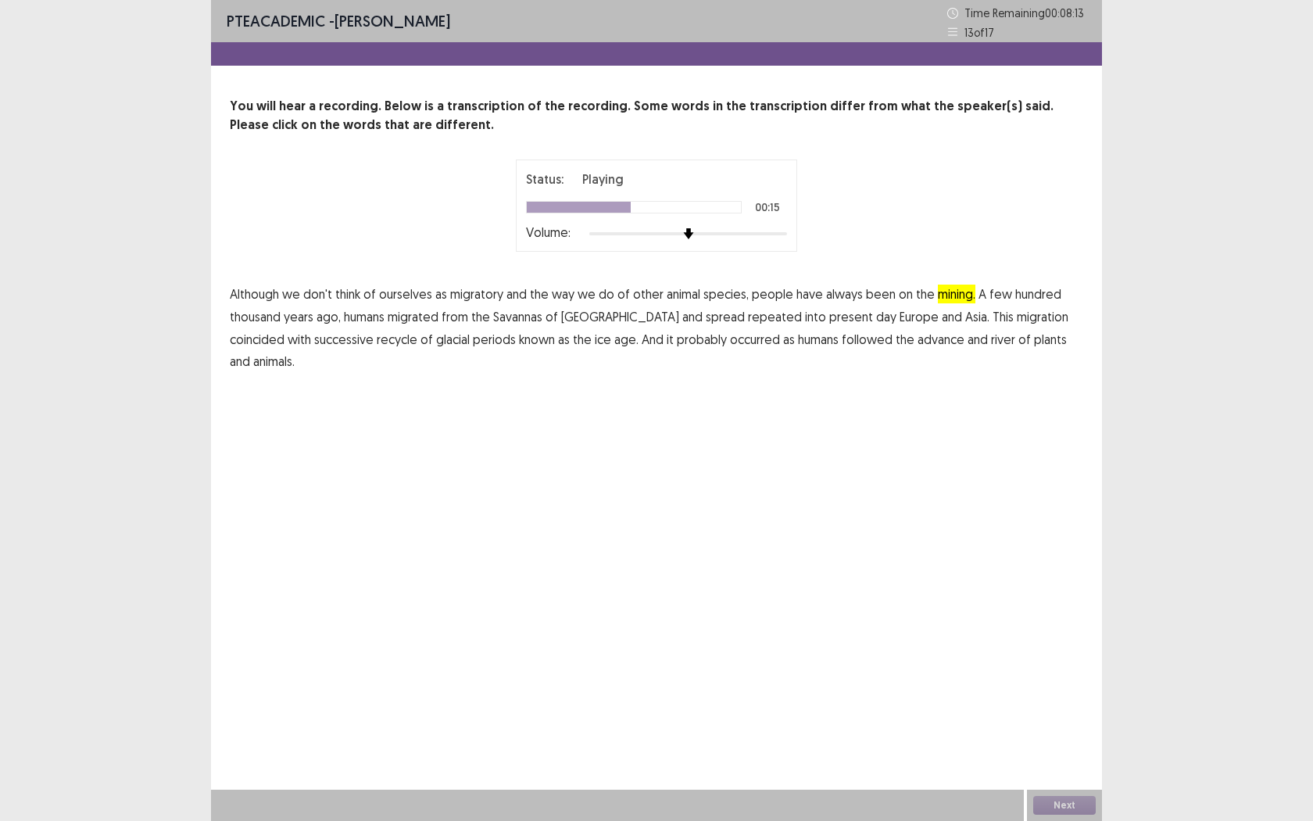
click at [748, 317] on span "repeated" at bounding box center [775, 316] width 54 height 19
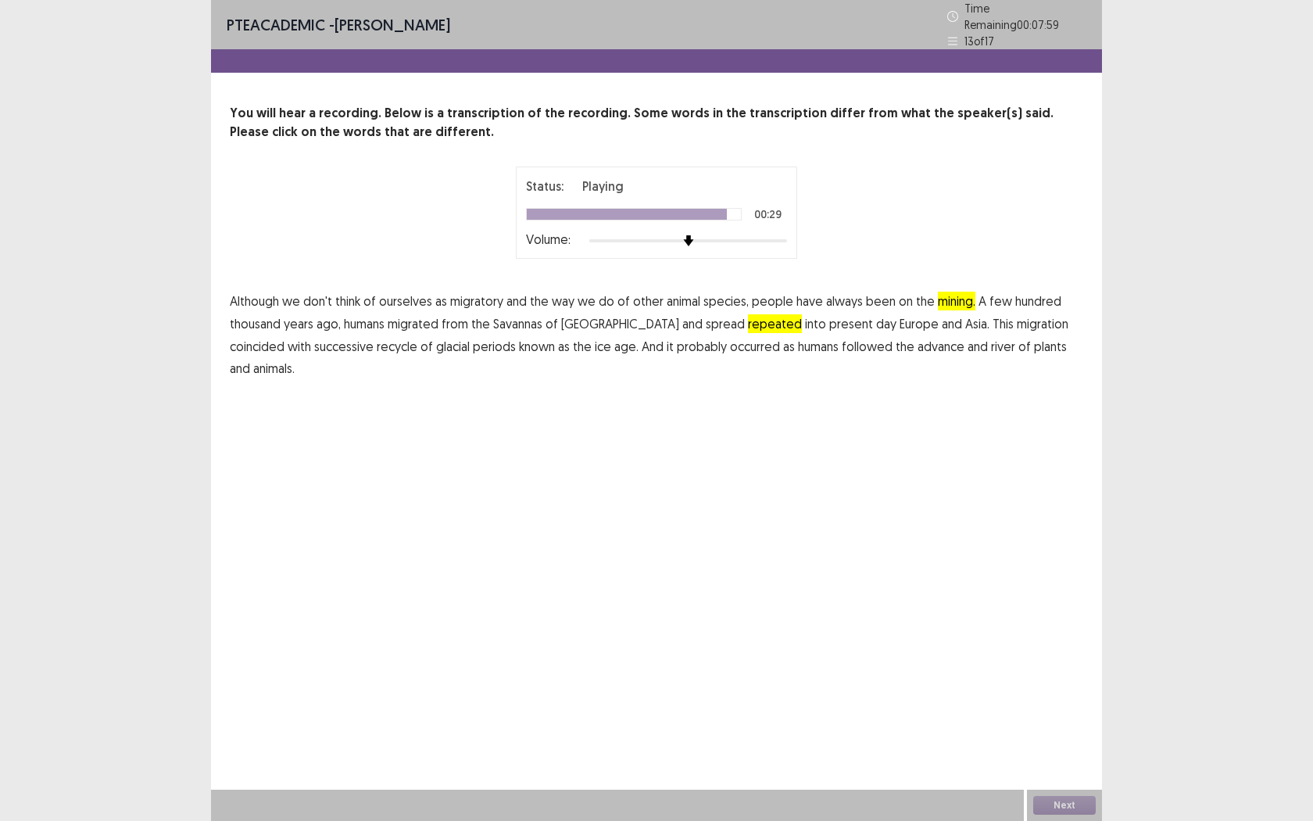
click at [991, 342] on span "river" at bounding box center [1003, 346] width 24 height 19
click at [1054, 751] on button "Next" at bounding box center [1064, 805] width 63 height 19
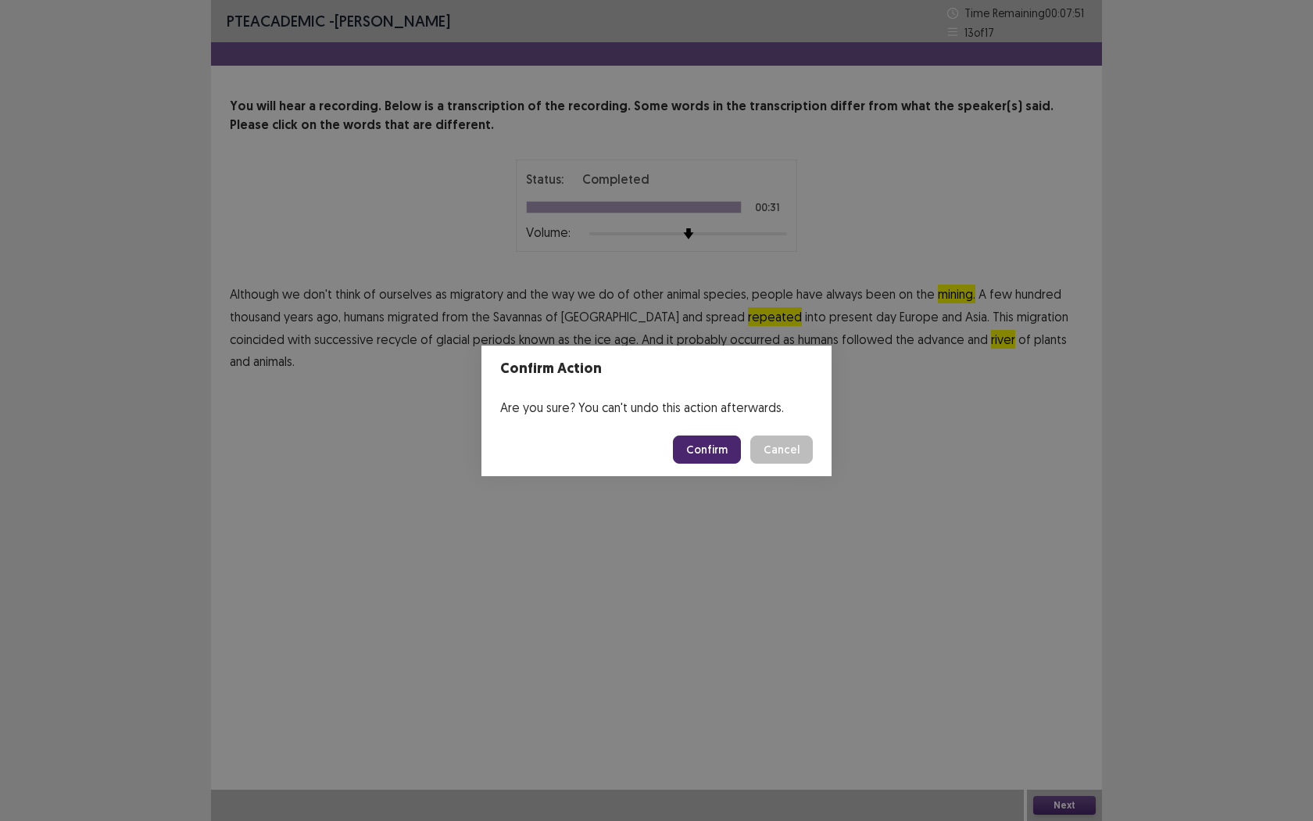
click at [716, 456] on button "Confirm" at bounding box center [707, 449] width 68 height 28
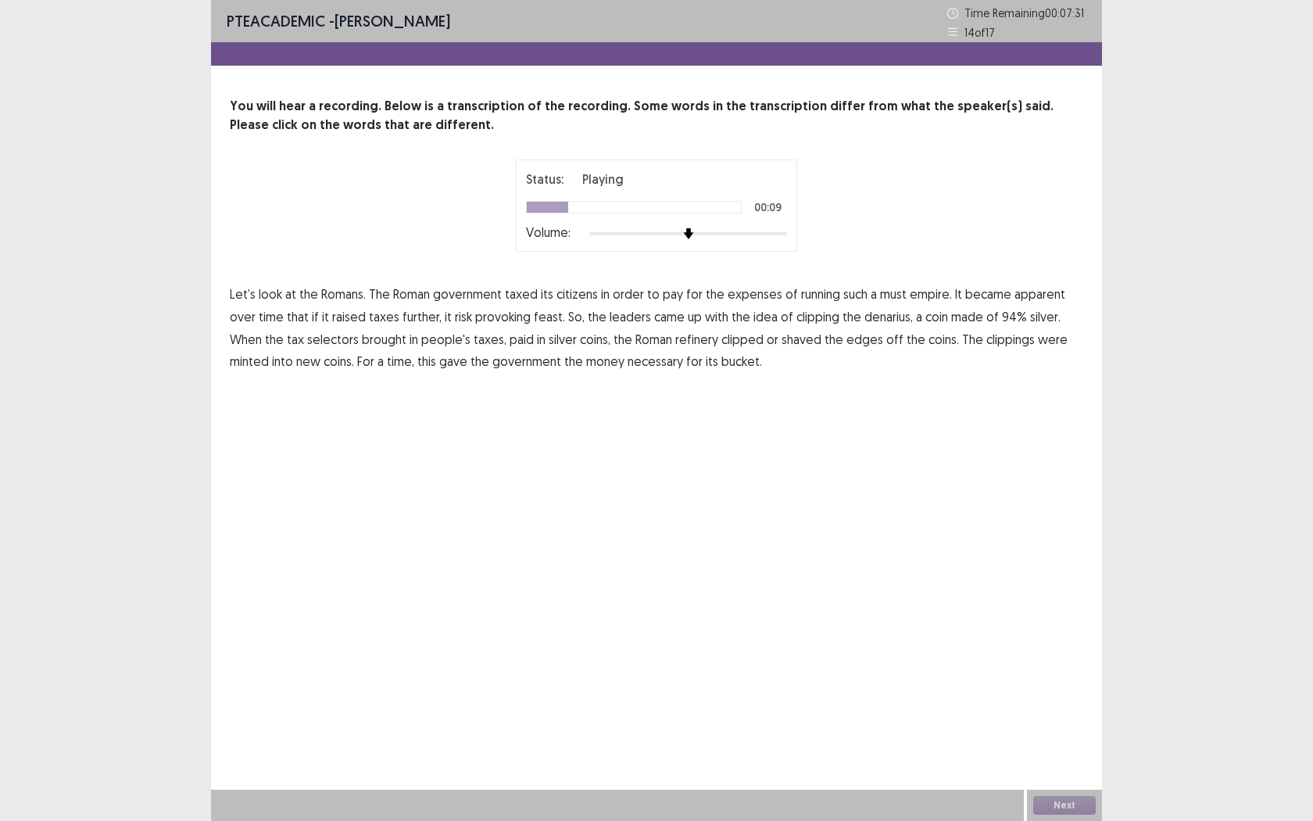
click at [884, 297] on span "must" at bounding box center [893, 293] width 27 height 19
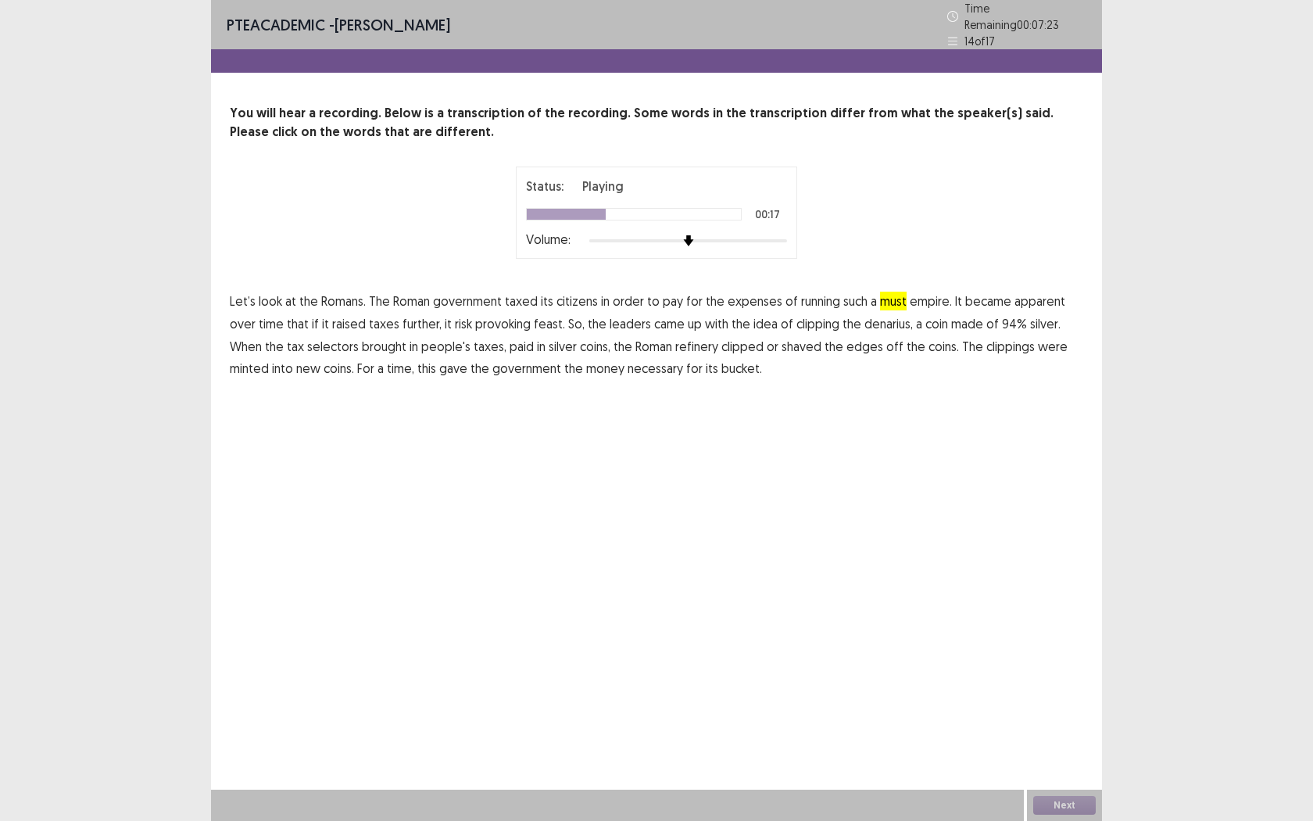
click at [475, 320] on span "provoking" at bounding box center [502, 323] width 55 height 19
click at [490, 321] on span "provoking" at bounding box center [502, 323] width 55 height 19
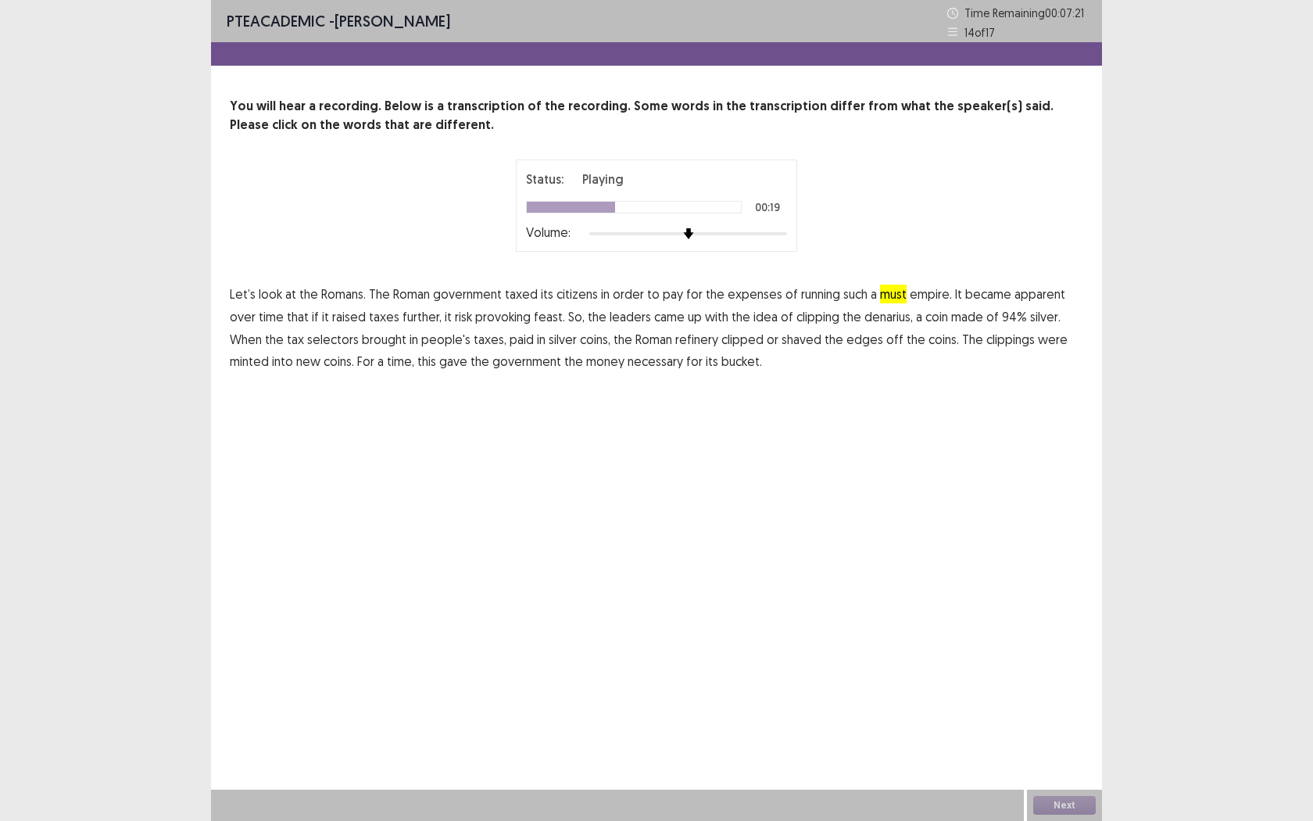
click at [534, 315] on span "feast." at bounding box center [549, 316] width 31 height 19
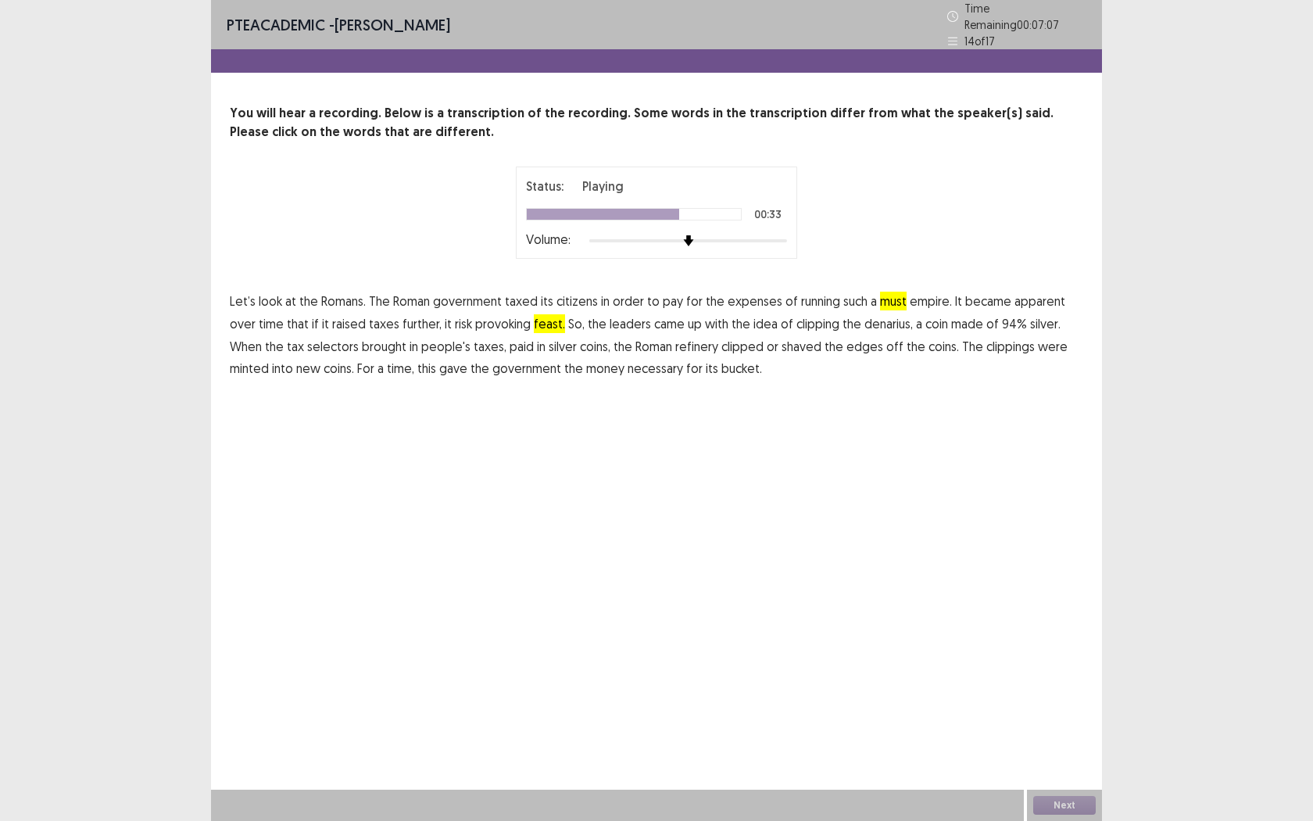
click at [675, 342] on span "refinery" at bounding box center [696, 346] width 43 height 19
click at [721, 361] on span "bucket." at bounding box center [741, 368] width 41 height 19
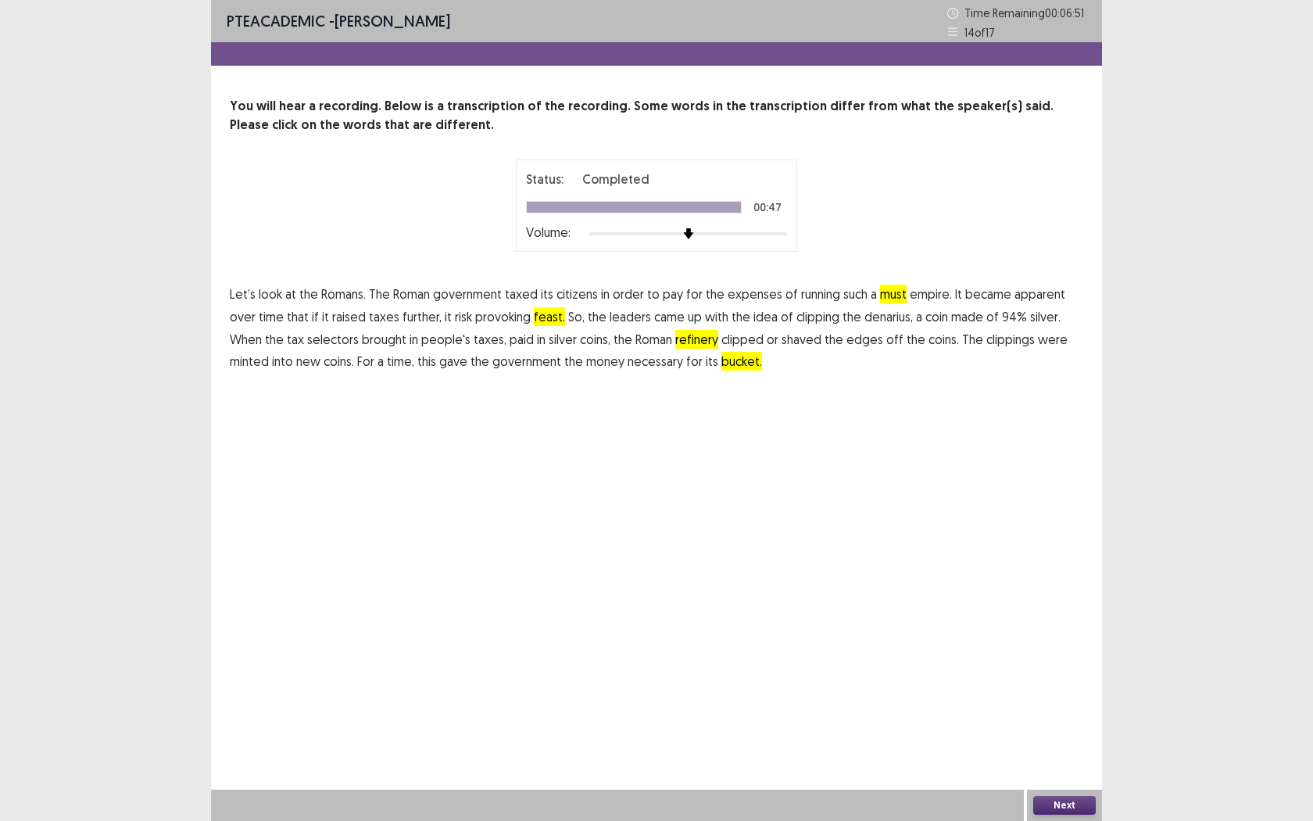
click at [1081, 751] on button "Next" at bounding box center [1064, 805] width 63 height 19
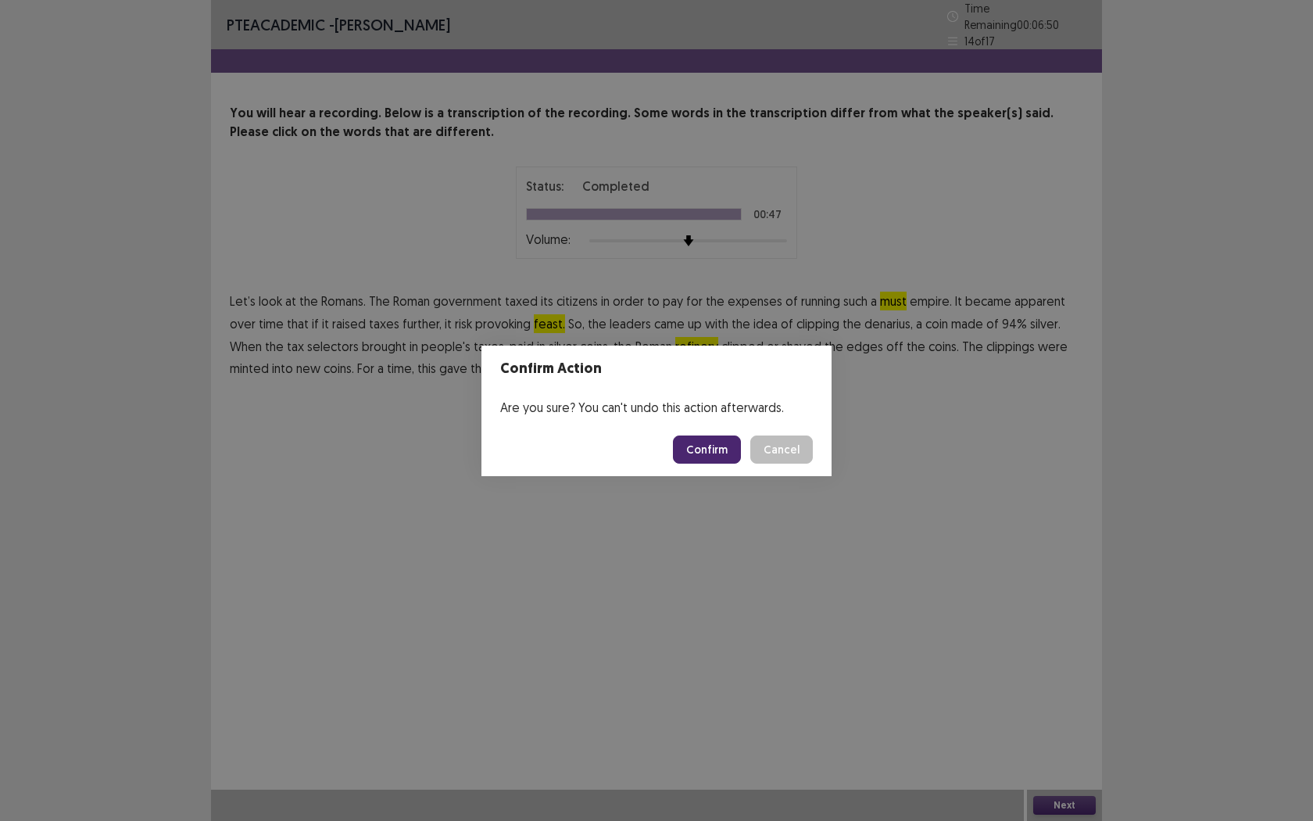
click at [722, 463] on button "Confirm" at bounding box center [707, 449] width 68 height 28
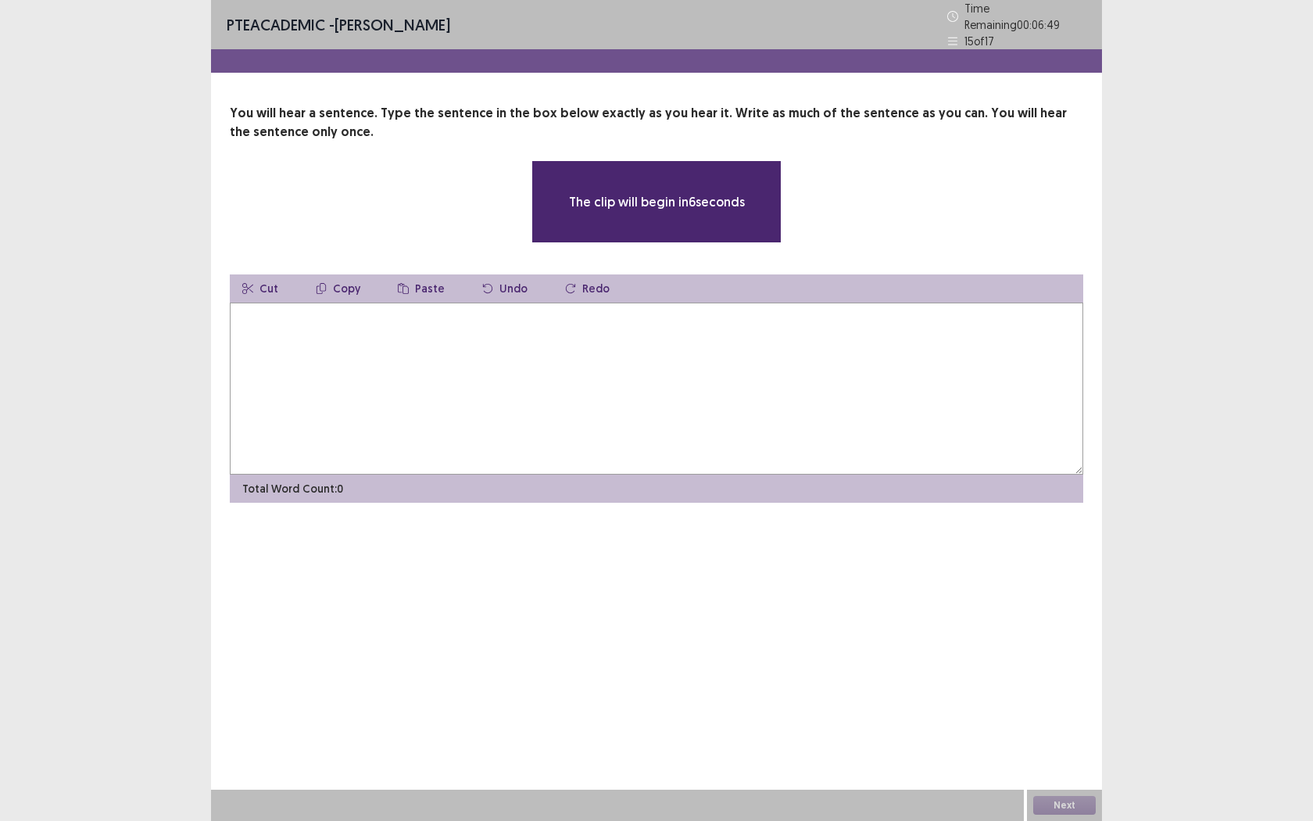
click at [585, 428] on textarea at bounding box center [656, 388] width 853 height 172
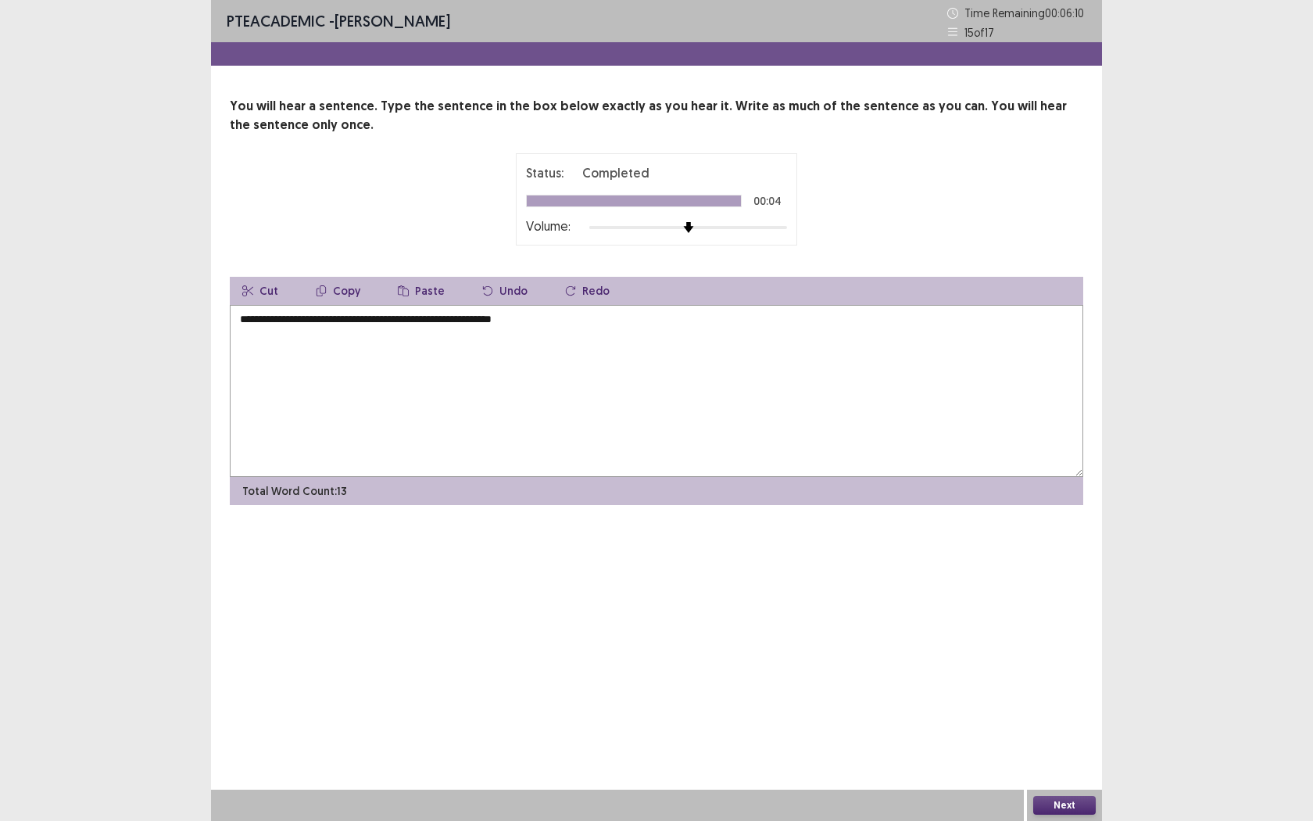
click at [315, 319] on textarea "**********" at bounding box center [656, 391] width 853 height 172
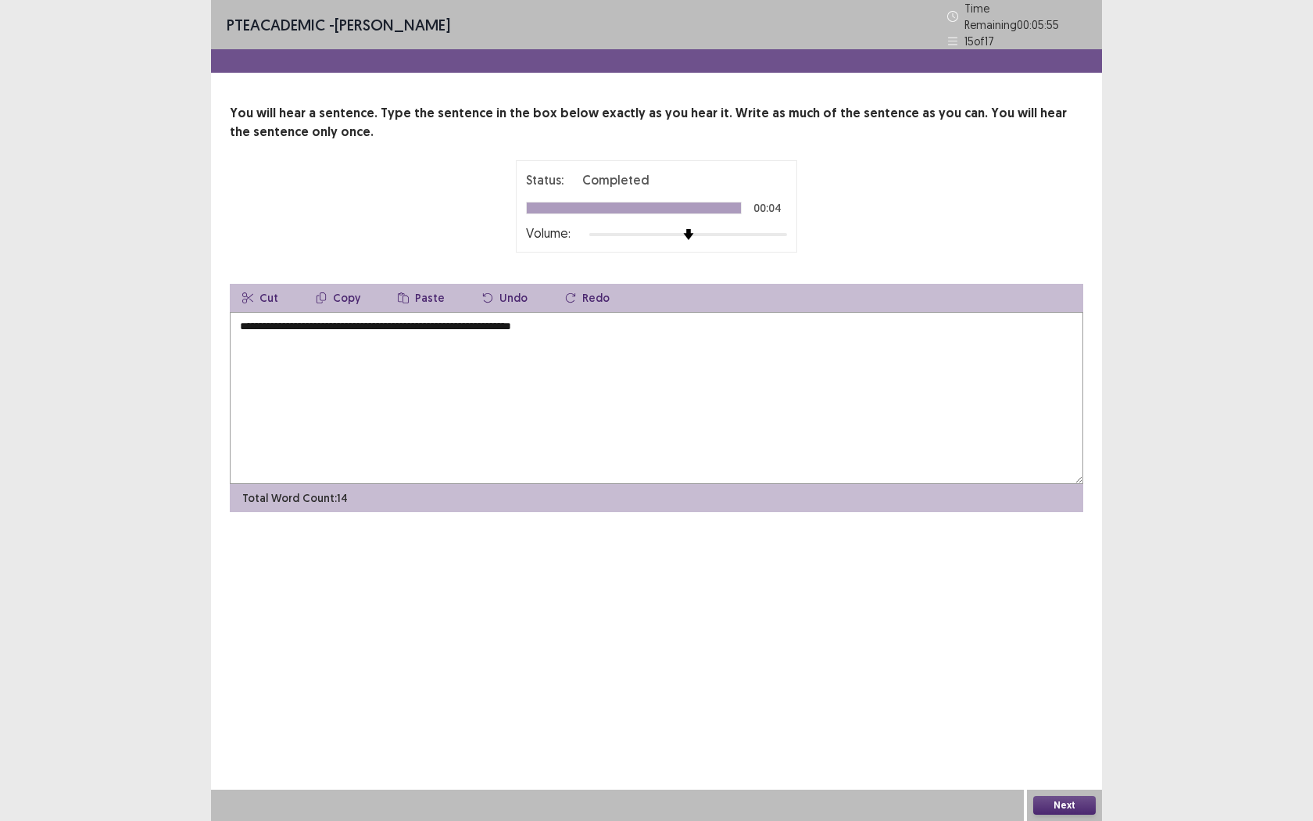
type textarea "**********"
click at [1077, 751] on button "Next" at bounding box center [1064, 805] width 63 height 19
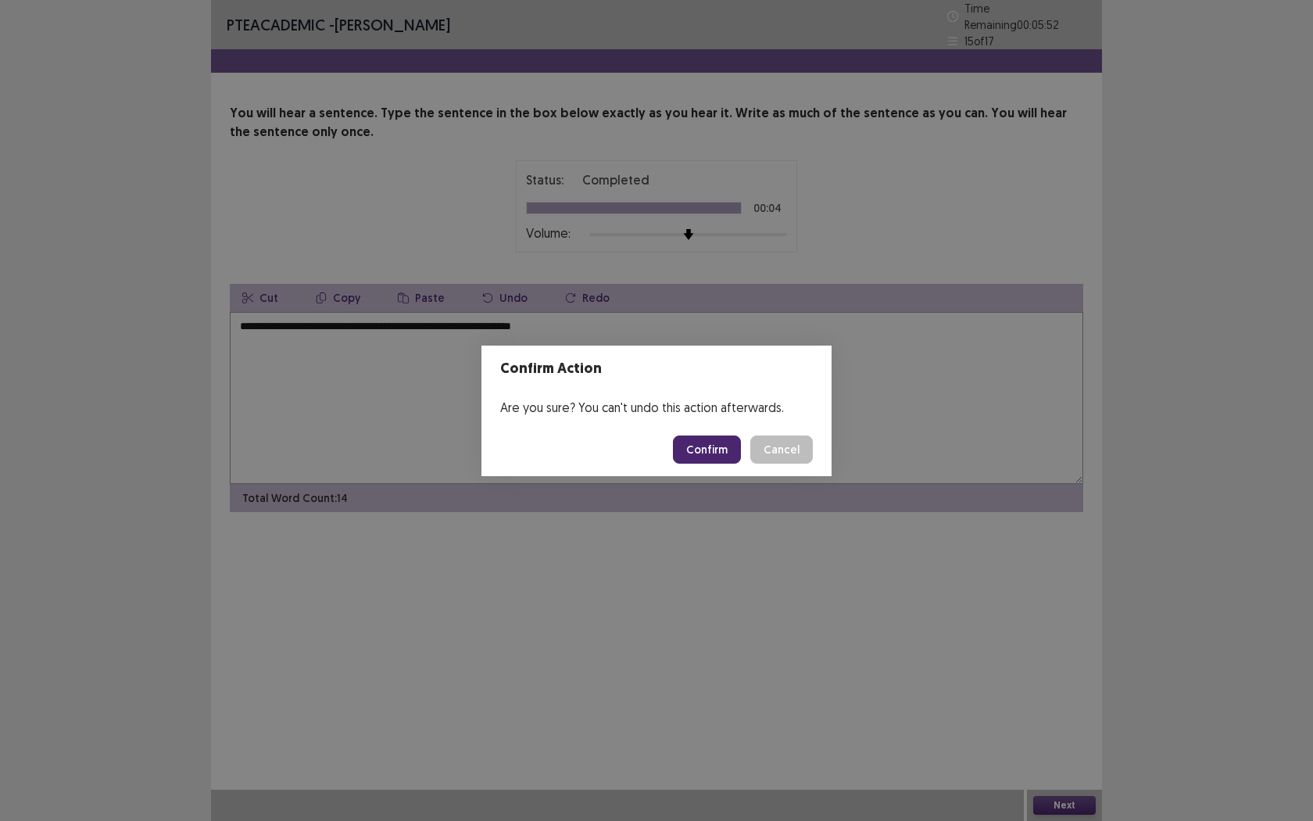
click at [724, 447] on button "Confirm" at bounding box center [707, 449] width 68 height 28
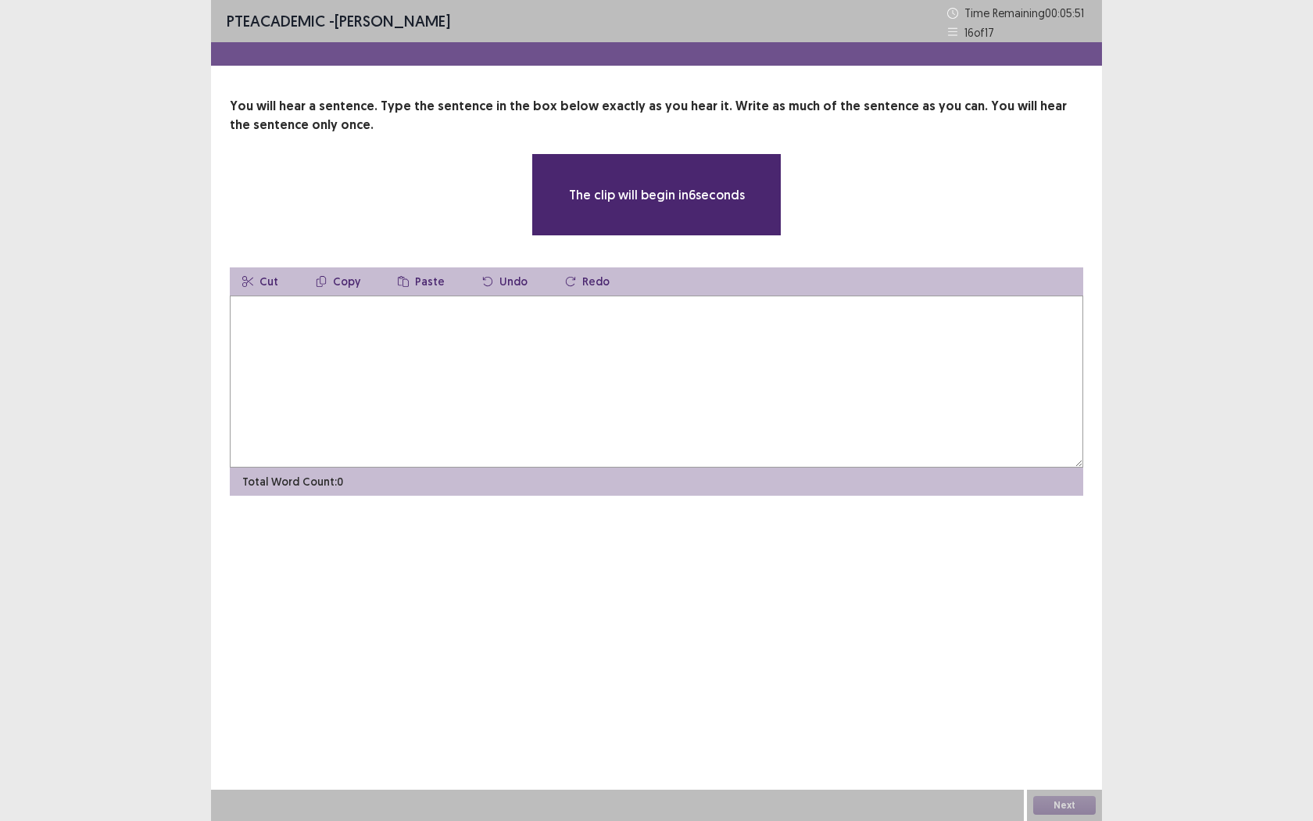
click at [618, 409] on textarea at bounding box center [656, 381] width 853 height 172
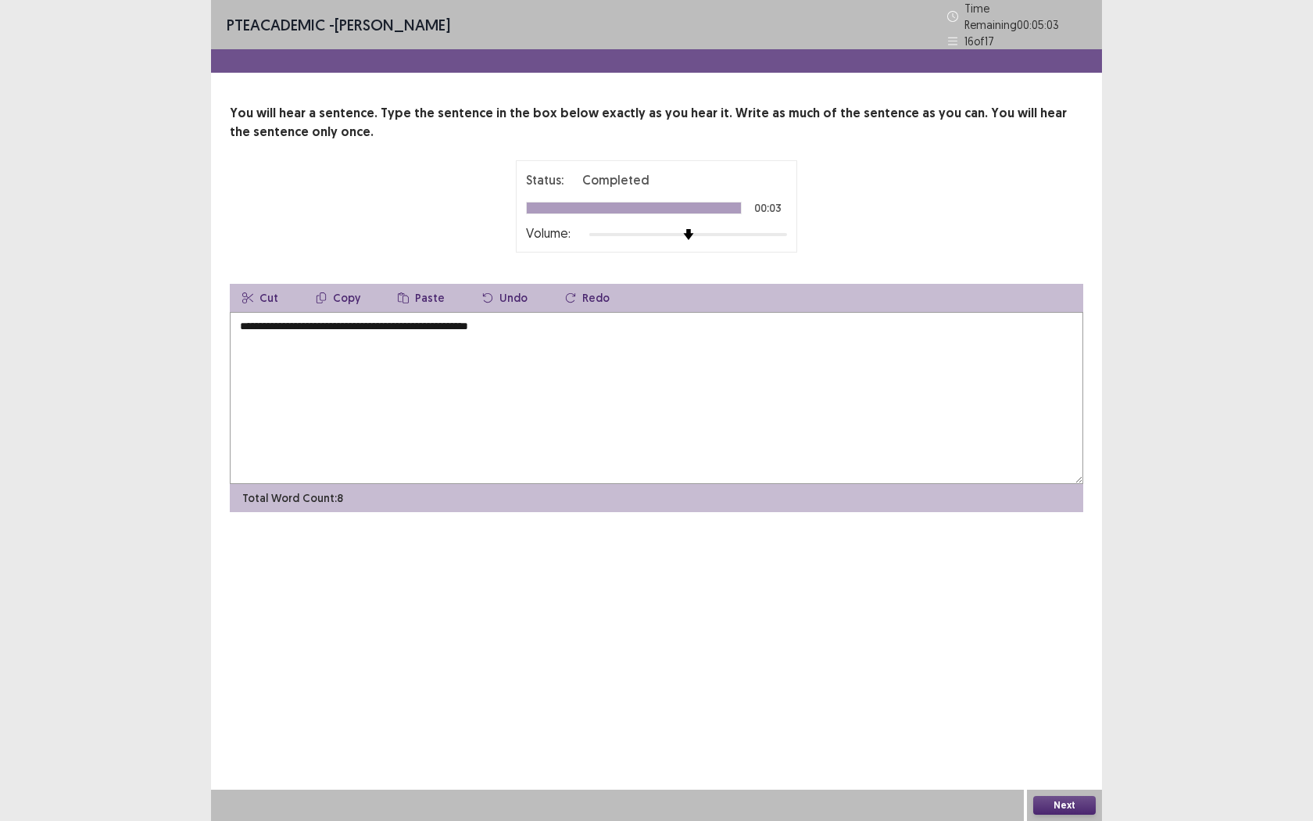
type textarea "**********"
click at [1057, 751] on button "Next" at bounding box center [1064, 805] width 63 height 19
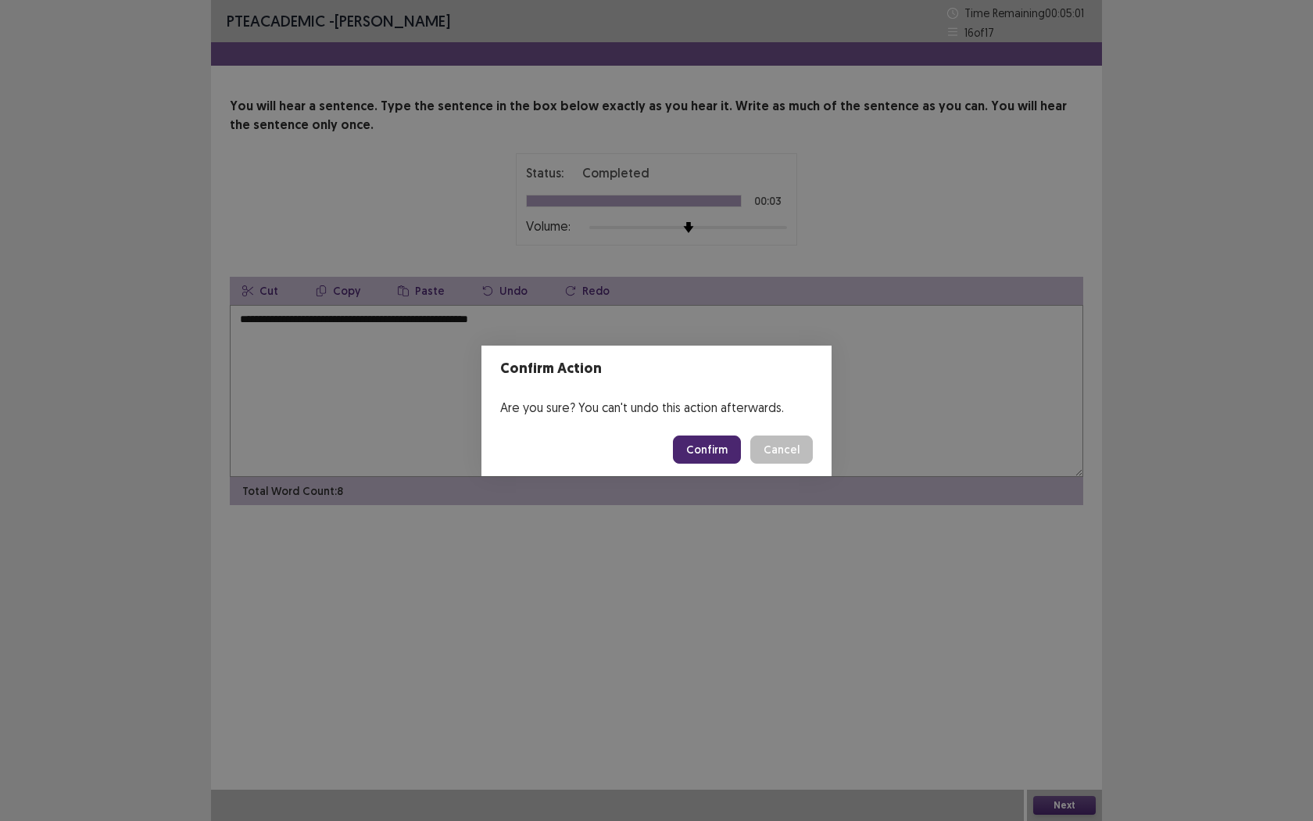
click at [679, 447] on button "Confirm" at bounding box center [707, 449] width 68 height 28
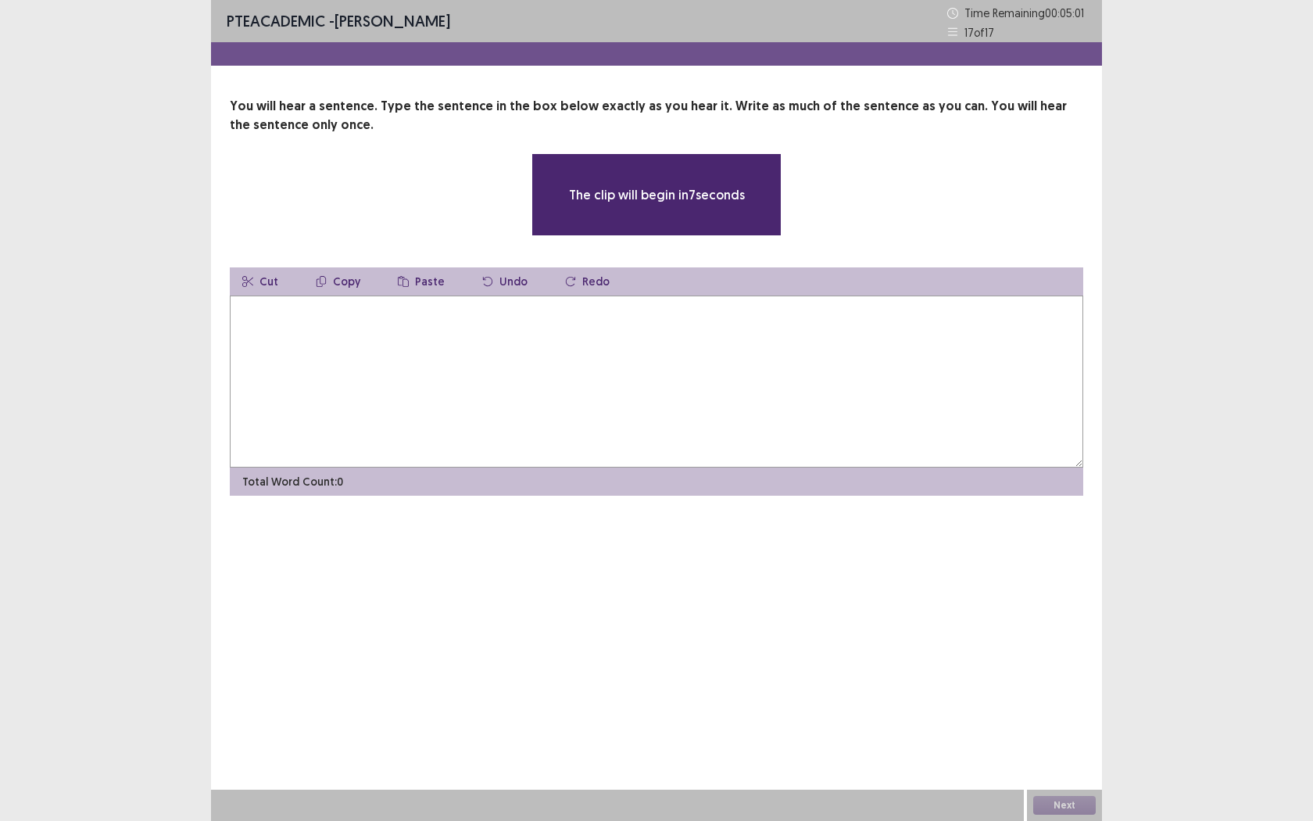
click at [516, 395] on textarea at bounding box center [656, 381] width 853 height 172
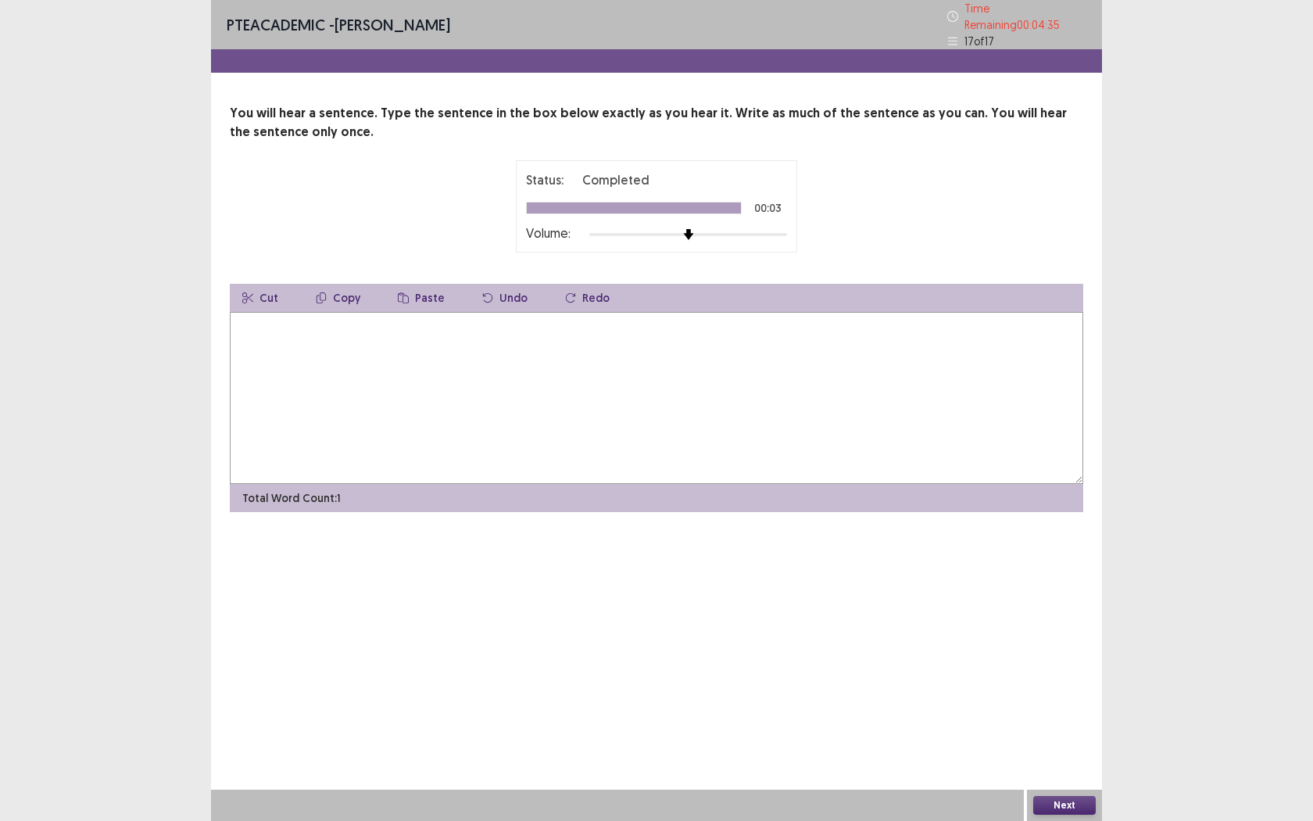
type textarea "*"
click at [322, 321] on textarea "**********" at bounding box center [656, 398] width 853 height 172
type textarea "**********"
click at [1065, 751] on button "Next" at bounding box center [1064, 805] width 63 height 19
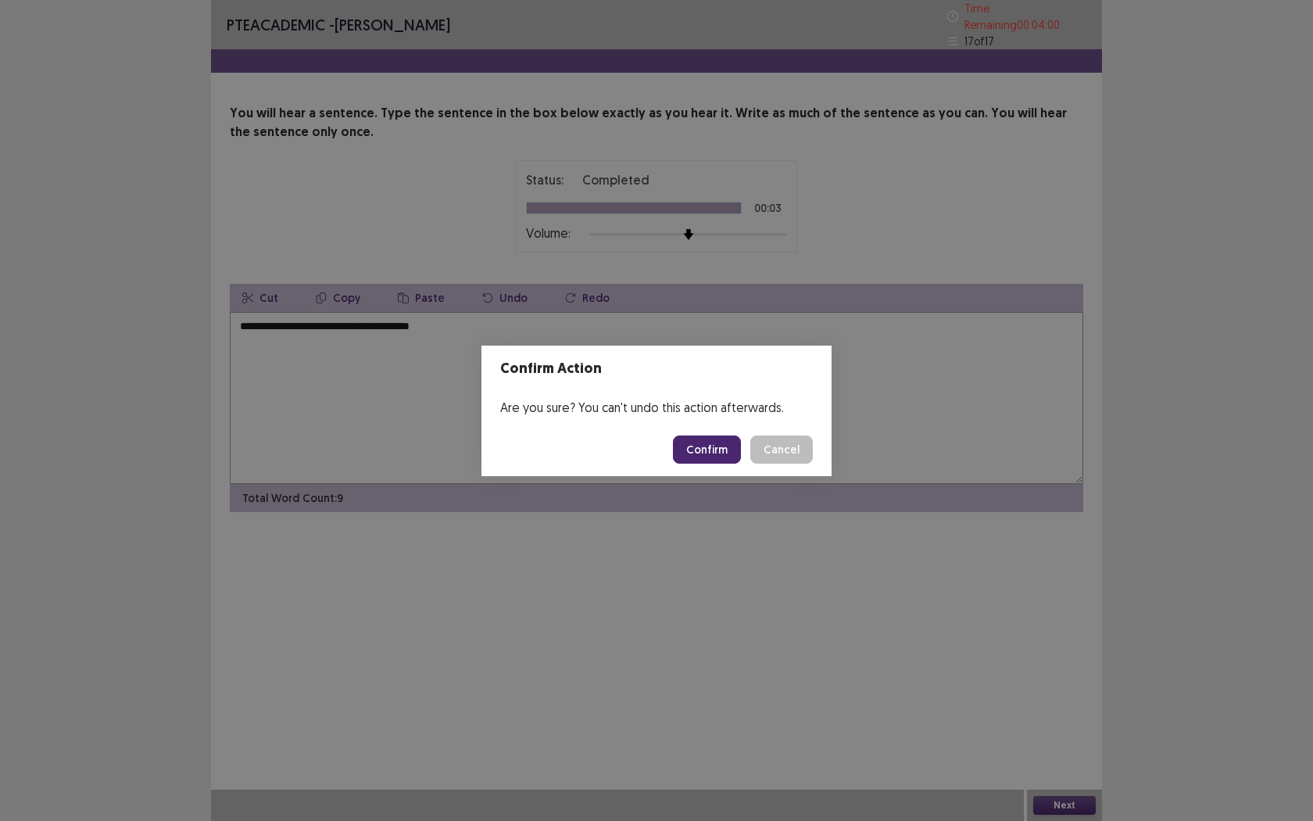
click at [703, 446] on button "Confirm" at bounding box center [707, 449] width 68 height 28
